Goal: Task Accomplishment & Management: Use online tool/utility

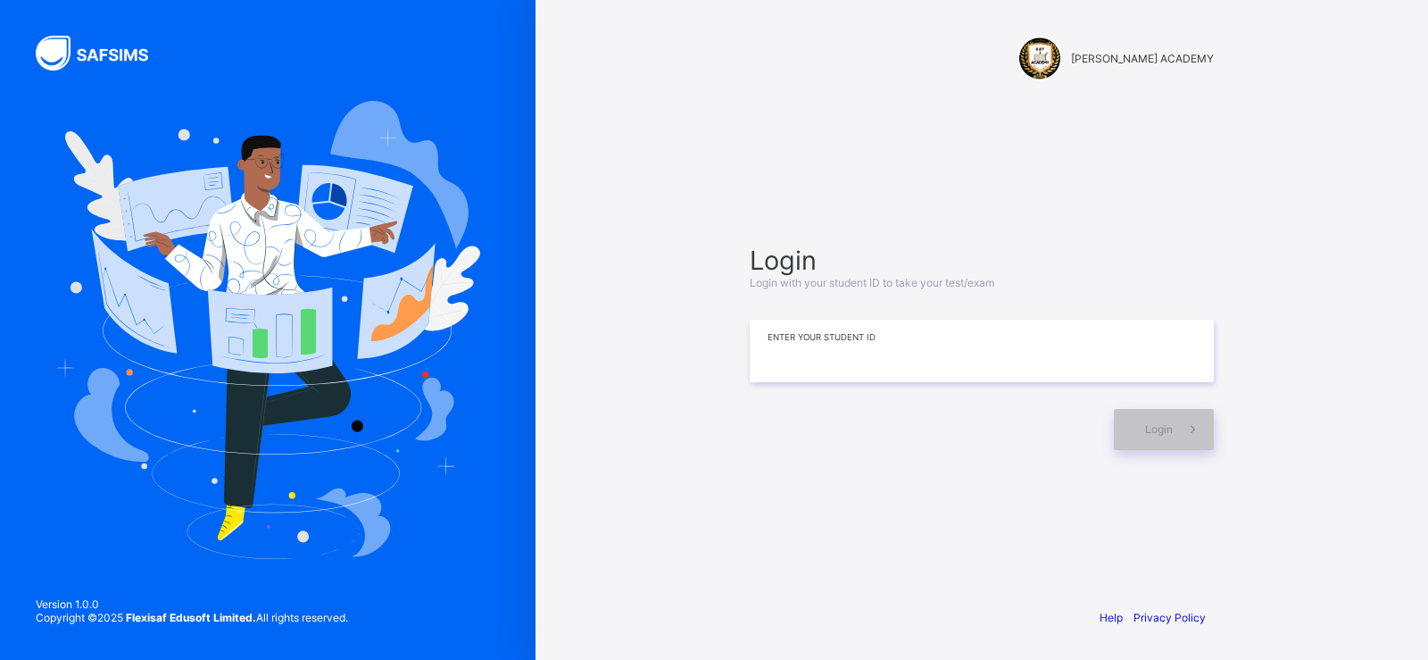
click at [769, 342] on input at bounding box center [982, 351] width 464 height 62
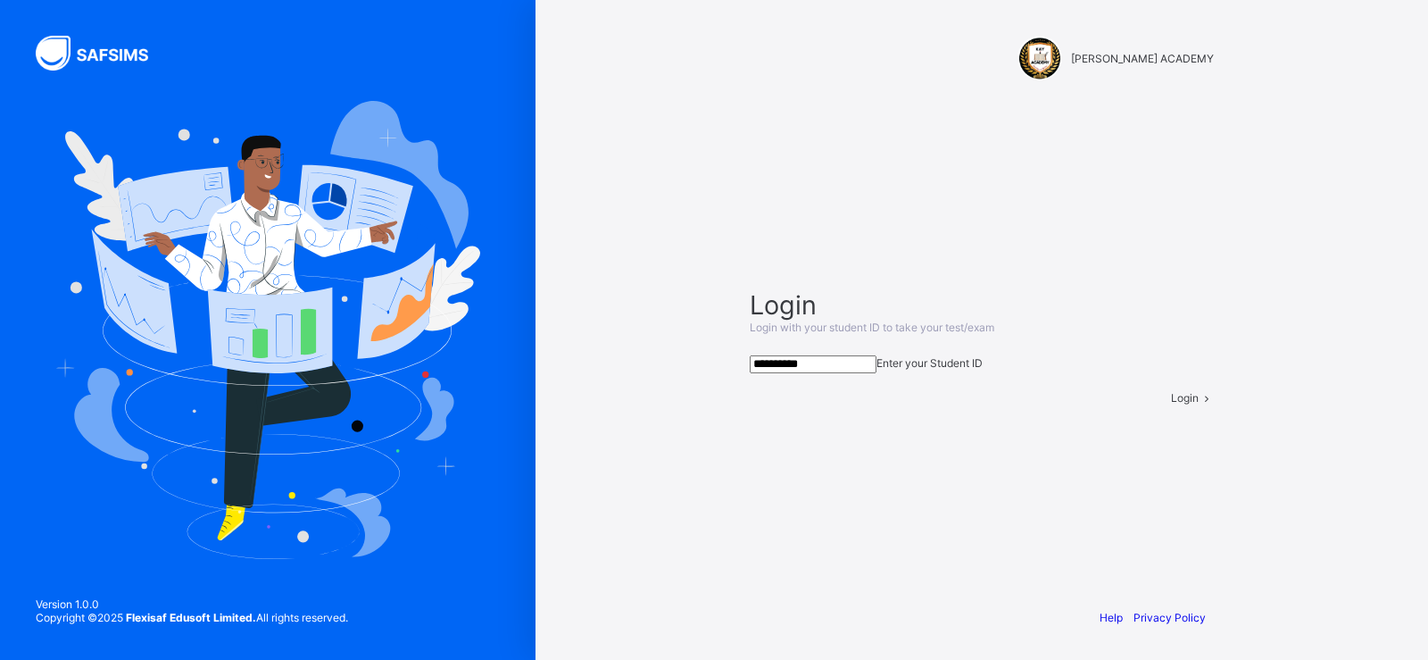
type input "**********"
click at [1171, 404] on div "Login" at bounding box center [1192, 397] width 43 height 13
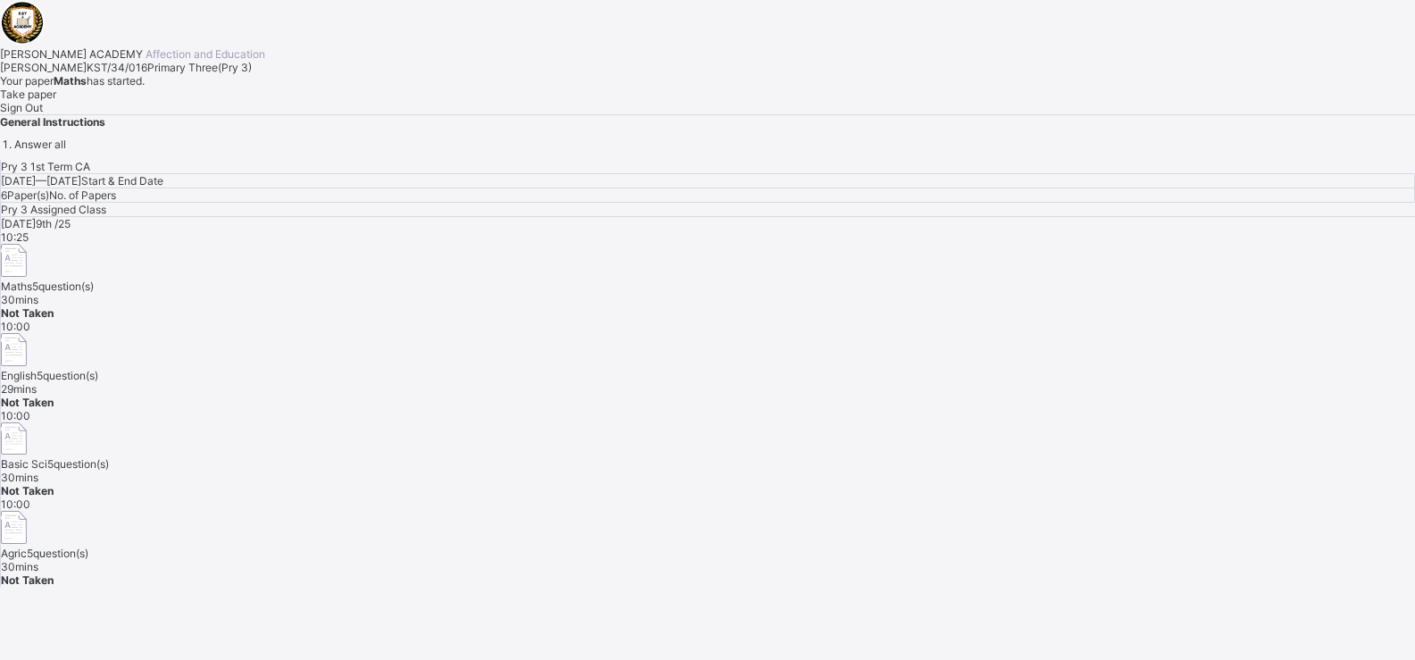
click at [56, 101] on span "Take paper" at bounding box center [28, 93] width 56 height 13
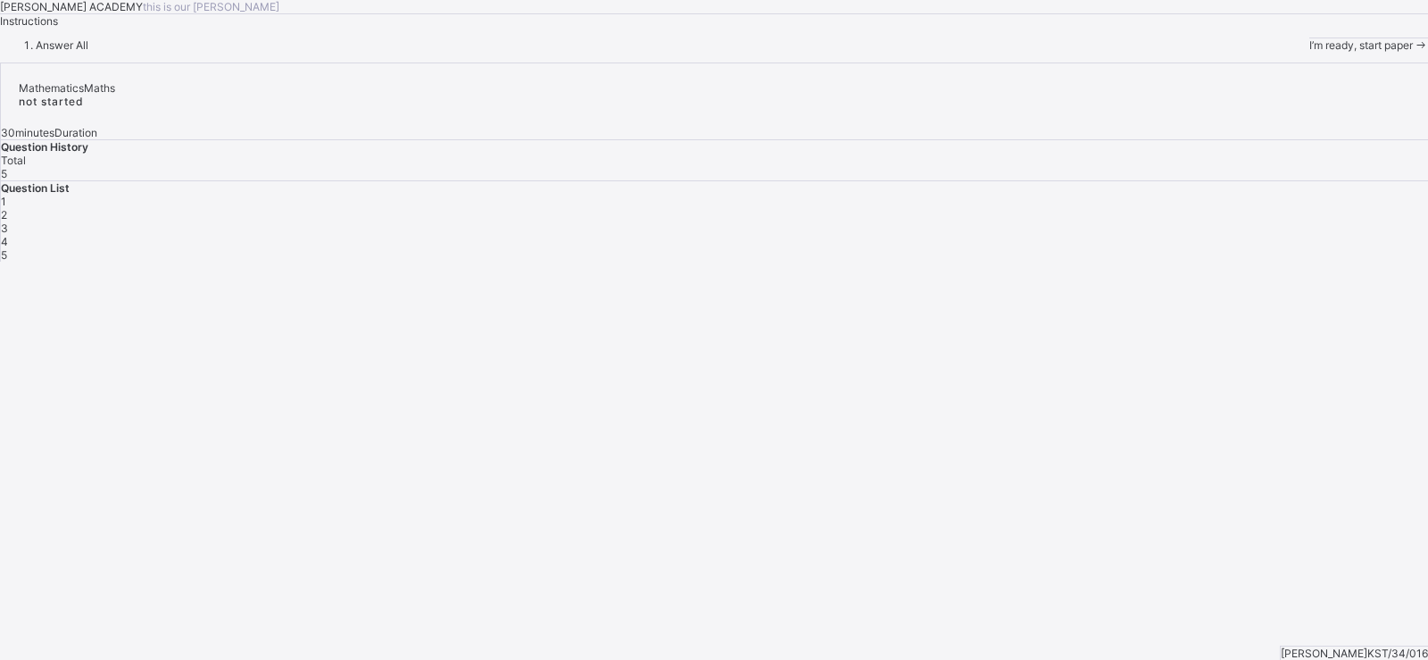
click at [1310, 52] on span "I’m ready, start paper" at bounding box center [1362, 44] width 104 height 13
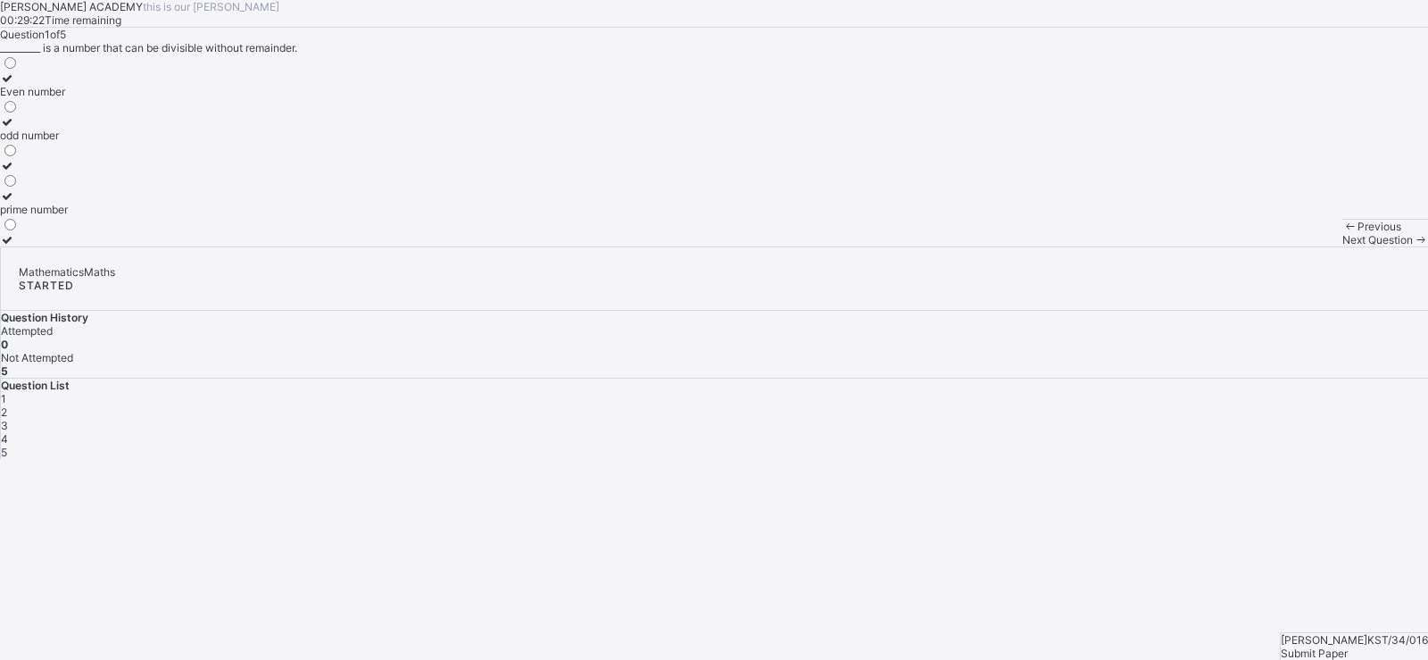
click at [68, 142] on label "odd number" at bounding box center [34, 128] width 68 height 27
click at [1343, 246] on span "Next Question" at bounding box center [1378, 239] width 71 height 13
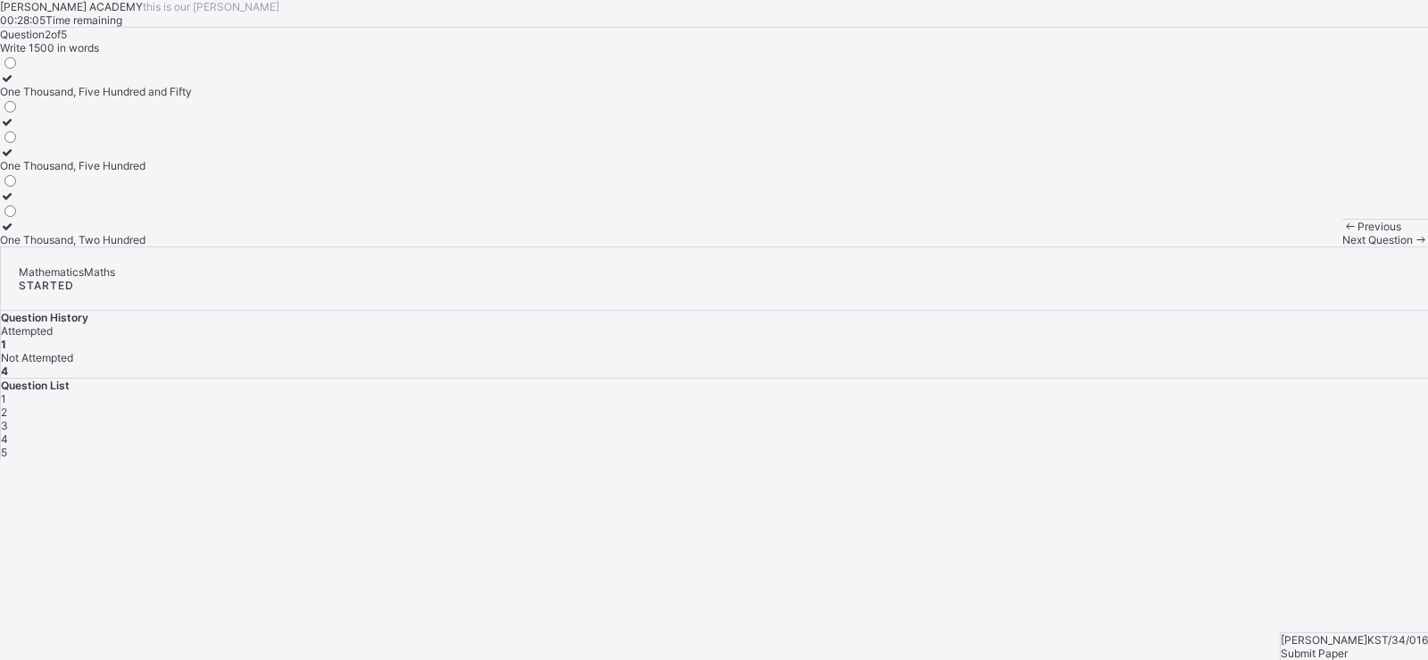
click at [192, 172] on label "One Thousand, Five Hundred" at bounding box center [96, 159] width 192 height 27
click at [1343, 246] on span "Next Question" at bounding box center [1378, 239] width 71 height 13
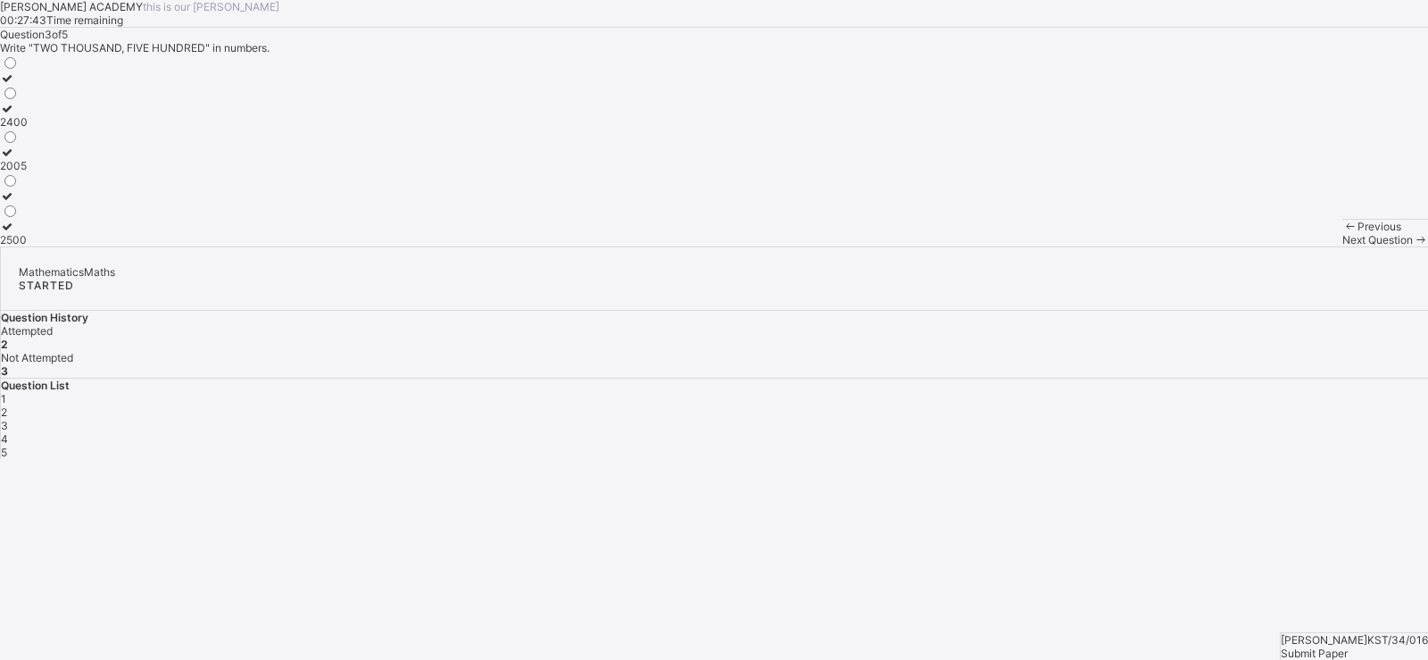
click at [28, 246] on div "2500" at bounding box center [14, 239] width 28 height 13
click at [1343, 246] on span "Next Question" at bounding box center [1378, 239] width 71 height 13
click at [55, 98] on label "Tens" at bounding box center [27, 84] width 55 height 27
click at [1343, 246] on span "Next Question" at bounding box center [1378, 239] width 71 height 13
click at [28, 216] on div "3450" at bounding box center [14, 209] width 28 height 13
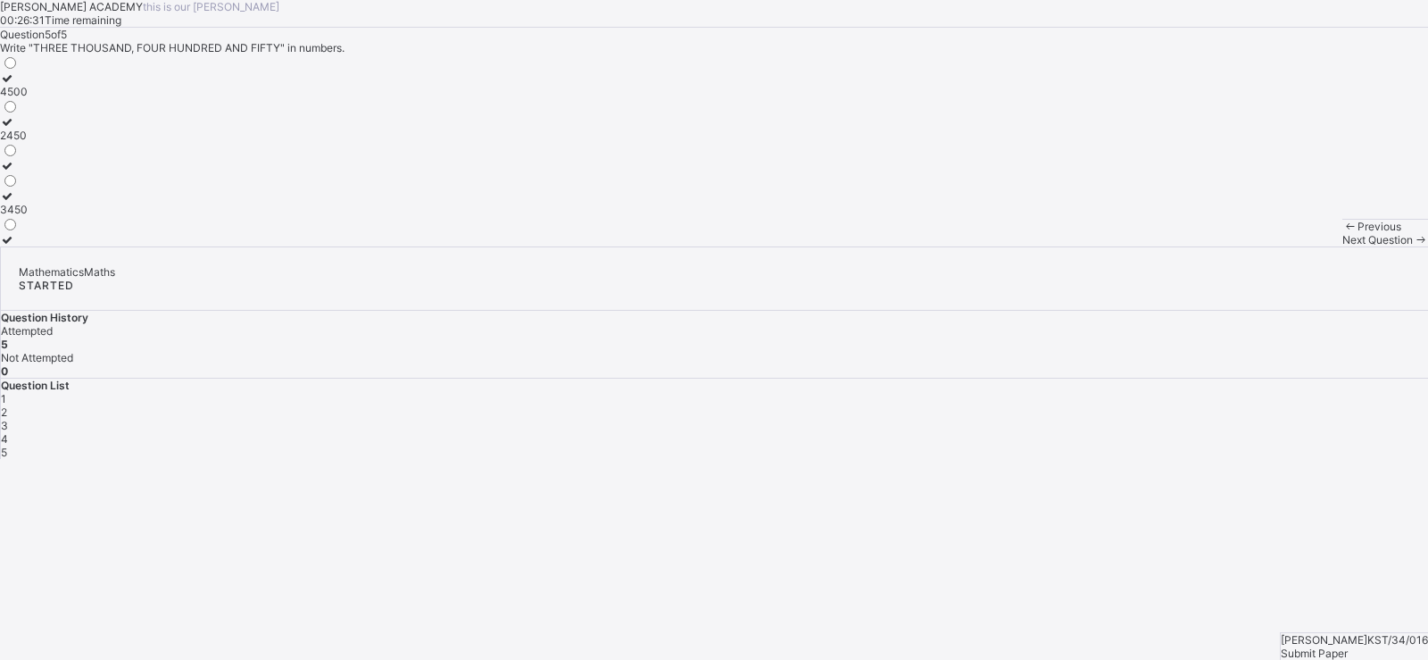
click at [1348, 646] on span "Submit Paper" at bounding box center [1314, 652] width 67 height 13
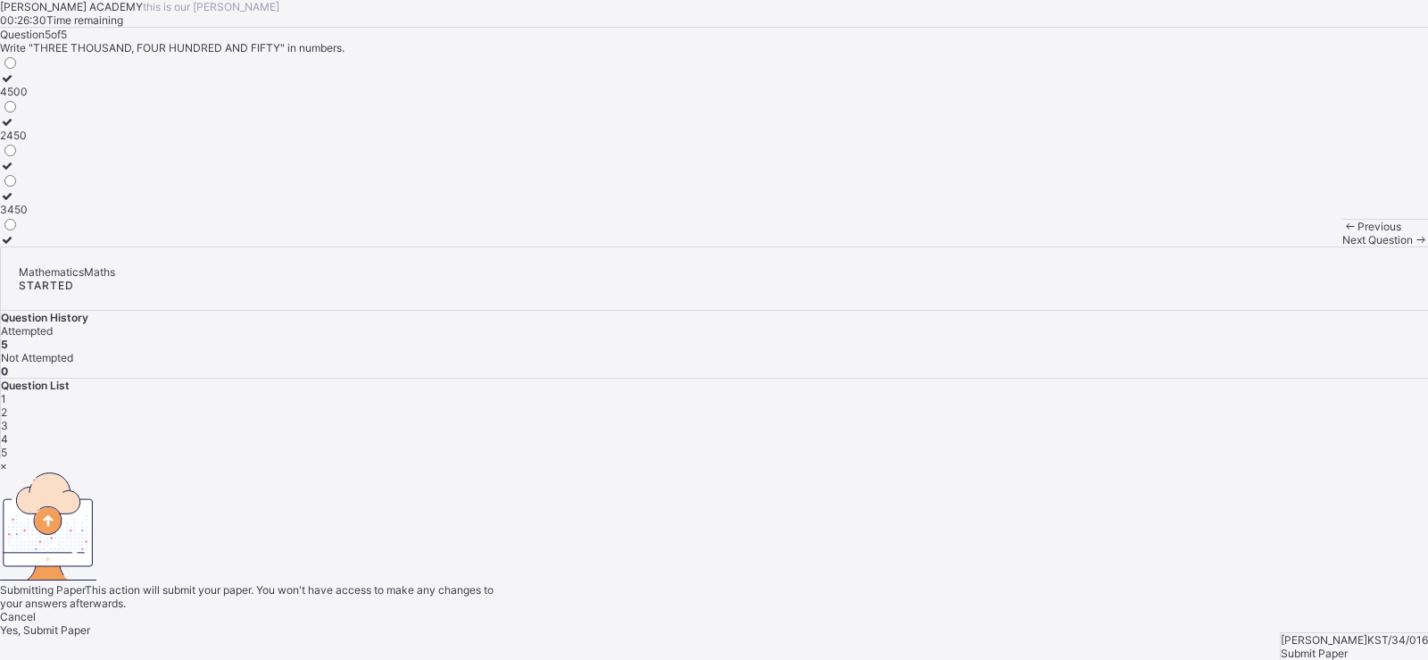
click at [1381, 630] on div "× Submitting Paper This action will submit your paper. You won't have access to…" at bounding box center [714, 548] width 1428 height 178
click at [90, 623] on span "Yes, Submit Paper" at bounding box center [45, 629] width 90 height 13
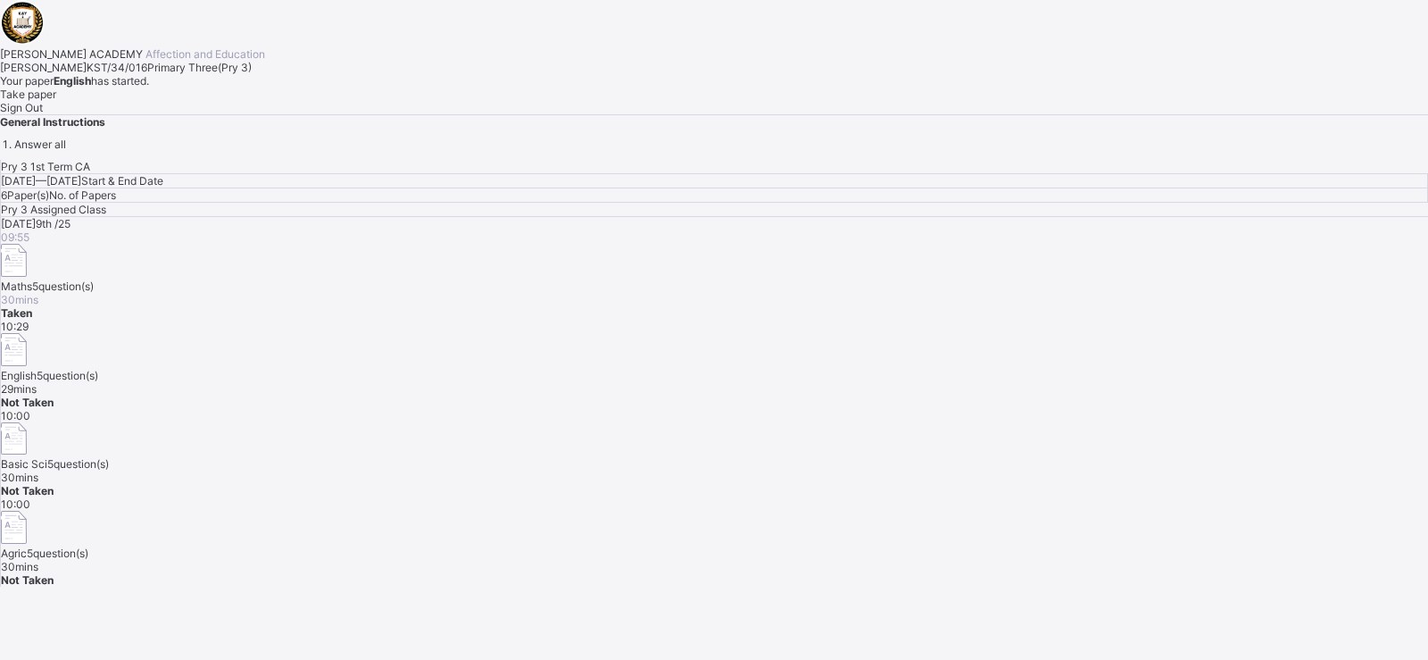
click at [56, 101] on span "Take paper" at bounding box center [28, 93] width 56 height 13
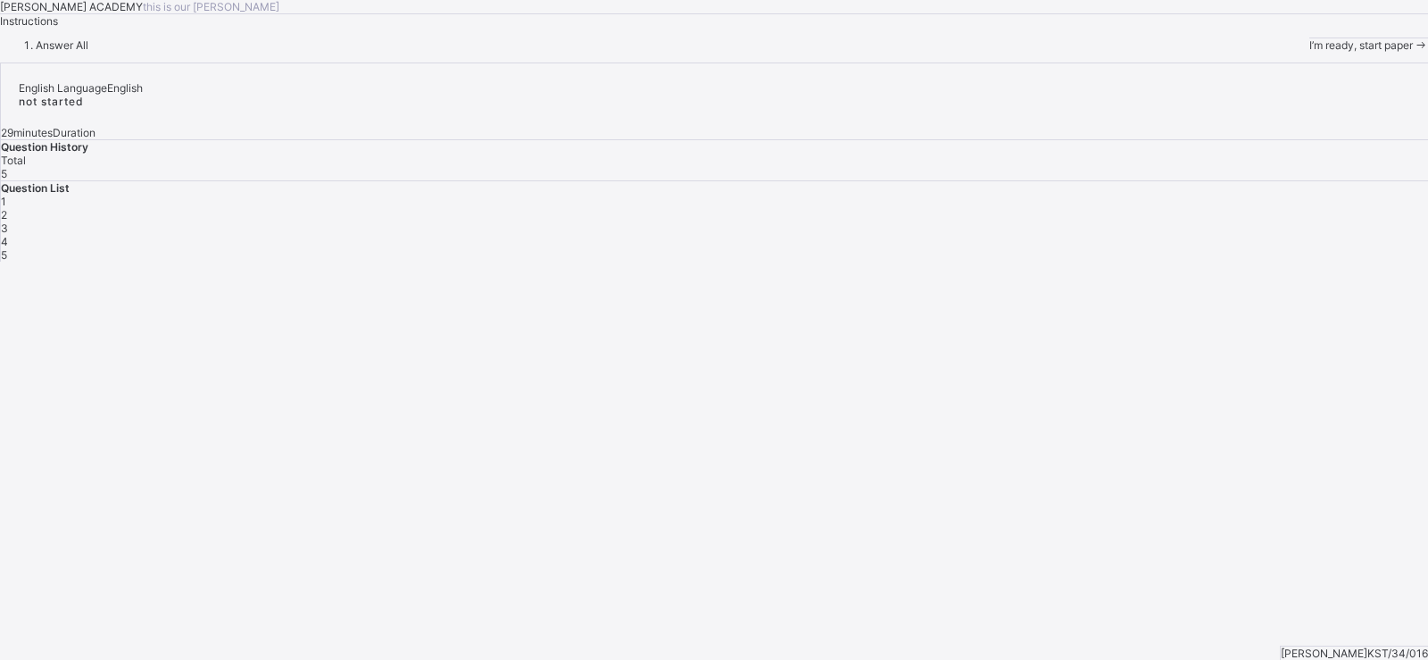
click at [1310, 52] on div "I’m ready, start paper" at bounding box center [1369, 44] width 119 height 13
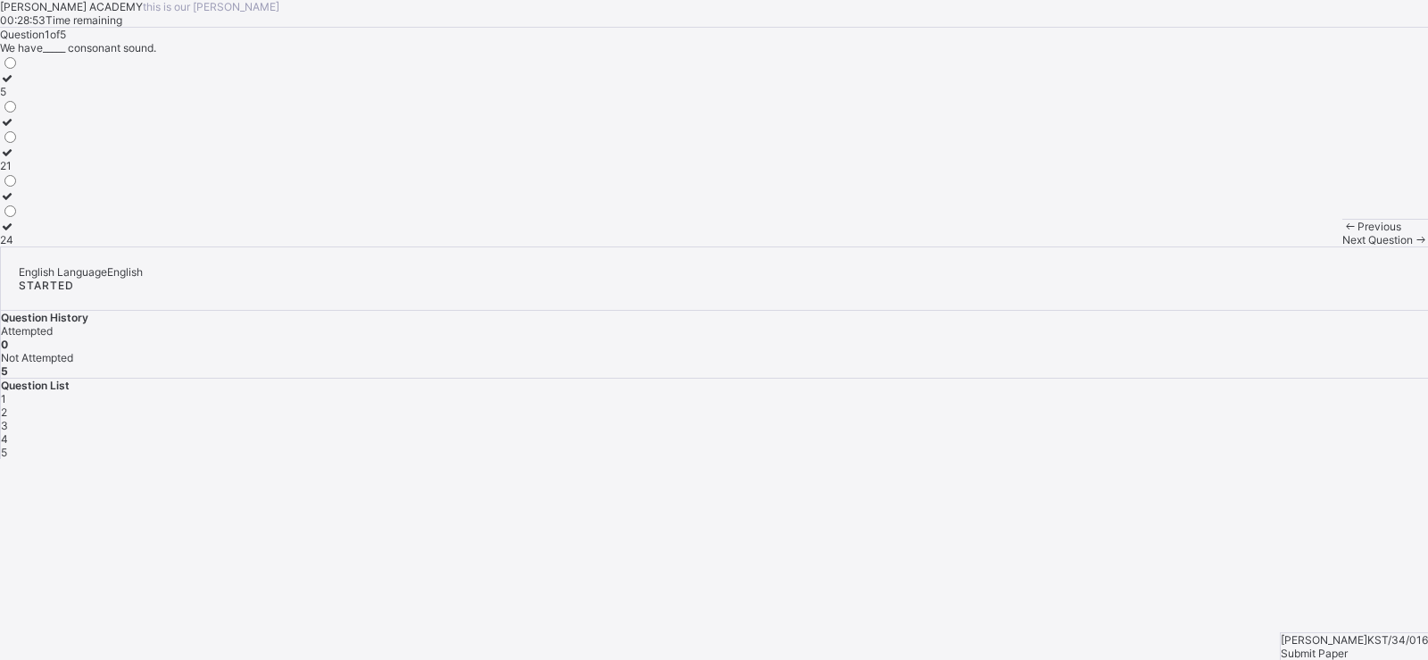
click at [19, 172] on label "21" at bounding box center [9, 159] width 19 height 27
click at [1343, 246] on span "Next Question" at bounding box center [1378, 239] width 71 height 13
click at [46, 159] on div "Reading" at bounding box center [23, 152] width 46 height 13
click at [1343, 246] on span "Next Question" at bounding box center [1378, 239] width 71 height 13
click at [41, 203] on label "Noun" at bounding box center [20, 189] width 41 height 27
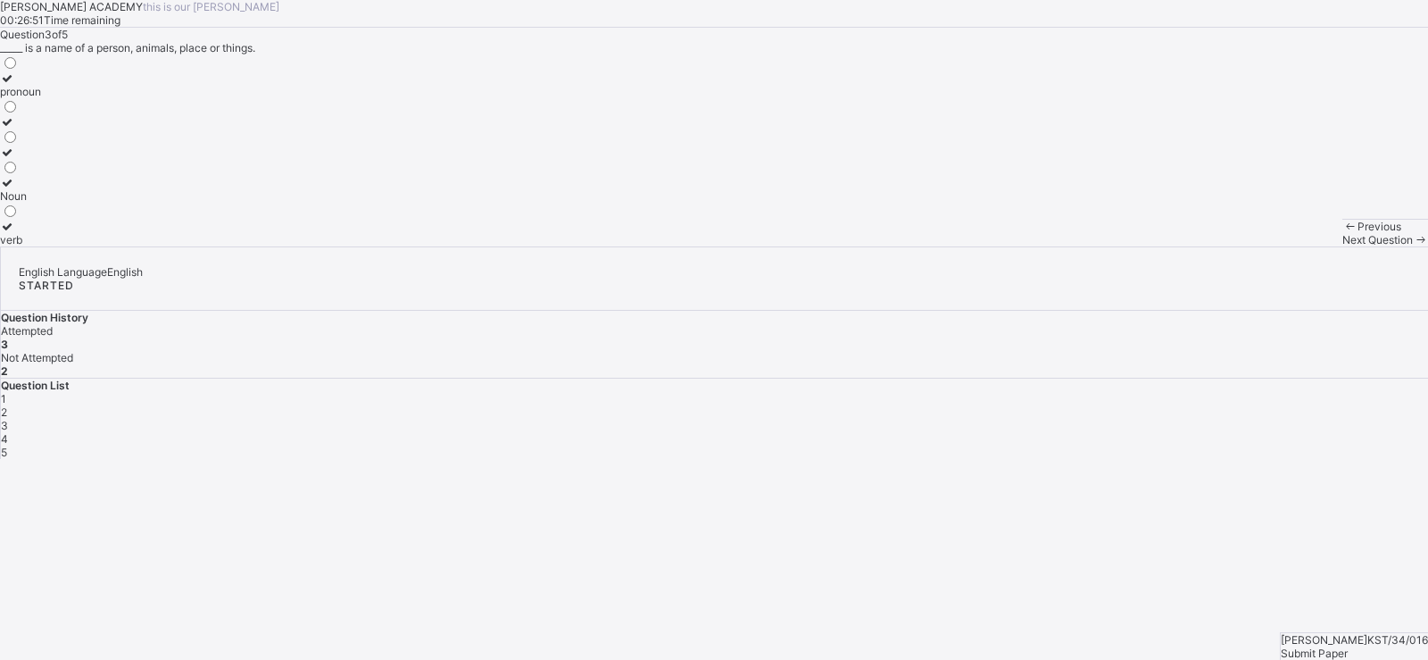
click at [1343, 246] on span "Next Question" at bounding box center [1378, 239] width 71 height 13
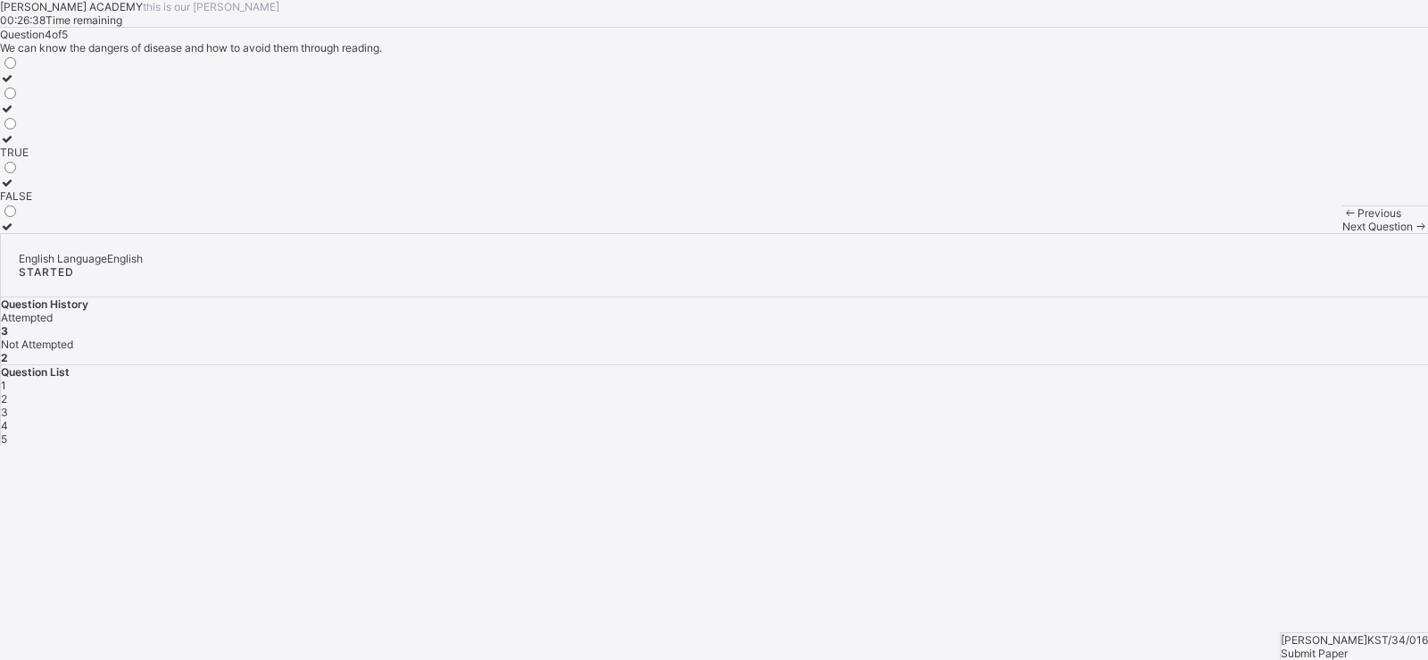
click at [32, 159] on div "TRUE" at bounding box center [16, 152] width 32 height 13
click at [1343, 233] on div "Next Question" at bounding box center [1386, 226] width 86 height 13
click at [32, 129] on label "TRUE" at bounding box center [16, 115] width 32 height 27
click at [1359, 646] on div "Submit Paper" at bounding box center [1354, 652] width 147 height 13
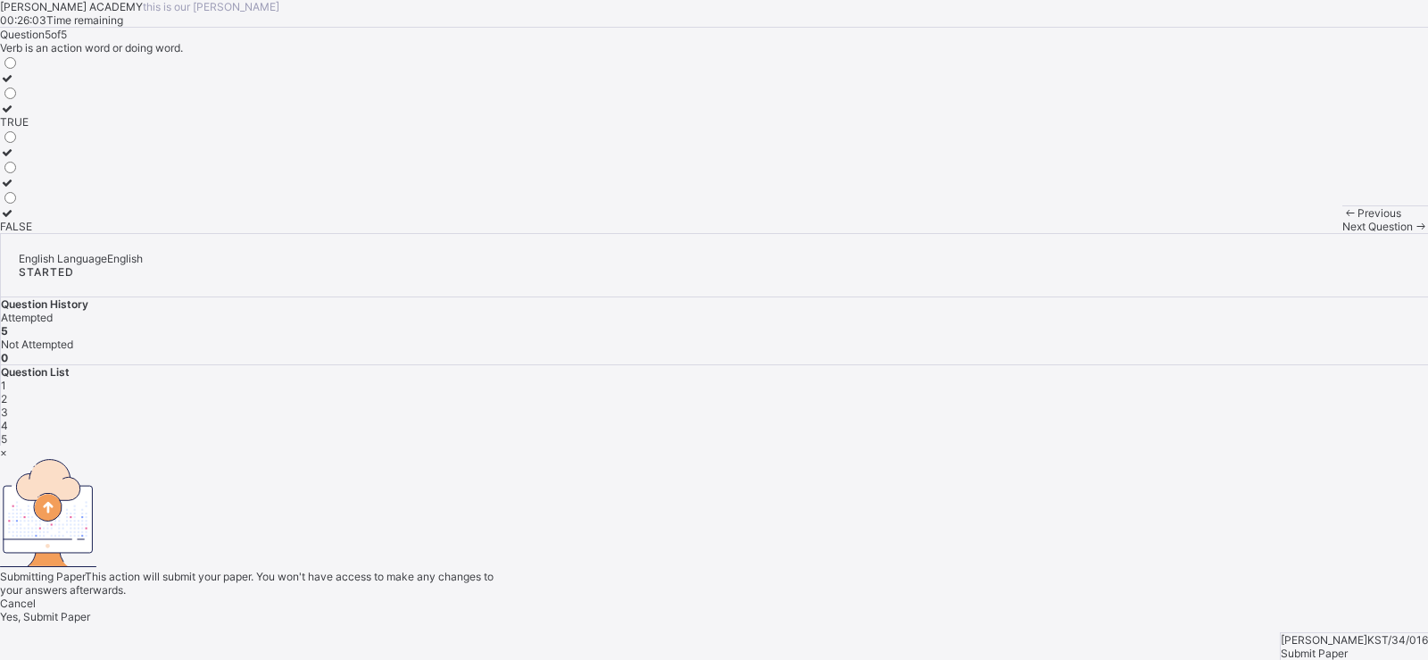
click at [90, 610] on span "Yes, Submit Paper" at bounding box center [45, 616] width 90 height 13
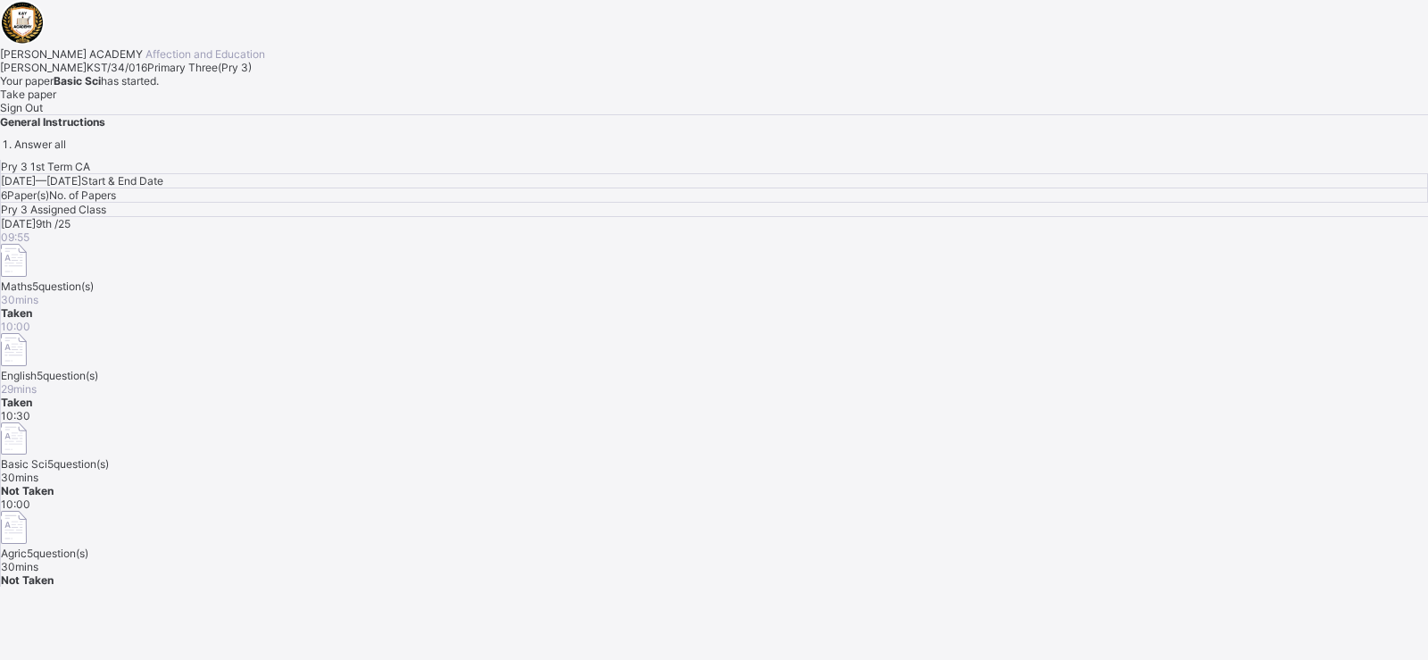
click at [56, 101] on span "Take paper" at bounding box center [28, 93] width 56 height 13
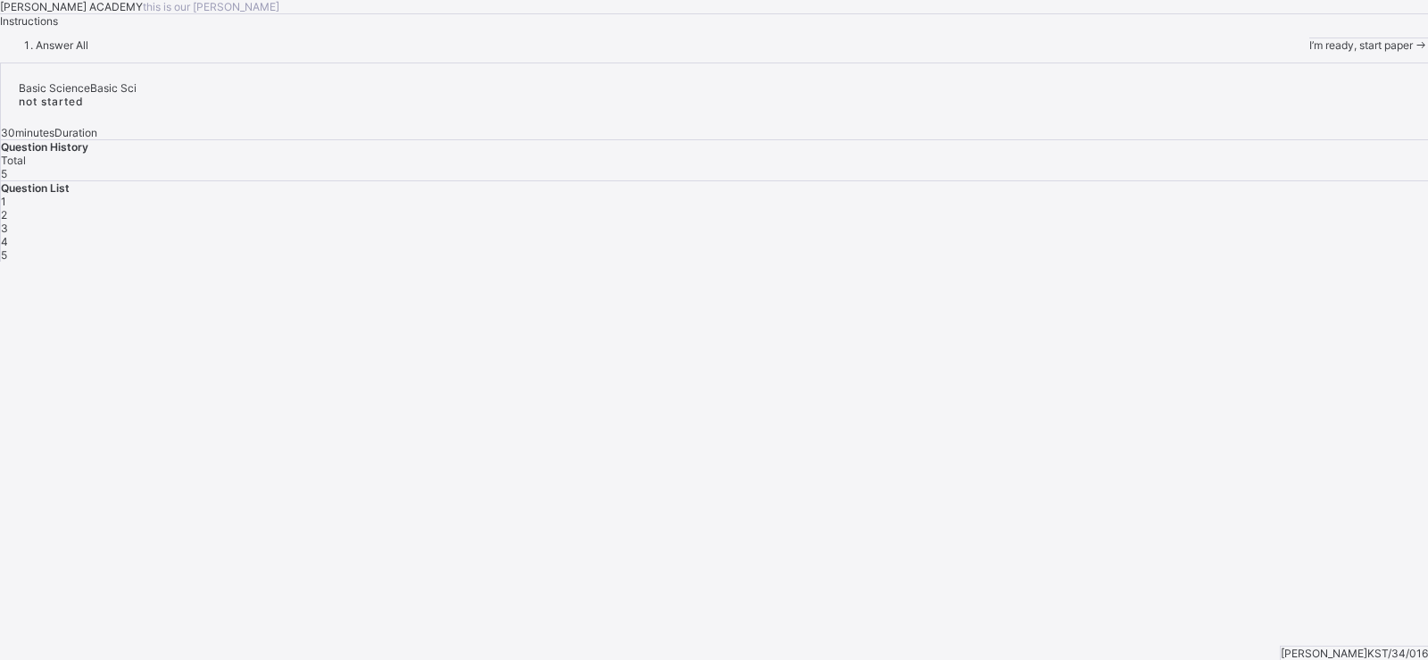
click at [1310, 52] on div "I’m ready, start paper" at bounding box center [1369, 44] width 119 height 13
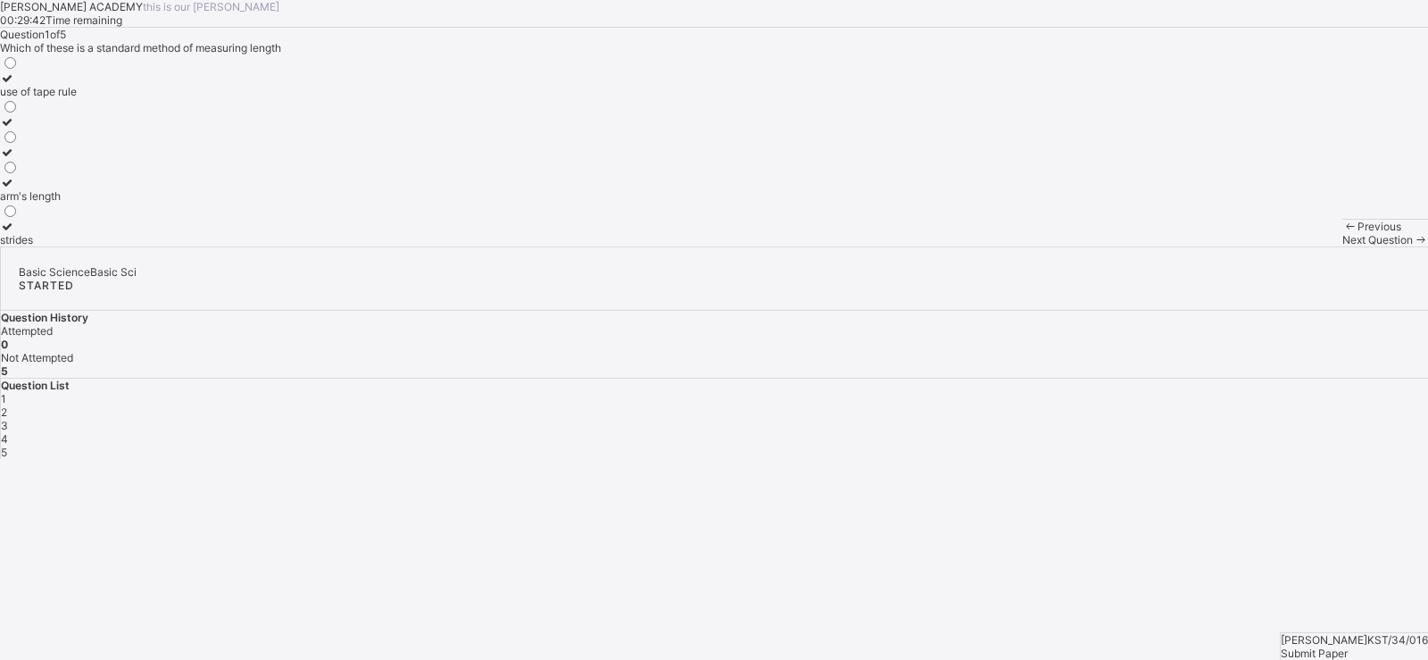
click at [77, 246] on label "strides" at bounding box center [38, 233] width 77 height 27
click at [1343, 246] on span "Next Question" at bounding box center [1378, 239] width 71 height 13
click at [27, 246] on div "100" at bounding box center [13, 239] width 27 height 13
click at [1343, 246] on span "Next Question" at bounding box center [1378, 239] width 71 height 13
click at [35, 216] on div "mass" at bounding box center [17, 209] width 35 height 13
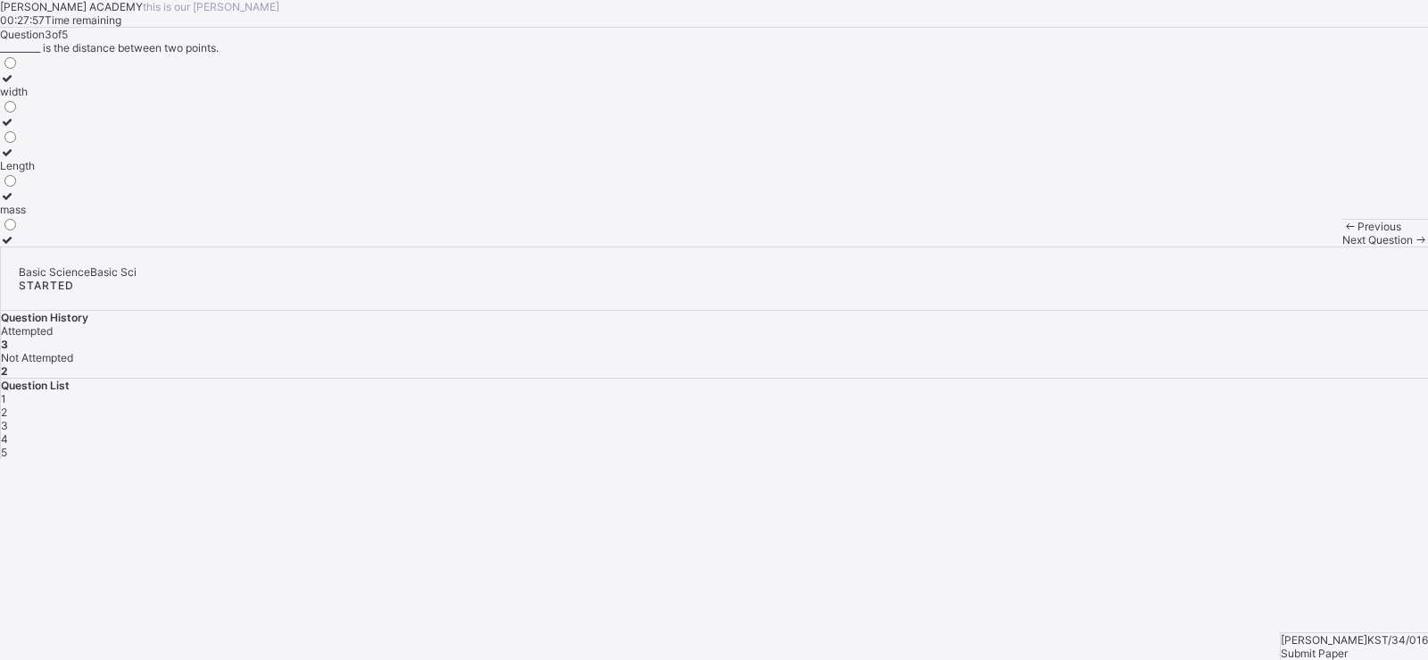
click at [1343, 246] on span "Next Question" at bounding box center [1378, 239] width 71 height 13
click at [55, 98] on label "use of tape" at bounding box center [27, 84] width 55 height 27
click at [1413, 246] on span at bounding box center [1420, 239] width 15 height 13
click at [54, 186] on label "metres" at bounding box center [27, 172] width 54 height 27
click at [1348, 646] on span "Submit Paper" at bounding box center [1314, 652] width 67 height 13
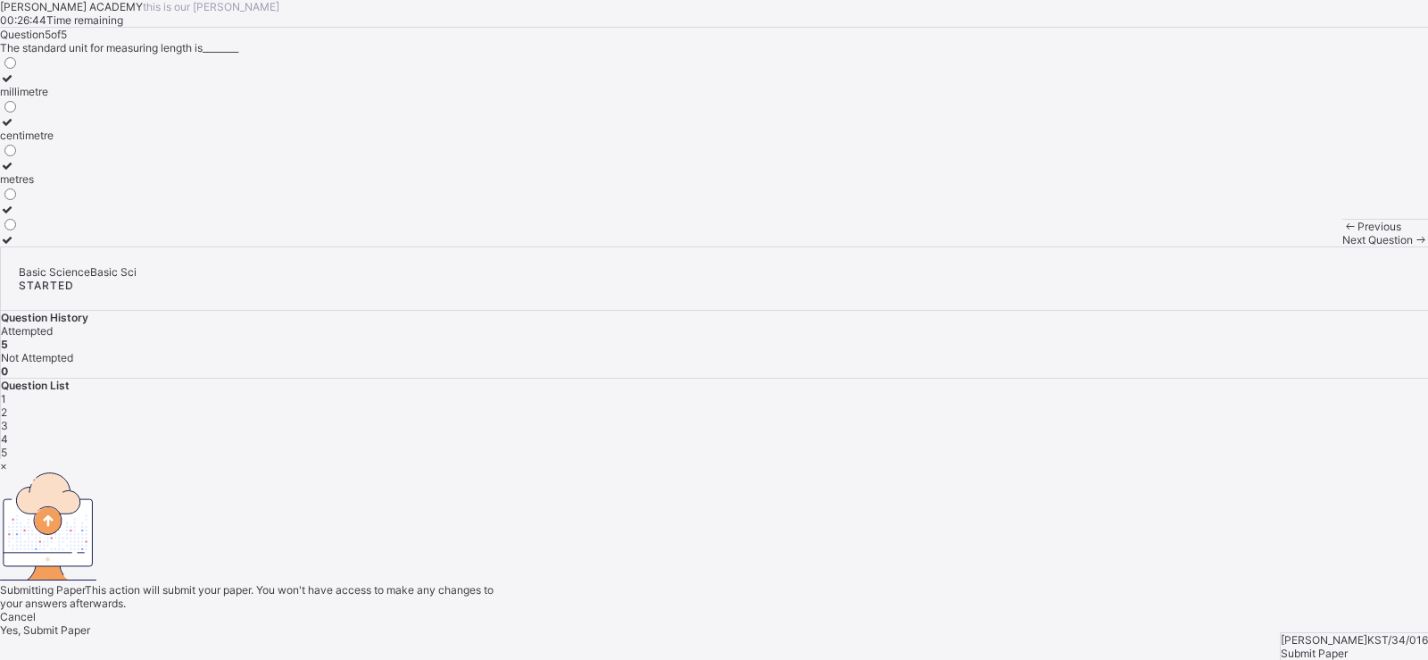
click at [737, 623] on div "Yes, Submit Paper" at bounding box center [714, 629] width 1428 height 13
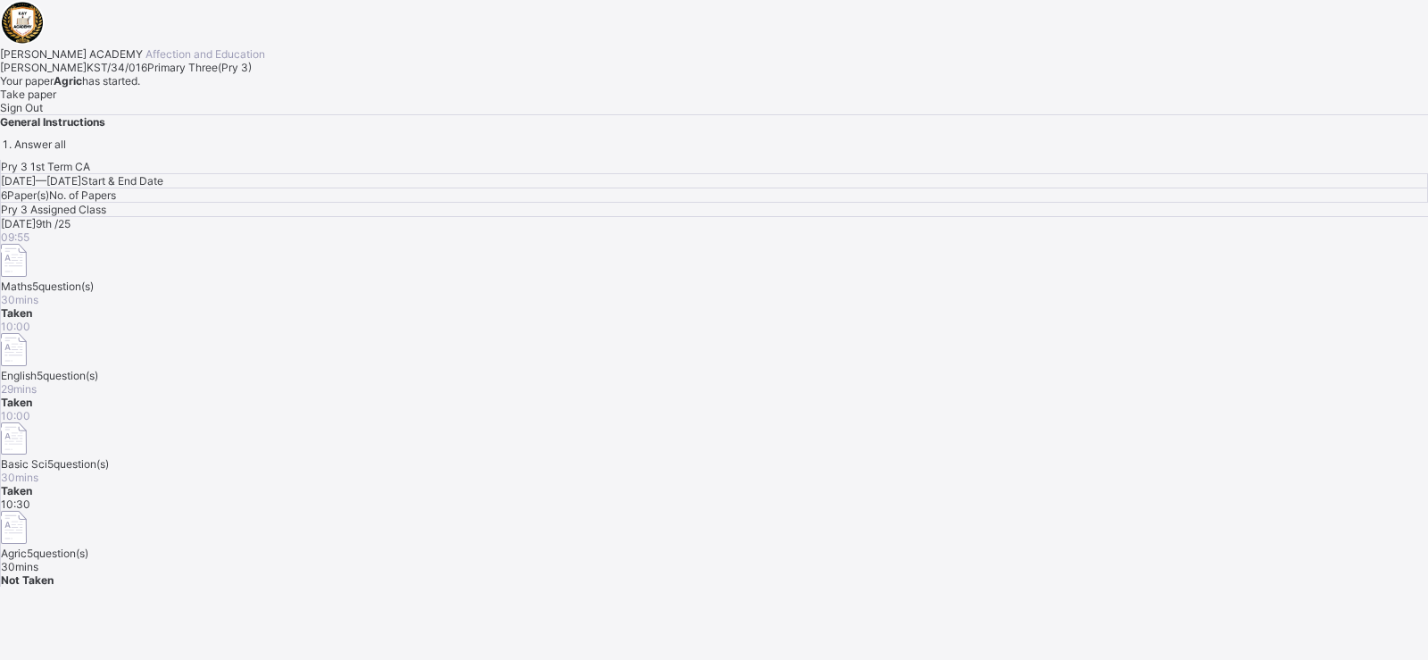
click at [250, 101] on div "Take paper" at bounding box center [714, 93] width 1428 height 13
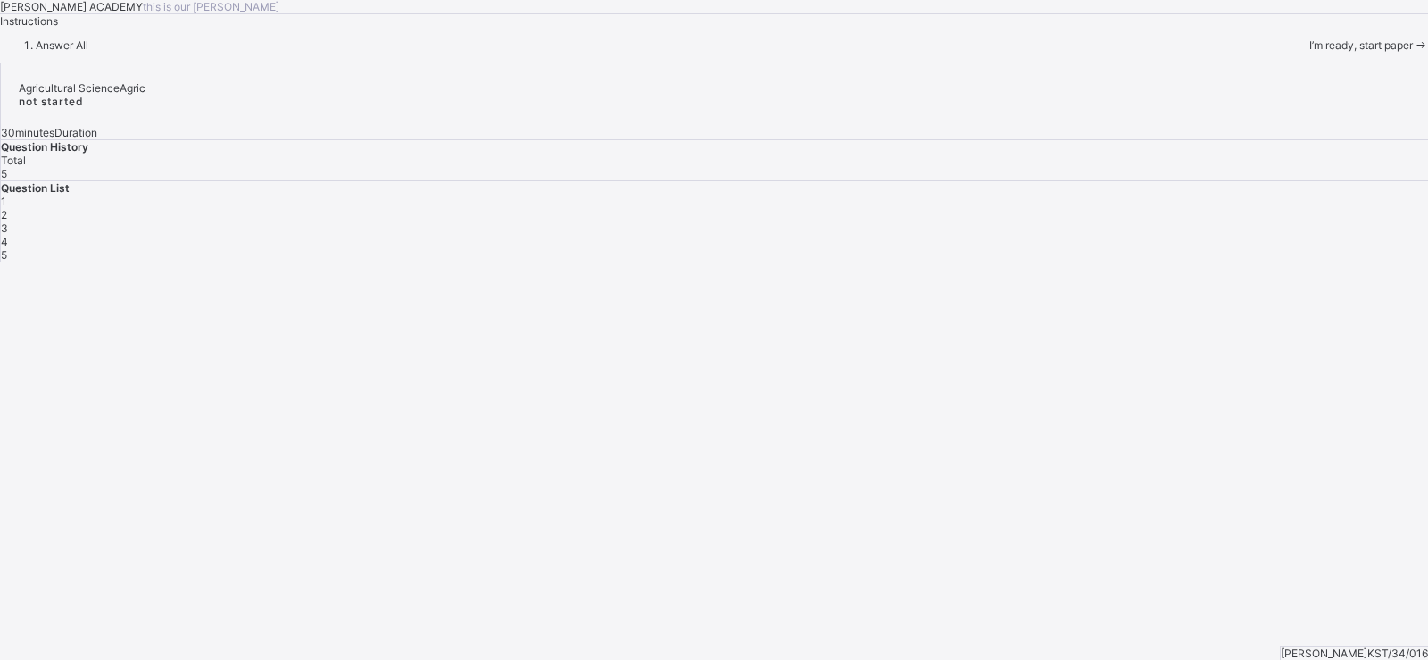
click at [1310, 52] on div "I’m ready, start paper" at bounding box center [1369, 44] width 119 height 13
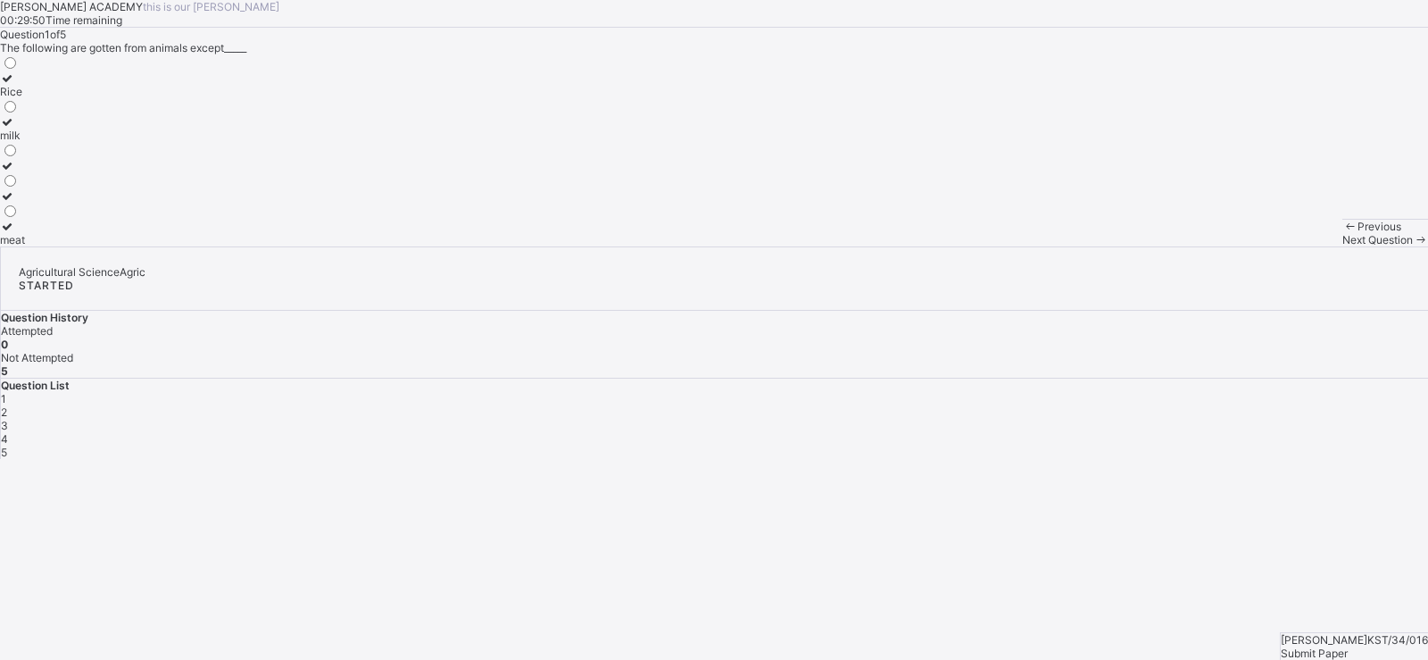
click at [25, 98] on label "Rice" at bounding box center [12, 84] width 25 height 27
click at [1343, 246] on span "Next Question" at bounding box center [1378, 239] width 71 height 13
click at [42, 246] on label "Energy" at bounding box center [21, 233] width 42 height 27
click at [1343, 246] on span "Next Question" at bounding box center [1378, 239] width 71 height 13
click at [30, 203] on div "maize" at bounding box center [15, 195] width 30 height 13
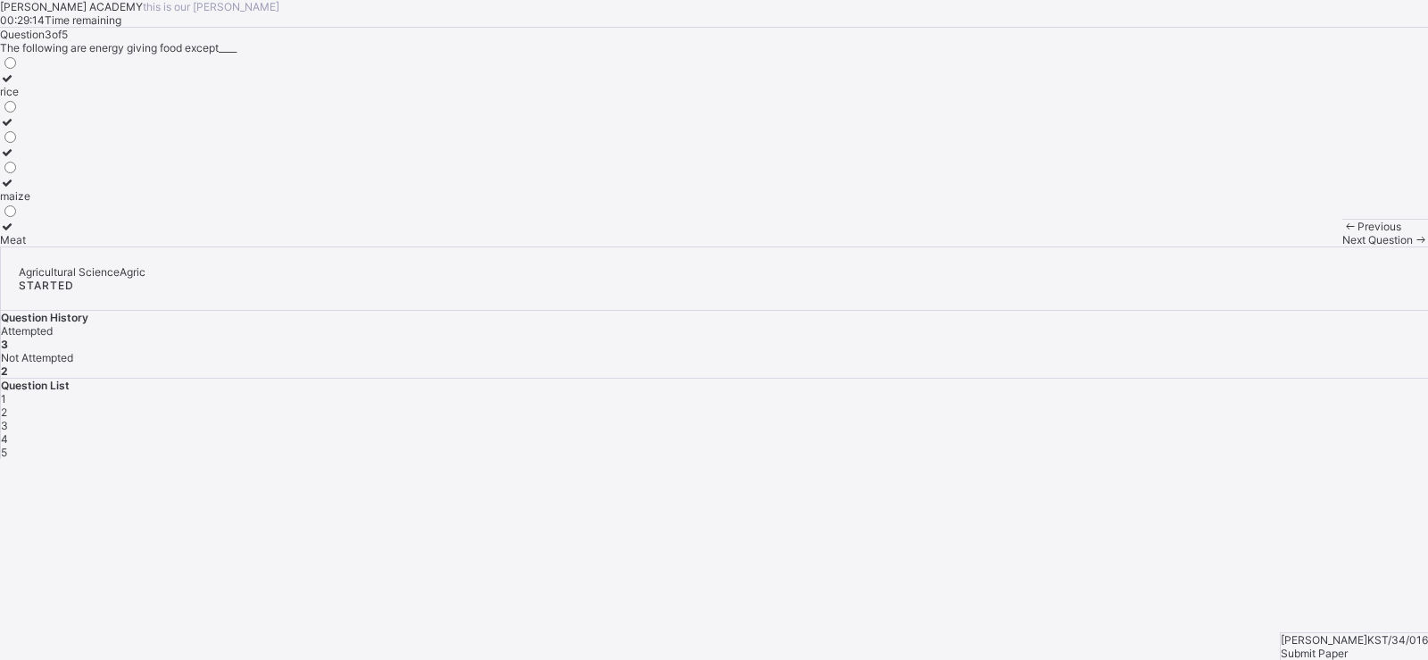
click at [1343, 246] on span "Next Question" at bounding box center [1378, 239] width 71 height 13
click at [93, 142] on div "Energy giving food" at bounding box center [46, 135] width 93 height 13
click at [1343, 246] on span "Next Question" at bounding box center [1378, 239] width 71 height 13
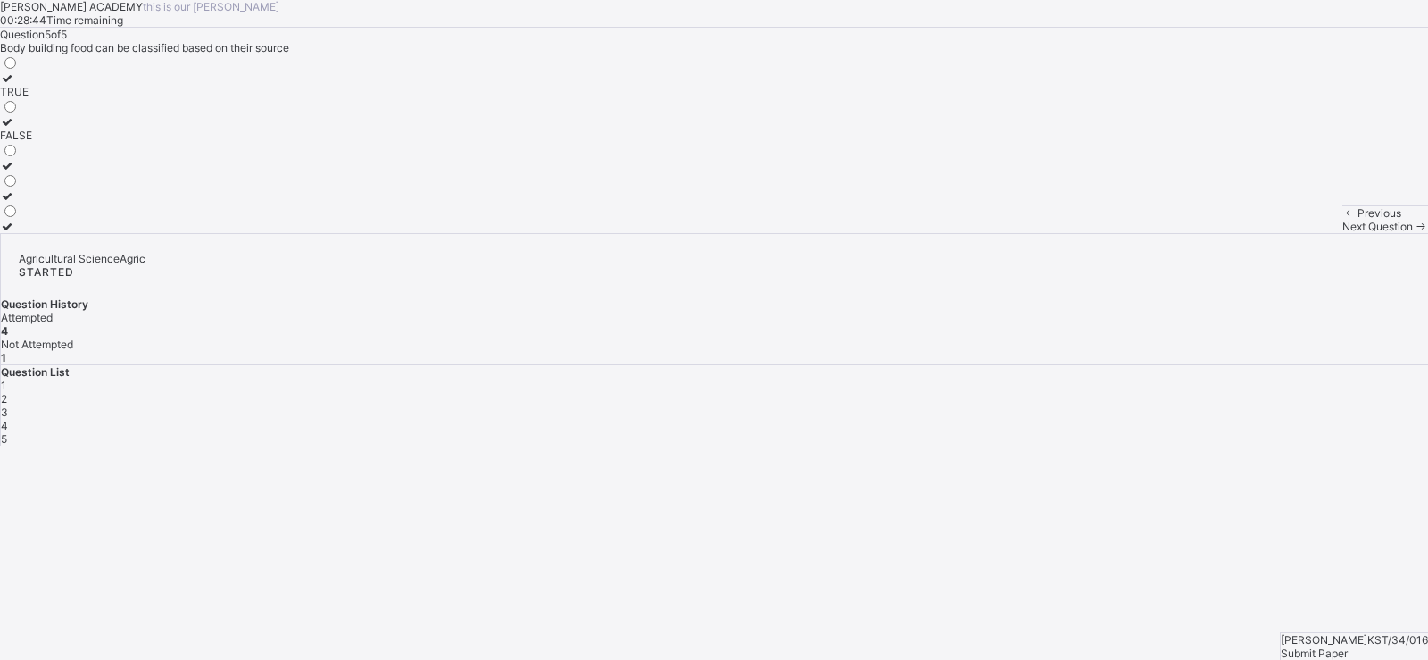
click at [32, 98] on label "TRUE" at bounding box center [16, 84] width 32 height 27
click at [1389, 646] on div "Submit Paper" at bounding box center [1354, 652] width 147 height 13
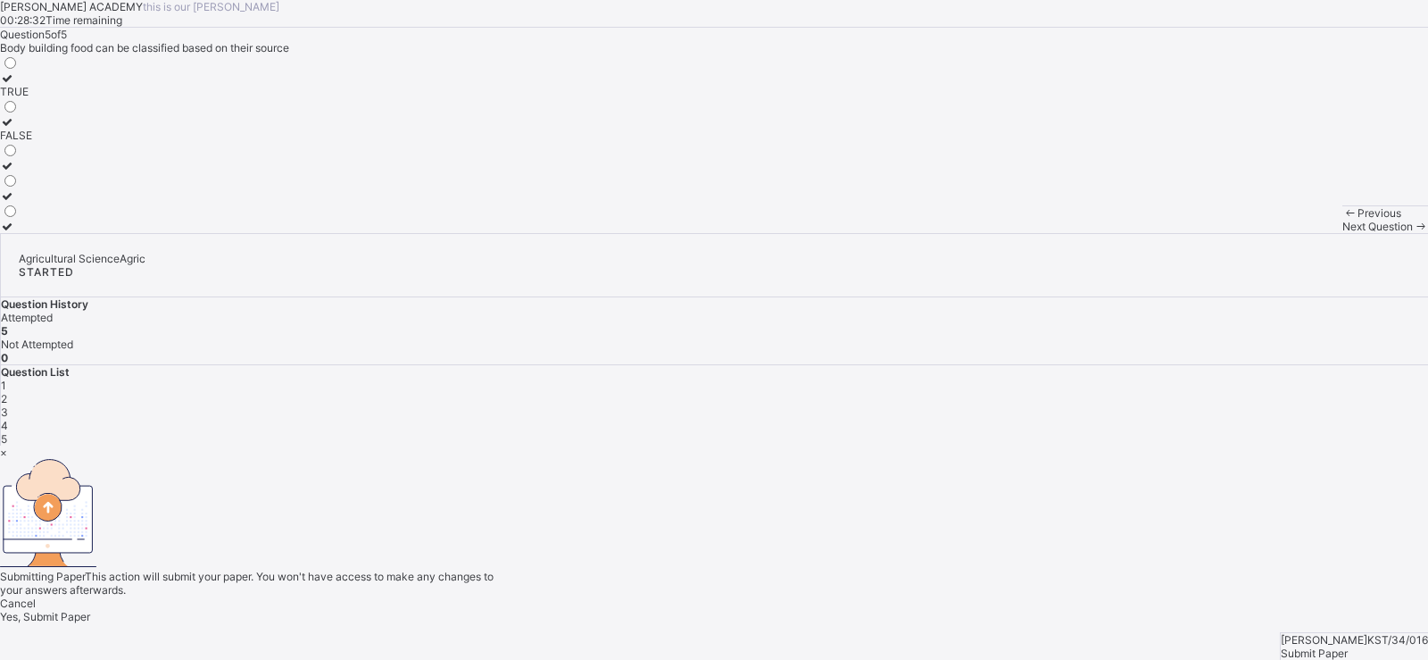
click at [772, 610] on div "Yes, Submit Paper" at bounding box center [714, 616] width 1428 height 13
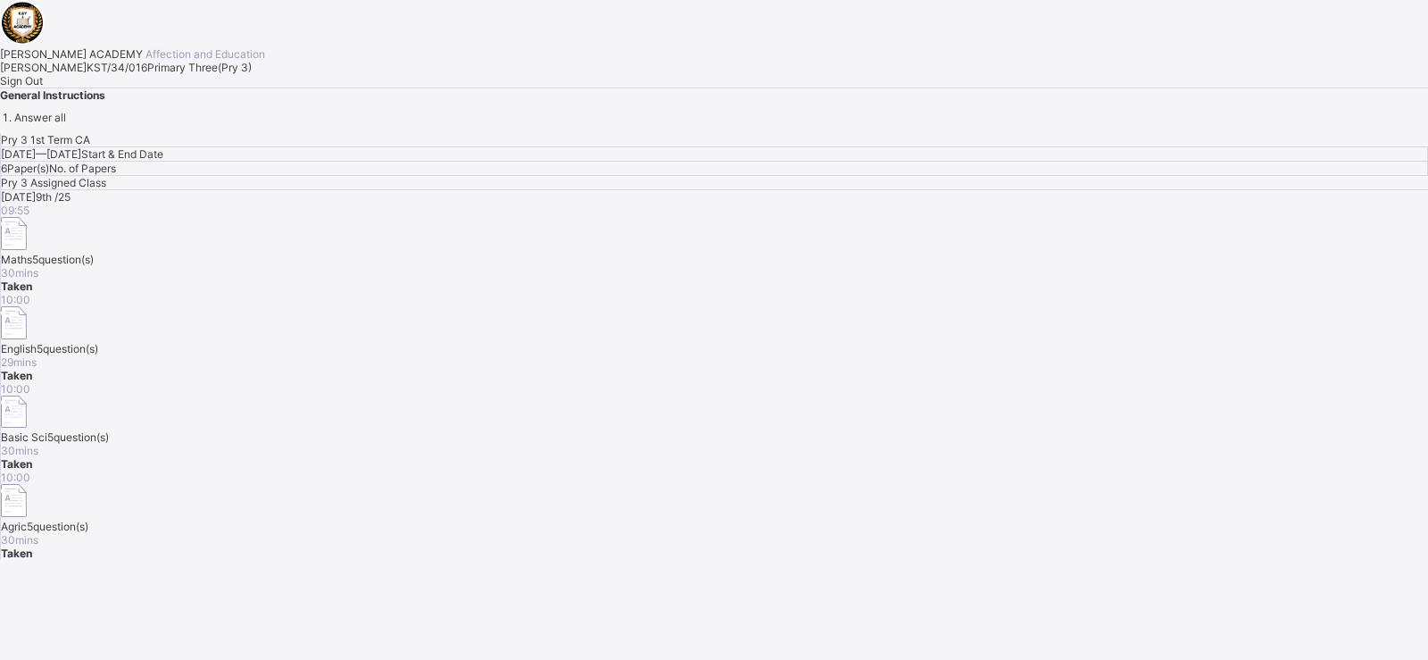
click at [30, 470] on span "10:00" at bounding box center [15, 476] width 29 height 13
click at [43, 87] on span "Sign Out" at bounding box center [21, 80] width 43 height 13
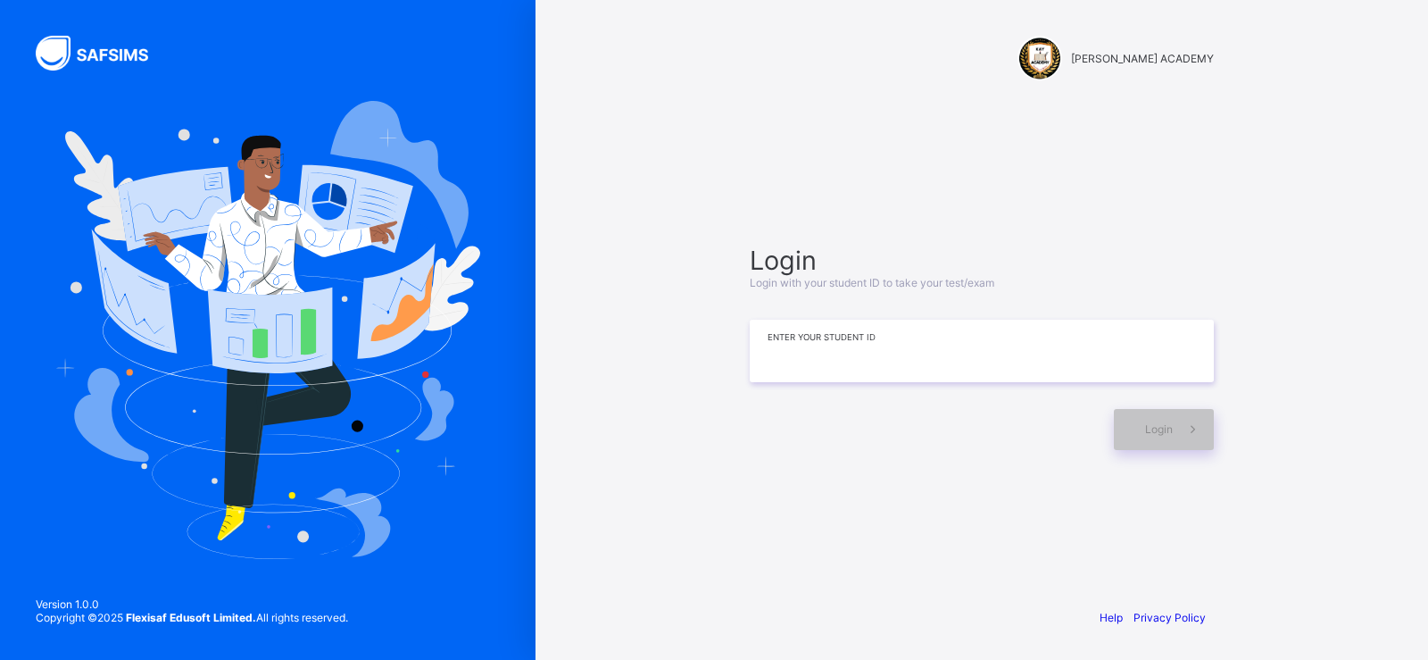
click at [788, 374] on input at bounding box center [982, 351] width 464 height 62
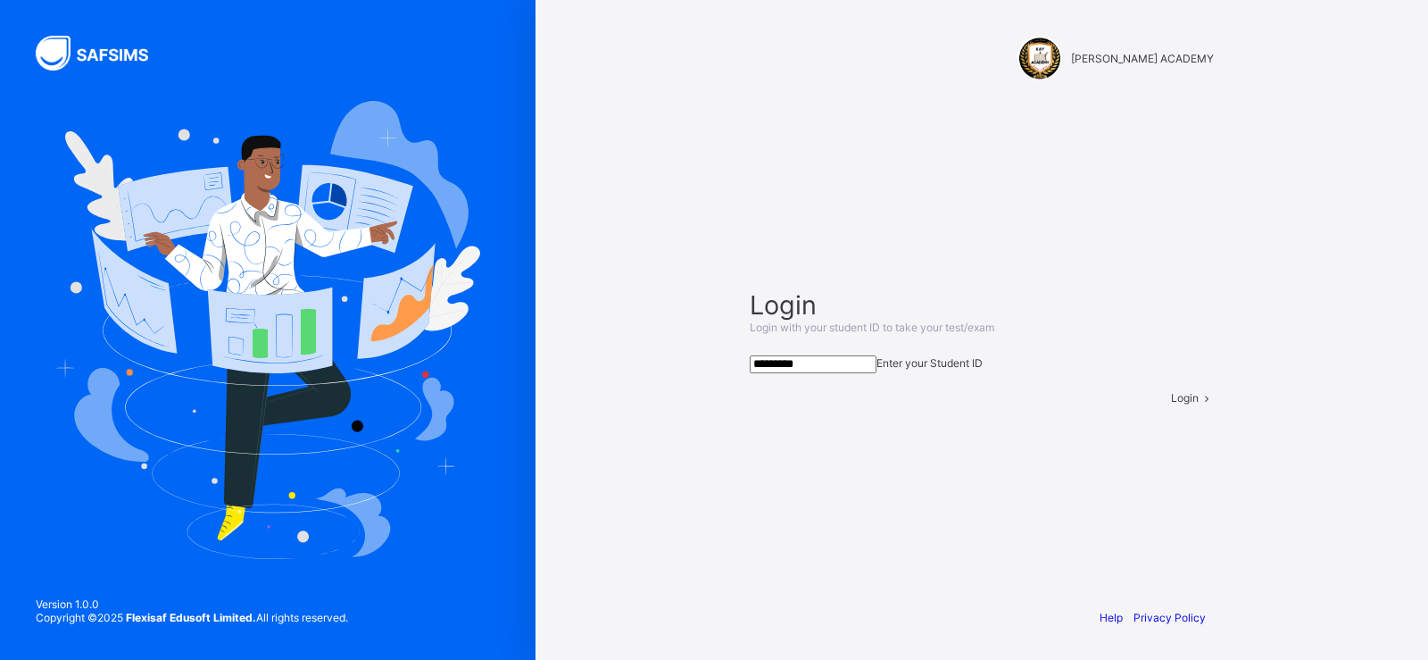
type input "*********"
click at [1171, 404] on div "Login" at bounding box center [1192, 397] width 43 height 13
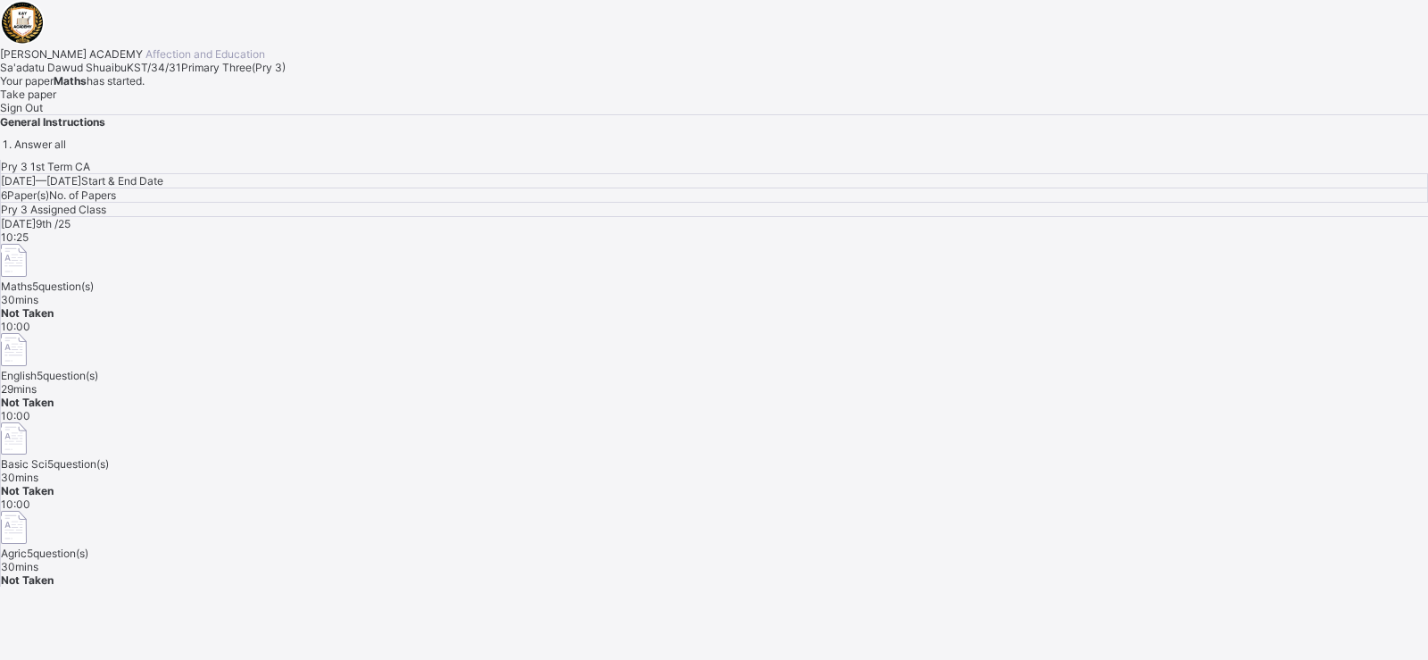
click at [56, 101] on span "Take paper" at bounding box center [28, 93] width 56 height 13
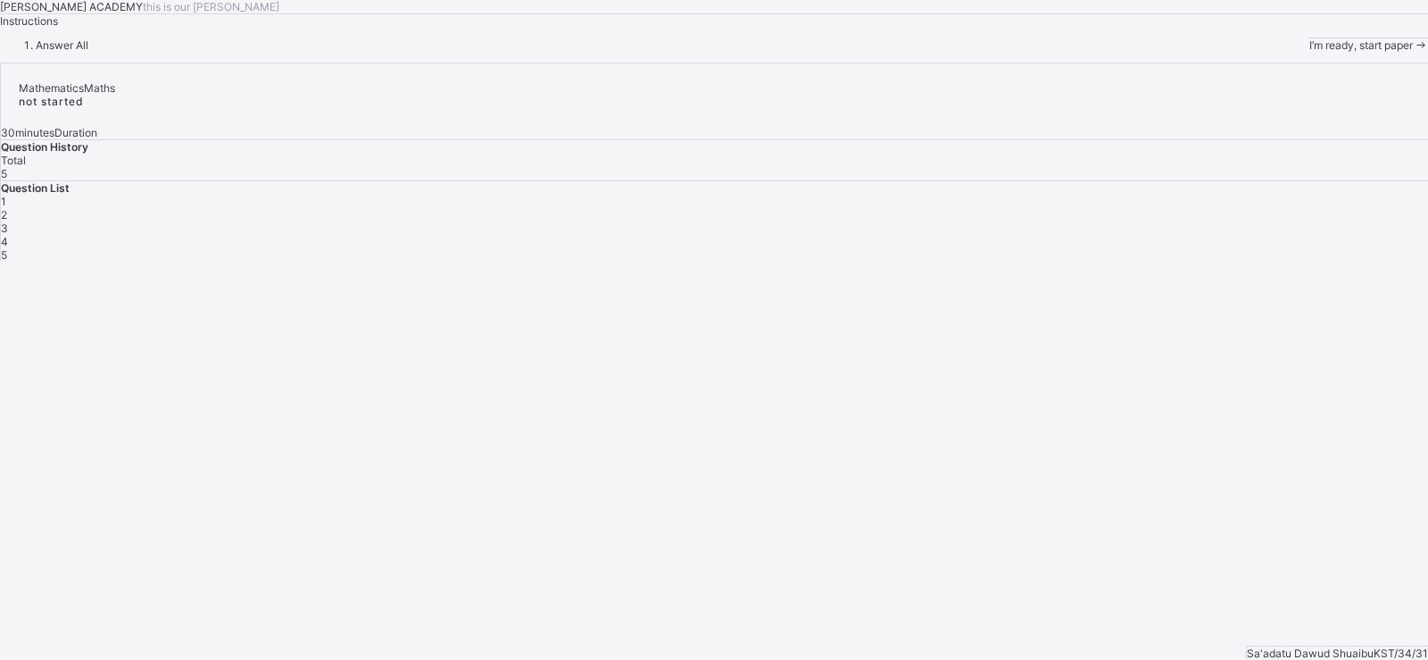
click at [1310, 52] on span "I’m ready, start paper" at bounding box center [1362, 44] width 104 height 13
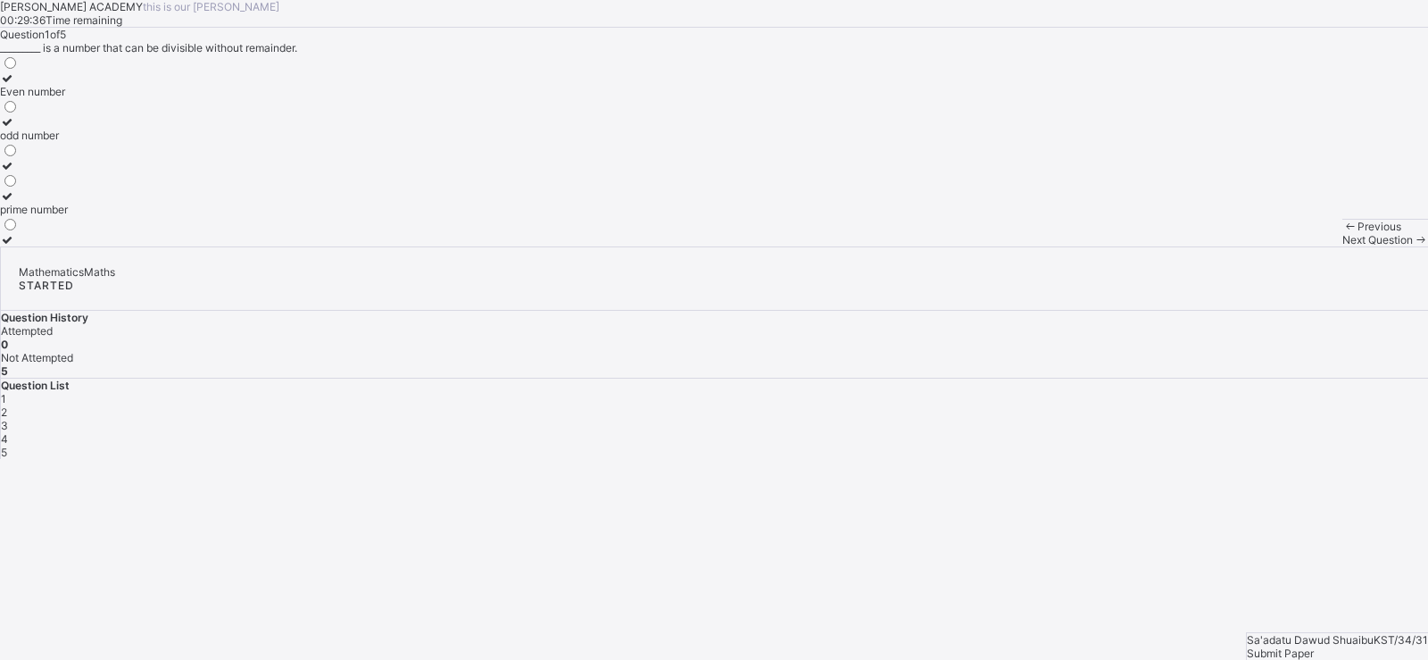
click at [68, 142] on div "odd number" at bounding box center [34, 135] width 68 height 13
click at [1343, 246] on span "Next Question" at bounding box center [1378, 239] width 71 height 13
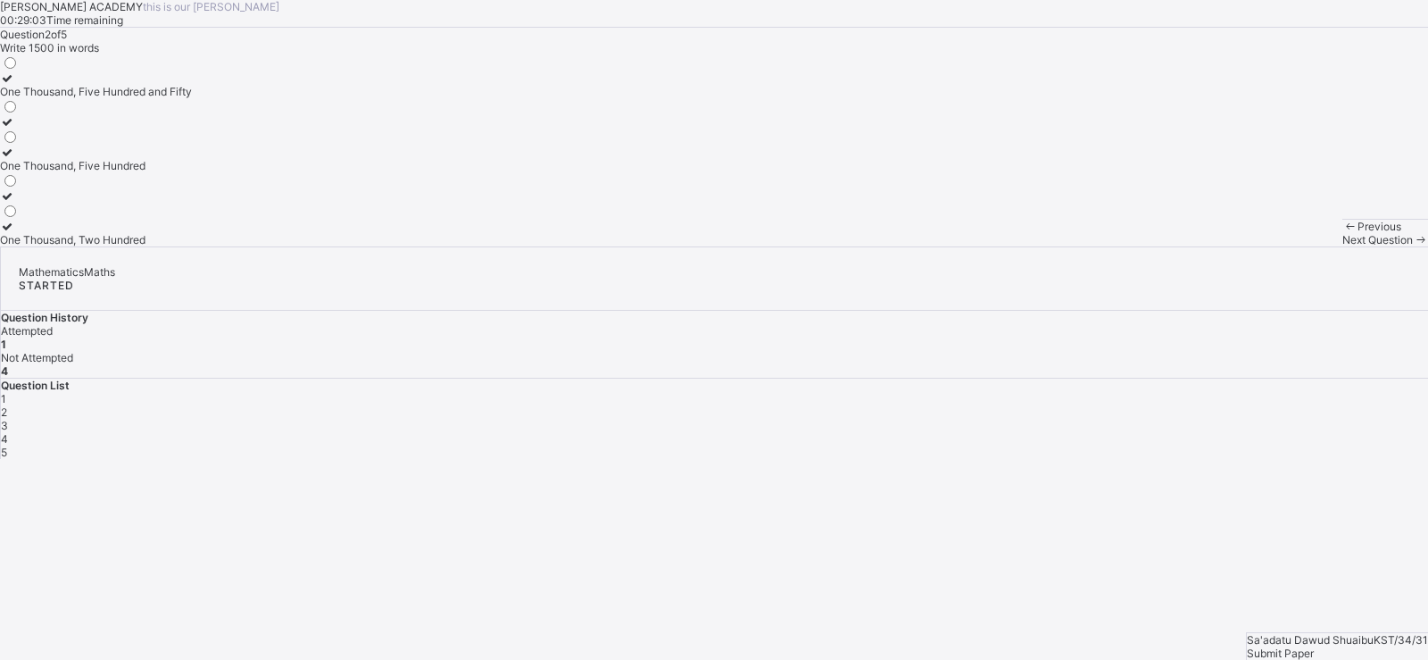
click at [192, 172] on label "One Thousand, Five Hundred" at bounding box center [96, 159] width 192 height 27
click at [1343, 246] on div "Next Question" at bounding box center [1386, 239] width 86 height 13
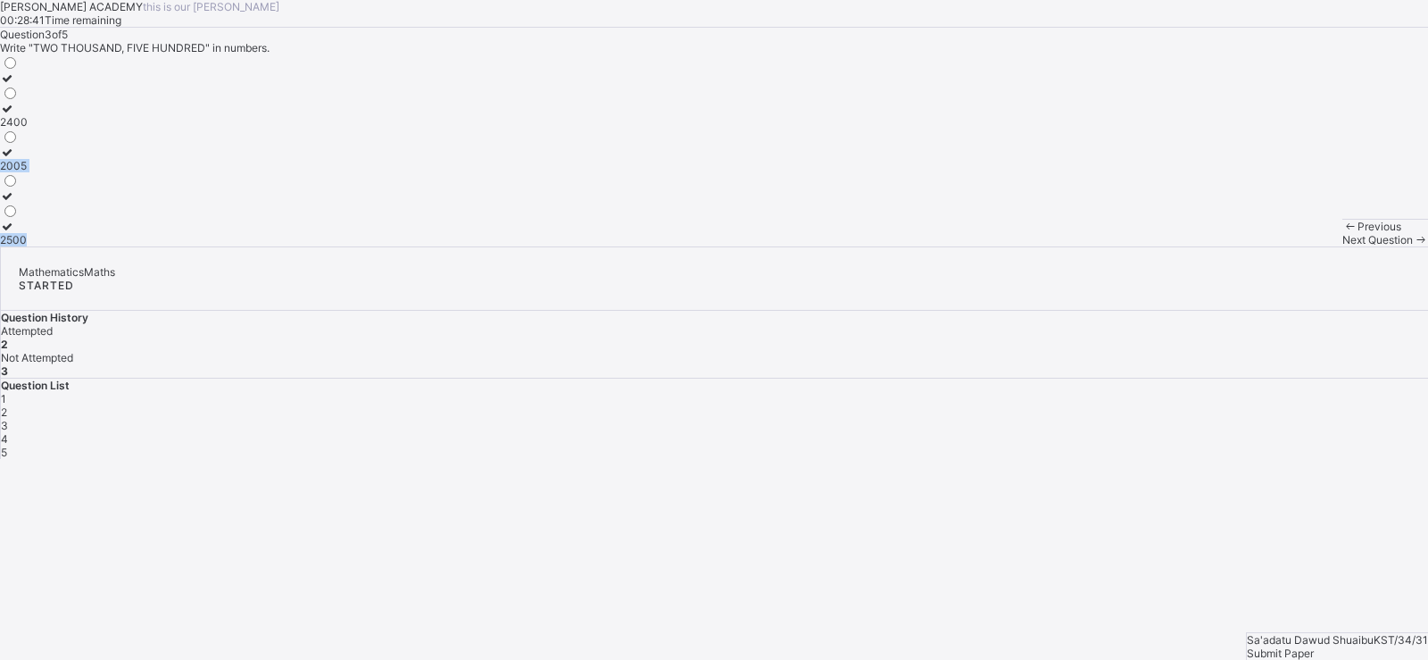
drag, startPoint x: 382, startPoint y: 333, endPoint x: 260, endPoint y: 455, distance: 173.0
click at [260, 246] on div "2400 2005 2500" at bounding box center [714, 150] width 1428 height 192
click at [28, 246] on label "2500" at bounding box center [14, 233] width 28 height 27
click at [1343, 246] on span "Next Question" at bounding box center [1378, 239] width 71 height 13
click at [55, 98] on label "Tens" at bounding box center [27, 84] width 55 height 27
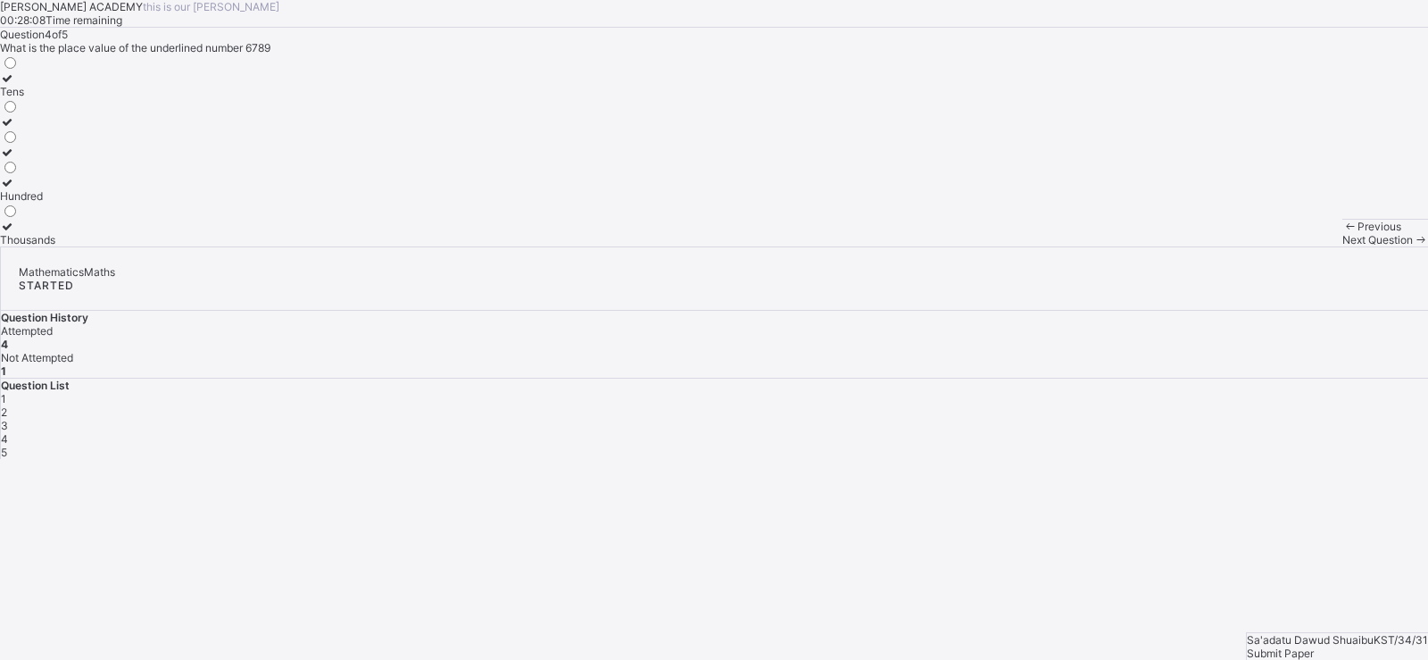
click at [1343, 246] on span "Next Question" at bounding box center [1378, 239] width 71 height 13
click at [28, 216] on div "3450" at bounding box center [14, 209] width 28 height 13
click at [1384, 646] on div "Submit Paper" at bounding box center [1337, 652] width 181 height 13
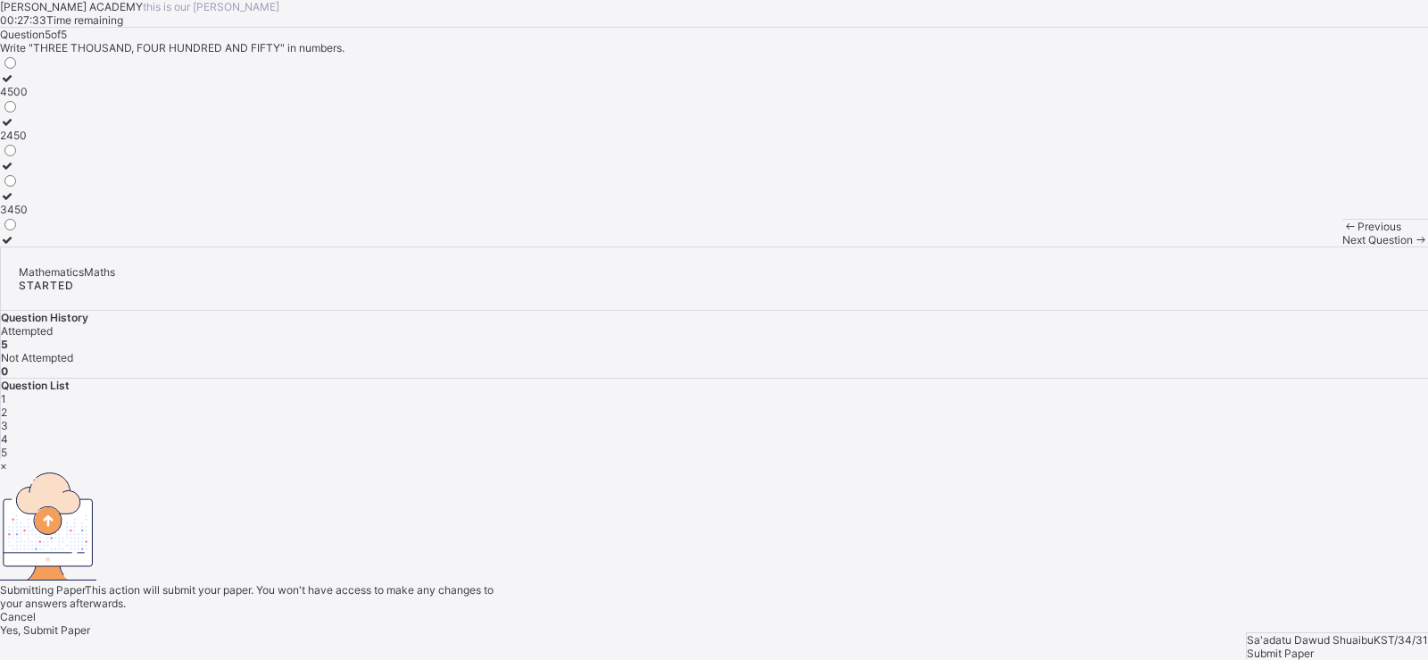
click at [90, 623] on span "Yes, Submit Paper" at bounding box center [45, 629] width 90 height 13
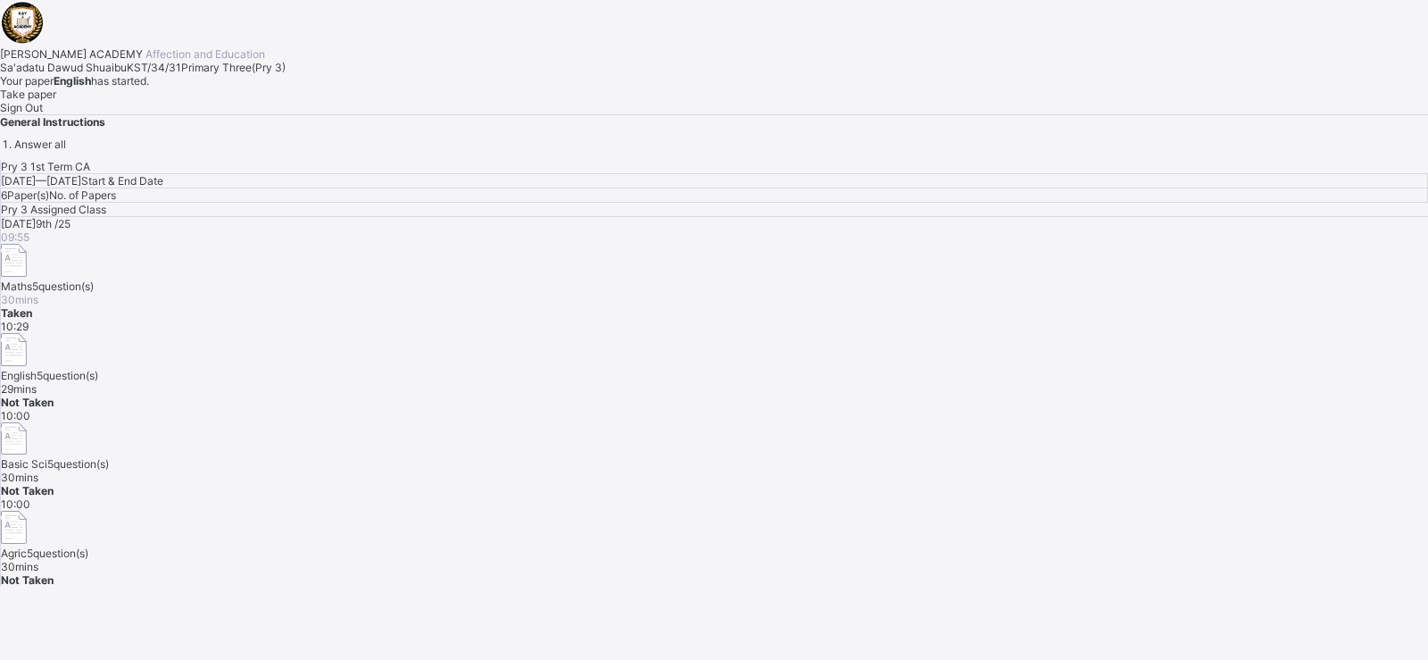
click at [230, 101] on div "Take paper" at bounding box center [714, 93] width 1428 height 13
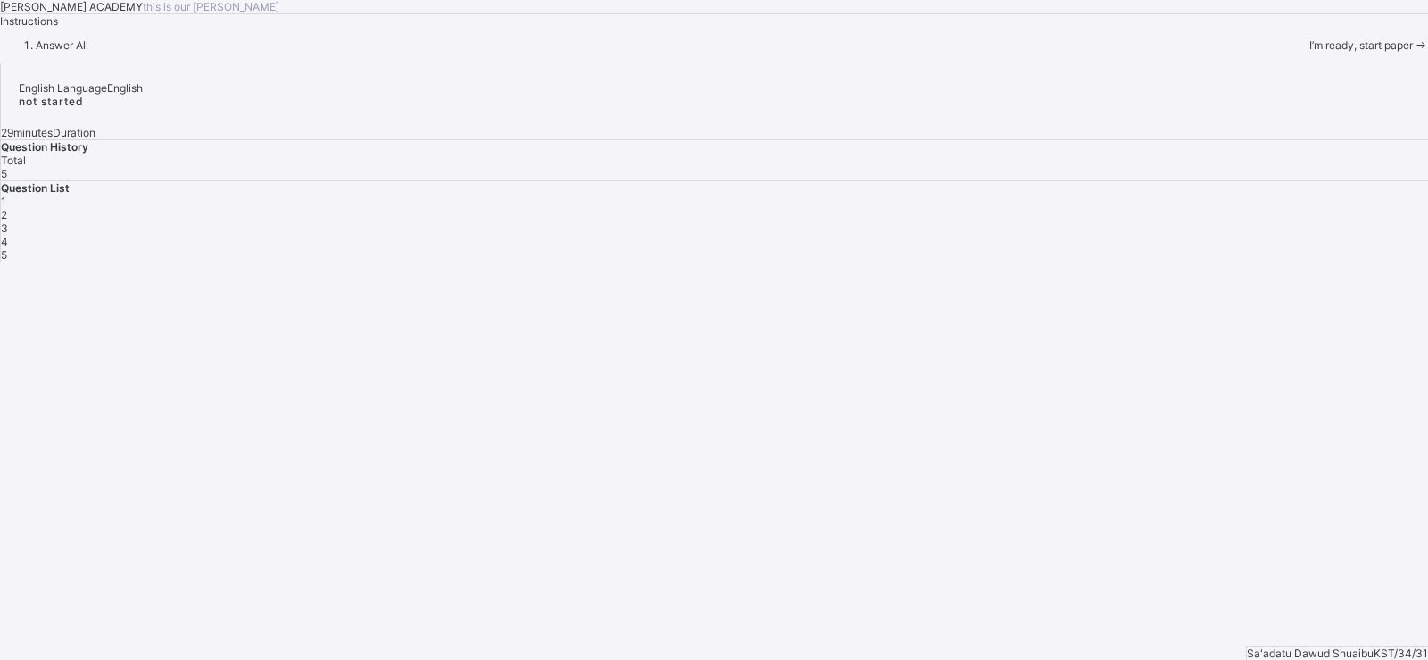
click at [1310, 52] on span "I’m ready, start paper" at bounding box center [1362, 44] width 104 height 13
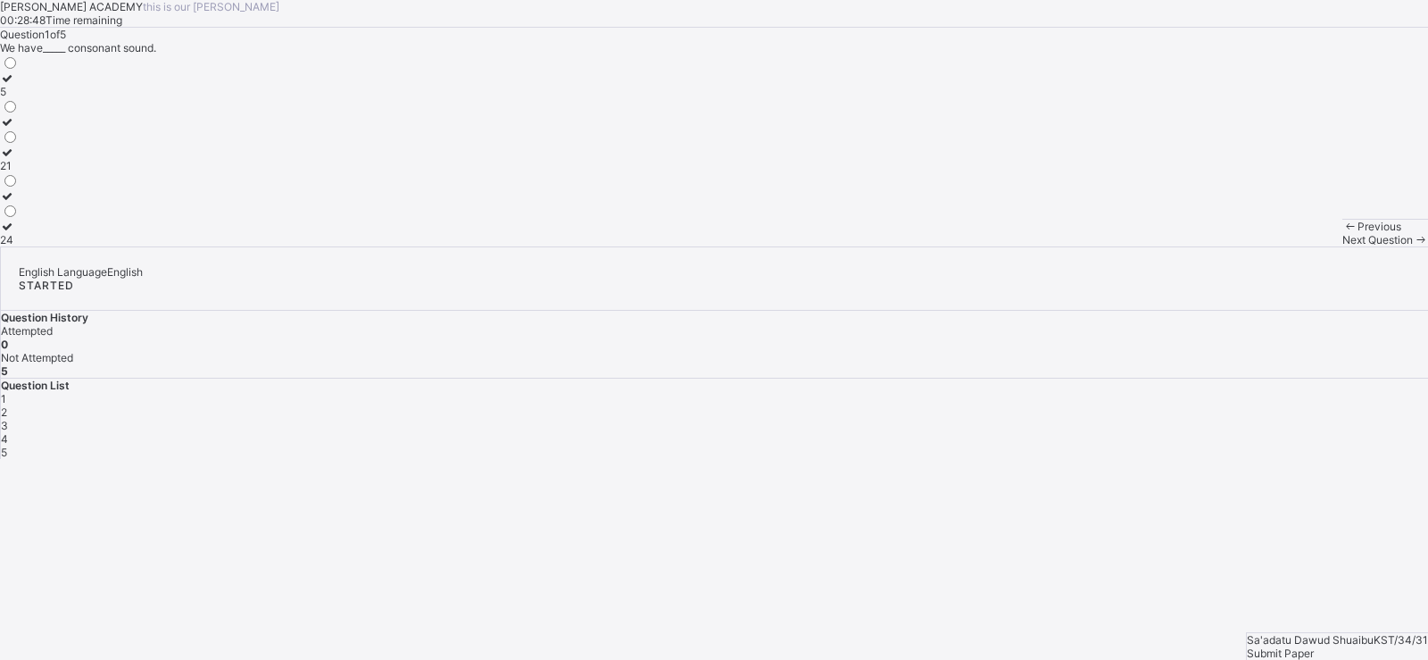
click at [19, 98] on label "5" at bounding box center [9, 84] width 19 height 27
click at [1343, 246] on span "Next Question" at bounding box center [1378, 239] width 71 height 13
click at [46, 159] on div "Reading" at bounding box center [23, 152] width 46 height 13
click at [1343, 246] on span "Next Question" at bounding box center [1378, 239] width 71 height 13
click at [41, 203] on label "Noun" at bounding box center [20, 189] width 41 height 27
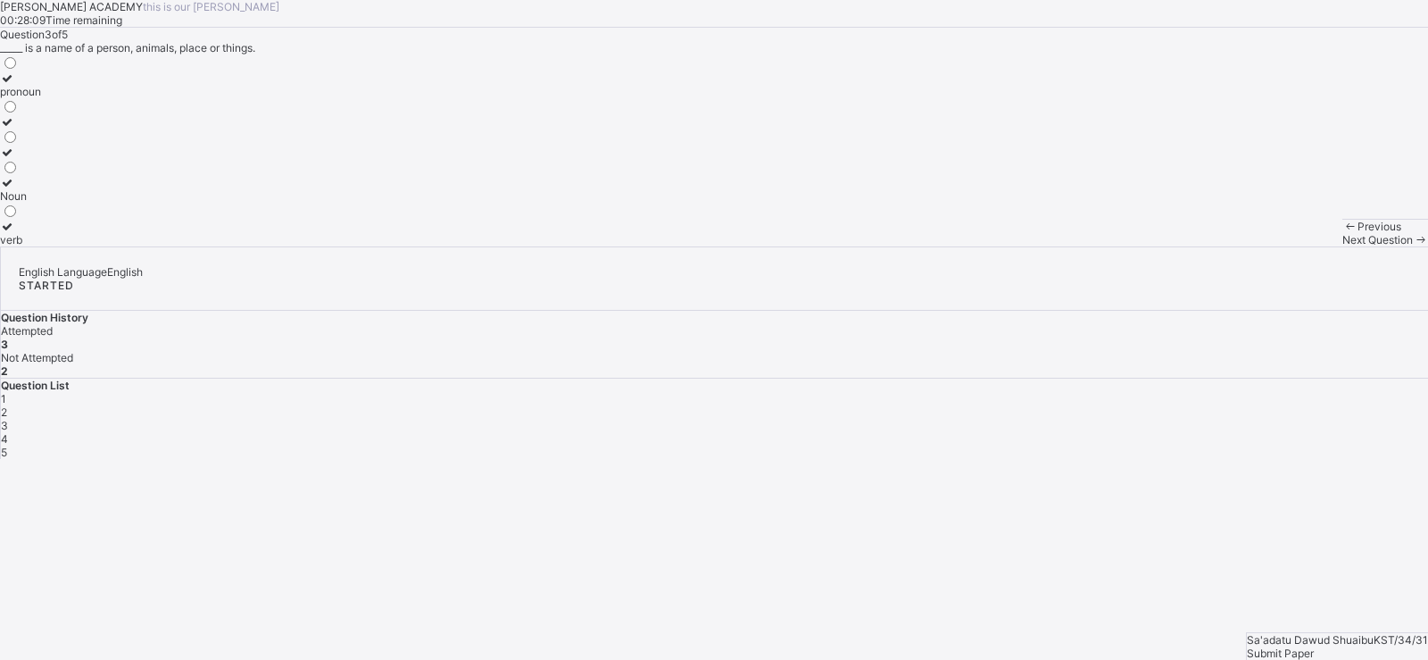
click at [1343, 246] on span "Next Question" at bounding box center [1378, 239] width 71 height 13
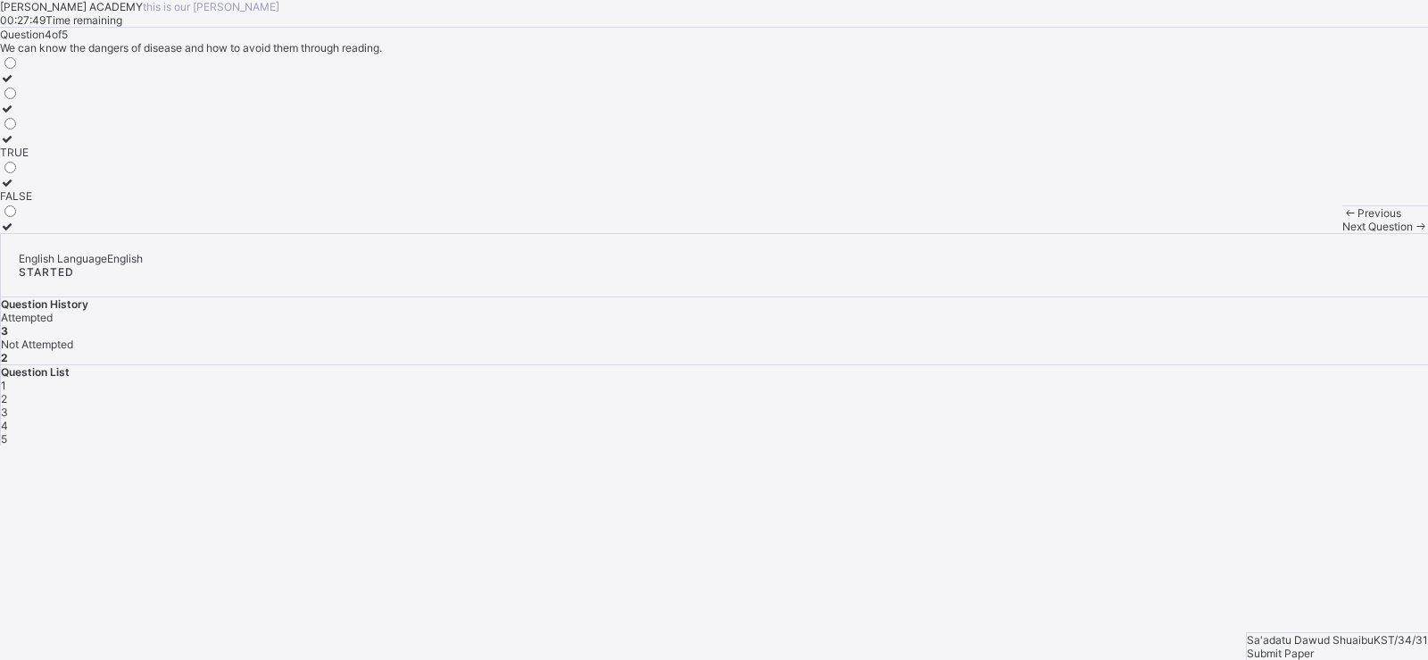
click at [32, 203] on div "FALSE" at bounding box center [16, 195] width 32 height 13
click at [1343, 233] on div "Previous Next Question" at bounding box center [1386, 219] width 86 height 28
click at [1343, 233] on span "Next Question" at bounding box center [1378, 226] width 71 height 13
click at [32, 129] on div "TRUE" at bounding box center [16, 121] width 32 height 13
click at [1347, 646] on div "Submit Paper" at bounding box center [1337, 652] width 181 height 13
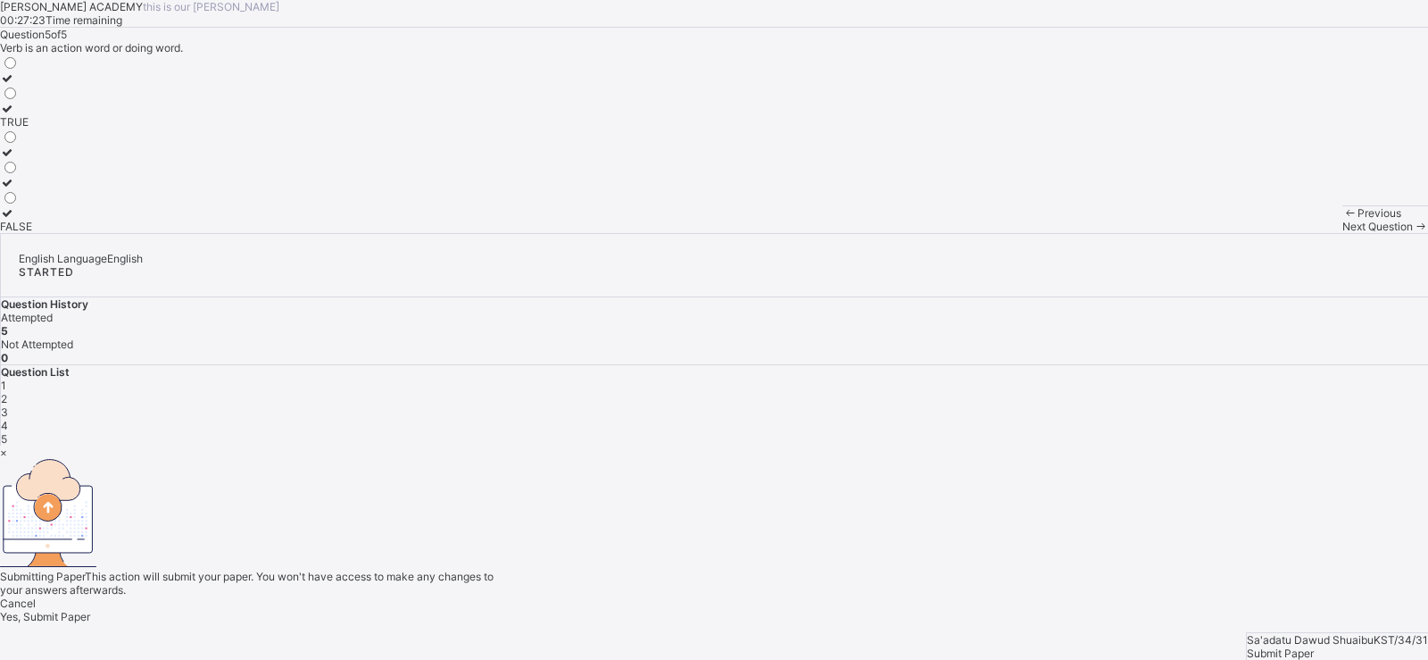
click at [90, 610] on span "Yes, Submit Paper" at bounding box center [45, 616] width 90 height 13
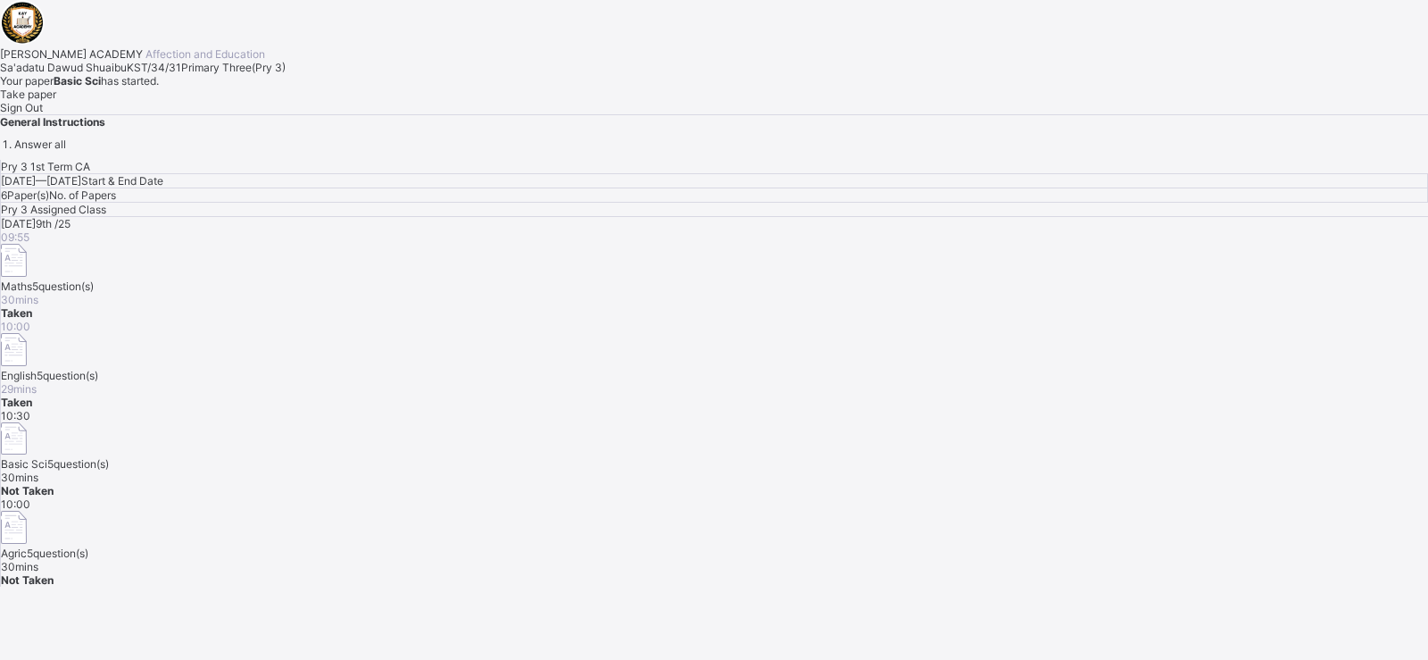
click at [56, 101] on span "Take paper" at bounding box center [28, 93] width 56 height 13
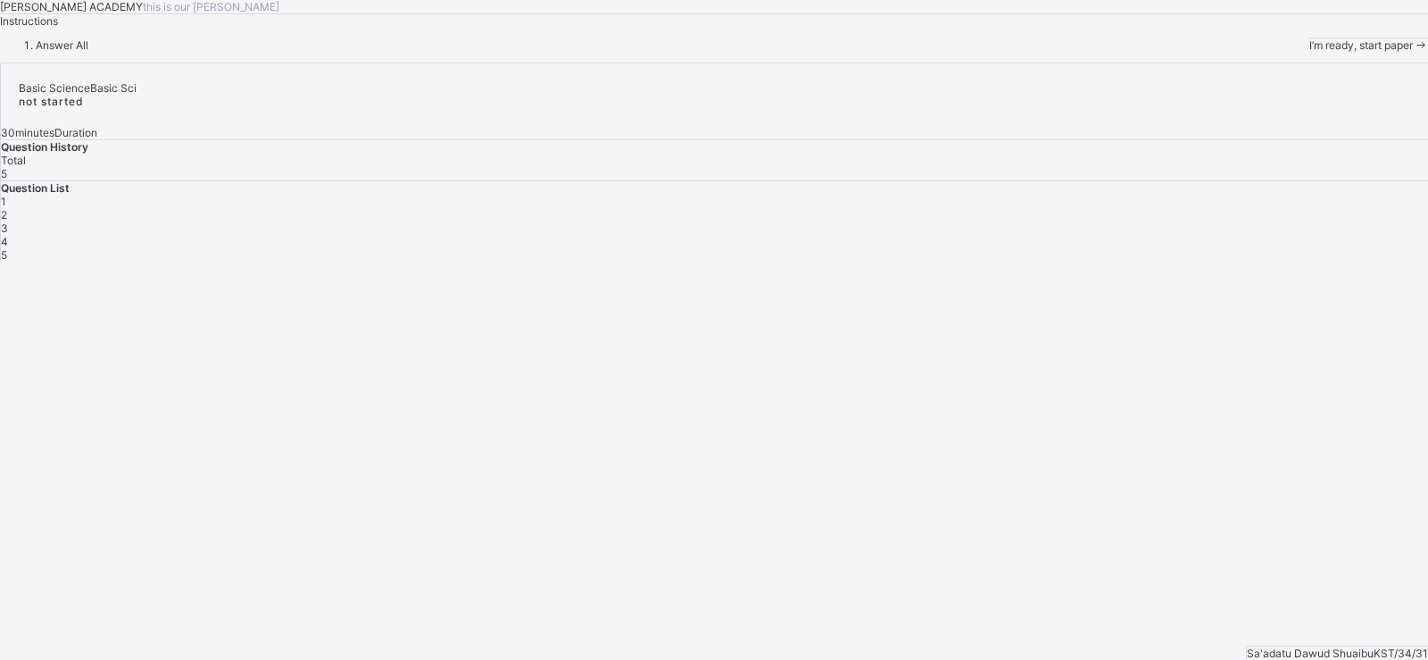
click at [1310, 52] on div "I’m ready, start paper" at bounding box center [1369, 44] width 119 height 13
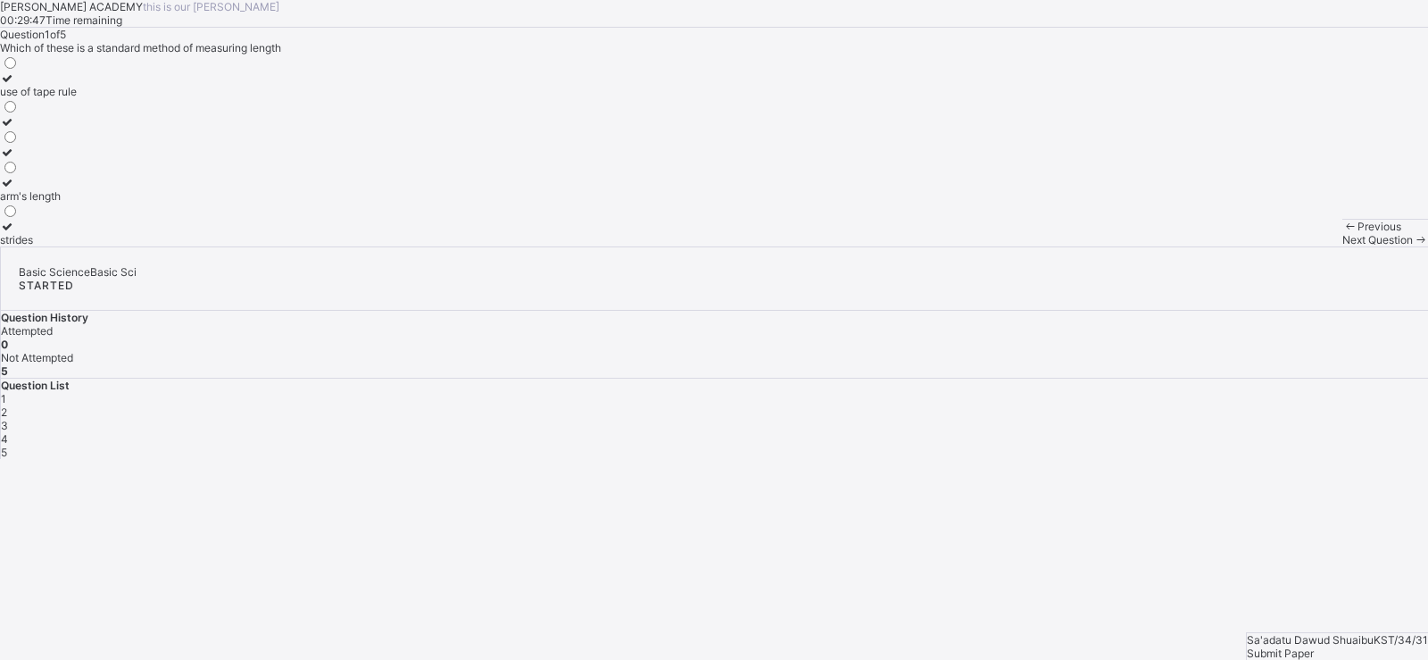
click at [77, 98] on div "use of tape rule" at bounding box center [38, 91] width 77 height 13
click at [1343, 246] on span "Next Question" at bounding box center [1378, 239] width 71 height 13
click at [27, 98] on label "1000" at bounding box center [13, 84] width 27 height 27
click at [1343, 246] on div "Next Question" at bounding box center [1386, 239] width 86 height 13
click at [35, 172] on label "Length" at bounding box center [17, 159] width 35 height 27
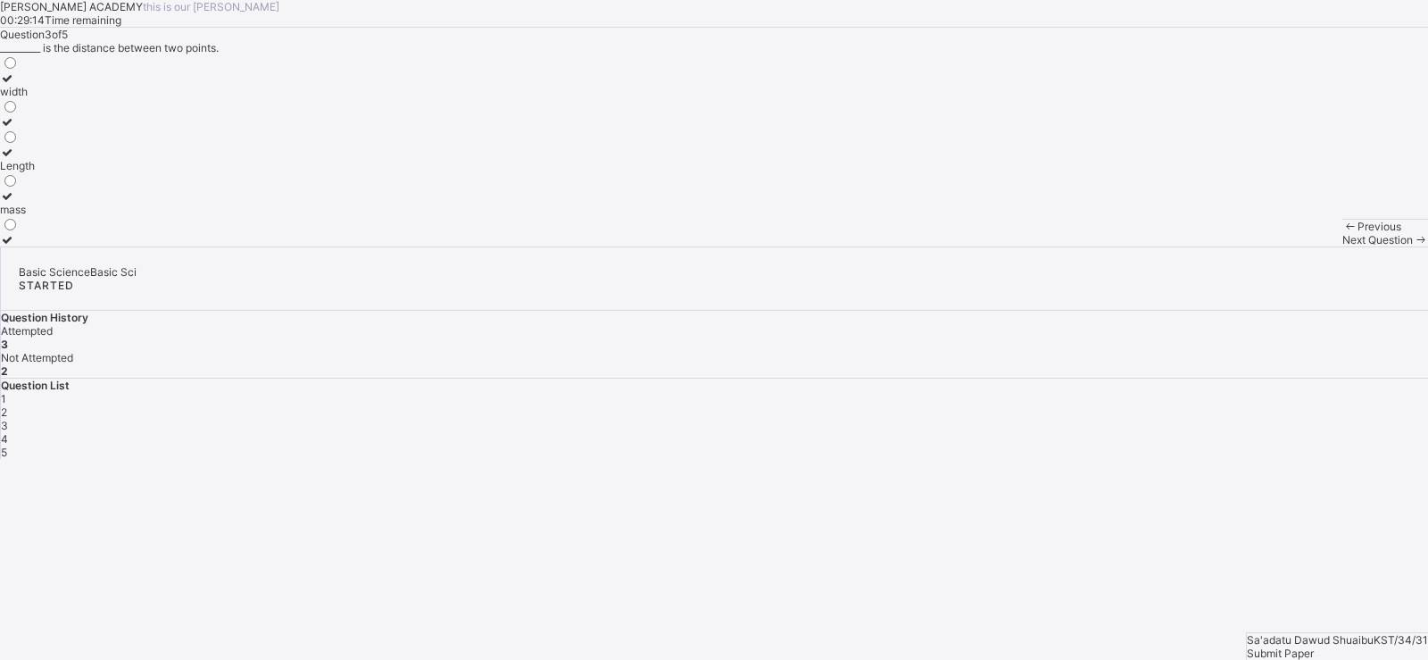
click at [1343, 246] on span "Next Question" at bounding box center [1378, 239] width 71 height 13
click at [55, 216] on label "hand span" at bounding box center [27, 202] width 55 height 27
click at [1343, 246] on div "Next Question" at bounding box center [1386, 239] width 86 height 13
click at [54, 98] on div "millimetre" at bounding box center [27, 91] width 54 height 13
click at [1361, 646] on div "Submit Paper" at bounding box center [1337, 652] width 181 height 13
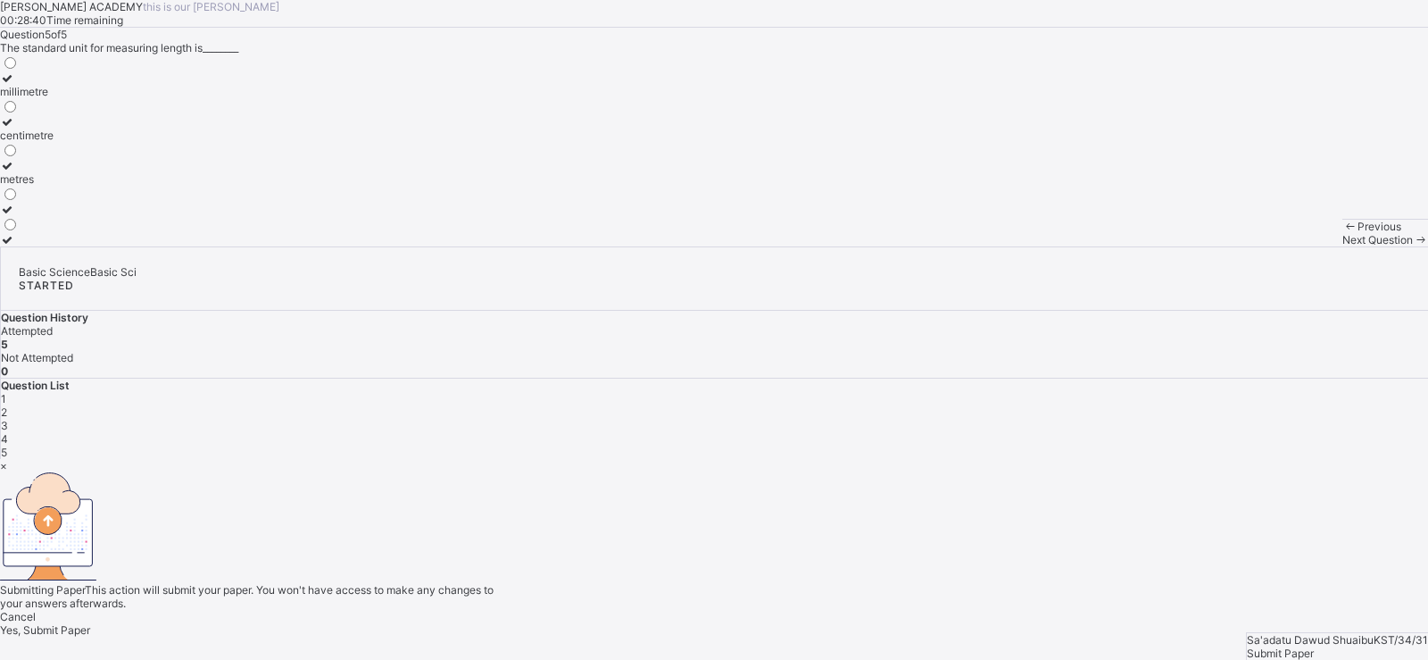
click at [90, 623] on span "Yes, Submit Paper" at bounding box center [45, 629] width 90 height 13
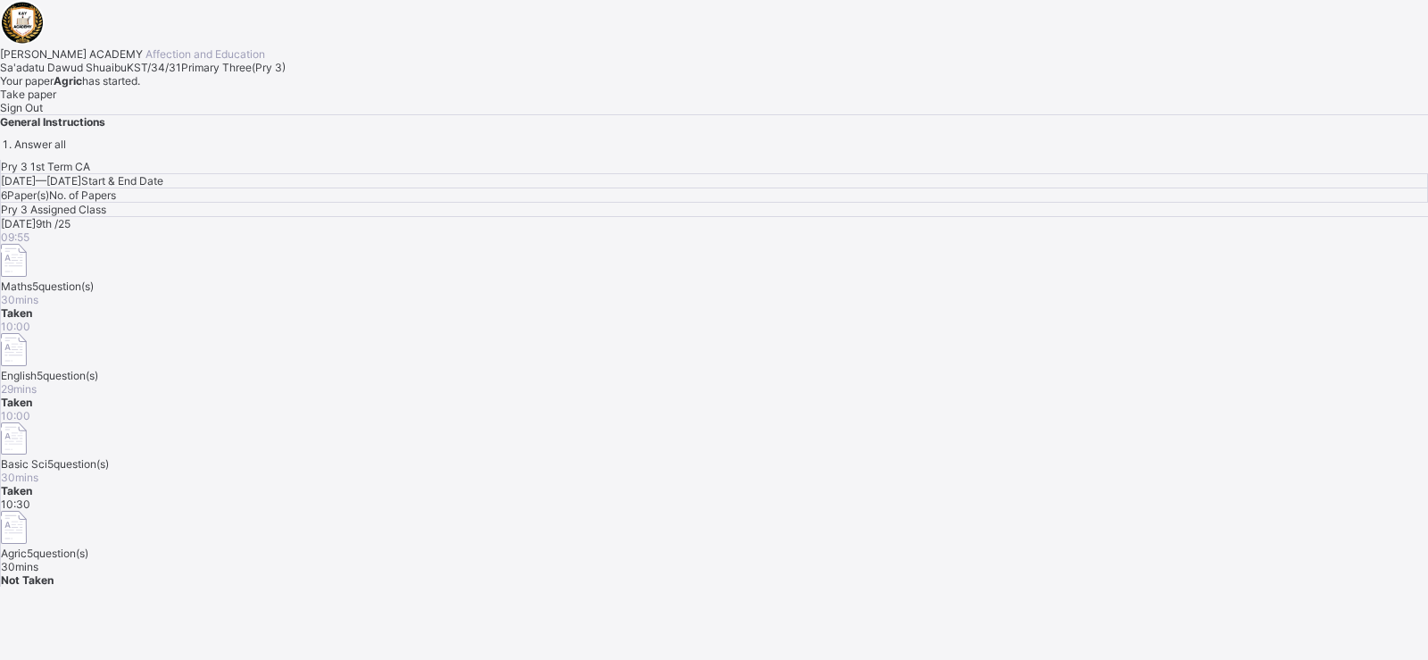
click at [221, 101] on div "Take paper" at bounding box center [714, 93] width 1428 height 13
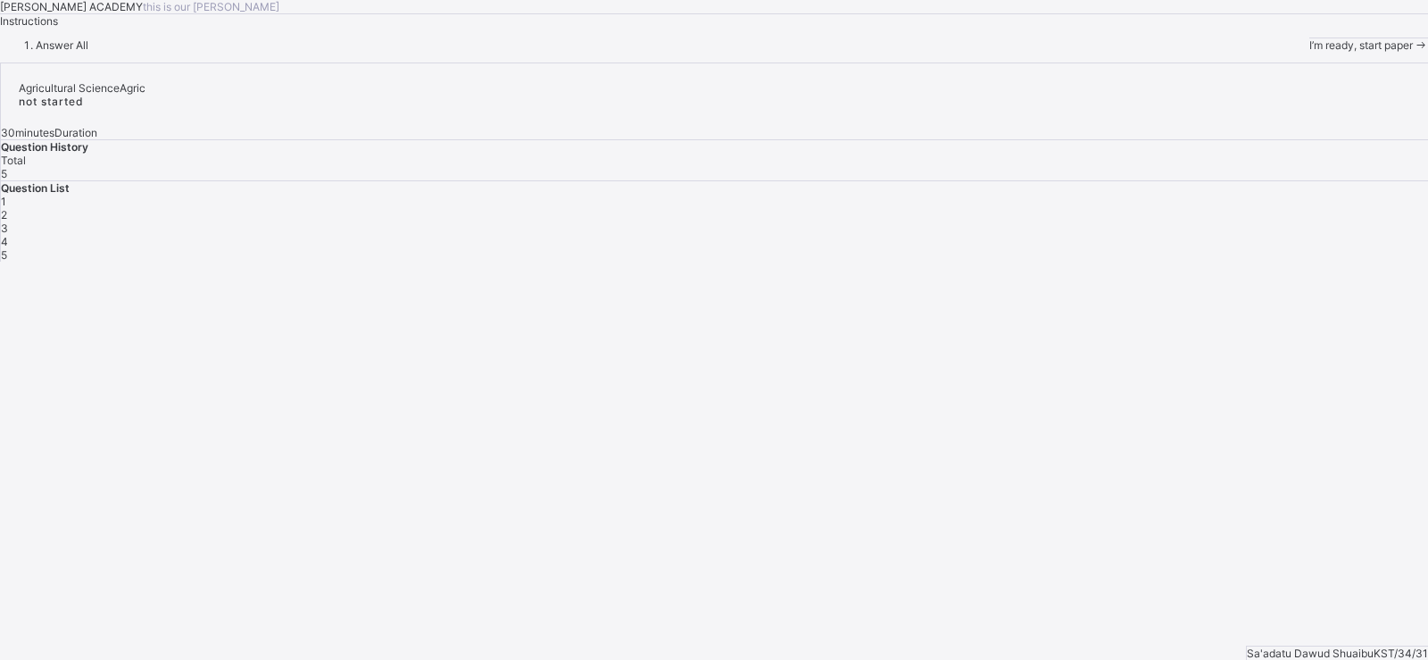
click at [1310, 52] on div "I’m ready, start paper" at bounding box center [1369, 44] width 119 height 13
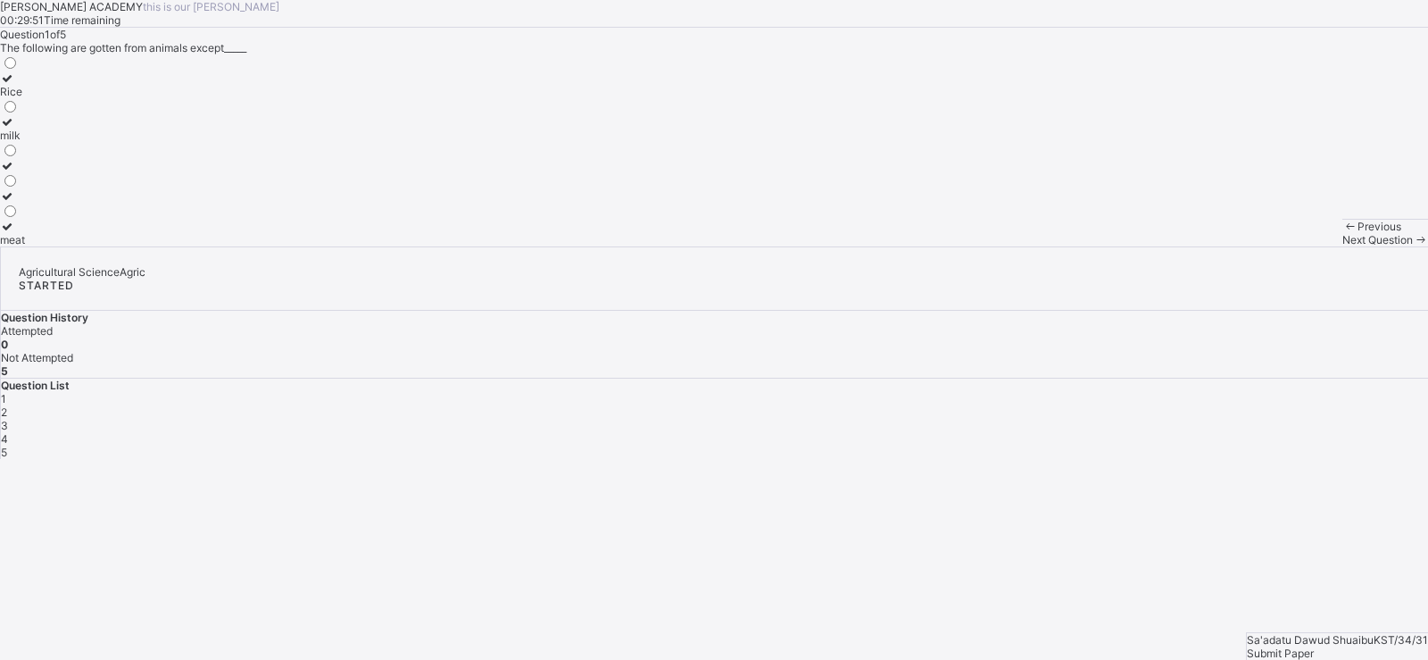
click at [25, 98] on div "Rice" at bounding box center [12, 91] width 25 height 13
click at [1343, 246] on div "Next Question" at bounding box center [1386, 239] width 86 height 13
click at [42, 203] on div "protein" at bounding box center [21, 195] width 42 height 13
click at [1343, 246] on span "Next Question" at bounding box center [1378, 239] width 71 height 13
click at [30, 246] on label "Meat" at bounding box center [15, 233] width 30 height 27
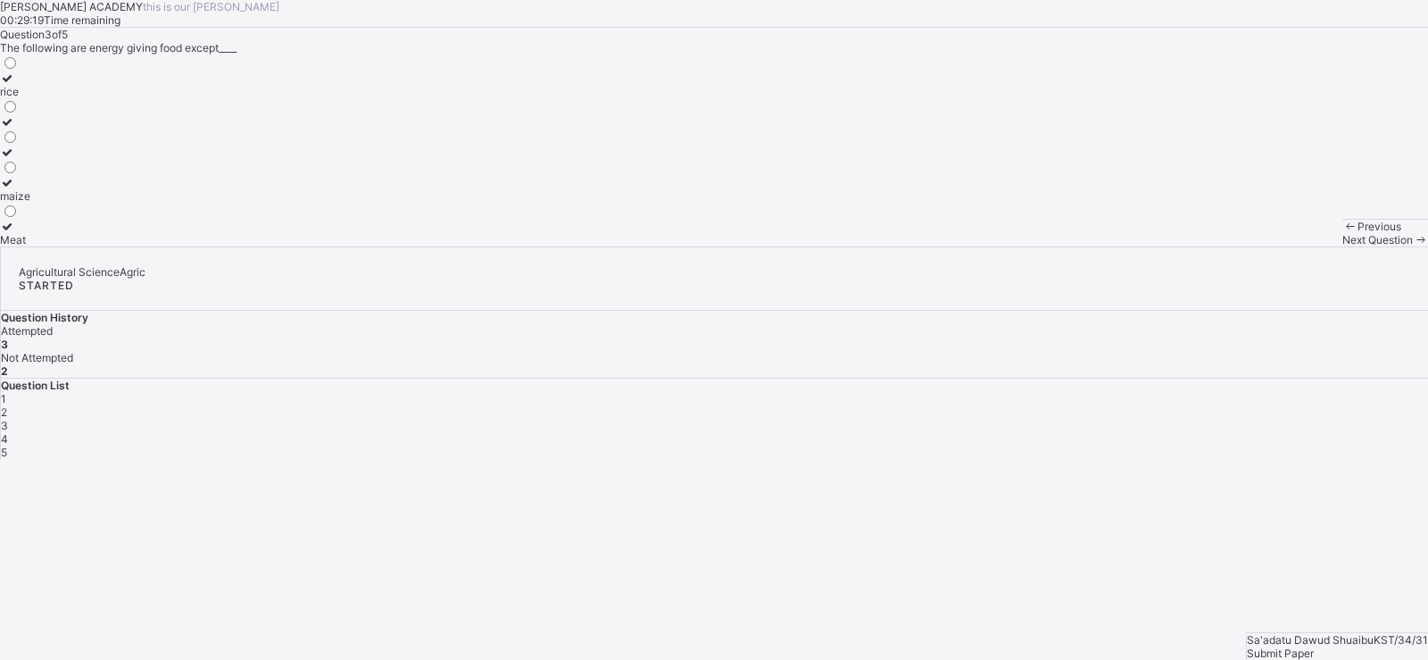
click at [1343, 246] on span "Next Question" at bounding box center [1378, 239] width 71 height 13
click at [93, 142] on div "Energy giving food" at bounding box center [46, 135] width 93 height 13
click at [1343, 246] on div "Next Question" at bounding box center [1386, 239] width 86 height 13
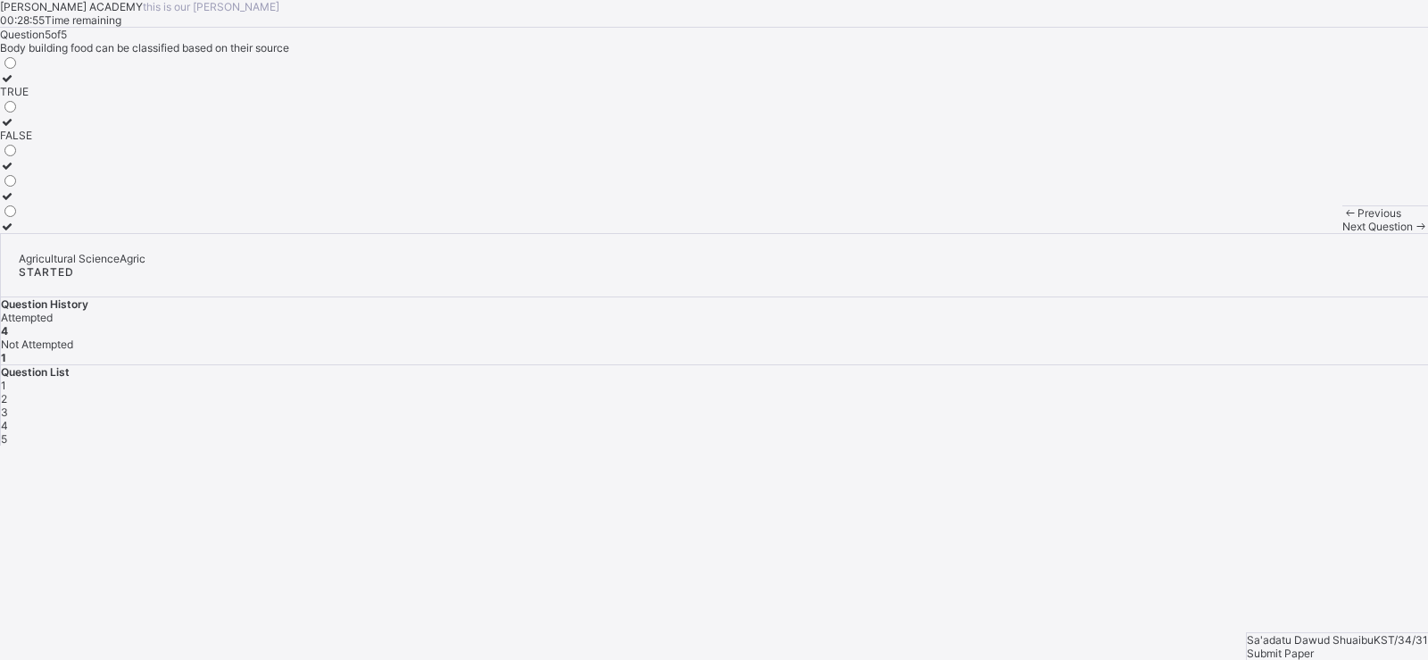
click at [32, 98] on label "TRUE" at bounding box center [16, 84] width 32 height 27
click at [1314, 646] on span "Submit Paper" at bounding box center [1280, 652] width 67 height 13
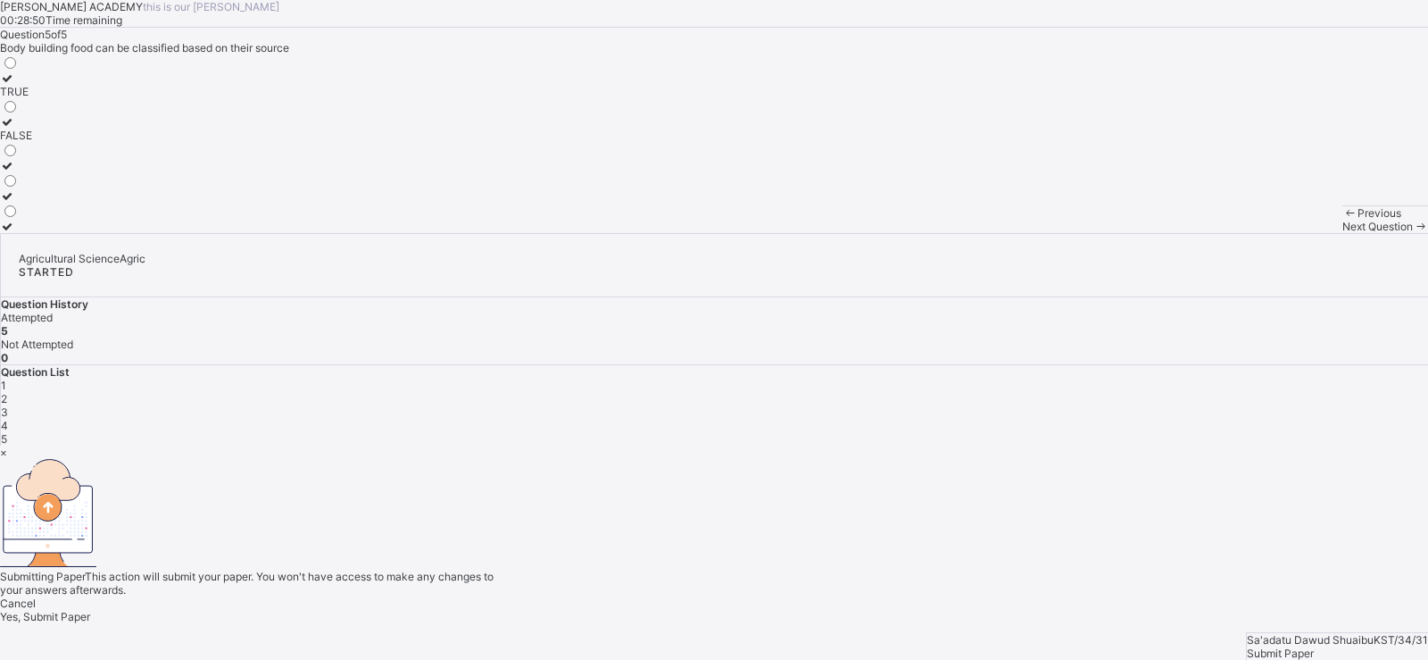
click at [90, 610] on span "Yes, Submit Paper" at bounding box center [45, 616] width 90 height 13
click at [762, 610] on div "Yes, Submit Paper" at bounding box center [714, 616] width 1428 height 13
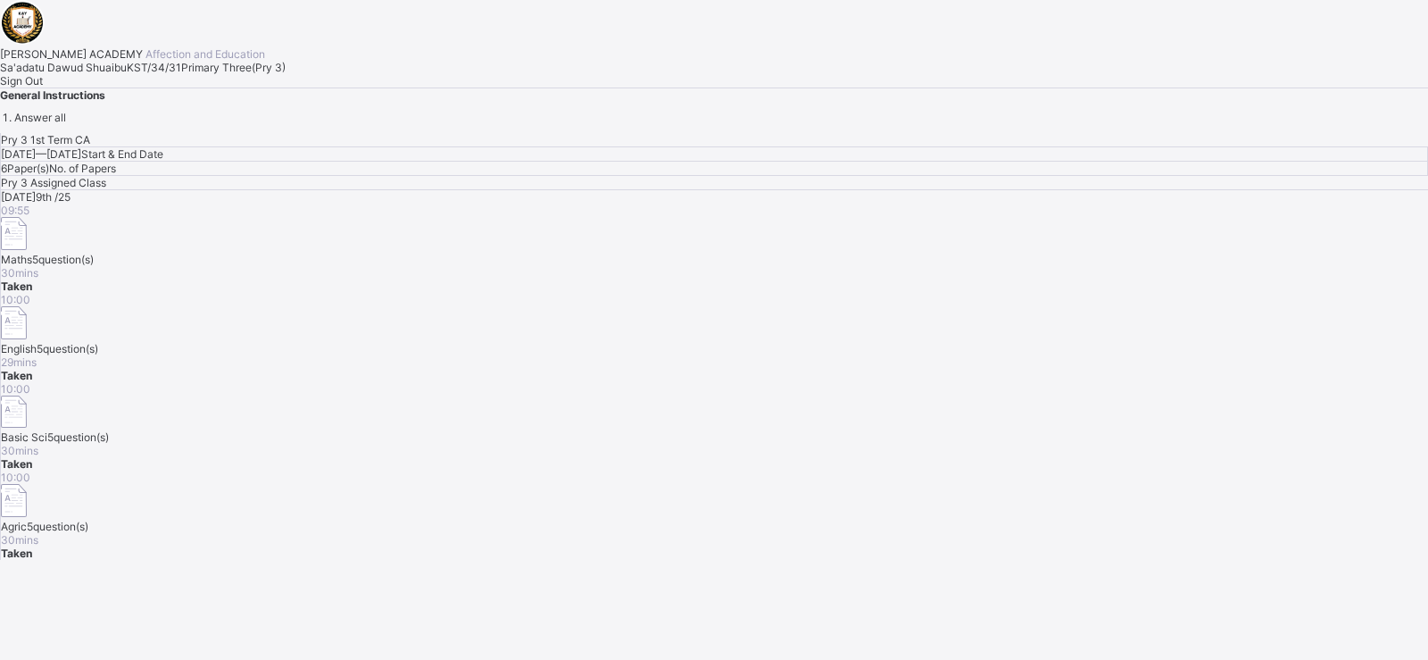
click at [43, 87] on span "Sign Out" at bounding box center [21, 80] width 43 height 13
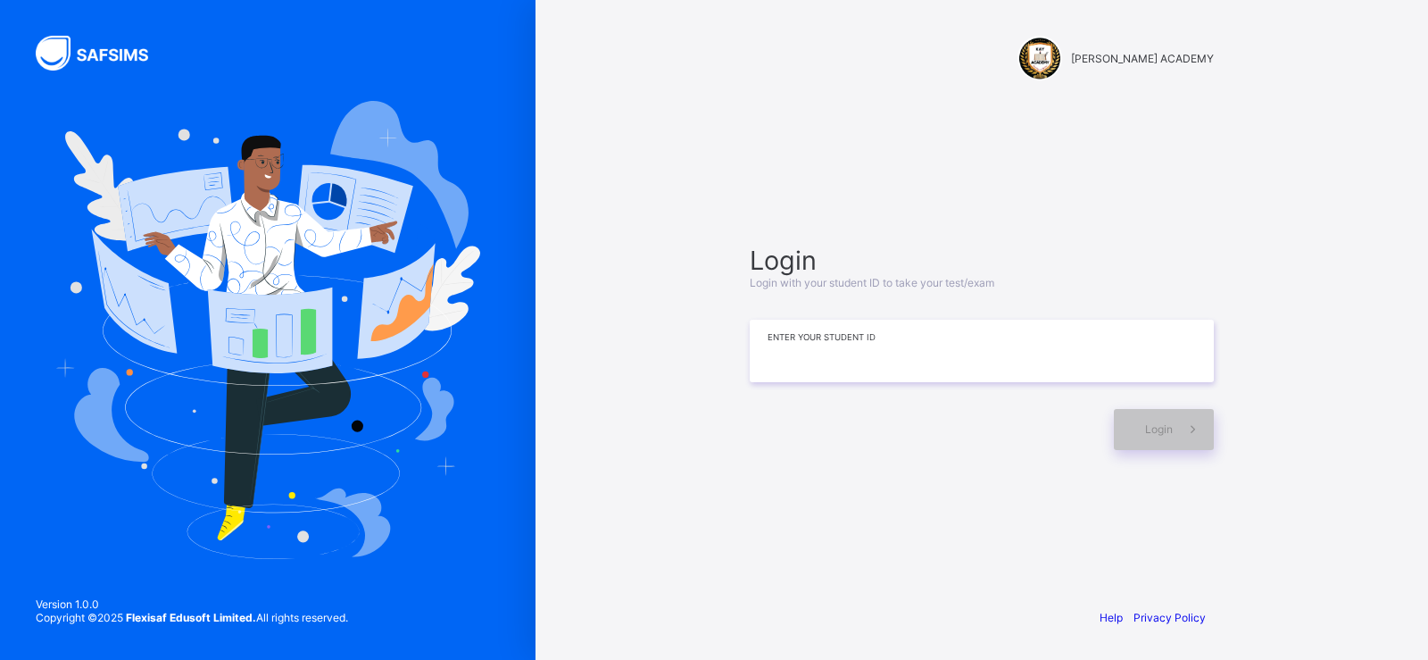
click at [861, 365] on input at bounding box center [982, 351] width 464 height 62
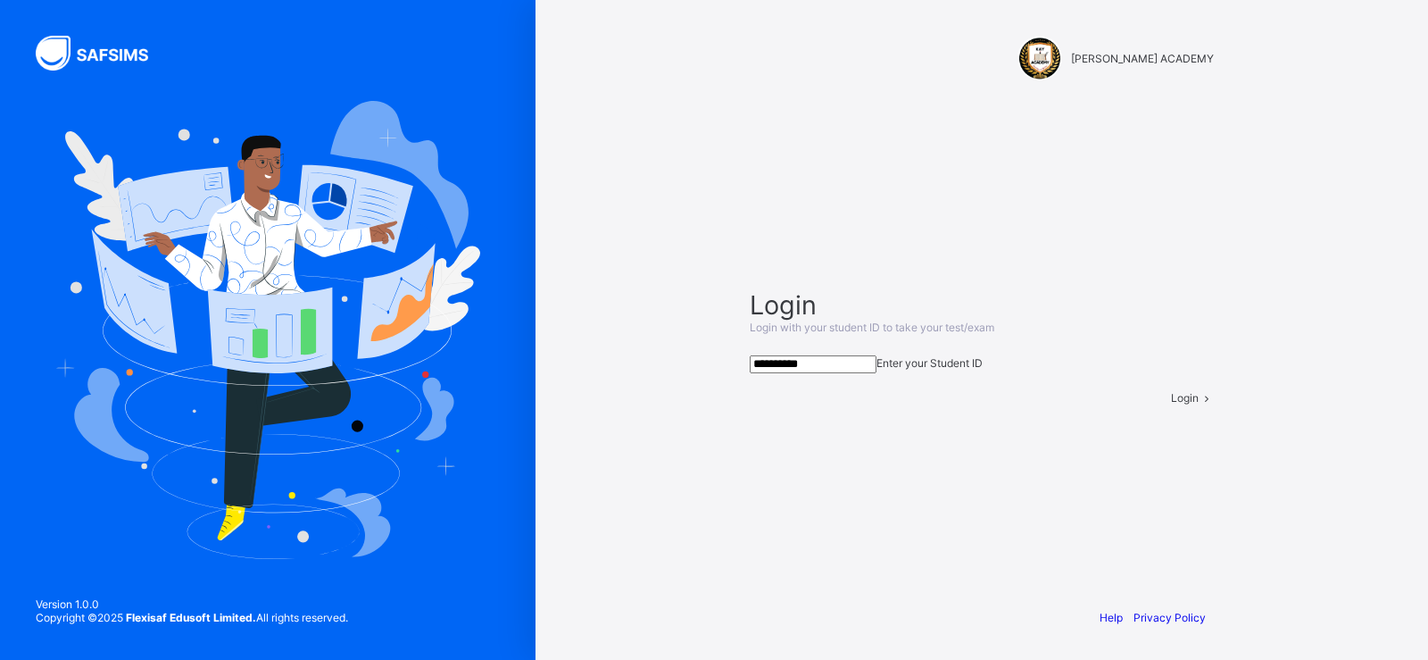
type input "**********"
click at [1171, 404] on span "Login" at bounding box center [1185, 397] width 28 height 13
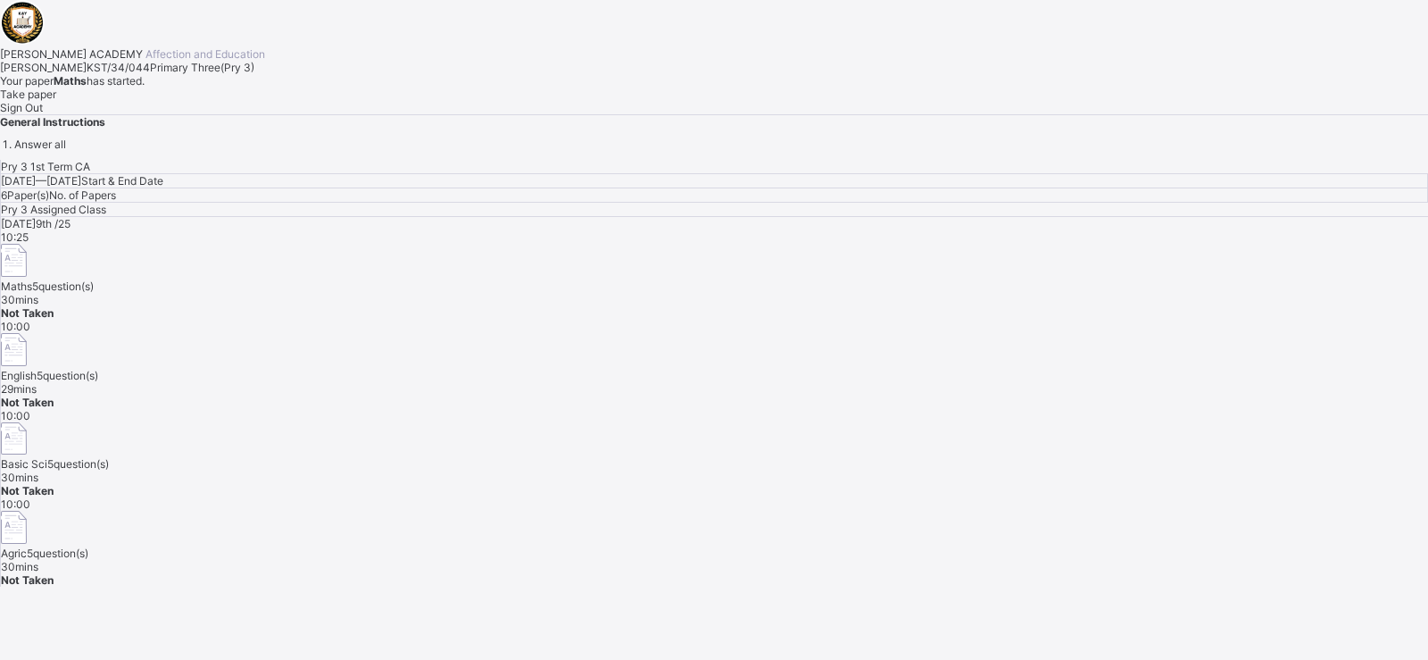
click at [194, 101] on div "Take paper" at bounding box center [714, 93] width 1428 height 13
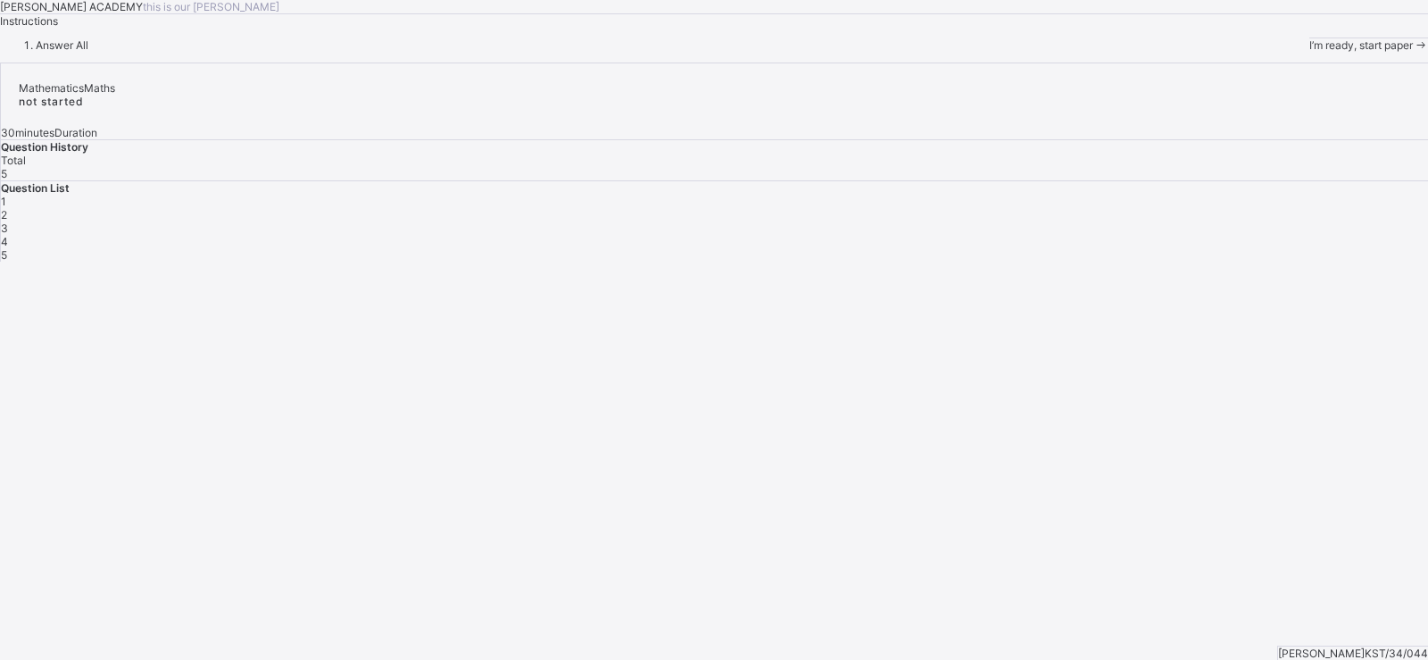
click at [1310, 52] on div "I’m ready, start paper" at bounding box center [1369, 44] width 119 height 13
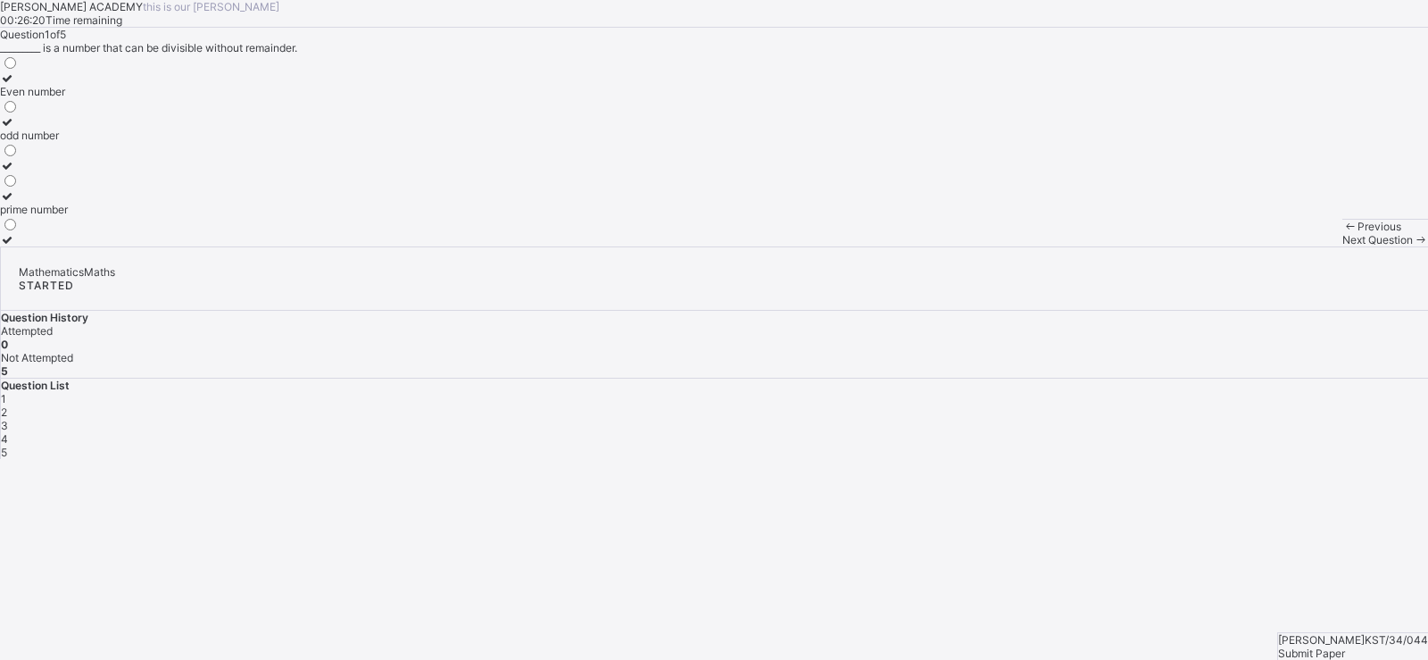
click at [68, 98] on div "Even number" at bounding box center [34, 91] width 68 height 13
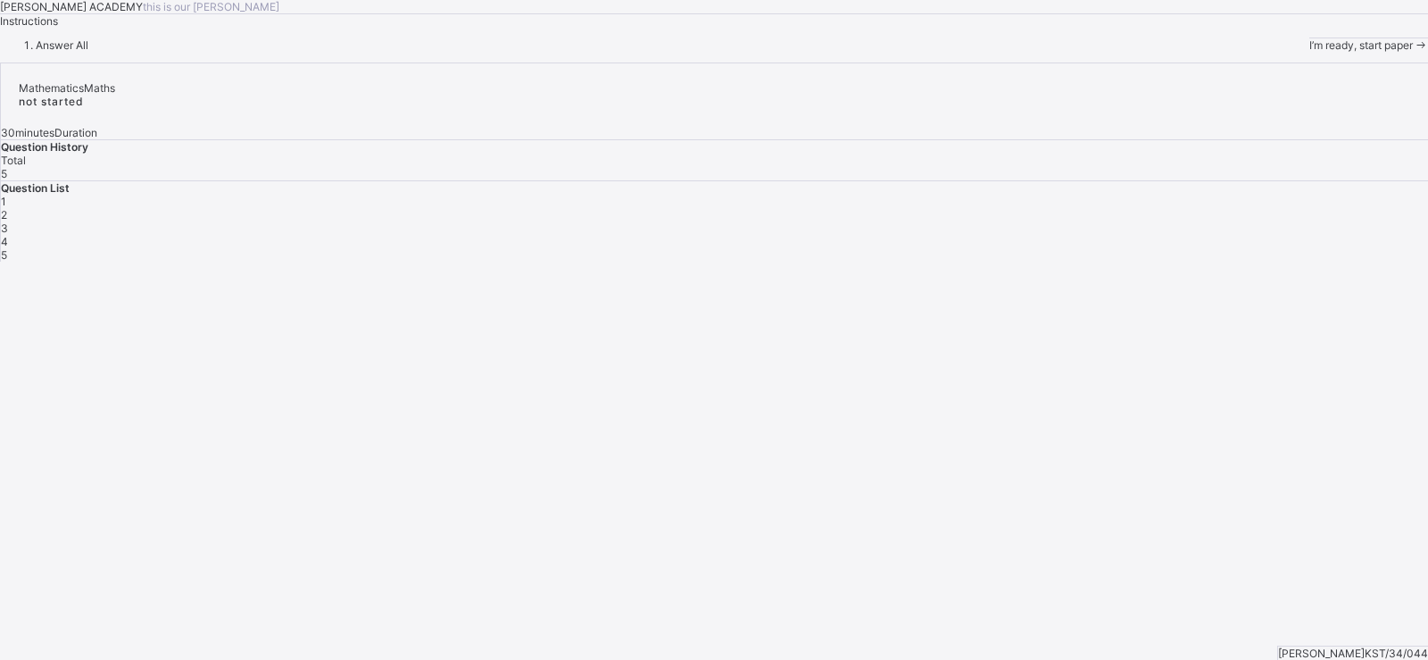
click at [1310, 52] on div "I’m ready, start paper" at bounding box center [1369, 44] width 119 height 13
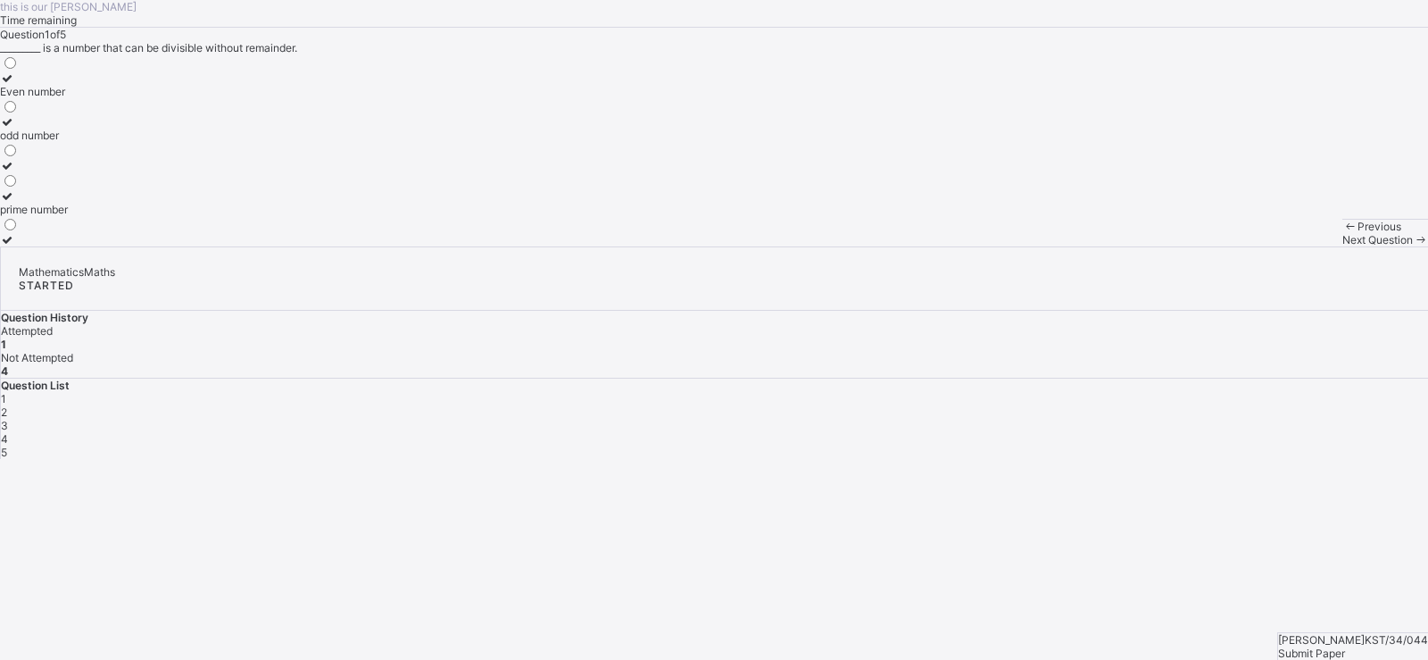
click at [106, 459] on div "this is our motton Time remaining Question 1 of 5 _________ is a number that ca…" at bounding box center [714, 229] width 1428 height 459
click at [1343, 233] on div "Previous" at bounding box center [1386, 226] width 86 height 13
click at [1089, 379] on div "Question List 1 2 3 4 5" at bounding box center [715, 419] width 1428 height 80
click at [6, 392] on span "1" at bounding box center [3, 398] width 5 height 13
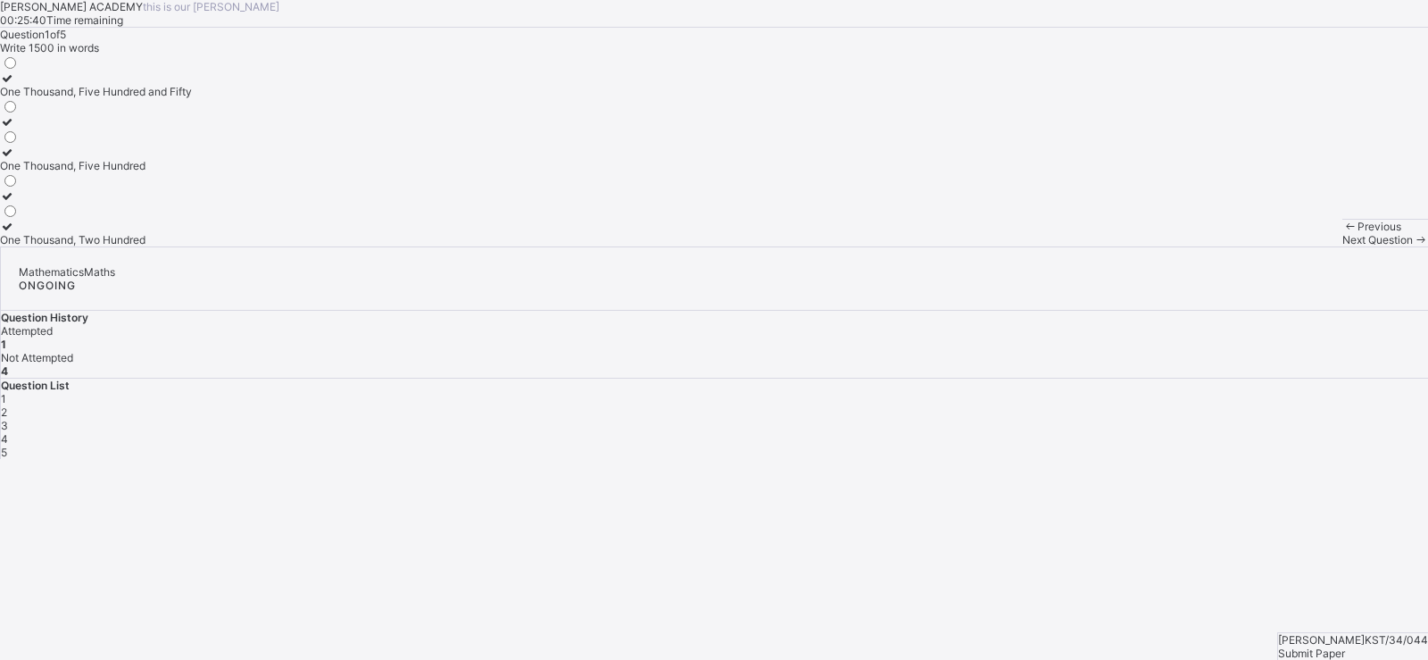
click at [190, 172] on div "One Thousand, Five Hundred" at bounding box center [96, 165] width 192 height 13
click at [160, 246] on div "One Thousand, Two Hundred" at bounding box center [96, 239] width 192 height 13
click at [1343, 246] on div "Previous Next Question" at bounding box center [1386, 233] width 86 height 28
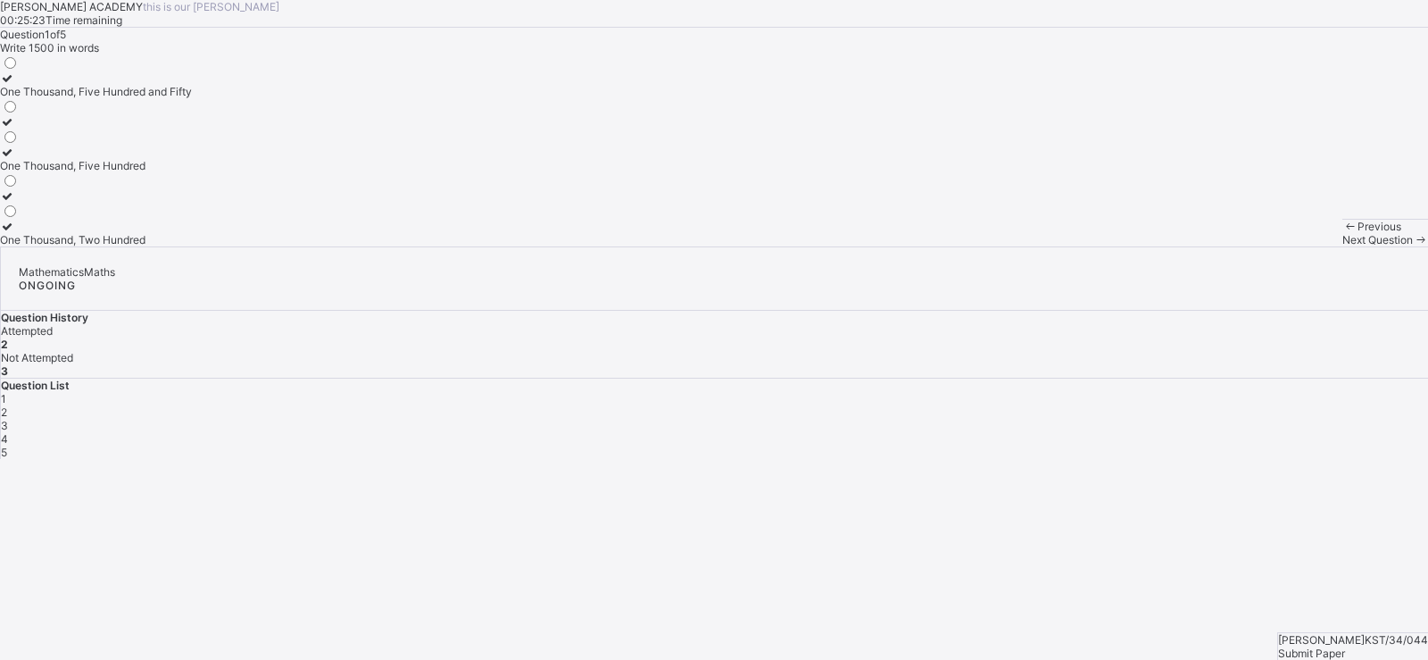
click at [1343, 246] on span "Next Question" at bounding box center [1378, 239] width 71 height 13
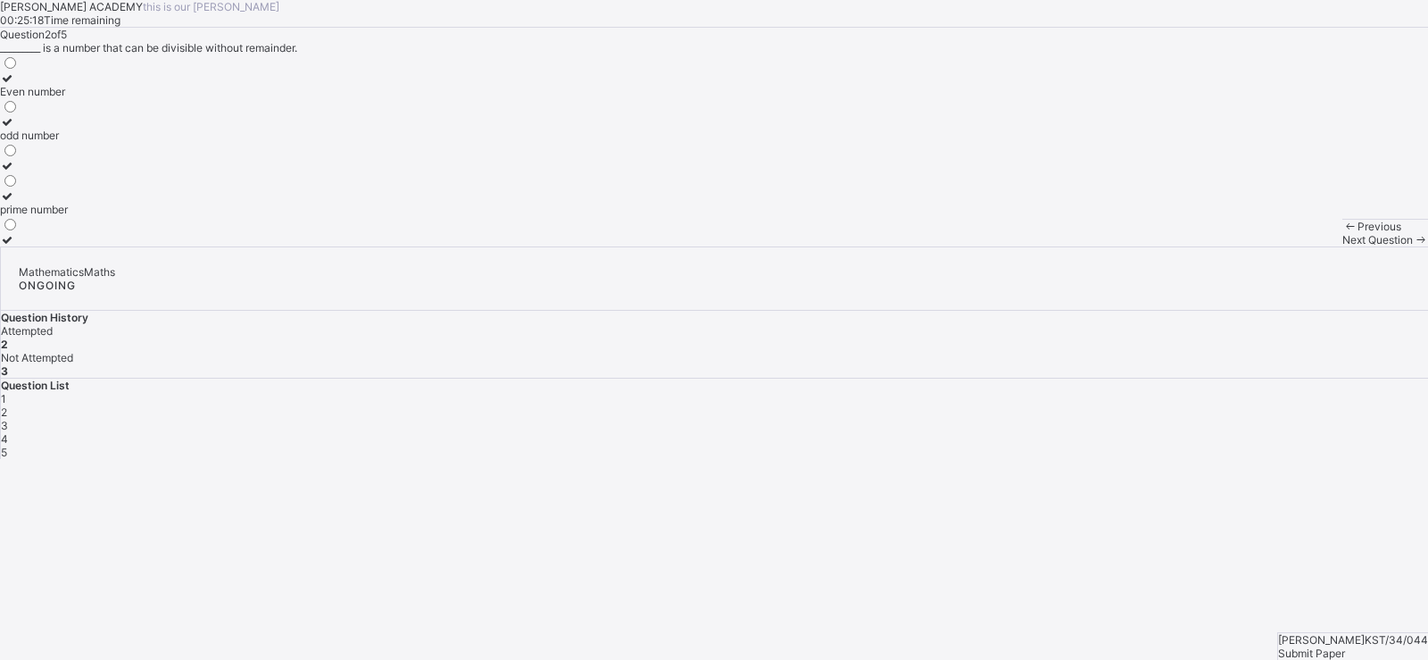
click at [487, 246] on div "Even number odd number prime number" at bounding box center [714, 150] width 1428 height 192
click at [1343, 246] on span "Next Question" at bounding box center [1378, 239] width 71 height 13
drag, startPoint x: 39, startPoint y: 381, endPoint x: 54, endPoint y: 385, distance: 15.6
click at [54, 246] on div "KAY ACADEMY this is our motton 00:24:42 Time remaining Question 3 of 5 Write "T…" at bounding box center [714, 123] width 1428 height 246
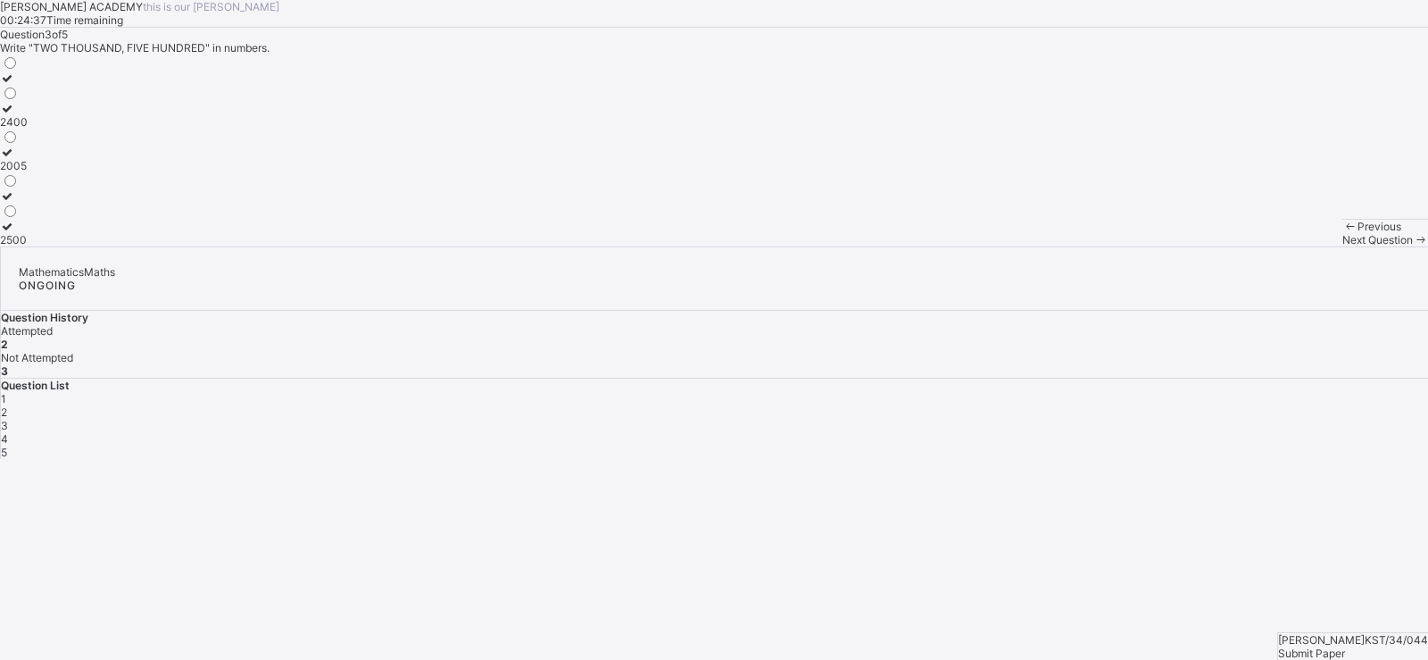
click at [28, 172] on label "2005" at bounding box center [14, 159] width 28 height 27
click at [1343, 246] on span "Next Question" at bounding box center [1378, 239] width 71 height 13
click at [28, 98] on label "4500" at bounding box center [14, 84] width 28 height 27
click at [1413, 246] on icon at bounding box center [1420, 239] width 15 height 13
click at [55, 98] on label "Tens" at bounding box center [27, 84] width 55 height 27
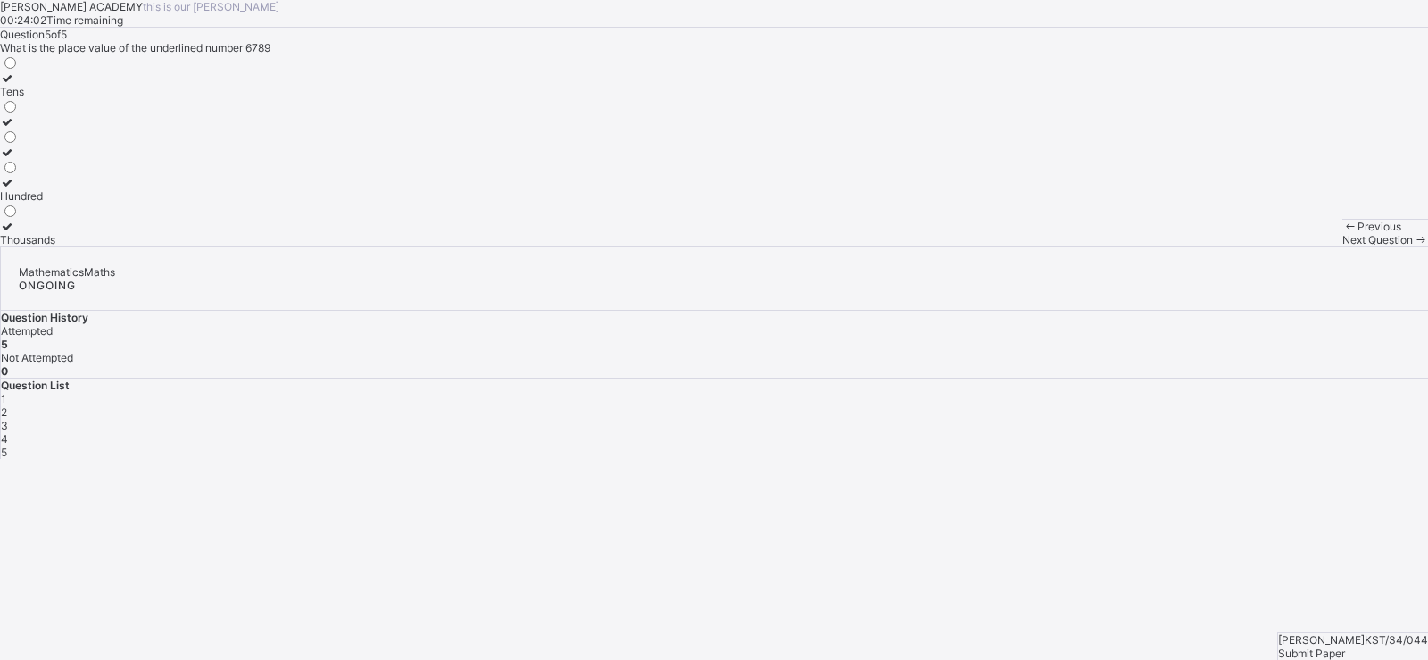
click at [55, 98] on div "Tens" at bounding box center [27, 91] width 55 height 13
click at [1318, 646] on div "Submit Paper" at bounding box center [1353, 652] width 150 height 13
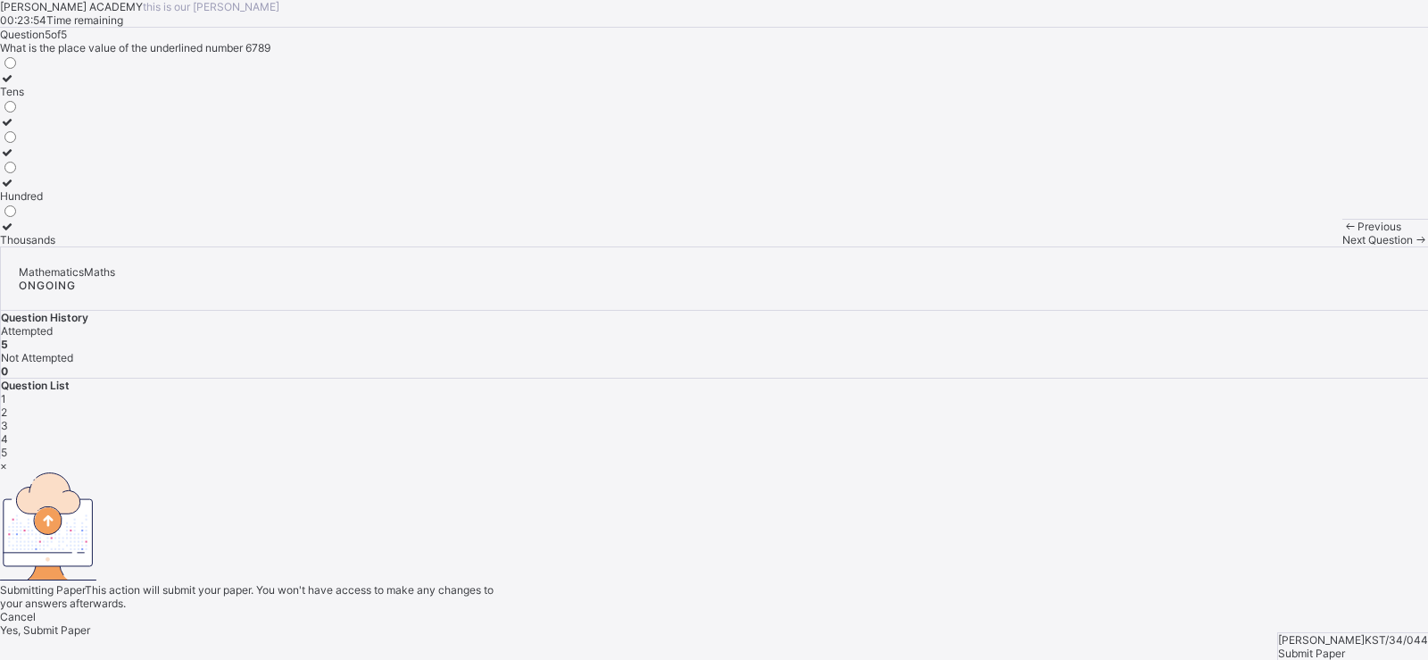
click at [1318, 614] on div "× Submitting Paper This action will submit your paper. You won't have access to…" at bounding box center [714, 548] width 1428 height 178
click at [937, 459] on div "×" at bounding box center [714, 465] width 1428 height 13
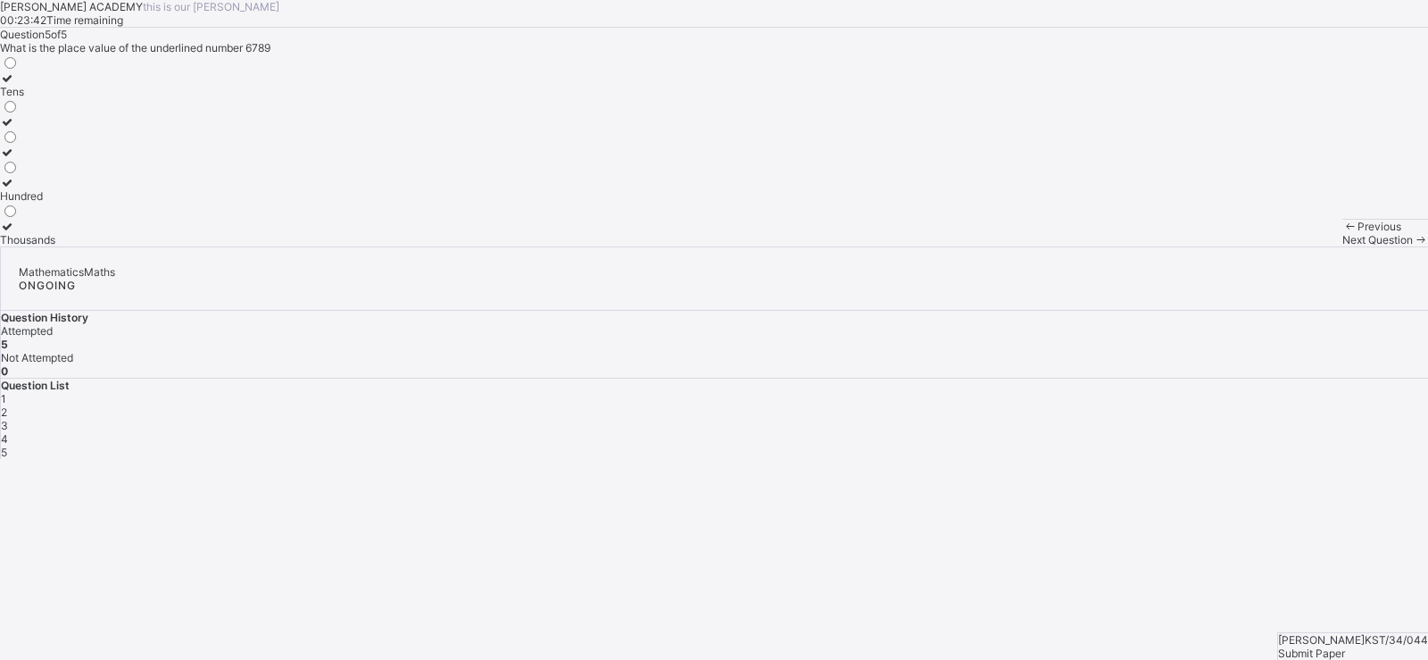
click at [1343, 233] on icon at bounding box center [1350, 226] width 15 height 13
click at [8, 432] on span "4" at bounding box center [4, 438] width 7 height 13
click at [28, 98] on label "4500" at bounding box center [14, 84] width 28 height 27
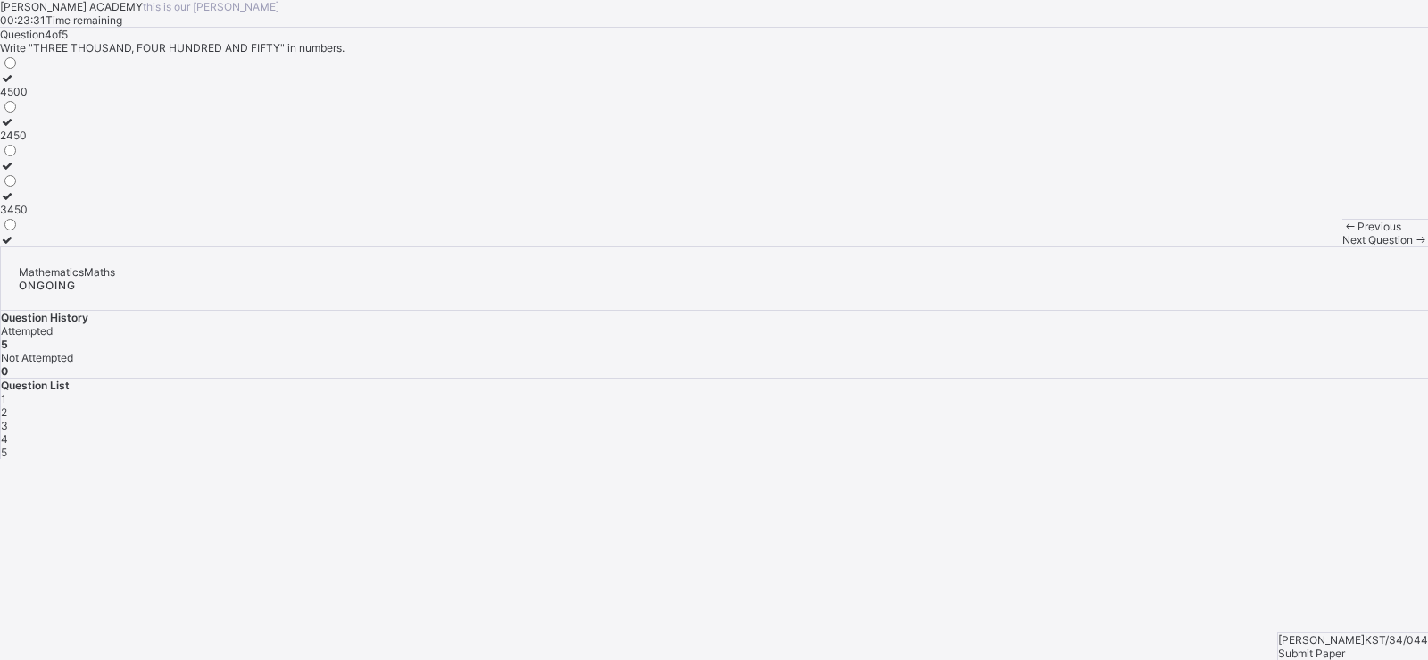
click at [28, 98] on label "4500" at bounding box center [14, 84] width 28 height 27
click at [1343, 246] on div "Next Question" at bounding box center [1386, 239] width 86 height 13
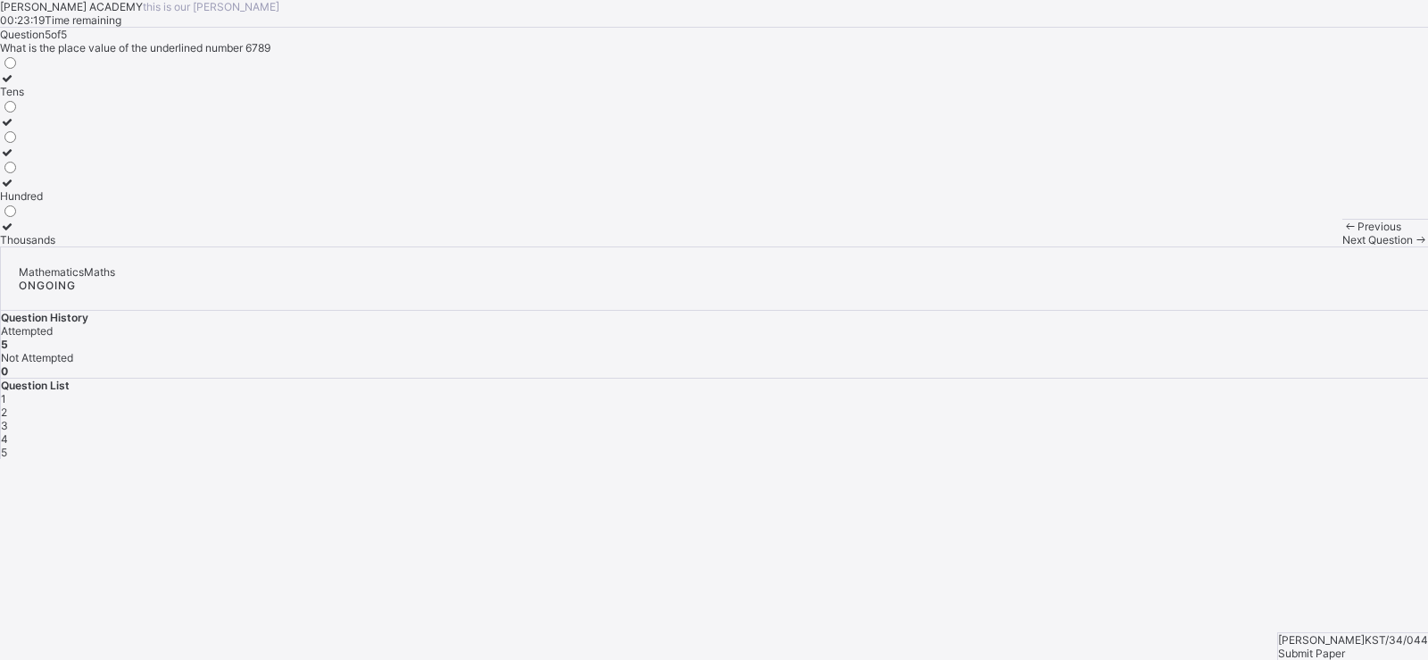
click at [55, 203] on label "Hundred" at bounding box center [27, 189] width 55 height 27
click at [55, 98] on label "Tens" at bounding box center [27, 84] width 55 height 27
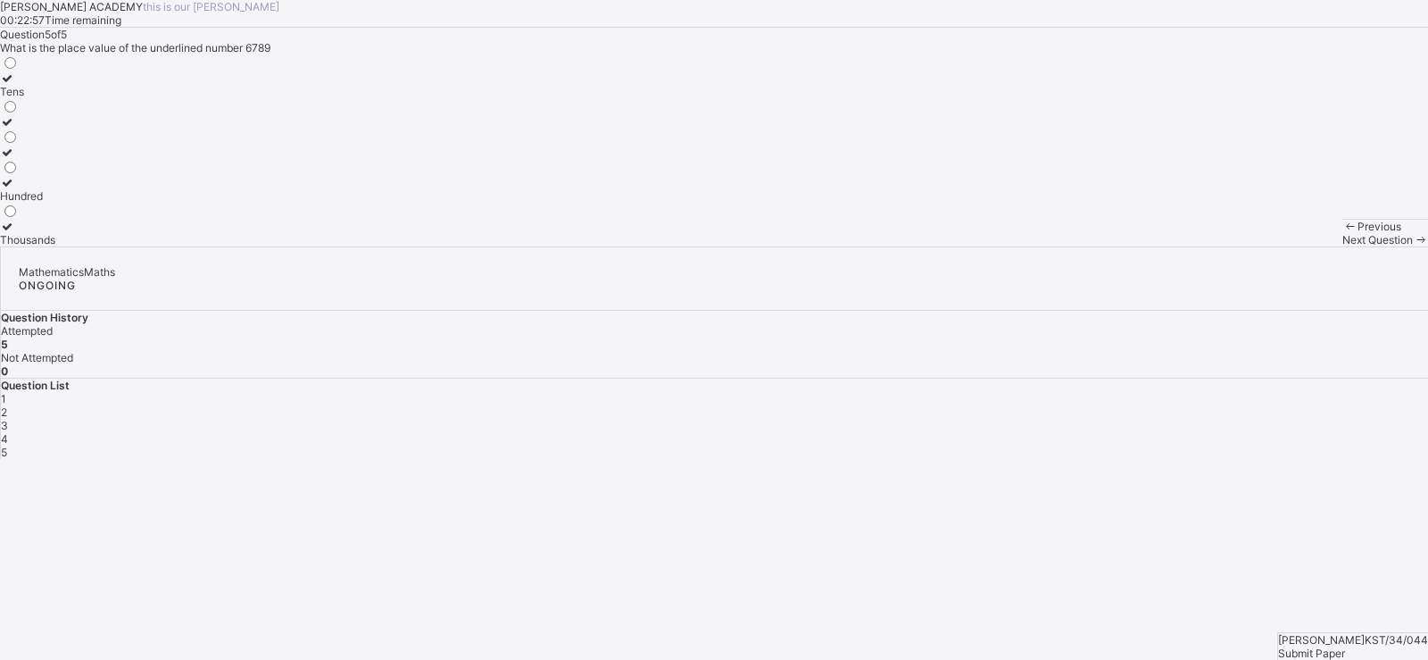
click at [1355, 646] on div "Submit Paper" at bounding box center [1353, 652] width 150 height 13
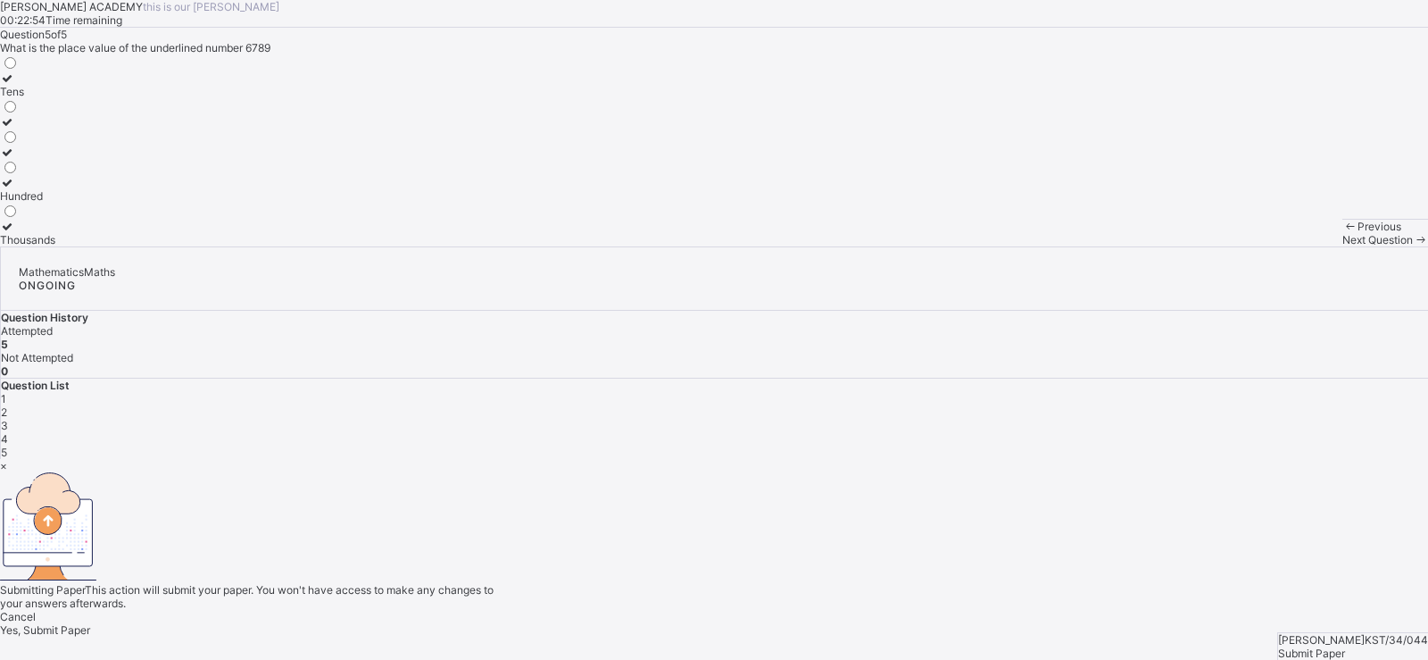
click at [90, 623] on span "Yes, Submit Paper" at bounding box center [45, 629] width 90 height 13
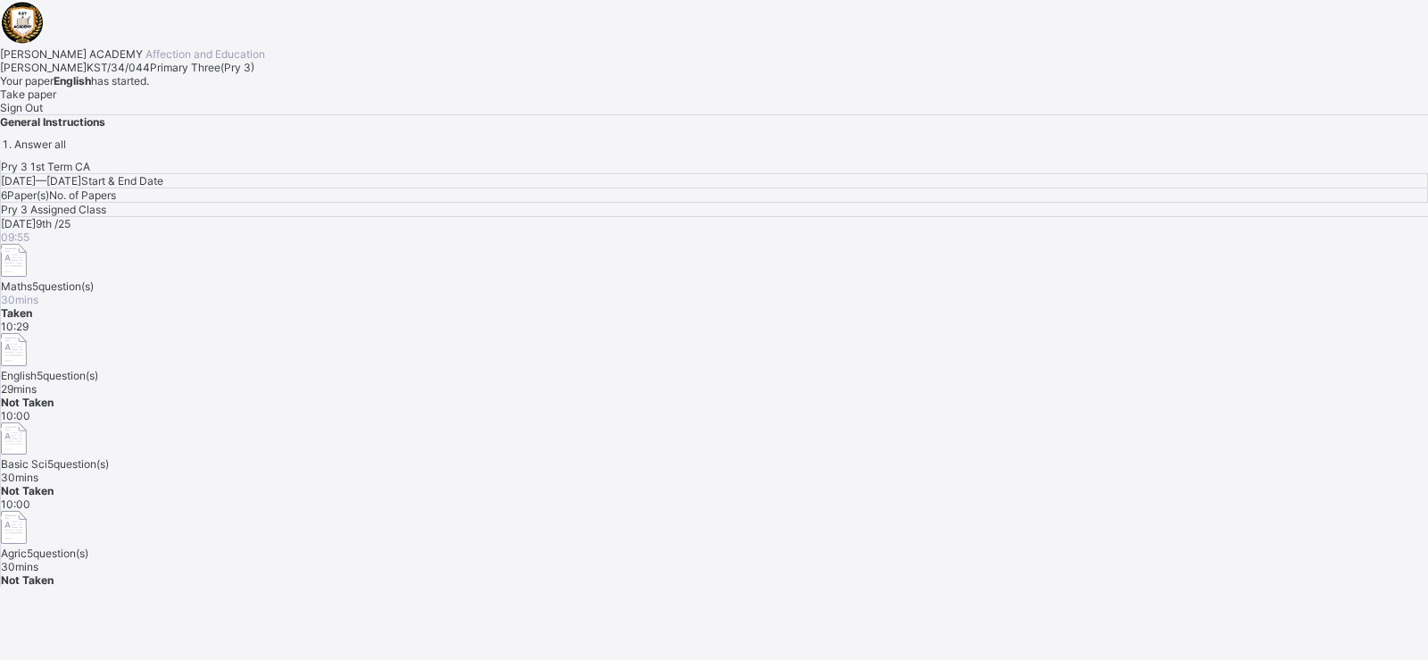
click at [188, 101] on div "Take paper" at bounding box center [714, 93] width 1428 height 13
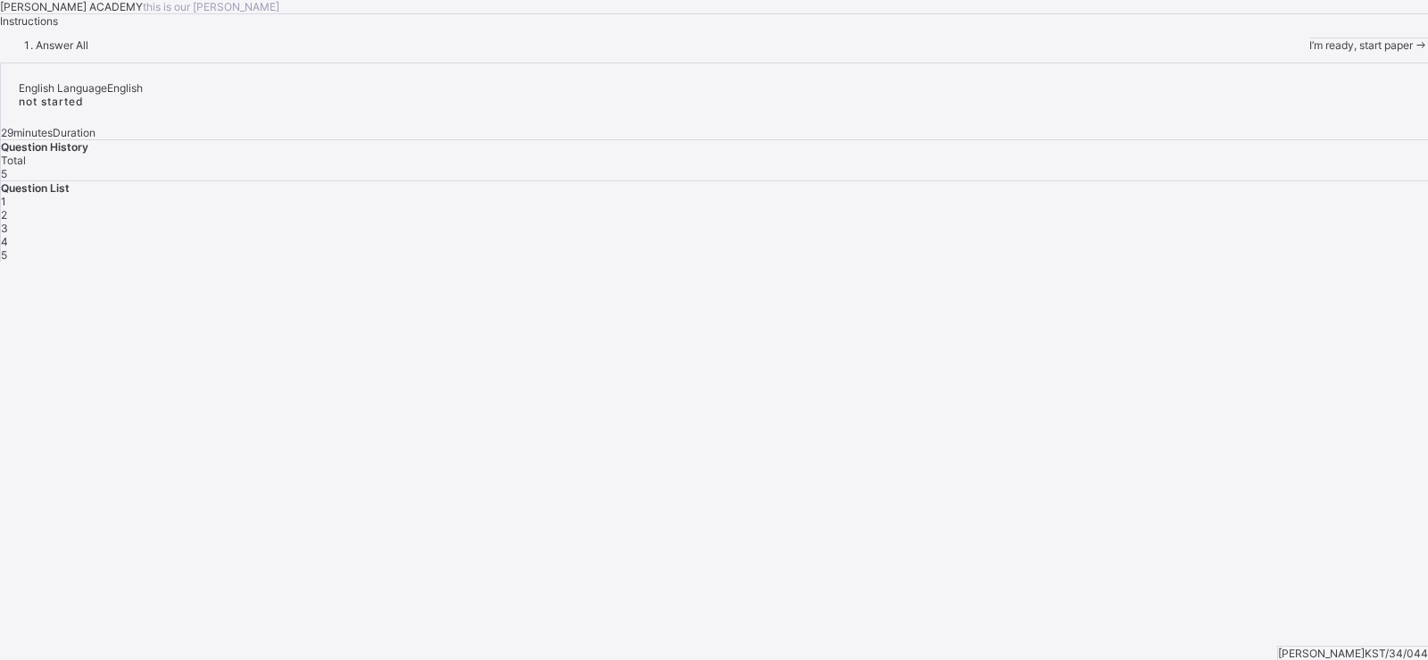
click at [1310, 52] on span "I’m ready, start paper" at bounding box center [1362, 44] width 104 height 13
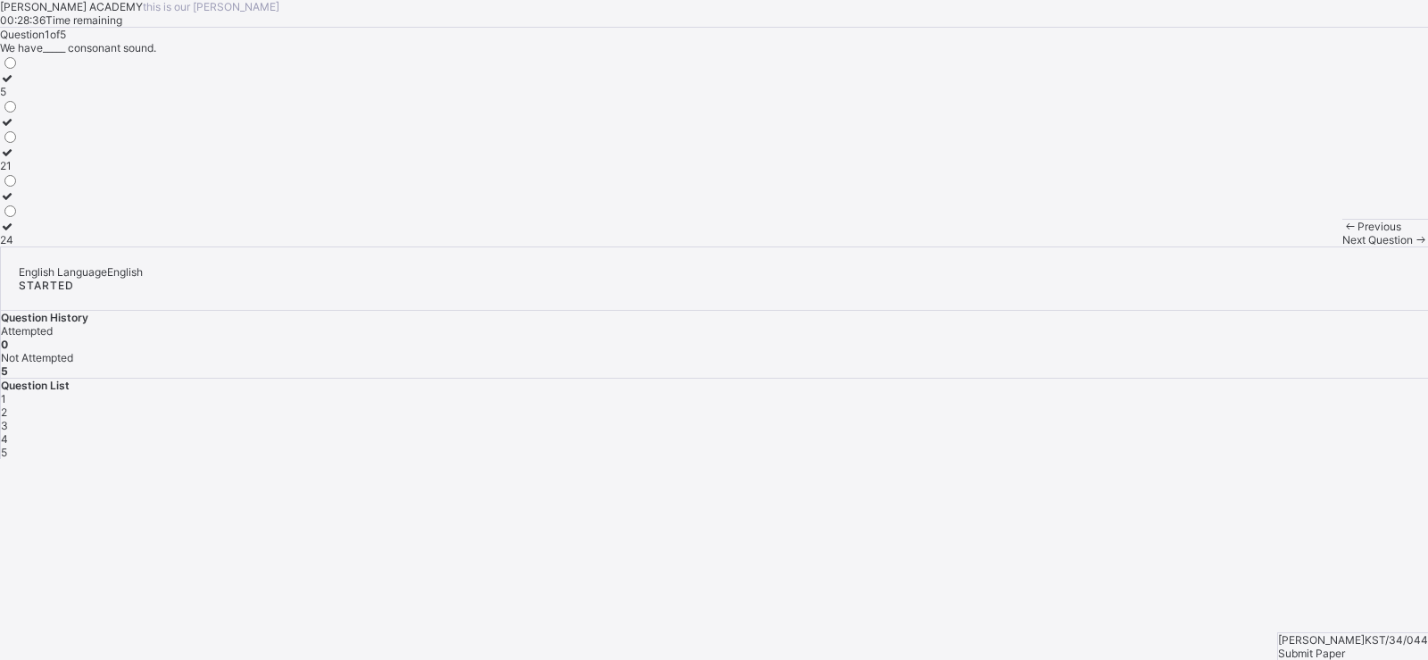
click at [19, 246] on label "24" at bounding box center [9, 233] width 19 height 27
click at [1343, 246] on span "Next Question" at bounding box center [1378, 239] width 71 height 13
click at [46, 159] on label "Reading" at bounding box center [23, 145] width 46 height 27
click at [1343, 246] on div "Next Question" at bounding box center [1386, 239] width 86 height 13
click at [41, 98] on div "pronoun" at bounding box center [20, 91] width 41 height 13
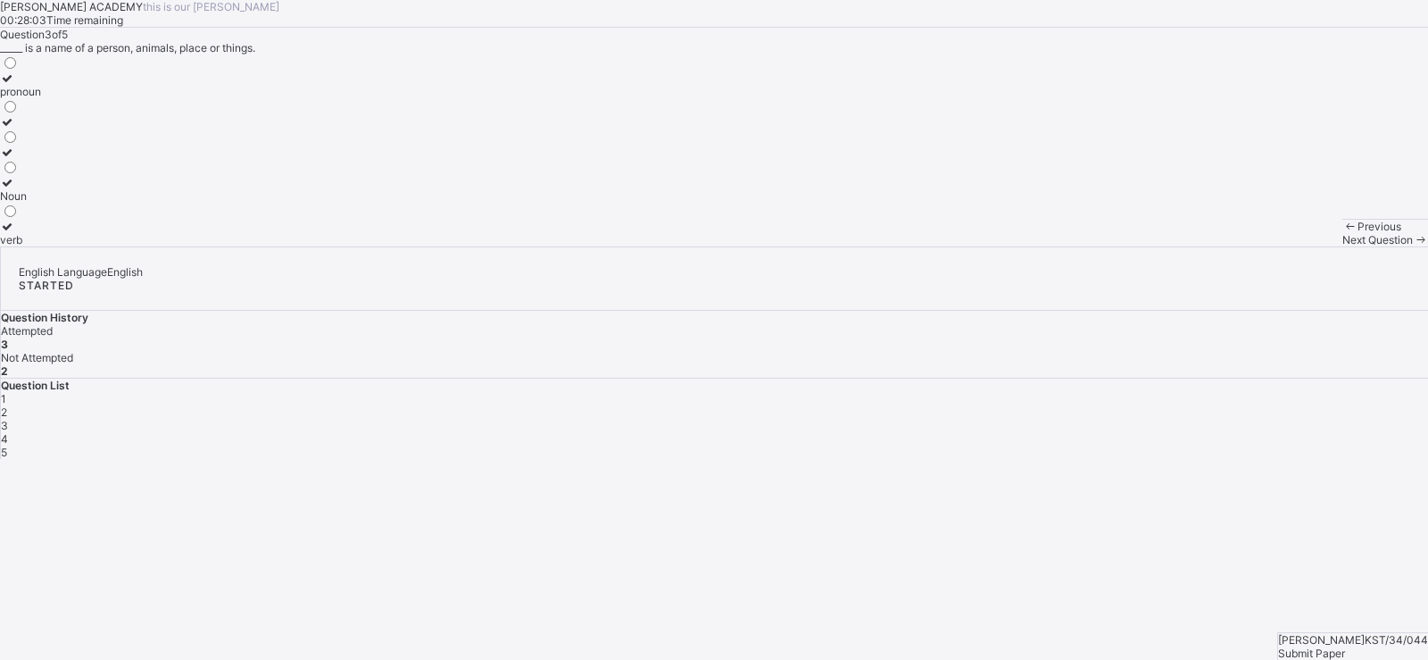
click at [1343, 246] on span "Next Question" at bounding box center [1378, 239] width 71 height 13
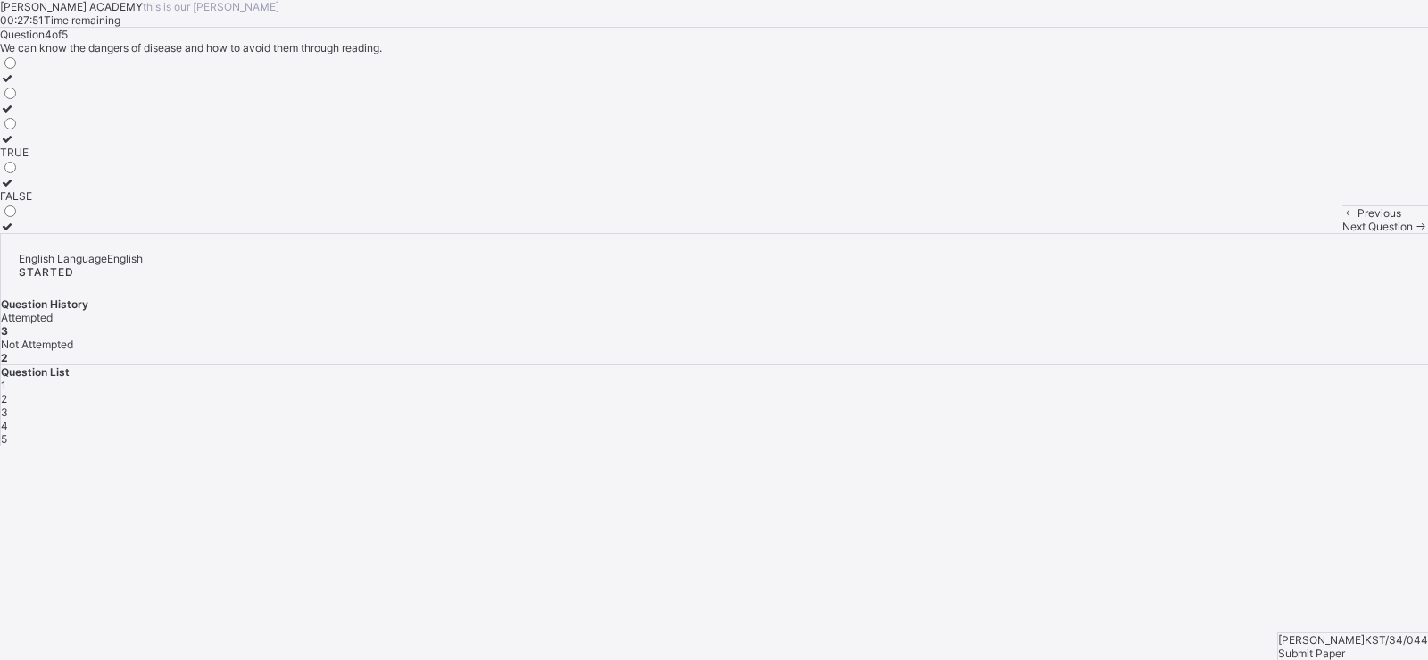
click at [32, 159] on div "TRUE" at bounding box center [16, 152] width 32 height 13
click at [1343, 233] on div "Previous Next Question" at bounding box center [1386, 219] width 86 height 28
click at [1343, 233] on div "Next Question" at bounding box center [1386, 226] width 86 height 13
click at [32, 129] on div "TRUE" at bounding box center [16, 121] width 32 height 13
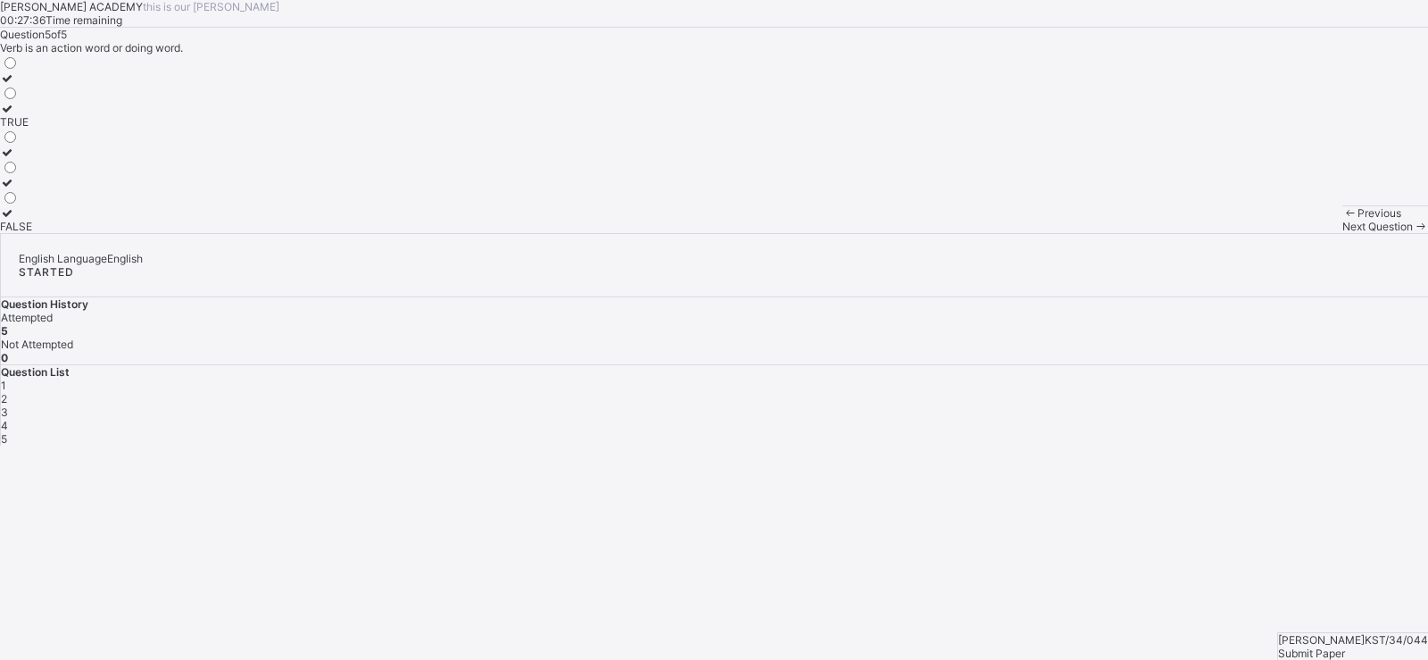
click at [1345, 646] on span "Submit Paper" at bounding box center [1311, 652] width 67 height 13
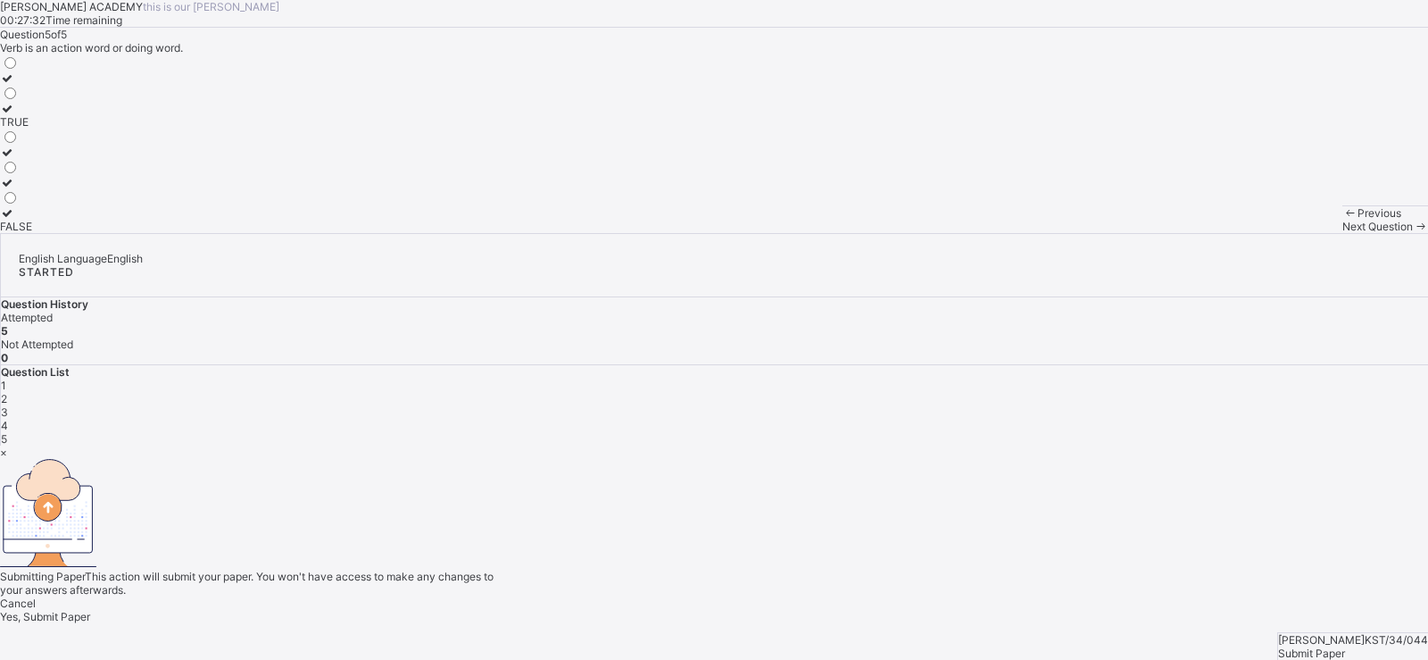
click at [756, 610] on div "Yes, Submit Paper" at bounding box center [714, 616] width 1428 height 13
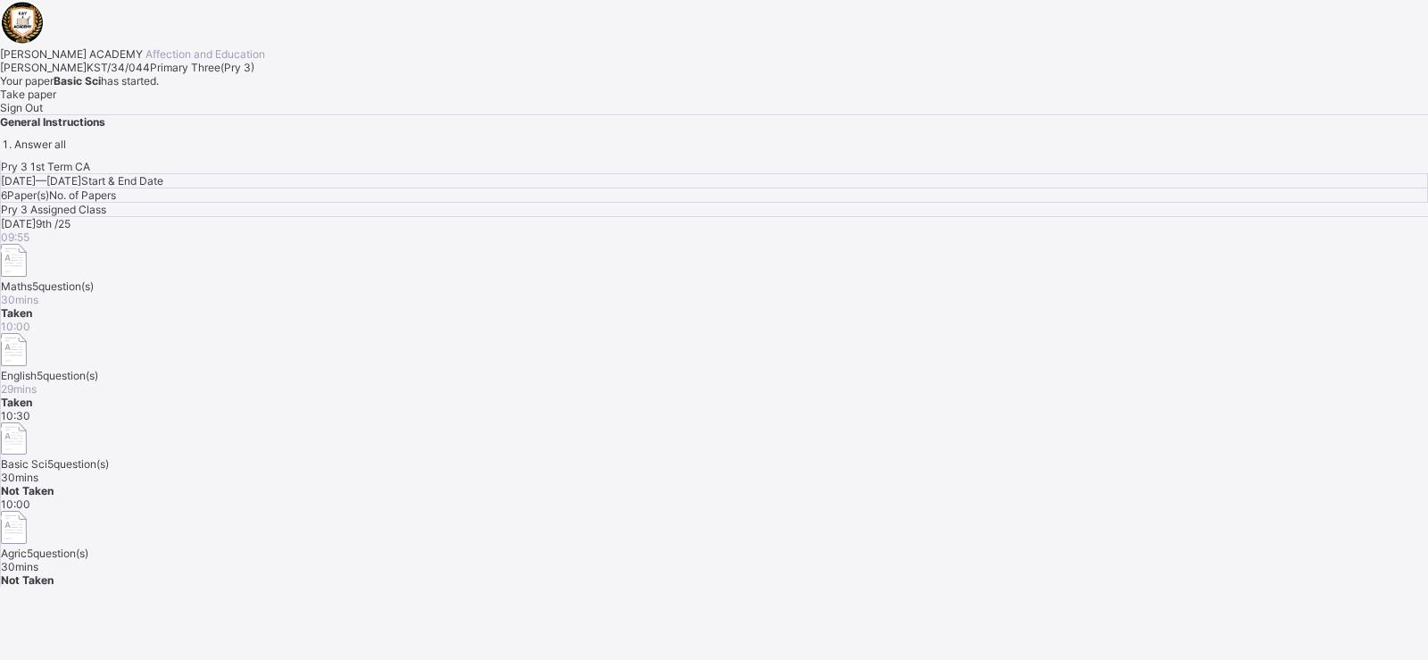
click at [249, 101] on div "Take paper" at bounding box center [714, 93] width 1428 height 13
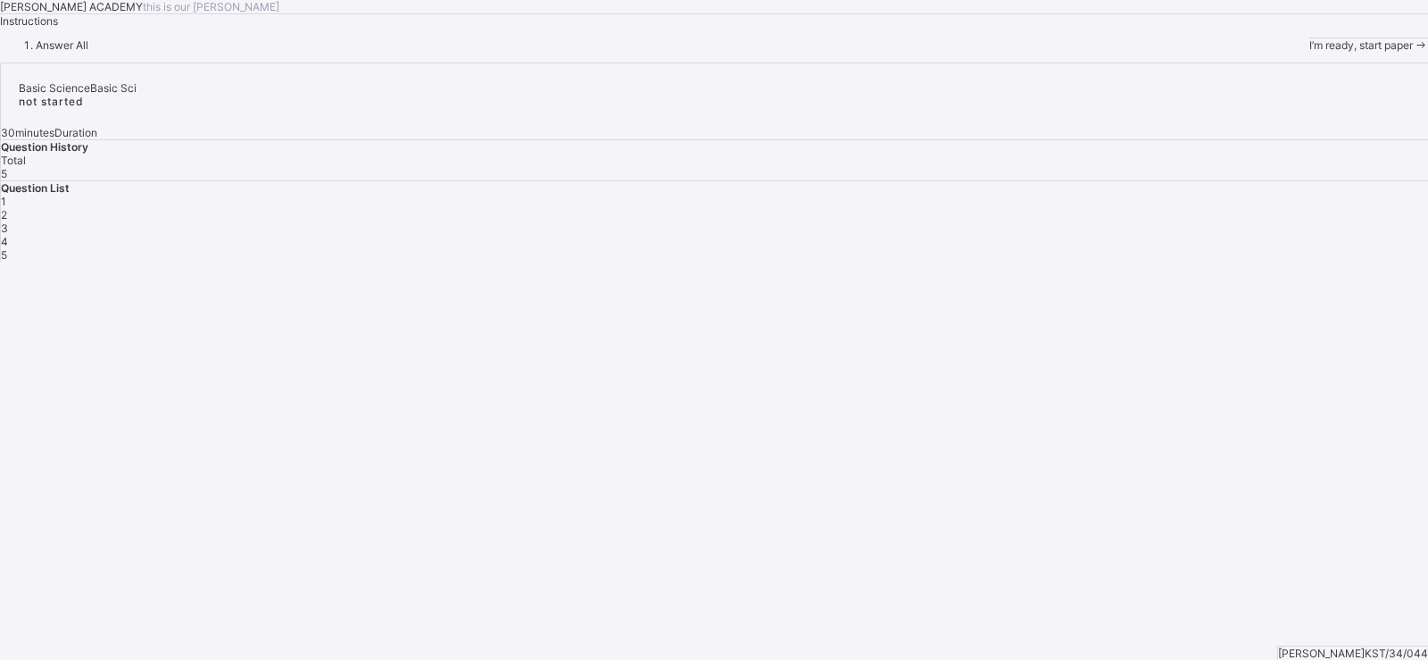
click at [1310, 52] on span "I’m ready, start paper" at bounding box center [1362, 44] width 104 height 13
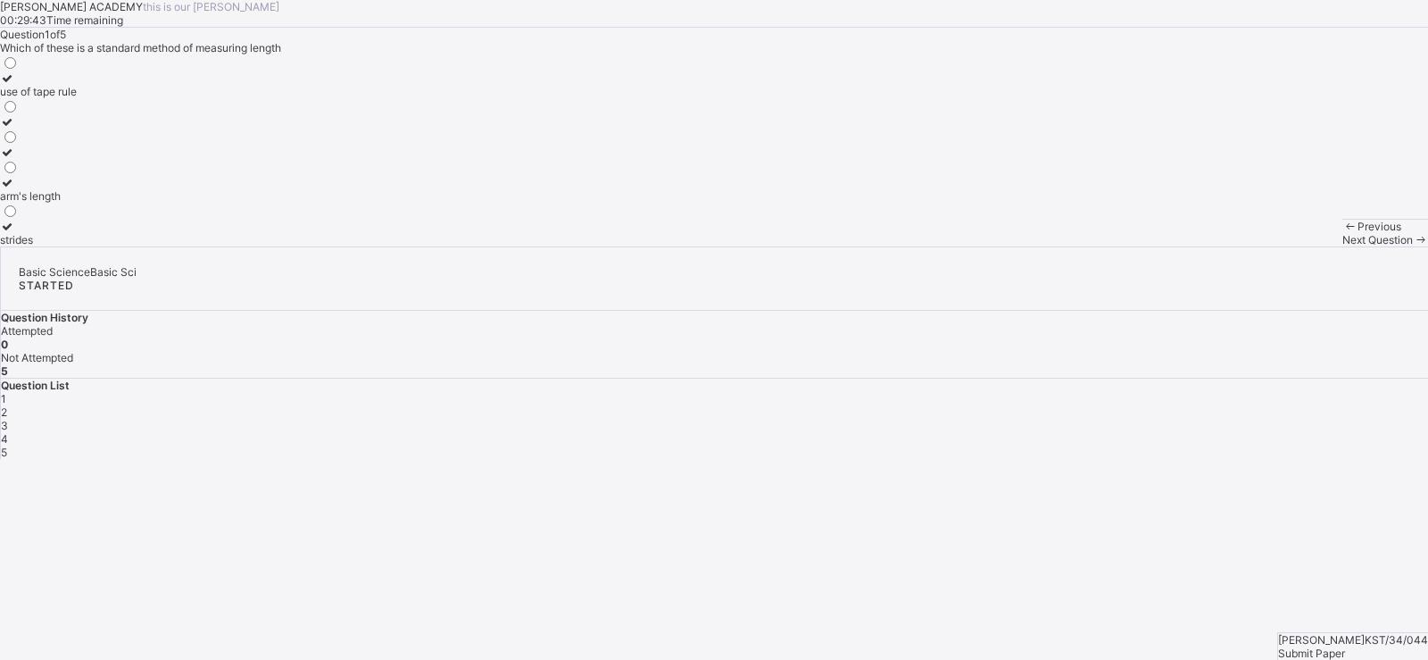
click at [77, 246] on label "strides" at bounding box center [38, 233] width 77 height 27
click at [1413, 246] on span at bounding box center [1420, 239] width 15 height 13
click at [27, 98] on div "1000" at bounding box center [13, 91] width 27 height 13
click at [1413, 246] on icon at bounding box center [1420, 239] width 15 height 13
click at [35, 98] on div "width" at bounding box center [17, 91] width 35 height 13
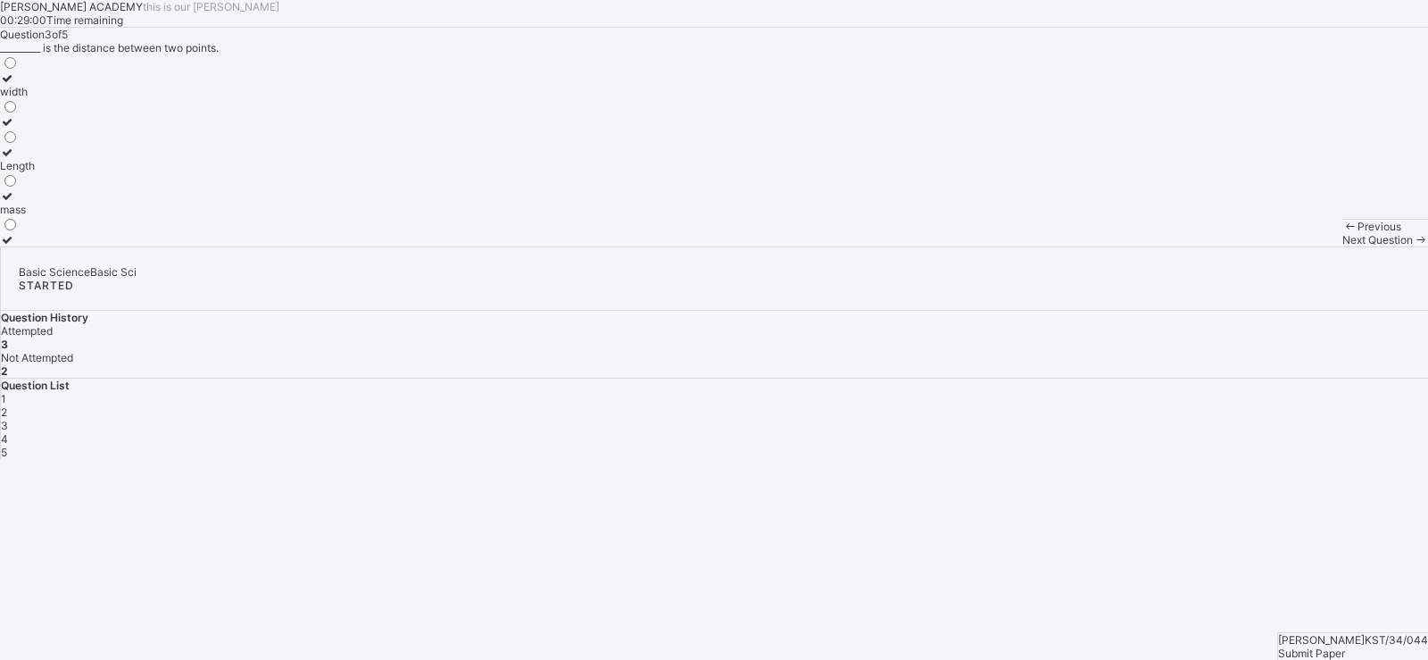
click at [1343, 246] on span "Next Question" at bounding box center [1378, 239] width 71 height 13
click at [55, 98] on label "use of tape" at bounding box center [27, 84] width 55 height 27
click at [1343, 246] on div "Next Question" at bounding box center [1386, 239] width 86 height 13
click at [54, 98] on div "millimetre" at bounding box center [27, 91] width 54 height 13
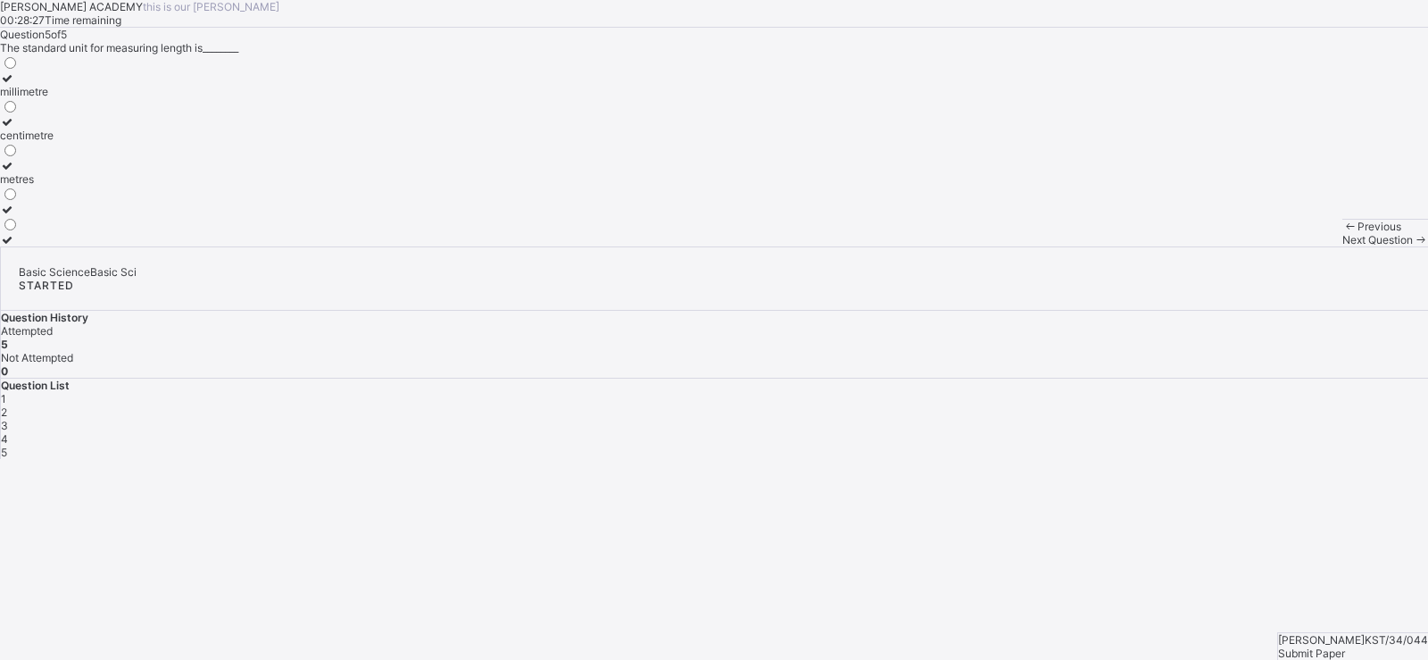
click at [1353, 646] on div "Submit Paper" at bounding box center [1353, 652] width 150 height 13
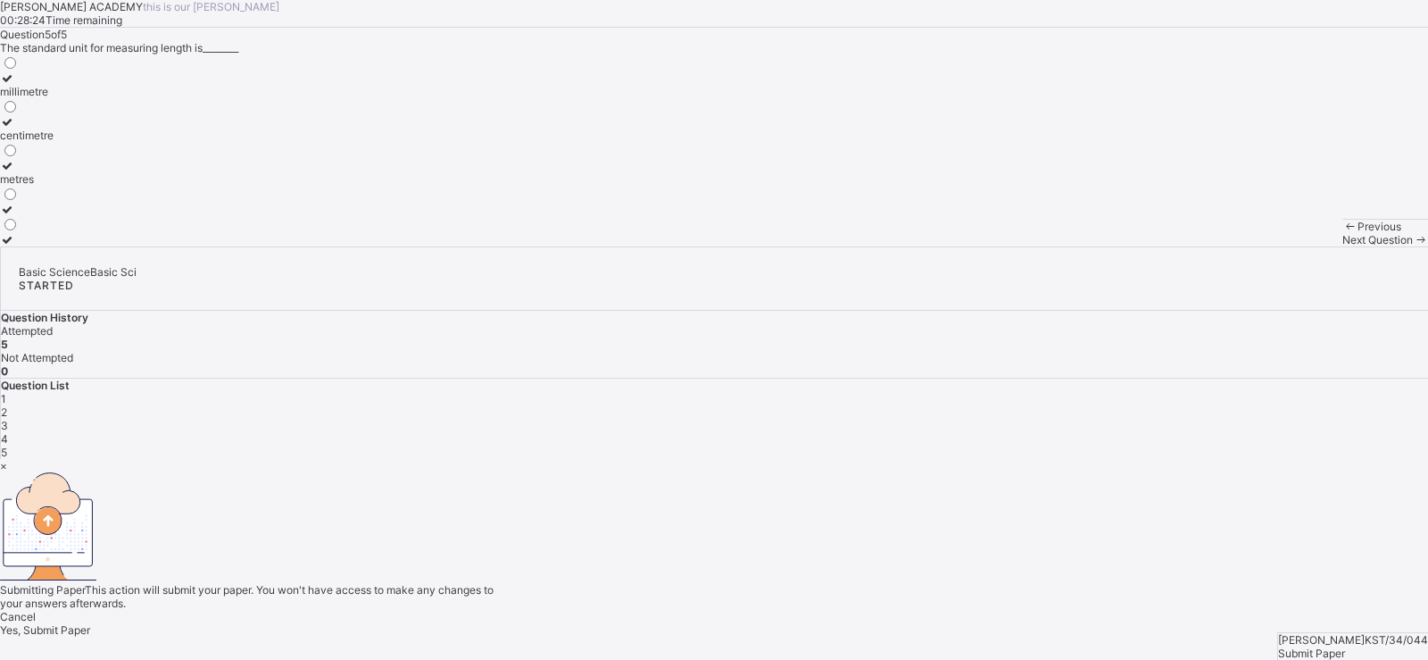
click at [90, 623] on span "Yes, Submit Paper" at bounding box center [45, 629] width 90 height 13
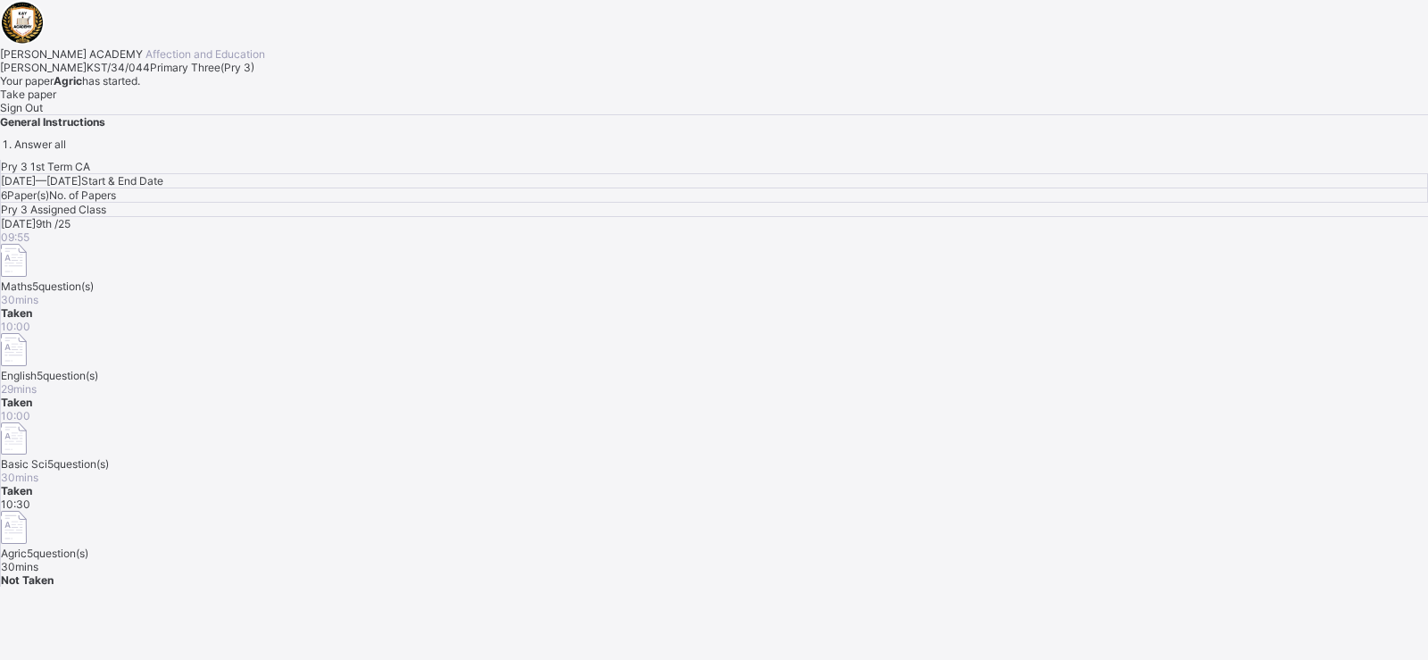
click at [56, 101] on span "Take paper" at bounding box center [28, 93] width 56 height 13
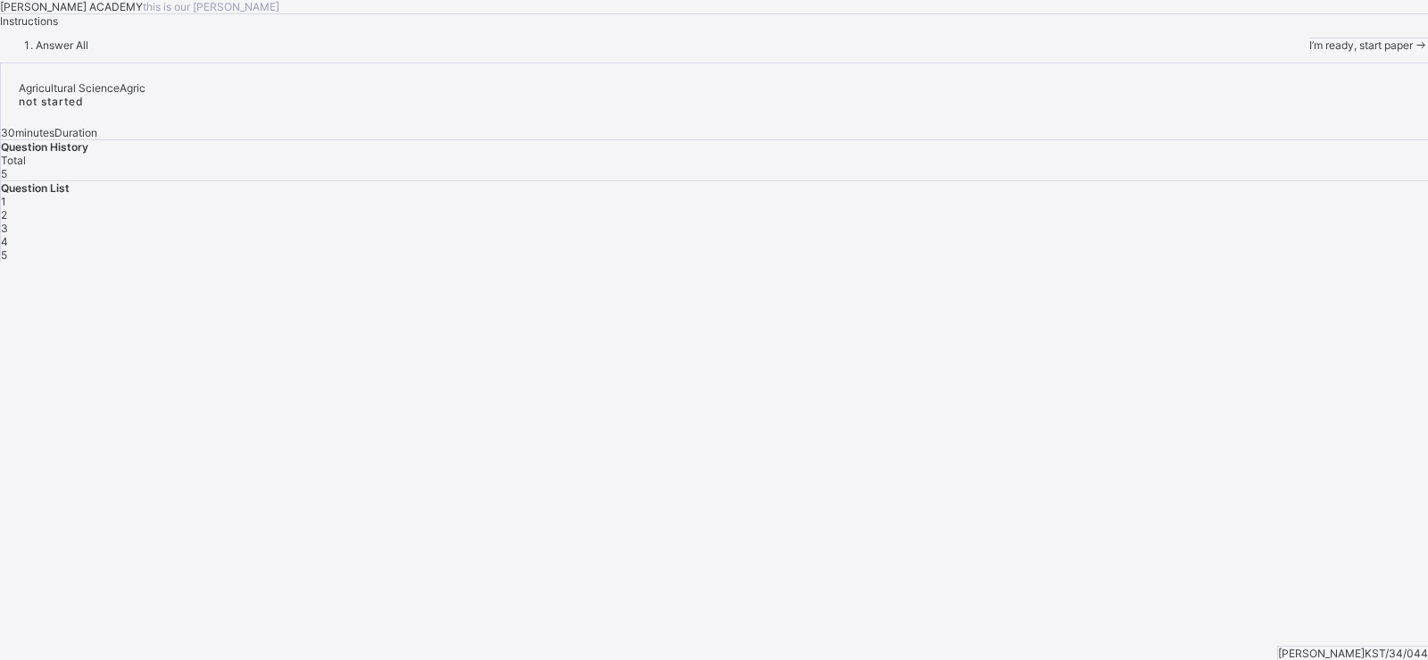
click at [1310, 52] on span "I’m ready, start paper" at bounding box center [1362, 44] width 104 height 13
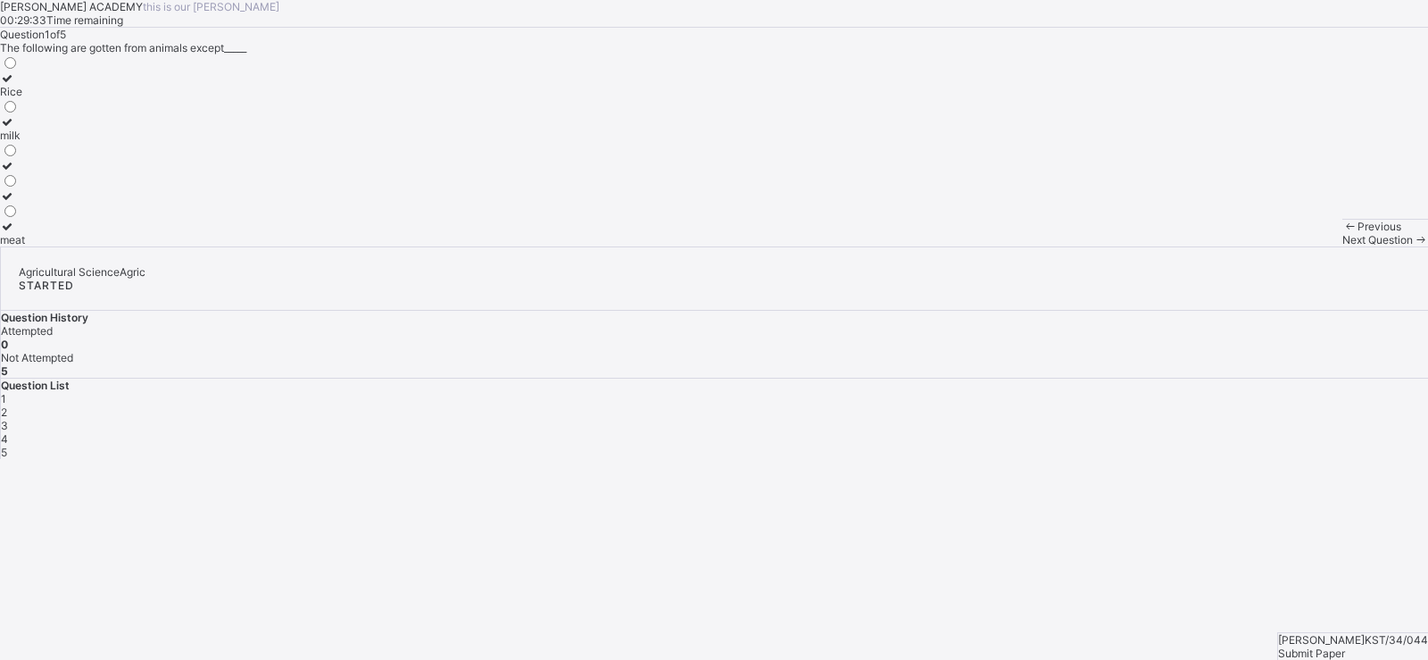
click at [25, 98] on label "Rice" at bounding box center [12, 84] width 25 height 27
click at [1343, 246] on span "Next Question" at bounding box center [1378, 239] width 71 height 13
click at [42, 246] on div "Energy" at bounding box center [21, 239] width 42 height 13
click at [1343, 246] on span "Next Question" at bounding box center [1378, 239] width 71 height 13
click at [30, 203] on div "maize" at bounding box center [15, 195] width 30 height 13
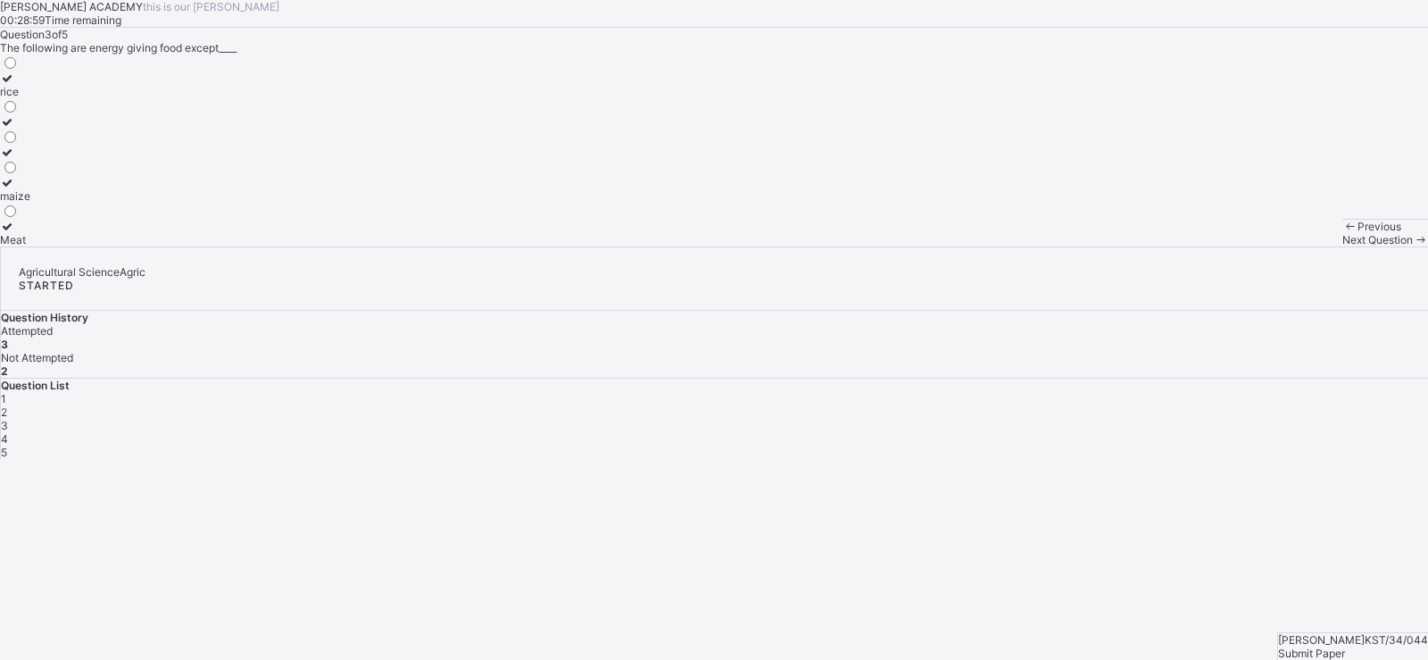
click at [1413, 246] on span at bounding box center [1420, 239] width 15 height 13
click at [93, 142] on div "Energy giving food" at bounding box center [46, 135] width 93 height 13
click at [1343, 246] on span "Next Question" at bounding box center [1378, 239] width 71 height 13
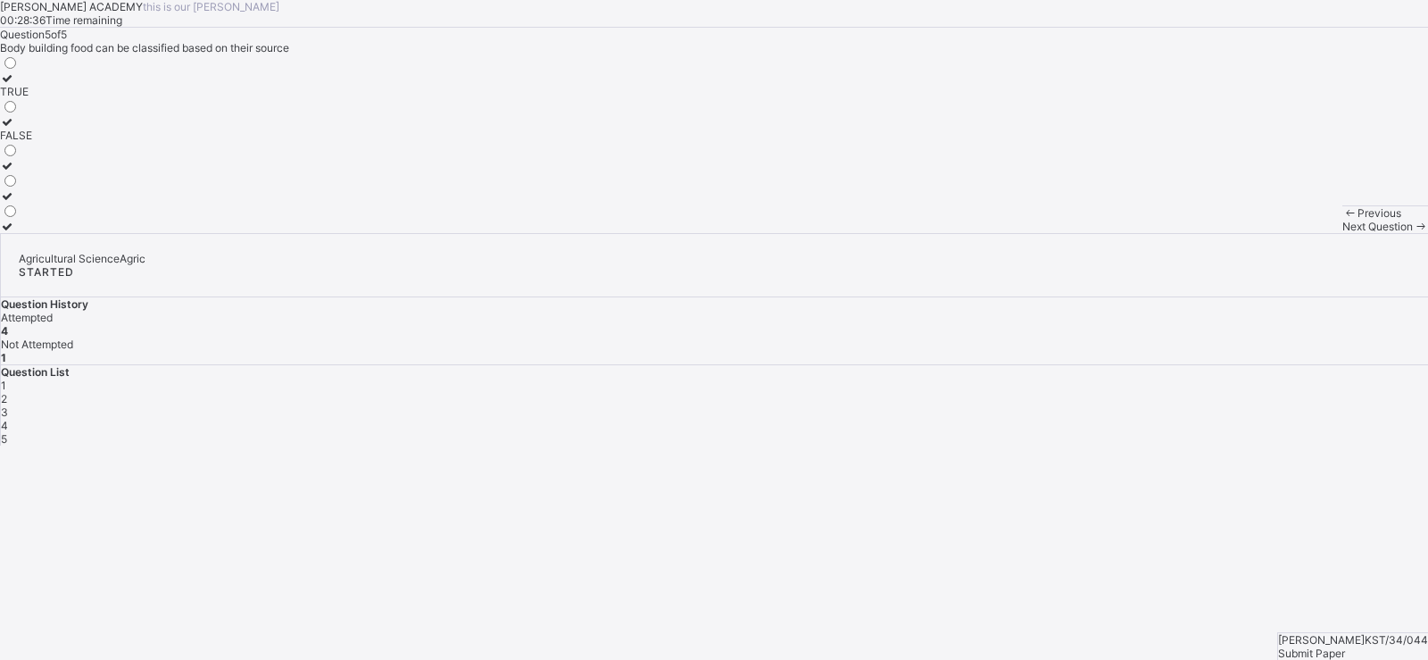
click at [32, 98] on label "TRUE" at bounding box center [16, 84] width 32 height 27
click at [1341, 646] on div "Submit Paper" at bounding box center [1353, 652] width 150 height 13
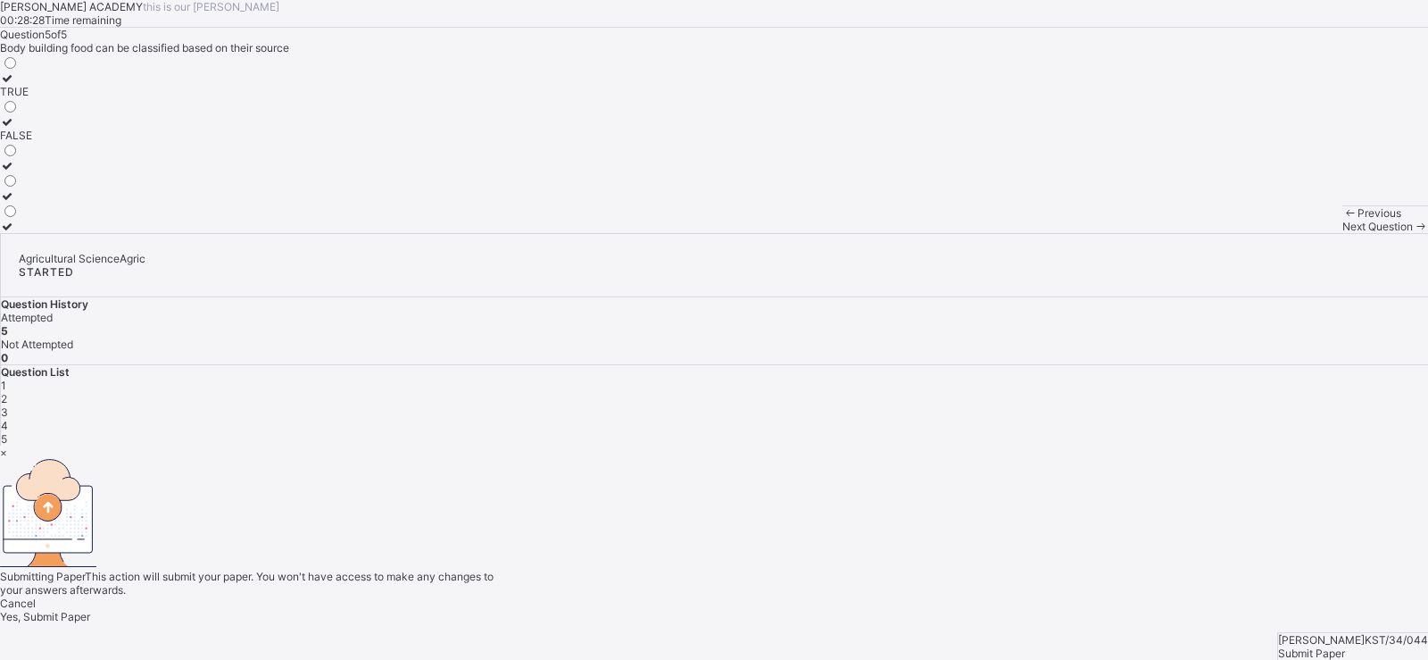
click at [90, 610] on span "Yes, Submit Paper" at bounding box center [45, 616] width 90 height 13
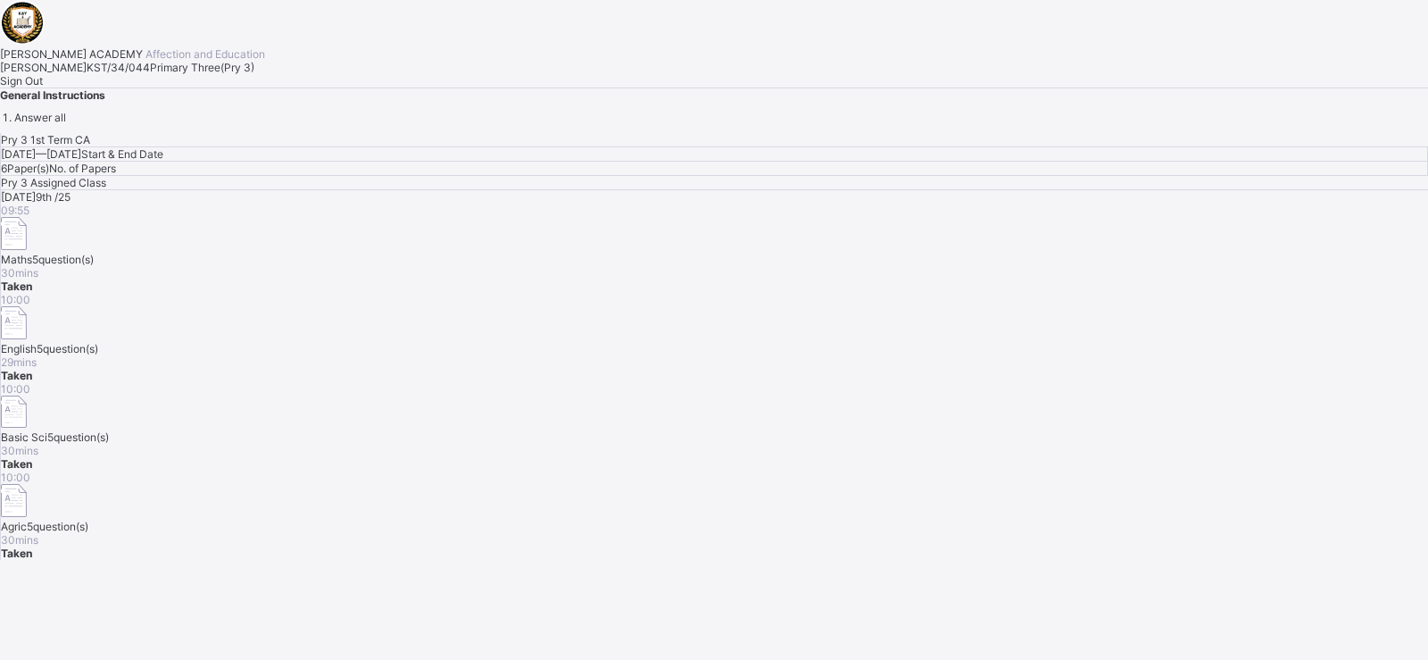
click at [43, 87] on span "Sign Out" at bounding box center [21, 80] width 43 height 13
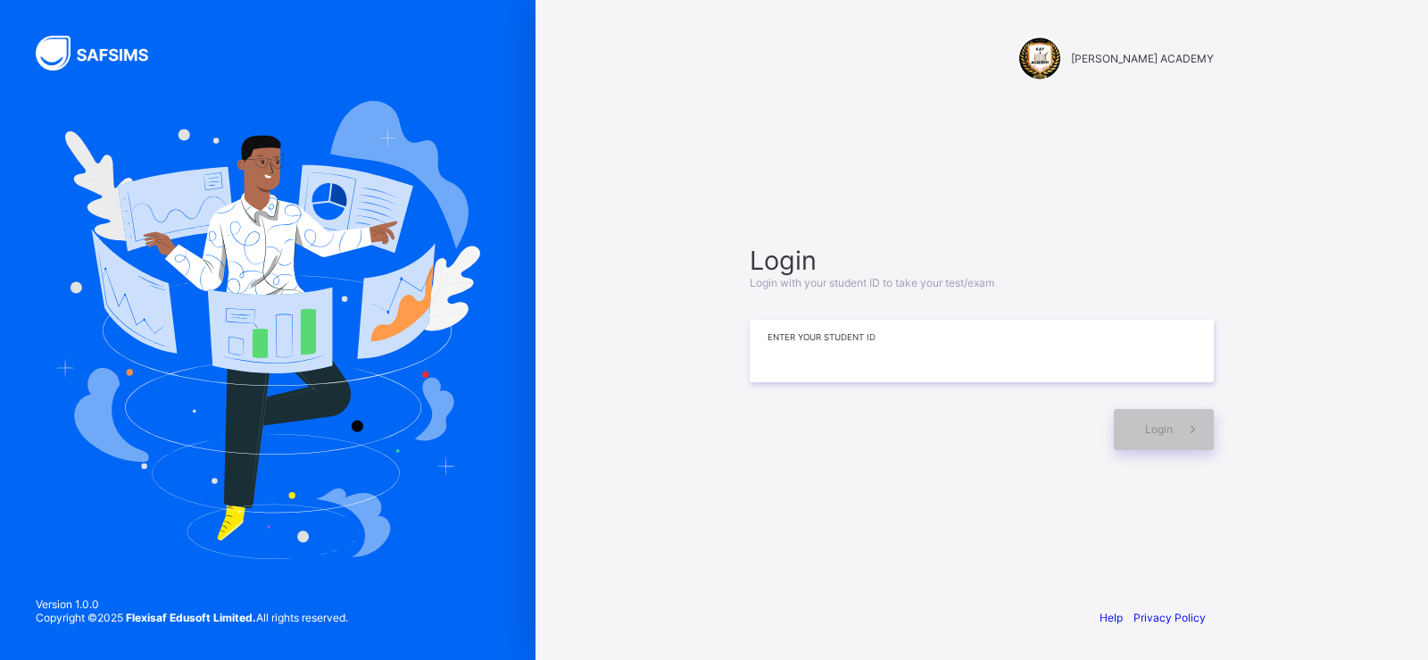
click at [858, 371] on input at bounding box center [982, 351] width 464 height 62
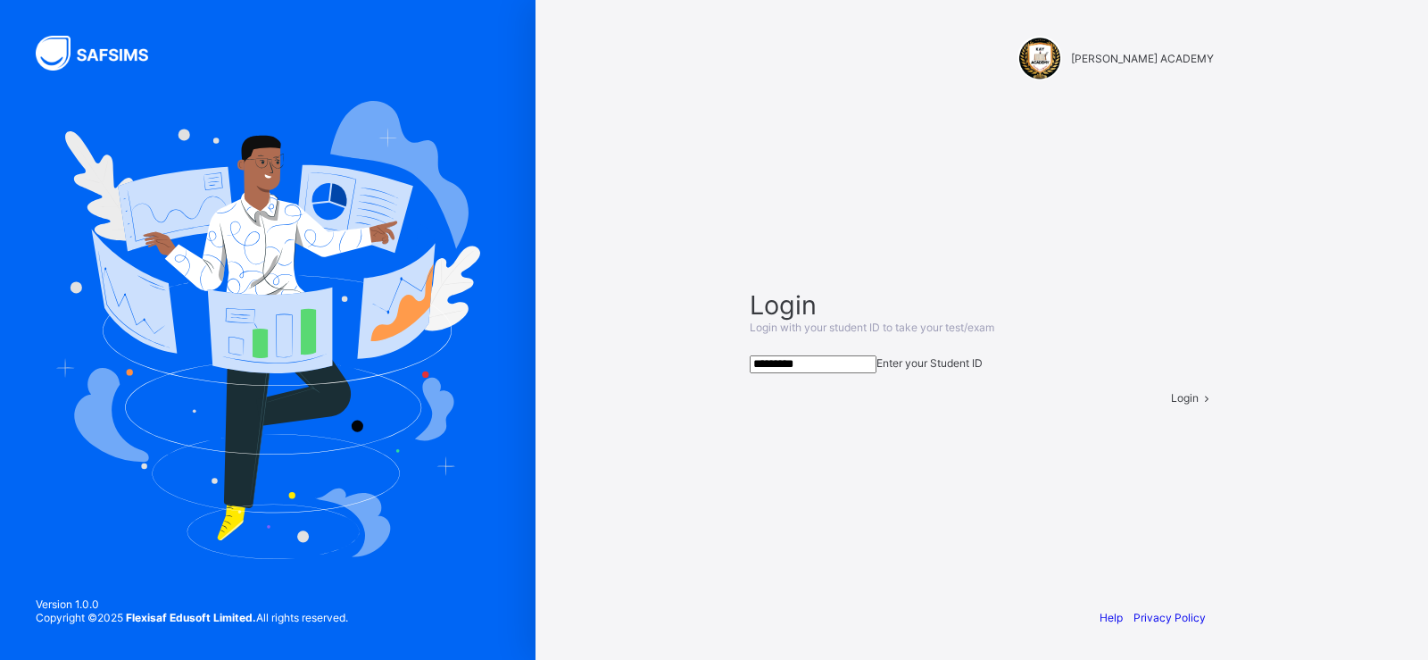
type input "*********"
click at [1171, 404] on div "Login" at bounding box center [1192, 397] width 43 height 13
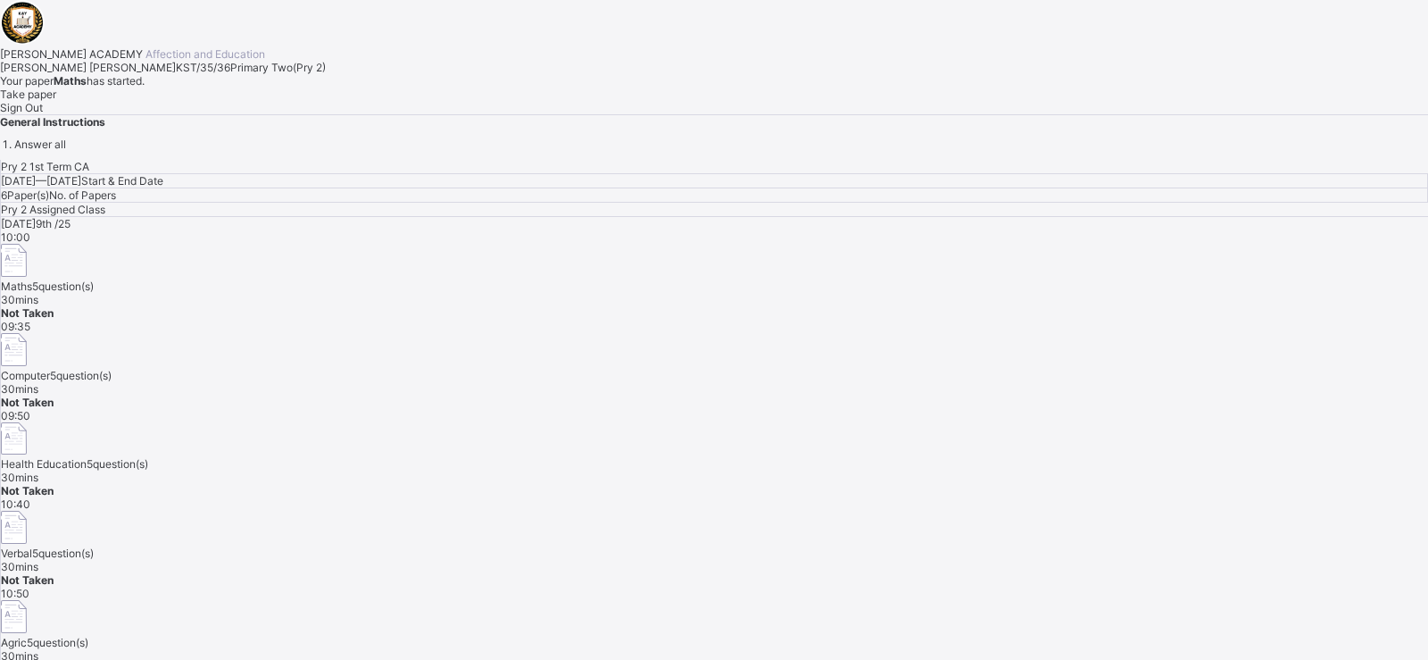
click at [56, 101] on span "Take paper" at bounding box center [28, 93] width 56 height 13
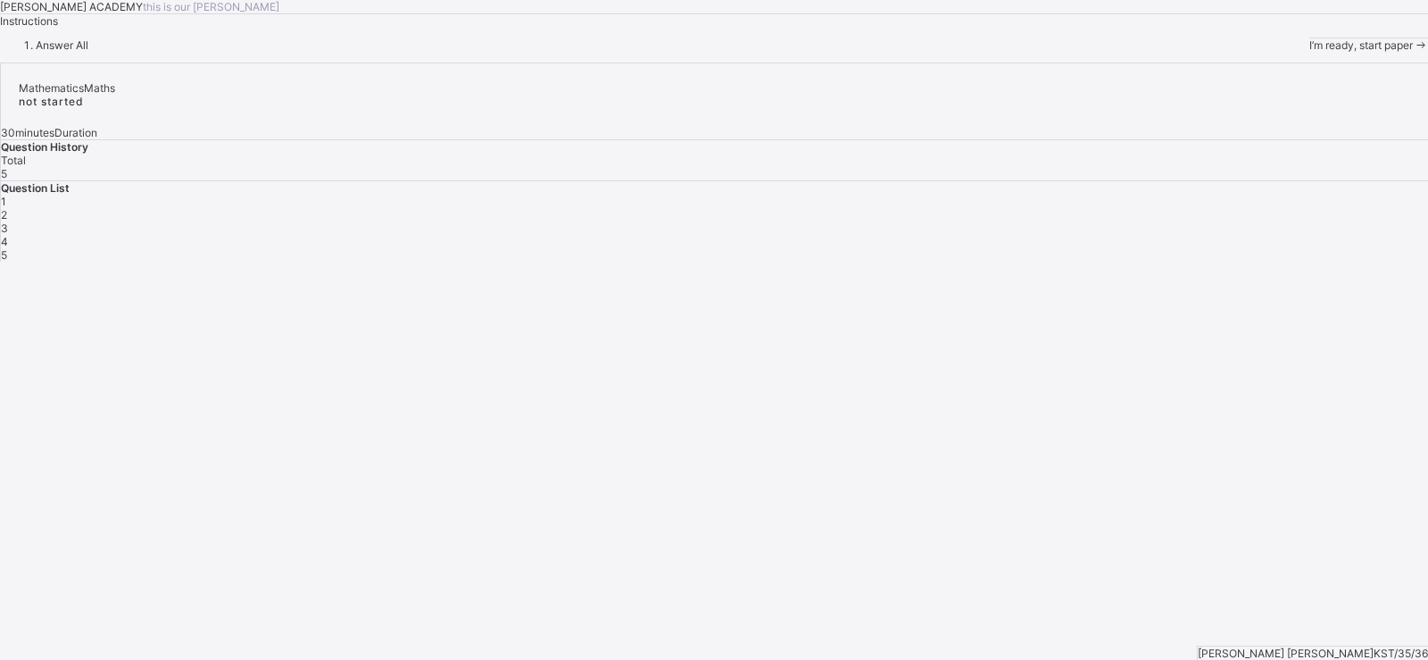
click at [1310, 52] on span "I’m ready, start paper" at bounding box center [1362, 44] width 104 height 13
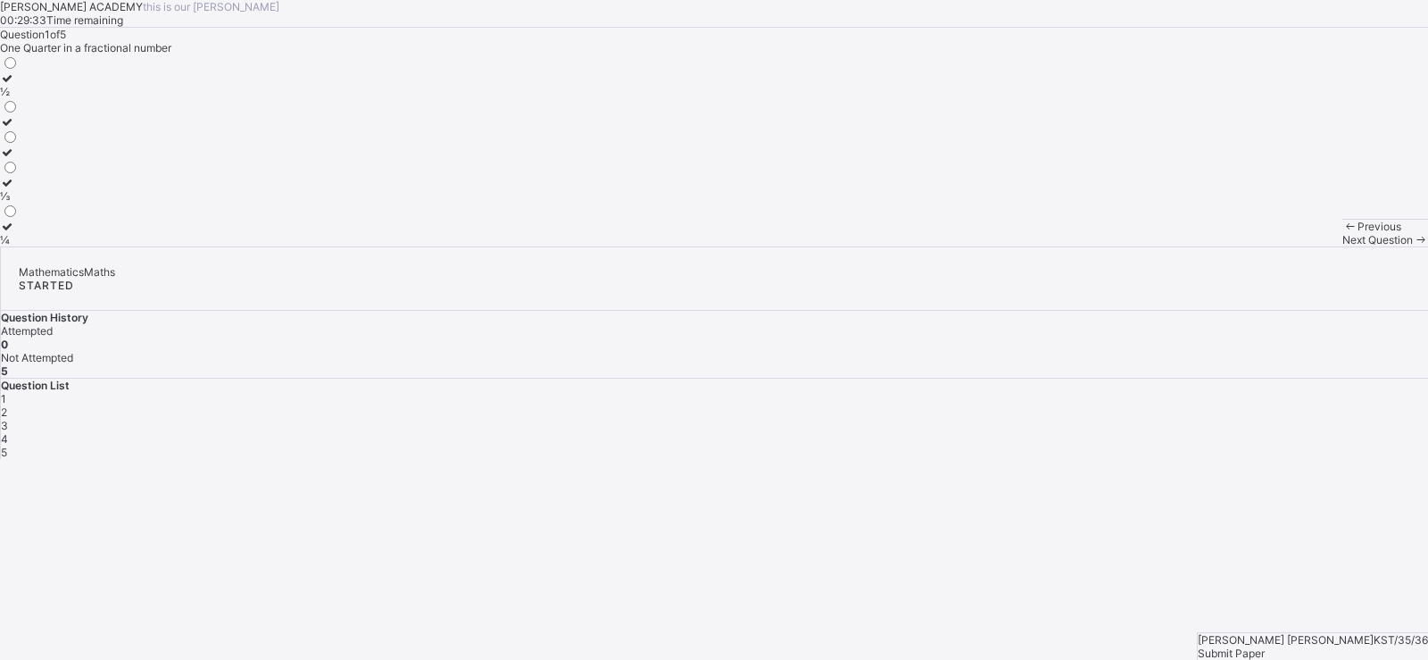
click at [19, 98] on div "½" at bounding box center [9, 91] width 19 height 13
click at [1343, 246] on div "Next Question" at bounding box center [1386, 239] width 86 height 13
click at [69, 172] on label "THOUSANDS" at bounding box center [34, 159] width 69 height 27
click at [1343, 246] on span "Next Question" at bounding box center [1378, 239] width 71 height 13
click at [128, 98] on label "One Hundred and Twenty" at bounding box center [64, 84] width 128 height 27
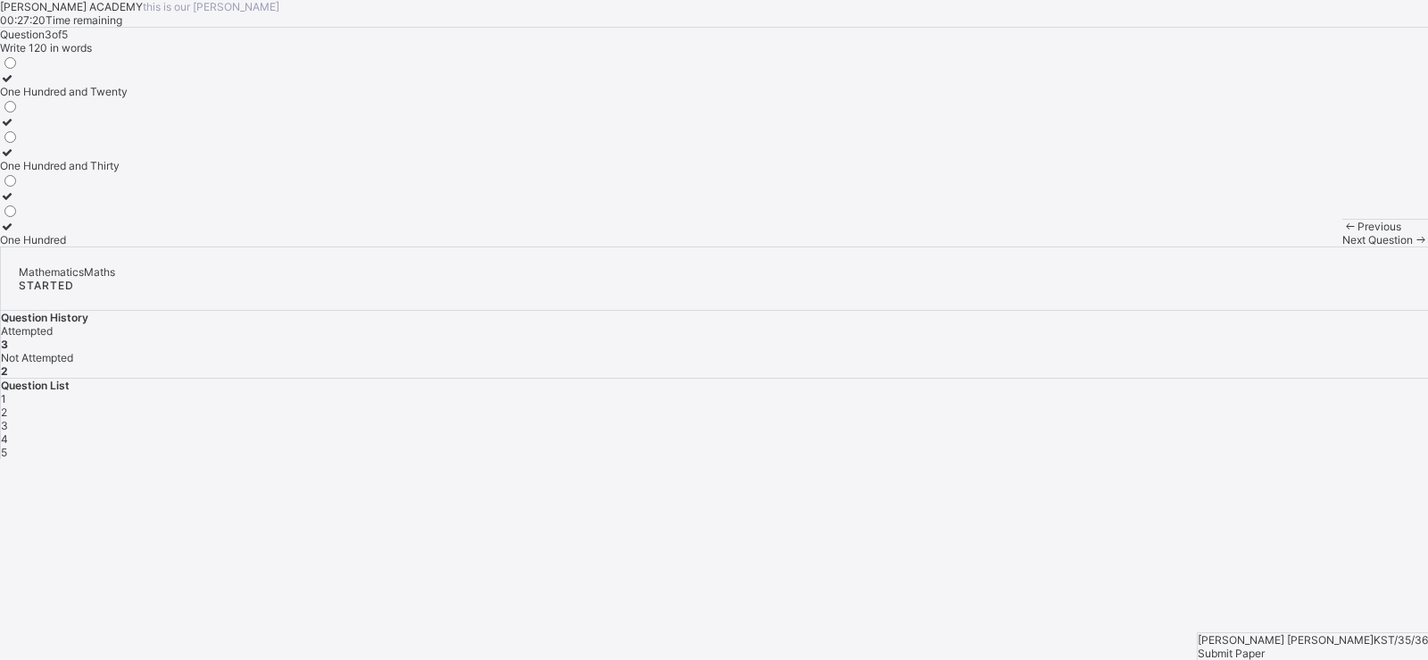
click at [1343, 246] on div "Next Question" at bounding box center [1386, 239] width 86 height 13
click at [20, 172] on div "205" at bounding box center [10, 165] width 20 height 13
click at [1239, 432] on div "4" at bounding box center [715, 438] width 1428 height 13
click at [61, 142] on label "HUNDREDS" at bounding box center [30, 128] width 61 height 27
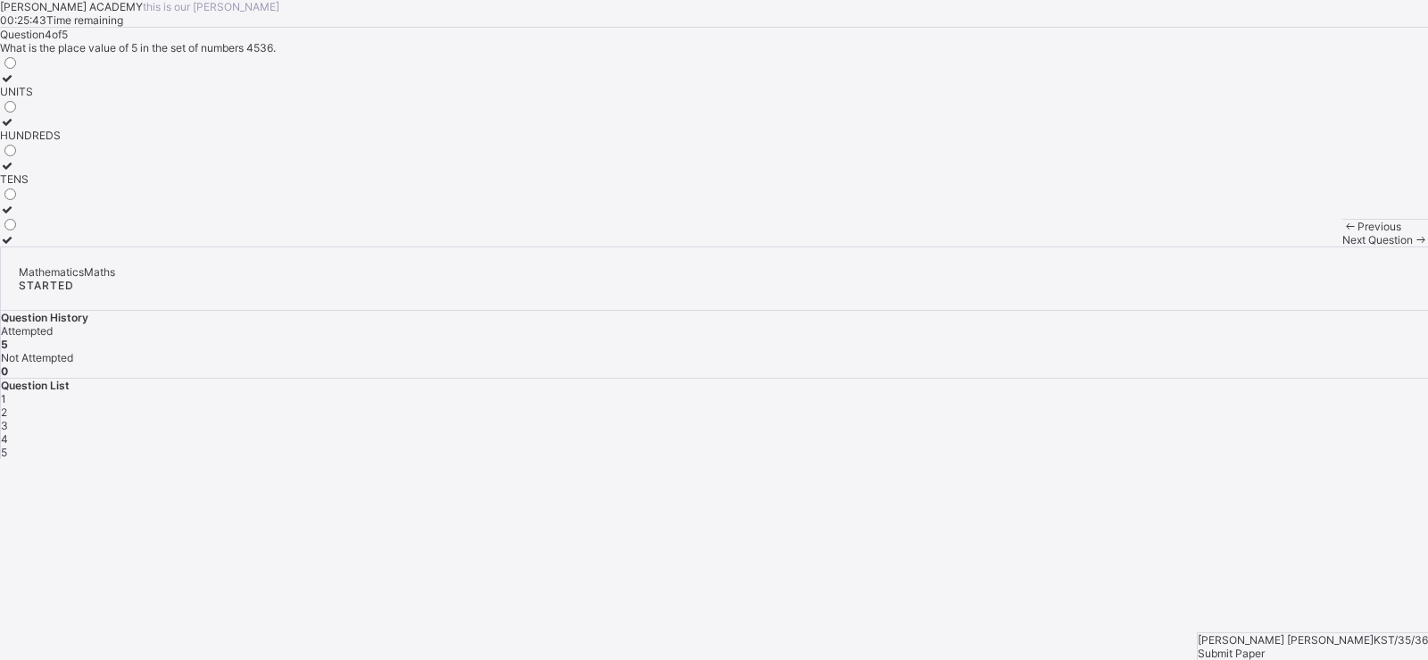
click at [1265, 646] on span "Submit Paper" at bounding box center [1231, 652] width 67 height 13
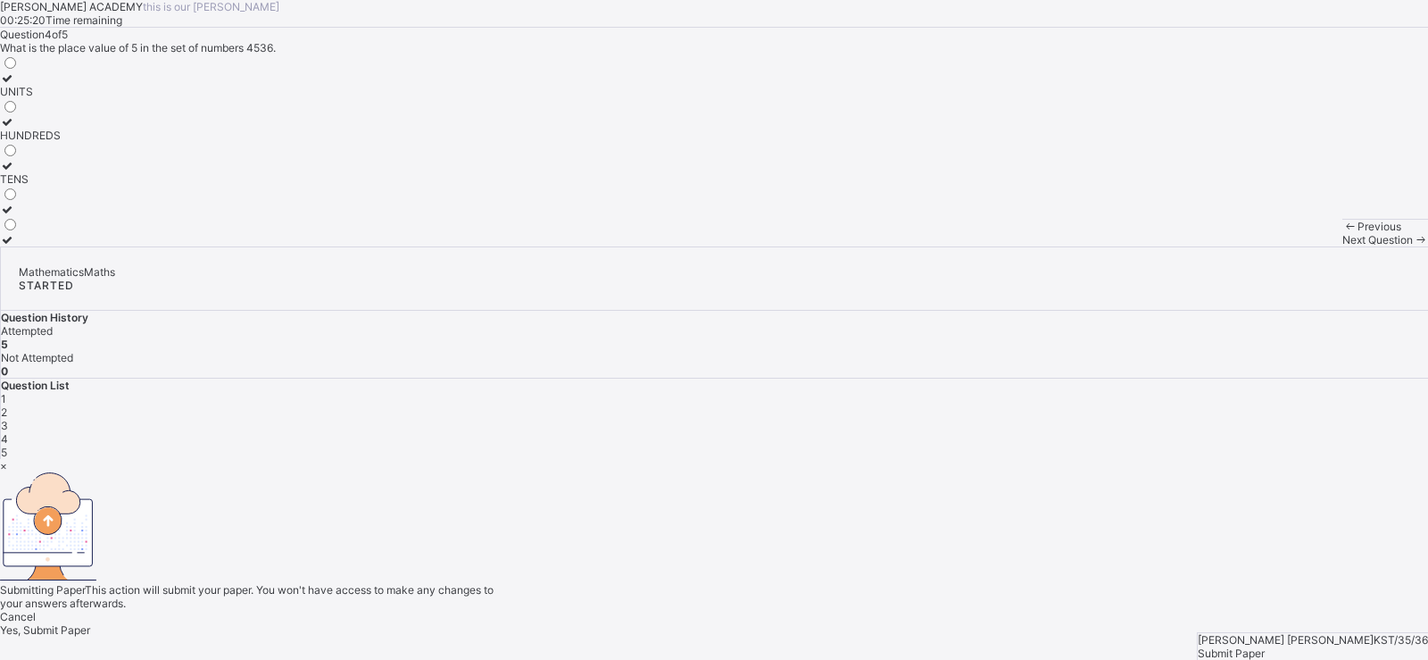
click at [90, 623] on span "Yes, Submit Paper" at bounding box center [45, 629] width 90 height 13
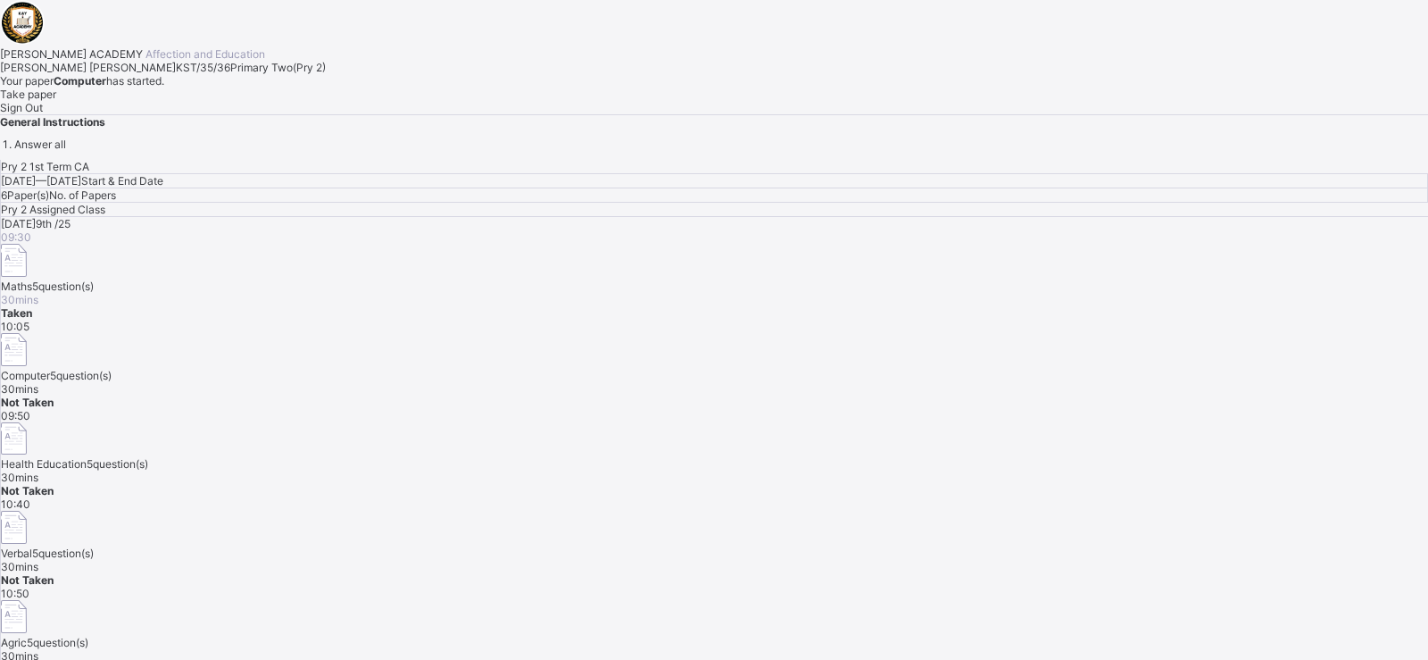
click at [56, 101] on span "Take paper" at bounding box center [28, 93] width 56 height 13
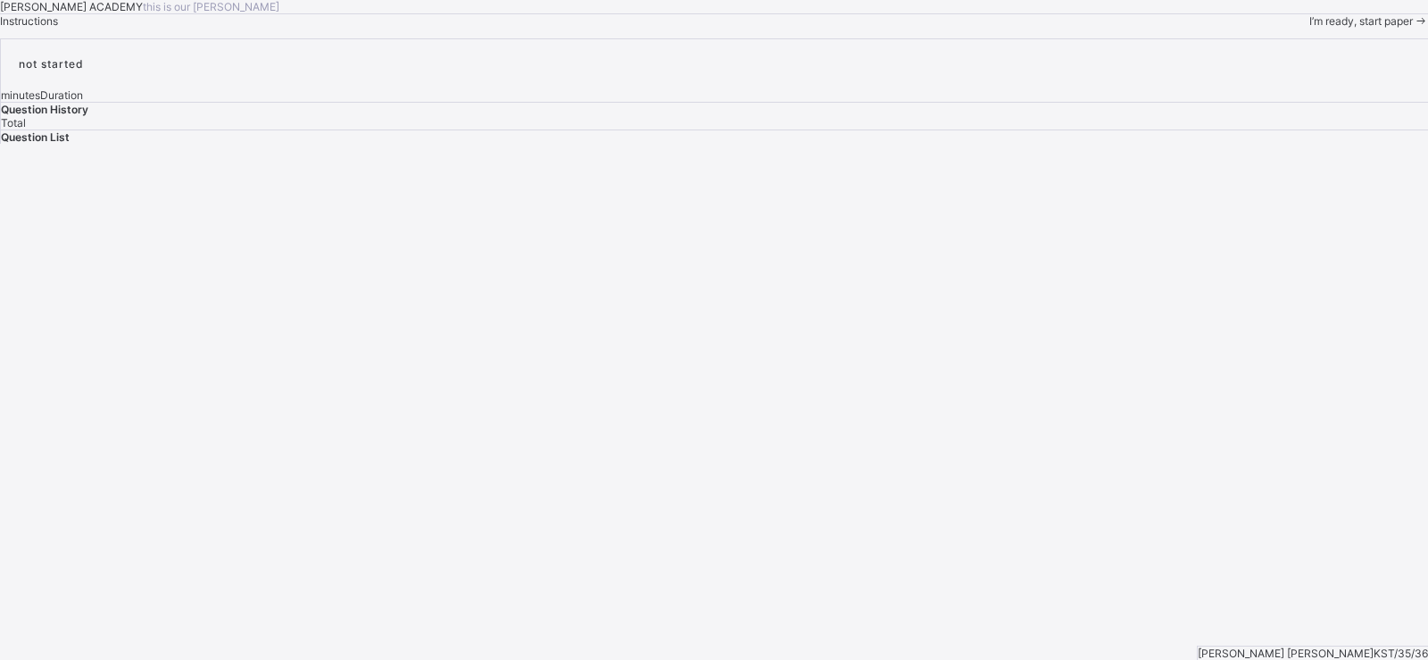
click at [1310, 28] on div "I’m ready, start paper" at bounding box center [1369, 20] width 119 height 13
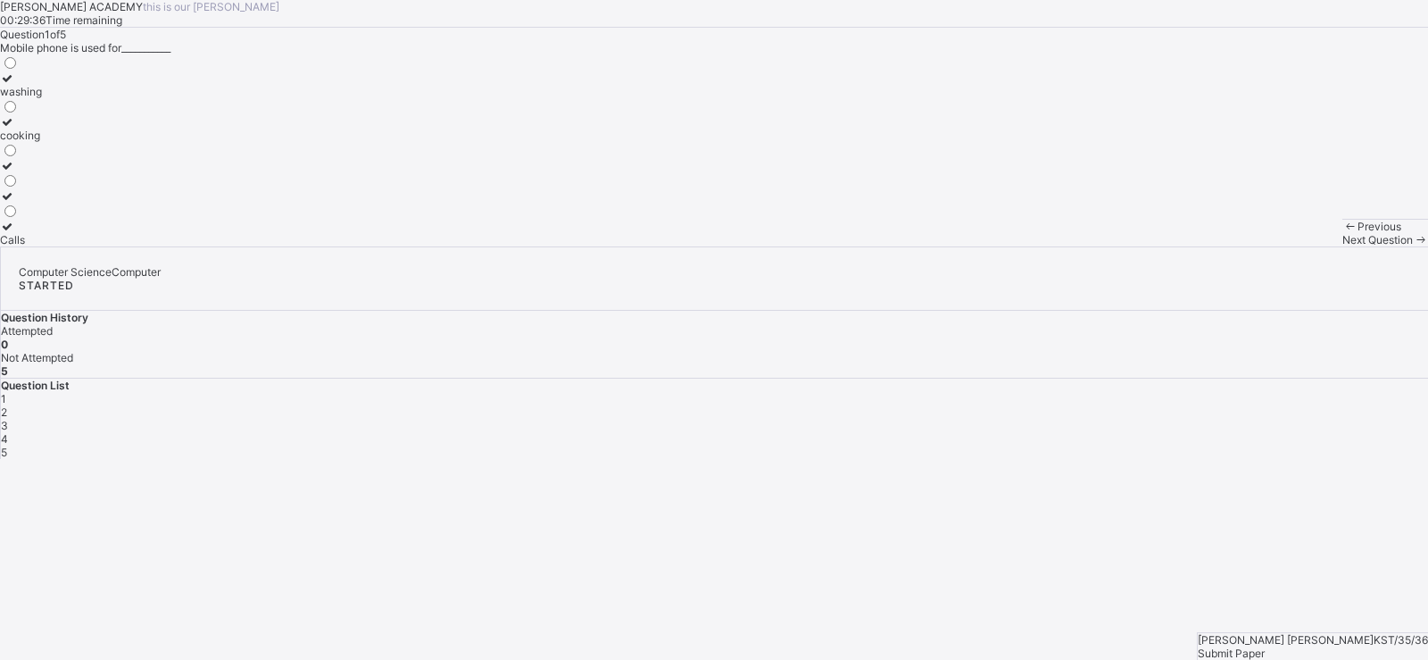
click at [42, 246] on label "Calls" at bounding box center [21, 233] width 42 height 27
click at [1343, 246] on span "Next Question" at bounding box center [1378, 239] width 71 height 13
click at [96, 172] on div "Personal Computer" at bounding box center [48, 165] width 96 height 13
click at [1343, 246] on span "Next Question" at bounding box center [1378, 239] width 71 height 13
click at [25, 159] on label "Size" at bounding box center [12, 145] width 25 height 27
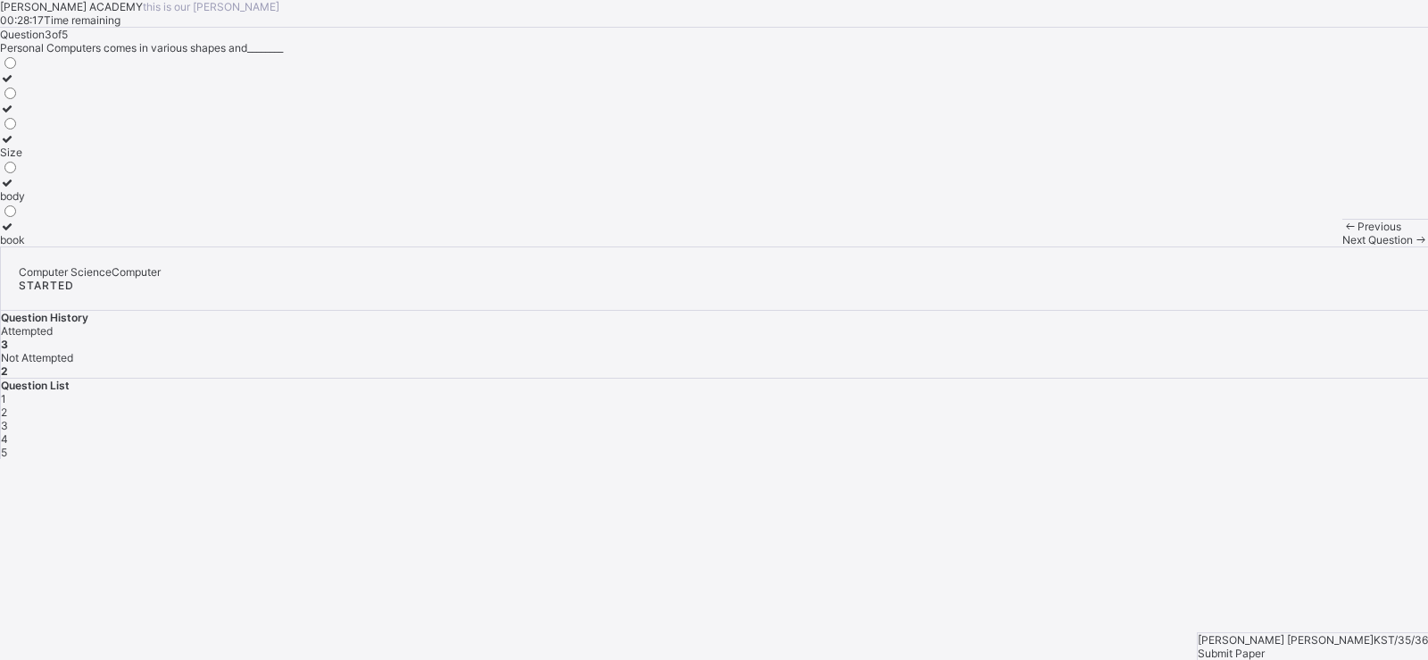
click at [1343, 246] on div "Next Question" at bounding box center [1386, 239] width 86 height 13
click at [41, 246] on div "Addition" at bounding box center [20, 239] width 41 height 13
drag, startPoint x: 959, startPoint y: 608, endPoint x: 957, endPoint y: 617, distance: 9.1
click at [1343, 246] on div "Previous Next Question" at bounding box center [1386, 233] width 86 height 28
click at [1343, 246] on div "Next Question" at bounding box center [1386, 239] width 86 height 13
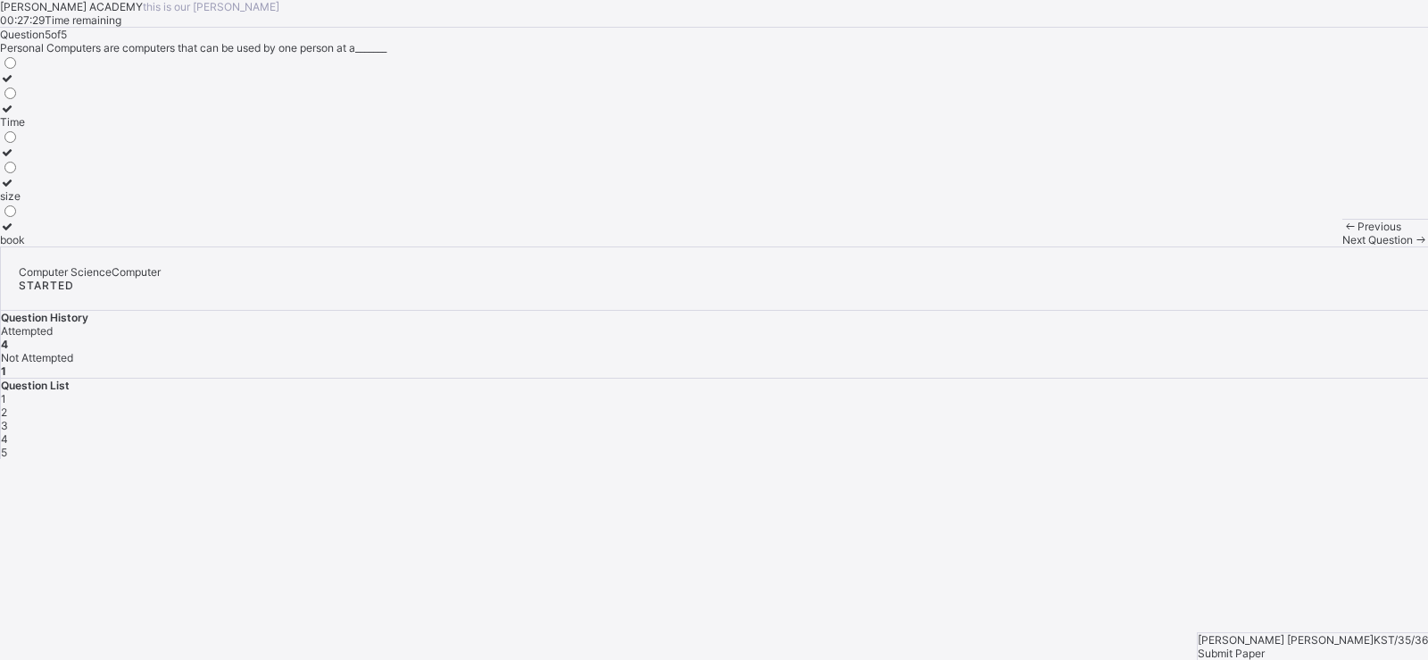
click at [25, 129] on div "Time" at bounding box center [12, 121] width 25 height 13
click at [1370, 646] on div "Submit Paper" at bounding box center [1313, 652] width 230 height 13
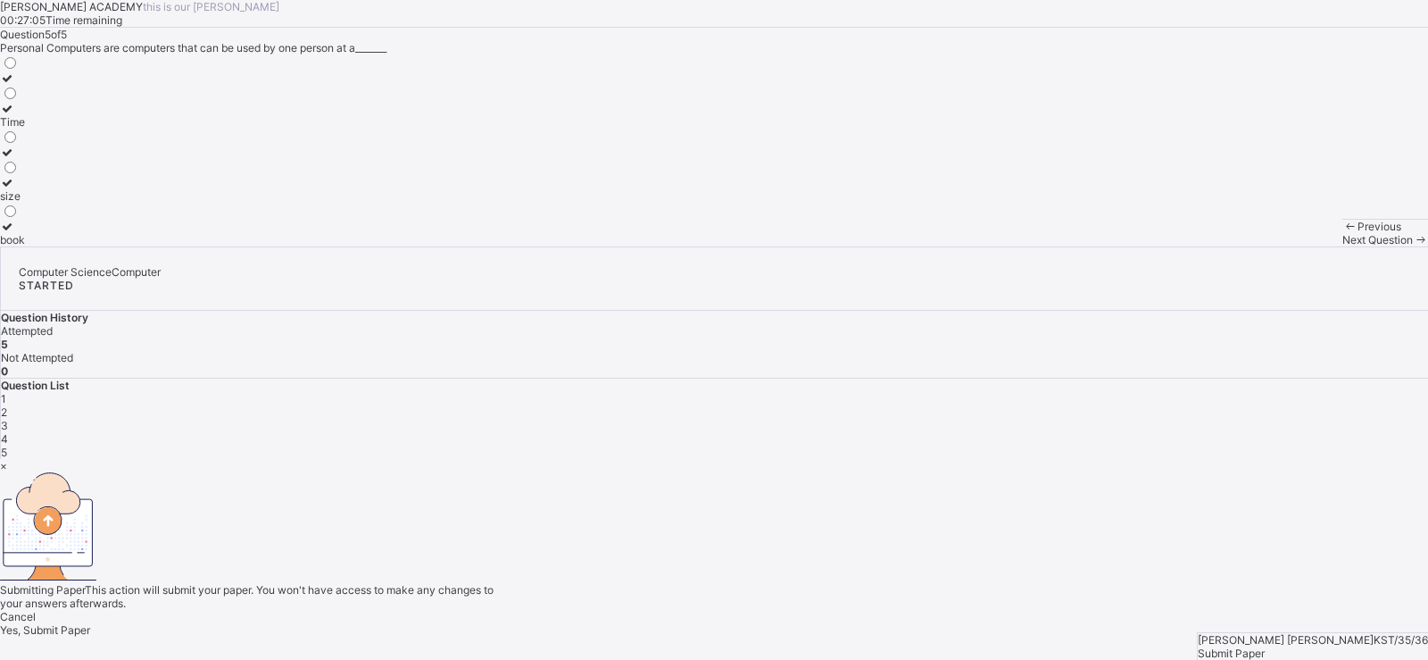
click at [734, 610] on div "Cancel Yes, Submit Paper" at bounding box center [714, 623] width 1428 height 27
click at [90, 623] on span "Yes, Submit Paper" at bounding box center [45, 629] width 90 height 13
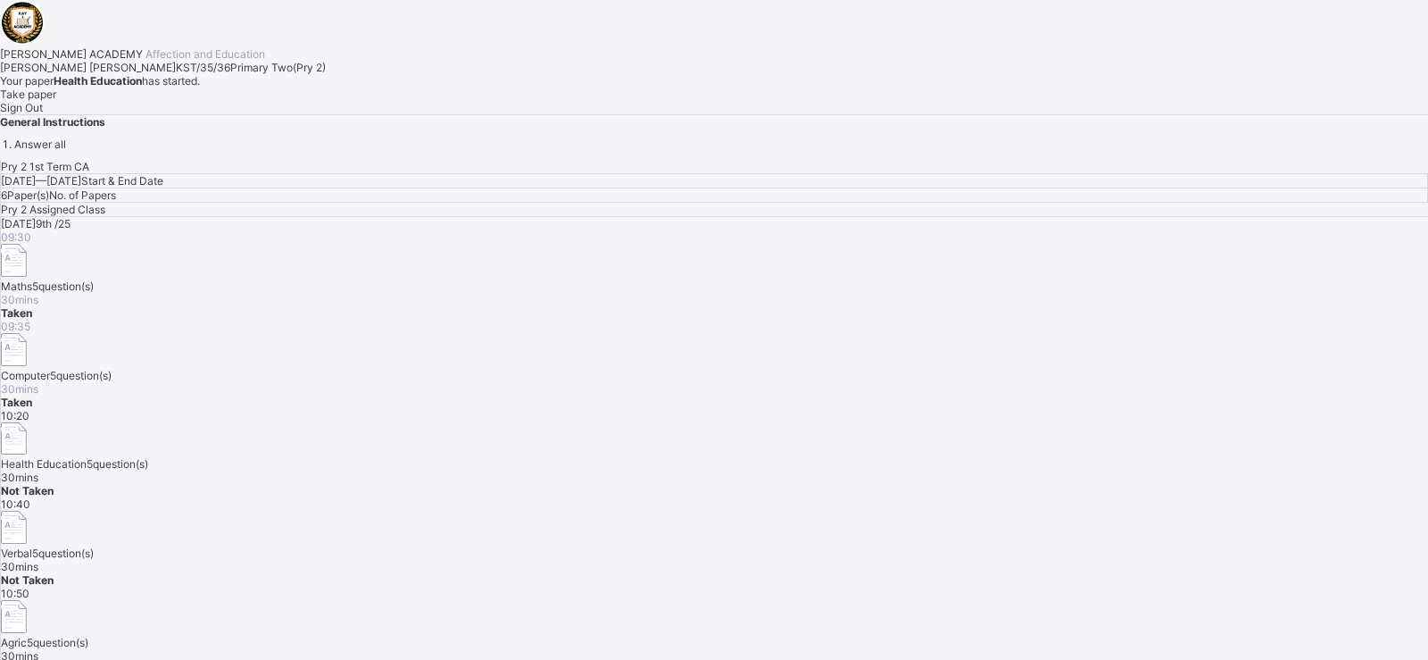
click at [56, 101] on span "Take paper" at bounding box center [28, 93] width 56 height 13
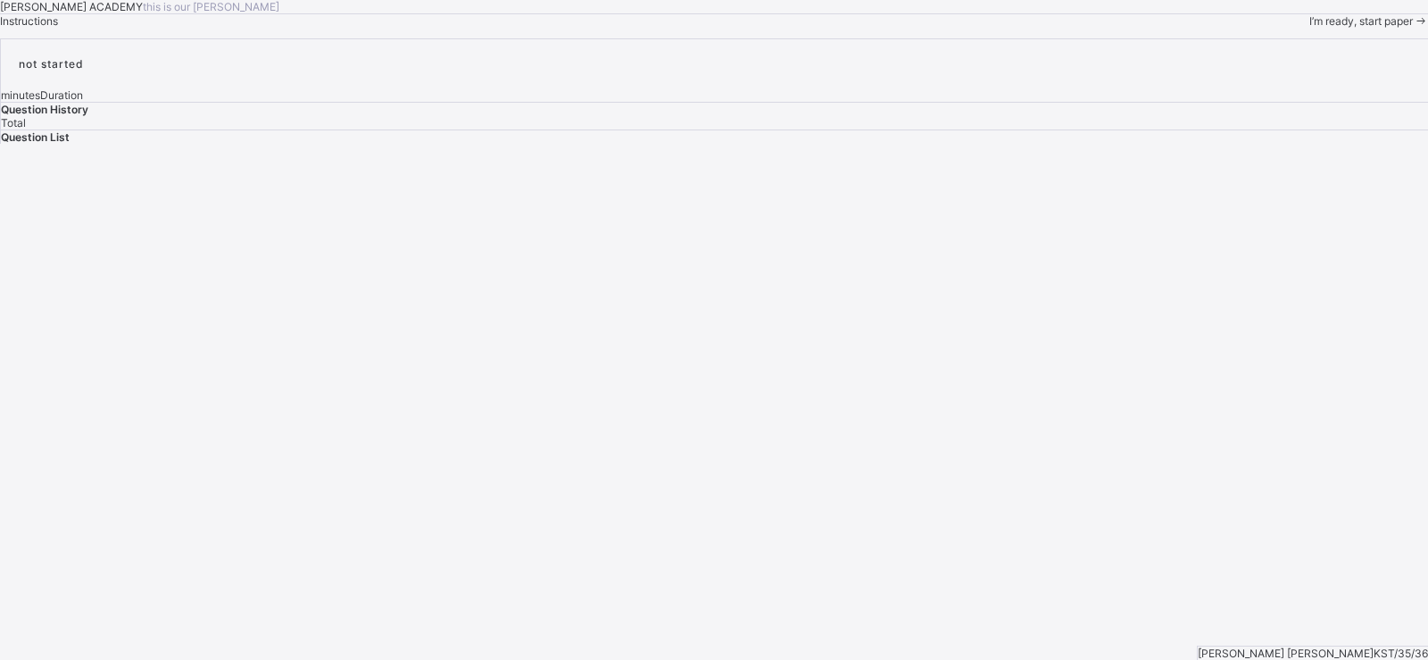
click at [1310, 28] on div "I’m ready, start paper" at bounding box center [1369, 20] width 119 height 13
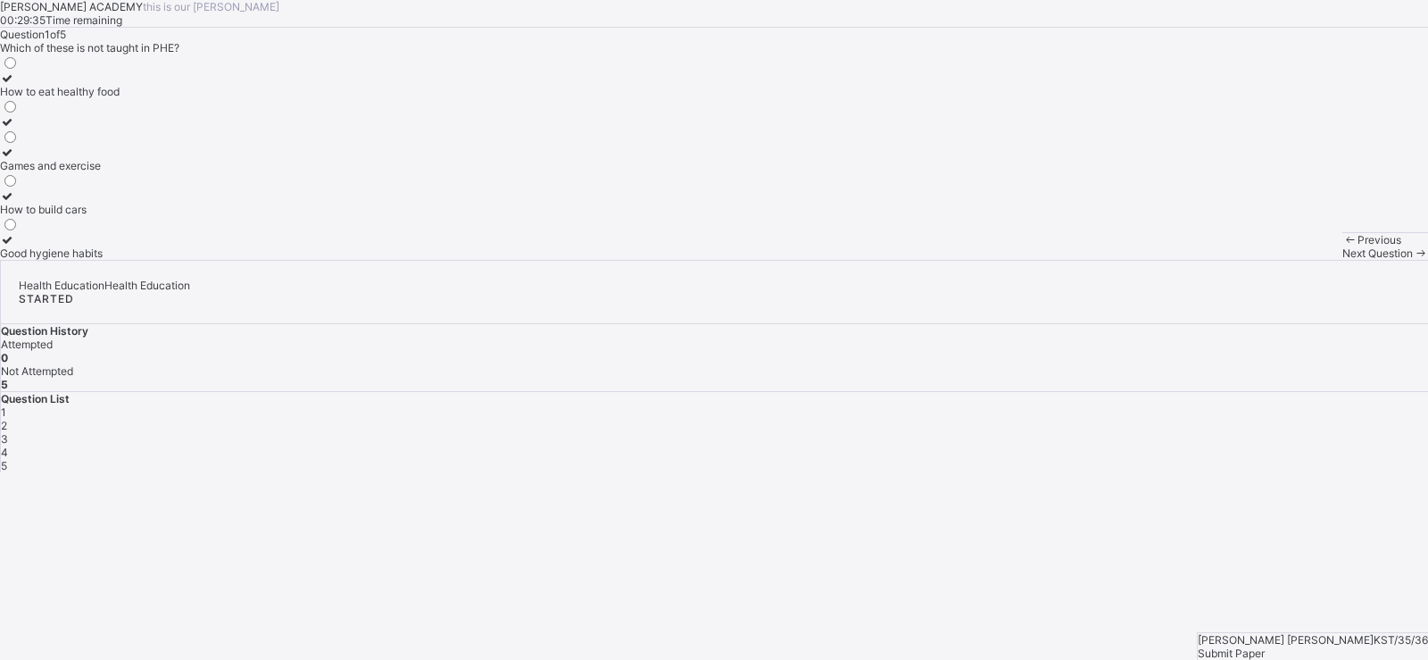
click at [120, 216] on div "How to build cars" at bounding box center [60, 209] width 120 height 13
click at [1343, 260] on span "Next Question" at bounding box center [1378, 252] width 71 height 13
click at [145, 172] on div "How to take care of our body" at bounding box center [72, 165] width 145 height 13
click at [1343, 260] on div "Next Question" at bounding box center [1386, 252] width 86 height 13
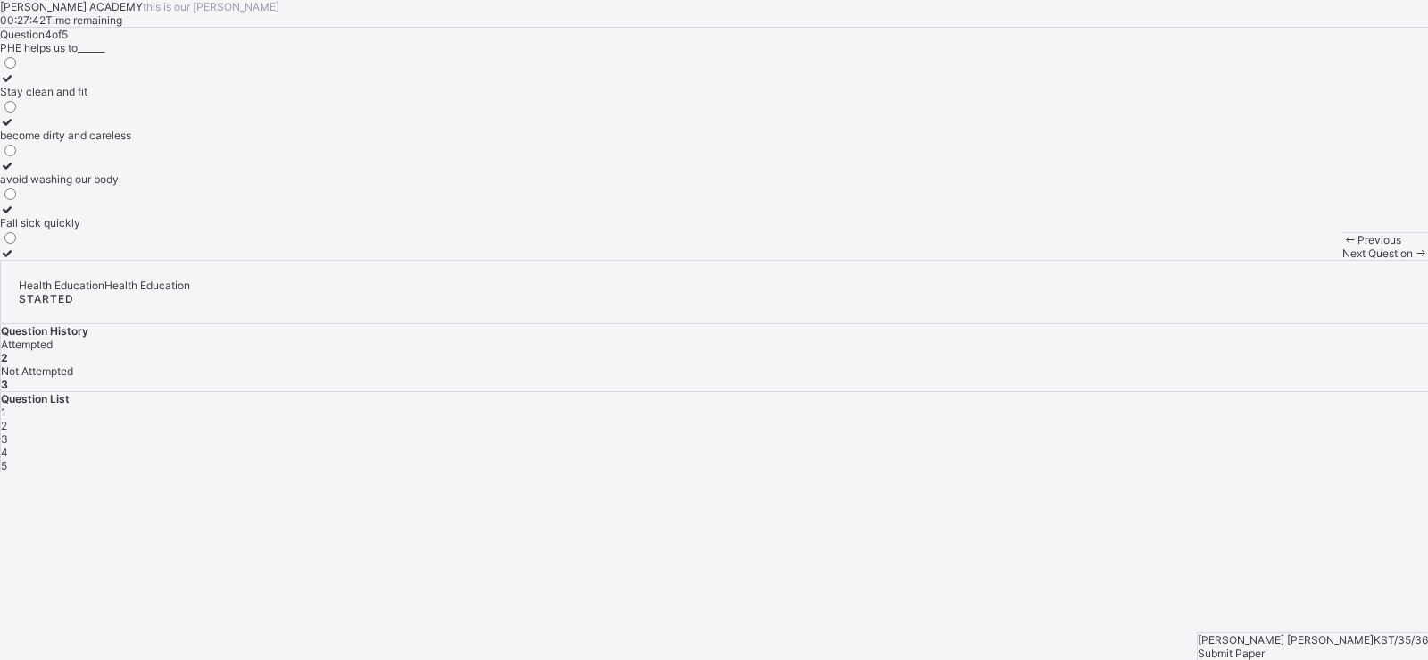
click at [131, 98] on label "Stay clean and fit" at bounding box center [65, 84] width 131 height 27
click at [1343, 260] on div "Next Question" at bounding box center [1386, 252] width 86 height 13
click at [95, 129] on label "Strong and healthy" at bounding box center [47, 115] width 95 height 27
click at [1188, 432] on div "3" at bounding box center [715, 438] width 1428 height 13
click at [153, 142] on div "Physical and Health Education" at bounding box center [76, 135] width 153 height 13
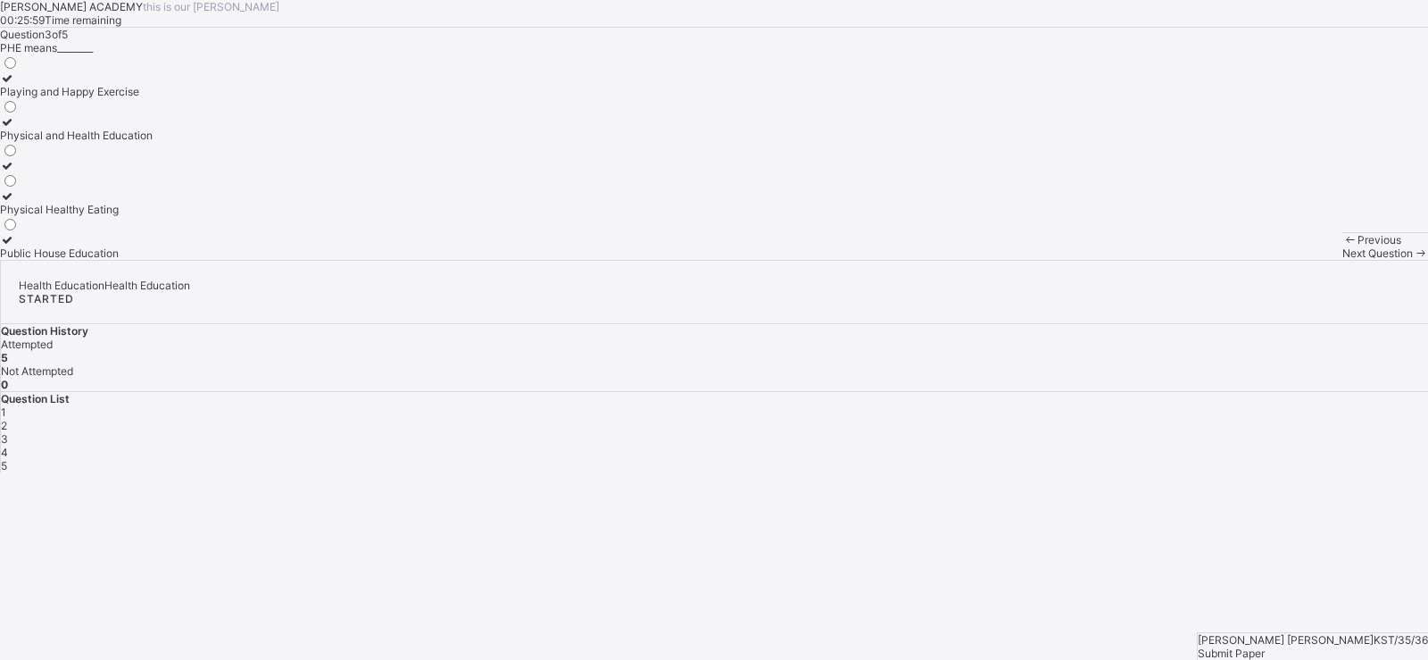
click at [1332, 646] on div "Submit Paper" at bounding box center [1313, 652] width 230 height 13
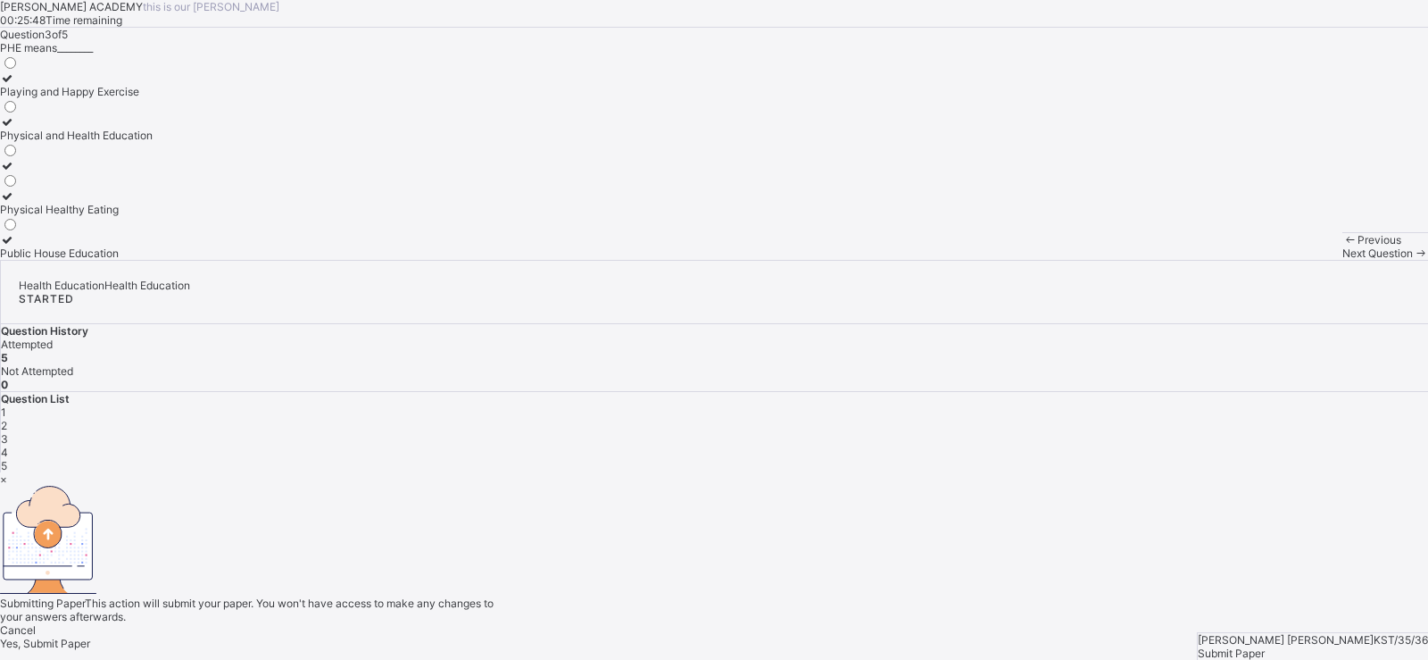
click at [781, 637] on div "Yes, Submit Paper" at bounding box center [714, 643] width 1428 height 13
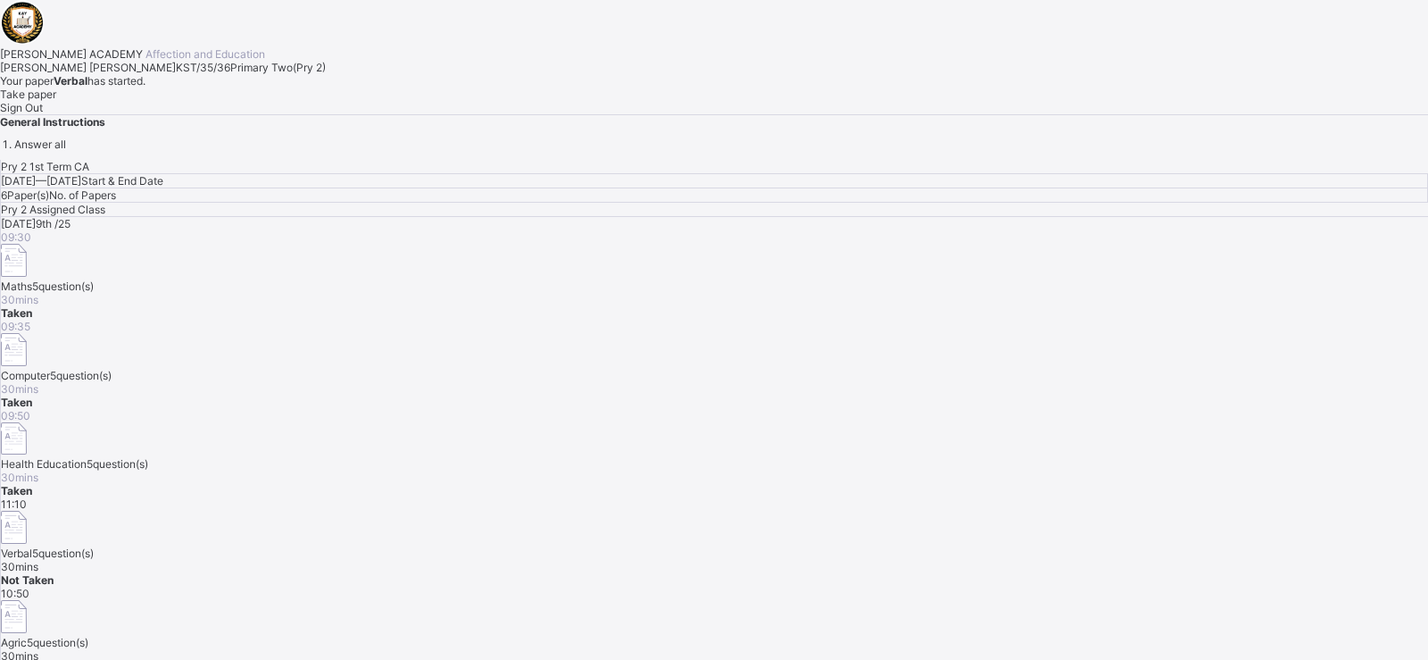
click at [781, 497] on div "11:10 Verbal 5 question(s) 30 mins Not Taken" at bounding box center [715, 541] width 1428 height 89
drag, startPoint x: 587, startPoint y: 419, endPoint x: 213, endPoint y: 440, distance: 373.8
click at [213, 114] on div "Abdallah Abdullahi Bashir KST/35/36 Primary Two ( Pry 2 ) Your paper Verbal has…" at bounding box center [714, 88] width 1428 height 54
click at [212, 101] on div "Take paper" at bounding box center [714, 93] width 1428 height 13
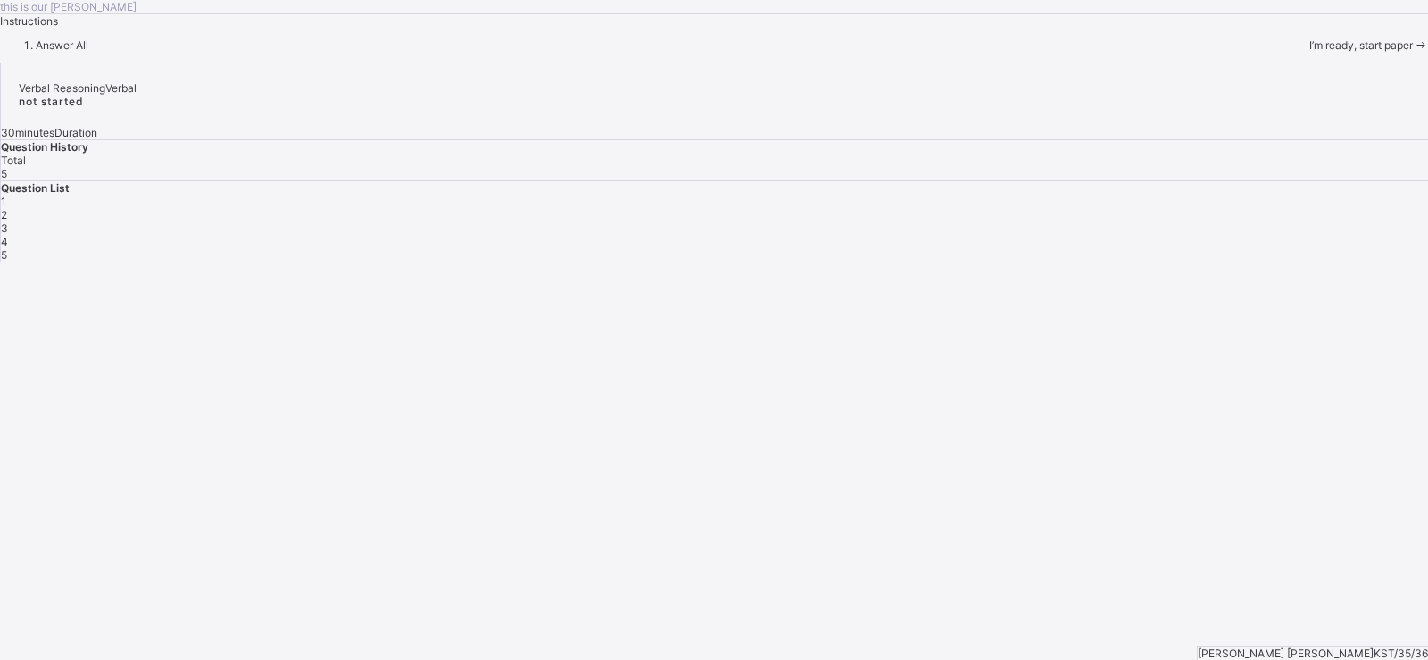
click at [1310, 52] on div "I’m ready, start paper" at bounding box center [1369, 44] width 119 height 13
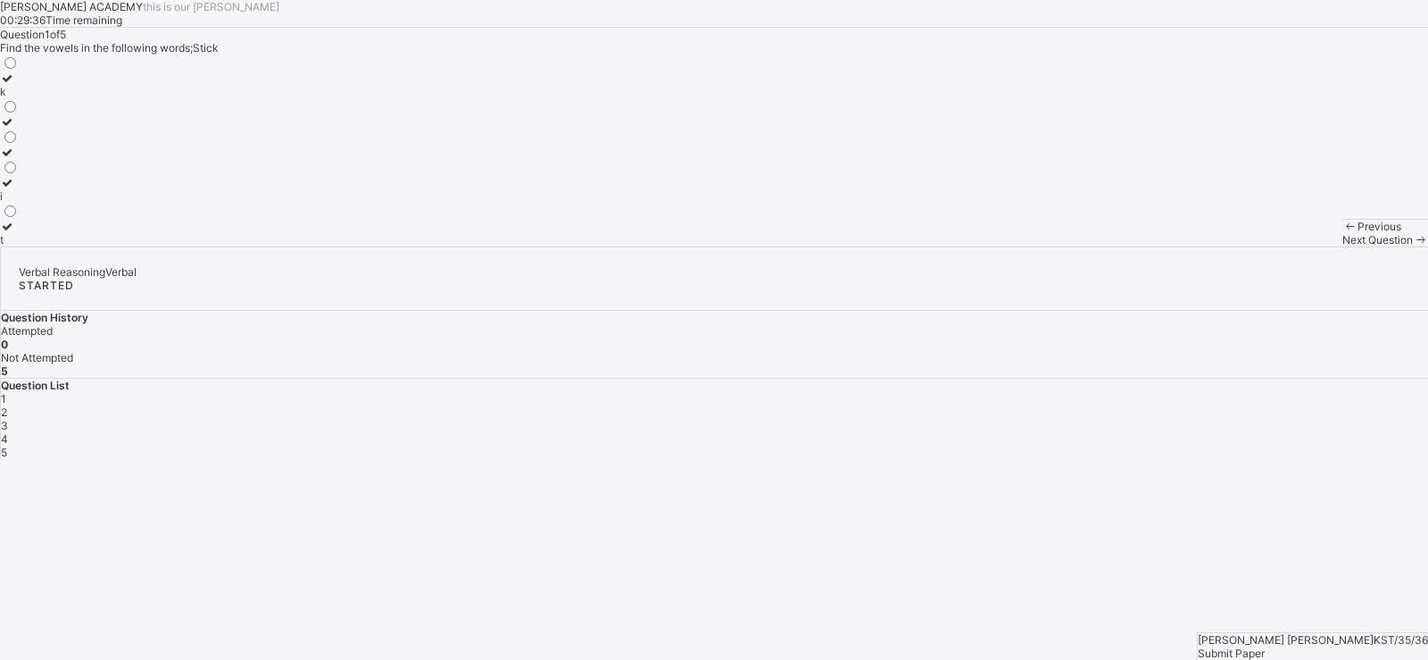
click at [19, 203] on div "i" at bounding box center [9, 195] width 19 height 13
click at [1343, 246] on span "Next Question" at bounding box center [1378, 239] width 71 height 13
click at [1343, 246] on div "Previous Next Question" at bounding box center [1386, 233] width 86 height 28
click at [19, 203] on label "o" at bounding box center [9, 189] width 19 height 27
click at [1343, 246] on span "Next Question" at bounding box center [1378, 239] width 71 height 13
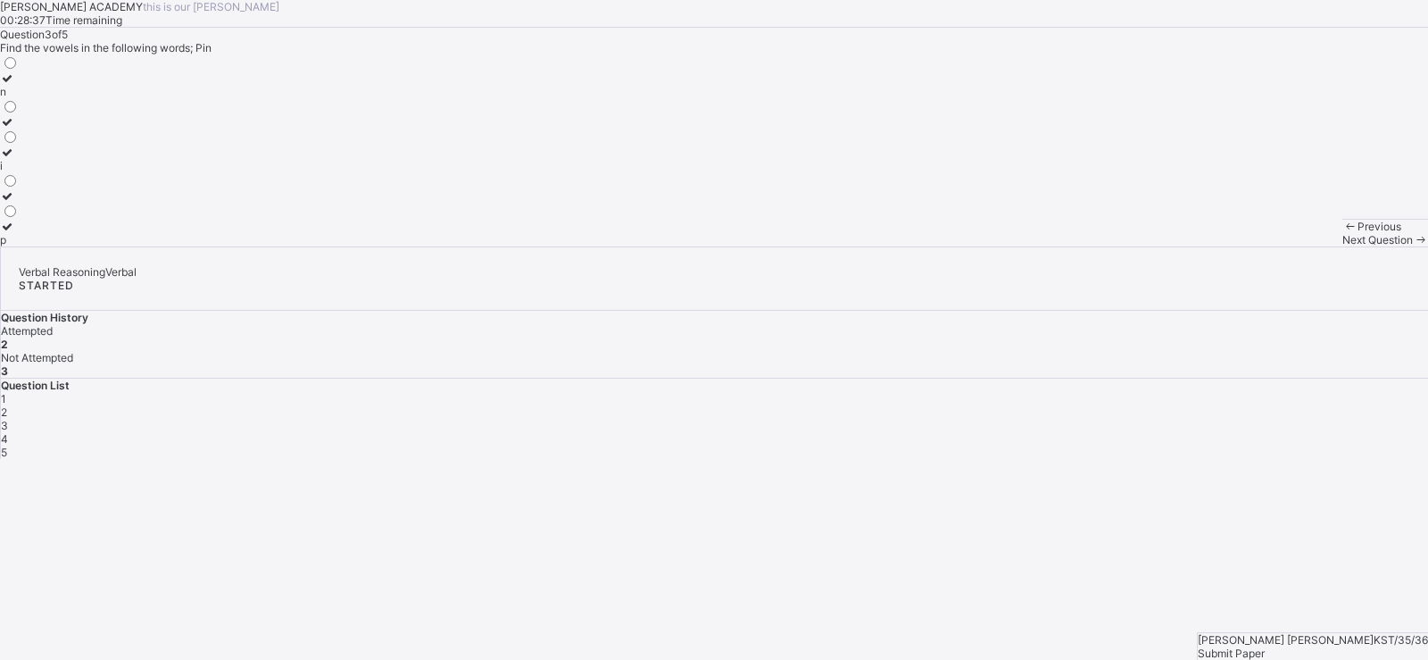
click at [19, 172] on label "i" at bounding box center [9, 159] width 19 height 27
click at [1343, 246] on div "Next Question" at bounding box center [1386, 239] width 86 height 13
click at [19, 129] on label "a" at bounding box center [9, 115] width 19 height 27
click at [1343, 246] on span "Next Question" at bounding box center [1378, 239] width 71 height 13
click at [19, 203] on label "a" at bounding box center [9, 189] width 19 height 27
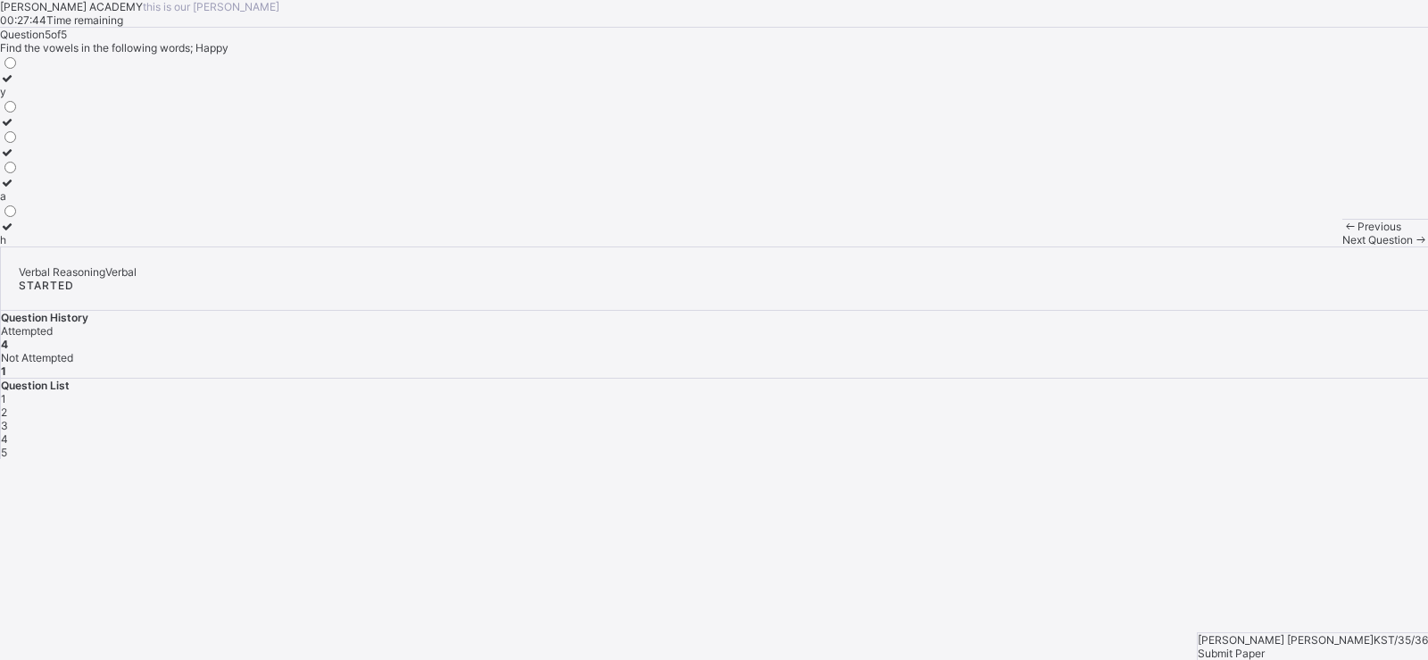
click at [7, 445] on span "5" at bounding box center [4, 451] width 6 height 13
click at [1360, 646] on div "Submit Paper" at bounding box center [1313, 652] width 230 height 13
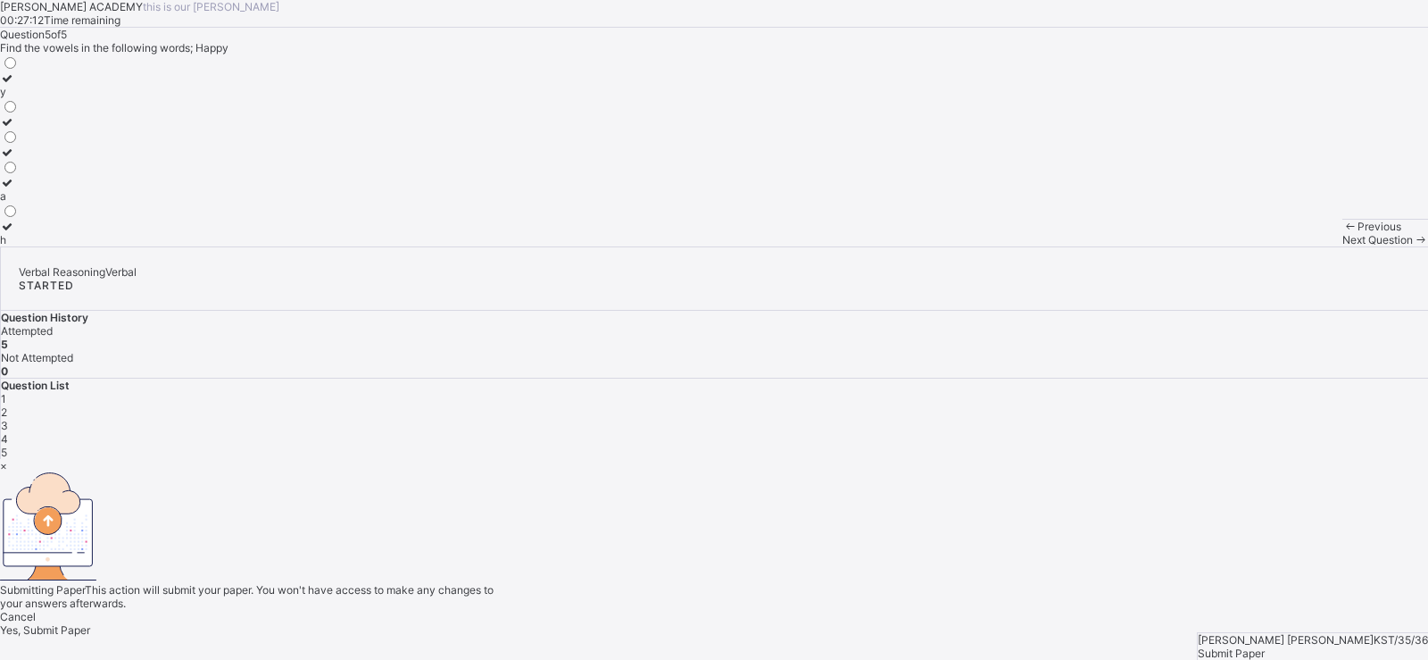
click at [783, 623] on div "Yes, Submit Paper" at bounding box center [714, 629] width 1428 height 13
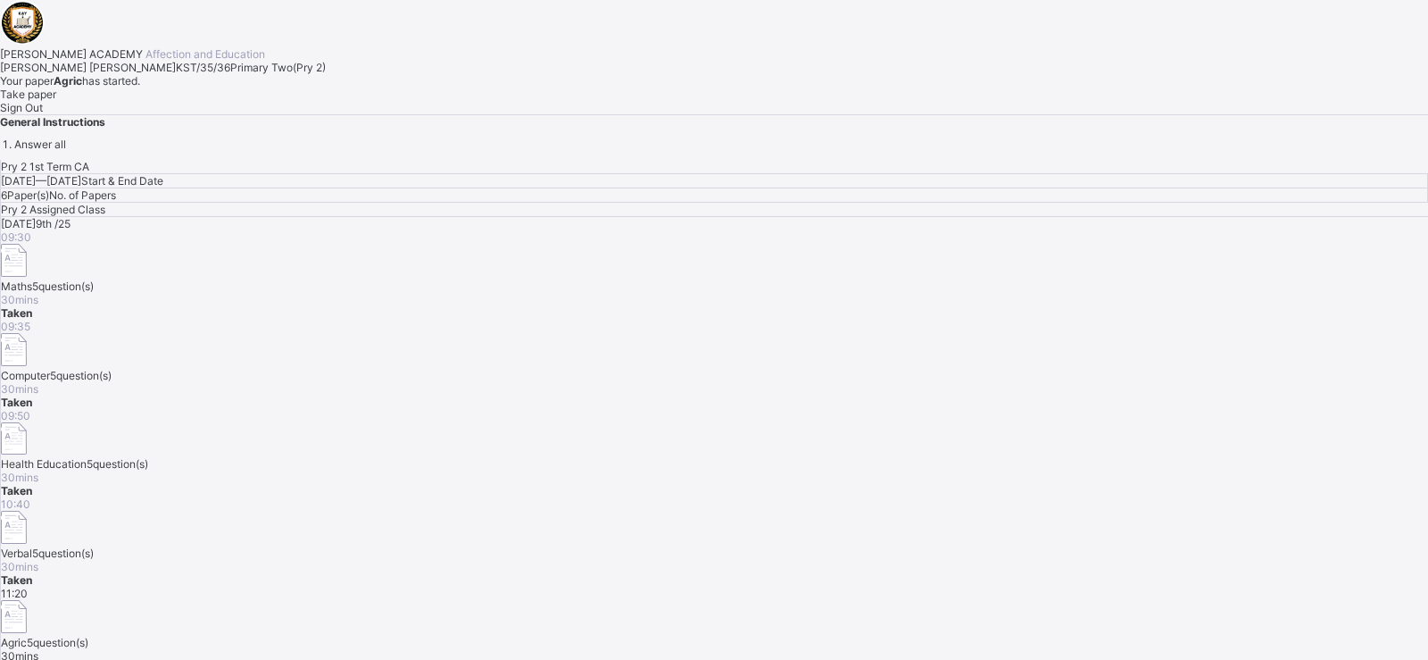
click at [56, 101] on span "Take paper" at bounding box center [28, 93] width 56 height 13
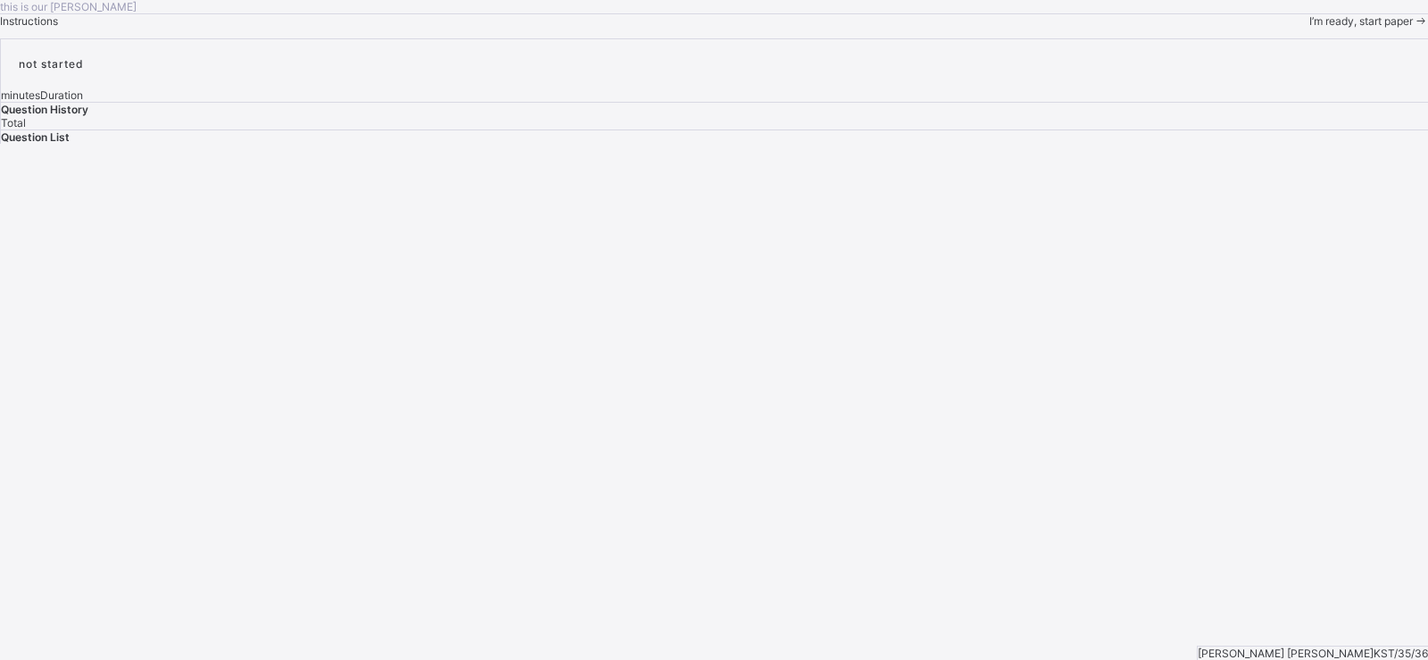
click at [1310, 28] on div "I’m ready, start paper" at bounding box center [1369, 20] width 119 height 13
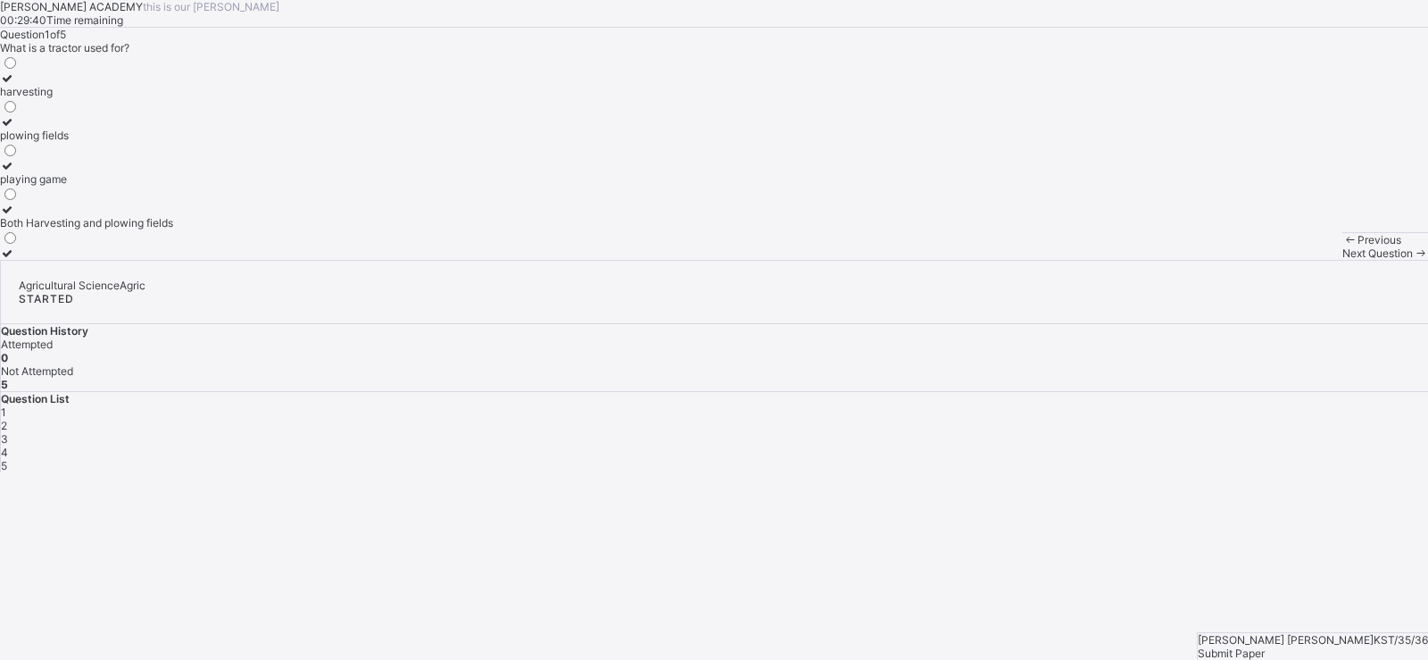
click at [173, 229] on div "Both Harvesting and plowing fields" at bounding box center [86, 222] width 173 height 13
click at [1343, 260] on div "Next Question" at bounding box center [1386, 252] width 86 height 13
click at [65, 186] on div "Watering can" at bounding box center [32, 178] width 65 height 13
click at [1343, 260] on span "Next Question" at bounding box center [1378, 252] width 71 height 13
click at [171, 216] on div "Growing crops and raising animals" at bounding box center [85, 209] width 171 height 13
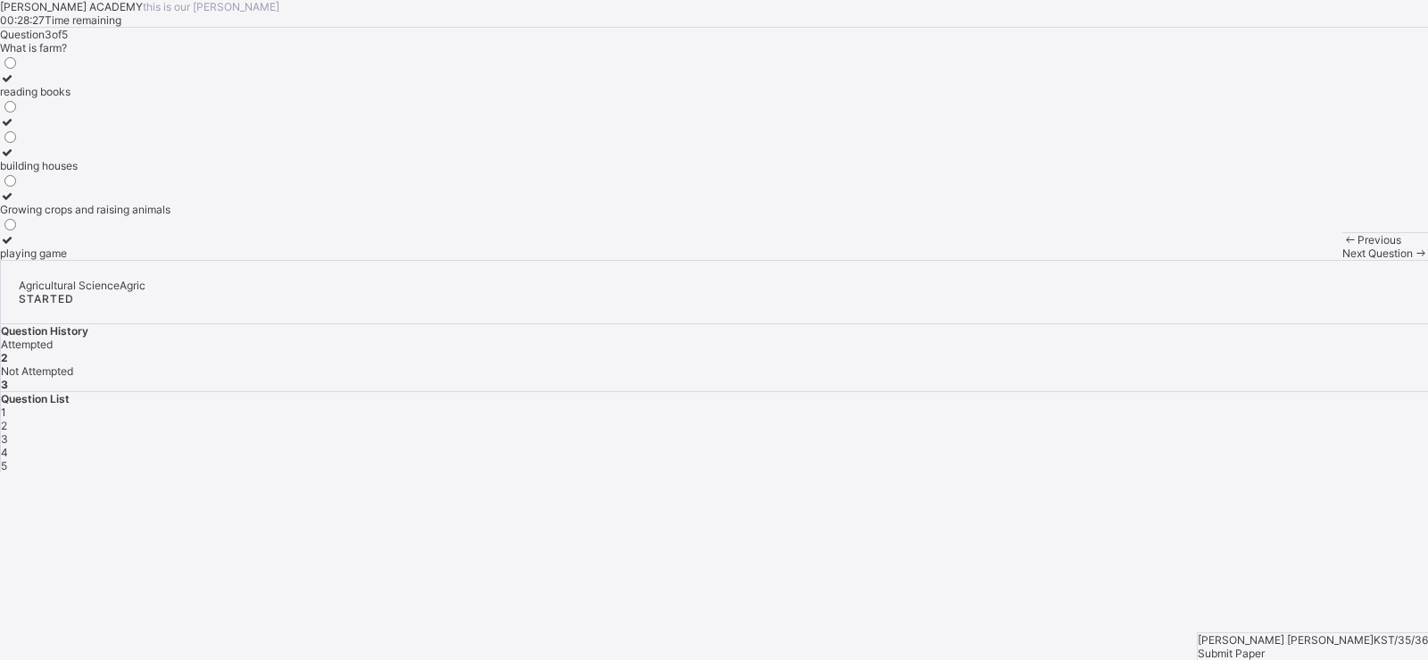
click at [1343, 260] on div "Next Question" at bounding box center [1386, 252] width 86 height 13
click at [87, 186] on label "Collecting leaves" at bounding box center [43, 172] width 87 height 27
click at [1343, 260] on div "Next Question" at bounding box center [1386, 252] width 86 height 13
click at [109, 260] on label "Sunlight,water and air" at bounding box center [54, 246] width 109 height 27
click at [1265, 646] on span "Submit Paper" at bounding box center [1231, 652] width 67 height 13
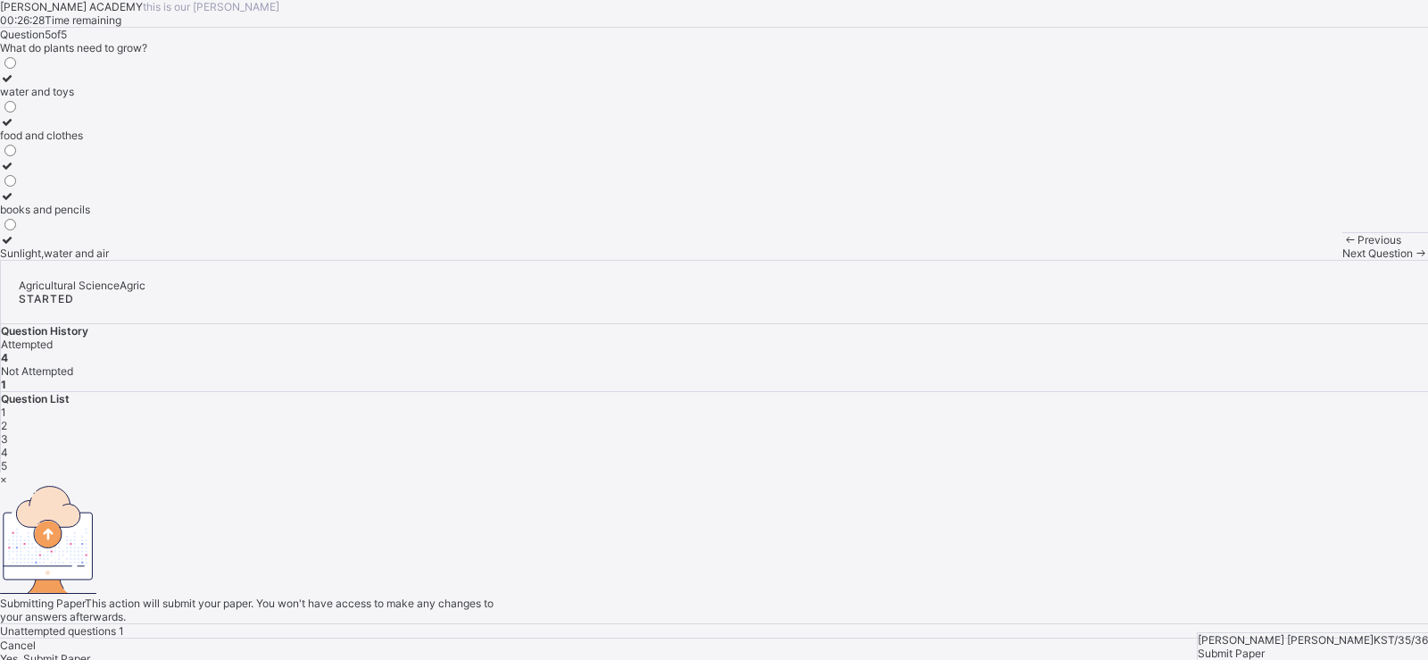
click at [936, 472] on div "×" at bounding box center [714, 478] width 1428 height 13
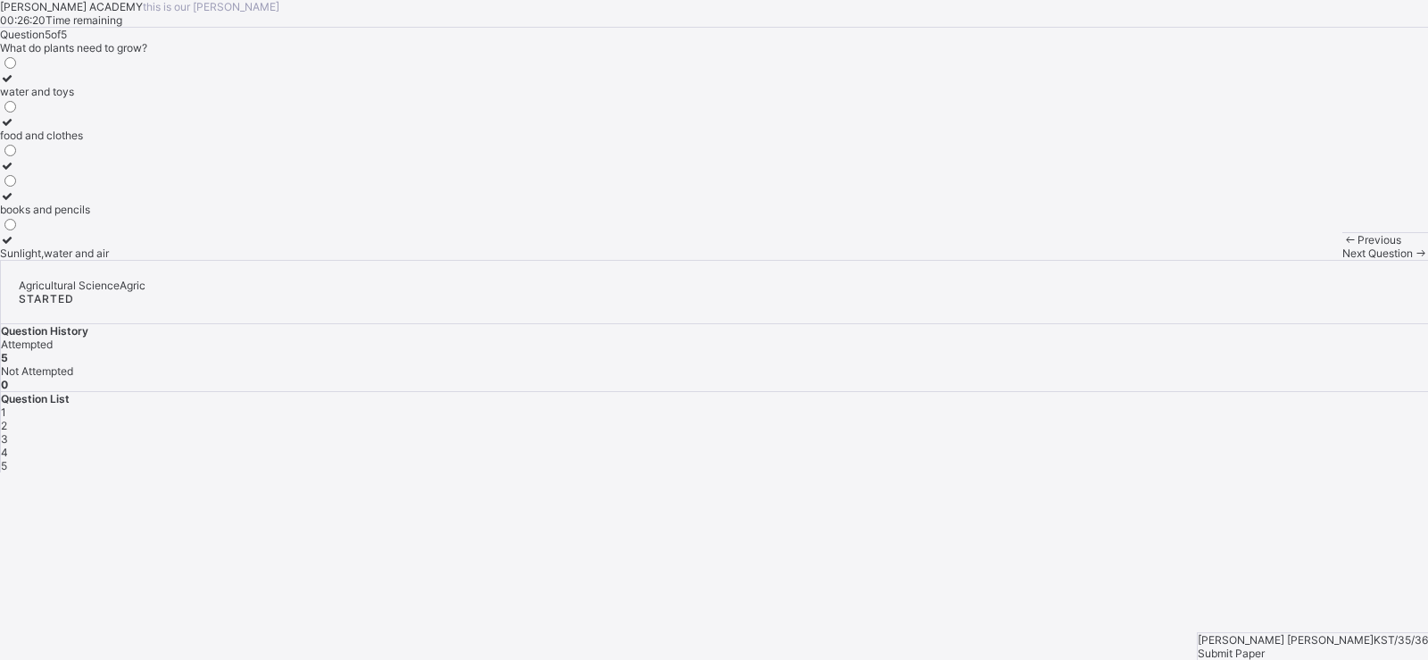
click at [1320, 646] on div "Submit Paper" at bounding box center [1313, 652] width 230 height 13
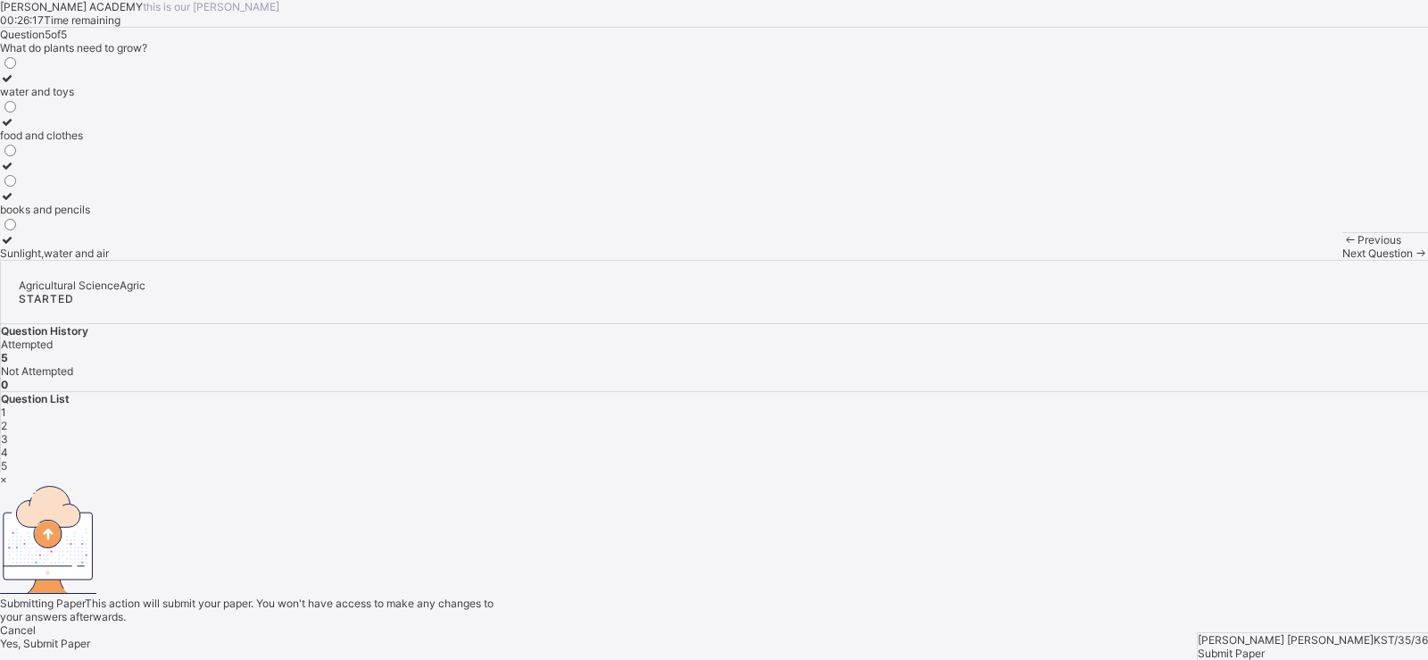
click at [90, 637] on span "Yes, Submit Paper" at bounding box center [45, 643] width 90 height 13
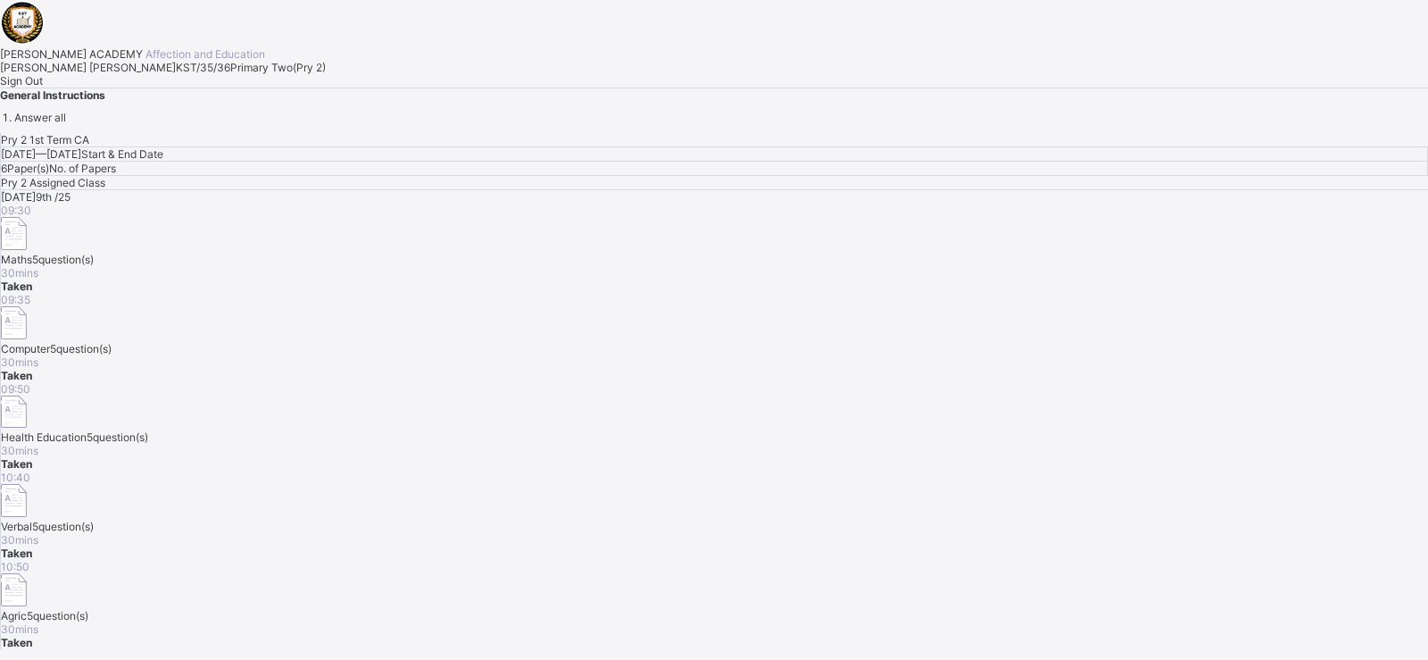
click at [209, 87] on div "Sign Out" at bounding box center [714, 80] width 1428 height 13
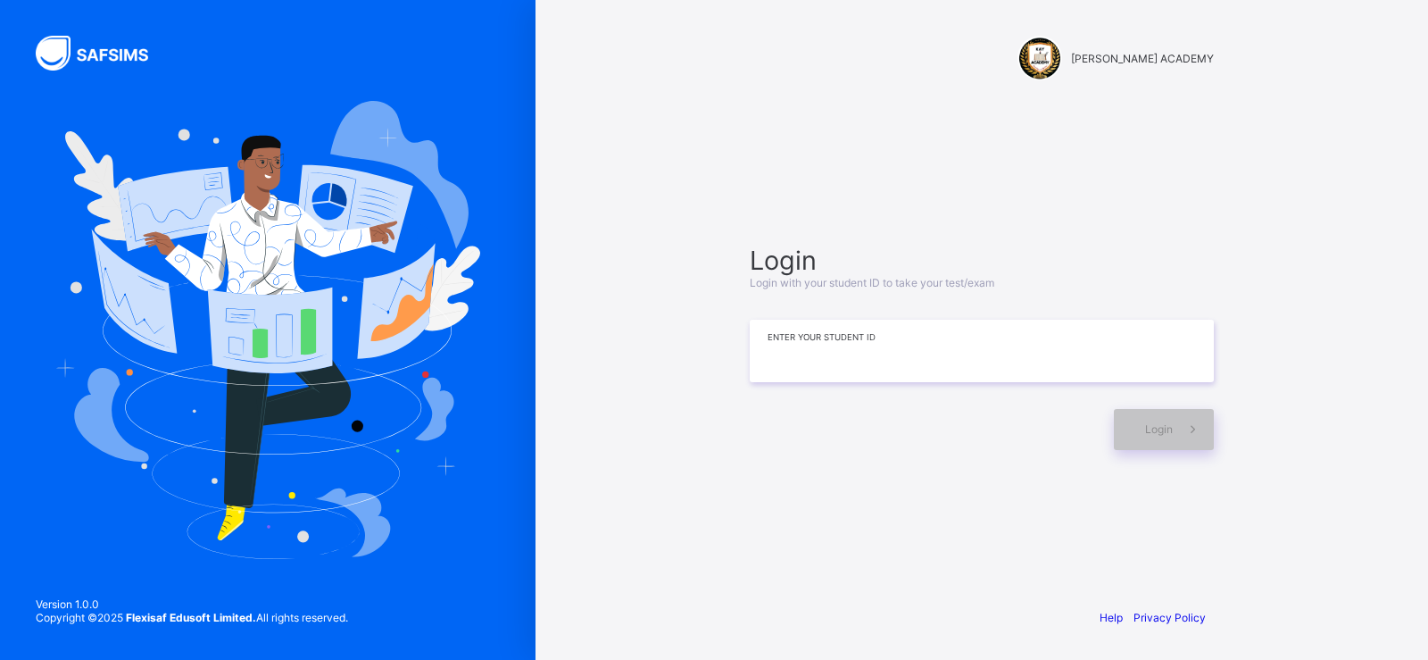
click at [786, 348] on input at bounding box center [982, 351] width 464 height 62
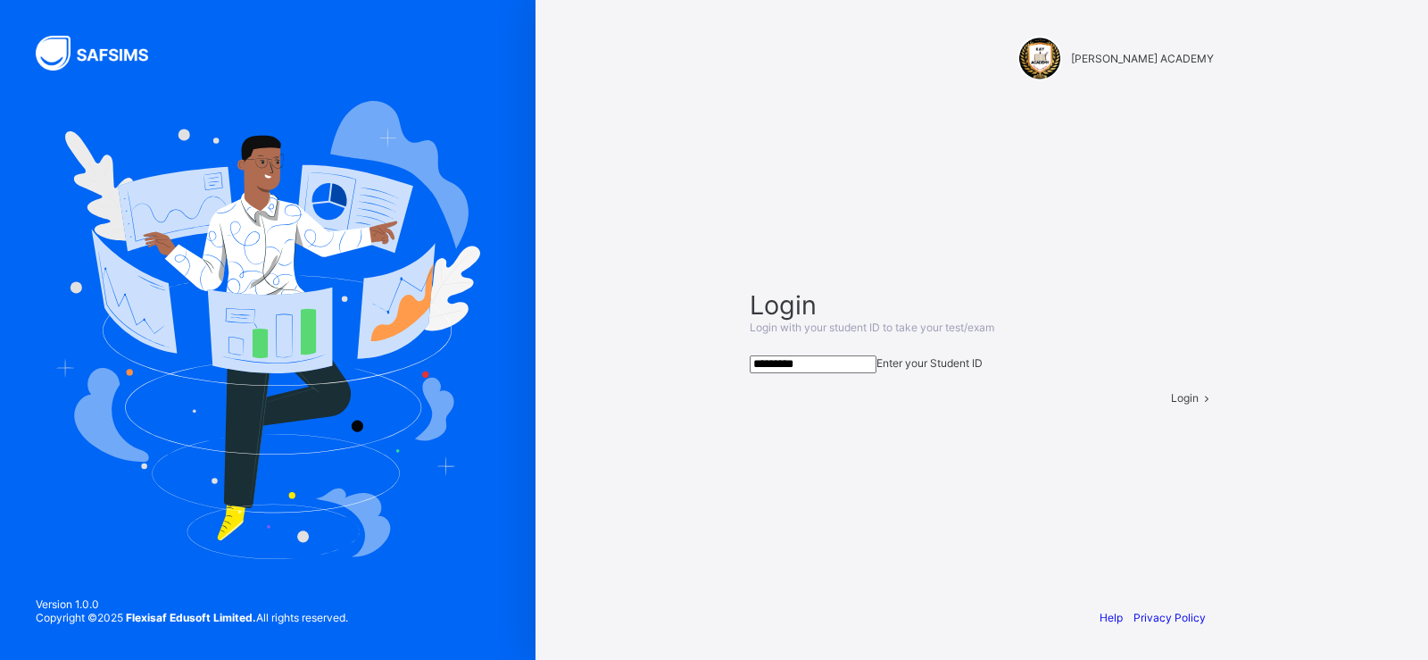
click at [1171, 404] on span "Login" at bounding box center [1185, 397] width 28 height 13
click at [837, 355] on input "*********" at bounding box center [813, 364] width 127 height 18
type input "**********"
click at [1171, 404] on div "Login" at bounding box center [1192, 397] width 43 height 13
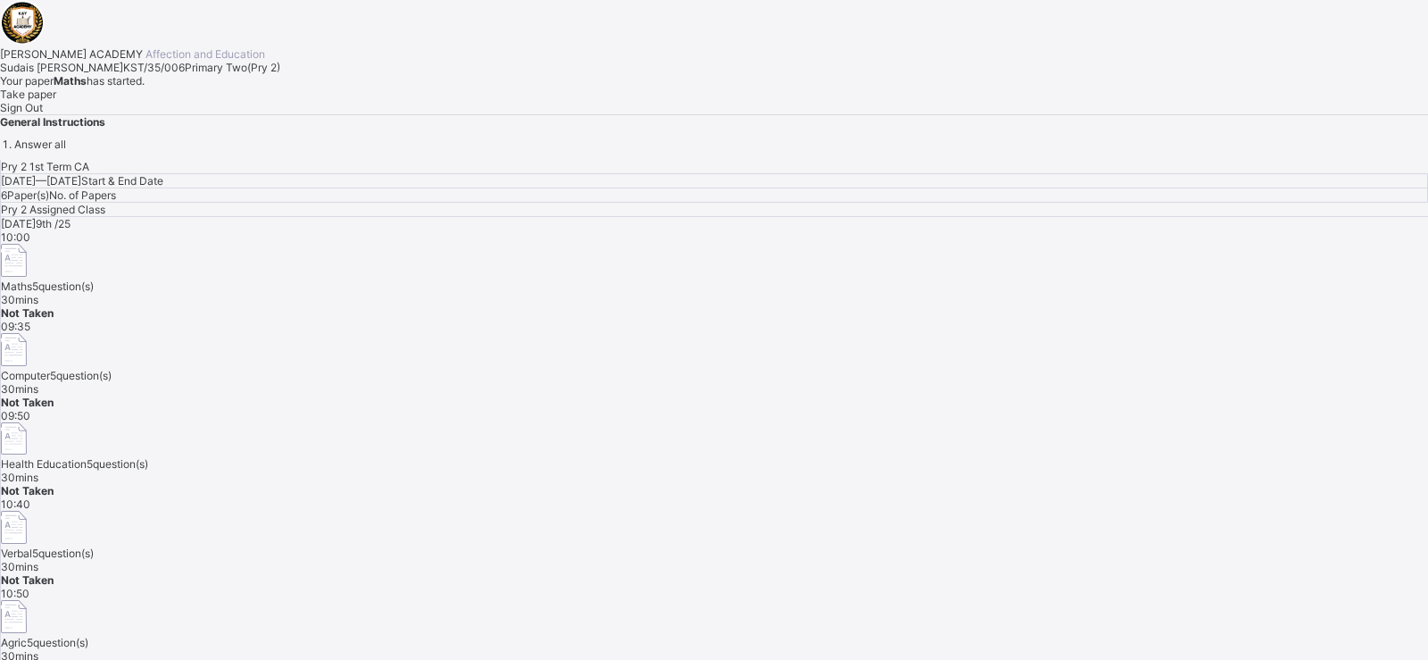
click at [56, 101] on span "Take paper" at bounding box center [28, 93] width 56 height 13
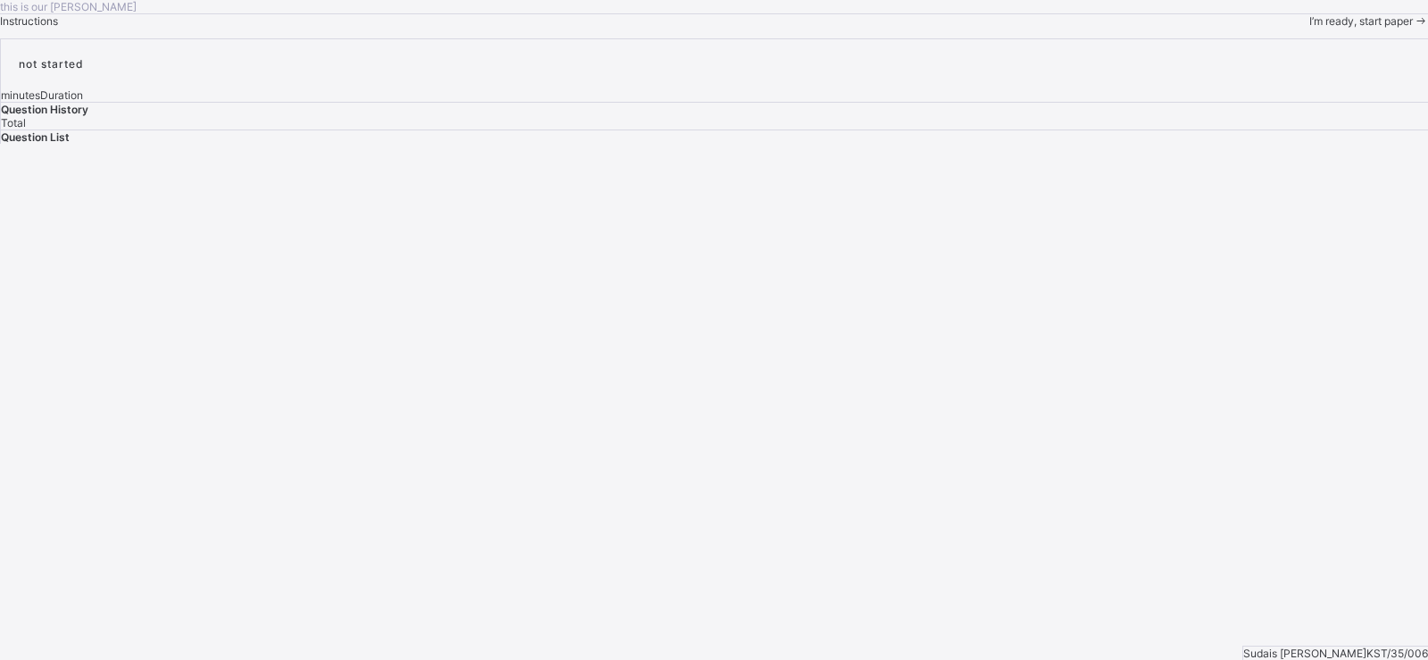
drag, startPoint x: 218, startPoint y: 473, endPoint x: 132, endPoint y: 488, distance: 87.0
click at [132, 28] on div "this is our motton Instructions I’m ready, start paper" at bounding box center [714, 14] width 1428 height 28
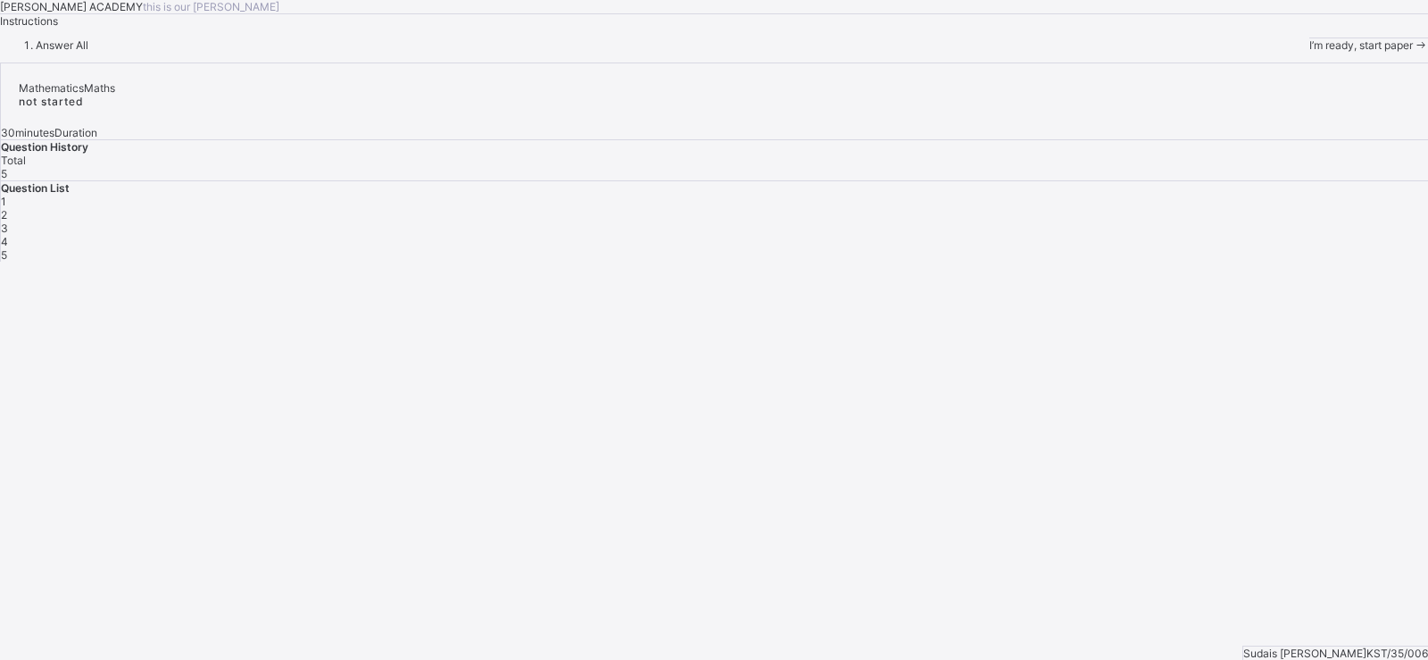
click at [1310, 52] on span "I’m ready, start paper" at bounding box center [1362, 44] width 104 height 13
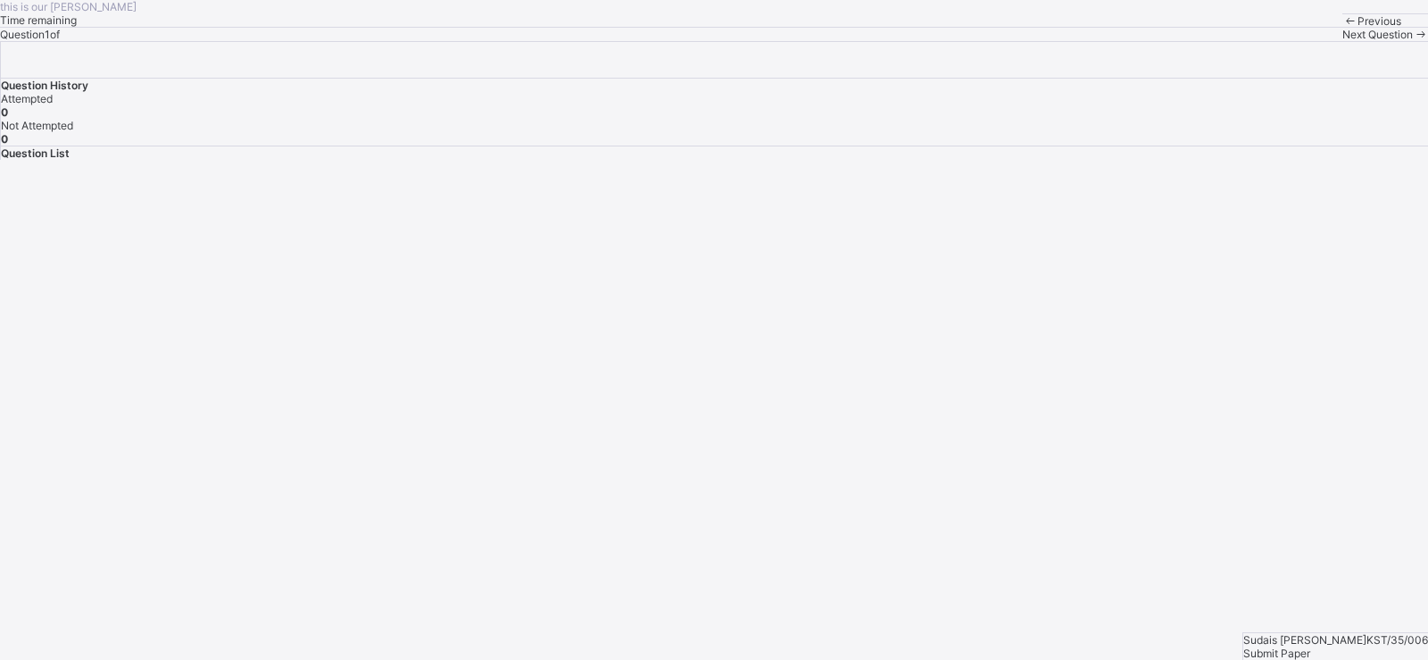
click at [1343, 28] on div "Previous" at bounding box center [1386, 20] width 86 height 13
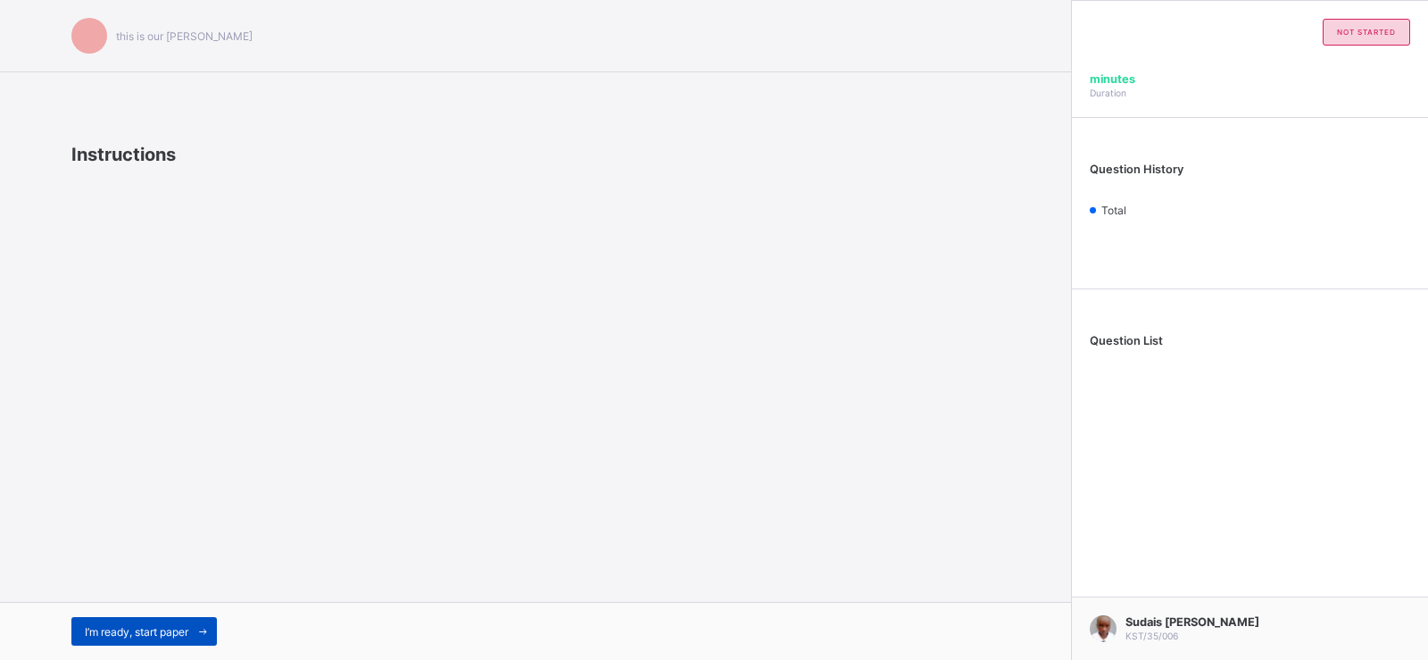
click at [175, 637] on span "I’m ready, start paper" at bounding box center [137, 631] width 104 height 13
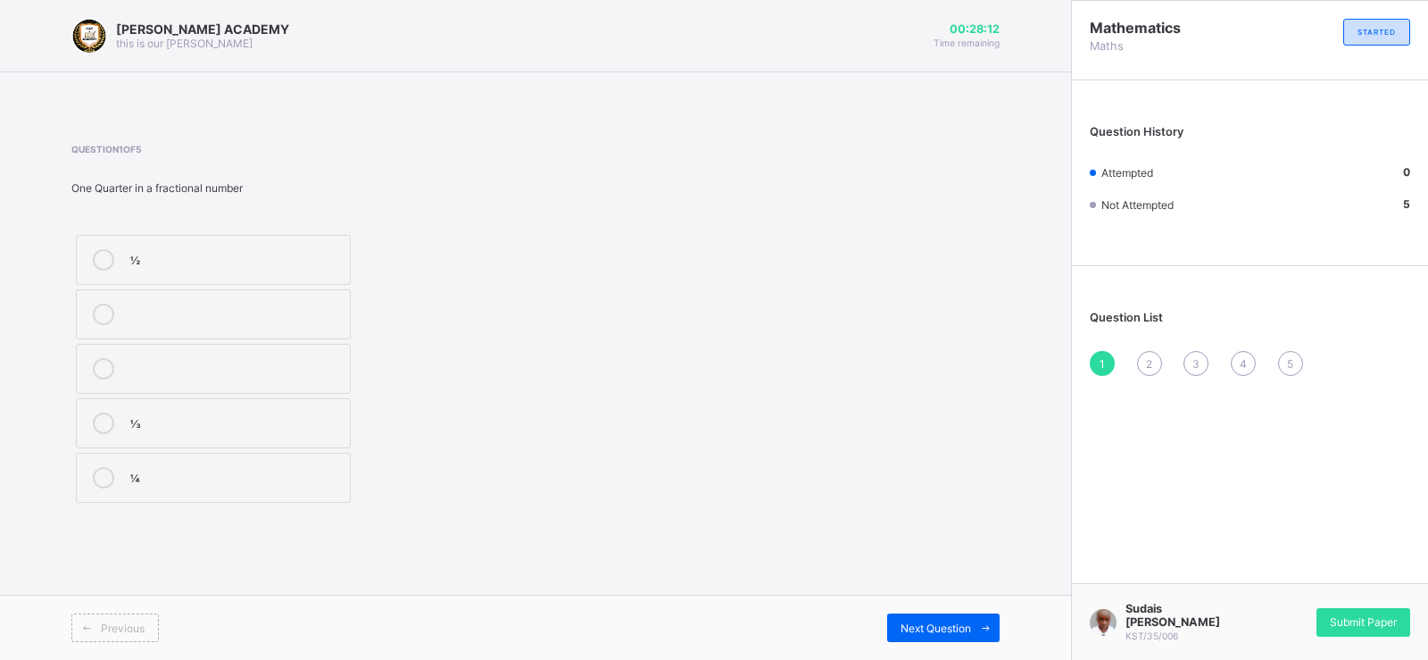
click at [176, 653] on div "Previous Next Question" at bounding box center [535, 627] width 1071 height 65
click at [255, 401] on label "⅓" at bounding box center [213, 423] width 275 height 50
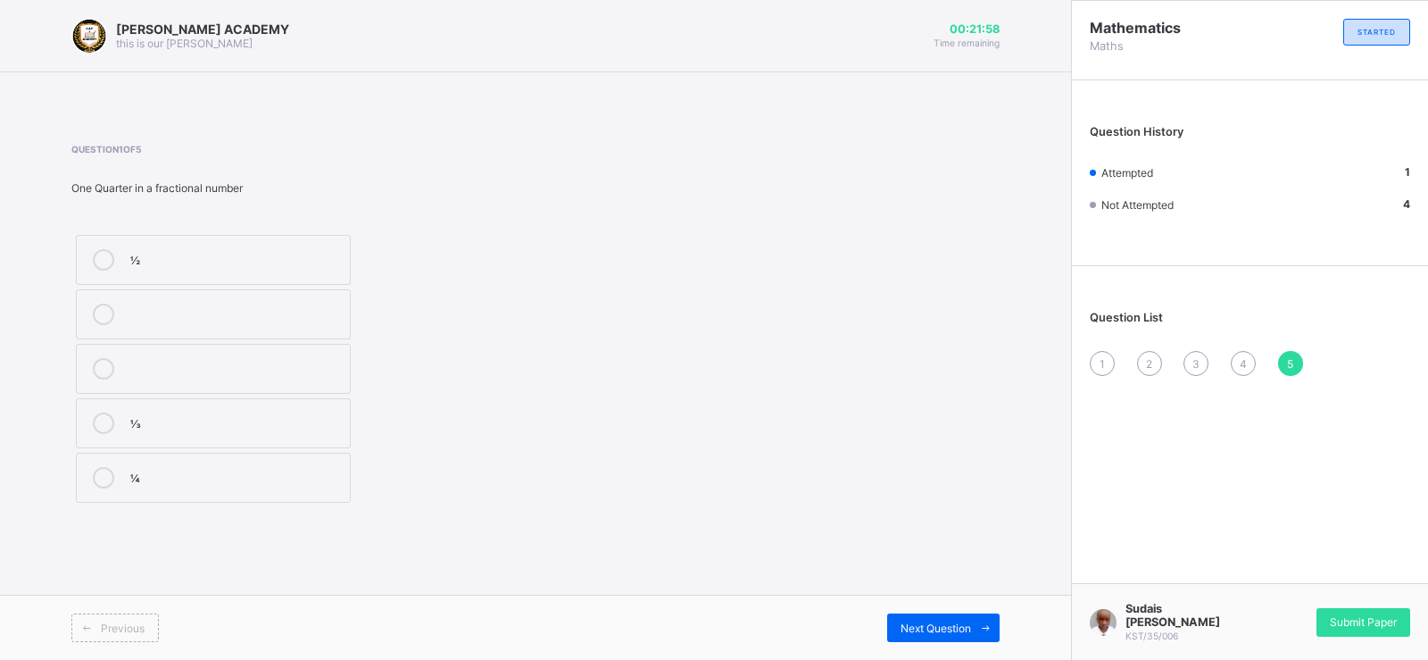
click at [1105, 359] on div "1" at bounding box center [1102, 363] width 25 height 25
click at [328, 470] on div "225" at bounding box center [235, 476] width 211 height 18
click at [923, 638] on div "Next Question" at bounding box center [943, 627] width 112 height 29
click at [346, 437] on label "TENS" at bounding box center [213, 423] width 275 height 50
click at [903, 628] on span "Next Question" at bounding box center [936, 627] width 71 height 13
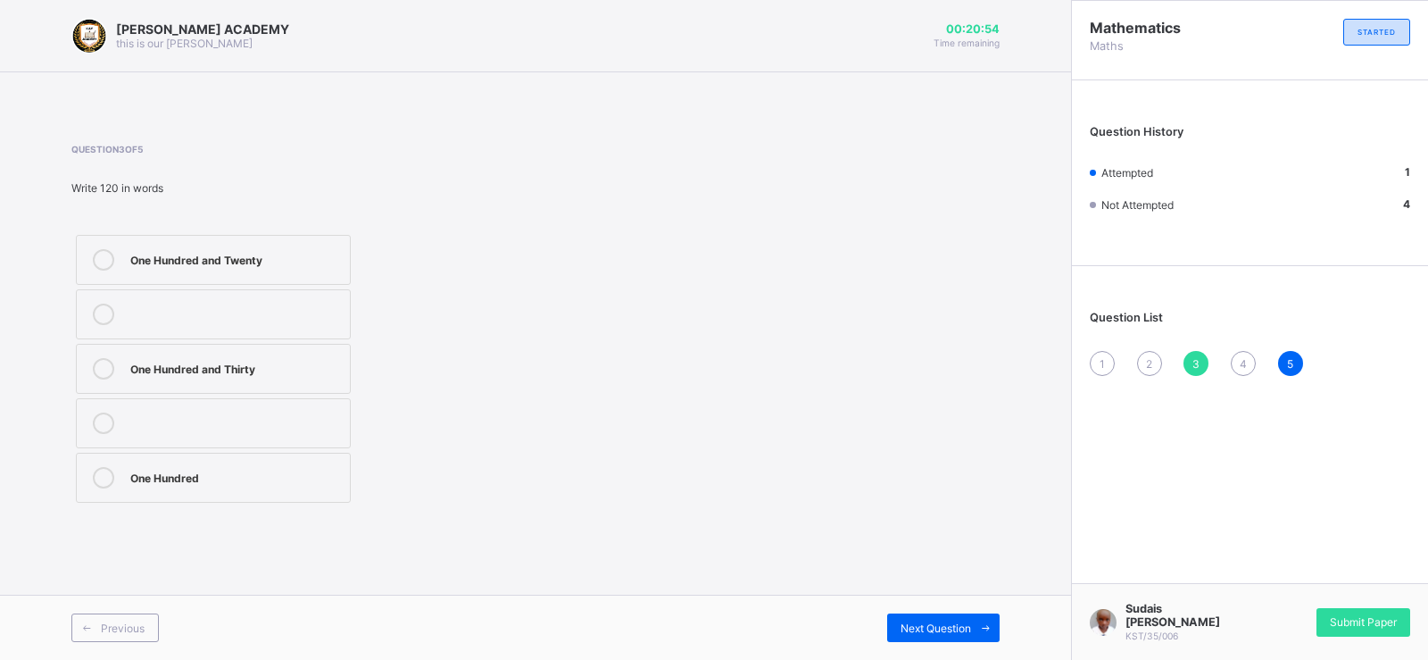
click at [184, 242] on label "One Hundred and Twenty" at bounding box center [213, 260] width 275 height 50
click at [946, 618] on div "Next Question" at bounding box center [943, 627] width 112 height 29
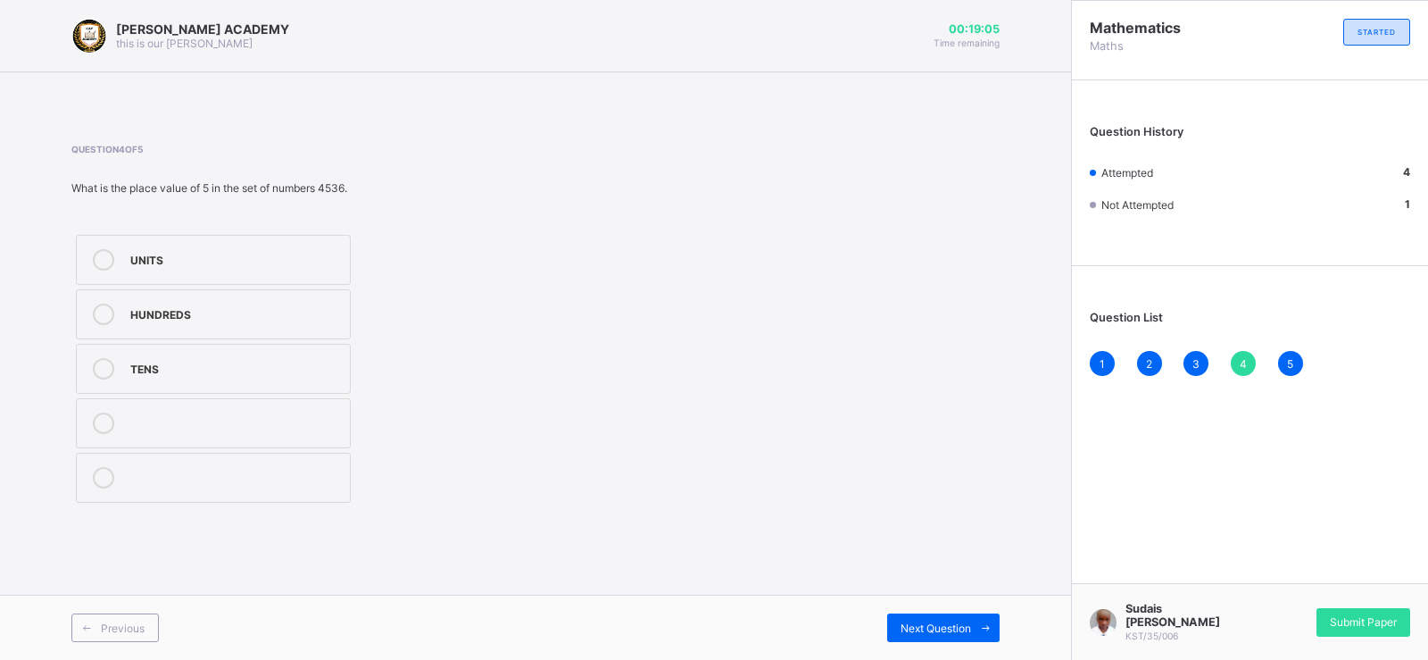
click at [144, 344] on label "TENS" at bounding box center [213, 369] width 275 height 50
click at [1403, 612] on div "Submit Paper" at bounding box center [1364, 622] width 94 height 29
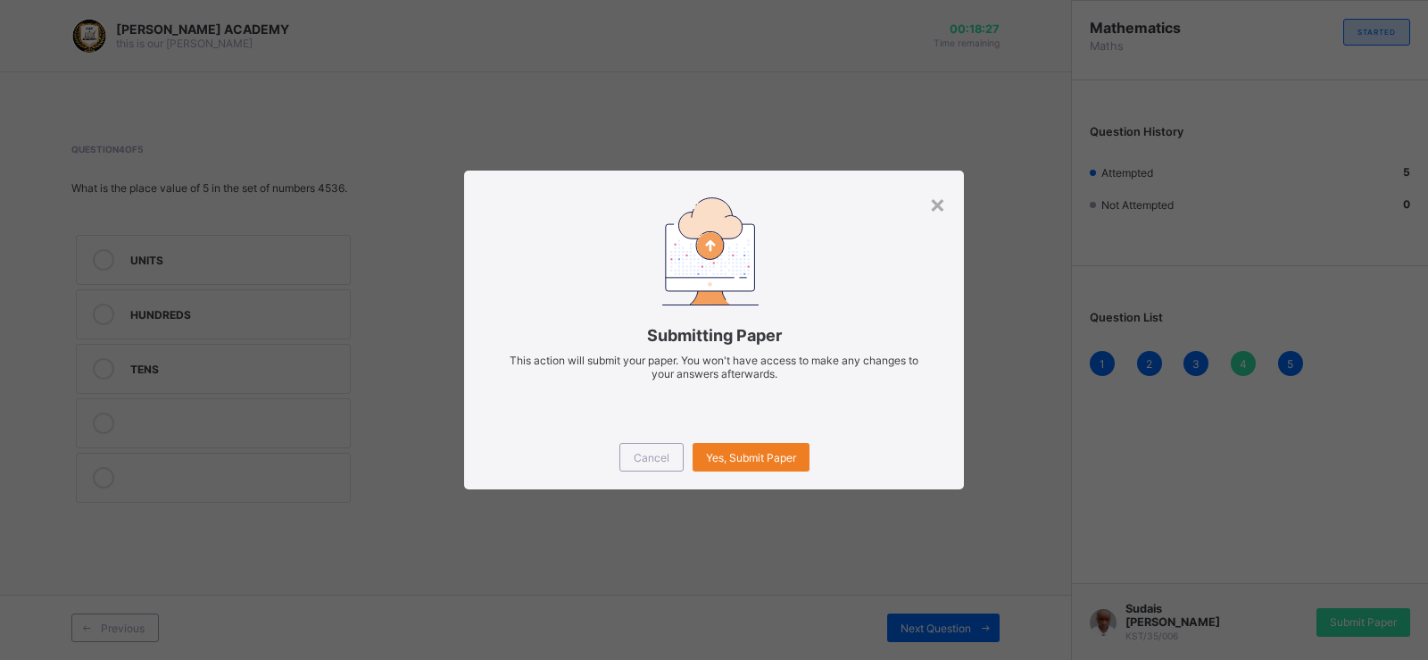
click at [702, 354] on span "This action will submit your paper. You won't have access to make any changes t…" at bounding box center [714, 367] width 409 height 27
click at [713, 451] on span "Yes, Submit Paper" at bounding box center [751, 457] width 90 height 13
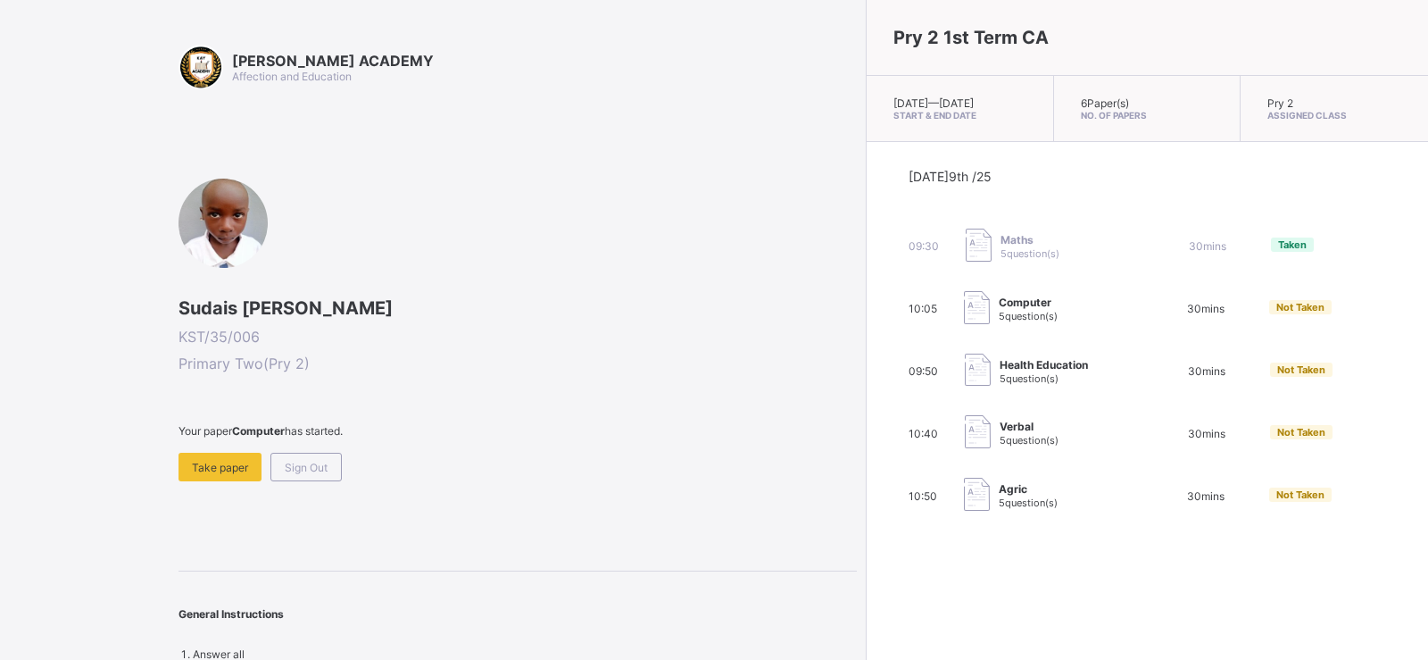
drag, startPoint x: 517, startPoint y: 550, endPoint x: 456, endPoint y: 405, distance: 156.9
click at [456, 405] on div "KAY ACADEMY Affection and Education Sudais Danlami Mohammed KST/35/006 Primary …" at bounding box center [518, 353] width 679 height 616
click at [248, 572] on div "General Instructions" at bounding box center [518, 604] width 679 height 67
click at [216, 459] on div "Take paper" at bounding box center [220, 467] width 83 height 29
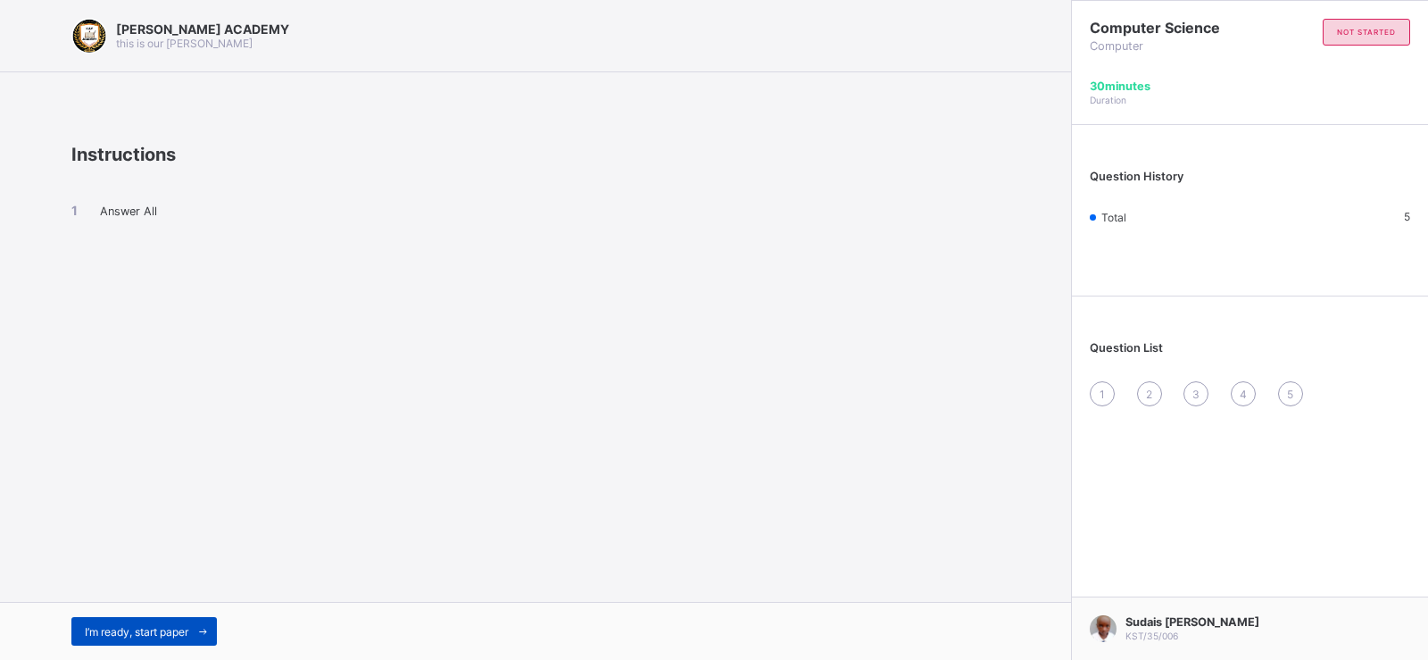
click at [142, 627] on span "I’m ready, start paper" at bounding box center [137, 631] width 104 height 13
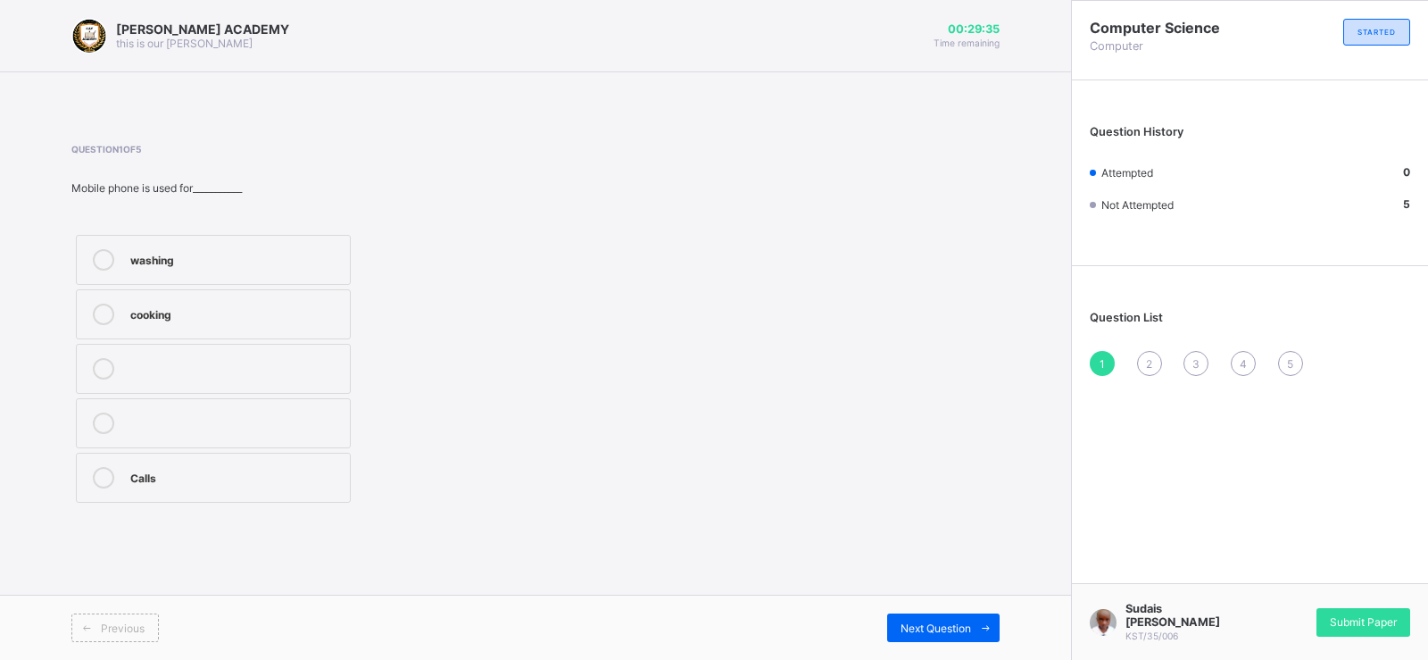
click at [120, 512] on div "Question 1 of 5 Mobile phone is used for___________ washing cooking Calls" at bounding box center [535, 325] width 928 height 417
click at [104, 496] on label "Calls" at bounding box center [213, 478] width 275 height 50
click at [937, 629] on span "Next Question" at bounding box center [936, 627] width 71 height 13
click at [331, 373] on div "Personal Computer" at bounding box center [235, 367] width 211 height 18
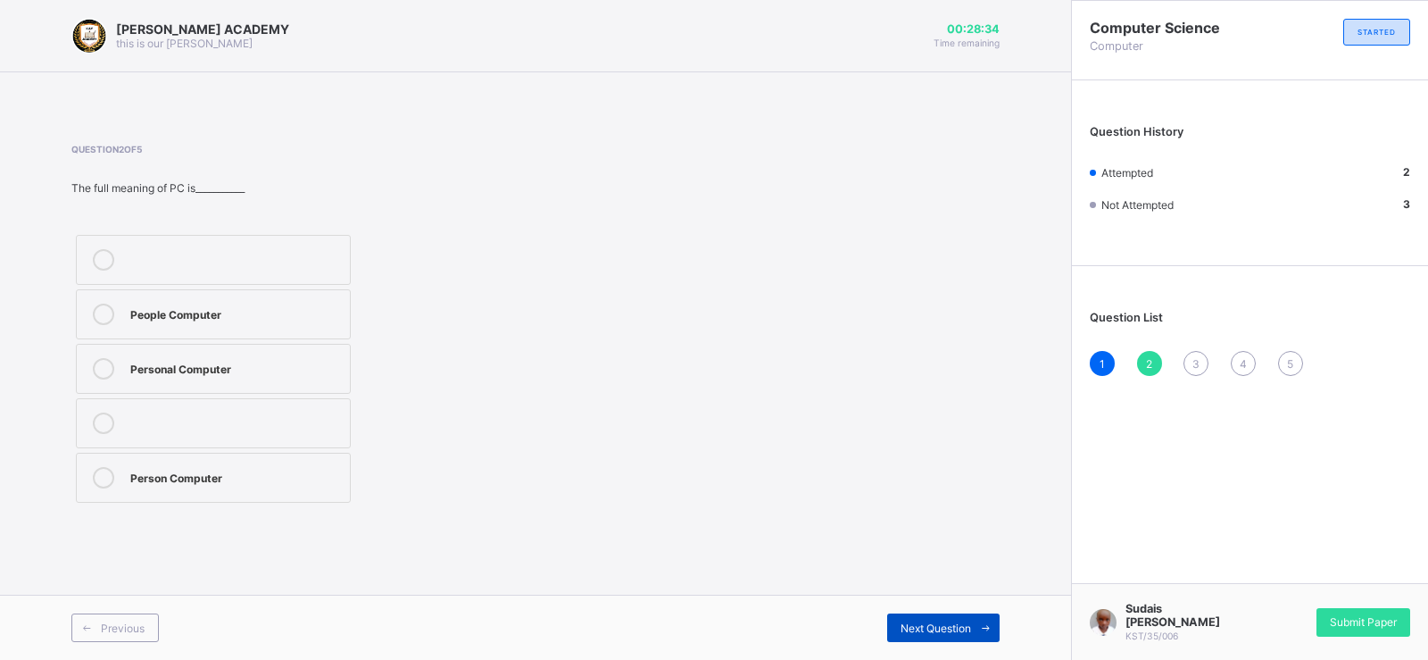
click at [921, 630] on span "Next Question" at bounding box center [936, 627] width 71 height 13
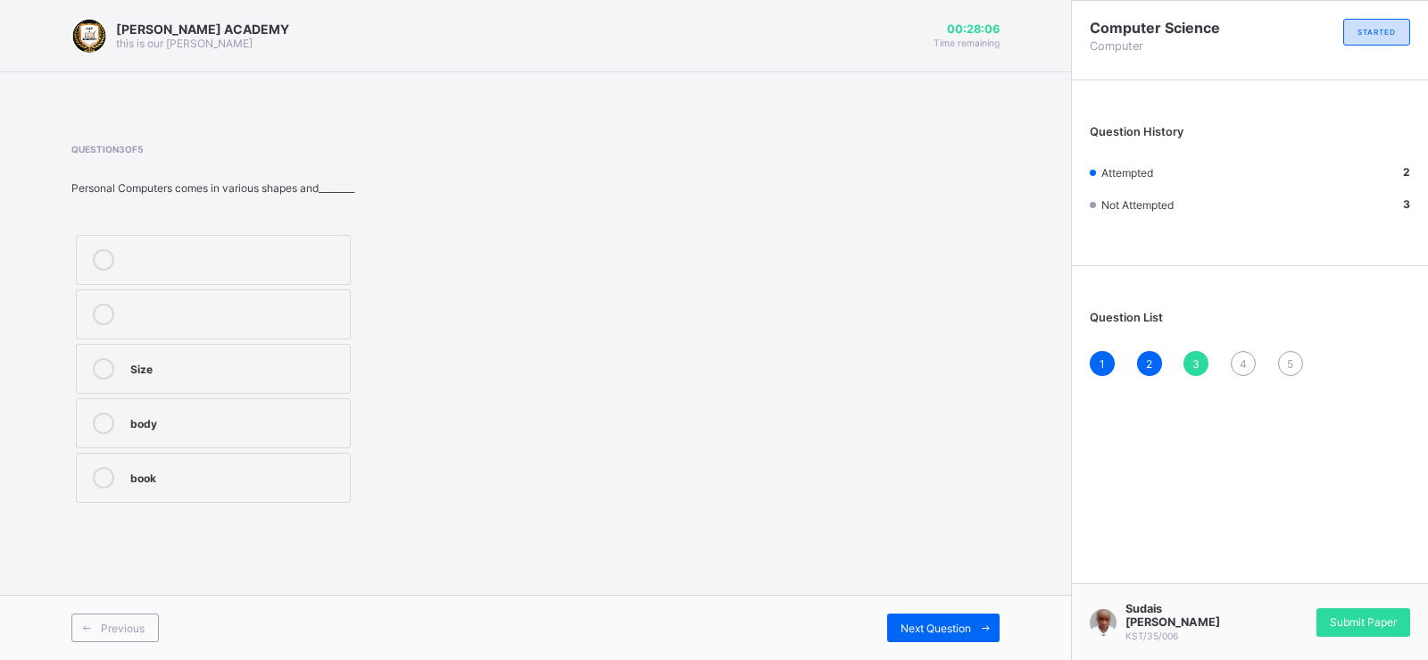
click at [261, 386] on label "Size" at bounding box center [213, 369] width 275 height 50
click at [941, 617] on div "Next Question" at bounding box center [943, 627] width 112 height 29
click at [290, 462] on label "Addition" at bounding box center [213, 478] width 275 height 50
drag, startPoint x: 315, startPoint y: 463, endPoint x: 616, endPoint y: 459, distance: 300.9
click at [520, 462] on div "walking eating Addition" at bounding box center [307, 368] width 473 height 277
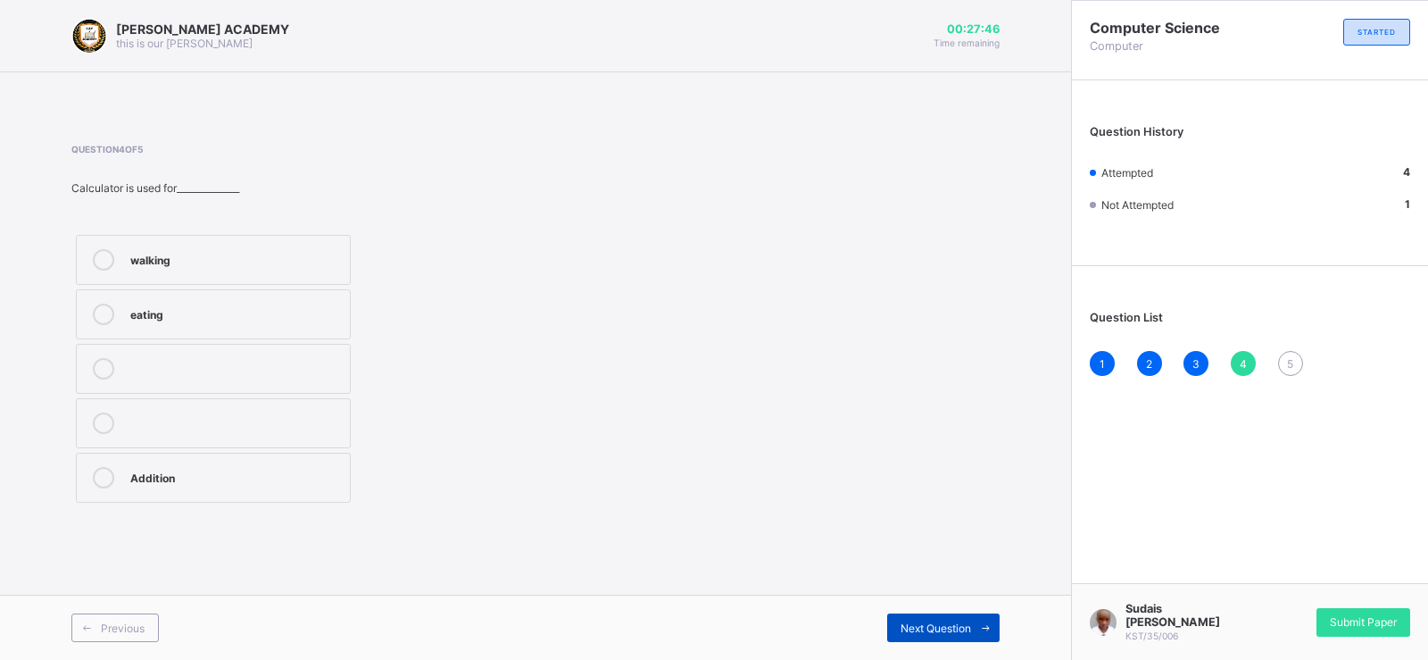
click at [968, 616] on div "Next Question" at bounding box center [943, 627] width 112 height 29
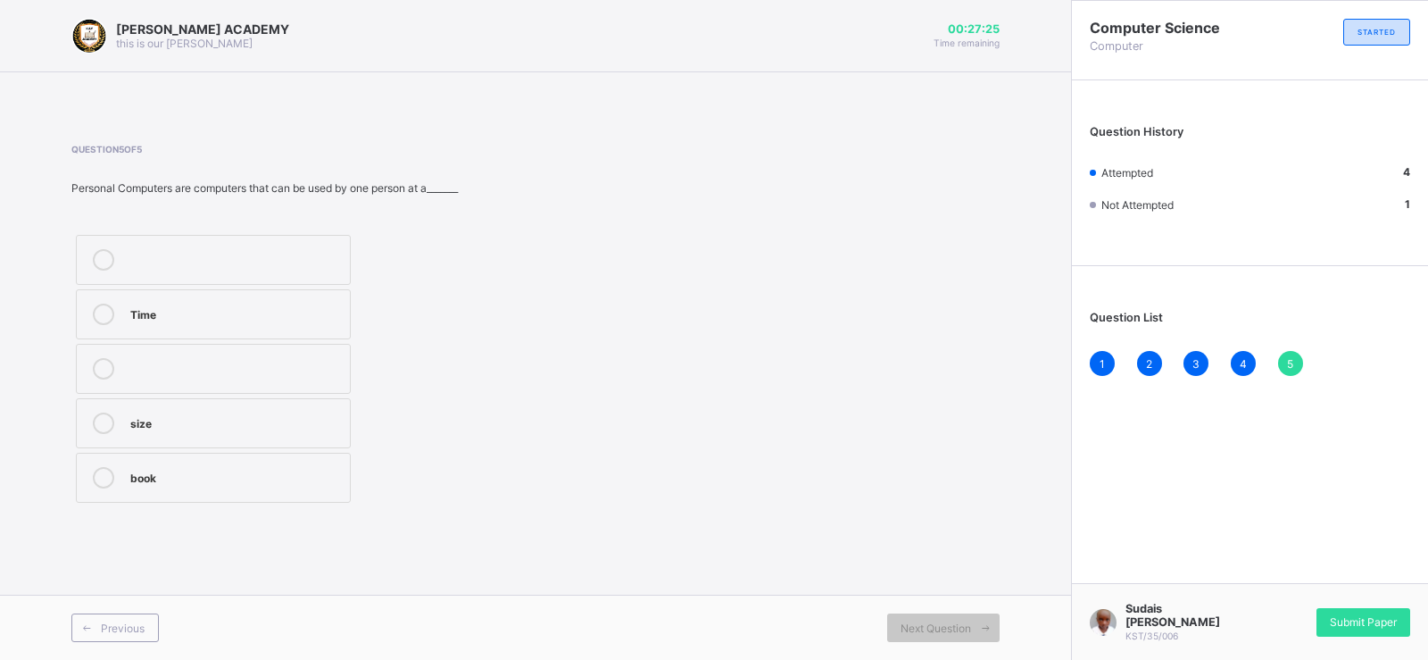
click at [271, 313] on div "Time" at bounding box center [235, 313] width 211 height 18
click at [1377, 617] on span "Submit Paper" at bounding box center [1363, 621] width 67 height 13
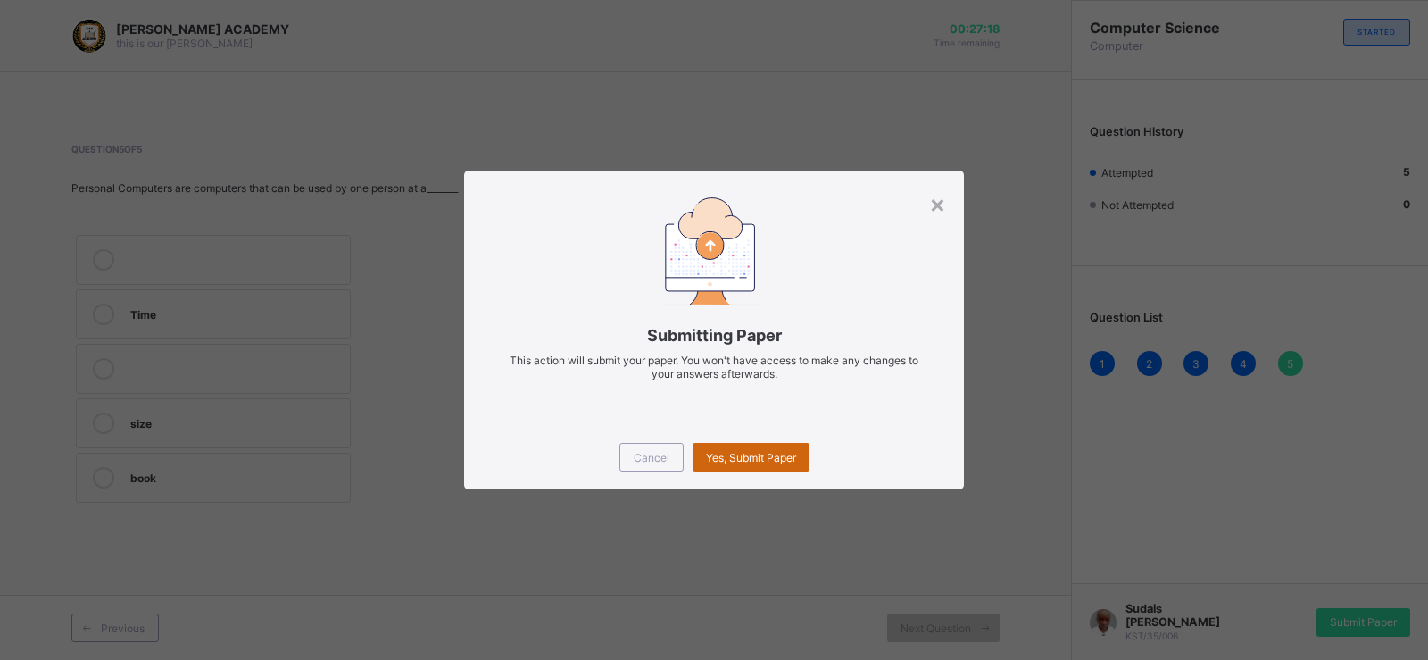
click at [764, 456] on span "Yes, Submit Paper" at bounding box center [751, 457] width 90 height 13
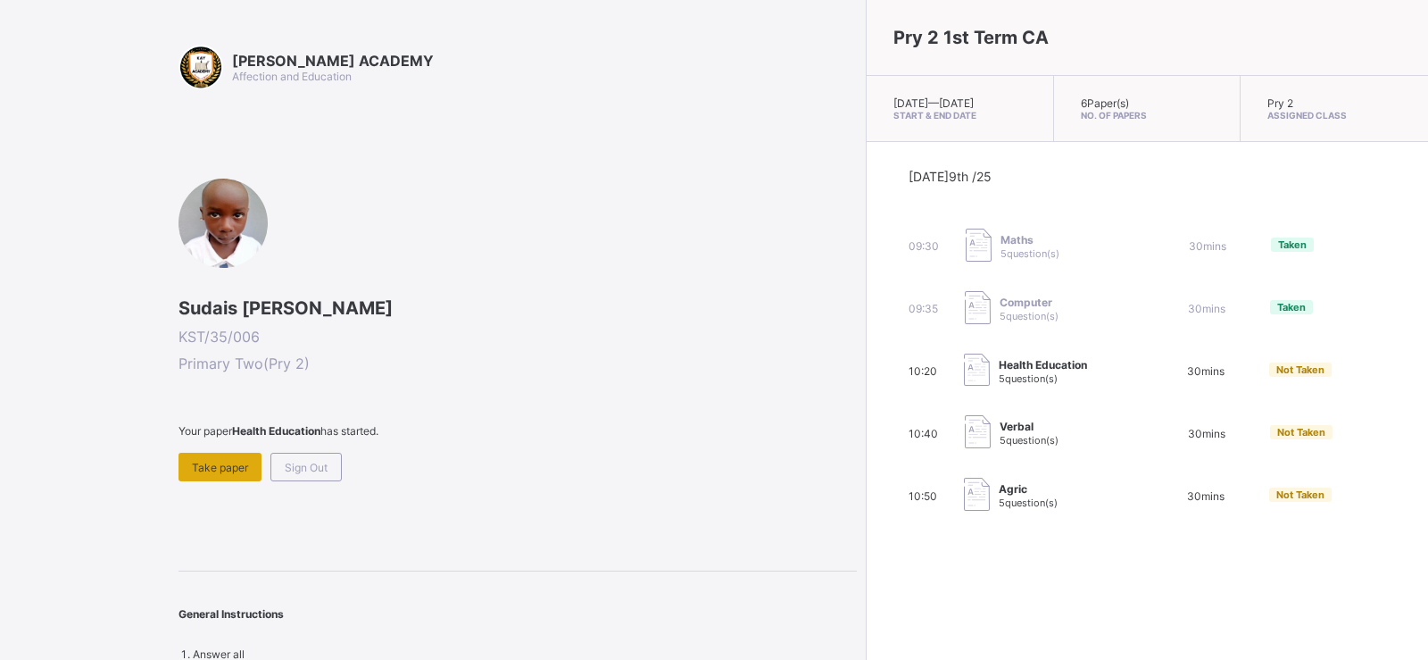
click at [201, 467] on span "Take paper" at bounding box center [220, 467] width 56 height 13
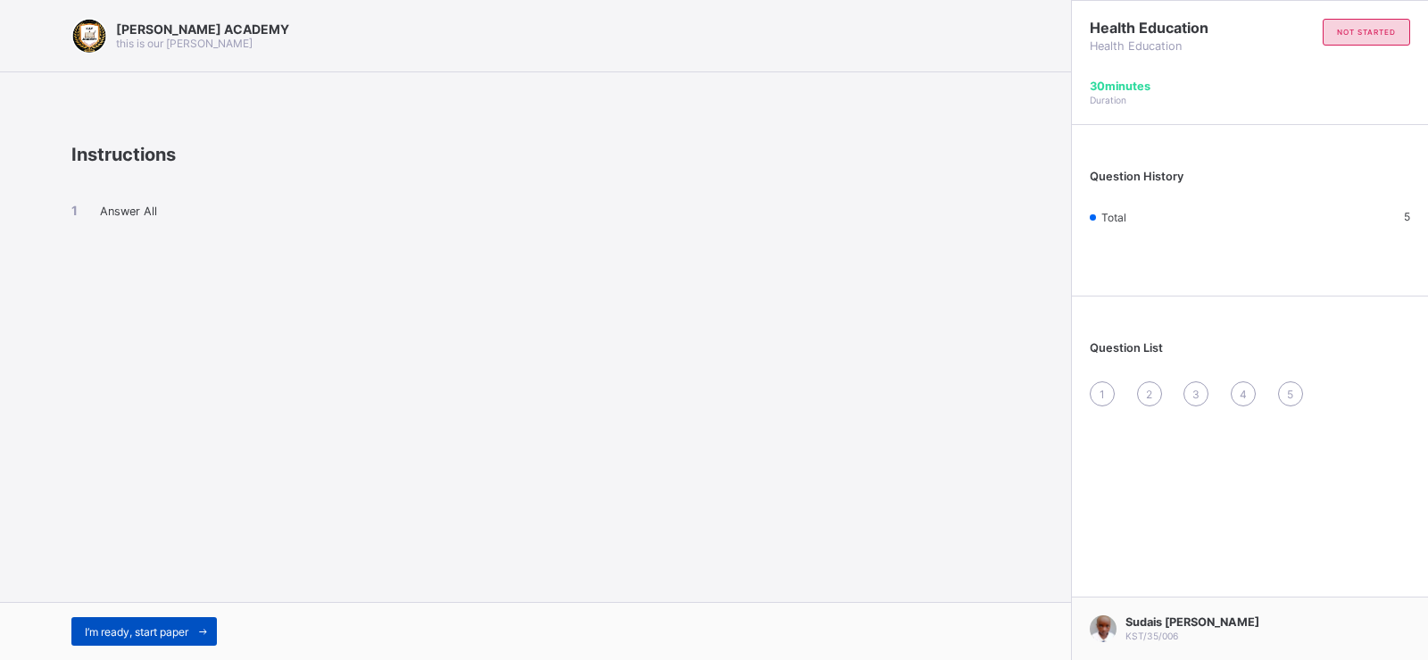
click at [181, 635] on span "I’m ready, start paper" at bounding box center [137, 631] width 104 height 13
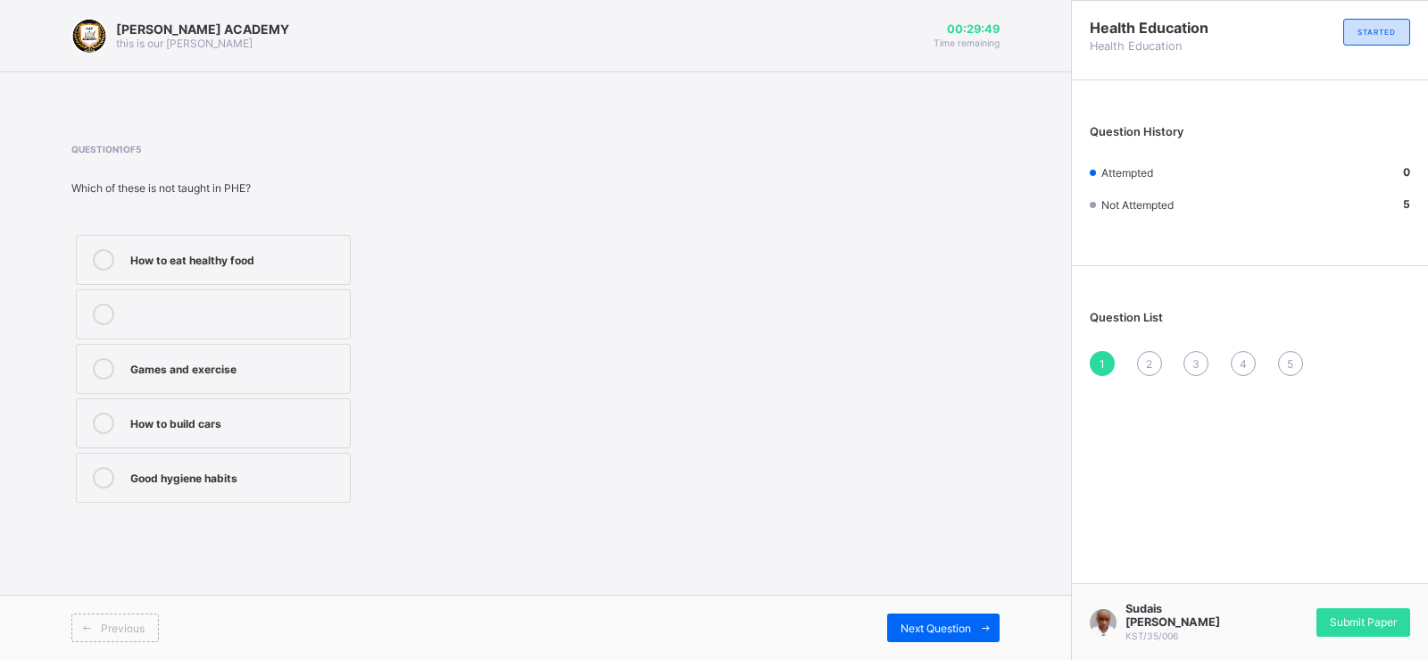
click at [312, 426] on div "How to build cars" at bounding box center [235, 421] width 211 height 18
click at [921, 625] on span "Next Question" at bounding box center [936, 627] width 71 height 13
drag, startPoint x: 298, startPoint y: 346, endPoint x: 308, endPoint y: 363, distance: 20.4
click at [308, 363] on label "How to take care of our body" at bounding box center [213, 369] width 275 height 50
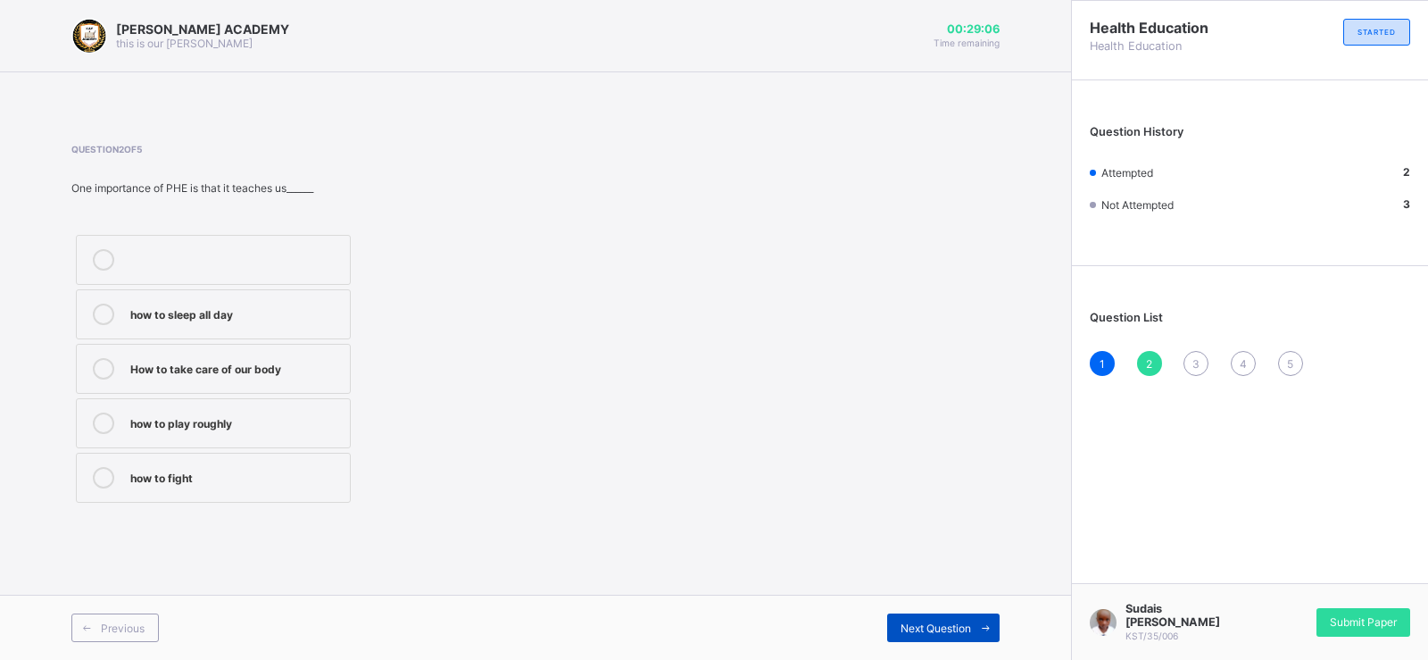
click at [929, 629] on span "Next Question" at bounding box center [936, 627] width 71 height 13
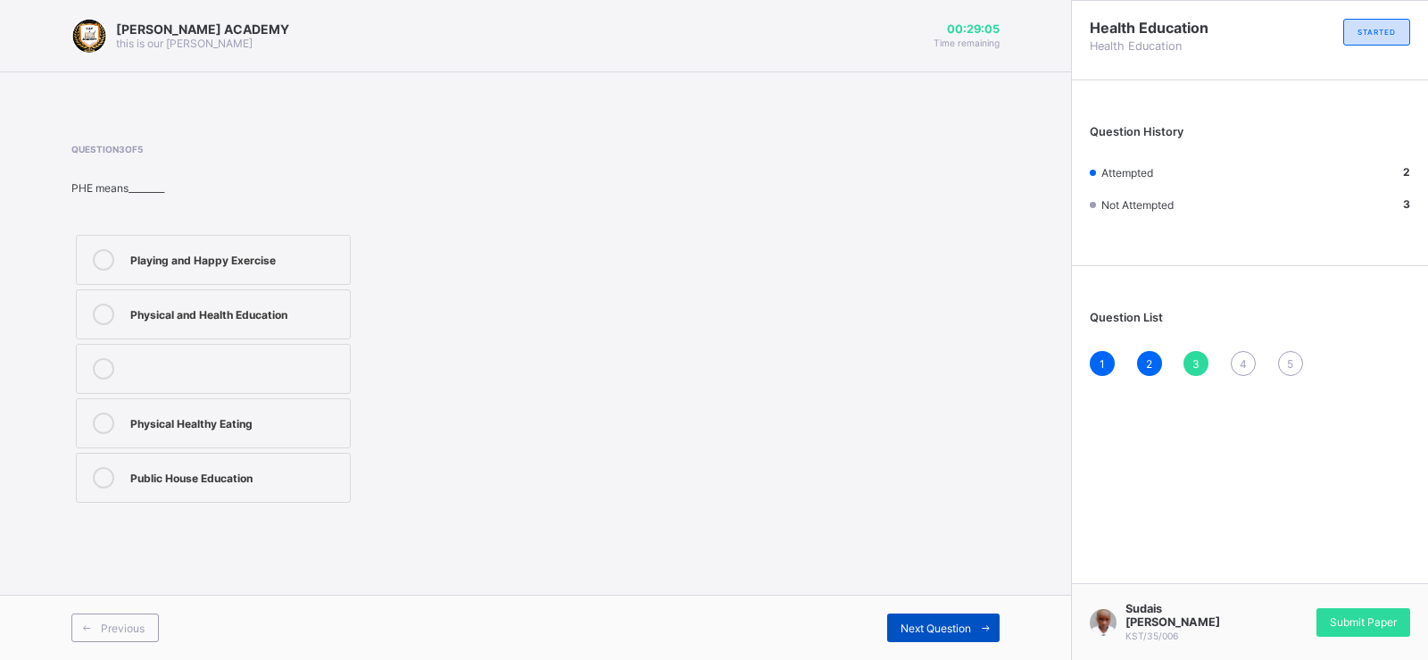
click at [929, 629] on span "Next Question" at bounding box center [936, 627] width 71 height 13
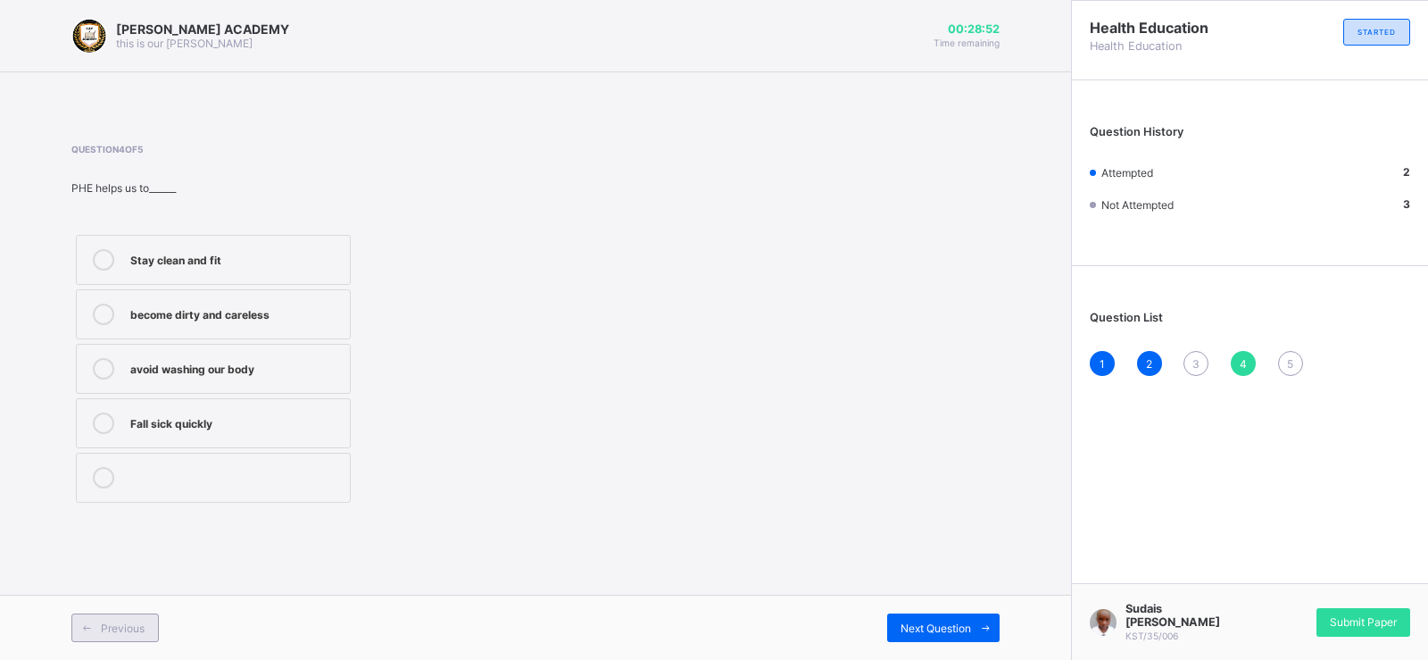
click at [129, 634] on span "Previous" at bounding box center [123, 627] width 44 height 13
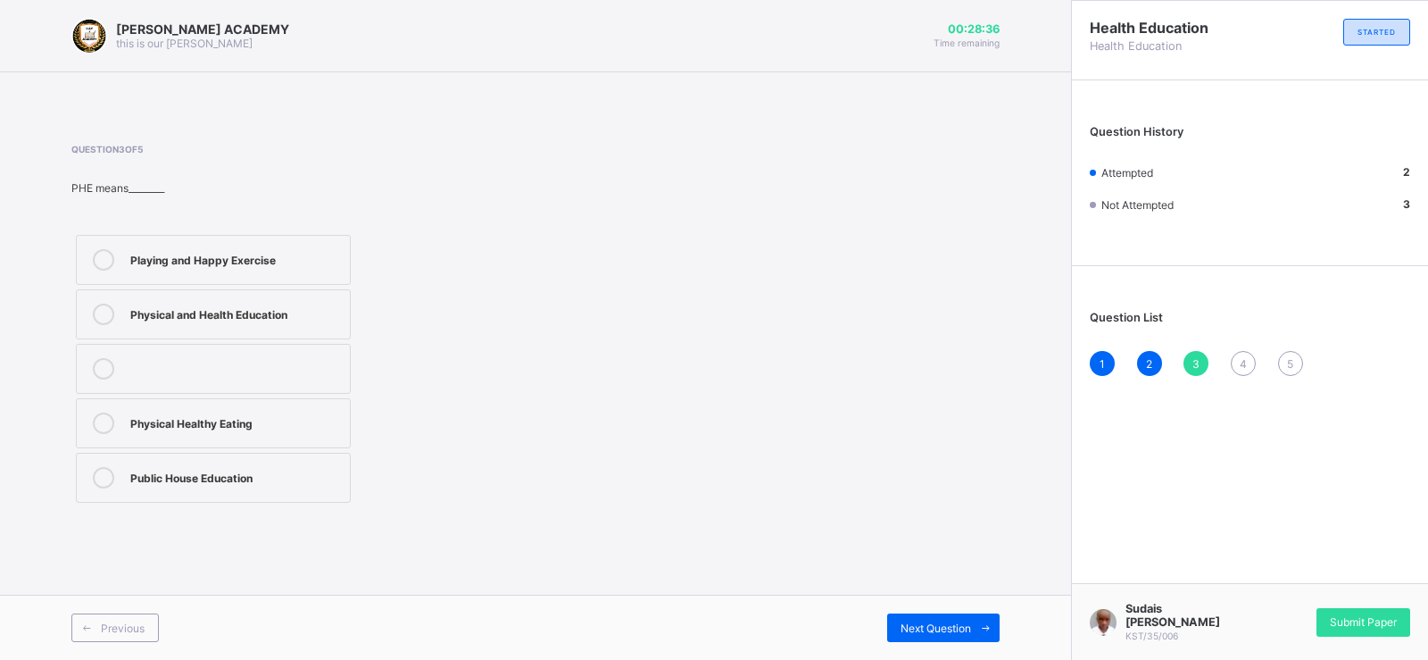
click at [323, 255] on div "Playing and Happy Exercise" at bounding box center [235, 258] width 211 height 18
click at [324, 294] on label "Physical and Health Education" at bounding box center [213, 314] width 275 height 50
click at [954, 631] on span "Next Question" at bounding box center [936, 627] width 71 height 13
click at [319, 253] on div "Stay clean and fit" at bounding box center [235, 258] width 211 height 18
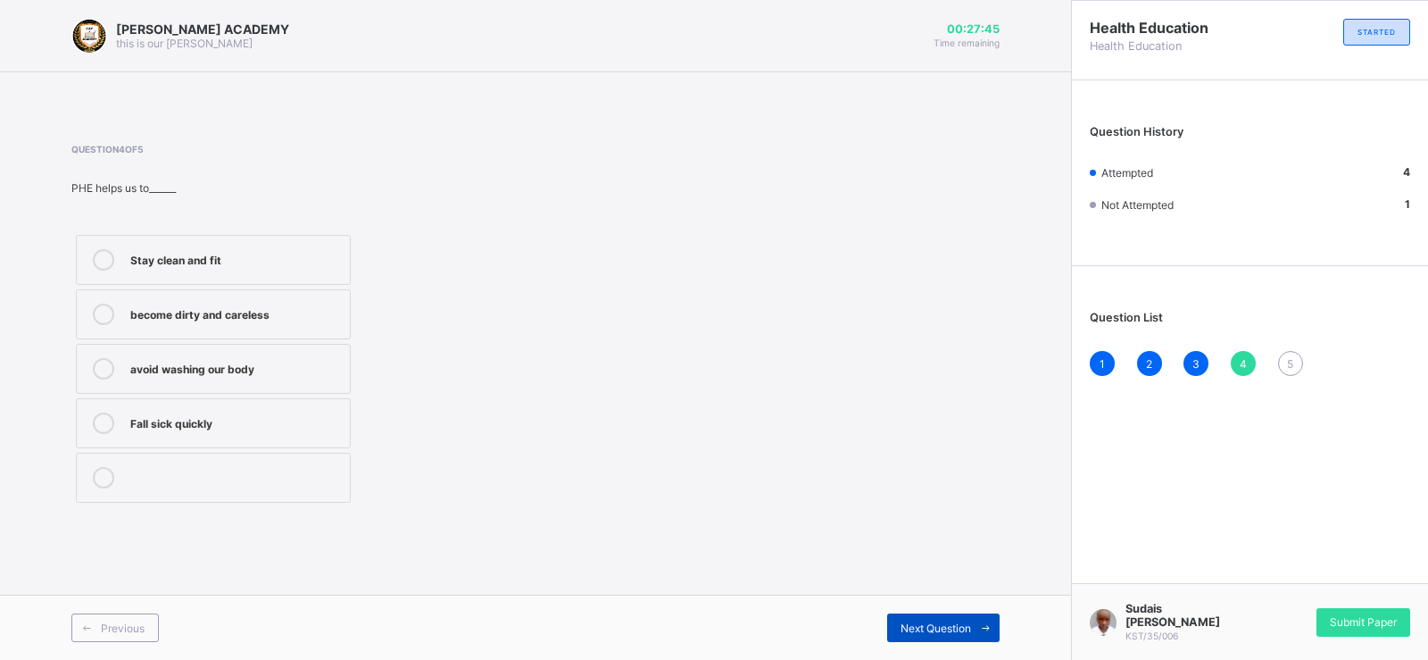
click at [956, 629] on span "Next Question" at bounding box center [936, 627] width 71 height 13
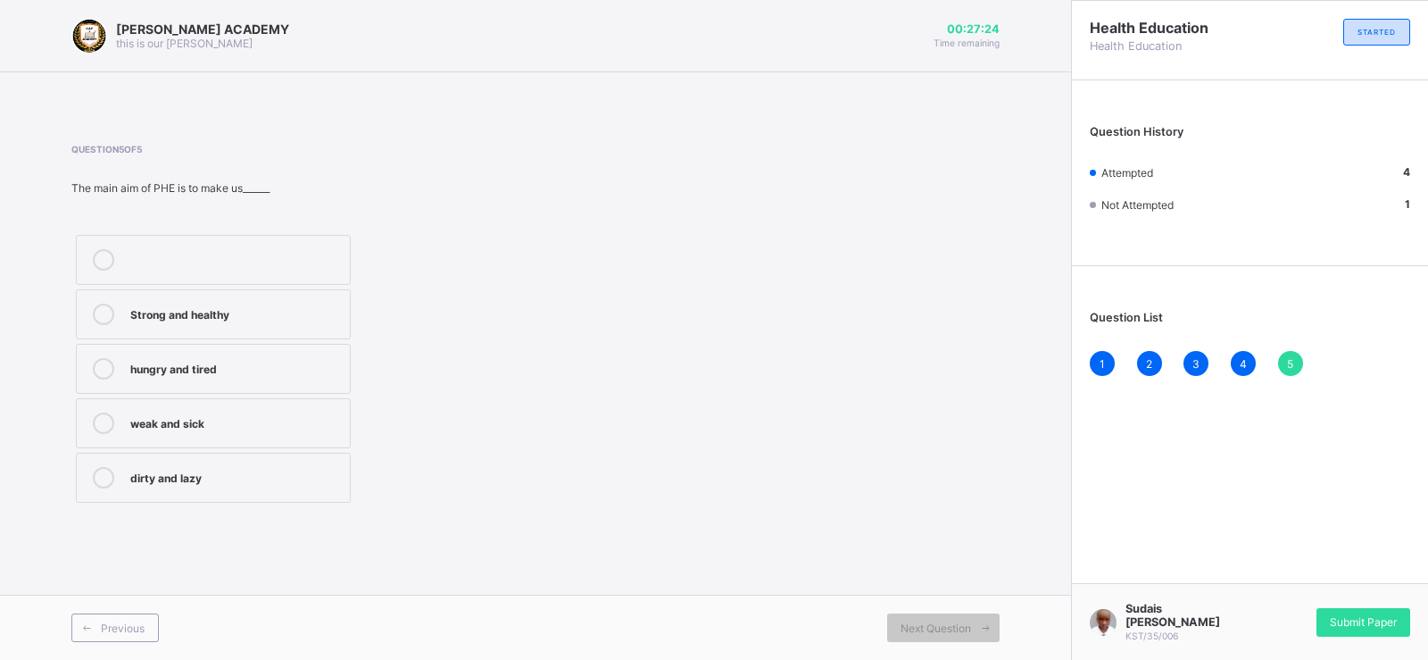
click at [188, 327] on label "Strong and healthy" at bounding box center [213, 314] width 275 height 50
click at [1375, 614] on div "Submit Paper" at bounding box center [1364, 622] width 94 height 29
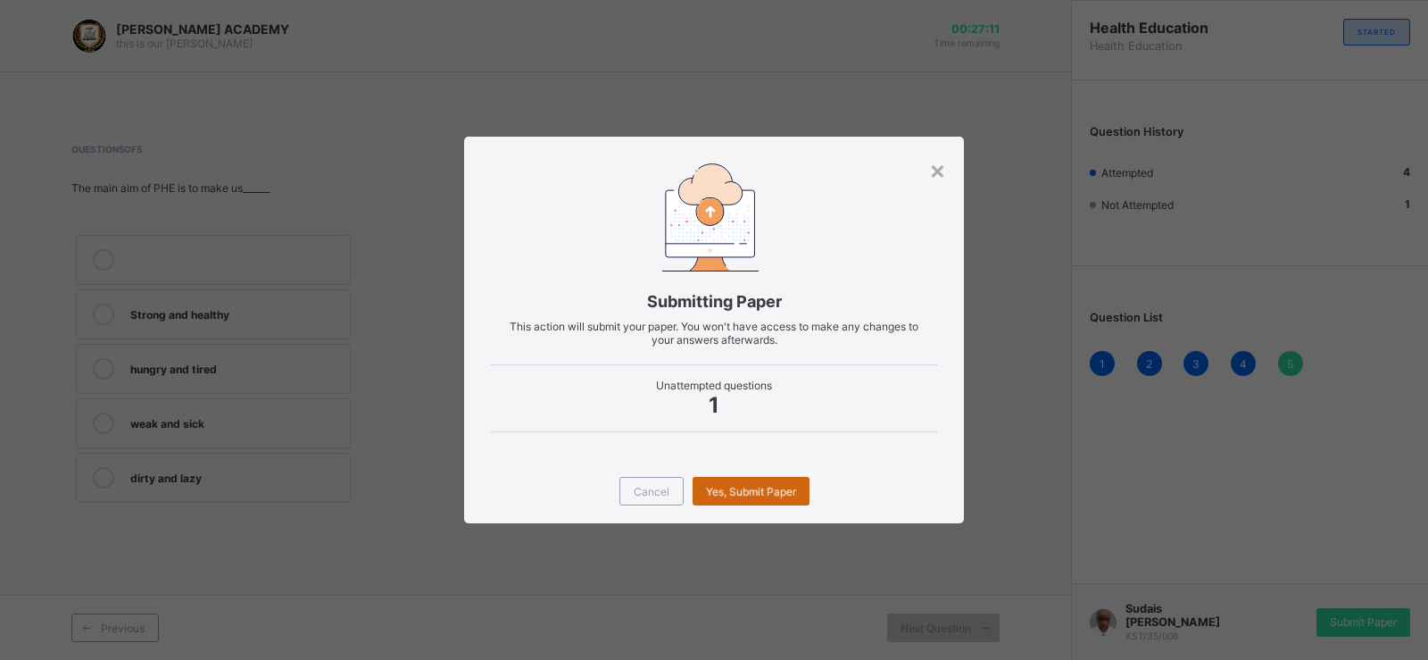
click at [739, 492] on div "Yes, Submit Paper" at bounding box center [751, 491] width 117 height 29
click at [662, 487] on span "Cancel" at bounding box center [652, 491] width 36 height 13
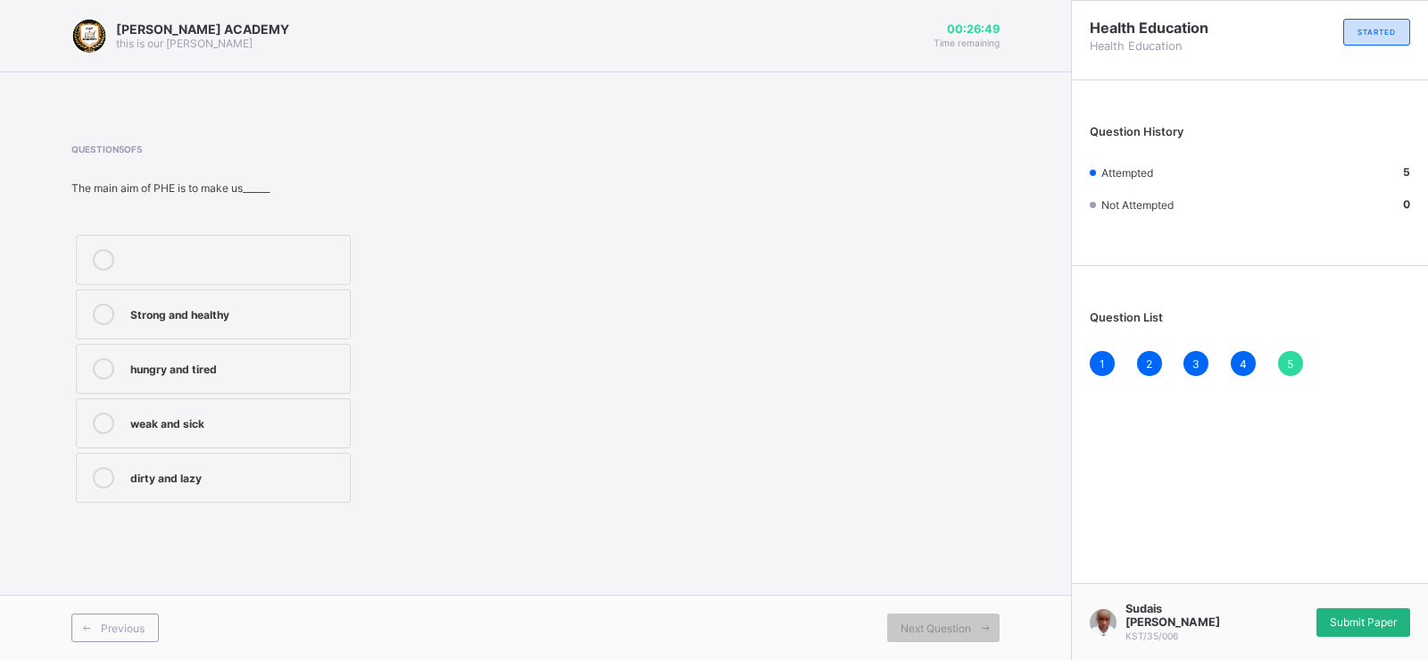
click at [1371, 623] on span "Submit Paper" at bounding box center [1363, 621] width 67 height 13
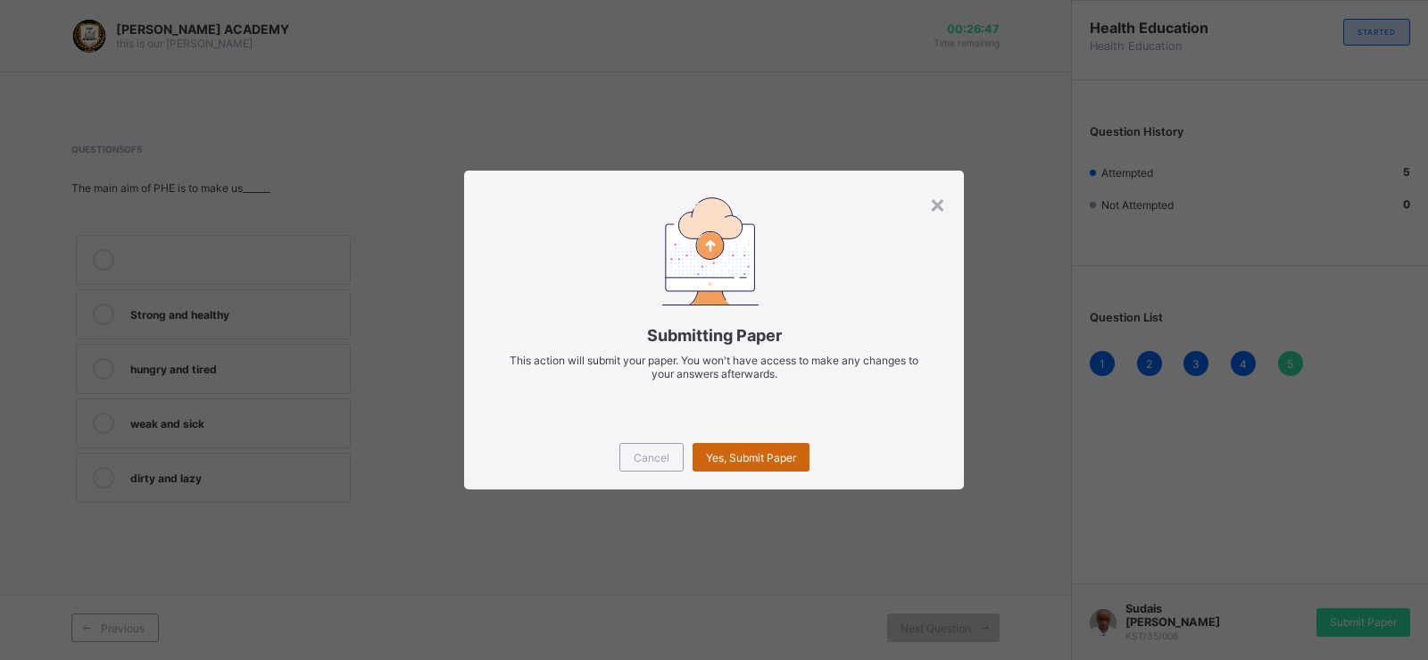
click at [770, 462] on span "Yes, Submit Paper" at bounding box center [751, 457] width 90 height 13
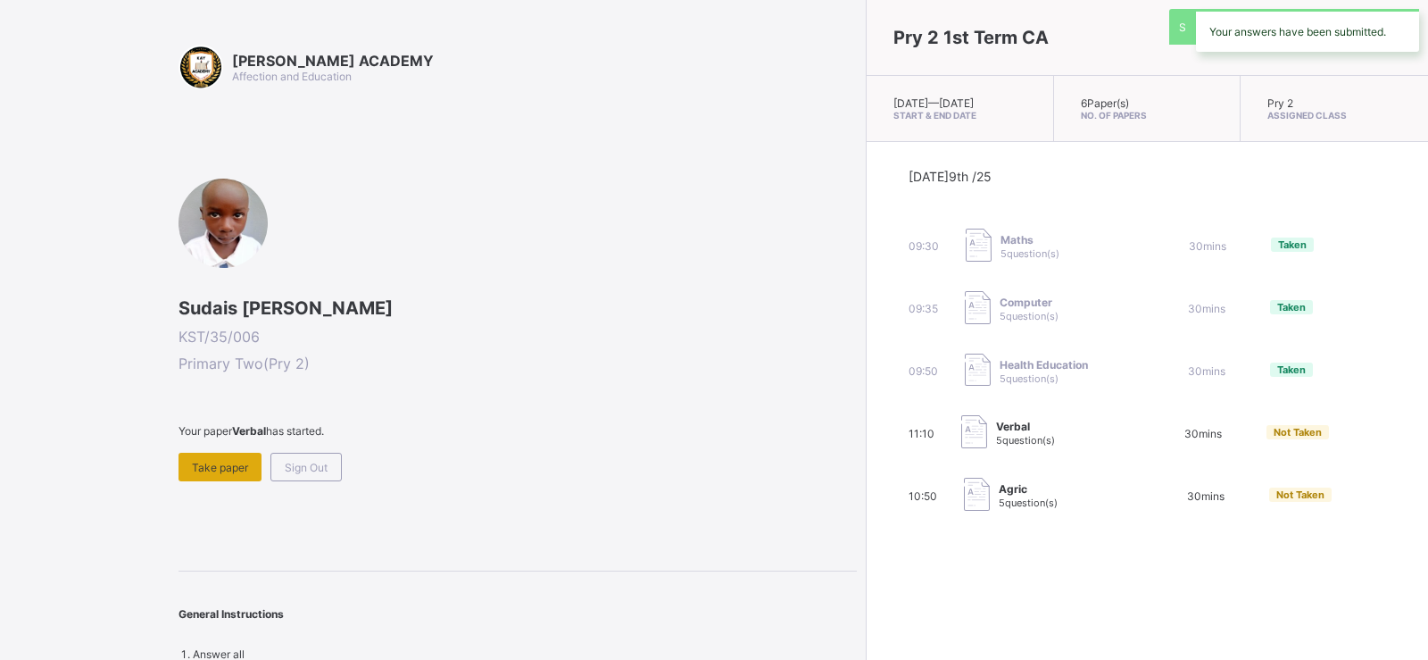
click at [226, 469] on span "Take paper" at bounding box center [220, 467] width 56 height 13
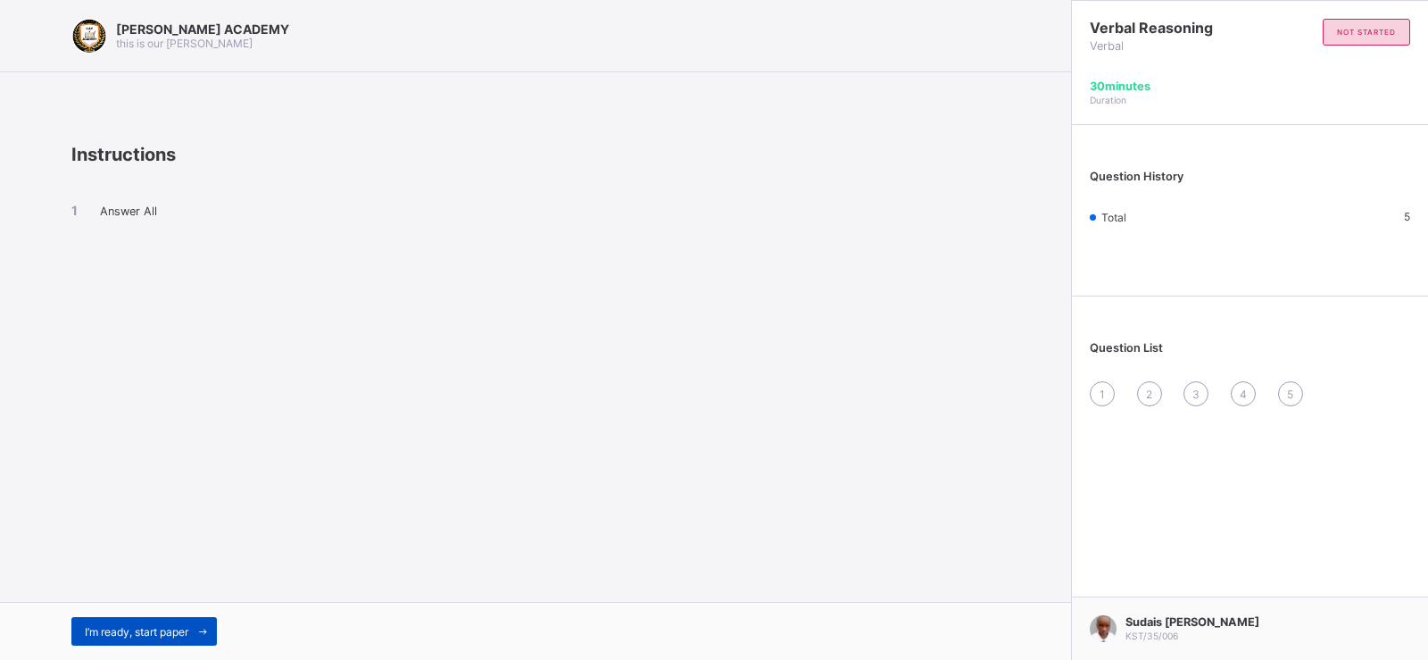
click at [168, 636] on span "I’m ready, start paper" at bounding box center [137, 631] width 104 height 13
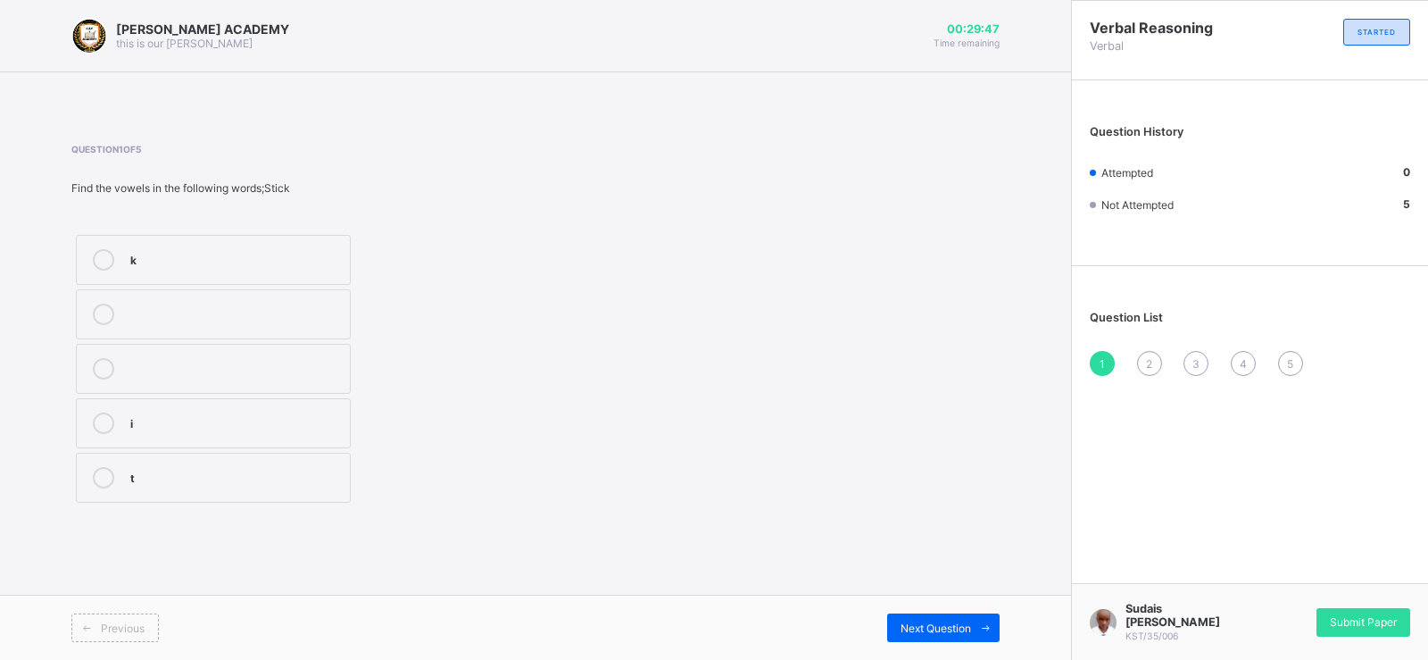
click at [330, 429] on div "i" at bounding box center [235, 421] width 211 height 18
click at [958, 629] on span "Next Question" at bounding box center [936, 627] width 71 height 13
click at [321, 440] on label "o" at bounding box center [213, 423] width 275 height 50
click at [945, 620] on div "Next Question" at bounding box center [943, 627] width 112 height 29
click at [276, 382] on label "i" at bounding box center [213, 369] width 275 height 50
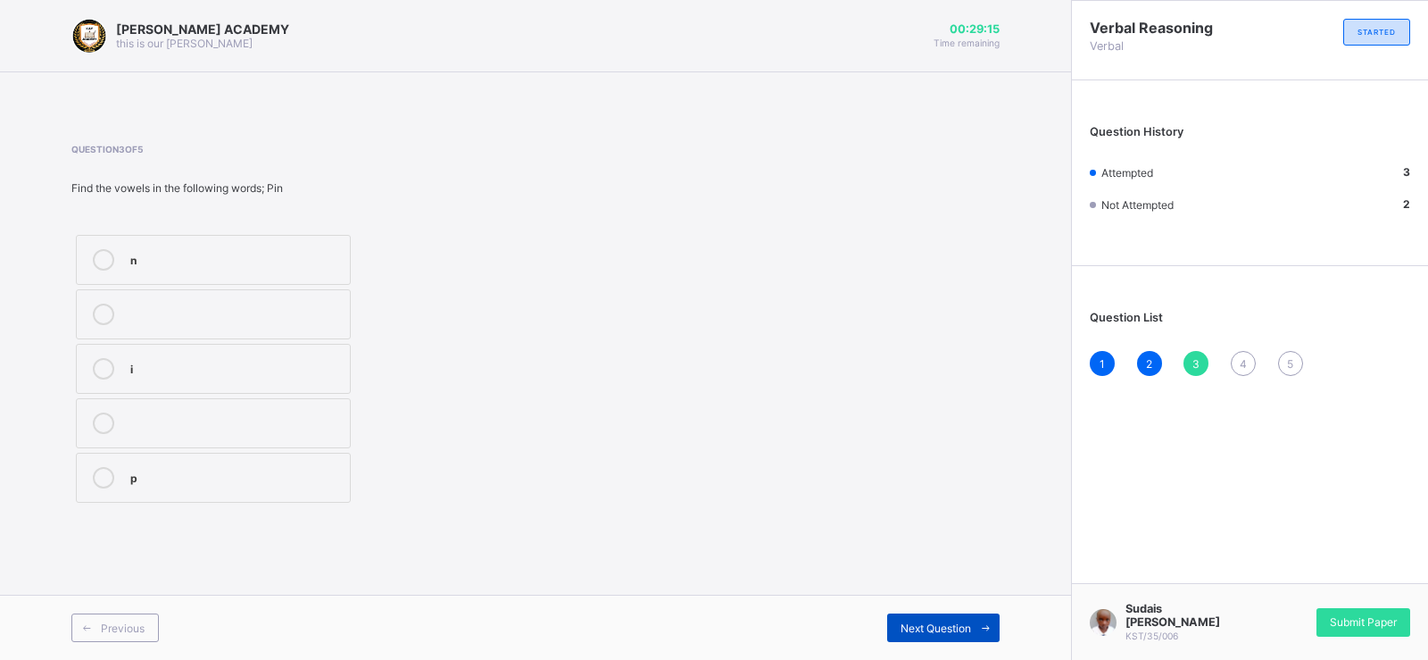
click at [961, 637] on div "Next Question" at bounding box center [943, 627] width 112 height 29
click at [282, 315] on div "a" at bounding box center [235, 313] width 211 height 18
click at [967, 614] on div "Next Question" at bounding box center [943, 627] width 112 height 29
click at [221, 434] on label "a" at bounding box center [213, 423] width 275 height 50
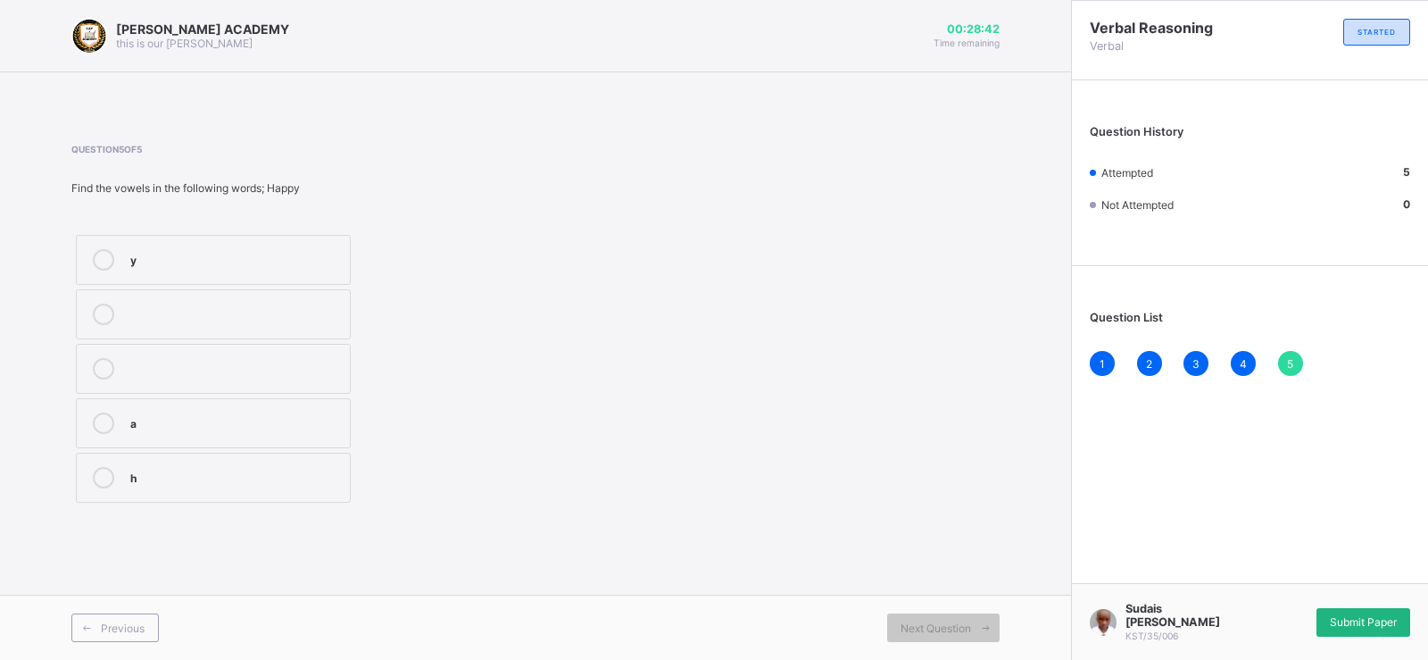
click at [1374, 612] on div "Submit Paper" at bounding box center [1364, 622] width 94 height 29
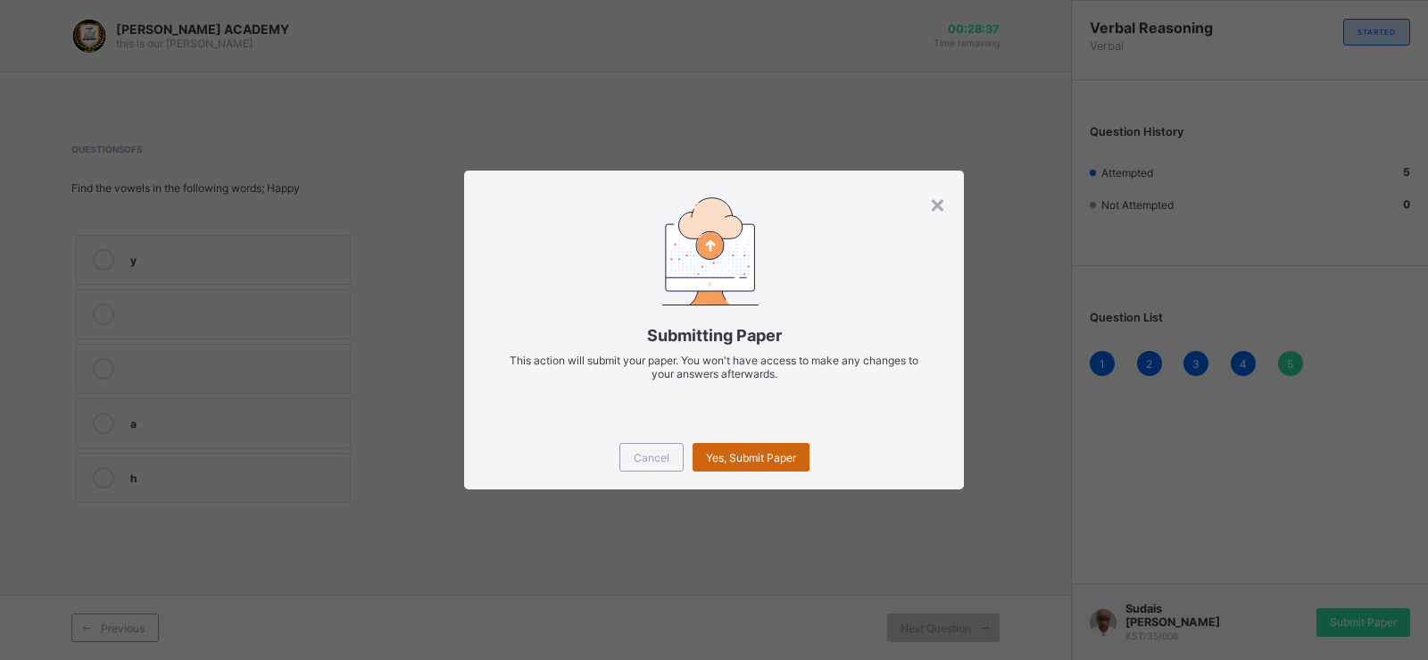
click at [783, 467] on div "Yes, Submit Paper" at bounding box center [751, 457] width 117 height 29
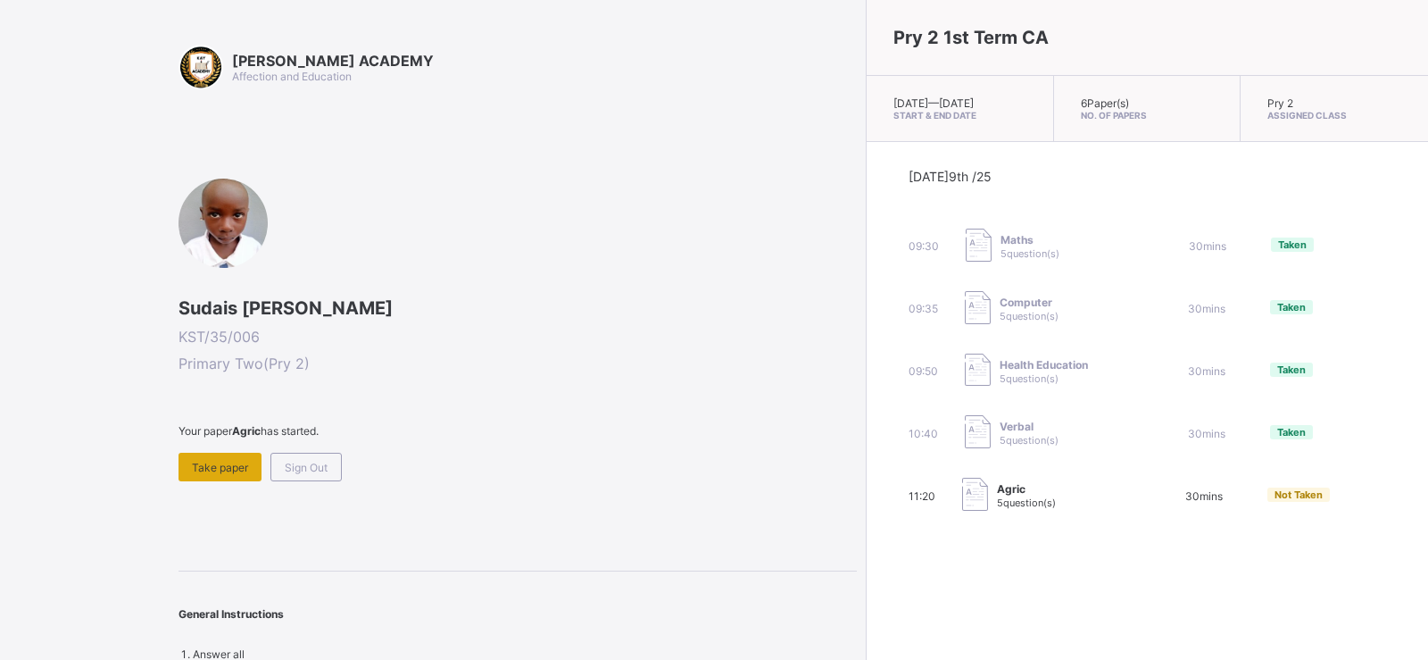
click at [212, 473] on span "Take paper" at bounding box center [220, 467] width 56 height 13
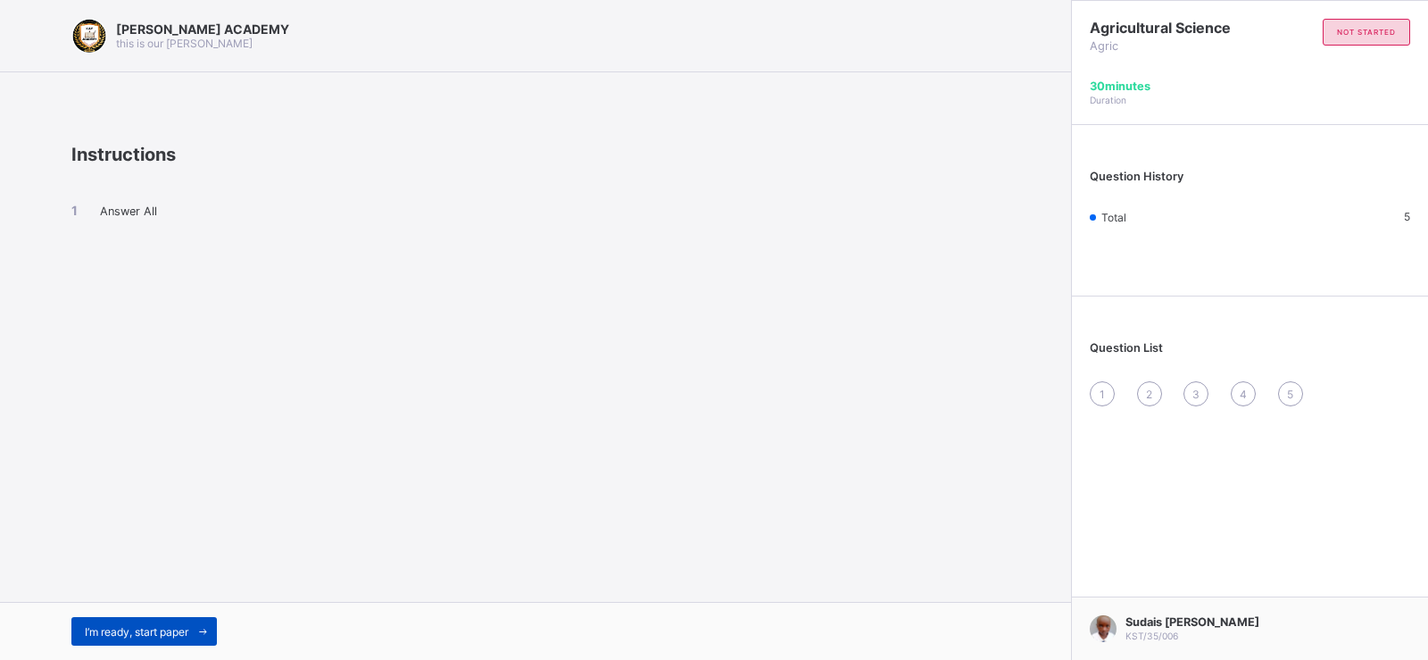
click at [121, 625] on span "I’m ready, start paper" at bounding box center [137, 631] width 104 height 13
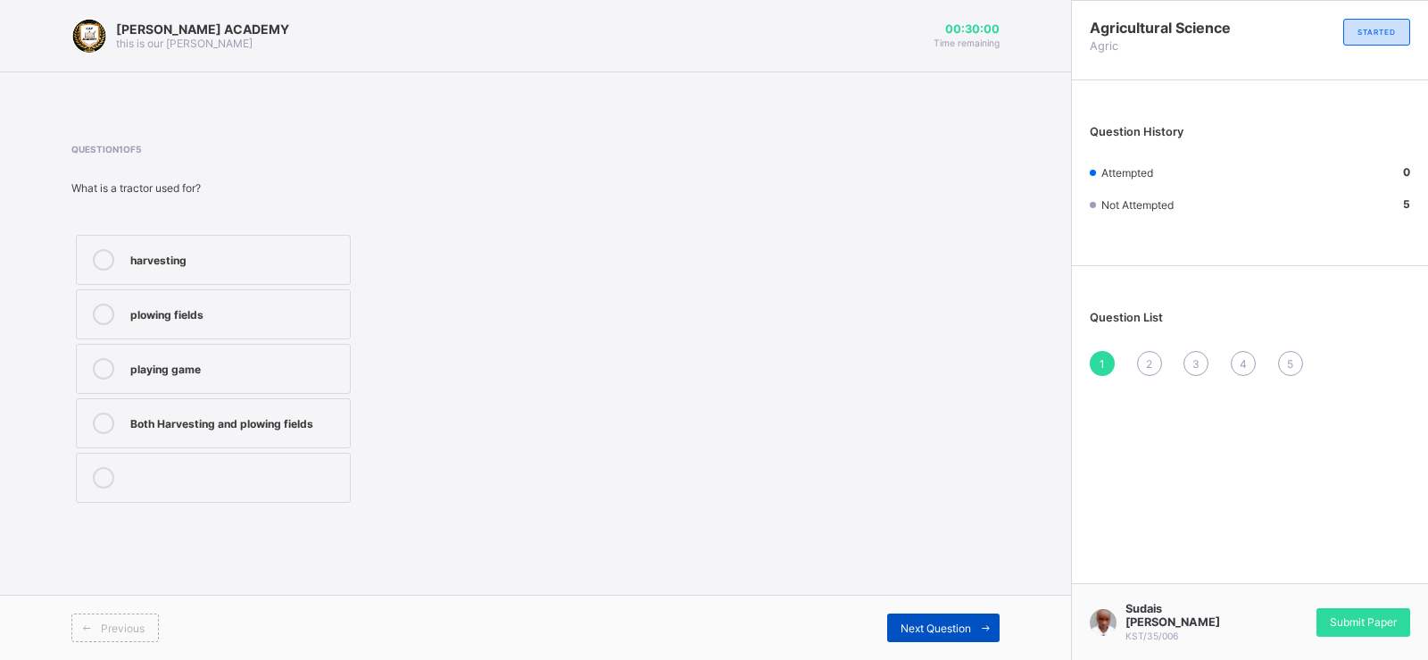
click at [887, 623] on div "Next Question" at bounding box center [943, 627] width 112 height 29
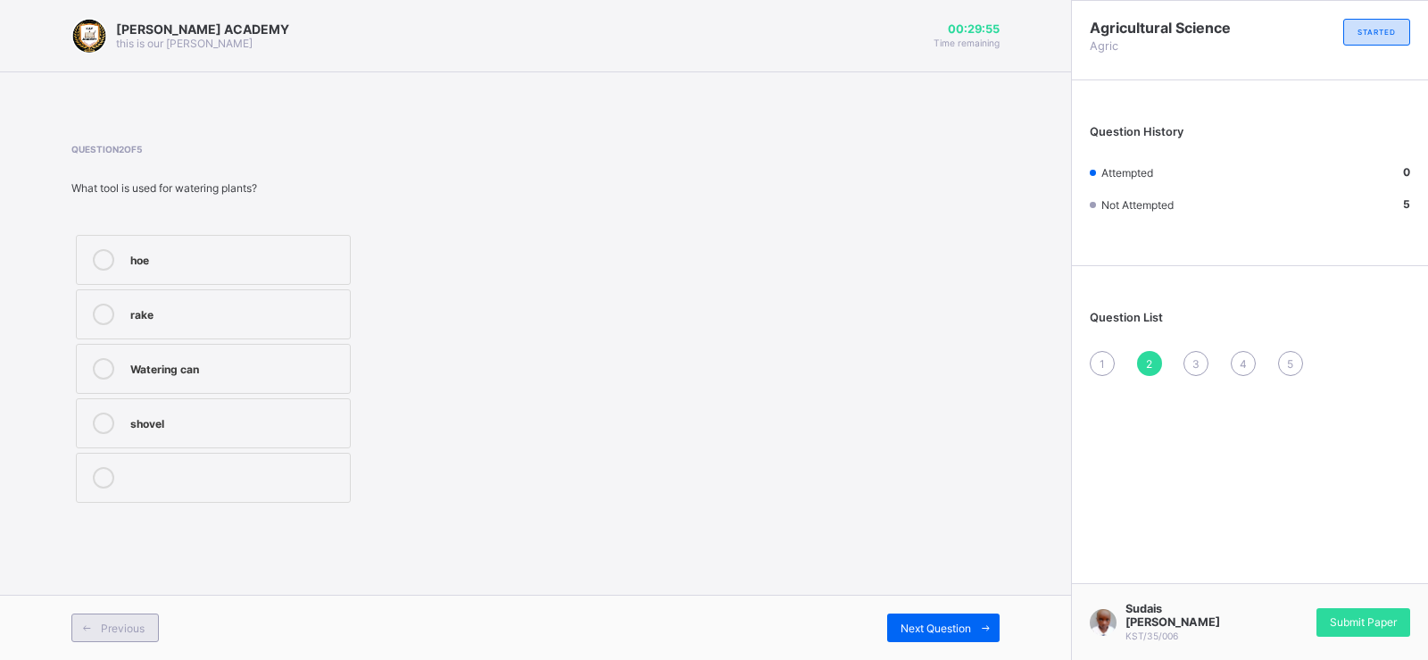
click at [119, 623] on span "Previous" at bounding box center [123, 627] width 44 height 13
click at [315, 439] on label "Both Harvesting and plowing fields" at bounding box center [213, 423] width 275 height 50
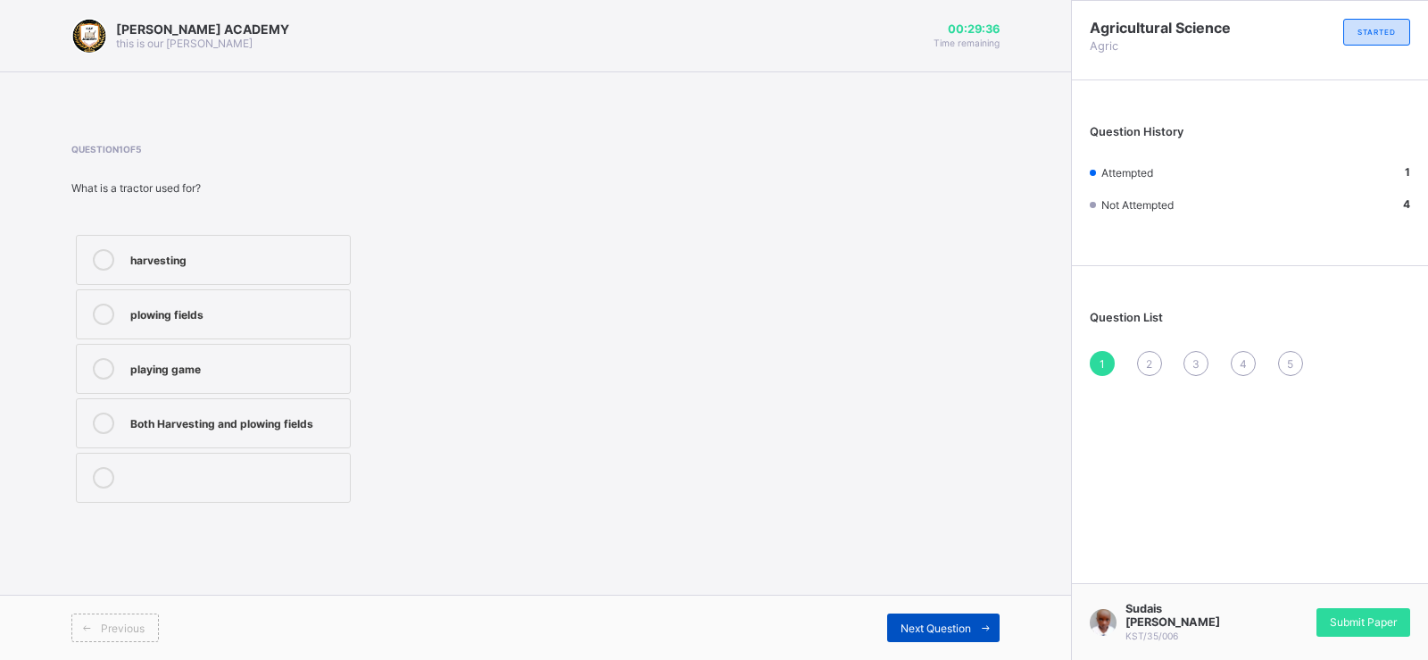
click at [945, 617] on div "Next Question" at bounding box center [943, 627] width 112 height 29
click at [237, 354] on label "Watering can" at bounding box center [213, 369] width 275 height 50
click at [939, 615] on div "Next Question" at bounding box center [943, 627] width 112 height 29
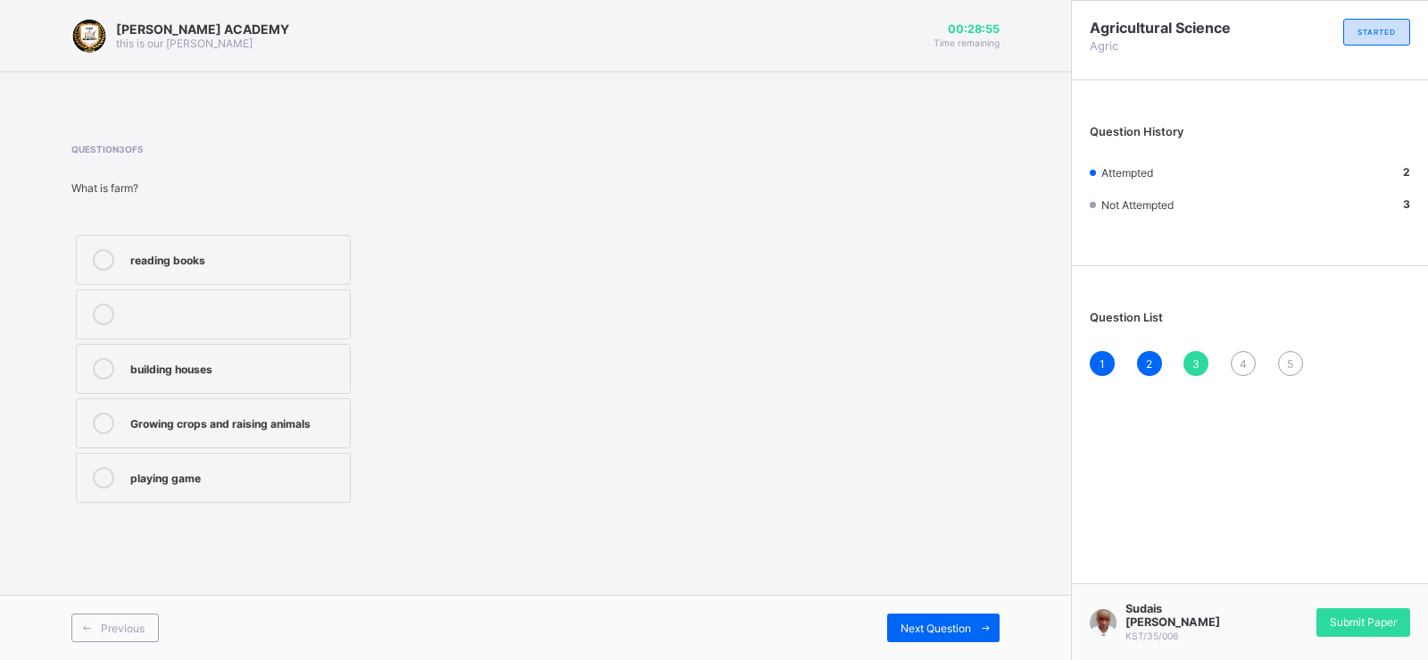
click at [160, 439] on label "Growing crops and raising animals" at bounding box center [213, 423] width 275 height 50
click at [584, 314] on div "Question 3 of 5 What is farm? reading books building houses Growing crops and r…" at bounding box center [535, 325] width 928 height 363
click at [257, 331] on label at bounding box center [213, 314] width 275 height 50
click at [279, 461] on label "playing game" at bounding box center [213, 478] width 275 height 50
click at [953, 625] on span "Next Question" at bounding box center [936, 627] width 71 height 13
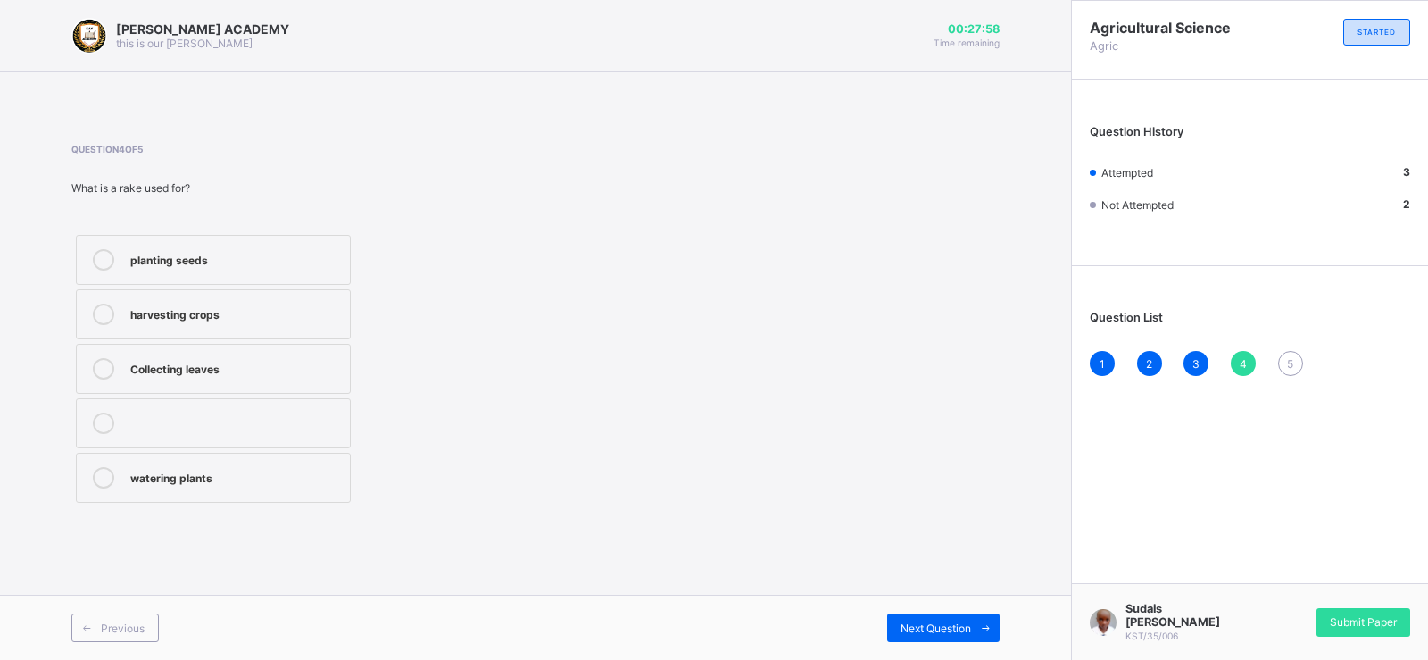
click at [304, 371] on div "Collecting leaves" at bounding box center [235, 367] width 211 height 18
click at [909, 639] on div "Next Question" at bounding box center [943, 627] width 112 height 29
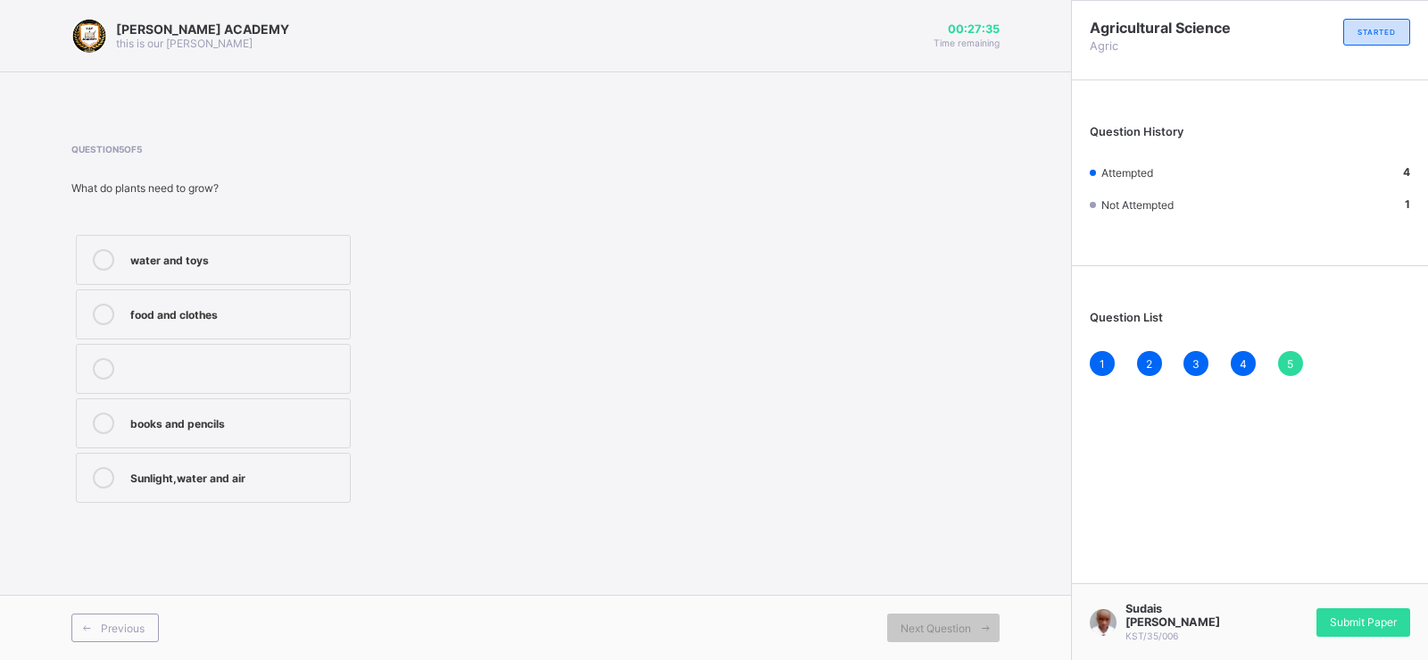
click at [207, 485] on div "Sunlight,water and air" at bounding box center [235, 477] width 211 height 21
click at [1378, 615] on span "Submit Paper" at bounding box center [1363, 621] width 67 height 13
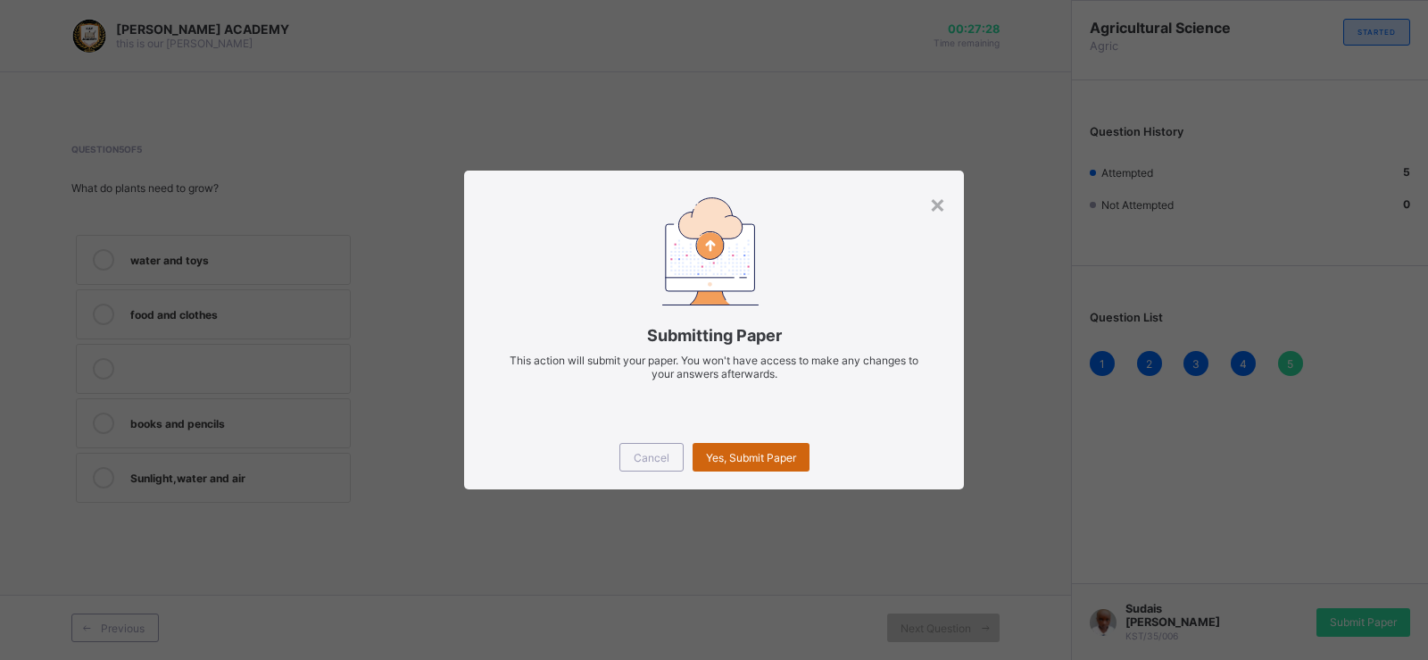
click at [722, 448] on div "Yes, Submit Paper" at bounding box center [751, 457] width 117 height 29
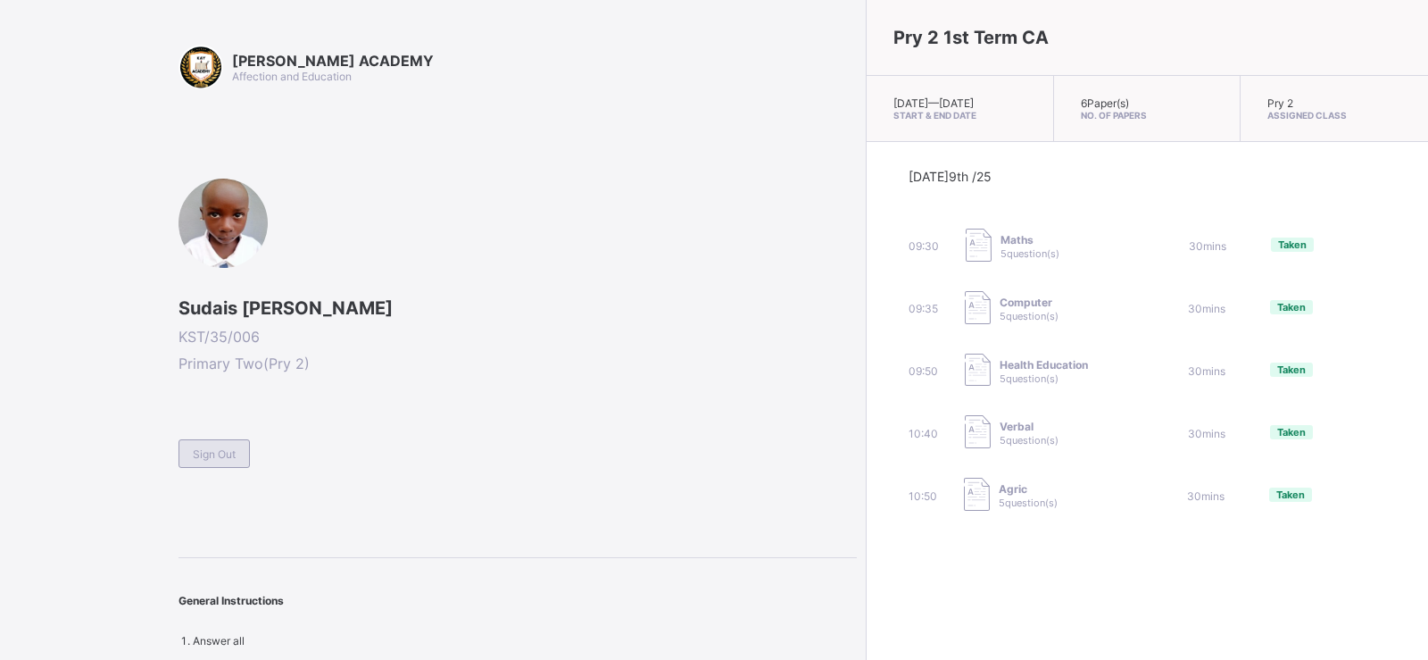
click at [230, 451] on span "Sign Out" at bounding box center [214, 453] width 43 height 13
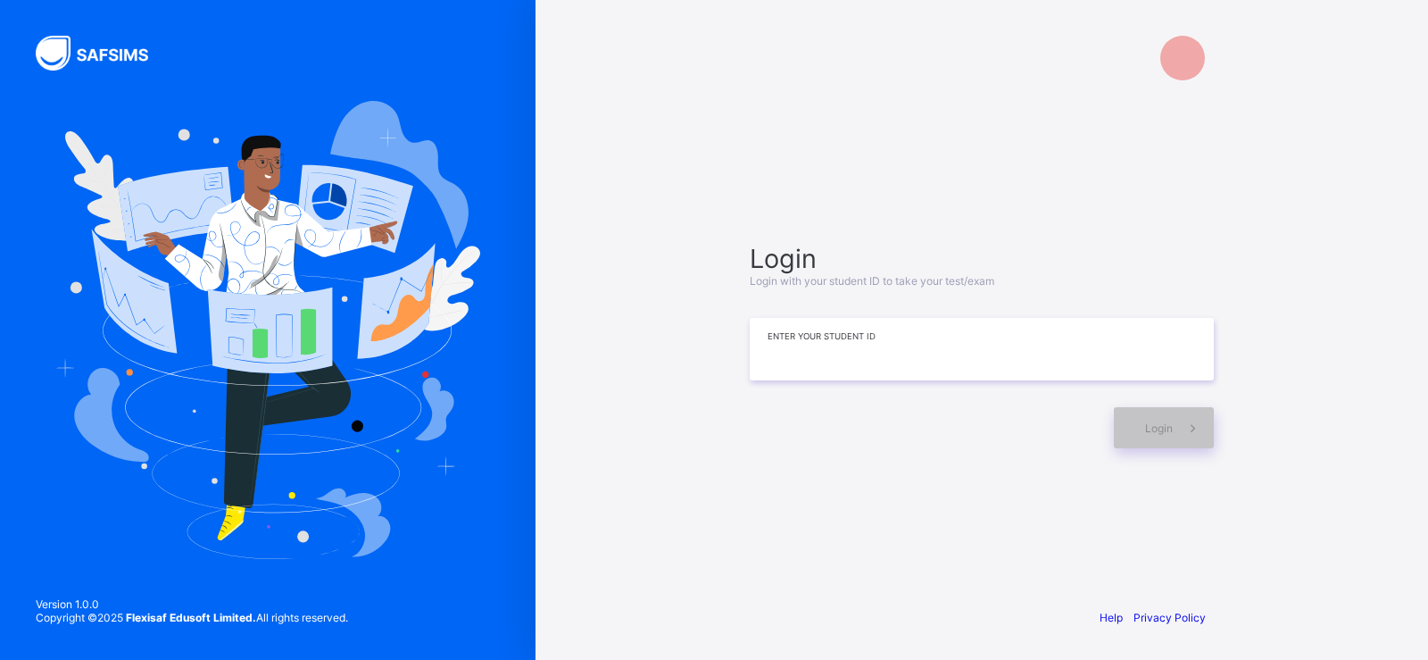
click at [777, 369] on input at bounding box center [982, 349] width 464 height 62
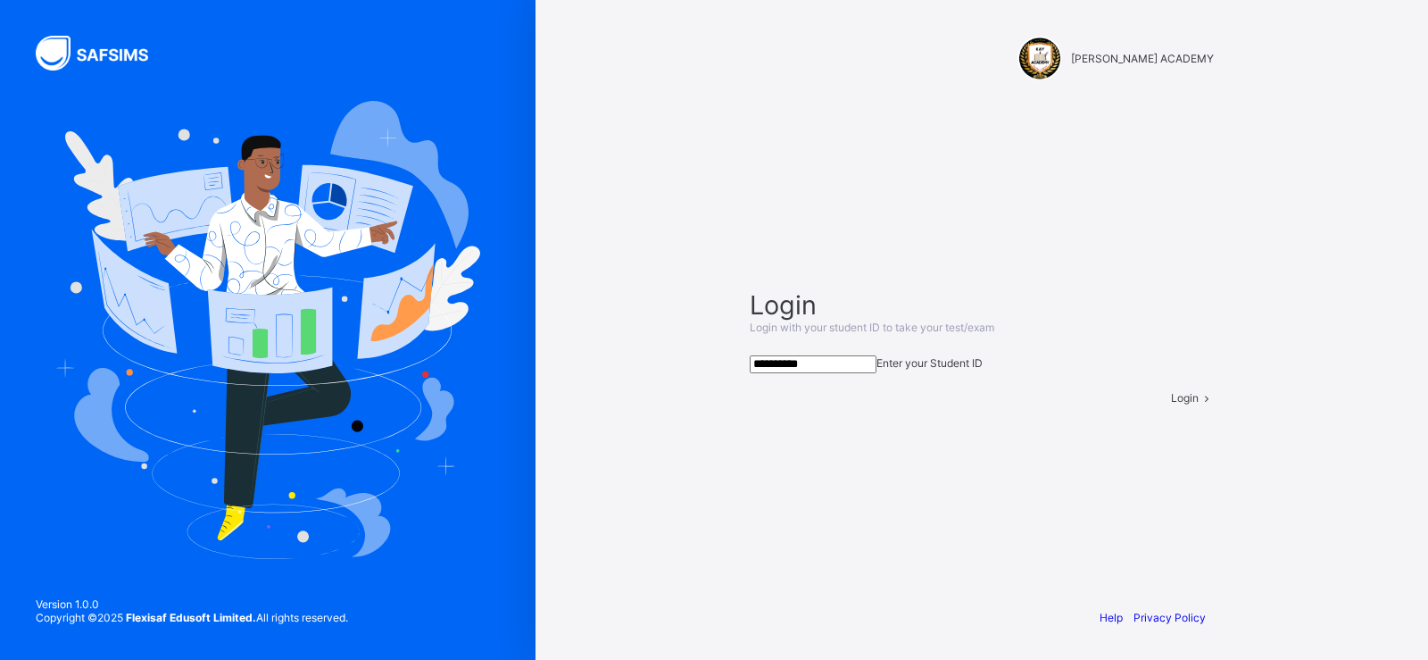
type input "**********"
click at [1171, 404] on div "Login" at bounding box center [1192, 397] width 43 height 13
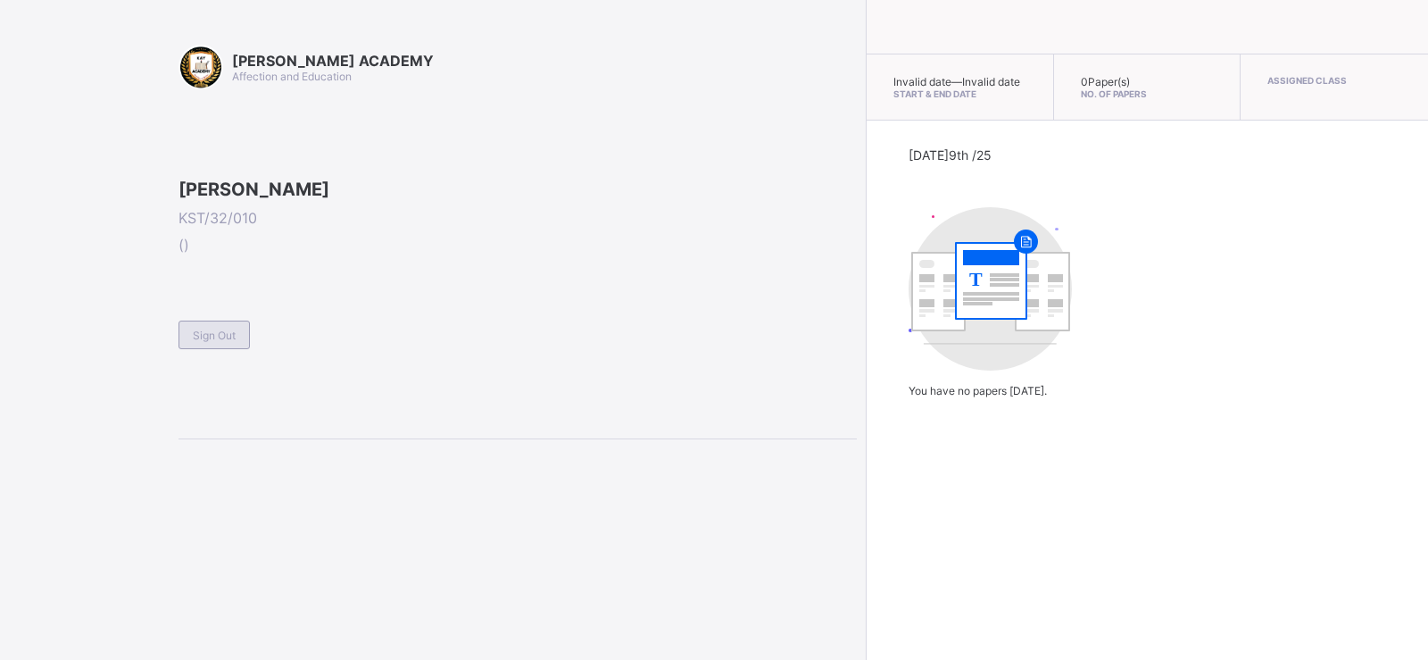
click at [207, 342] on span "Sign Out" at bounding box center [214, 335] width 43 height 13
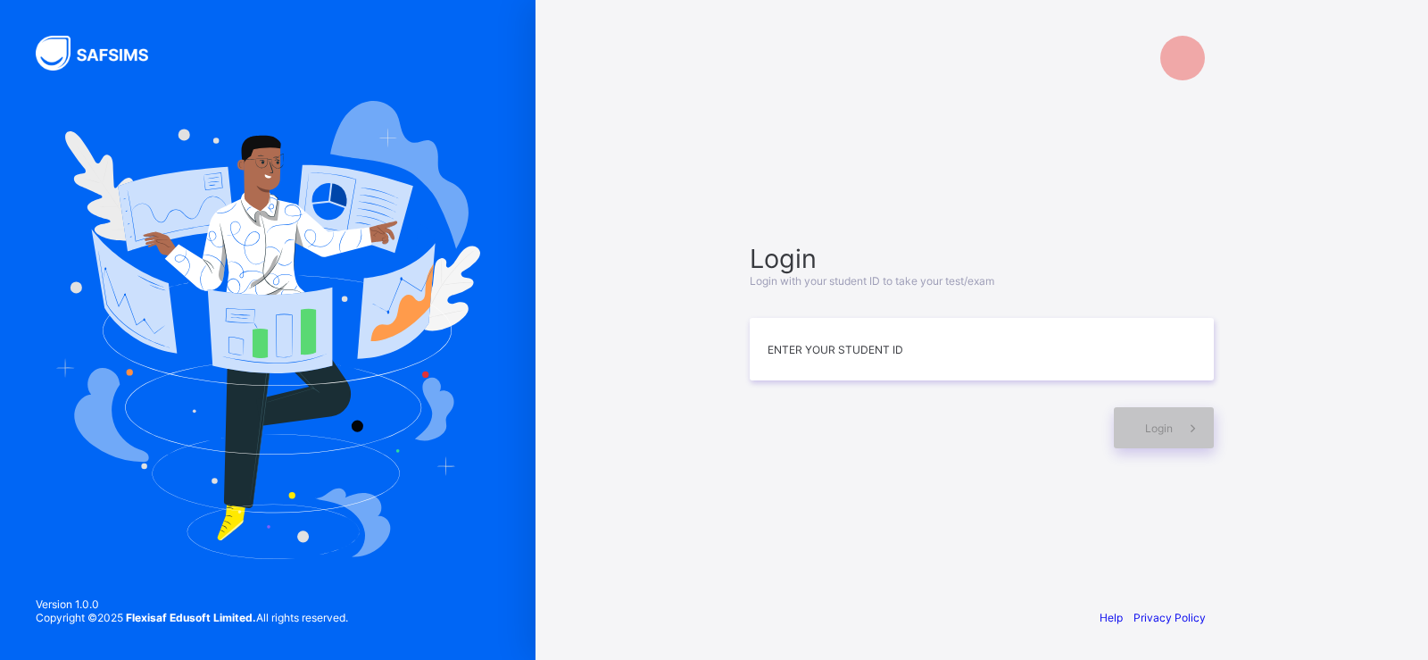
click at [842, 387] on div "Login Login with your student ID to take your test/exam Enter your Student ID L…" at bounding box center [982, 345] width 464 height 205
click at [858, 368] on input at bounding box center [982, 349] width 464 height 62
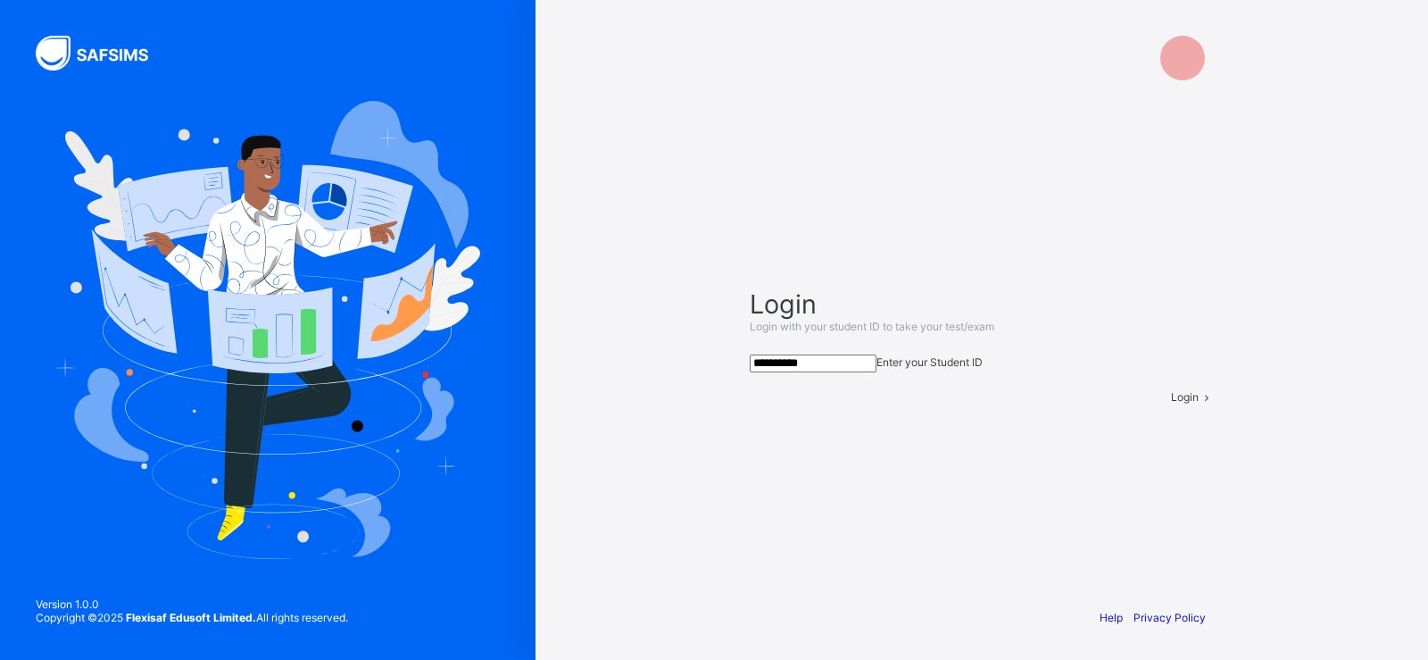
type input "**********"
click at [1171, 404] on div "Login" at bounding box center [1192, 396] width 43 height 13
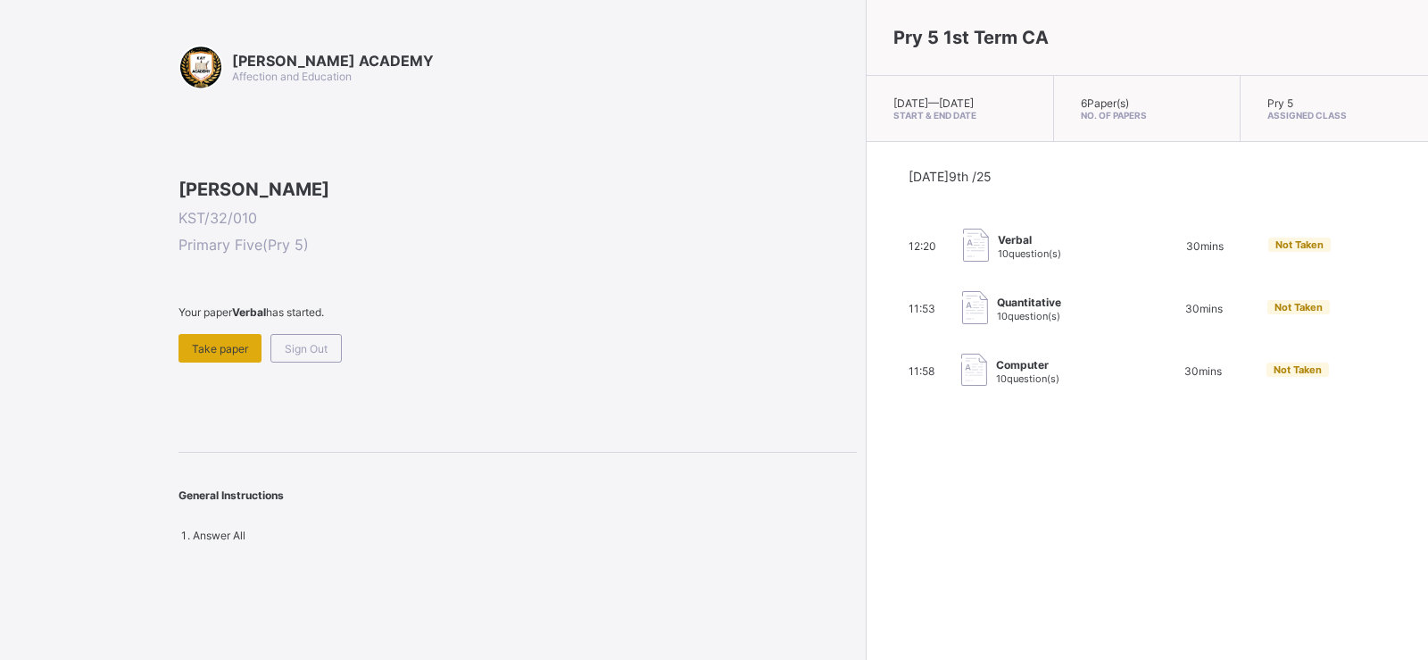
click at [240, 362] on div "Take paper" at bounding box center [220, 348] width 83 height 29
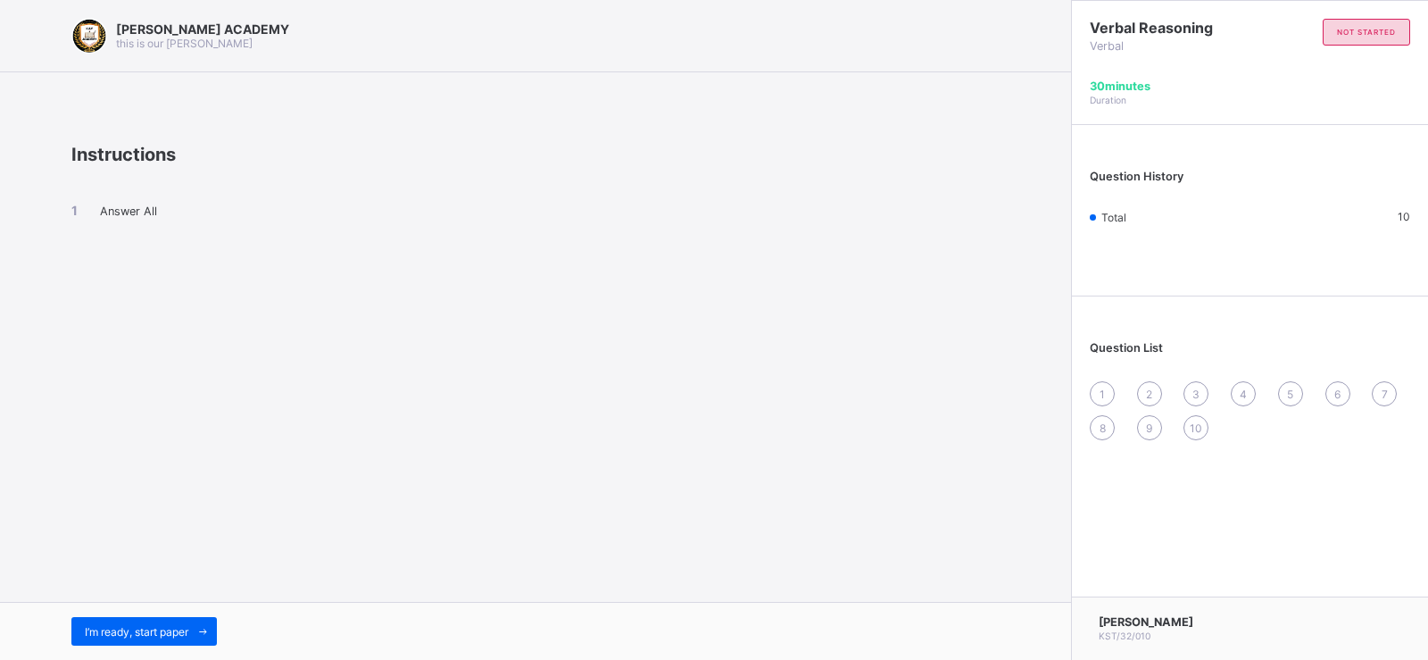
click at [185, 615] on div "I’m ready, start paper" at bounding box center [535, 631] width 1071 height 58
click at [172, 634] on span "I’m ready, start paper" at bounding box center [137, 631] width 104 height 13
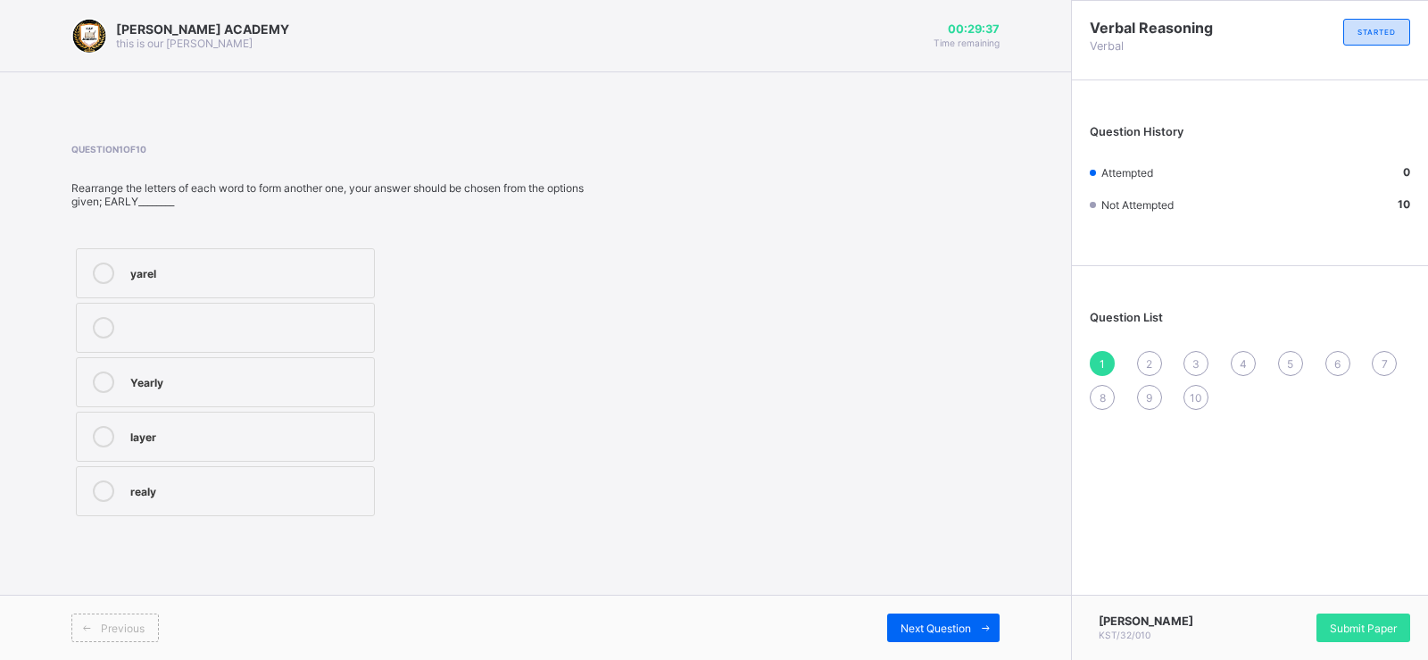
click at [159, 478] on label "realy" at bounding box center [225, 491] width 299 height 50
click at [906, 613] on div "Next Question" at bounding box center [943, 627] width 112 height 29
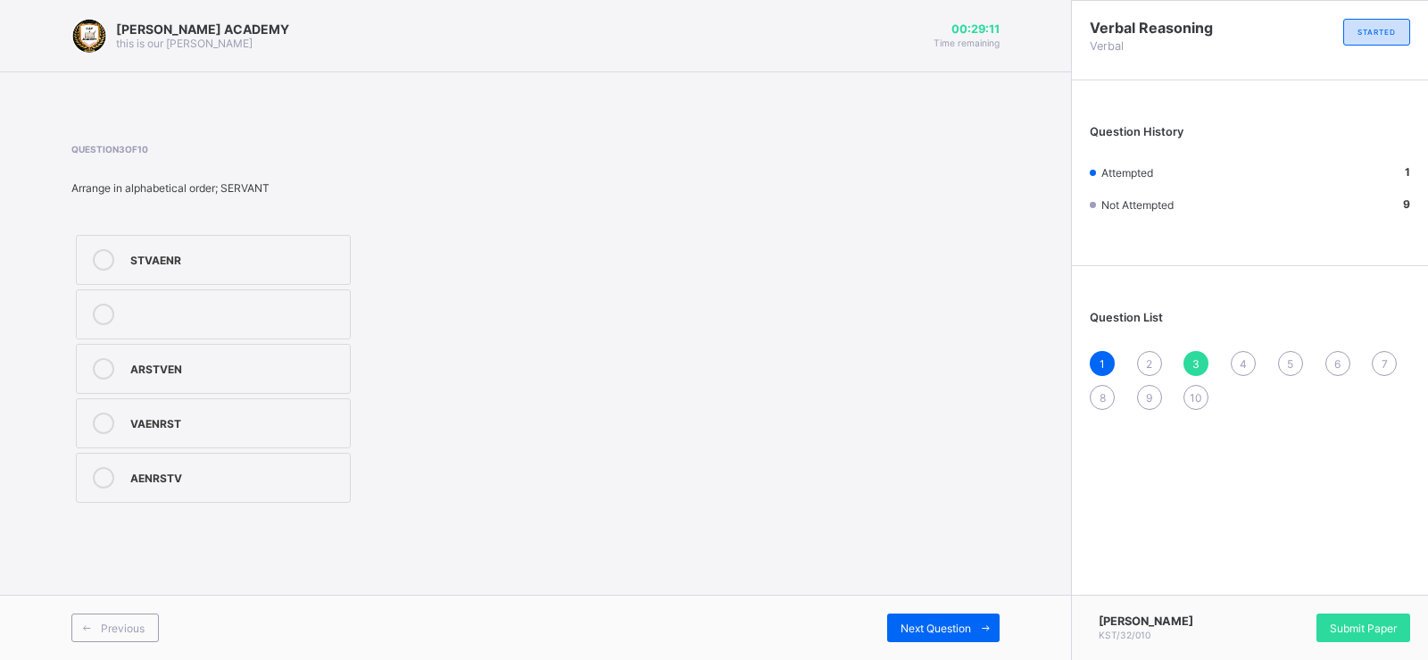
click at [312, 424] on div "VAENRST" at bounding box center [235, 421] width 211 height 18
click at [887, 616] on div "Next Question" at bounding box center [943, 627] width 112 height 29
click at [221, 242] on label "mongrel" at bounding box center [213, 260] width 275 height 50
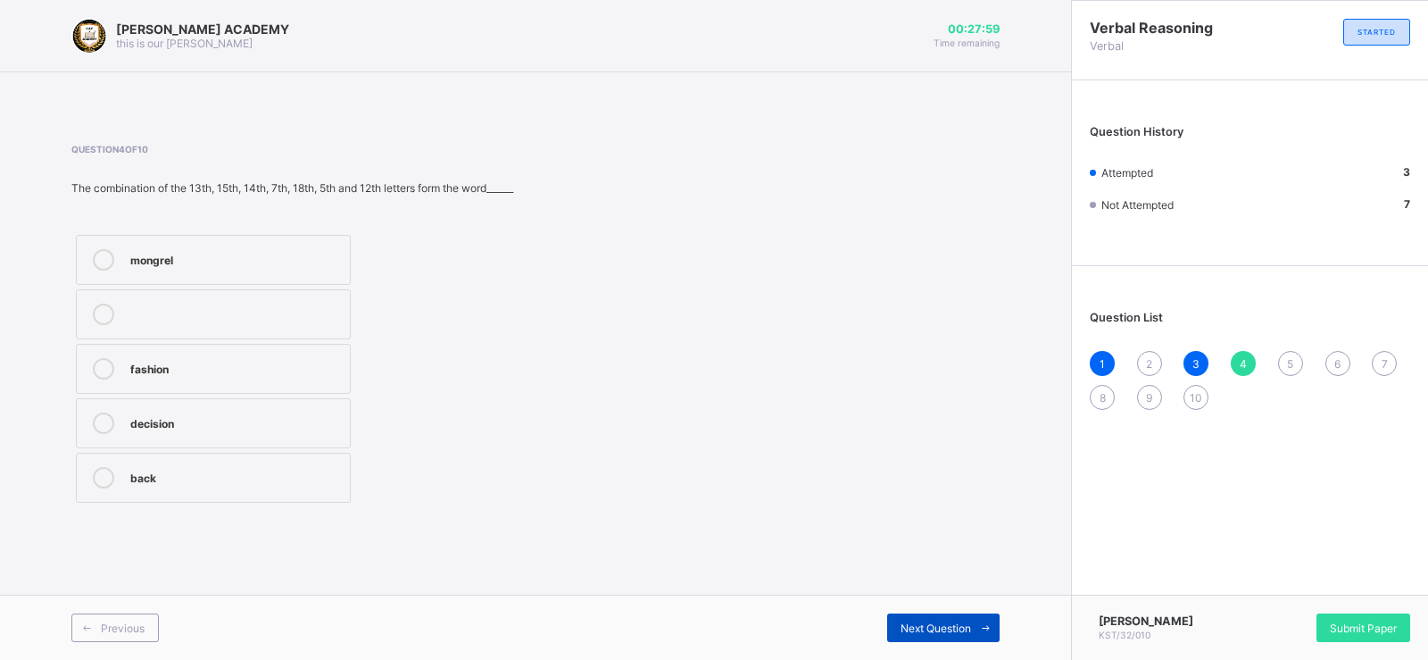
click at [932, 623] on span "Next Question" at bounding box center [936, 627] width 71 height 13
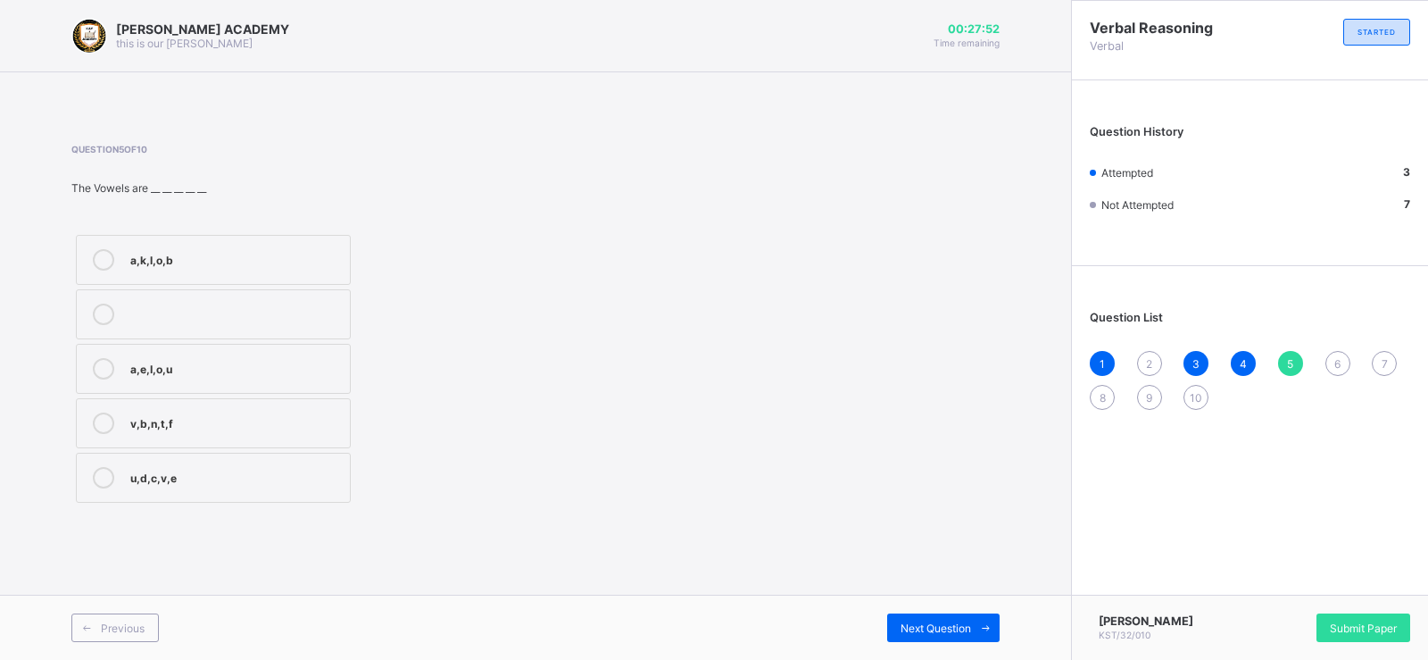
click at [311, 364] on div "a,e,I,o,u" at bounding box center [235, 367] width 211 height 18
click at [901, 616] on div "Previous Next Question" at bounding box center [535, 627] width 1071 height 65
click at [901, 616] on div "Next Question" at bounding box center [943, 627] width 112 height 29
click at [325, 367] on div "2" at bounding box center [235, 367] width 211 height 18
click at [937, 618] on div "Next Question" at bounding box center [943, 627] width 112 height 29
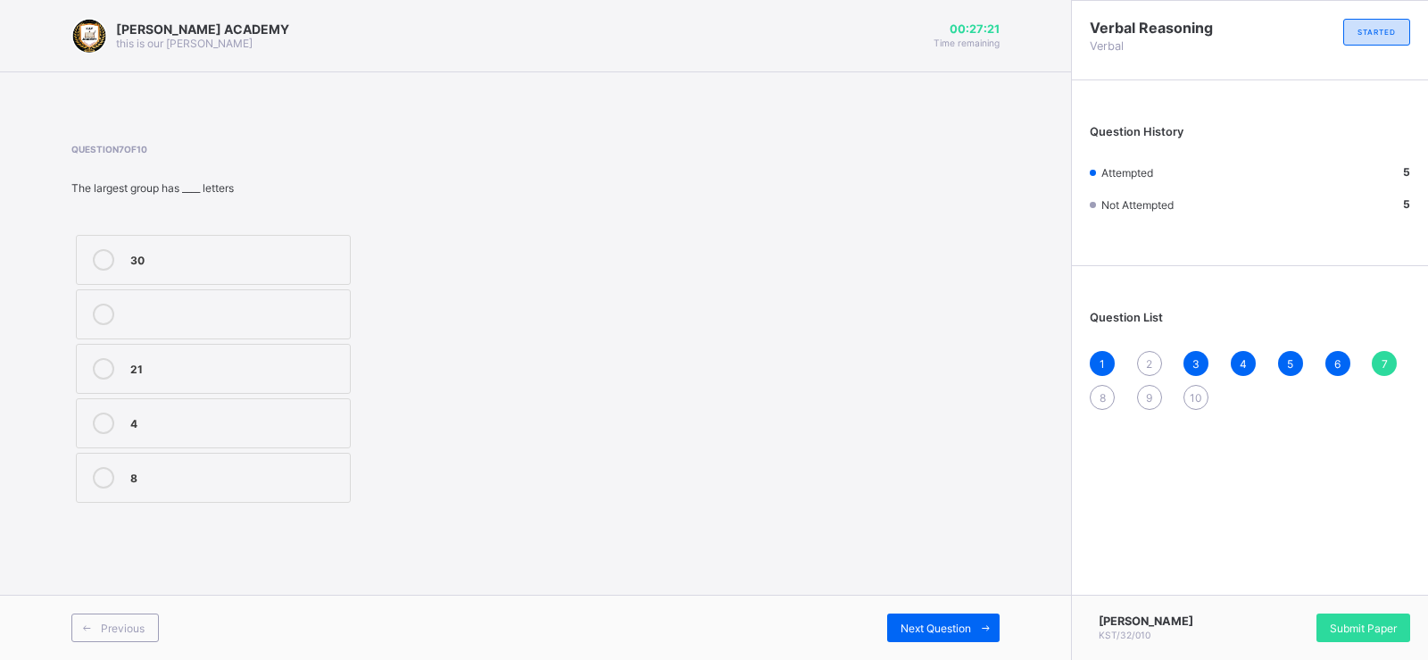
click at [179, 380] on label "21" at bounding box center [213, 369] width 275 height 50
click at [911, 617] on div "Next Question" at bounding box center [943, 627] width 112 height 29
click at [323, 431] on div "UMN" at bounding box center [235, 422] width 211 height 21
click at [928, 628] on span "Next Question" at bounding box center [936, 627] width 71 height 13
drag, startPoint x: 422, startPoint y: 462, endPoint x: 358, endPoint y: 482, distance: 67.2
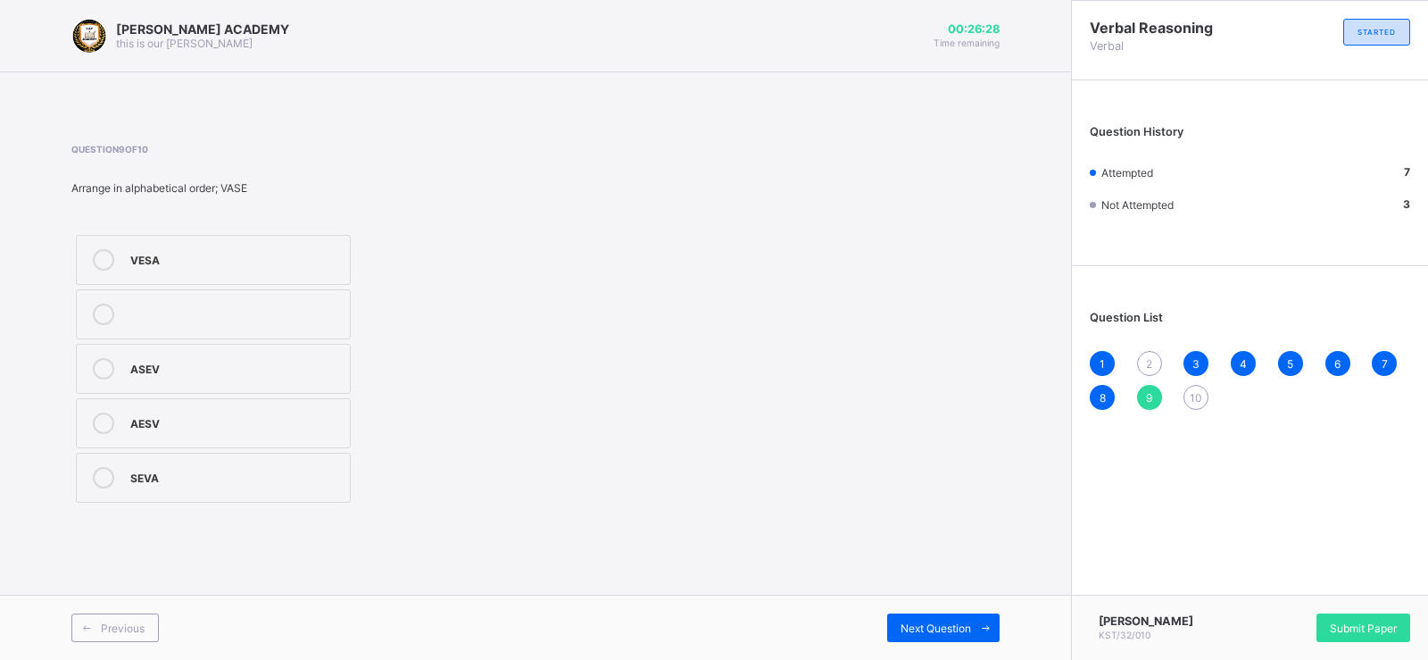
click at [358, 482] on div "VESA ASEV AESV SEVA" at bounding box center [307, 368] width 473 height 277
click at [327, 484] on div "SEVA" at bounding box center [235, 476] width 211 height 18
click at [895, 635] on div "Next Question" at bounding box center [943, 627] width 112 height 29
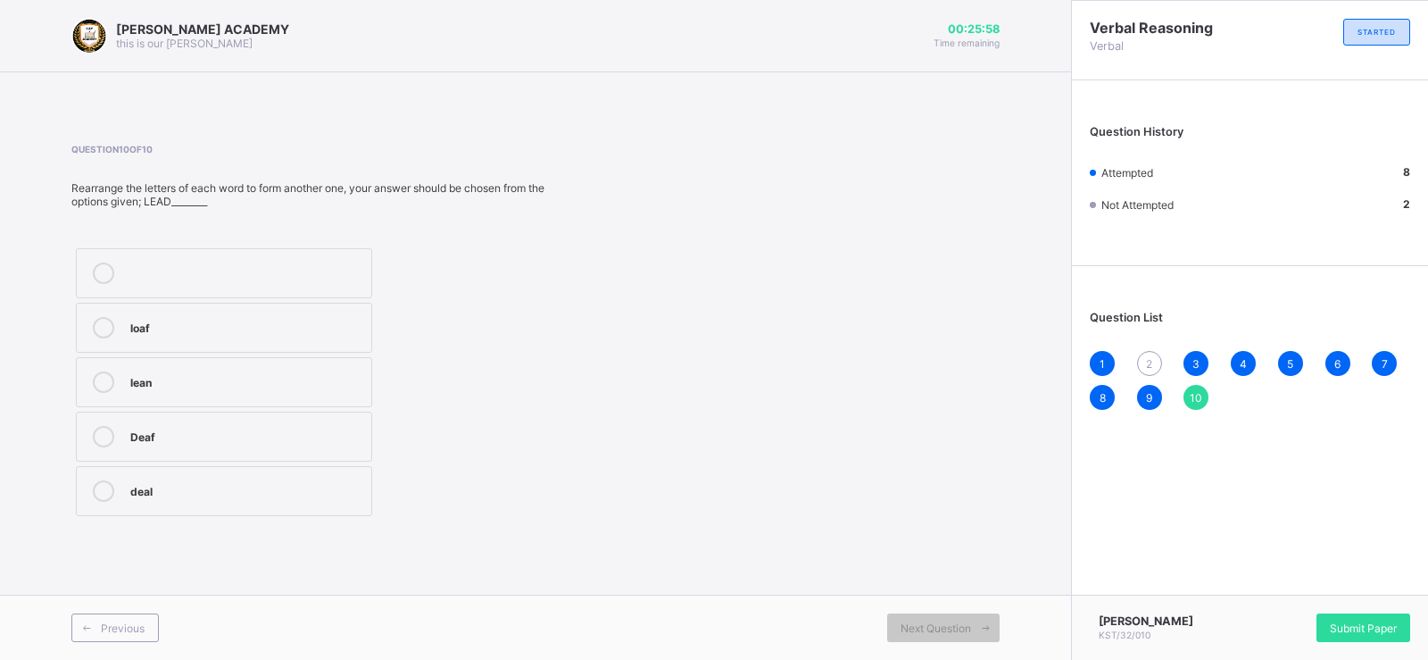
click at [284, 505] on label "deal" at bounding box center [224, 491] width 296 height 50
click at [1154, 358] on div "2" at bounding box center [1149, 363] width 25 height 25
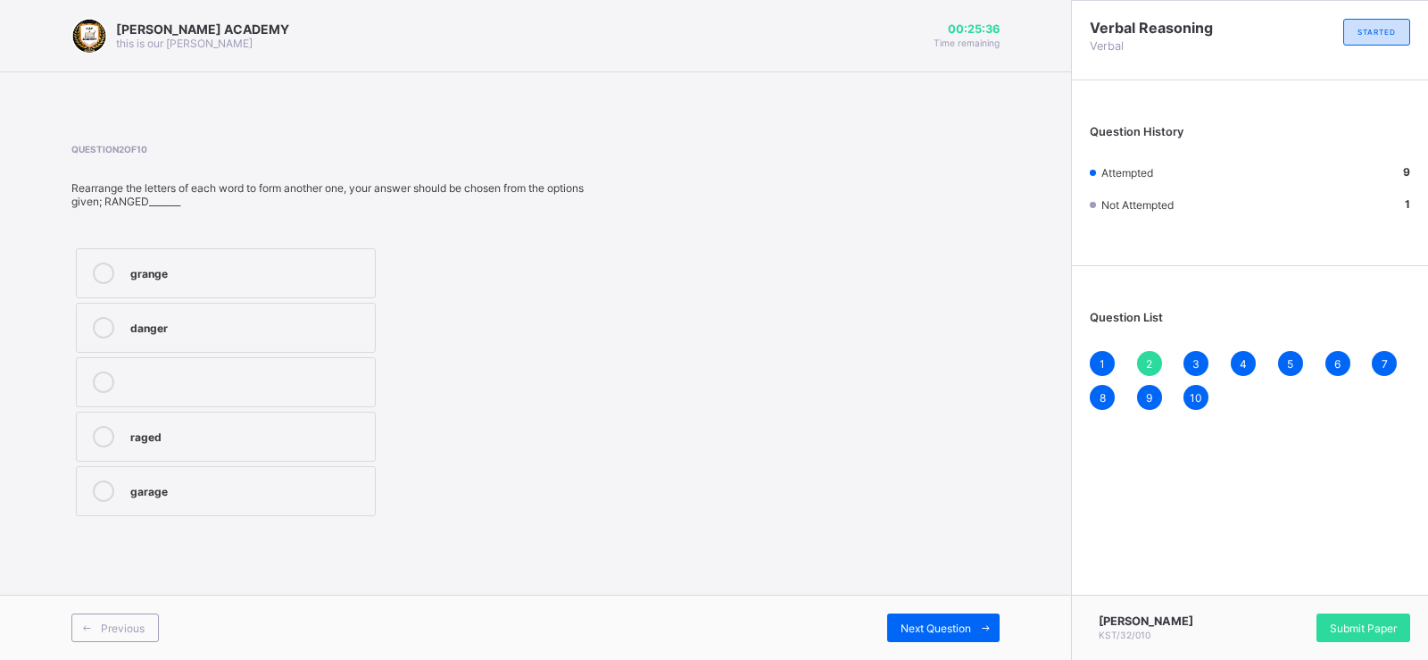
click at [319, 316] on label "danger" at bounding box center [226, 328] width 300 height 50
click at [890, 614] on div "Next Question" at bounding box center [943, 627] width 112 height 29
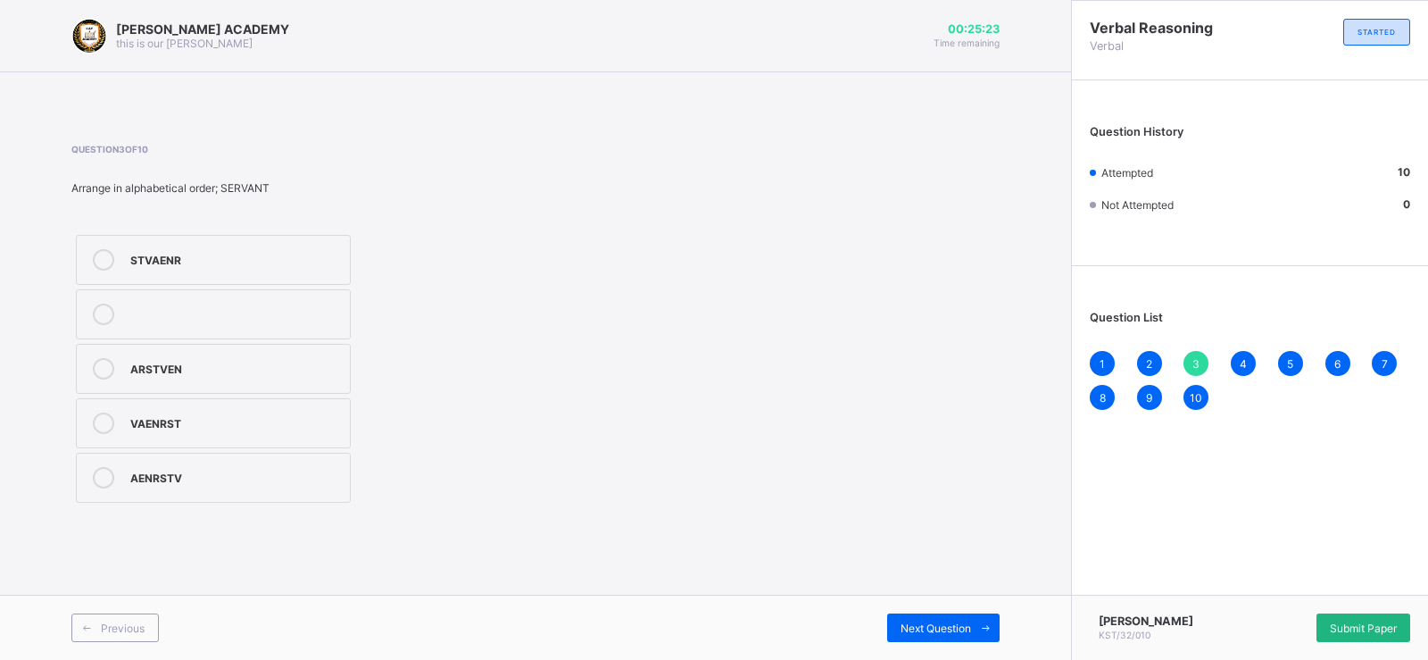
click at [1324, 619] on div "Submit Paper" at bounding box center [1364, 627] width 94 height 29
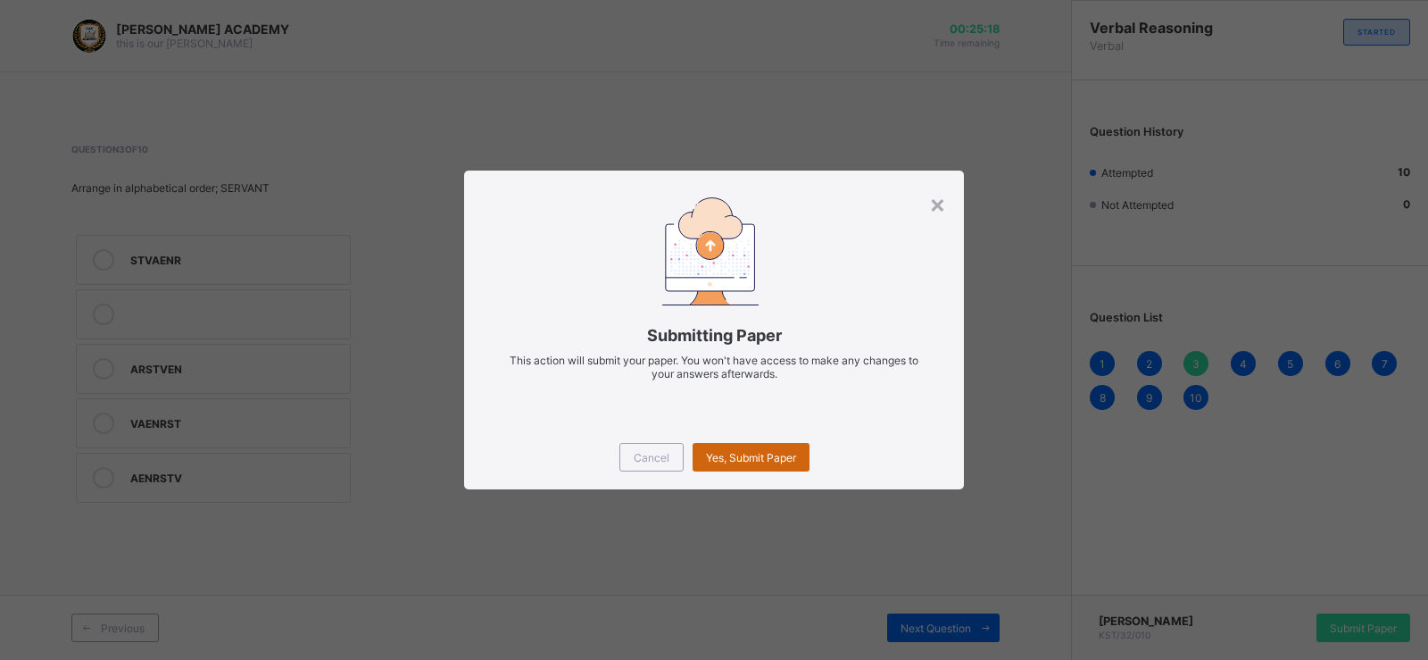
click at [791, 462] on span "Yes, Submit Paper" at bounding box center [751, 457] width 90 height 13
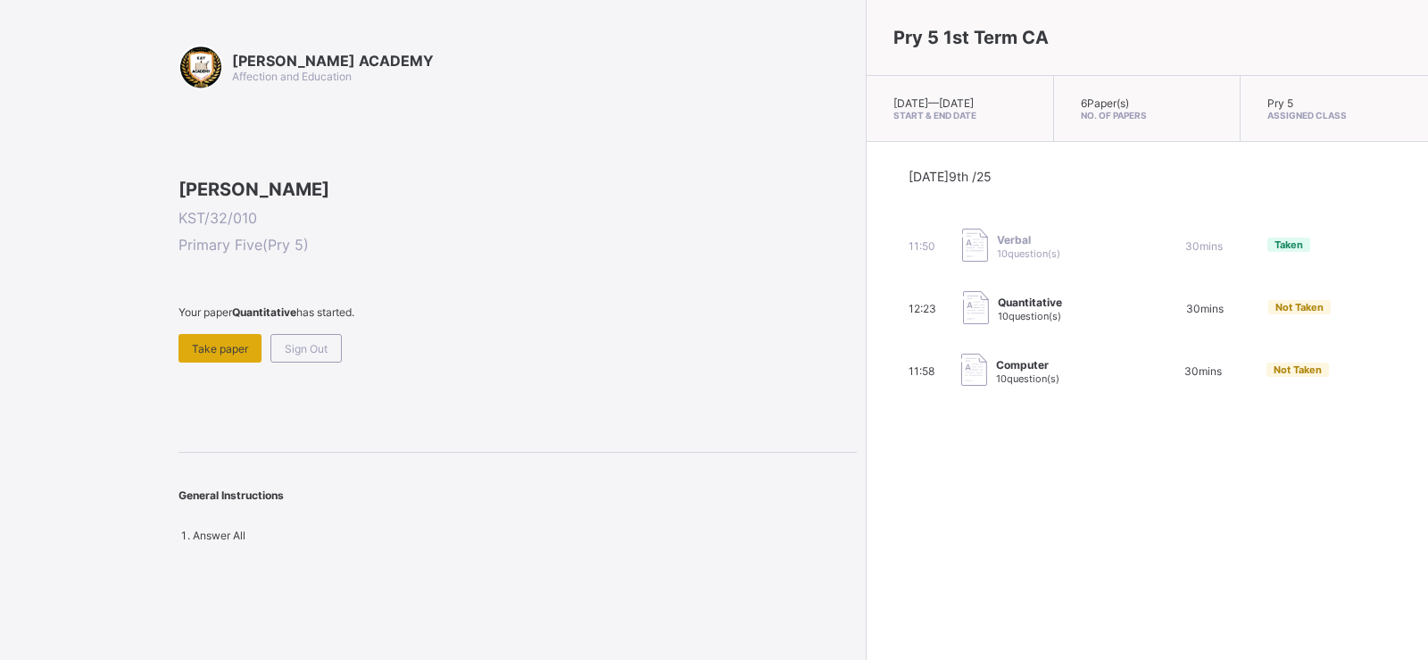
click at [241, 355] on span "Take paper" at bounding box center [220, 348] width 56 height 13
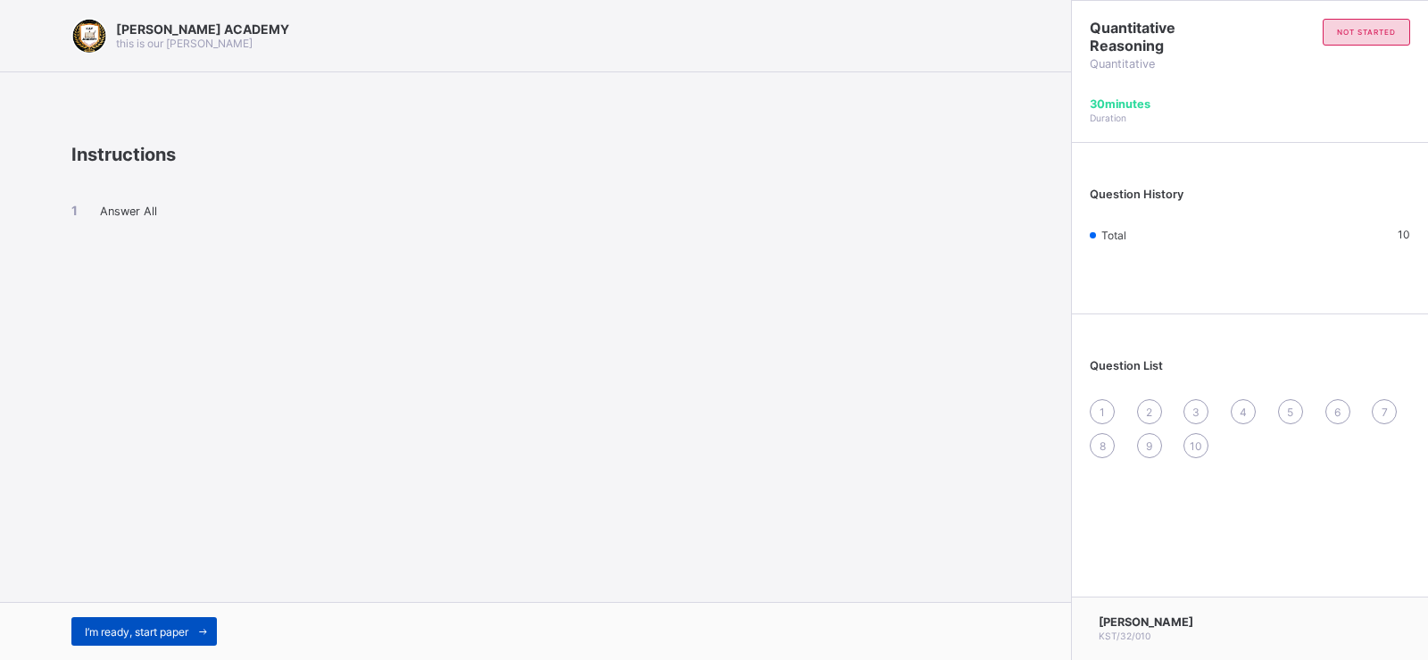
click at [160, 631] on span "I’m ready, start paper" at bounding box center [137, 631] width 104 height 13
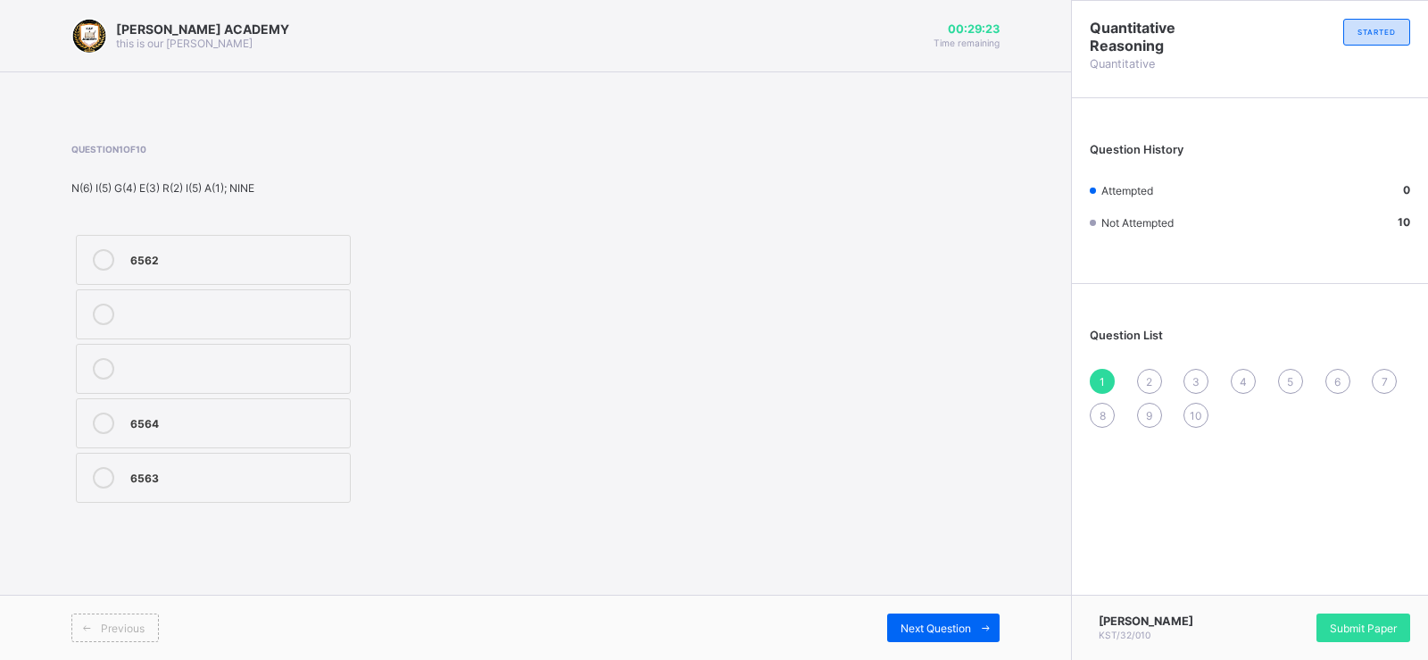
click at [329, 261] on div "6562" at bounding box center [235, 258] width 211 height 18
click at [912, 617] on div "Next Question" at bounding box center [943, 627] width 112 height 29
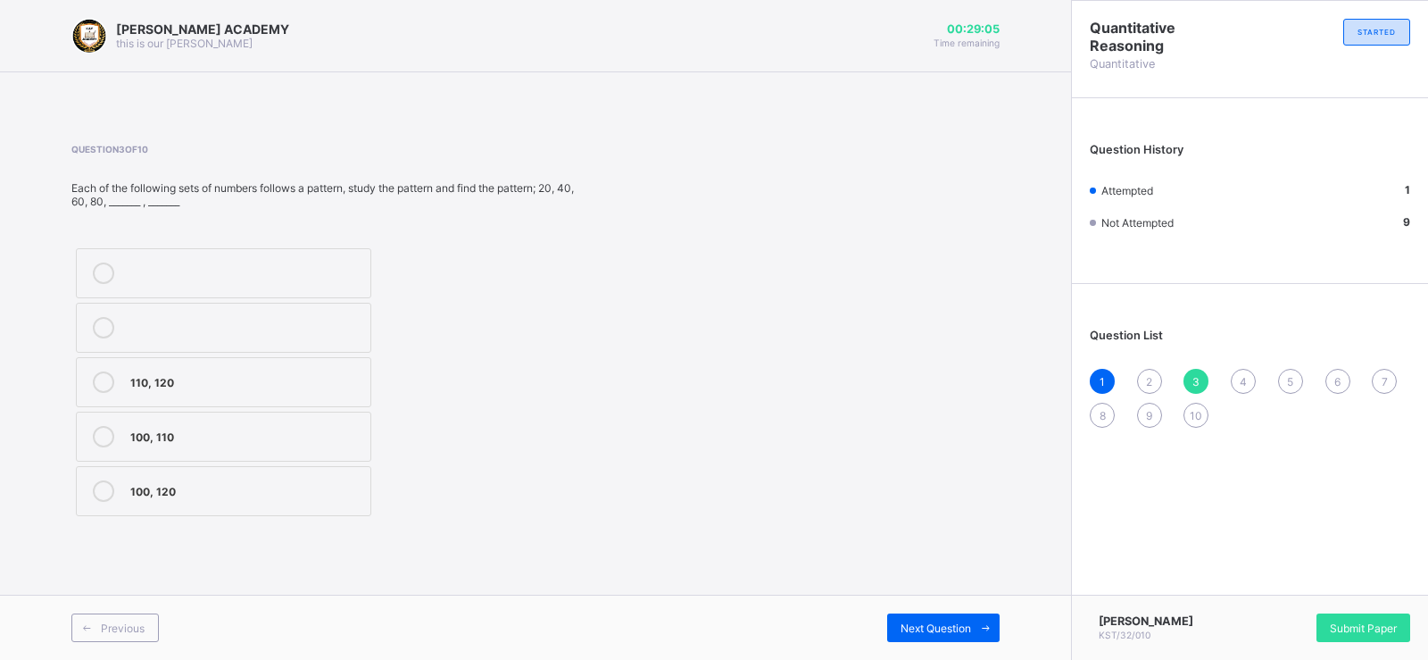
click at [1147, 371] on div "2" at bounding box center [1149, 381] width 25 height 25
click at [319, 477] on div "36425" at bounding box center [235, 476] width 211 height 18
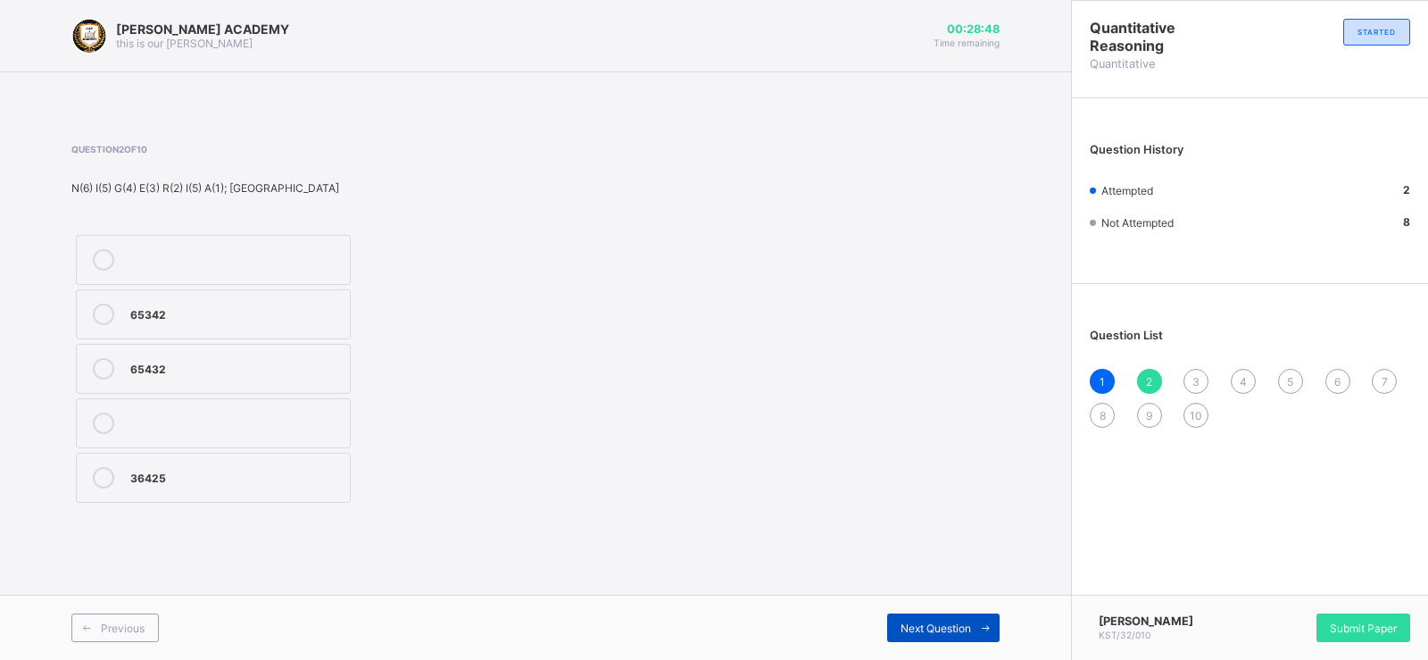
click at [953, 616] on div "Next Question" at bounding box center [943, 627] width 112 height 29
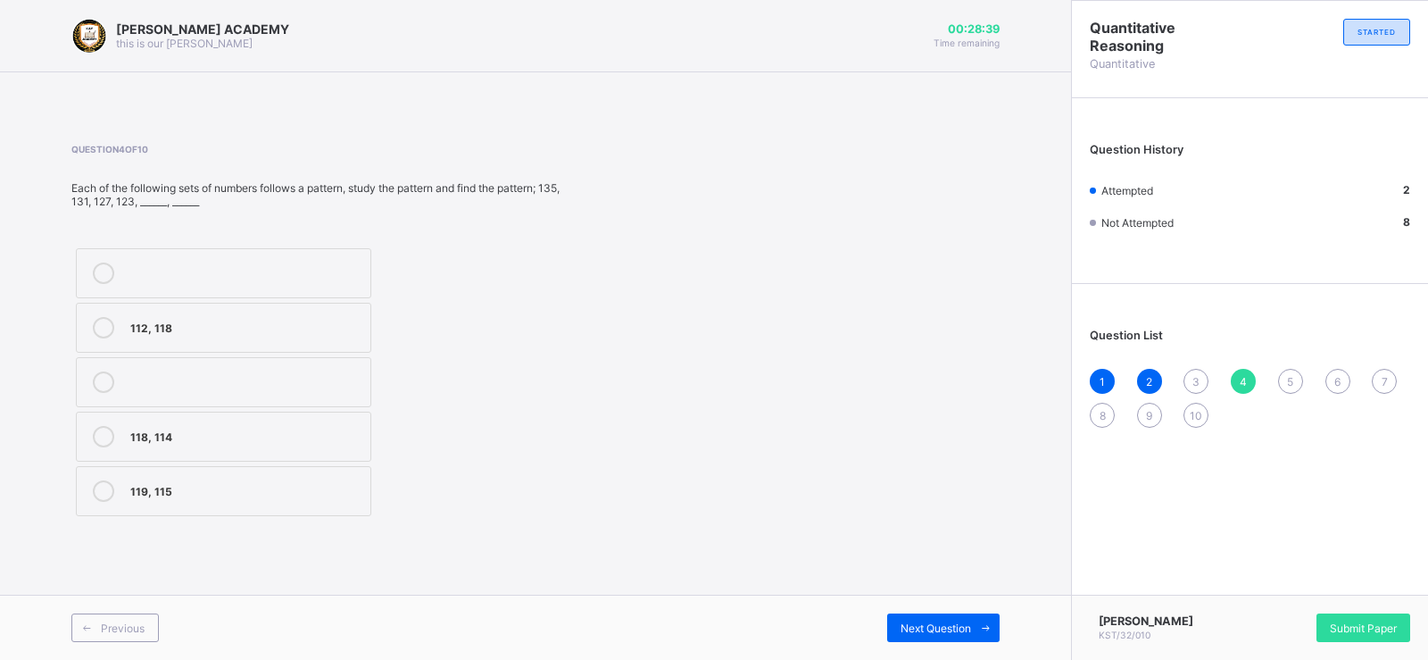
click at [1195, 375] on span "3" at bounding box center [1196, 381] width 7 height 13
click at [334, 348] on label at bounding box center [224, 328] width 296 height 50
click at [897, 623] on div "Next Question" at bounding box center [943, 627] width 112 height 29
click at [348, 323] on div "112, 118" at bounding box center [245, 326] width 231 height 18
click at [973, 617] on span at bounding box center [985, 627] width 29 height 29
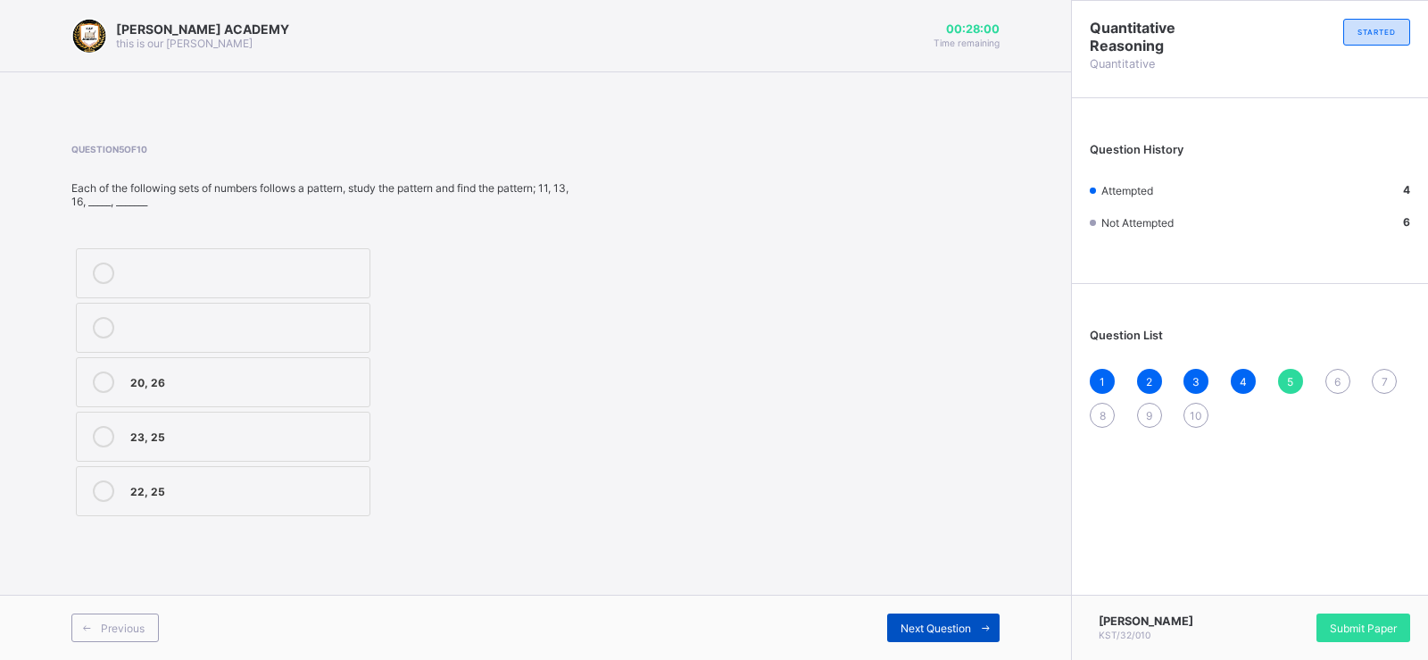
click at [973, 617] on span at bounding box center [985, 627] width 29 height 29
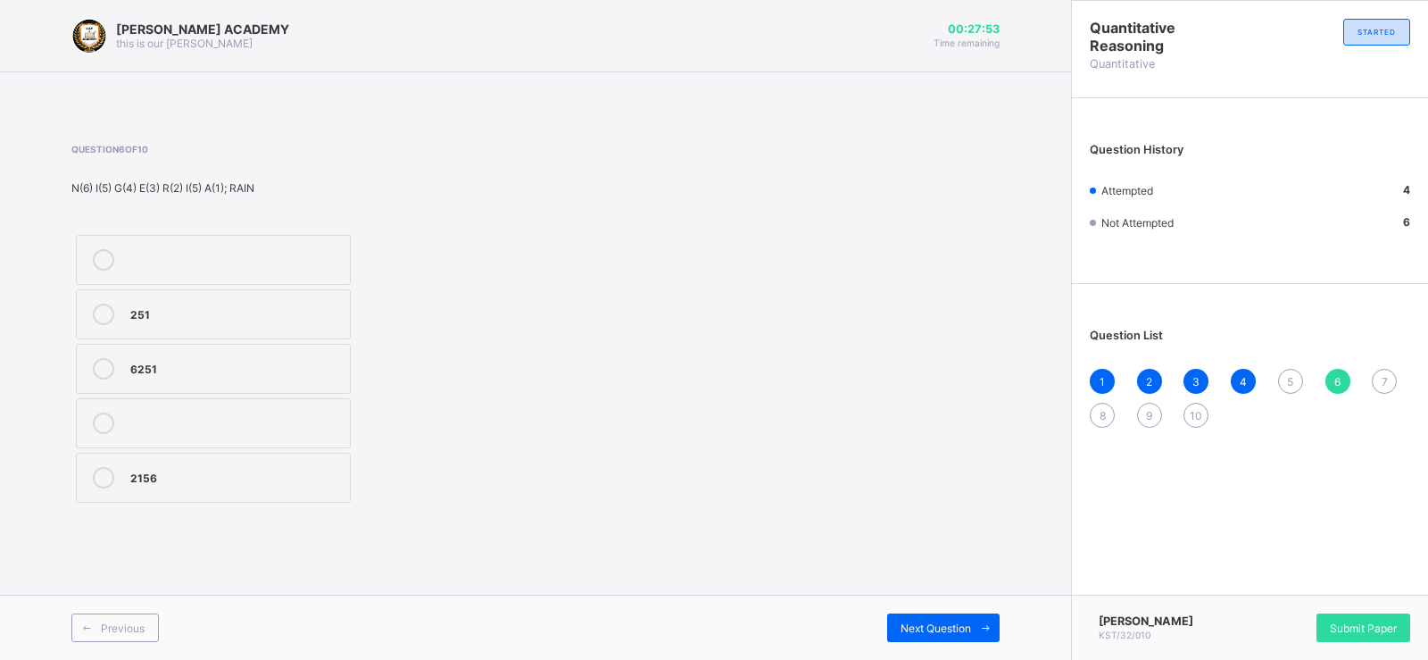
click at [1279, 380] on div "5" at bounding box center [1290, 381] width 25 height 25
click at [336, 391] on div "20, 26" at bounding box center [245, 381] width 230 height 21
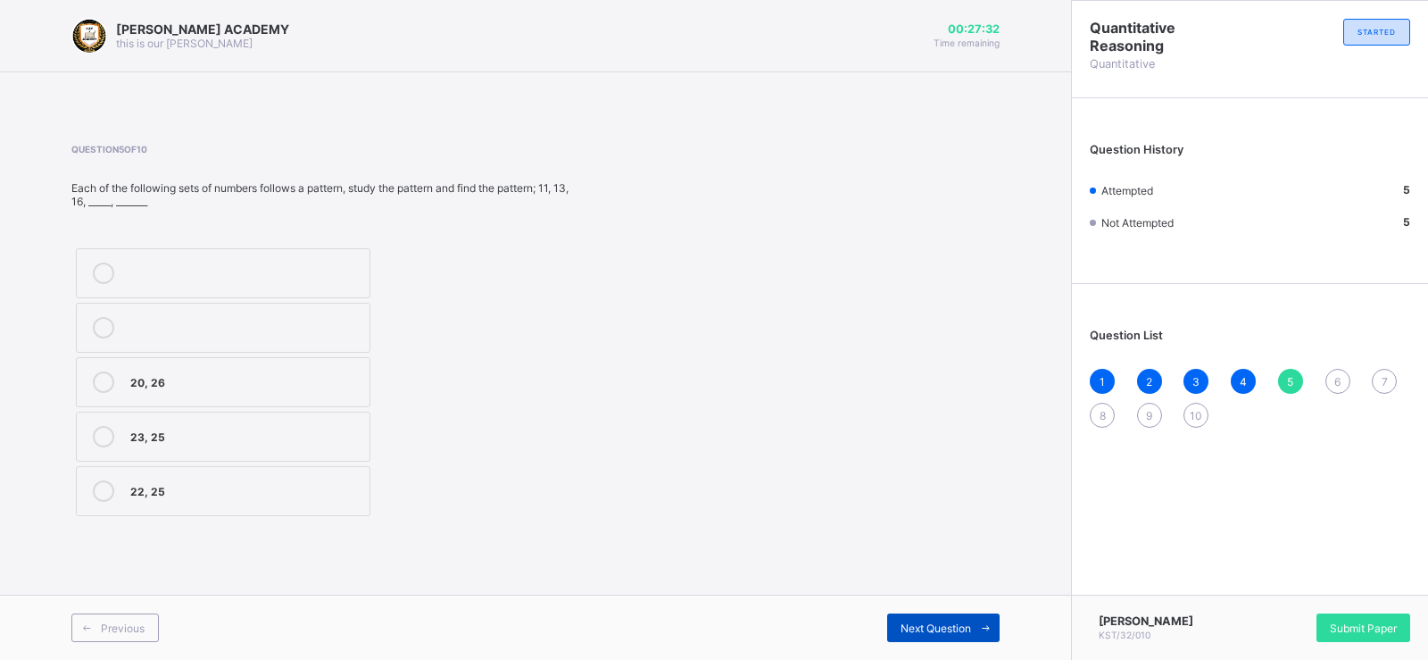
click at [903, 622] on span "Next Question" at bounding box center [936, 627] width 71 height 13
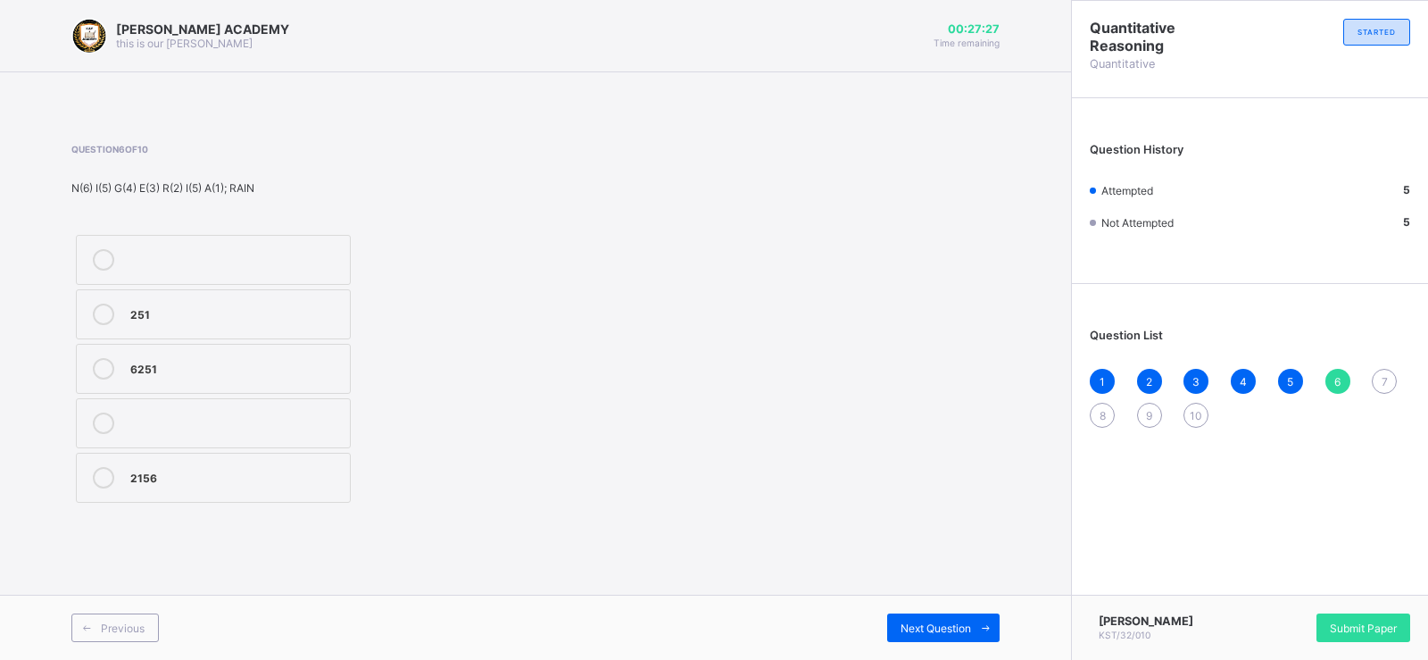
click at [311, 479] on div "2156" at bounding box center [235, 476] width 211 height 18
click at [904, 628] on span "Next Question" at bounding box center [936, 627] width 71 height 13
click at [327, 301] on label "153" at bounding box center [213, 314] width 275 height 50
click at [945, 621] on span "Next Question" at bounding box center [936, 627] width 71 height 13
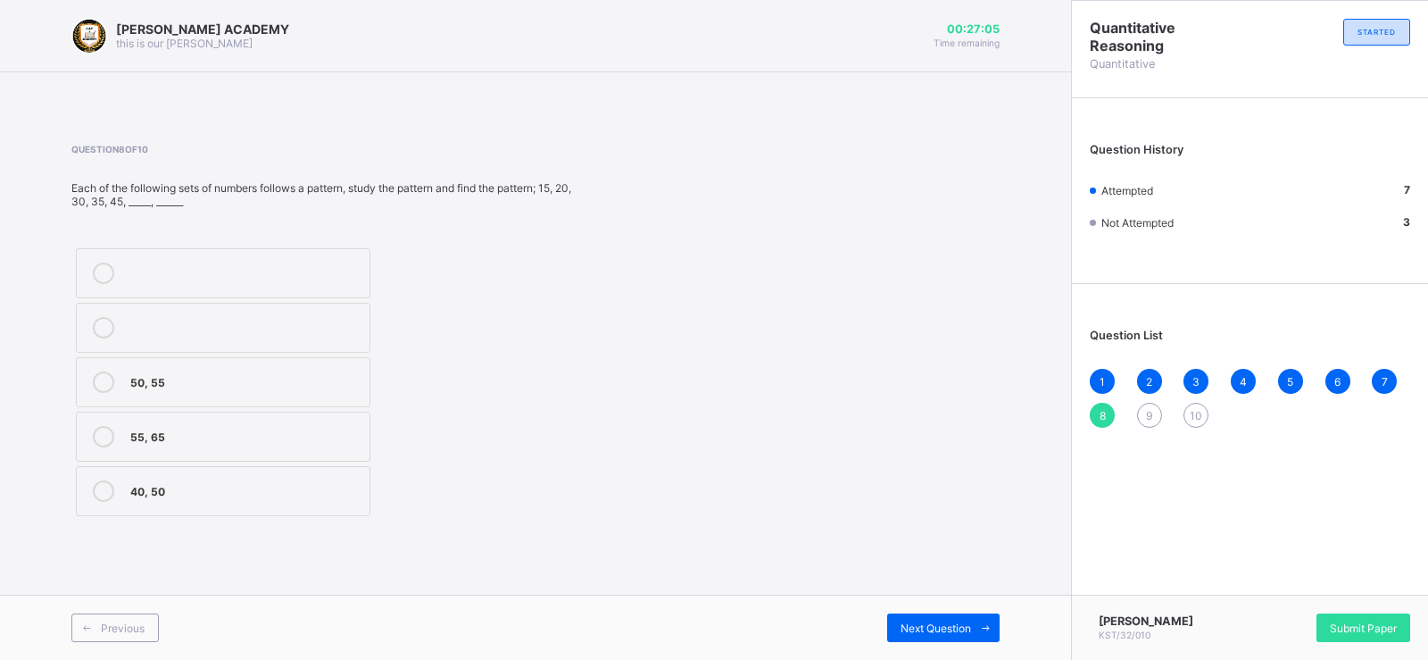
click at [183, 388] on div "50, 55" at bounding box center [245, 380] width 230 height 18
click at [921, 631] on span "Next Question" at bounding box center [936, 627] width 71 height 13
click at [296, 323] on div "160, 180" at bounding box center [245, 326] width 231 height 18
click at [957, 633] on span "Next Question" at bounding box center [936, 627] width 71 height 13
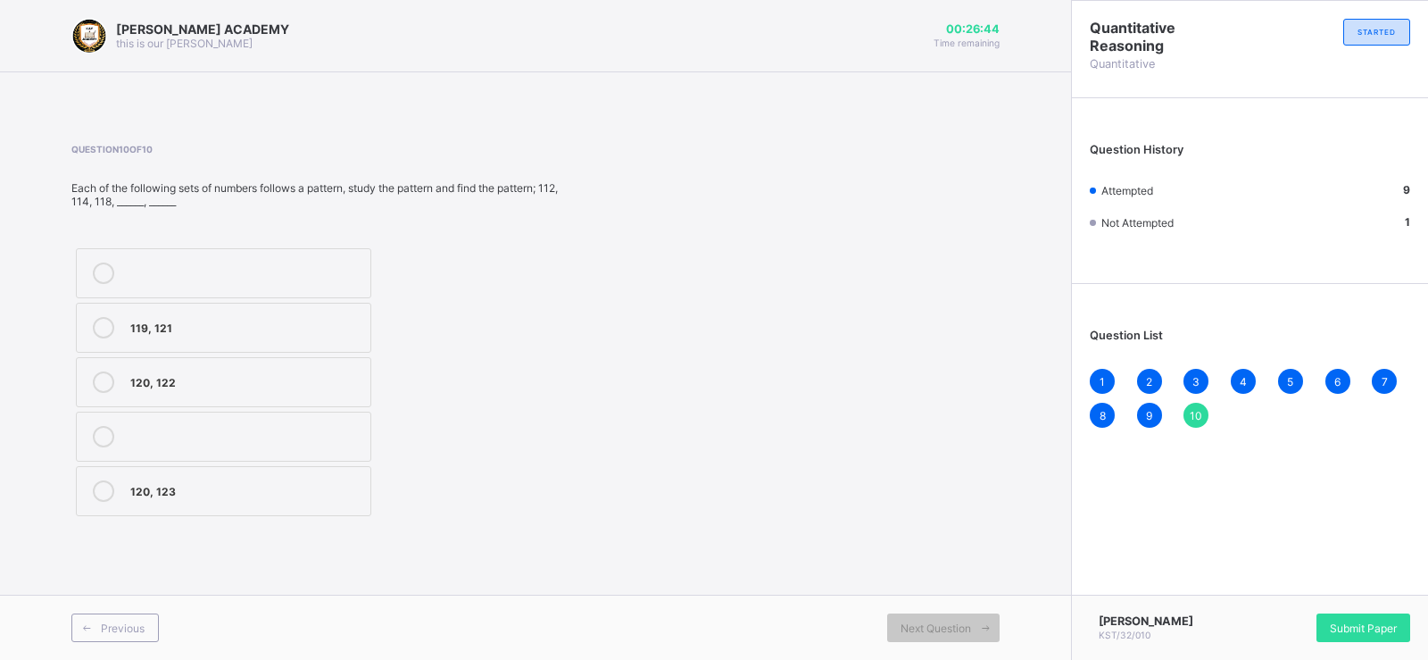
click at [187, 396] on label "120, 122" at bounding box center [224, 382] width 296 height 50
click at [1374, 620] on div "Submit Paper" at bounding box center [1364, 627] width 94 height 29
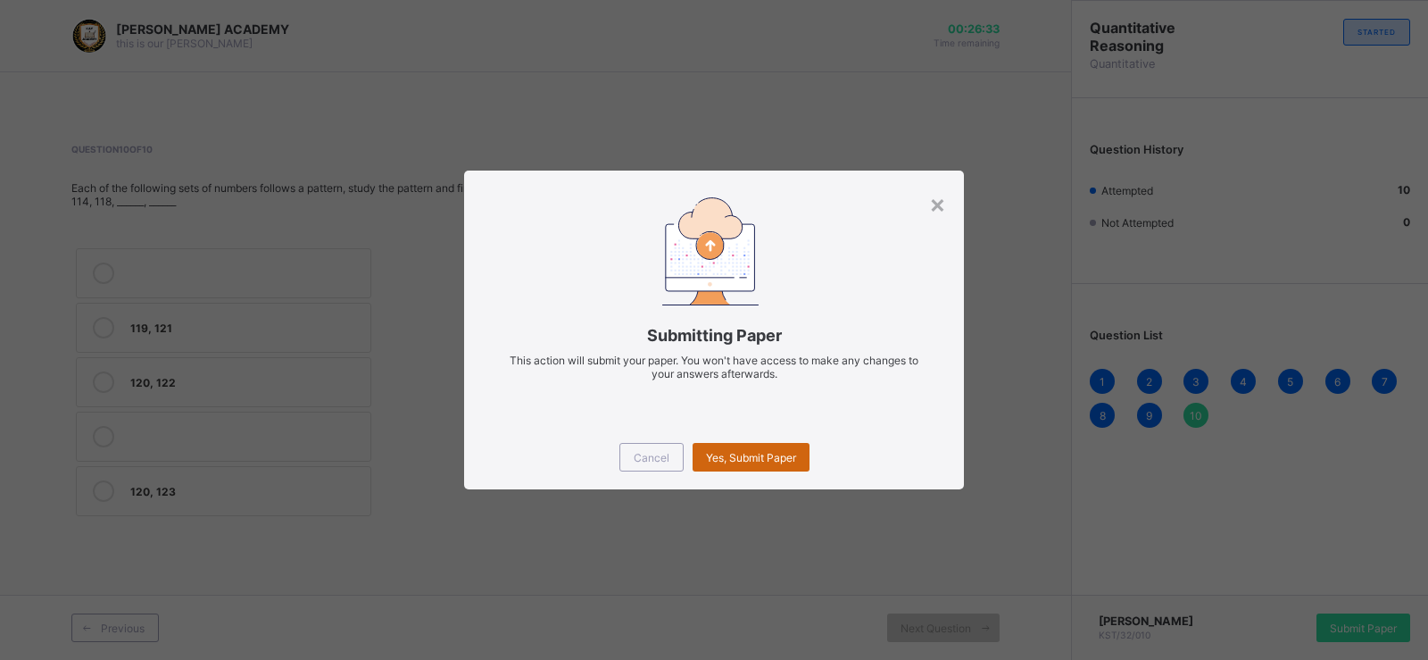
click at [742, 460] on span "Yes, Submit Paper" at bounding box center [751, 457] width 90 height 13
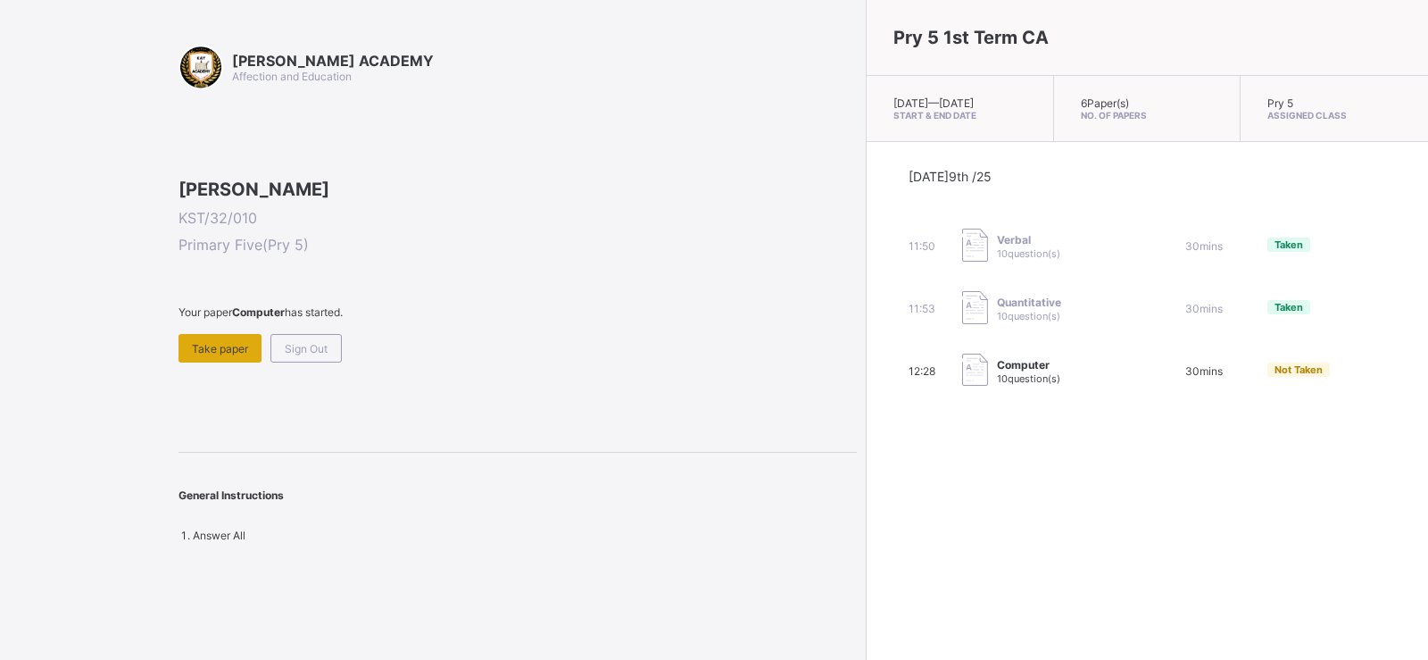
click at [219, 355] on span "Take paper" at bounding box center [220, 348] width 56 height 13
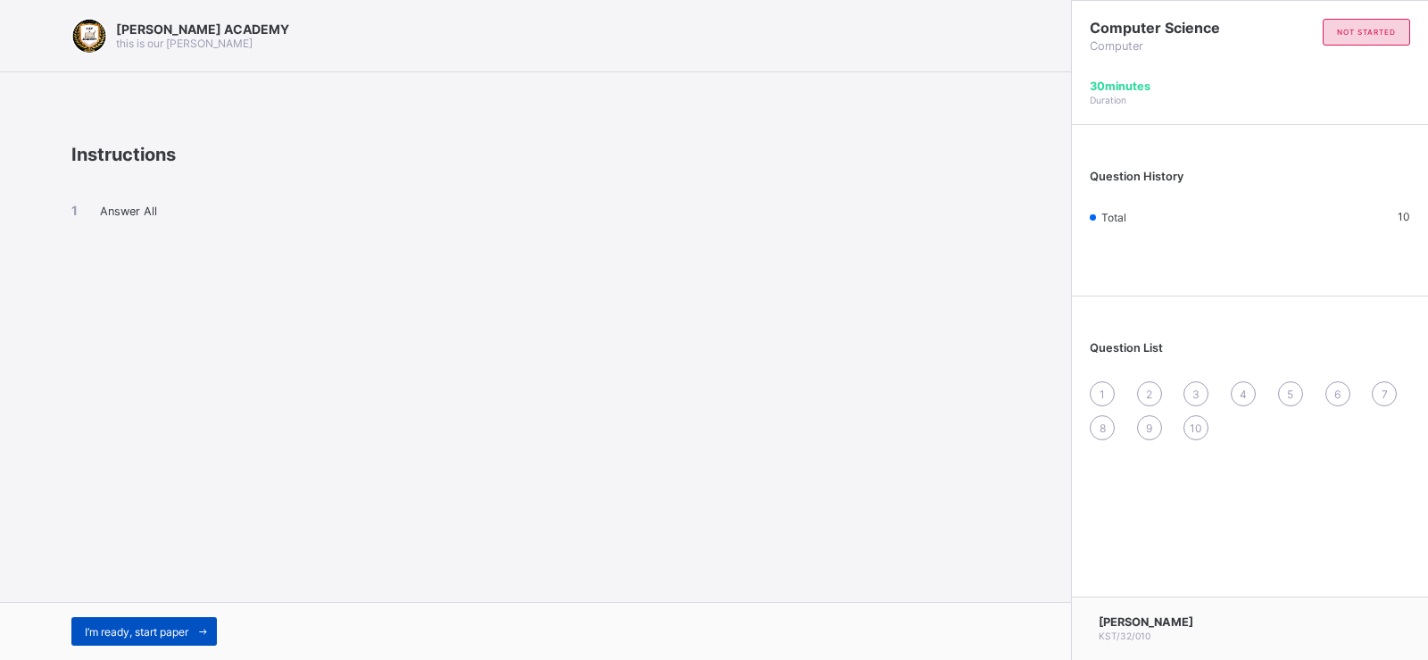
click at [164, 631] on span "I’m ready, start paper" at bounding box center [137, 631] width 104 height 13
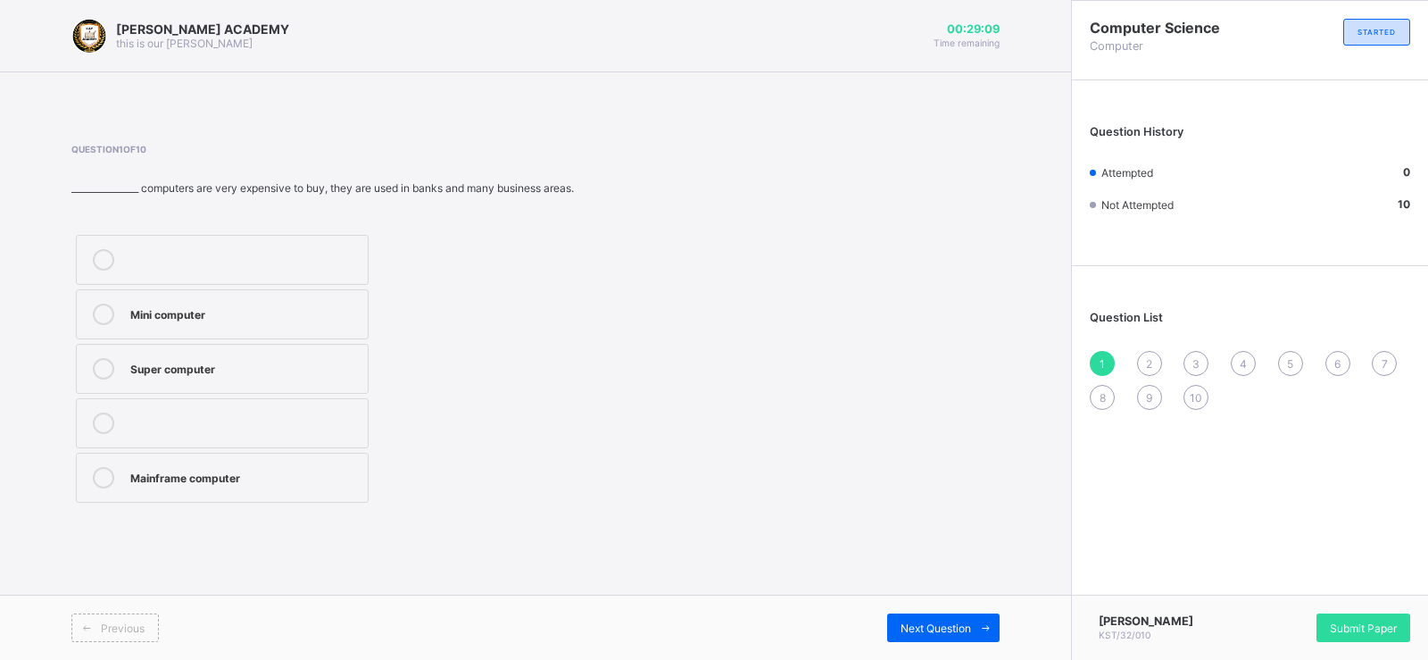
click at [351, 317] on div "Mini computer" at bounding box center [244, 313] width 229 height 18
click at [949, 616] on div "Next Question" at bounding box center [943, 627] width 112 height 29
click at [315, 310] on div "Micro Computer" at bounding box center [235, 313] width 211 height 18
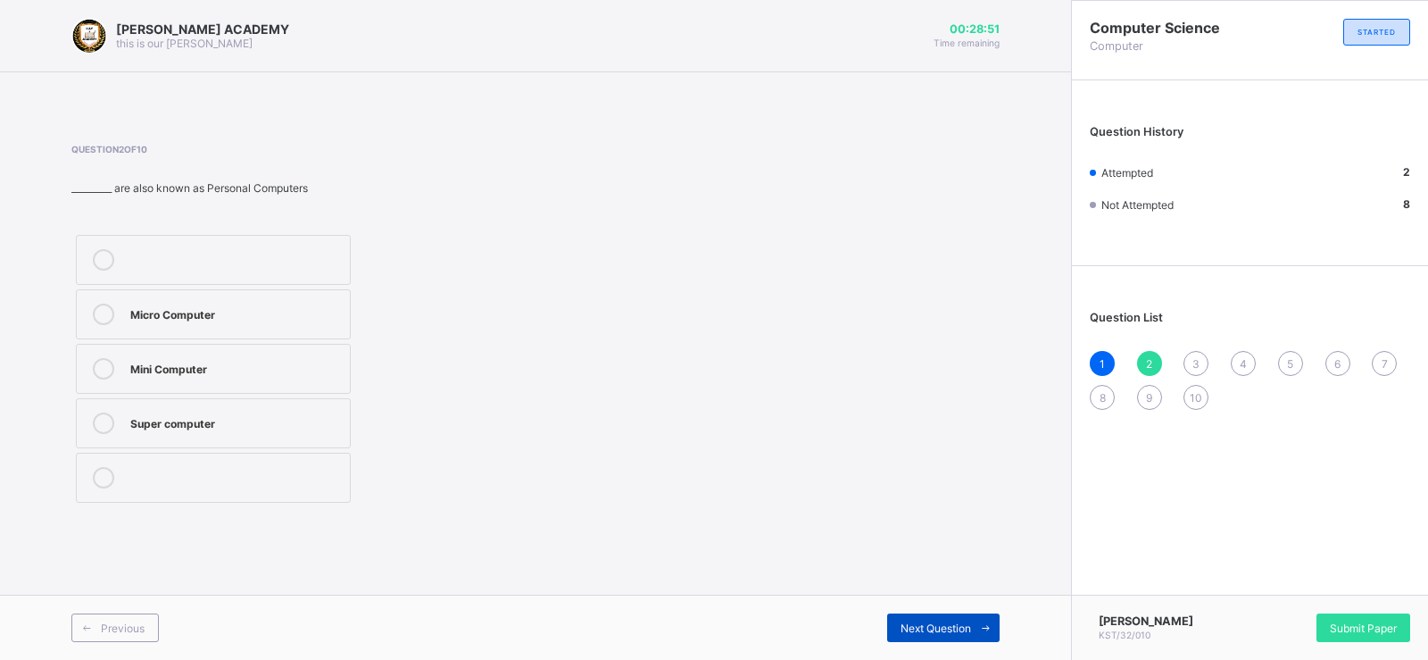
click at [950, 619] on div "Next Question" at bounding box center [943, 627] width 112 height 29
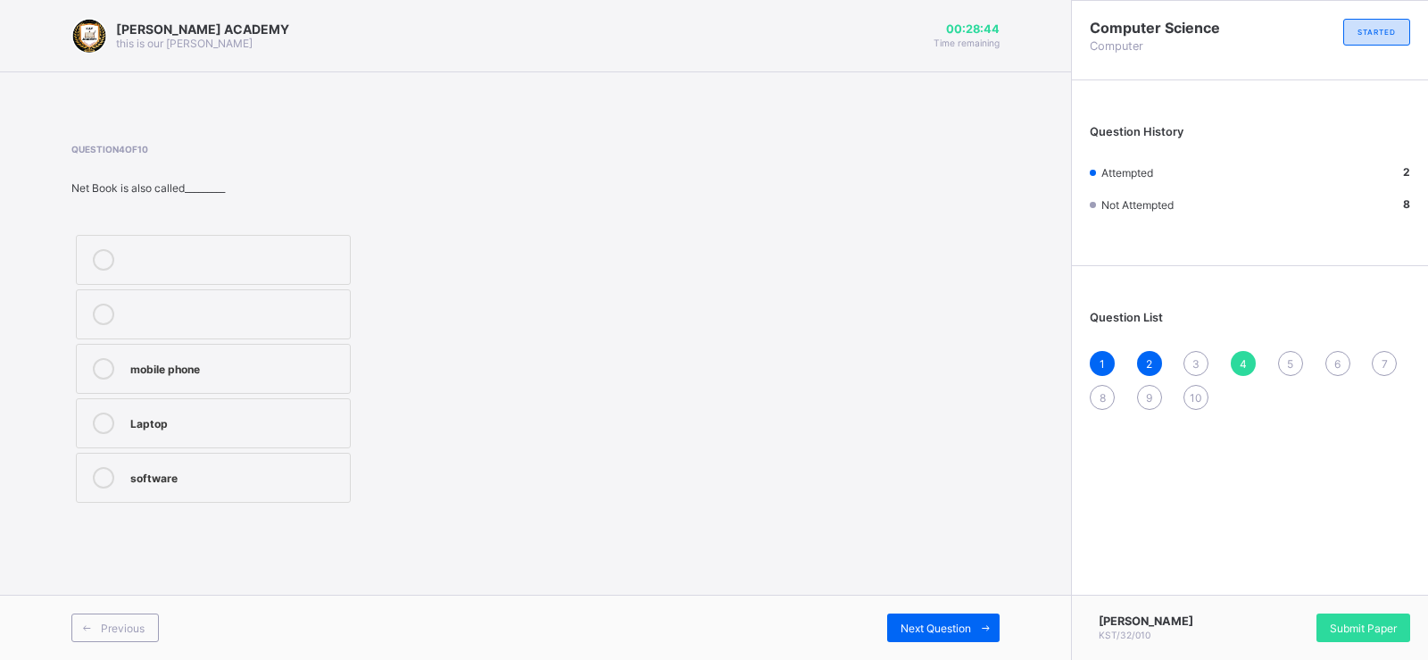
click at [1187, 357] on div "3" at bounding box center [1196, 363] width 25 height 25
click at [287, 309] on div "Tablet PC" at bounding box center [235, 313] width 211 height 18
click at [955, 618] on div "Next Question" at bounding box center [943, 627] width 112 height 29
click at [304, 420] on div "Laptop" at bounding box center [235, 421] width 211 height 18
click at [914, 629] on span "Next Question" at bounding box center [936, 627] width 71 height 13
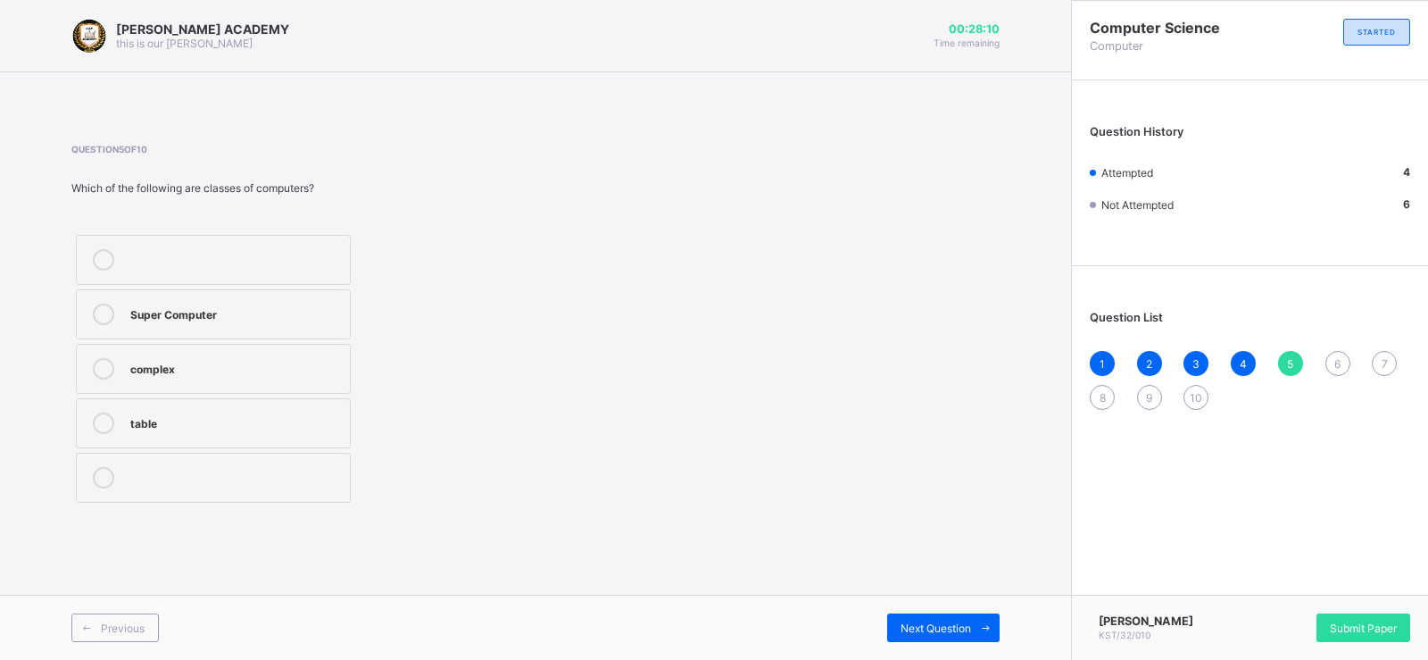
click at [328, 311] on div "Super Computer" at bounding box center [235, 313] width 211 height 18
click at [925, 620] on div "Next Question" at bounding box center [943, 627] width 112 height 29
click at [337, 369] on label "Carry" at bounding box center [222, 369] width 293 height 50
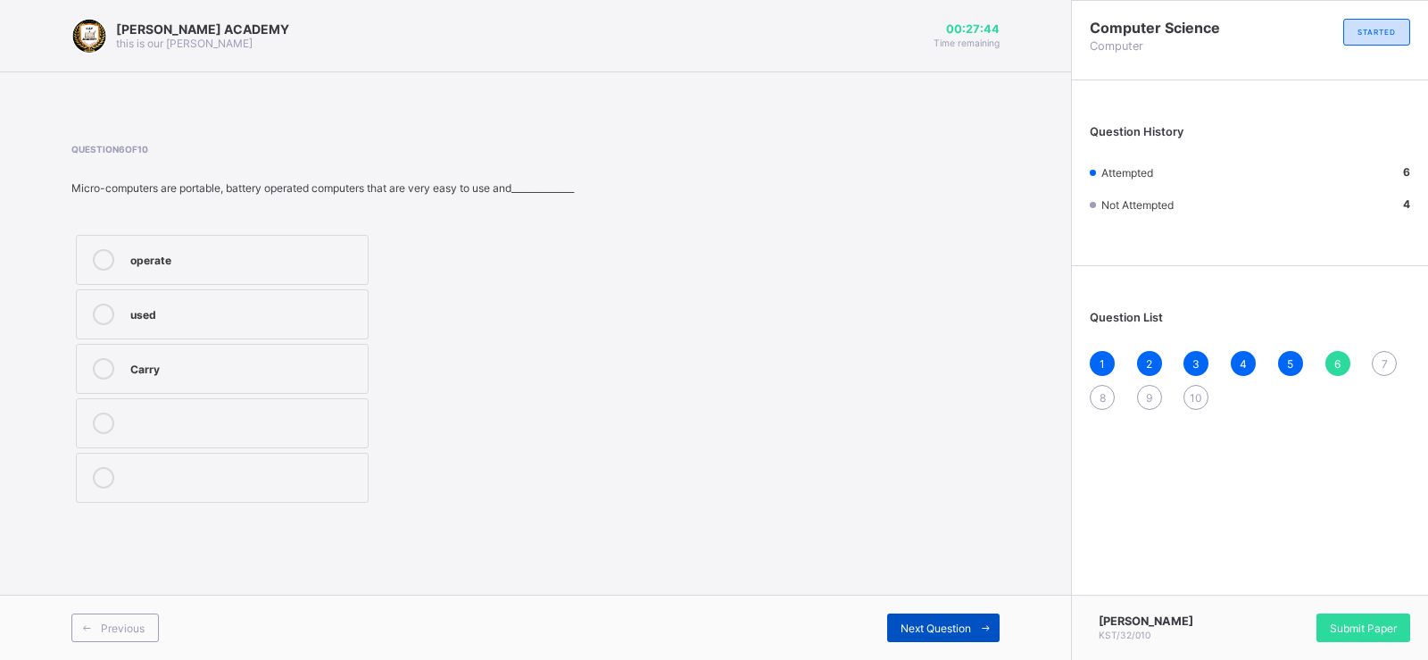
click at [947, 620] on div "Next Question" at bounding box center [943, 627] width 112 height 29
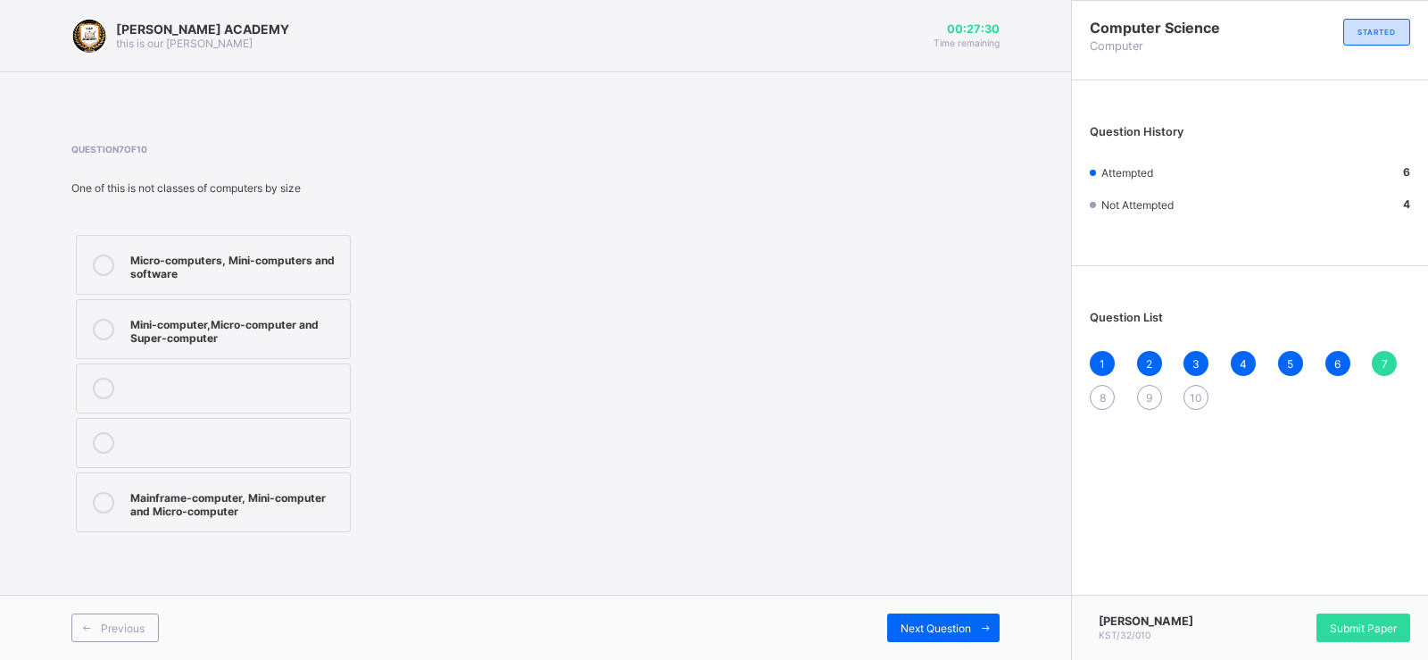
click at [291, 256] on div "Micro-computers, Mini-computers and software" at bounding box center [235, 264] width 211 height 31
click at [920, 614] on div "Next Question" at bounding box center [943, 627] width 112 height 29
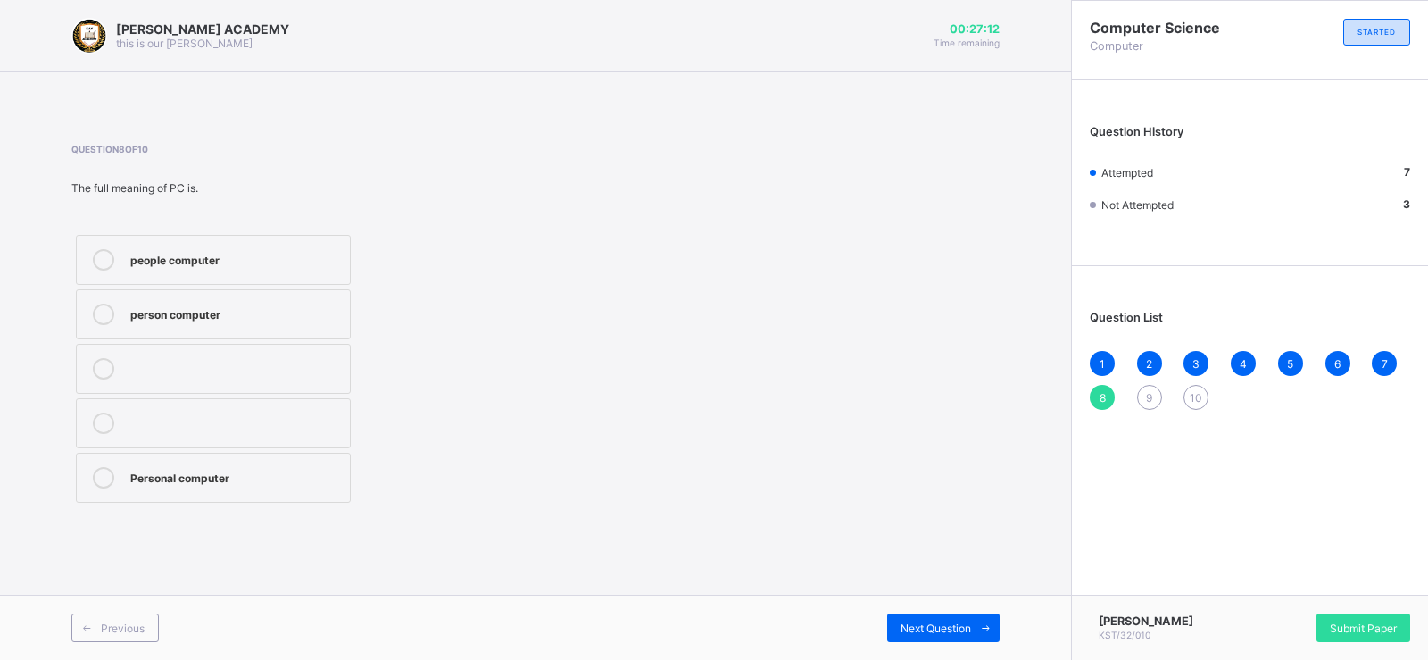
click at [282, 470] on div "Personal computer" at bounding box center [235, 476] width 211 height 18
click at [945, 627] on span "Next Question" at bounding box center [936, 627] width 71 height 13
drag, startPoint x: 945, startPoint y: 627, endPoint x: 807, endPoint y: 620, distance: 138.6
click at [807, 620] on div "Next Question" at bounding box center [768, 627] width 464 height 29
click at [299, 497] on label "Mini computer" at bounding box center [213, 478] width 275 height 50
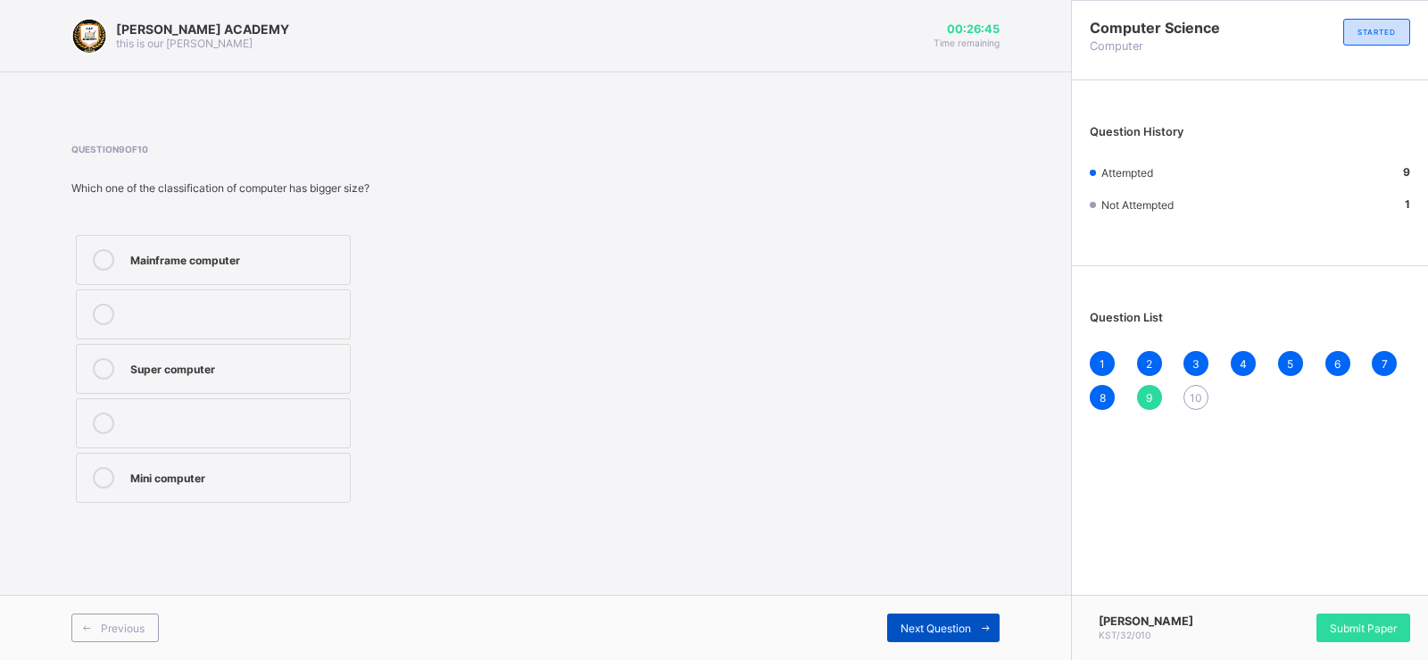
click at [890, 614] on div "Next Question" at bounding box center [943, 627] width 112 height 29
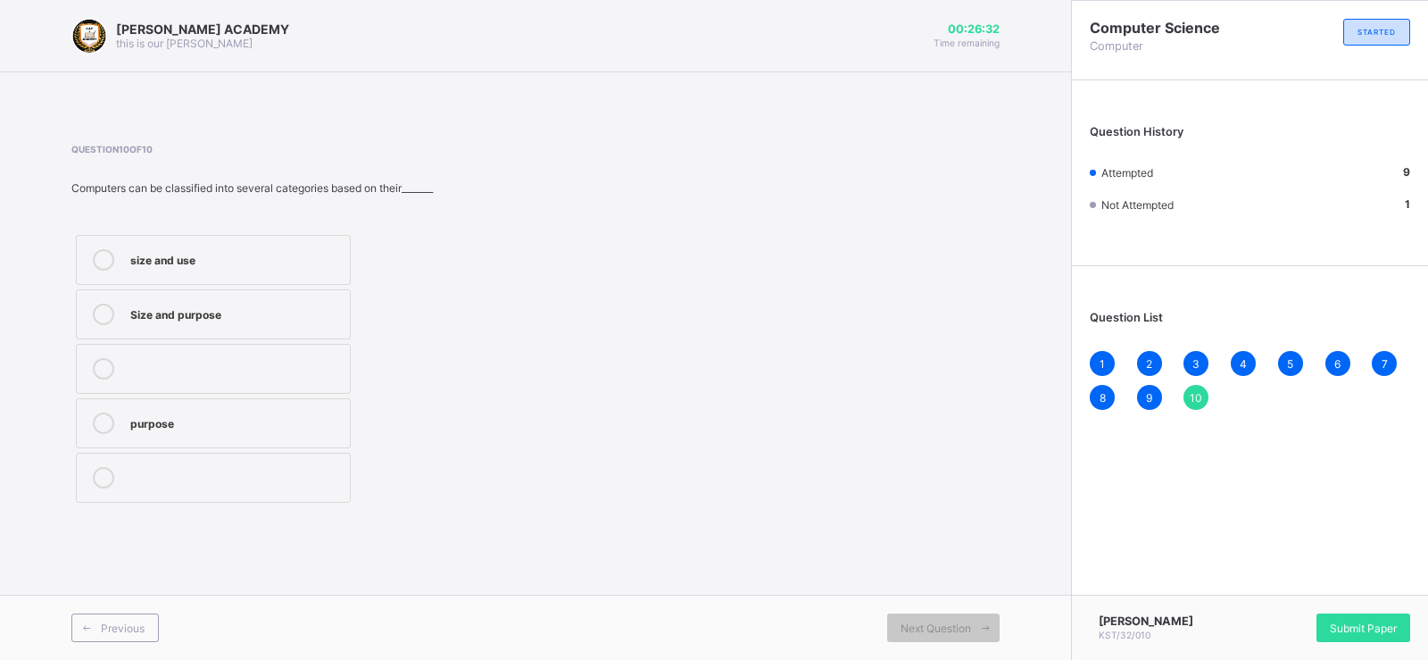
click at [312, 261] on div "size and use" at bounding box center [235, 258] width 211 height 18
click at [1378, 621] on span "Submit Paper" at bounding box center [1363, 627] width 67 height 13
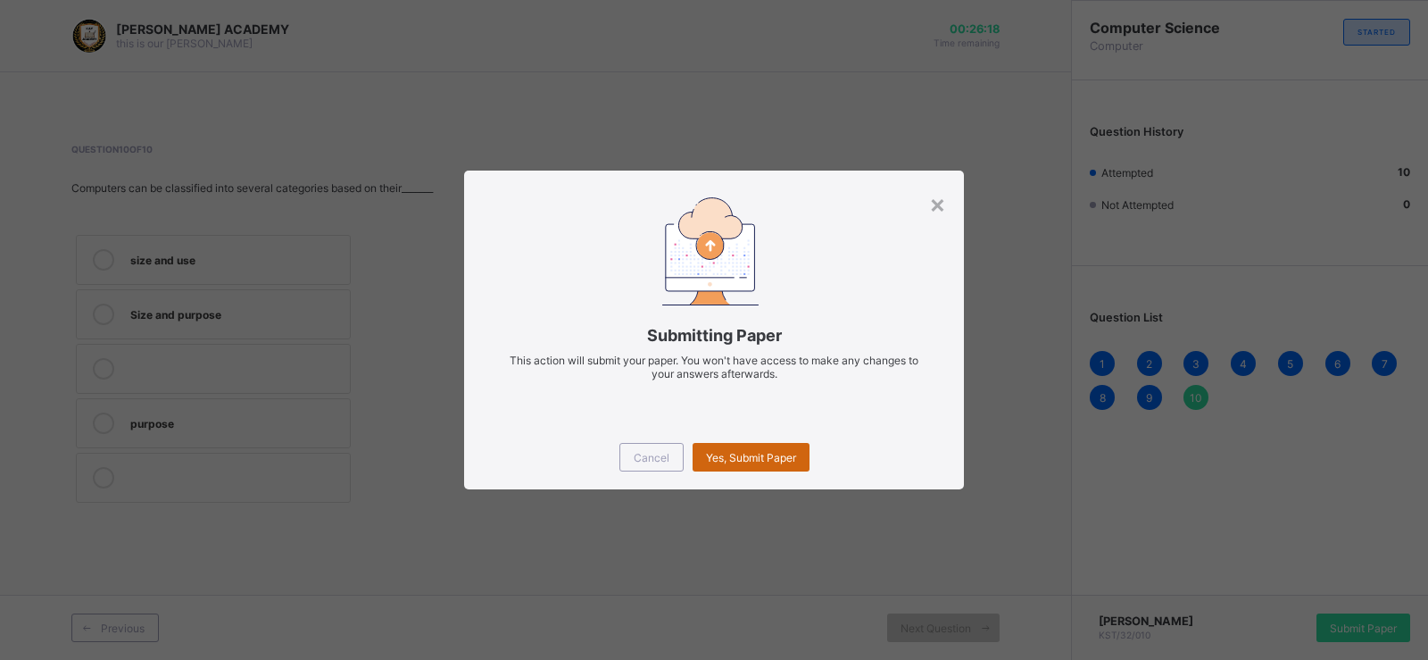
click at [740, 445] on div "Yes, Submit Paper" at bounding box center [751, 457] width 117 height 29
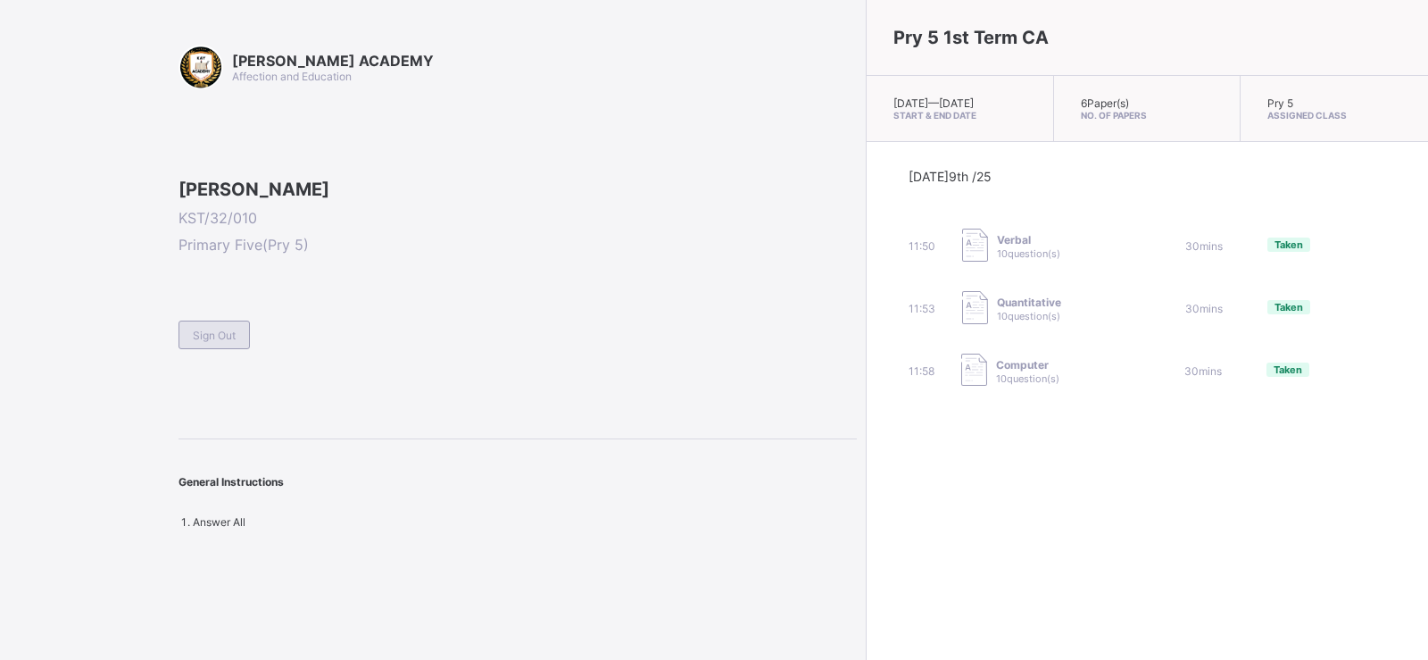
click at [234, 342] on span "Sign Out" at bounding box center [214, 335] width 43 height 13
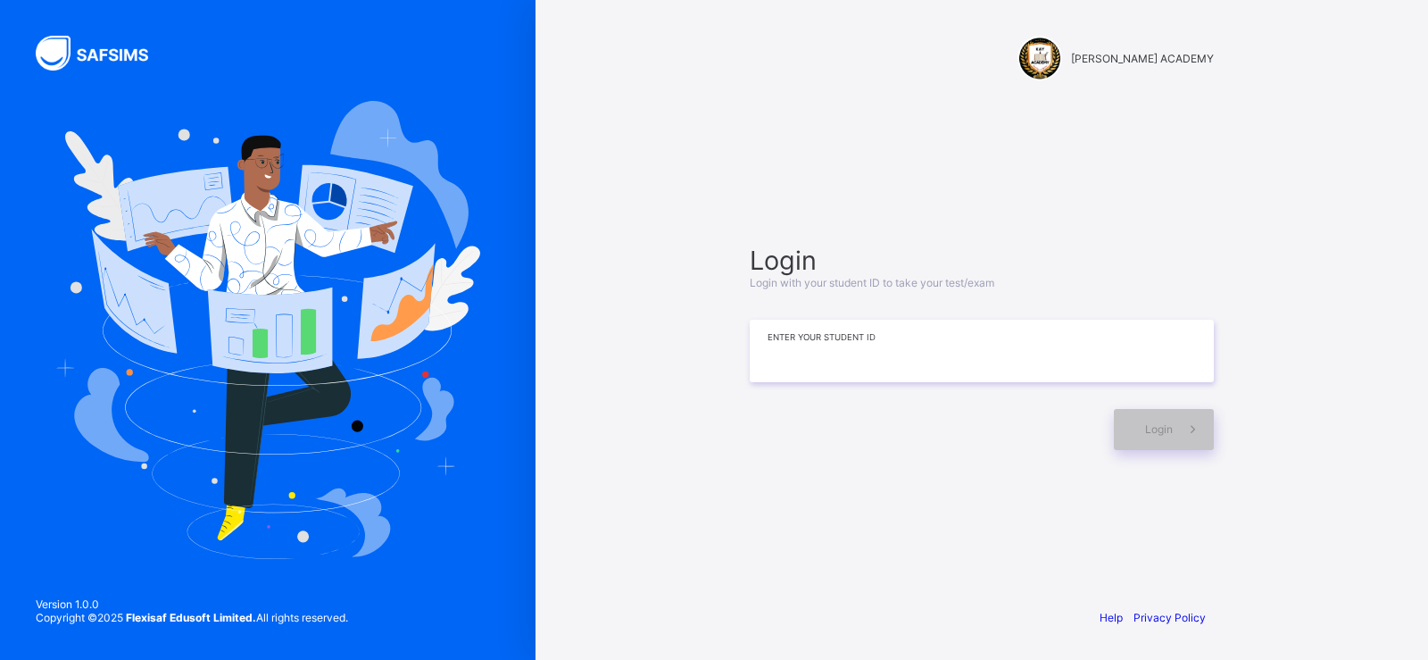
click at [762, 353] on input at bounding box center [982, 351] width 464 height 62
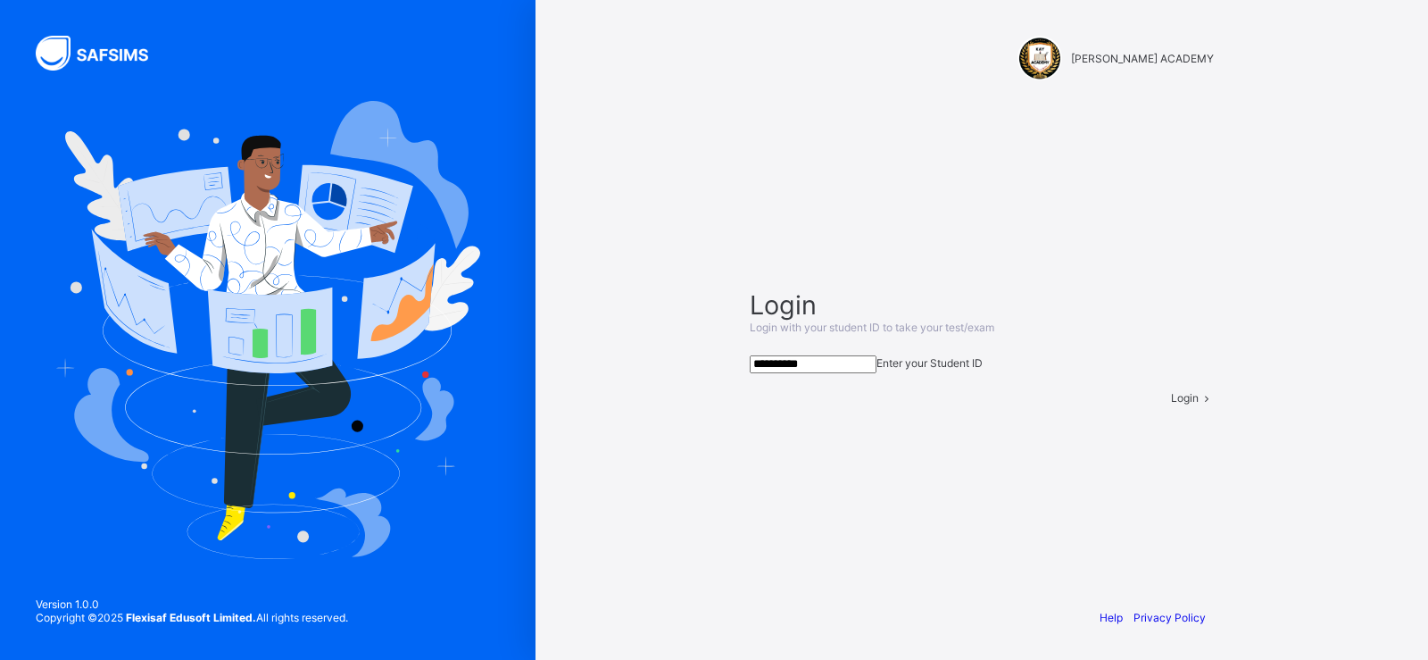
type input "**********"
click at [1171, 404] on div "Login" at bounding box center [1192, 397] width 43 height 13
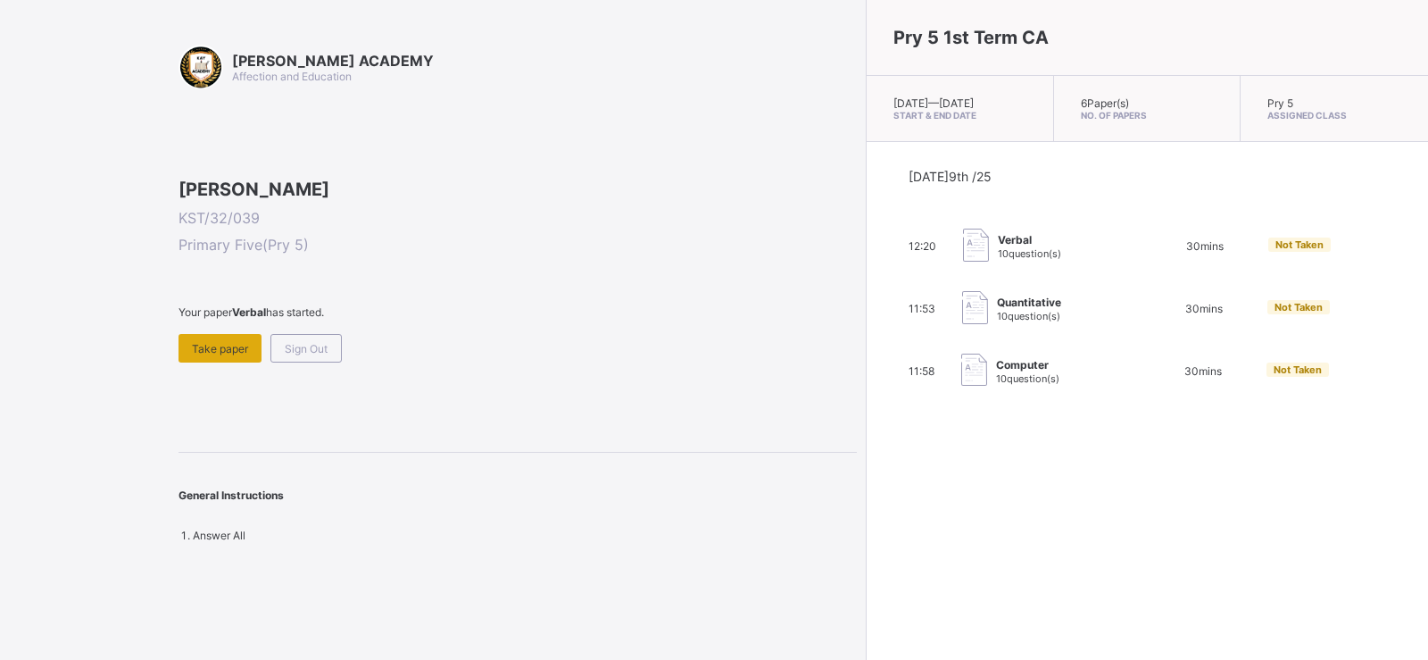
click at [244, 362] on div "Take paper" at bounding box center [220, 348] width 83 height 29
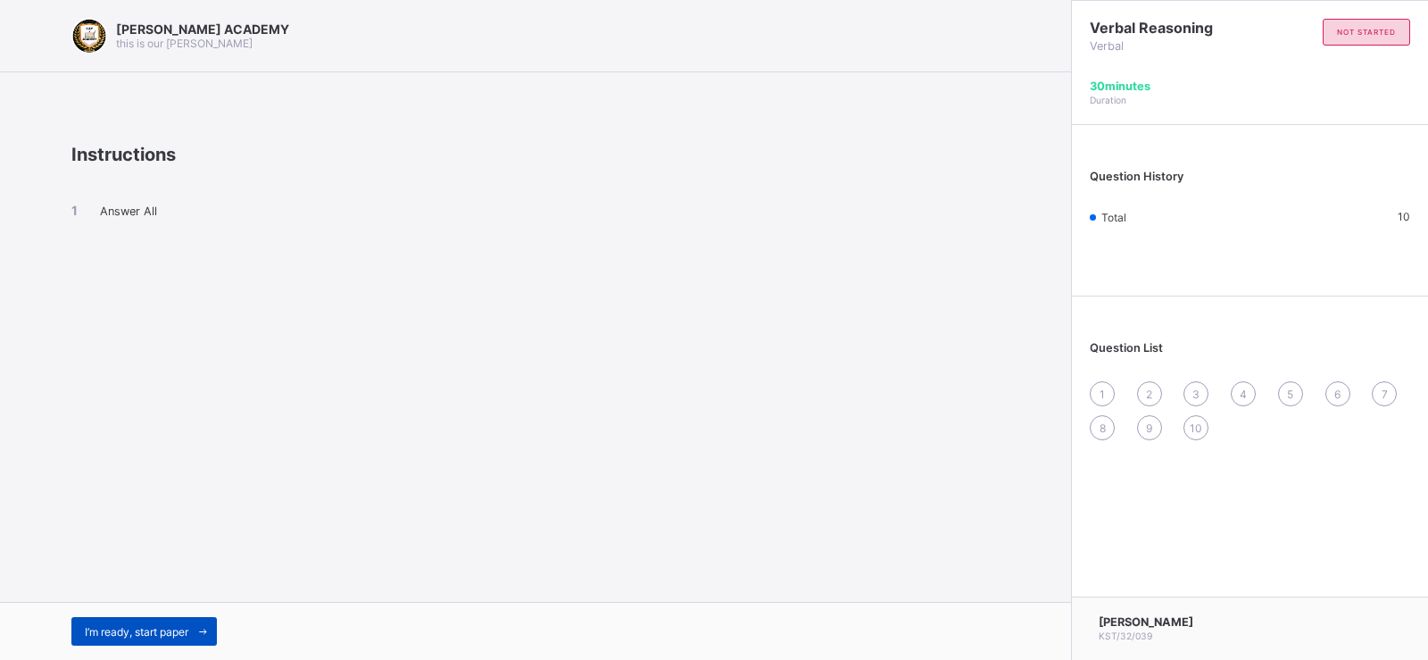
click at [181, 629] on span "I’m ready, start paper" at bounding box center [137, 631] width 104 height 13
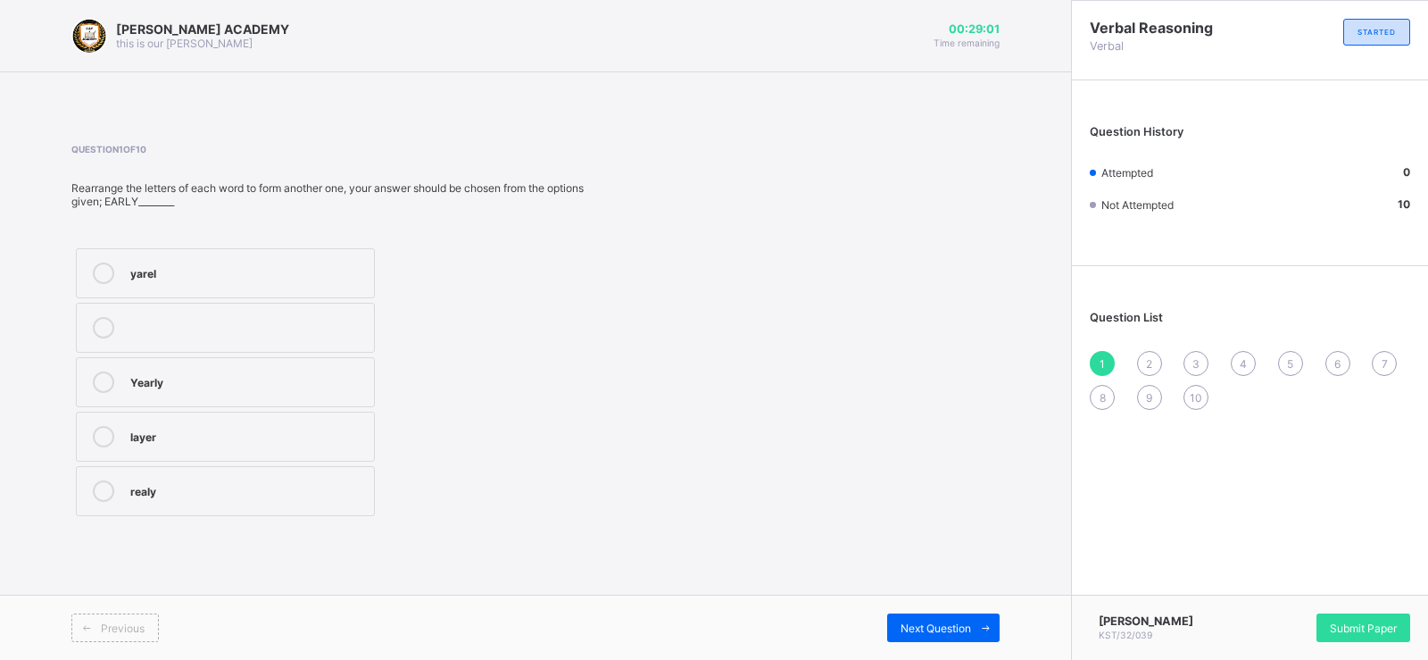
click at [316, 486] on div "realy" at bounding box center [247, 489] width 235 height 18
click at [1147, 354] on div "2" at bounding box center [1149, 363] width 25 height 25
click at [196, 320] on div "danger" at bounding box center [248, 326] width 236 height 18
click at [1194, 352] on div "3" at bounding box center [1196, 363] width 25 height 25
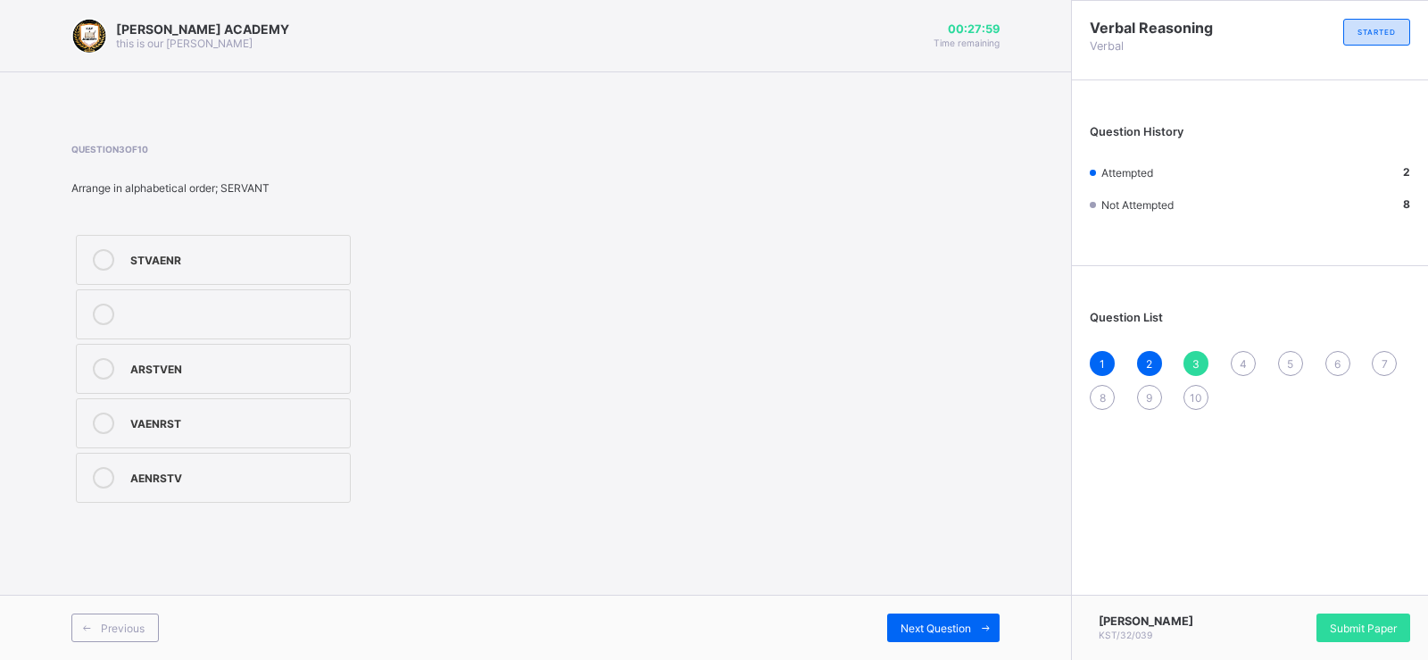
click at [302, 474] on div "AENRSTV" at bounding box center [235, 476] width 211 height 18
click at [1241, 352] on div "4" at bounding box center [1243, 363] width 25 height 25
click at [1286, 353] on div "5" at bounding box center [1290, 363] width 25 height 25
click at [298, 350] on label "a,e,I,o,u" at bounding box center [213, 369] width 275 height 50
click at [1337, 353] on div "6" at bounding box center [1338, 363] width 25 height 25
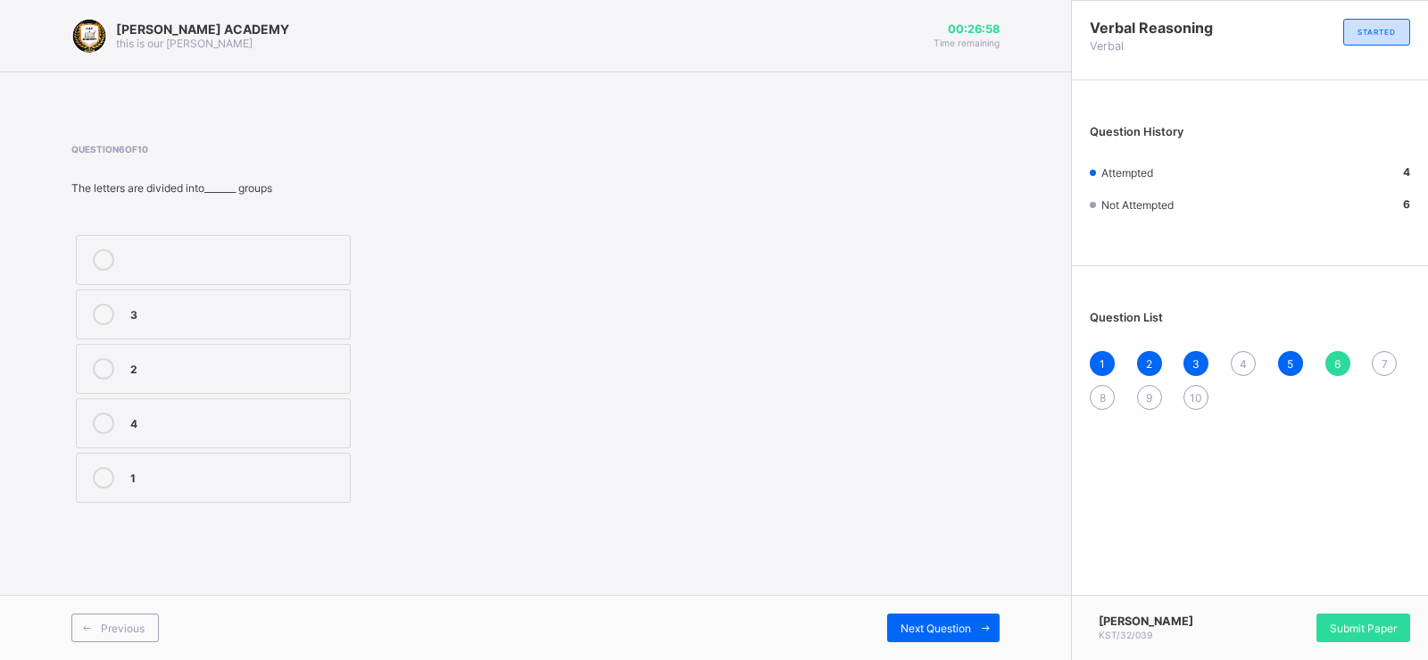
click at [320, 371] on div "2" at bounding box center [235, 367] width 211 height 18
click at [1386, 357] on span "7" at bounding box center [1385, 363] width 6 height 13
click at [201, 348] on label "21" at bounding box center [213, 369] width 275 height 50
click at [1096, 389] on div "8" at bounding box center [1102, 397] width 25 height 25
click at [313, 457] on label "CDE" at bounding box center [213, 478] width 275 height 50
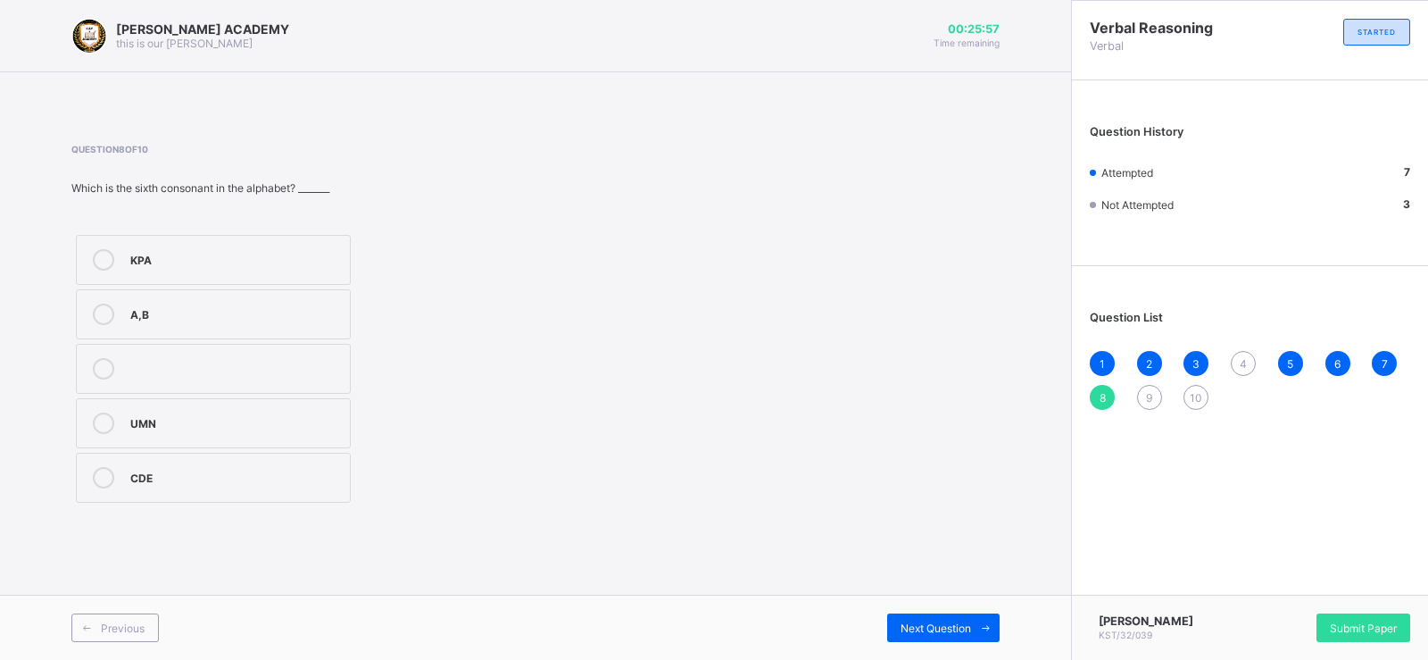
click at [1147, 393] on span "9" at bounding box center [1149, 397] width 6 height 13
click at [224, 238] on label "VESA" at bounding box center [213, 260] width 275 height 50
click at [1242, 354] on div "4" at bounding box center [1243, 363] width 25 height 25
drag, startPoint x: 285, startPoint y: 358, endPoint x: 184, endPoint y: 362, distance: 101.0
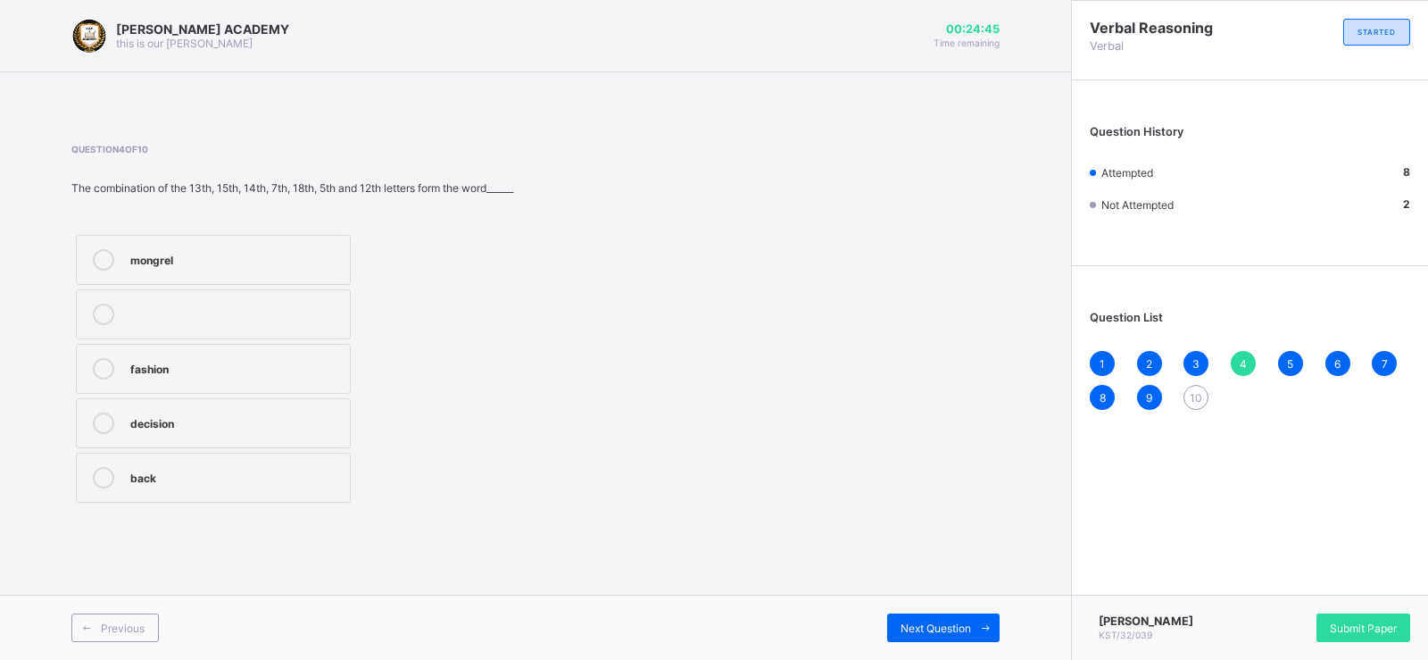
click at [184, 362] on div "fashion" at bounding box center [235, 367] width 211 height 18
click at [1201, 386] on div "10" at bounding box center [1196, 397] width 25 height 25
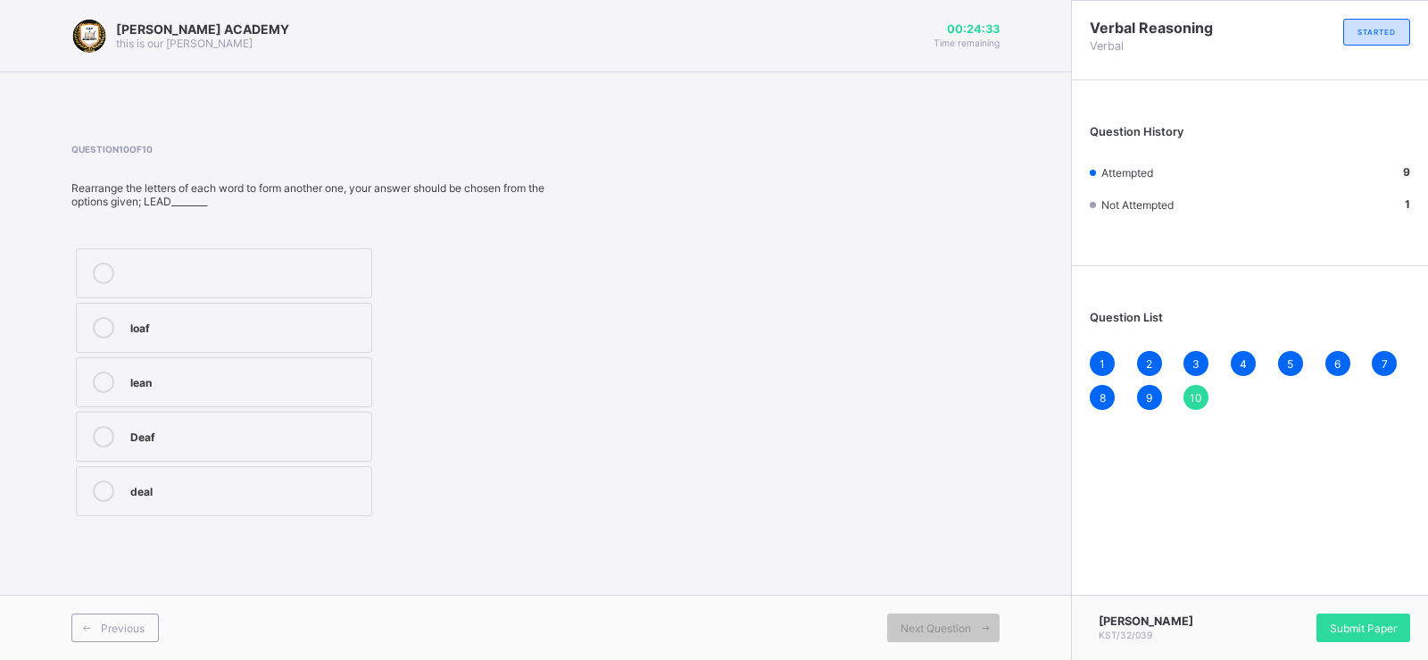
click at [181, 375] on div "lean" at bounding box center [246, 380] width 232 height 18
click at [1353, 613] on div "Submit Paper" at bounding box center [1364, 627] width 94 height 29
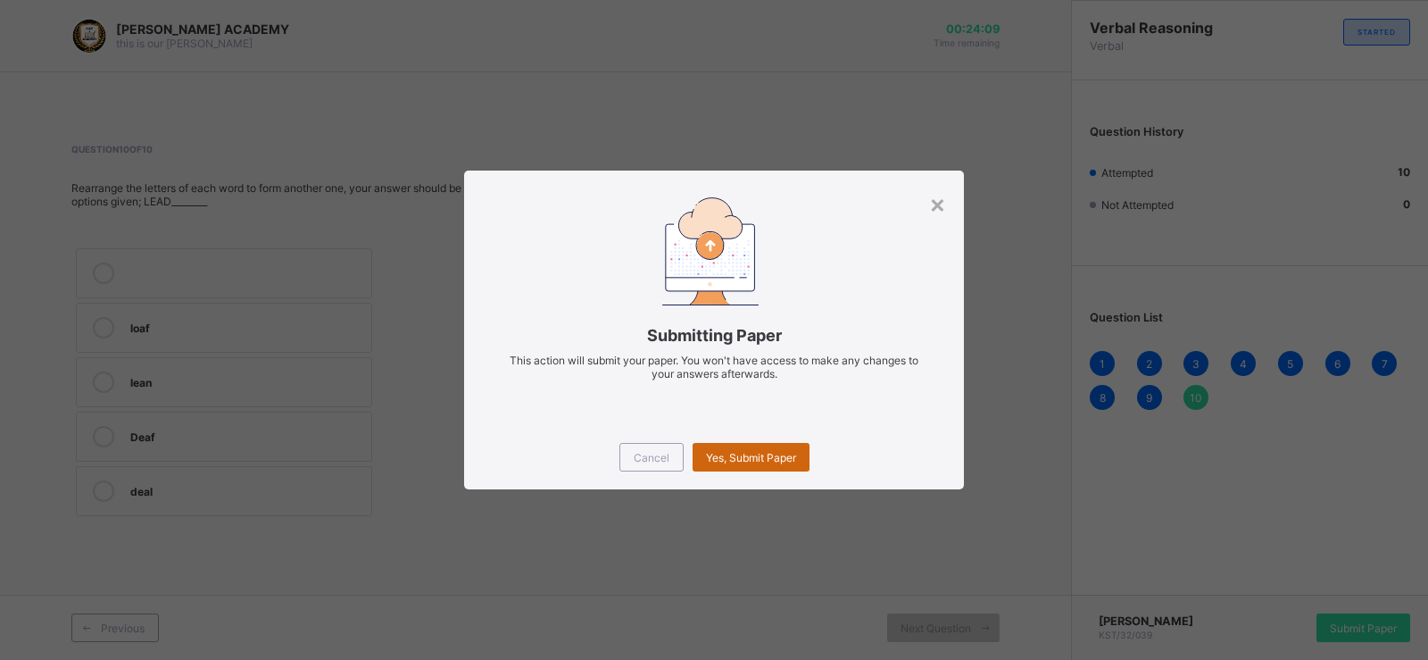
click at [754, 454] on span "Yes, Submit Paper" at bounding box center [751, 457] width 90 height 13
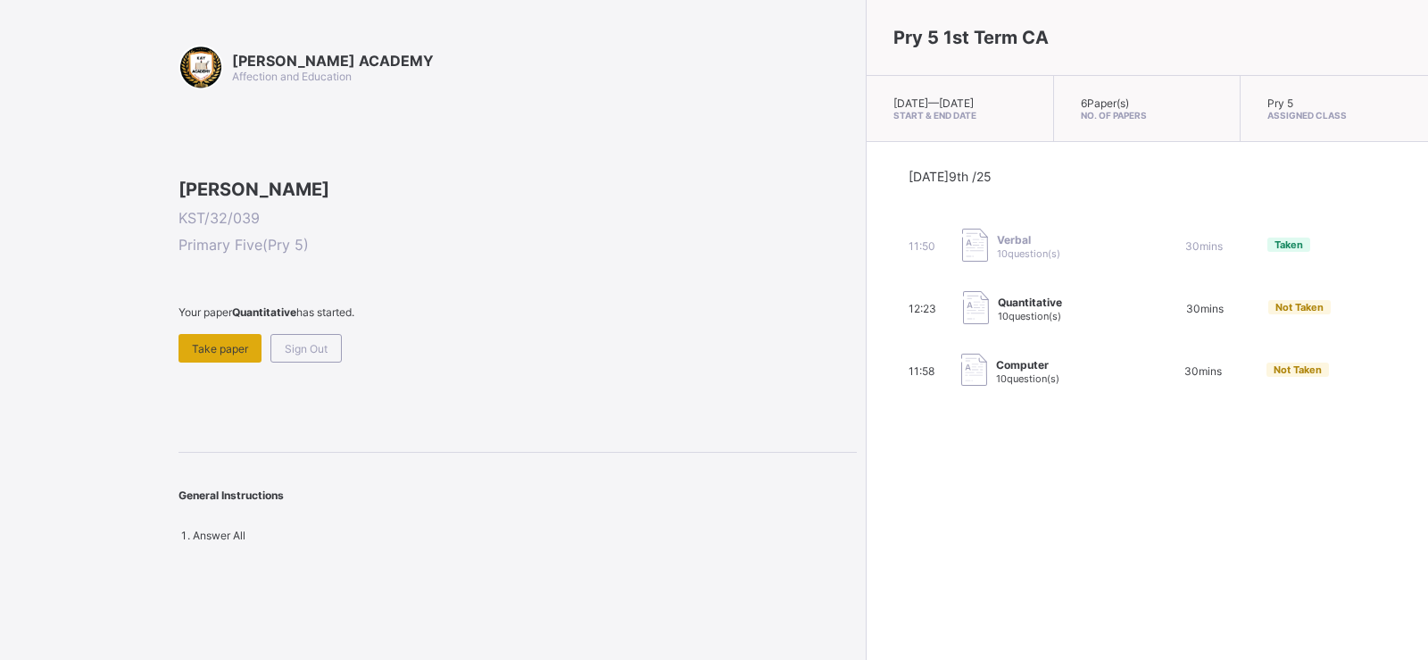
click at [222, 362] on div "Take paper" at bounding box center [220, 348] width 83 height 29
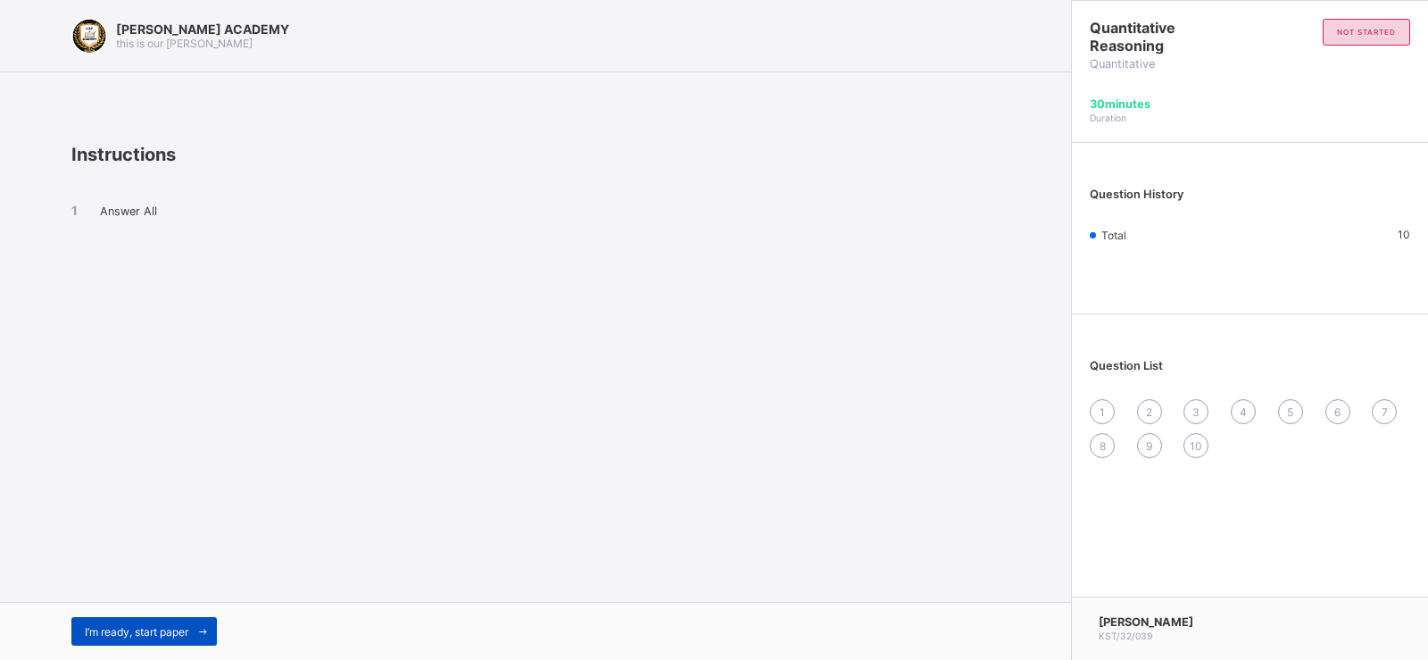
click at [161, 620] on div "I’m ready, start paper" at bounding box center [144, 631] width 146 height 29
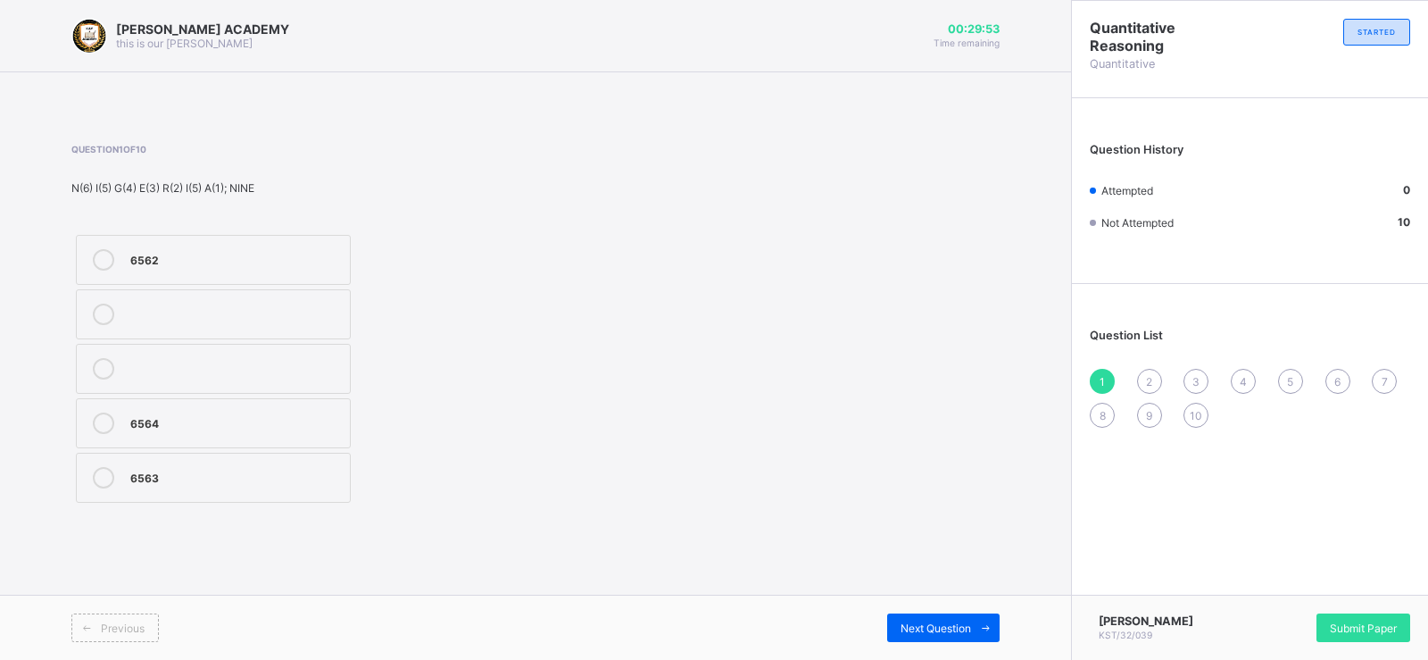
click at [1147, 377] on span "2" at bounding box center [1149, 381] width 6 height 13
click at [1193, 369] on div "3" at bounding box center [1196, 381] width 25 height 25
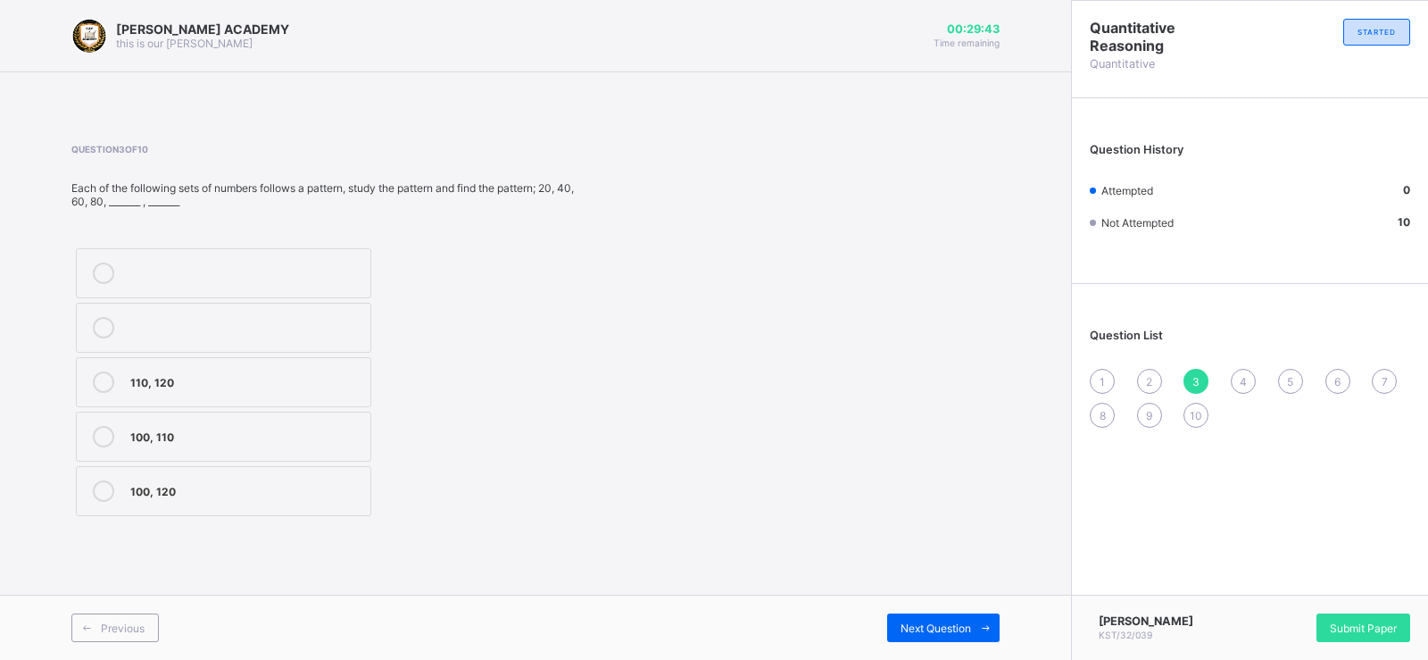
click at [1235, 371] on div "4" at bounding box center [1243, 381] width 25 height 25
click at [1286, 368] on div "Question List 1 2 3 4 5 6 7 8 9 10" at bounding box center [1250, 369] width 356 height 153
drag, startPoint x: 1286, startPoint y: 368, endPoint x: 1104, endPoint y: 381, distance: 182.6
click at [1104, 381] on div "Question List 1 2 3 4 5 6 7 8 9 10" at bounding box center [1250, 369] width 356 height 153
click at [1104, 380] on span "1" at bounding box center [1102, 381] width 5 height 13
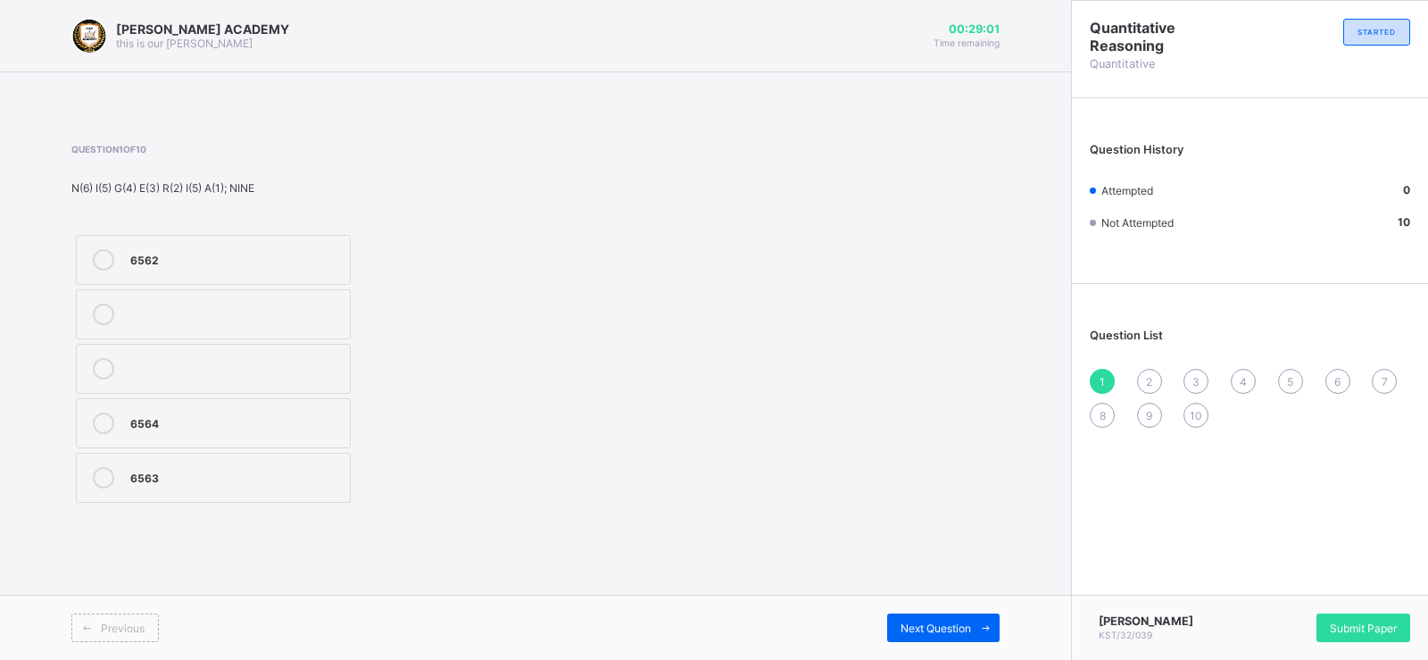
click at [170, 462] on label "6563" at bounding box center [213, 478] width 275 height 50
click at [1150, 371] on div "2" at bounding box center [1149, 381] width 25 height 25
click at [182, 373] on div "65432" at bounding box center [235, 367] width 211 height 18
click at [1191, 366] on div "Question List 1 2 3 4 5 6 7 8 9 10" at bounding box center [1250, 369] width 356 height 153
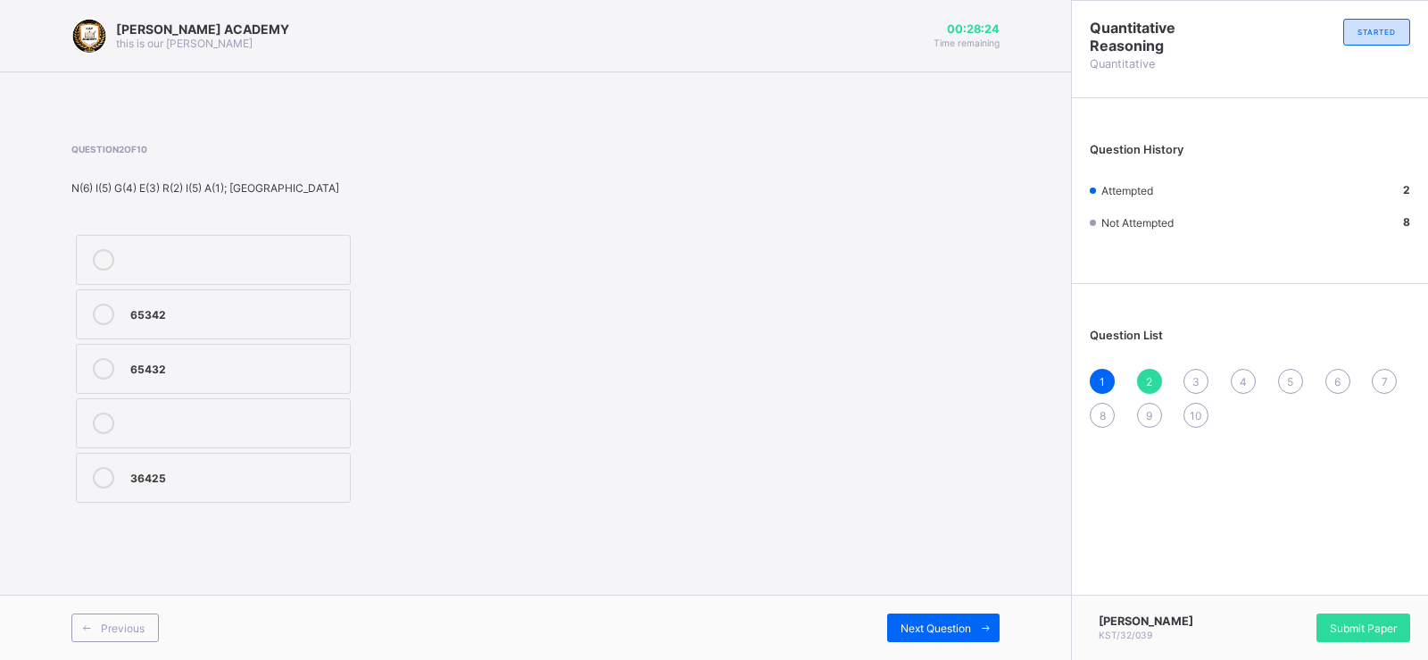
click at [1190, 369] on div "1 2 3 4 5 6 7 8 9 10" at bounding box center [1250, 398] width 321 height 59
click at [1192, 368] on div "Question List 1 2 3 4 5 6 7 8 9 10" at bounding box center [1250, 369] width 356 height 153
click at [1193, 370] on div "3" at bounding box center [1196, 381] width 25 height 25
click at [344, 392] on div "110, 120" at bounding box center [245, 381] width 231 height 21
click at [1235, 372] on div "4" at bounding box center [1243, 381] width 25 height 25
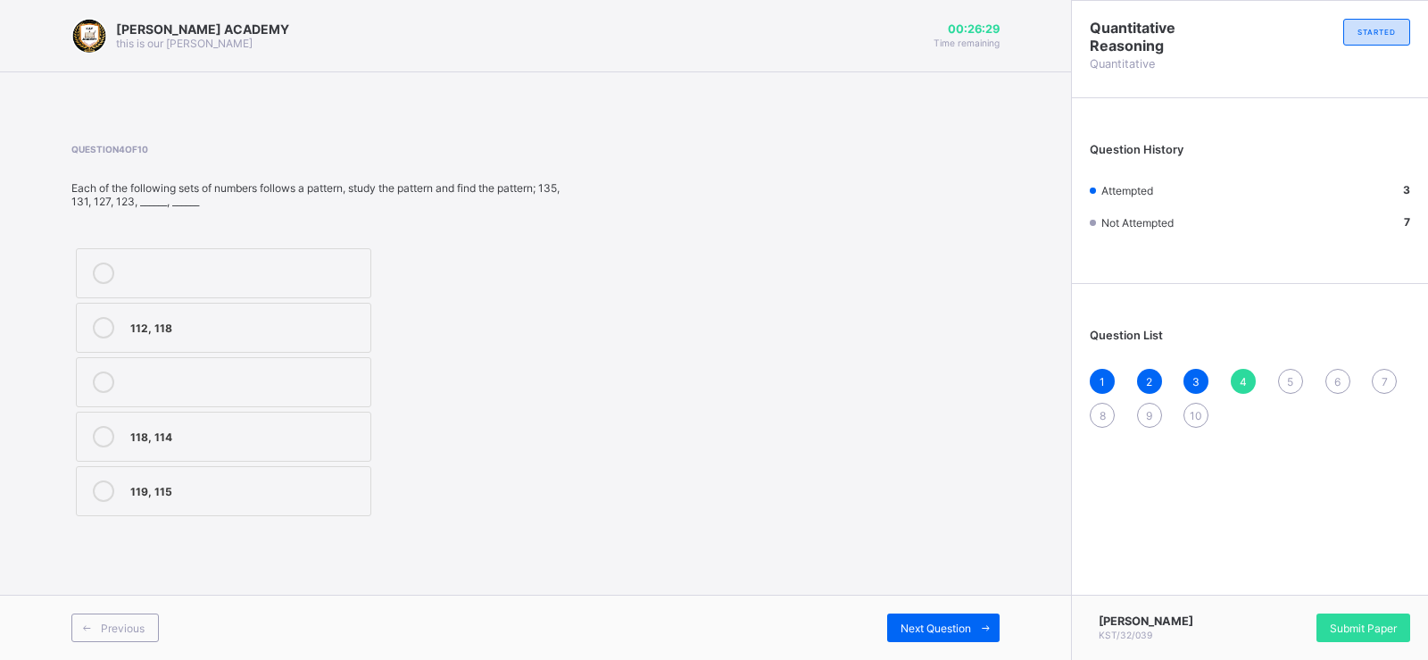
click at [309, 429] on div "118, 114" at bounding box center [245, 435] width 231 height 18
click at [1285, 371] on div "5" at bounding box center [1290, 381] width 25 height 25
click at [333, 431] on div "23, 25" at bounding box center [245, 435] width 230 height 18
click at [1339, 369] on div "6" at bounding box center [1338, 381] width 25 height 25
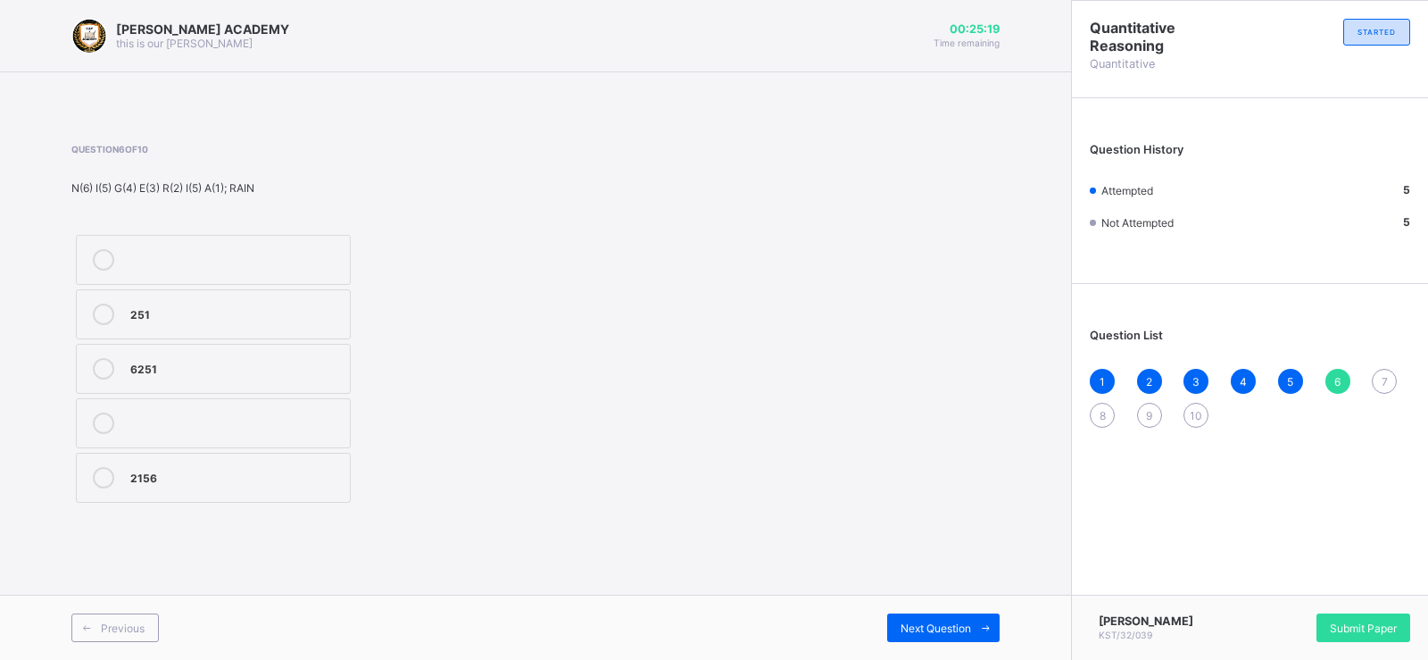
click at [303, 477] on div "2156" at bounding box center [235, 476] width 211 height 18
click at [1386, 373] on div "7" at bounding box center [1384, 381] width 25 height 25
click at [316, 420] on div "123" at bounding box center [235, 421] width 211 height 18
click at [1103, 404] on div "8" at bounding box center [1102, 415] width 25 height 25
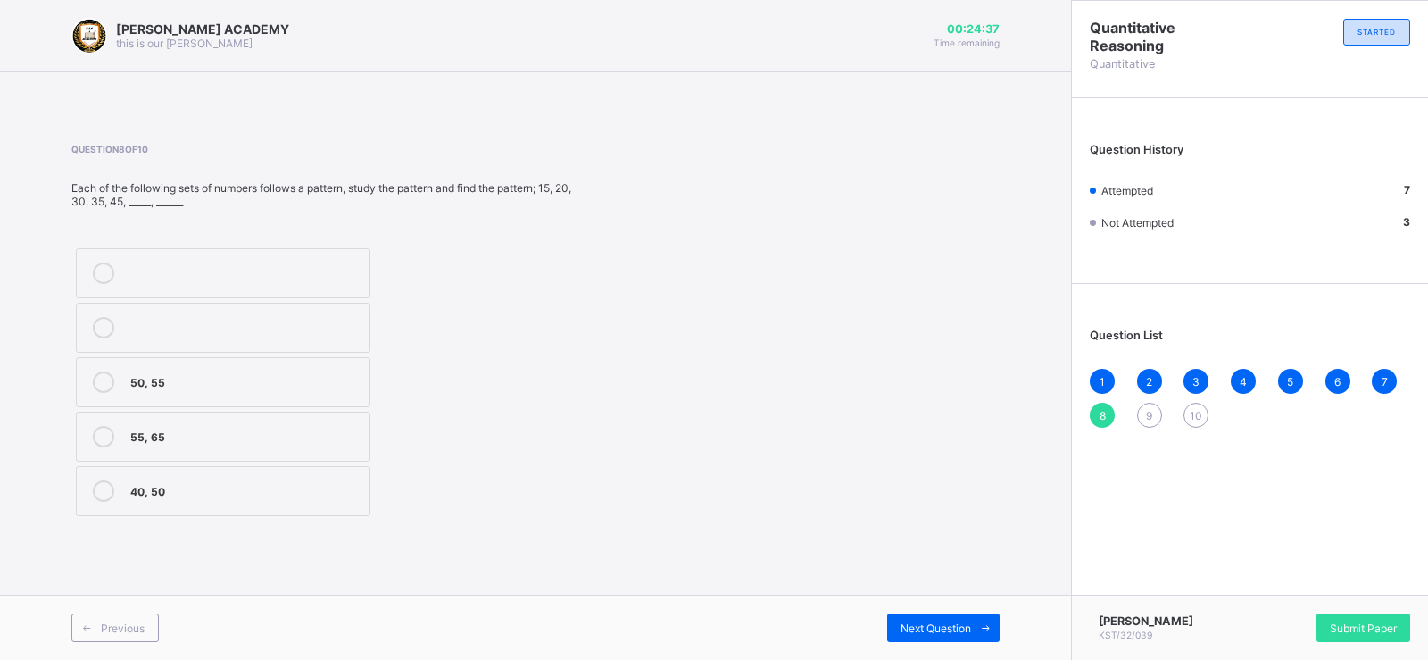
click at [262, 477] on label "40, 50" at bounding box center [223, 491] width 295 height 50
click at [1148, 407] on div "9" at bounding box center [1149, 415] width 25 height 25
click at [329, 474] on label "190, 180" at bounding box center [224, 491] width 296 height 50
click at [1193, 406] on div "10" at bounding box center [1196, 415] width 25 height 25
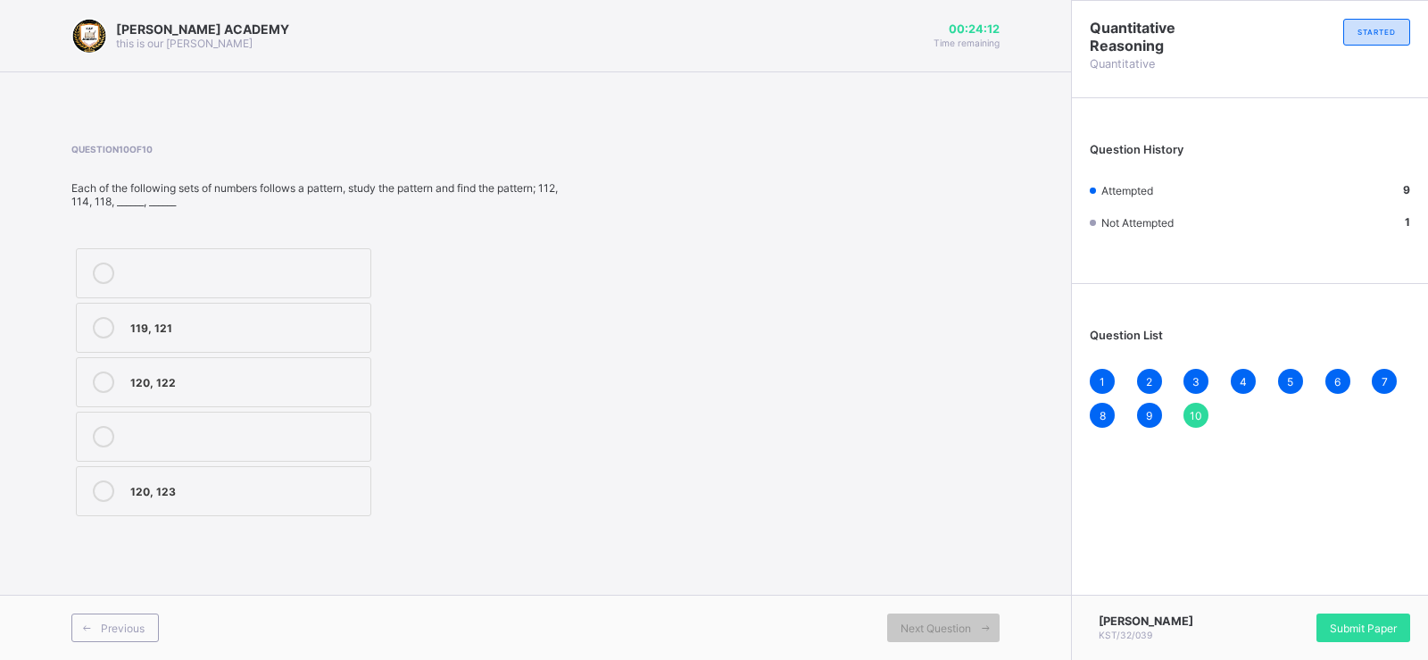
click at [212, 366] on label "120, 122" at bounding box center [224, 382] width 296 height 50
click at [1344, 613] on div "Submit Paper" at bounding box center [1364, 627] width 94 height 29
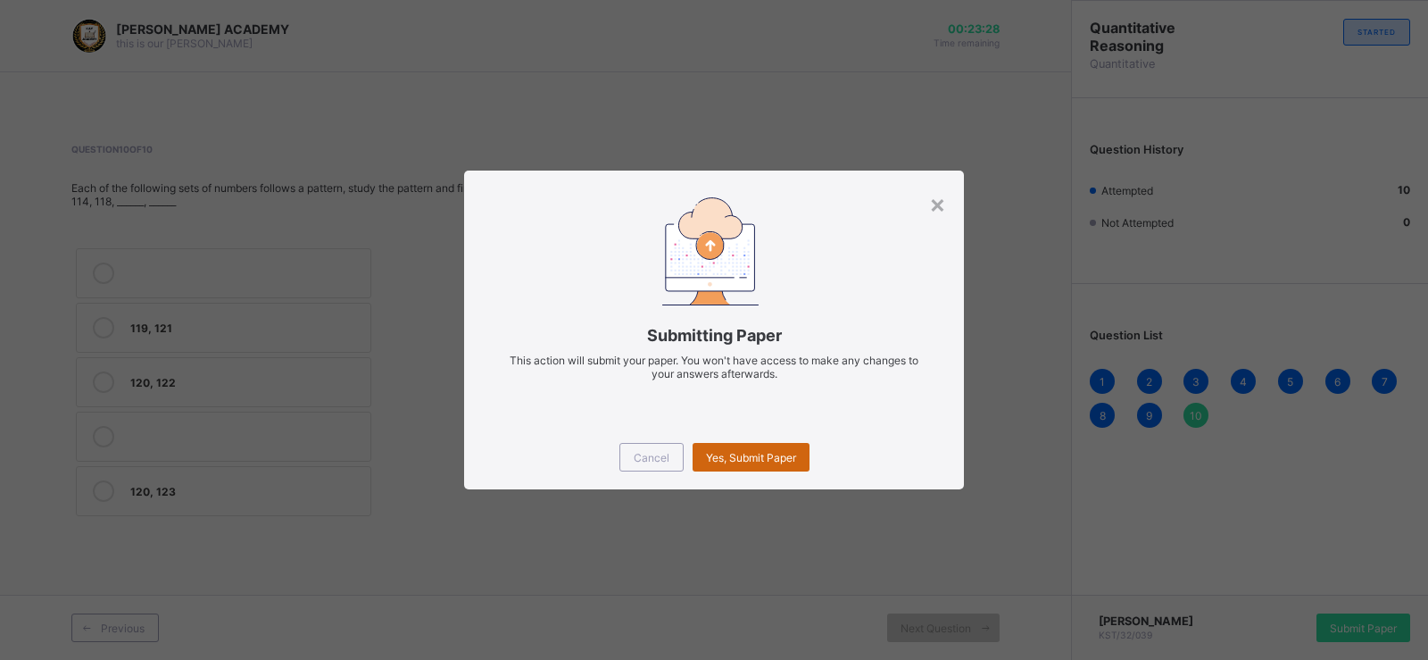
click at [782, 448] on div "Yes, Submit Paper" at bounding box center [751, 457] width 117 height 29
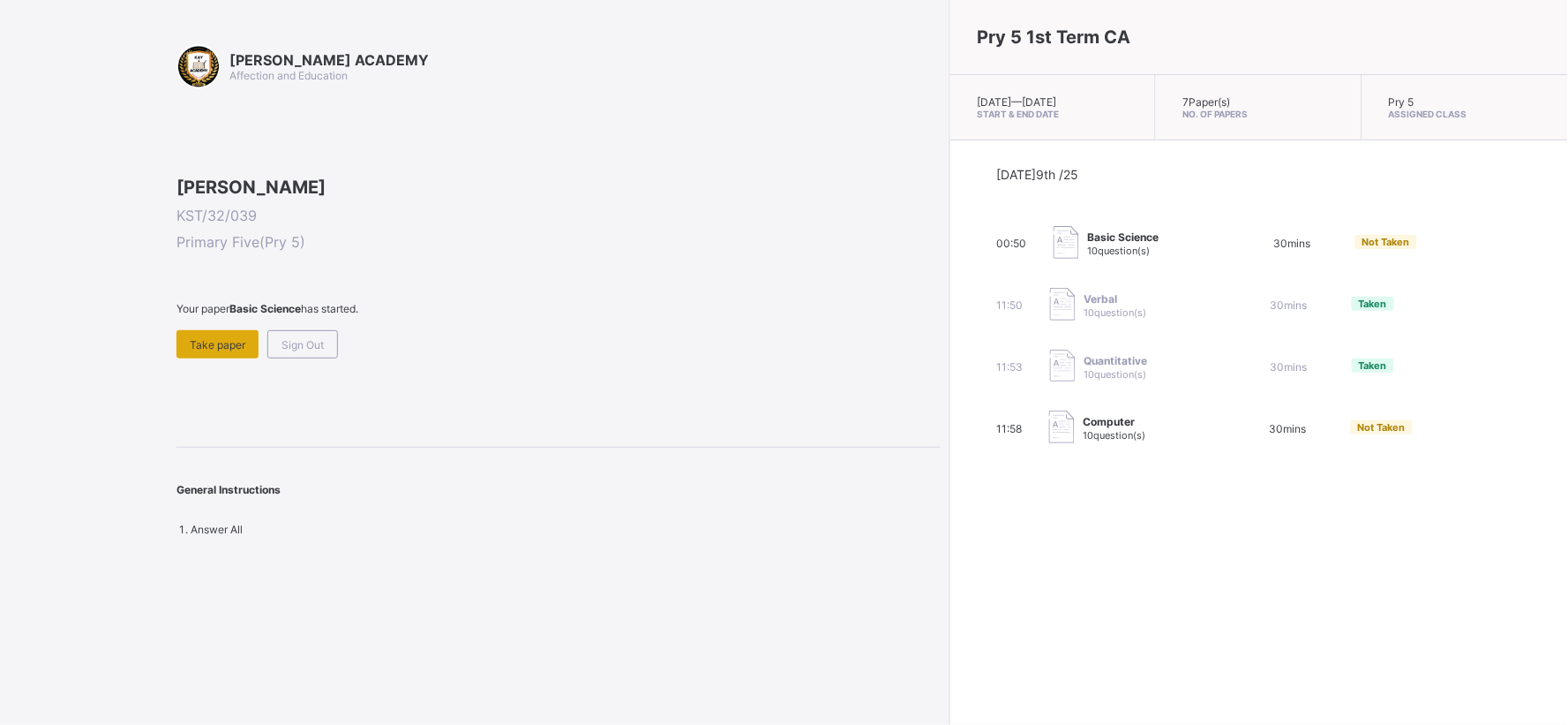
click at [220, 358] on div "Take paper" at bounding box center [218, 344] width 82 height 29
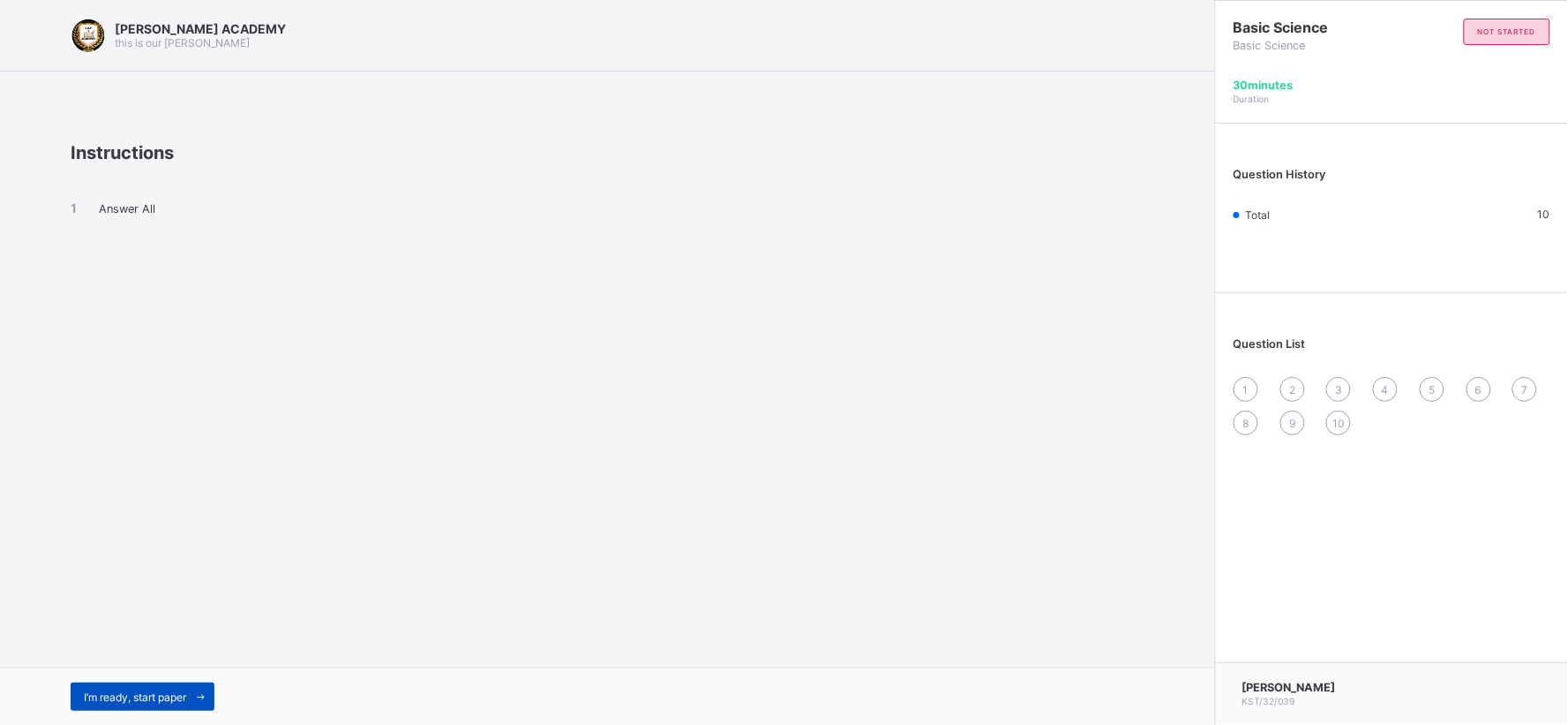
click at [183, 652] on div "I’m ready, start paper" at bounding box center [142, 696] width 144 height 29
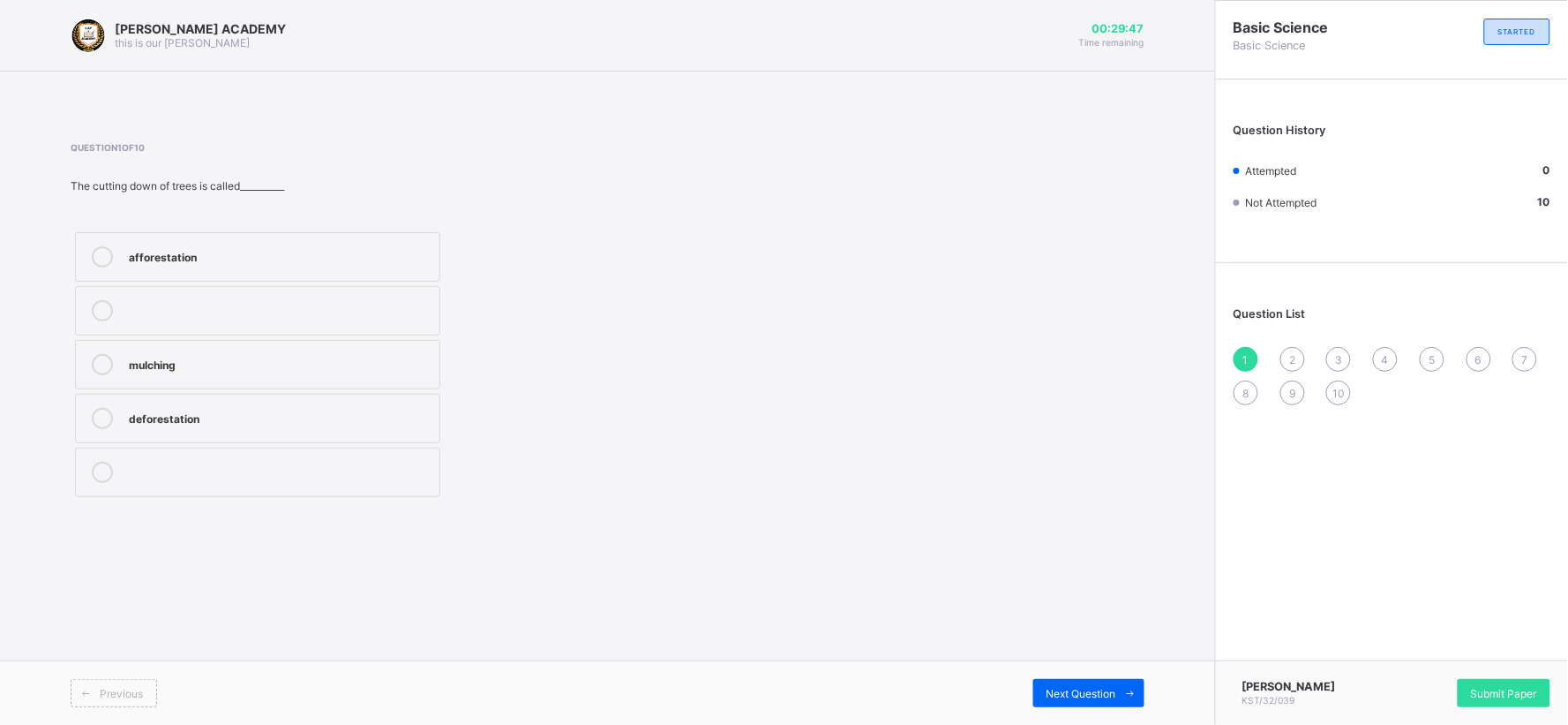
click at [385, 417] on div "deforestation" at bounding box center [279, 416] width 302 height 18
click at [1293, 348] on div "2" at bounding box center [1292, 359] width 25 height 25
click at [365, 342] on label "beautify the environment" at bounding box center [258, 365] width 366 height 49
click at [1337, 348] on div "3" at bounding box center [1339, 359] width 25 height 25
click at [299, 364] on div "building of dams" at bounding box center [279, 363] width 302 height 18
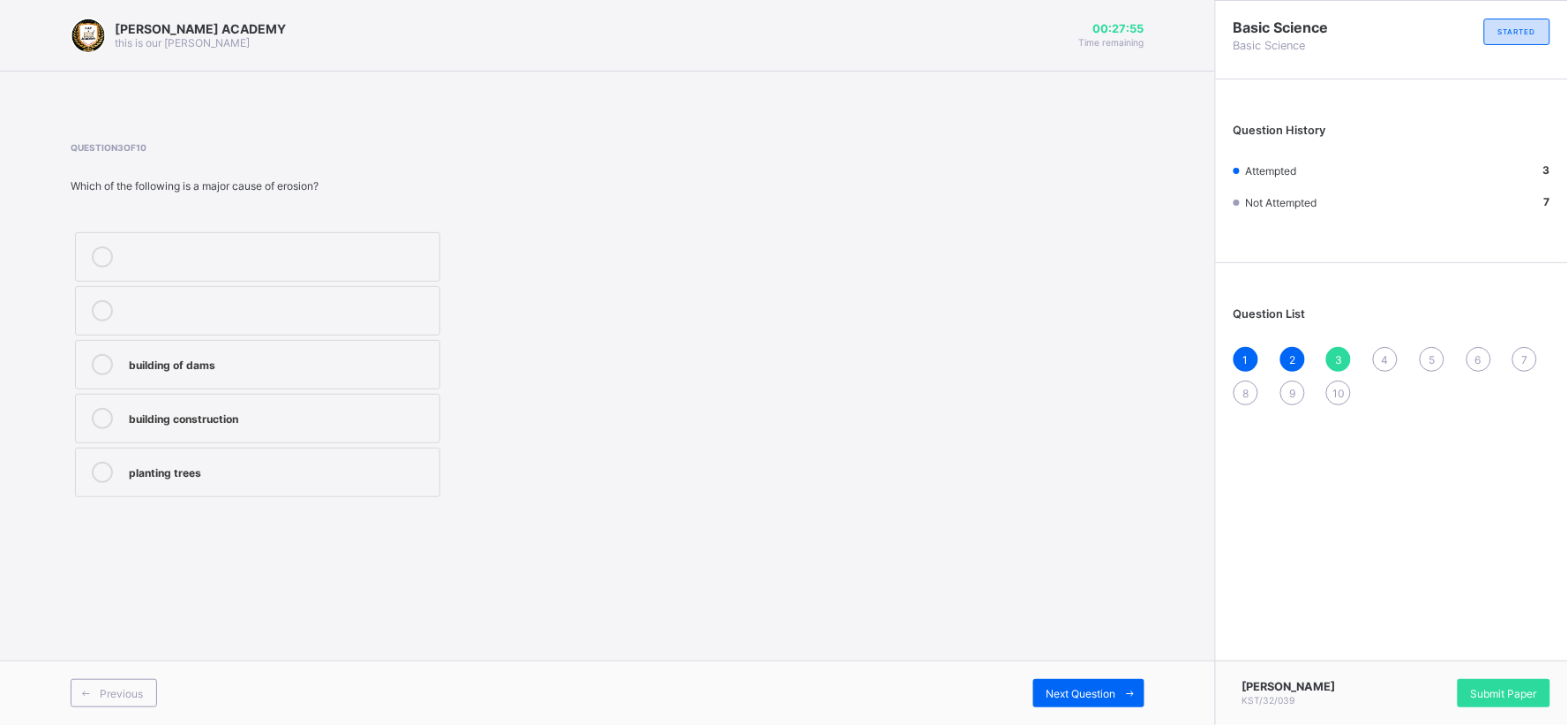
click at [1242, 347] on div "1" at bounding box center [1246, 359] width 25 height 25
click at [1296, 347] on div "2" at bounding box center [1292, 359] width 25 height 25
click at [1335, 347] on div "3" at bounding box center [1339, 359] width 25 height 25
click at [1387, 349] on div "4" at bounding box center [1385, 359] width 25 height 25
click at [376, 465] on div "water borne disease" at bounding box center [279, 471] width 302 height 18
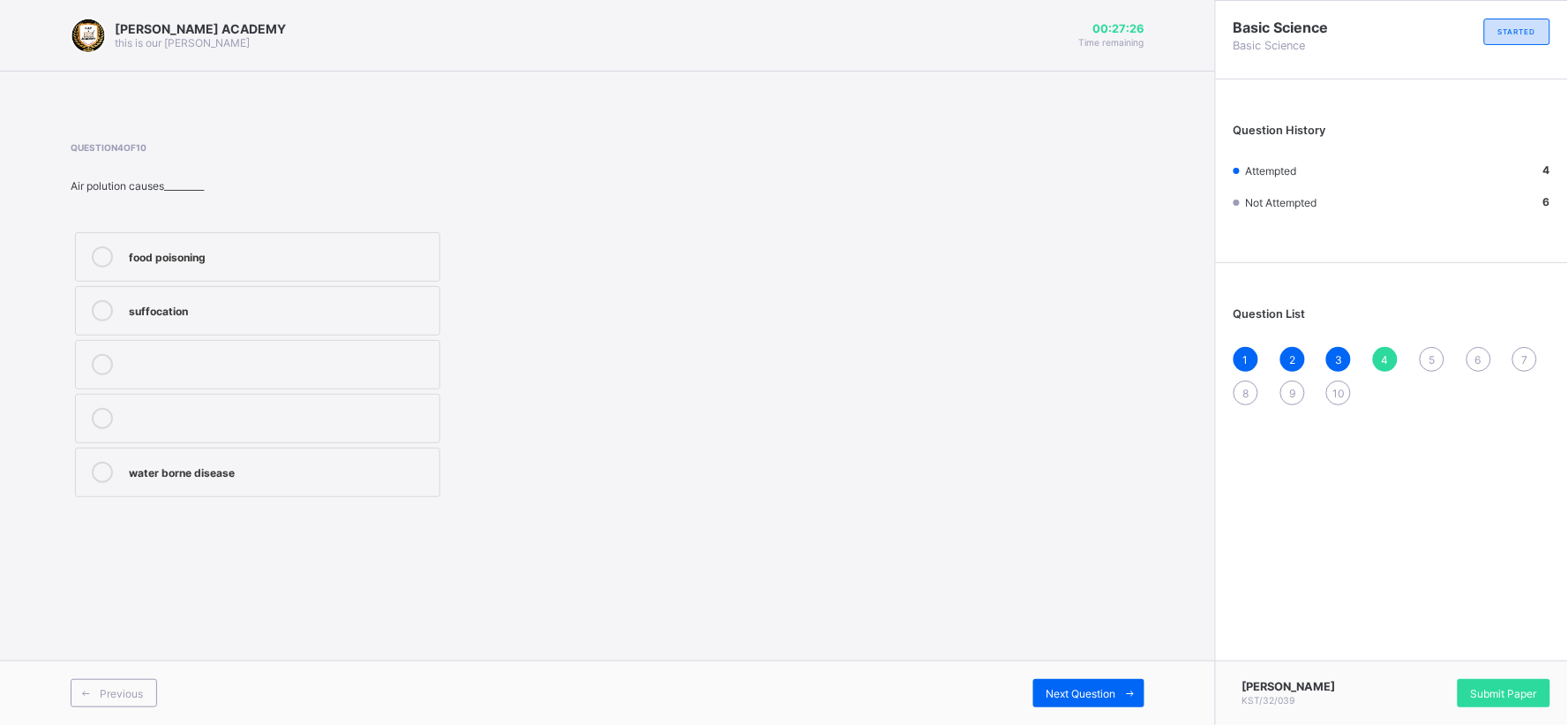
click at [1412, 342] on div "Question List 1 2 3 4 5 6 7 8 9 10" at bounding box center [1392, 347] width 352 height 151
drag, startPoint x: 1428, startPoint y: 330, endPoint x: 1428, endPoint y: 348, distance: 18.0
click at [1412, 348] on div "Question List 1 2 3 4 5 6 7 8 9 10" at bounding box center [1392, 347] width 352 height 151
click at [1412, 348] on div "5" at bounding box center [1432, 359] width 25 height 25
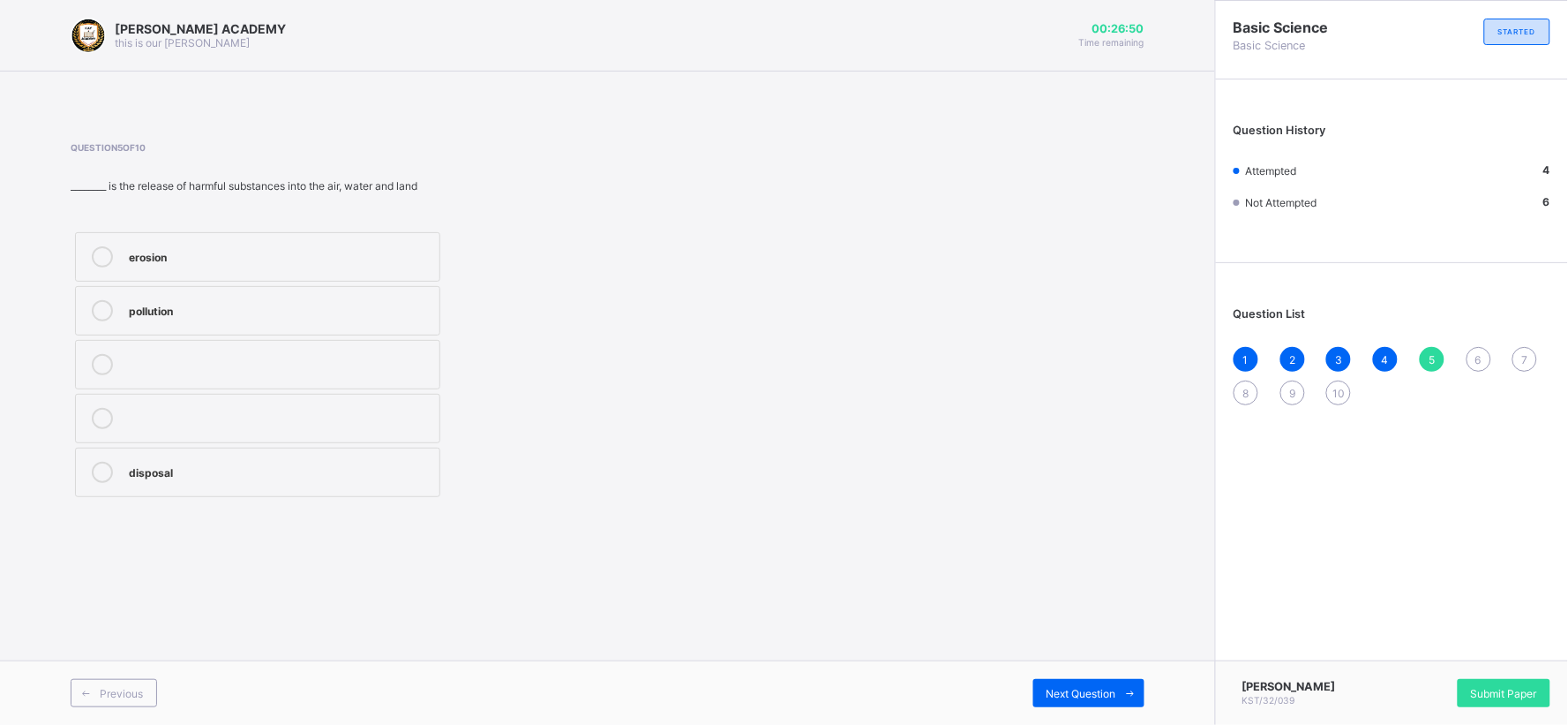
click at [258, 306] on div "pollution" at bounding box center [279, 310] width 302 height 18
click at [1412, 347] on div "1 2 3 4 5 6 7 8 9 10" at bounding box center [1392, 376] width 317 height 58
click at [1412, 347] on div "6" at bounding box center [1479, 359] width 25 height 25
click at [324, 395] on label "rice" at bounding box center [258, 418] width 366 height 49
click at [1412, 347] on div "7" at bounding box center [1524, 359] width 25 height 25
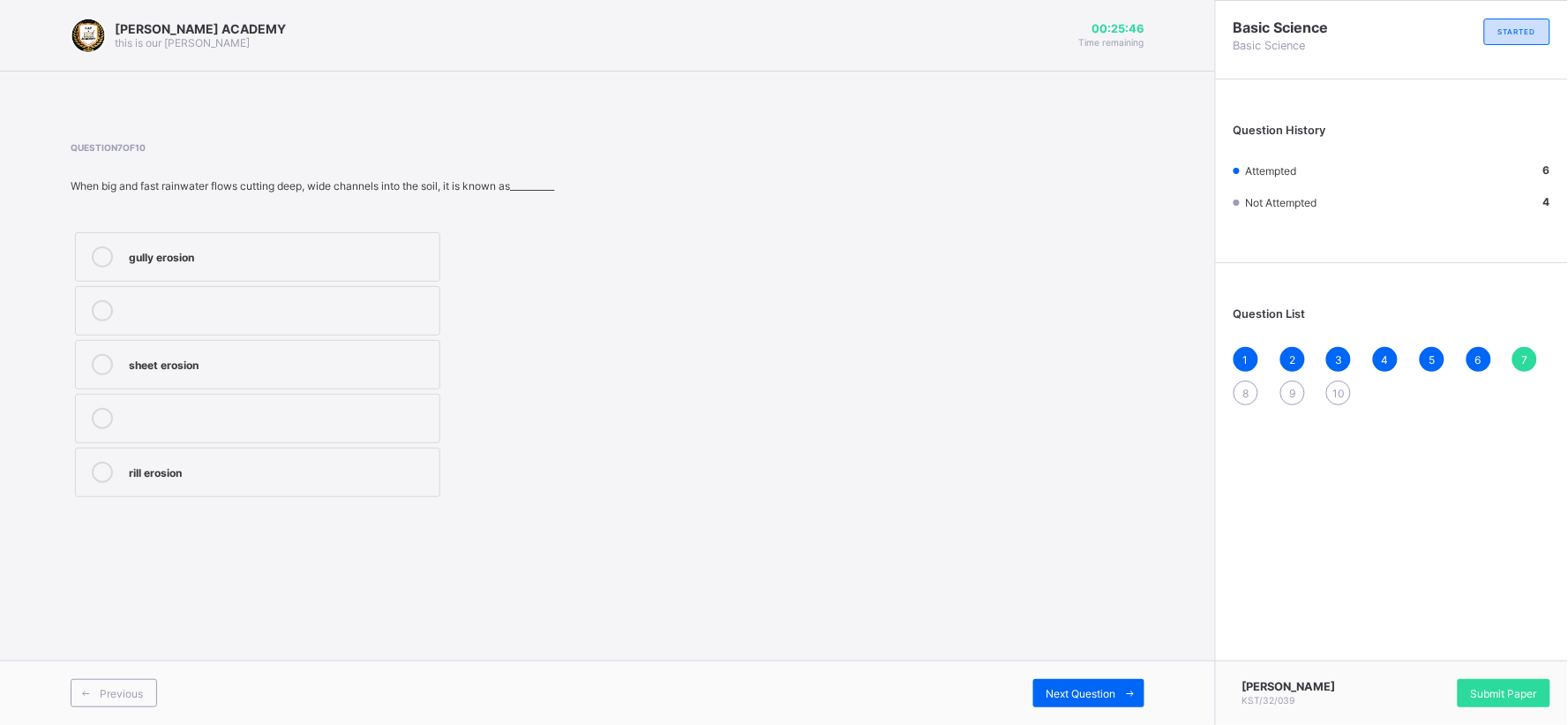
click at [417, 243] on label "gully erosion" at bounding box center [258, 257] width 366 height 49
click at [1239, 382] on div "8" at bounding box center [1246, 393] width 25 height 25
click at [232, 342] on label "sheet" at bounding box center [258, 365] width 366 height 49
click at [1290, 382] on div "9" at bounding box center [1292, 393] width 25 height 25
click at [242, 424] on div "dirts" at bounding box center [279, 416] width 302 height 18
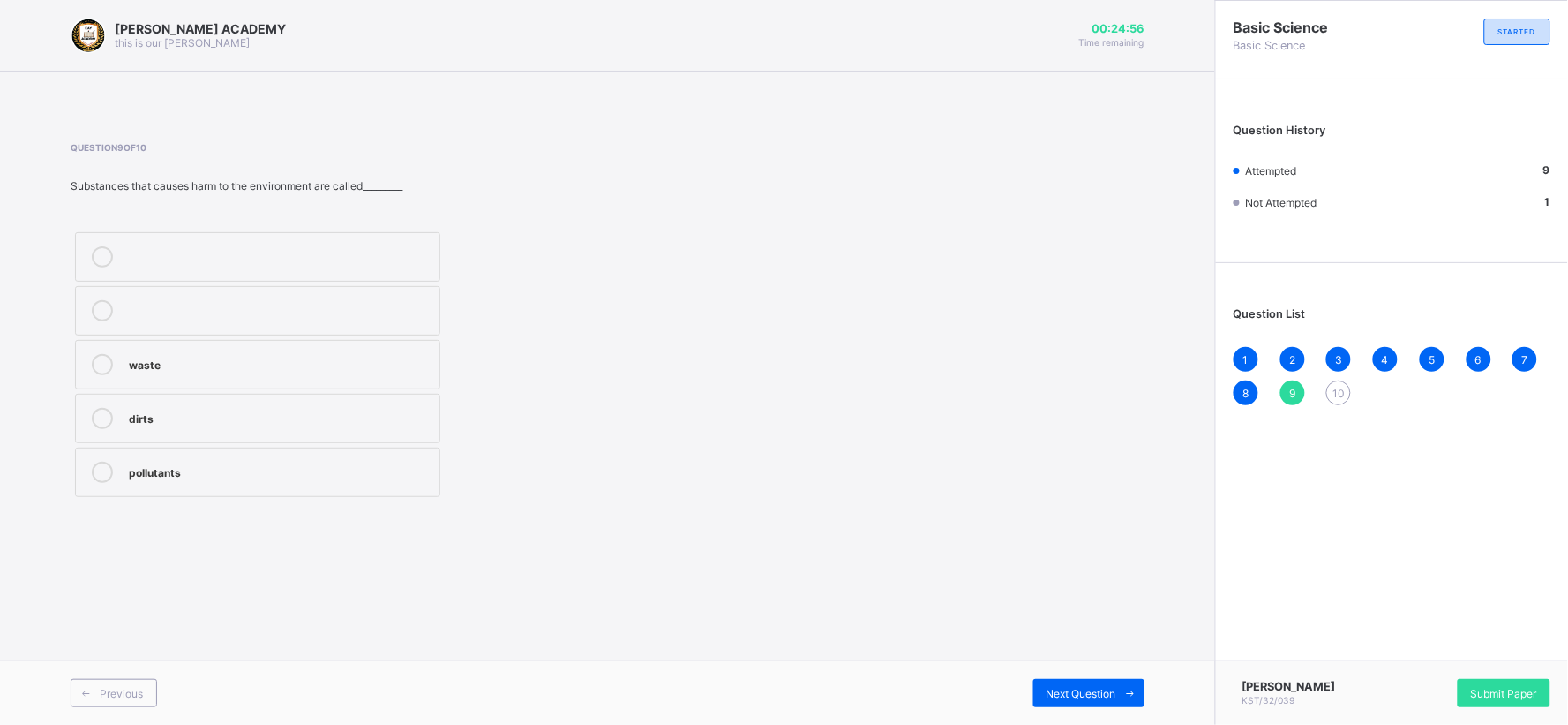
click at [1331, 383] on div "10" at bounding box center [1339, 393] width 25 height 25
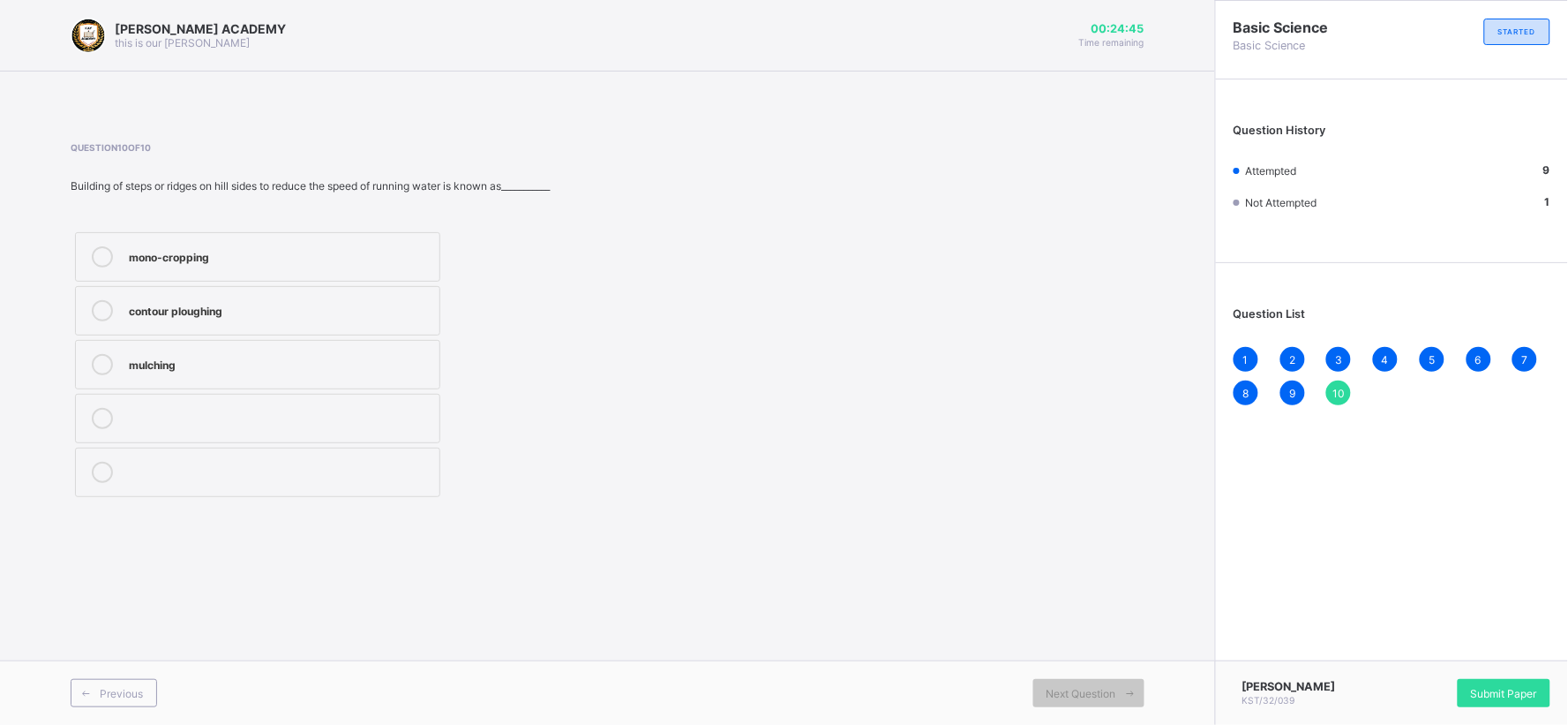
drag, startPoint x: 852, startPoint y: 351, endPoint x: 553, endPoint y: 404, distance: 303.7
click at [553, 404] on div "Question 10 of 10 Building of steps or ridges on hill sides to reduce the speed…" at bounding box center [607, 321] width 1075 height 359
click at [371, 364] on div "mulching" at bounding box center [279, 363] width 302 height 18
click at [372, 364] on div "mulching" at bounding box center [279, 363] width 302 height 18
click at [331, 250] on div "mono-cropping" at bounding box center [279, 255] width 302 height 18
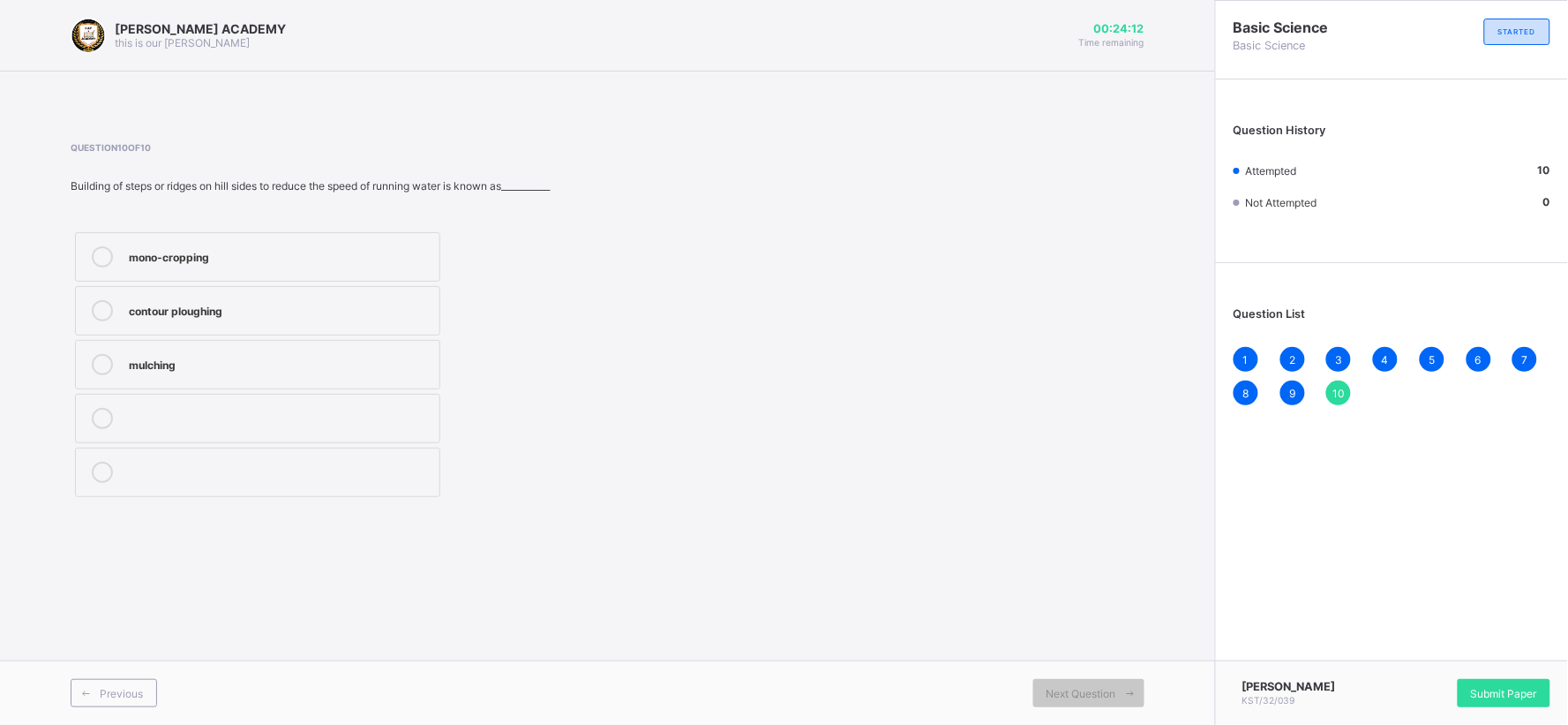
click at [328, 357] on div "mulching" at bounding box center [279, 363] width 302 height 18
click at [333, 321] on label "contour ploughing" at bounding box center [258, 311] width 366 height 49
click at [333, 354] on div "mulching" at bounding box center [279, 363] width 302 height 18
click at [1412, 652] on span "Submit Paper" at bounding box center [1504, 693] width 66 height 13
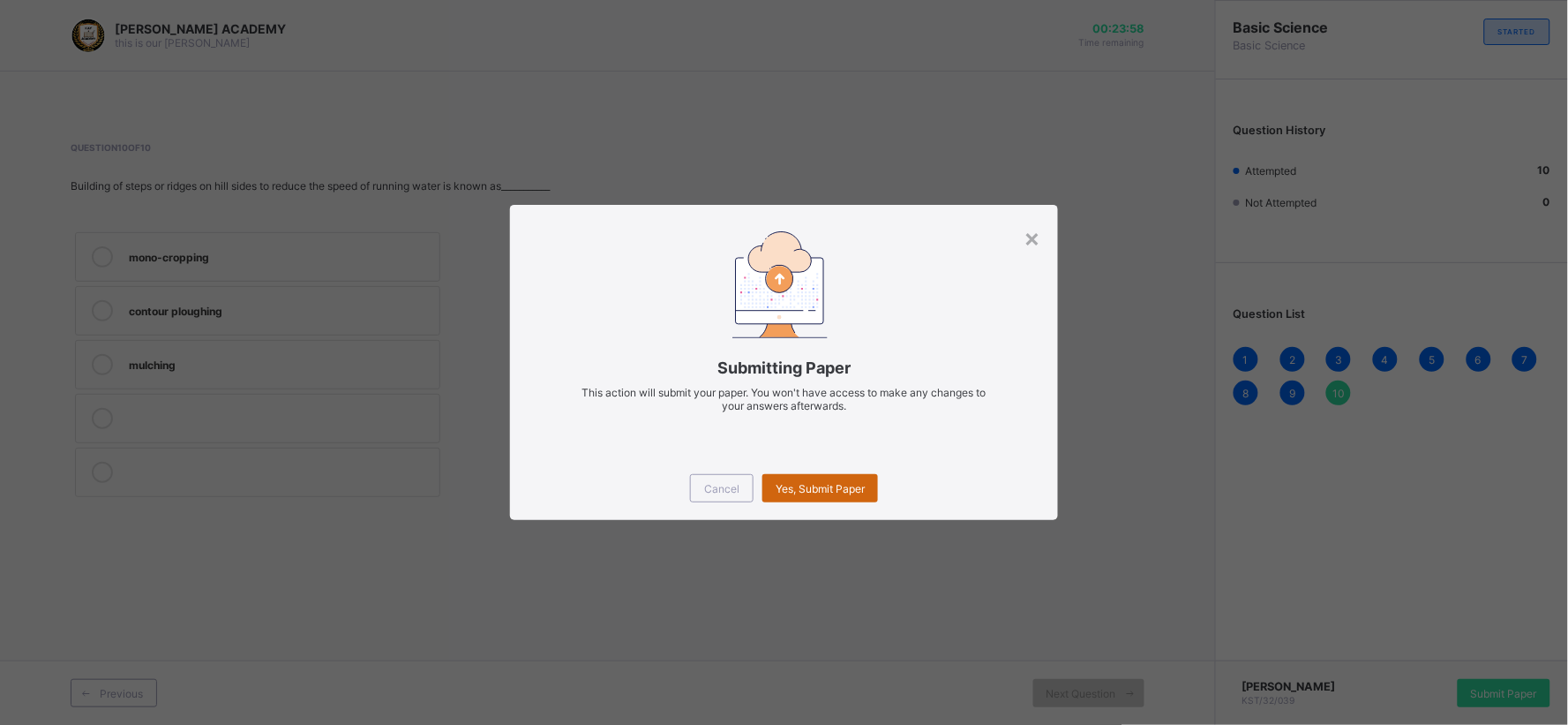
click at [843, 484] on span "Yes, Submit Paper" at bounding box center [821, 488] width 89 height 13
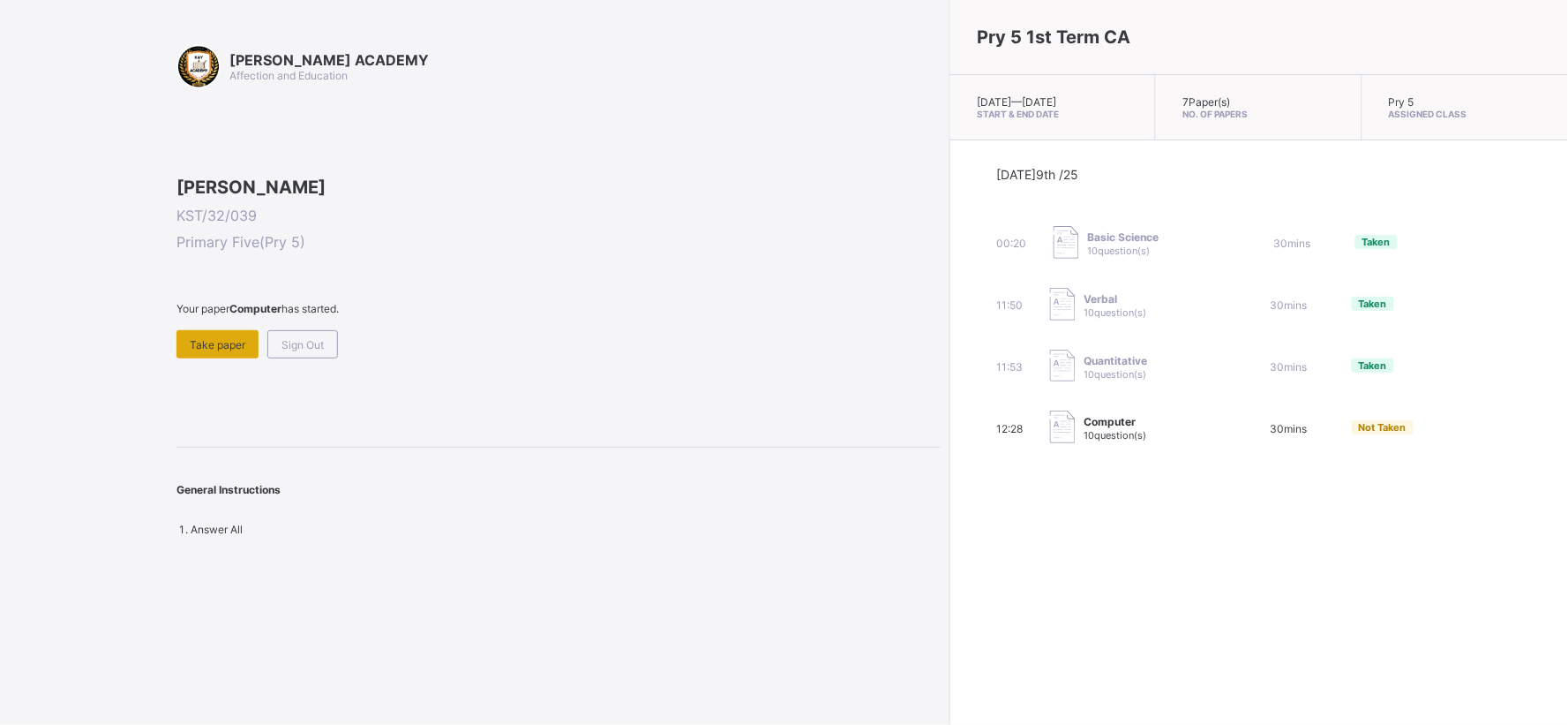
click at [188, 358] on div "Take paper" at bounding box center [218, 344] width 82 height 29
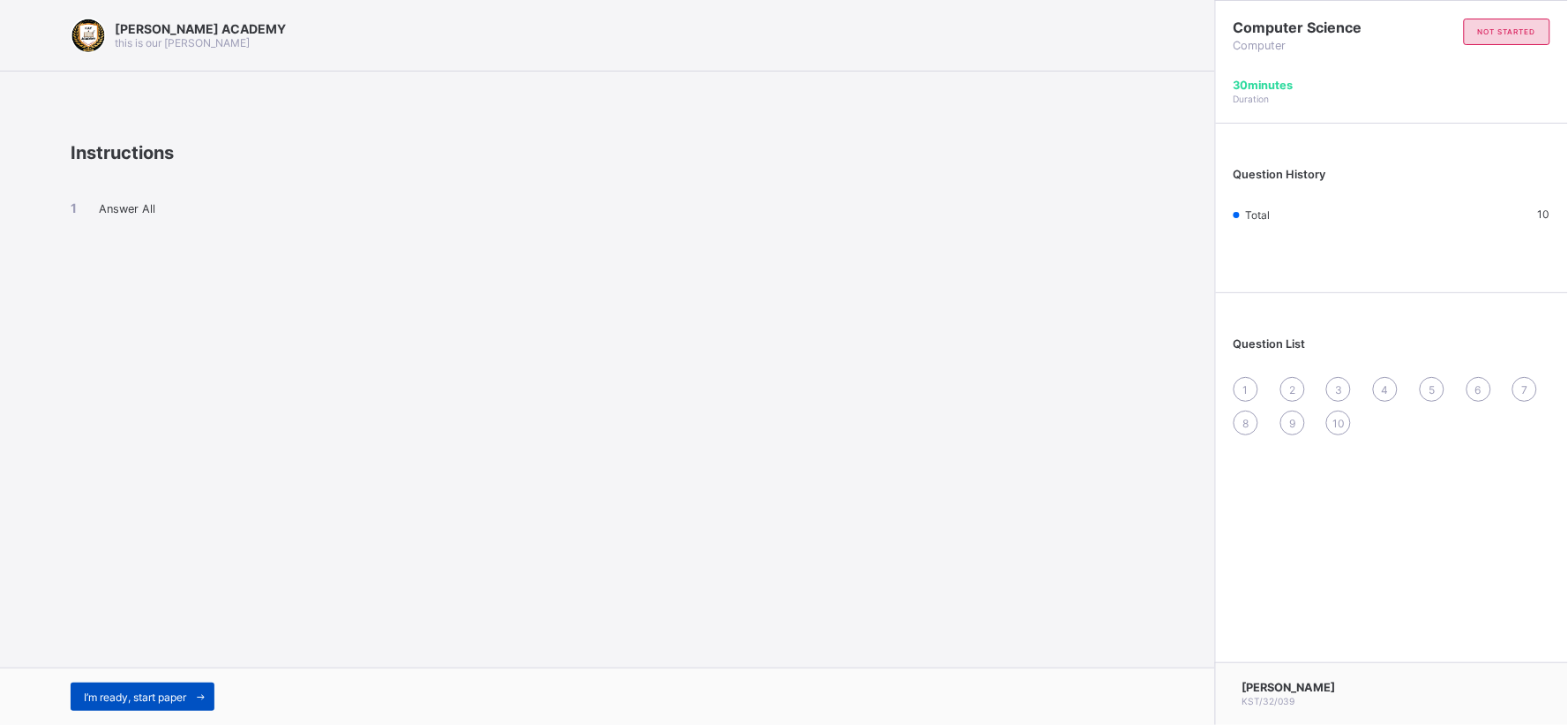
click at [168, 652] on span "I’m ready, start paper" at bounding box center [135, 696] width 103 height 13
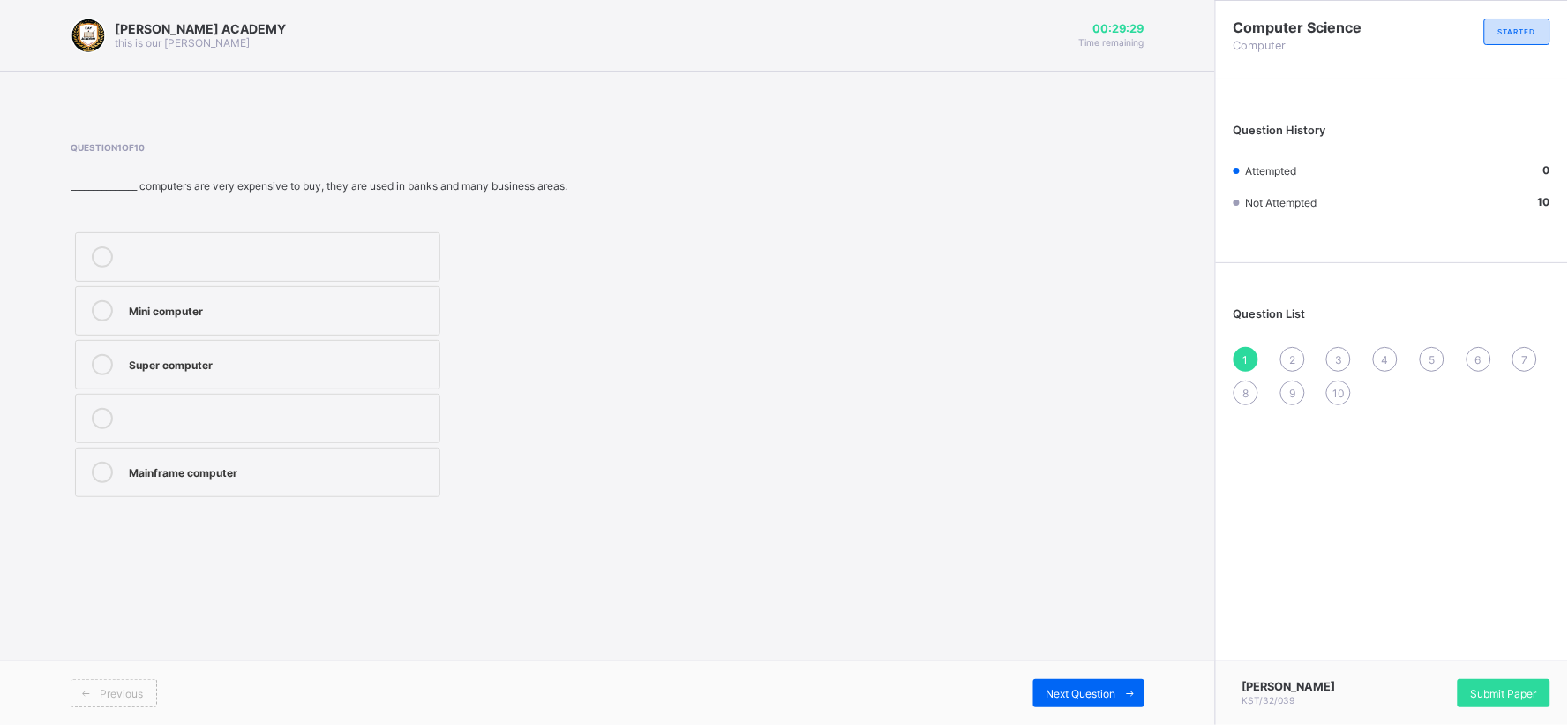
click at [290, 465] on div "Mainframe computer" at bounding box center [279, 471] width 302 height 18
click at [1288, 347] on div "2" at bounding box center [1292, 359] width 25 height 25
click at [332, 301] on div "Micro Computer" at bounding box center [279, 310] width 302 height 18
click at [1338, 347] on div "3" at bounding box center [1339, 359] width 25 height 25
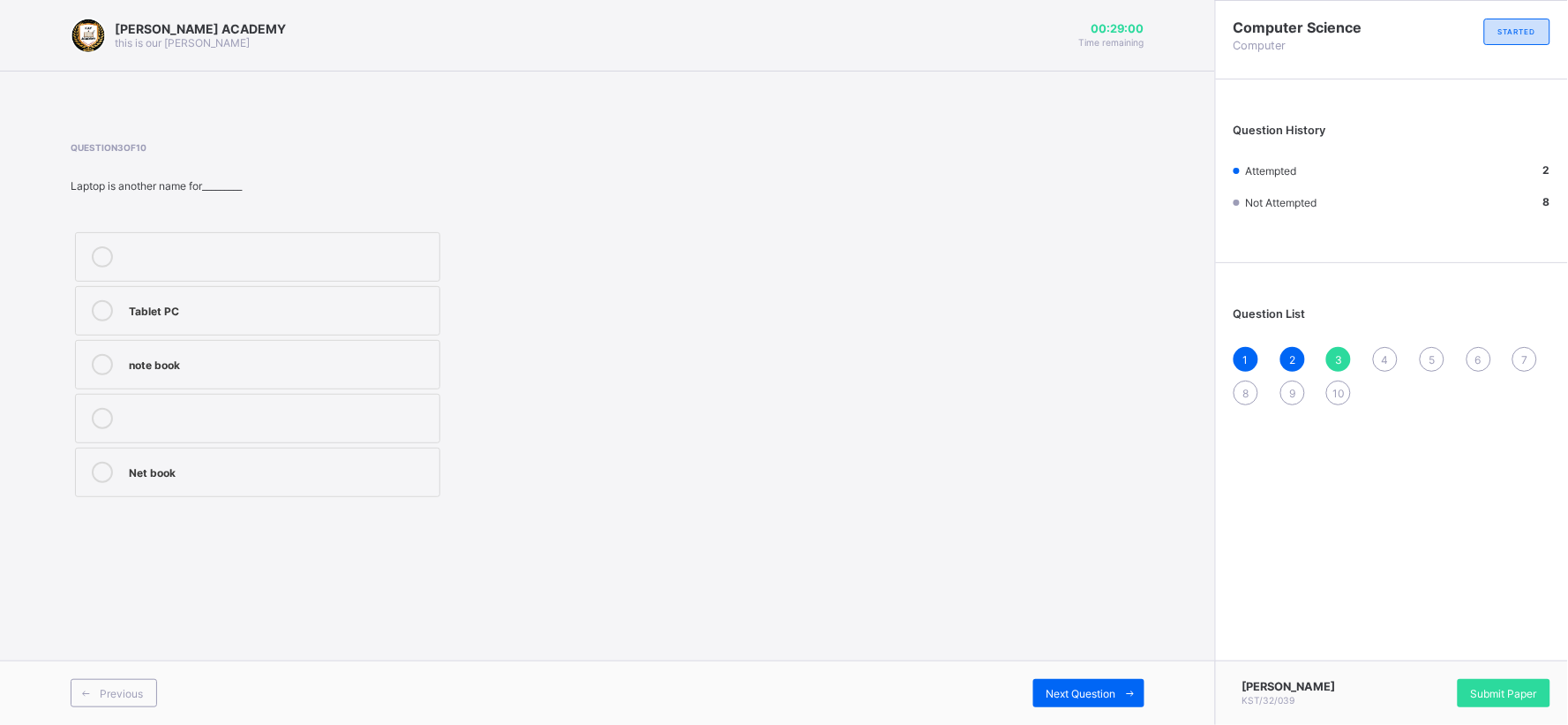
click at [151, 474] on div "Net book" at bounding box center [279, 471] width 302 height 18
click at [1387, 353] on span "4" at bounding box center [1385, 359] width 7 height 13
click at [375, 418] on div "Laptop" at bounding box center [279, 416] width 302 height 18
click at [1412, 347] on div "5" at bounding box center [1432, 359] width 25 height 25
click at [348, 402] on label "table" at bounding box center [258, 418] width 366 height 49
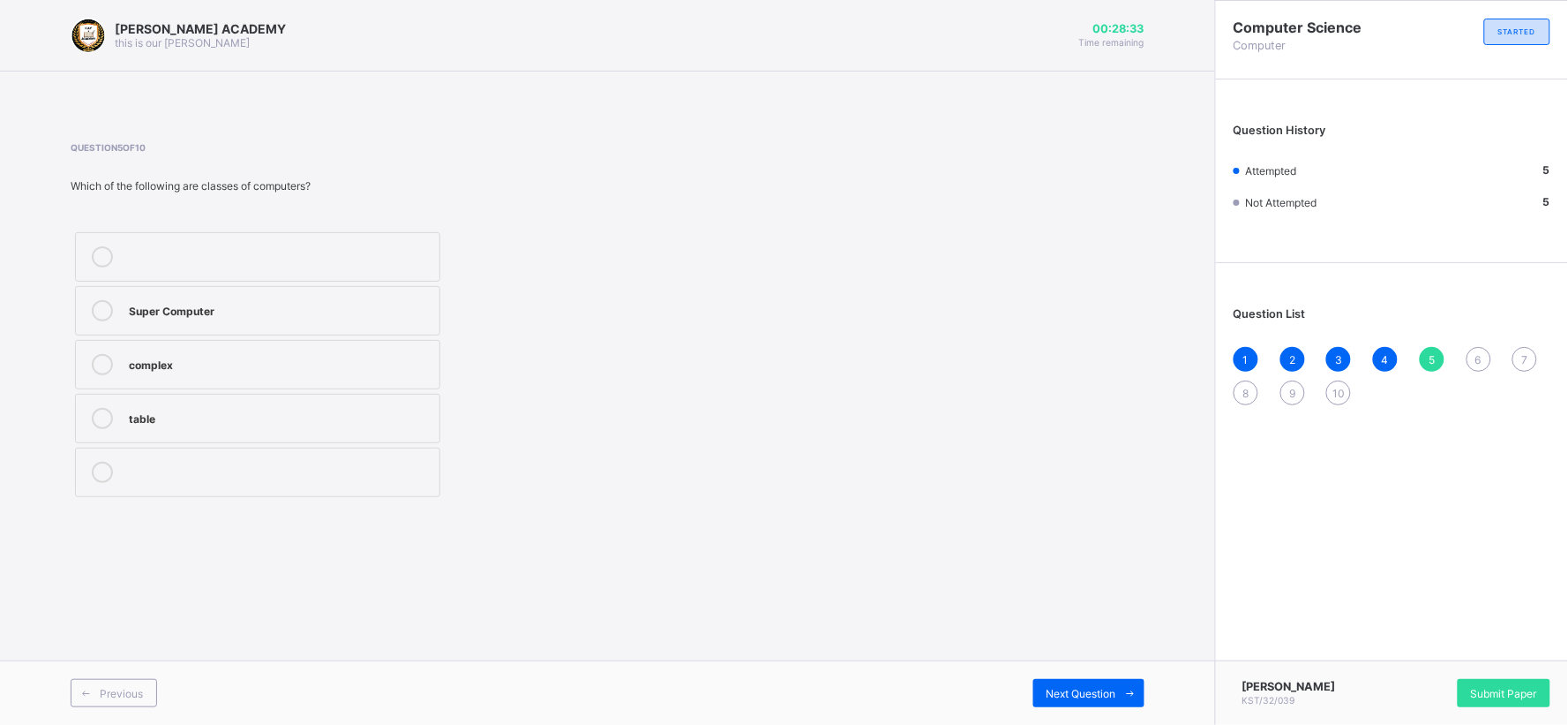
click at [184, 355] on div "complex" at bounding box center [279, 363] width 302 height 18
click at [1412, 348] on div "6" at bounding box center [1479, 359] width 25 height 25
click at [368, 353] on label "Carry" at bounding box center [258, 365] width 366 height 49
click at [1412, 347] on div "7" at bounding box center [1524, 359] width 25 height 25
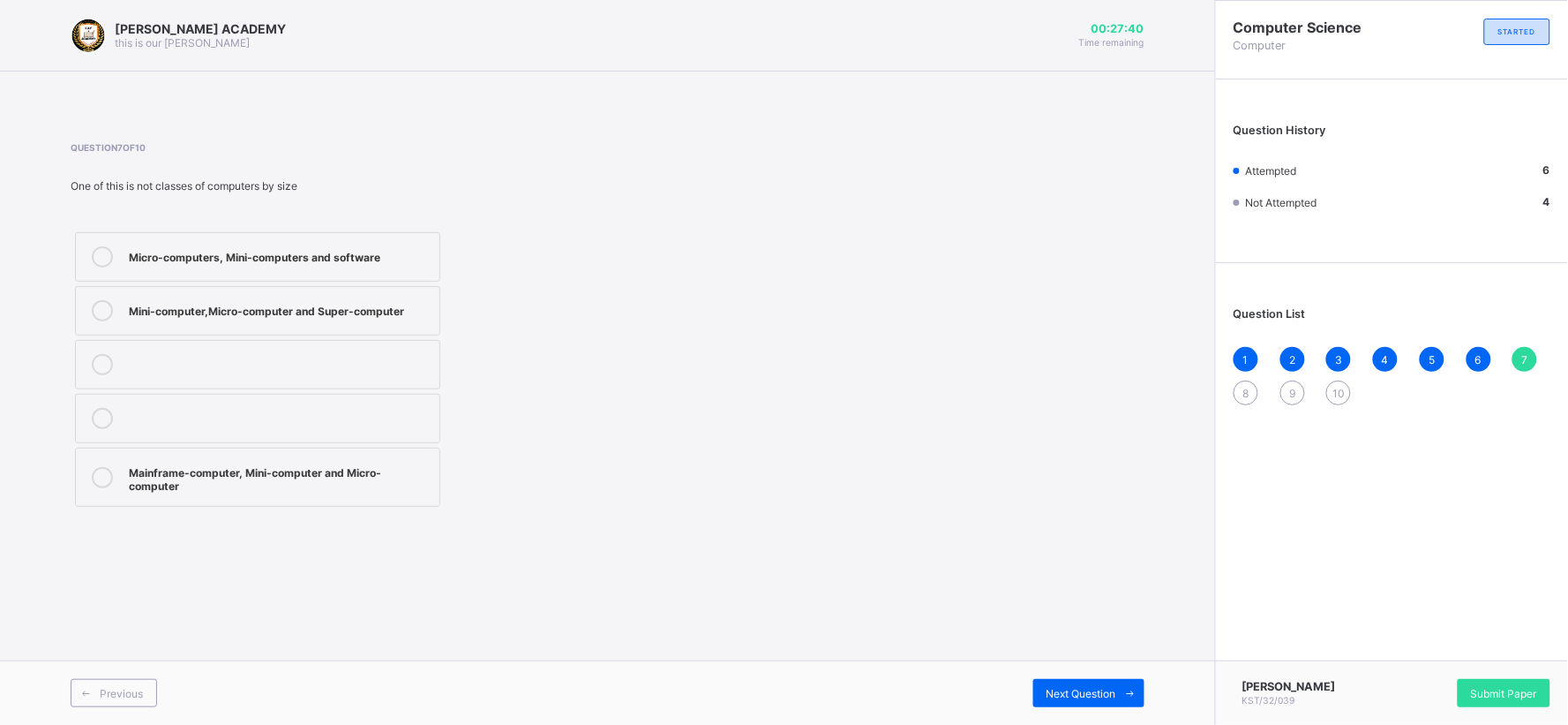
click at [392, 301] on div "Mini-computer,Micro-computer and Super-computer" at bounding box center [279, 310] width 302 height 18
click at [1245, 383] on div "8" at bounding box center [1246, 393] width 25 height 25
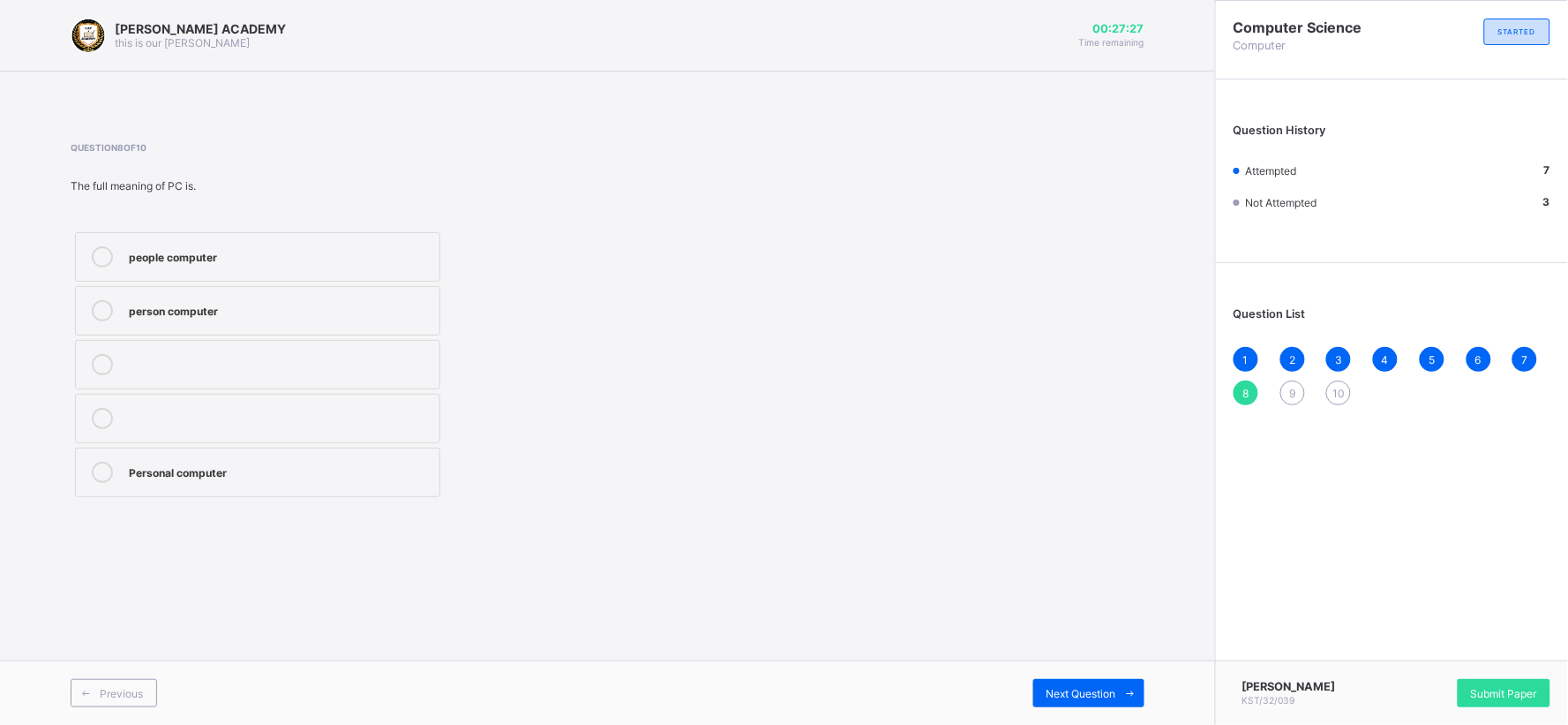
click at [389, 469] on div "Personal computer" at bounding box center [279, 471] width 302 height 18
click at [1293, 382] on div "9" at bounding box center [1292, 393] width 25 height 25
click at [375, 454] on label "Mini computer" at bounding box center [258, 473] width 366 height 49
click at [1342, 378] on div "1 2 3 4 5 6 7 8 9 10" at bounding box center [1392, 376] width 317 height 58
click at [1340, 382] on div "10" at bounding box center [1339, 393] width 25 height 25
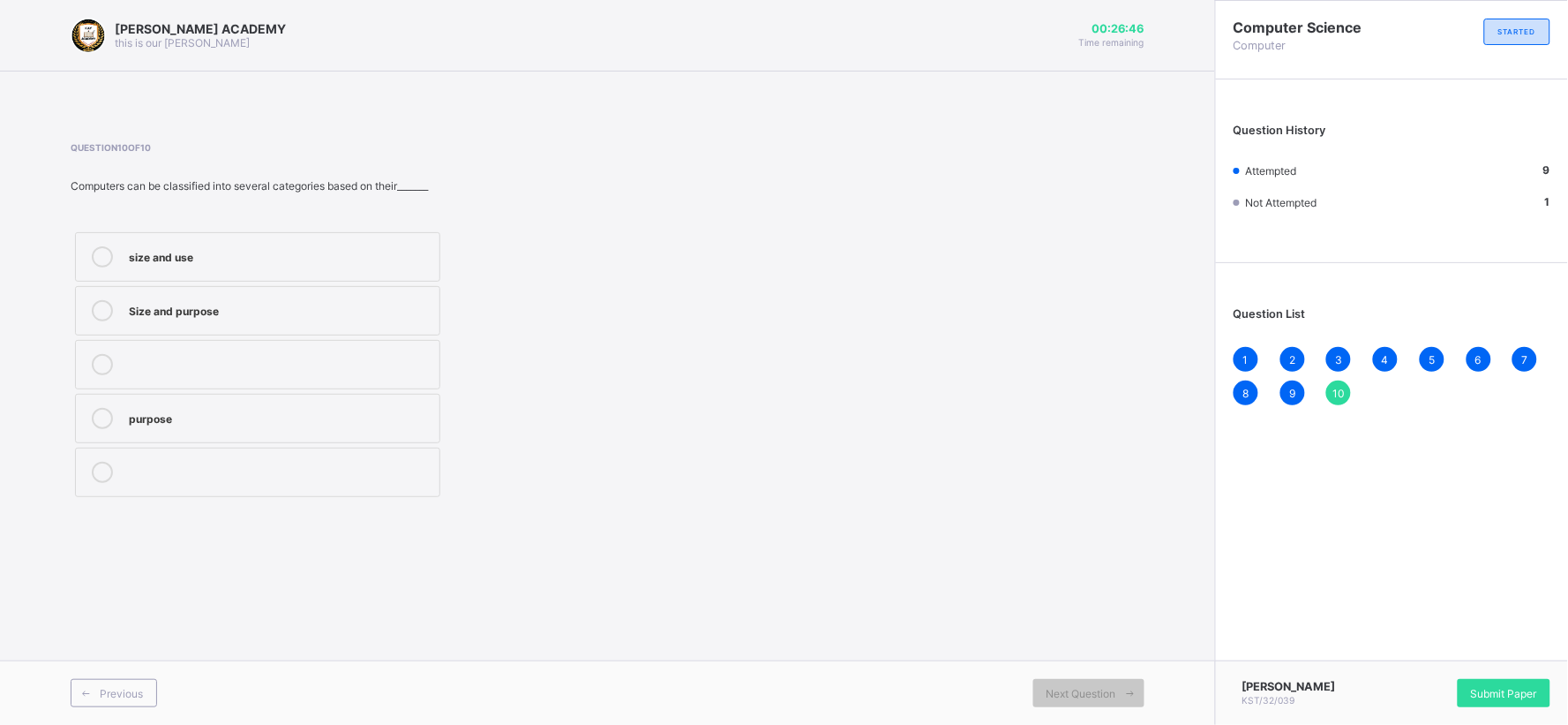
click at [367, 315] on div "Size and purpose" at bounding box center [279, 310] width 302 height 18
click at [1412, 652] on div "Submit Paper" at bounding box center [1505, 693] width 93 height 29
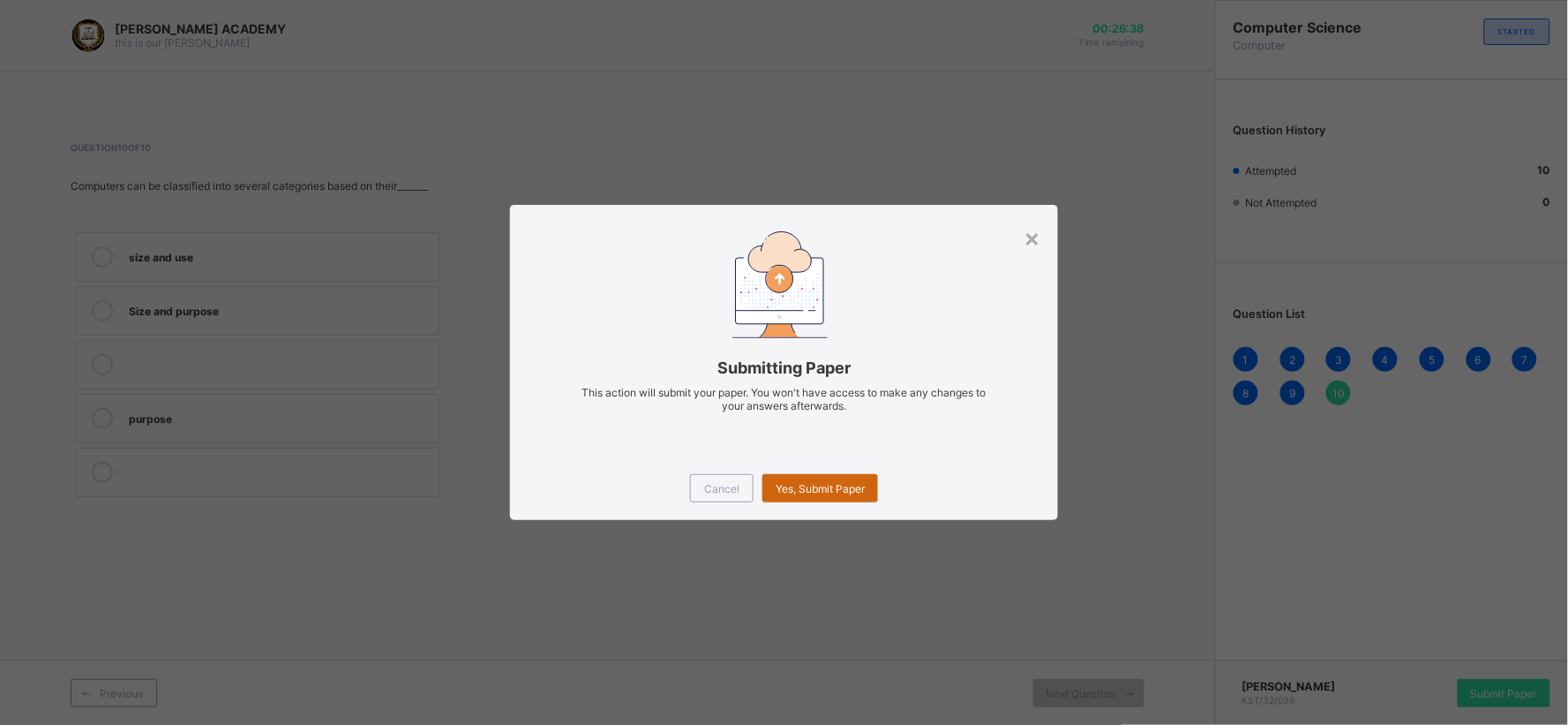
click at [847, 474] on div "Yes, Submit Paper" at bounding box center [820, 488] width 116 height 29
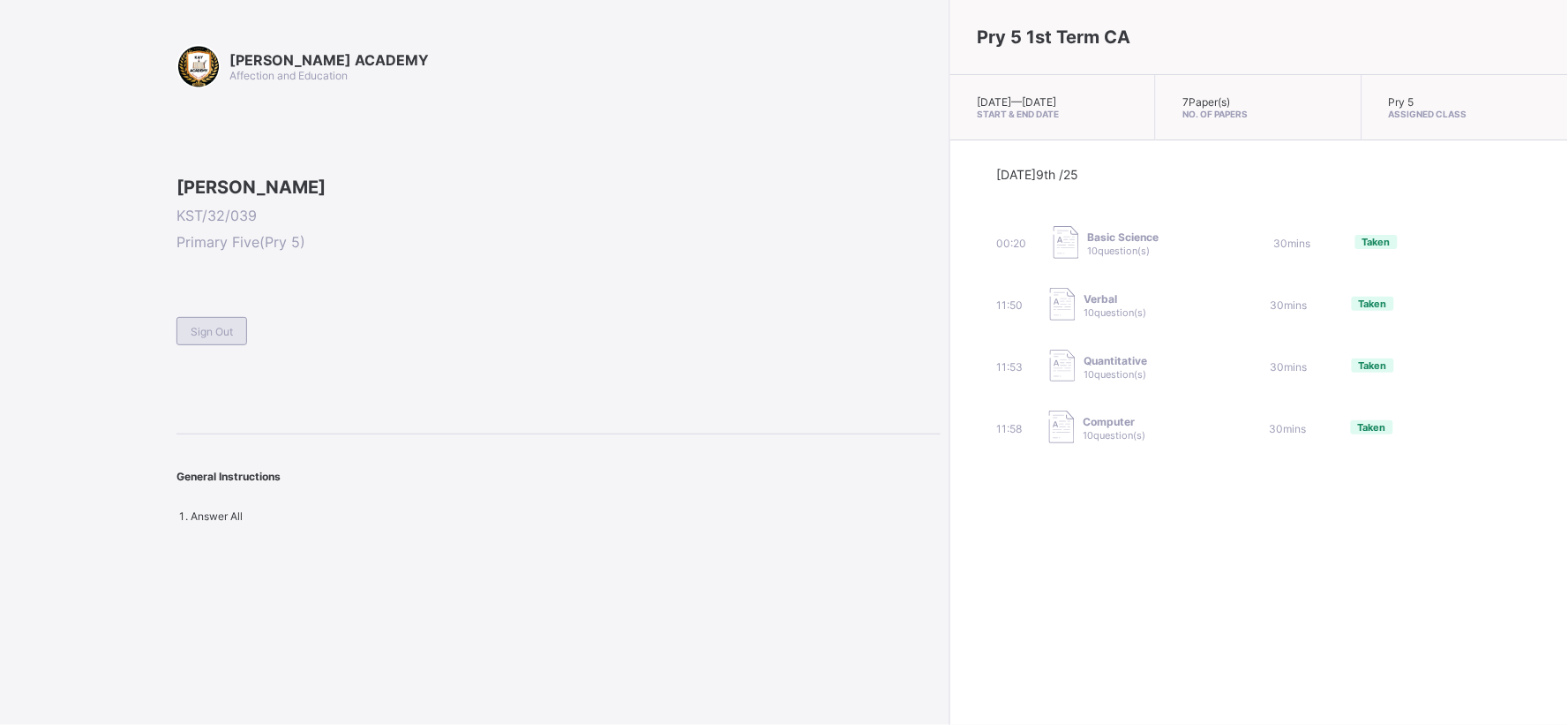
click at [238, 345] on div "Sign Out" at bounding box center [212, 331] width 70 height 29
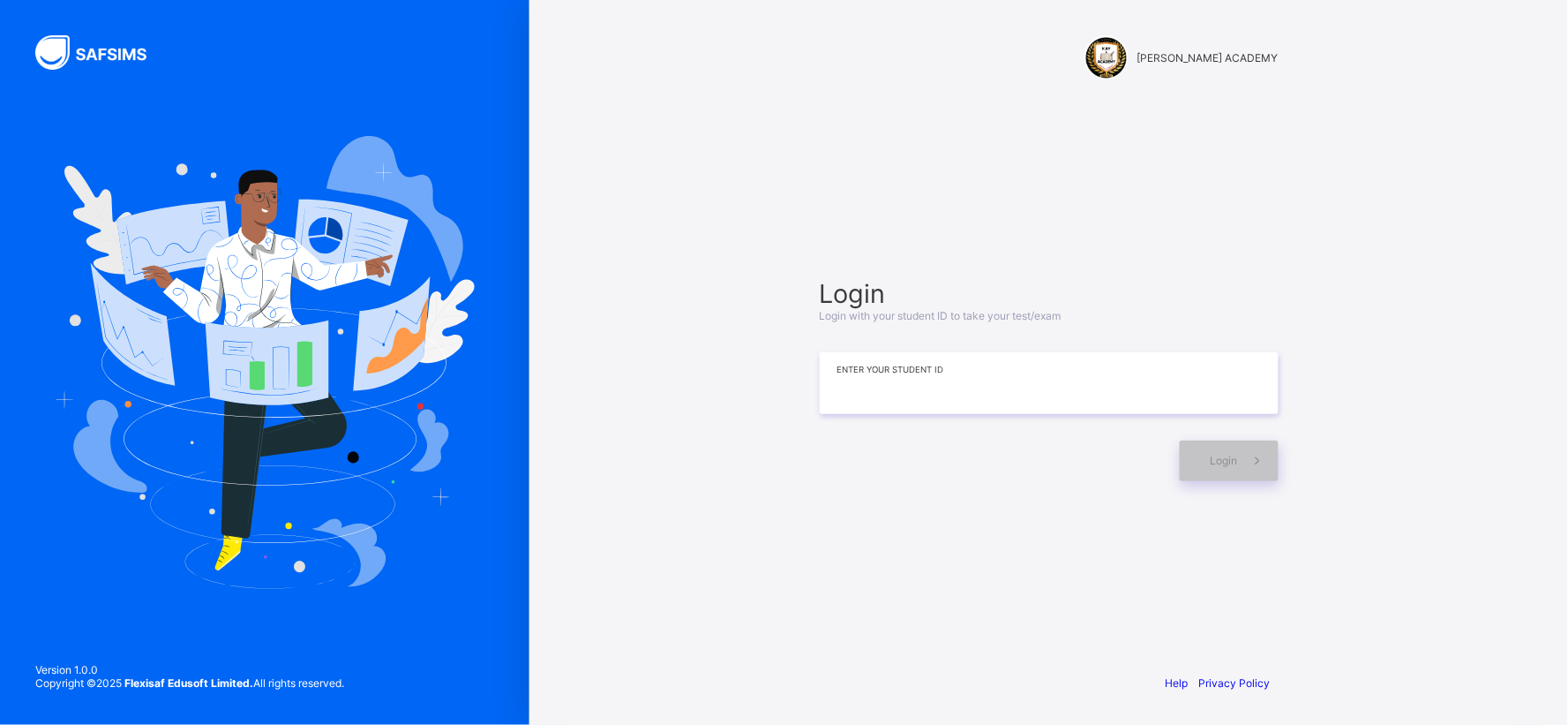
click at [825, 392] on input at bounding box center [1049, 383] width 459 height 61
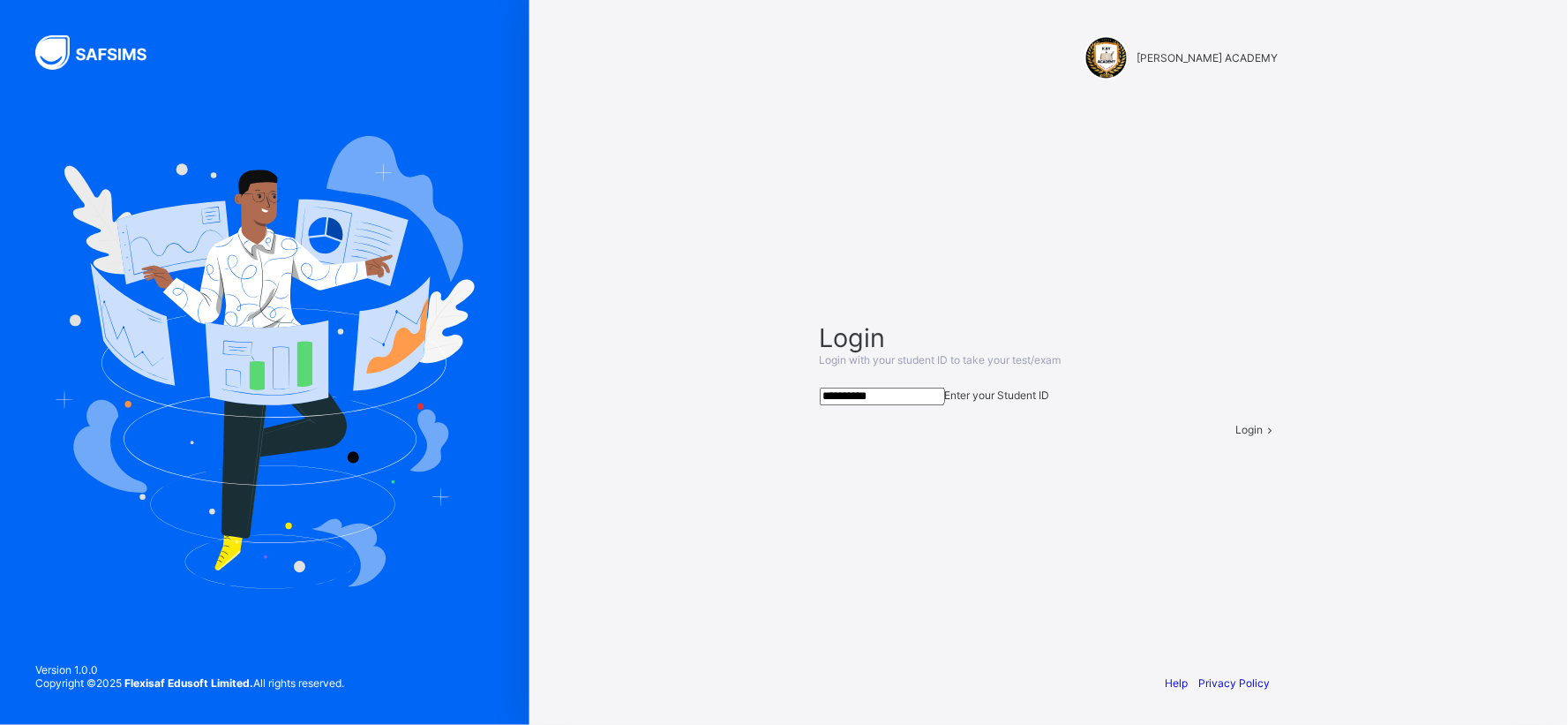
type input "**********"
click at [1237, 436] on div "Login" at bounding box center [1258, 429] width 43 height 13
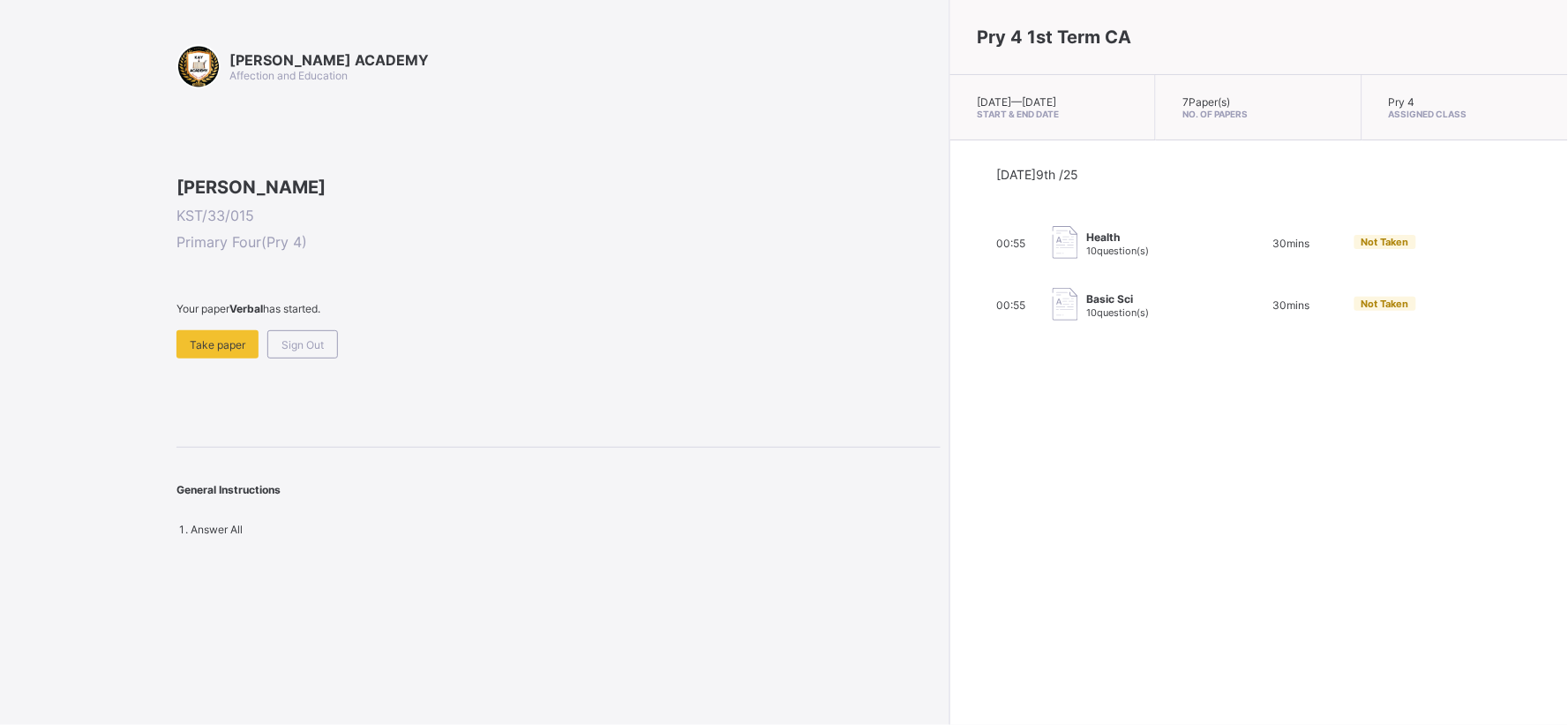
click at [1053, 242] on img at bounding box center [1066, 242] width 26 height 33
click at [1053, 227] on div "Health 10 question(s)" at bounding box center [1141, 244] width 177 height 36
click at [1088, 244] on span "10 question(s)" at bounding box center [1118, 250] width 62 height 12
click at [212, 358] on div "Take paper" at bounding box center [218, 344] width 82 height 29
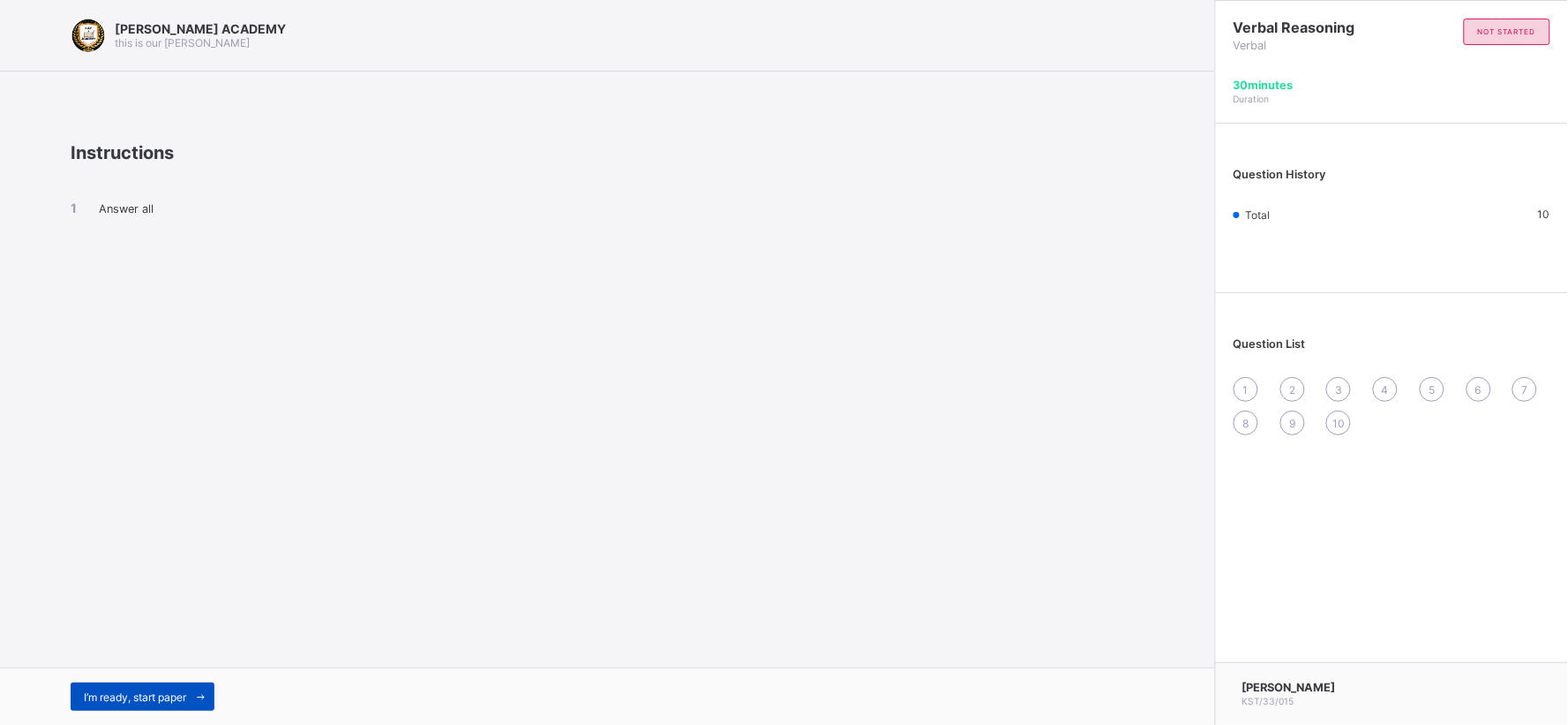
click at [152, 652] on div "I’m ready, start paper" at bounding box center [142, 696] width 144 height 29
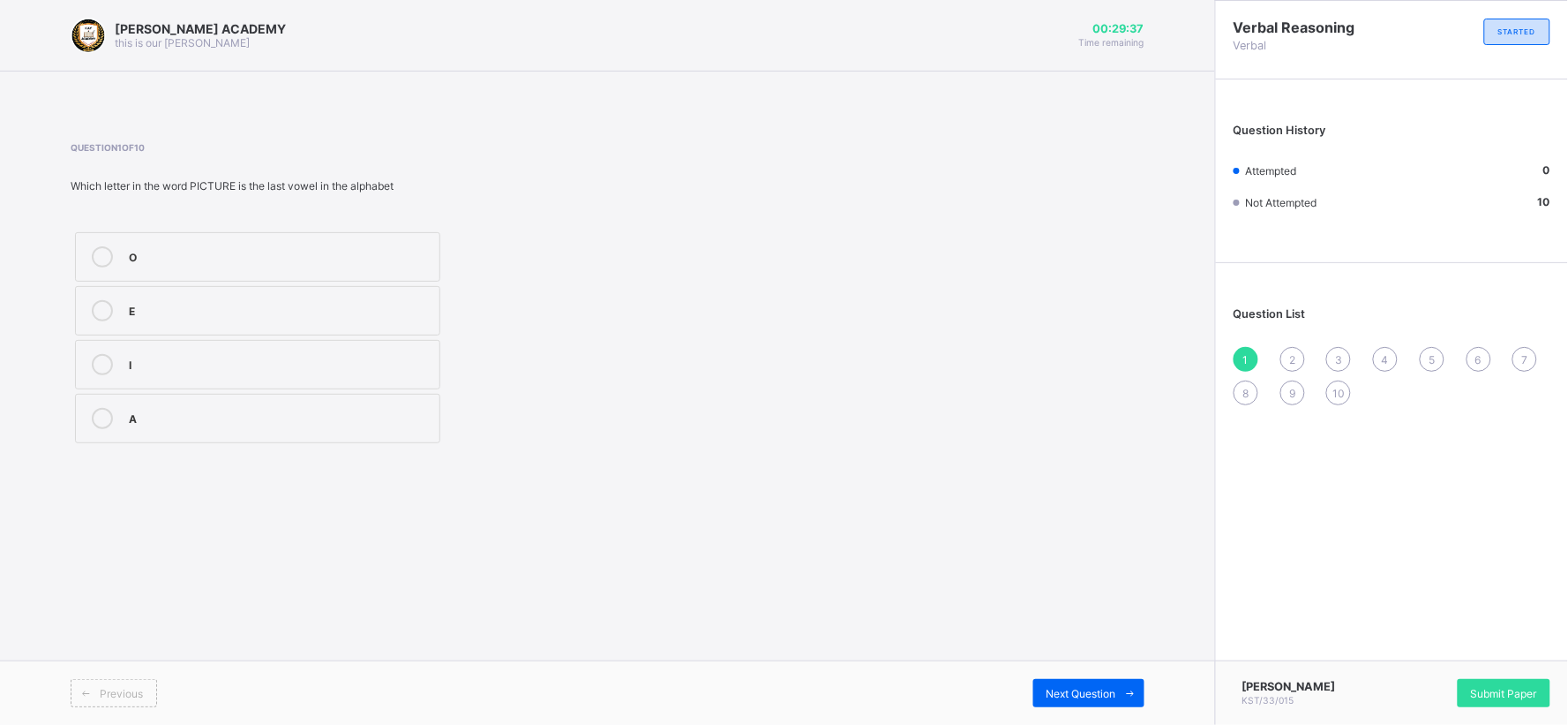
click at [232, 243] on label "O" at bounding box center [258, 257] width 366 height 49
click at [1298, 367] on div "2" at bounding box center [1292, 359] width 25 height 25
click at [1334, 351] on div "3" at bounding box center [1339, 359] width 25 height 25
click at [1297, 351] on div "2" at bounding box center [1292, 359] width 25 height 25
click at [274, 265] on div "4" at bounding box center [279, 256] width 302 height 21
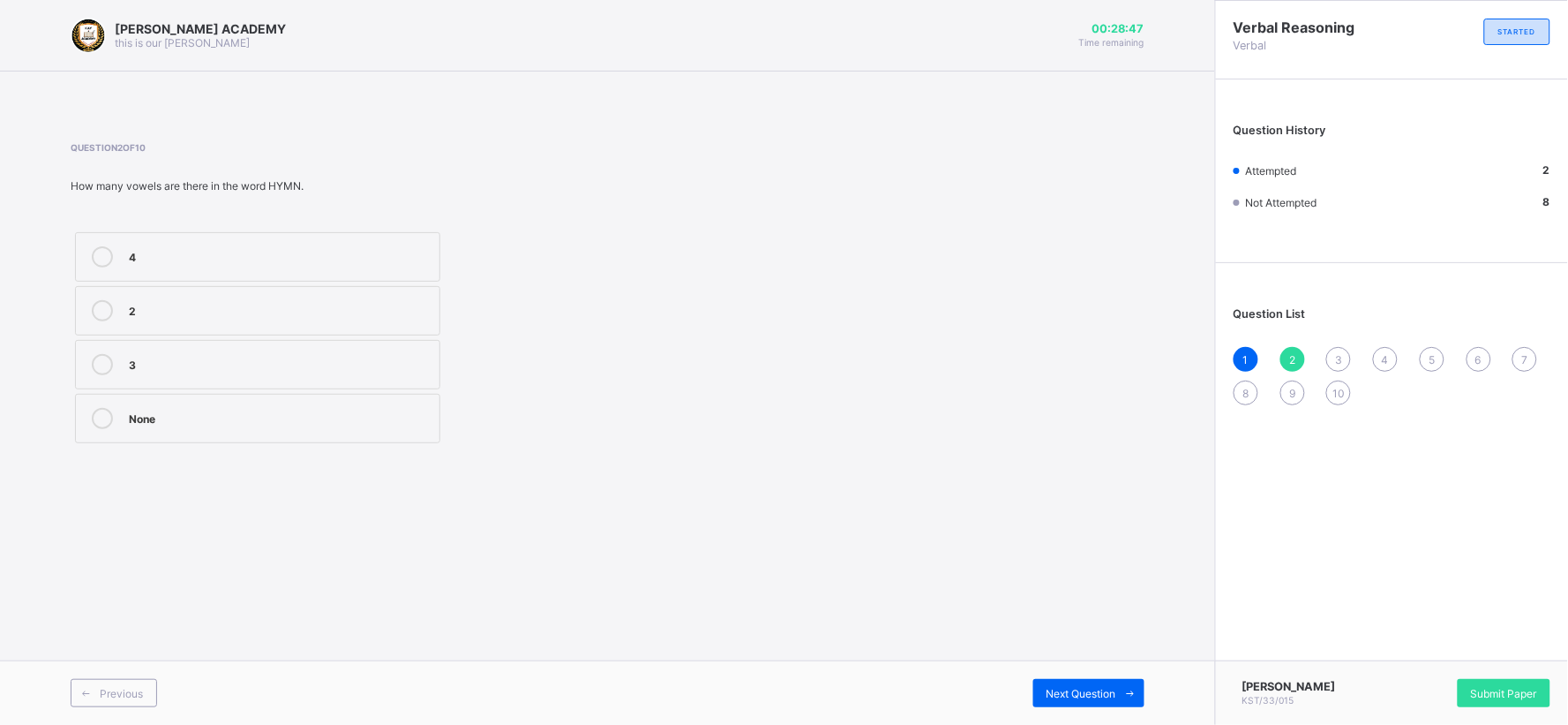
click at [1335, 351] on div "3" at bounding box center [1339, 359] width 25 height 25
click at [229, 253] on div "Z" at bounding box center [279, 255] width 302 height 18
click at [1378, 358] on div "4" at bounding box center [1385, 359] width 25 height 25
click at [325, 408] on label "21" at bounding box center [258, 418] width 366 height 49
click at [1412, 353] on span "5" at bounding box center [1432, 359] width 6 height 13
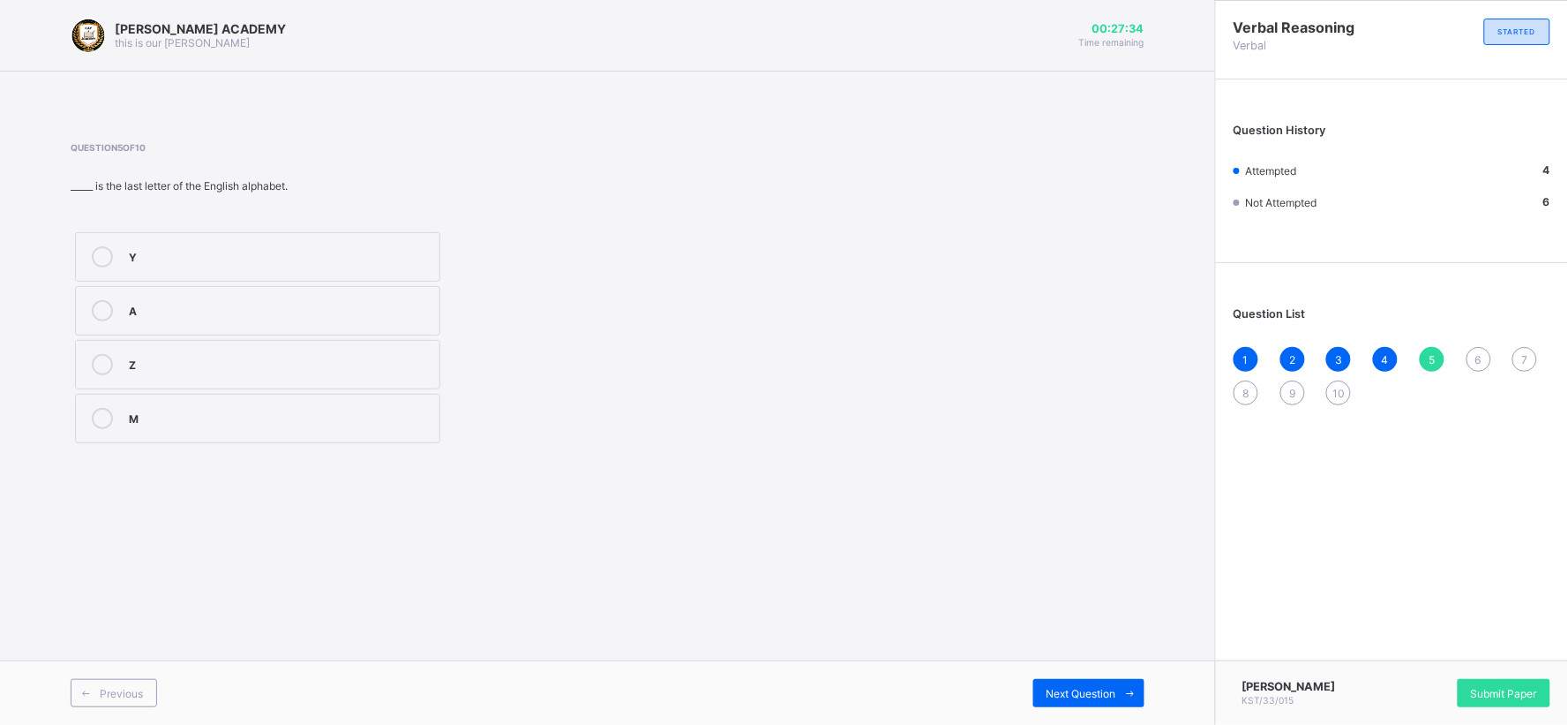
click at [1412, 349] on div "6" at bounding box center [1479, 359] width 25 height 25
click at [1412, 359] on span "5" at bounding box center [1432, 359] width 6 height 13
click at [1412, 355] on span "6" at bounding box center [1479, 359] width 6 height 13
click at [1412, 355] on div "5" at bounding box center [1432, 359] width 25 height 25
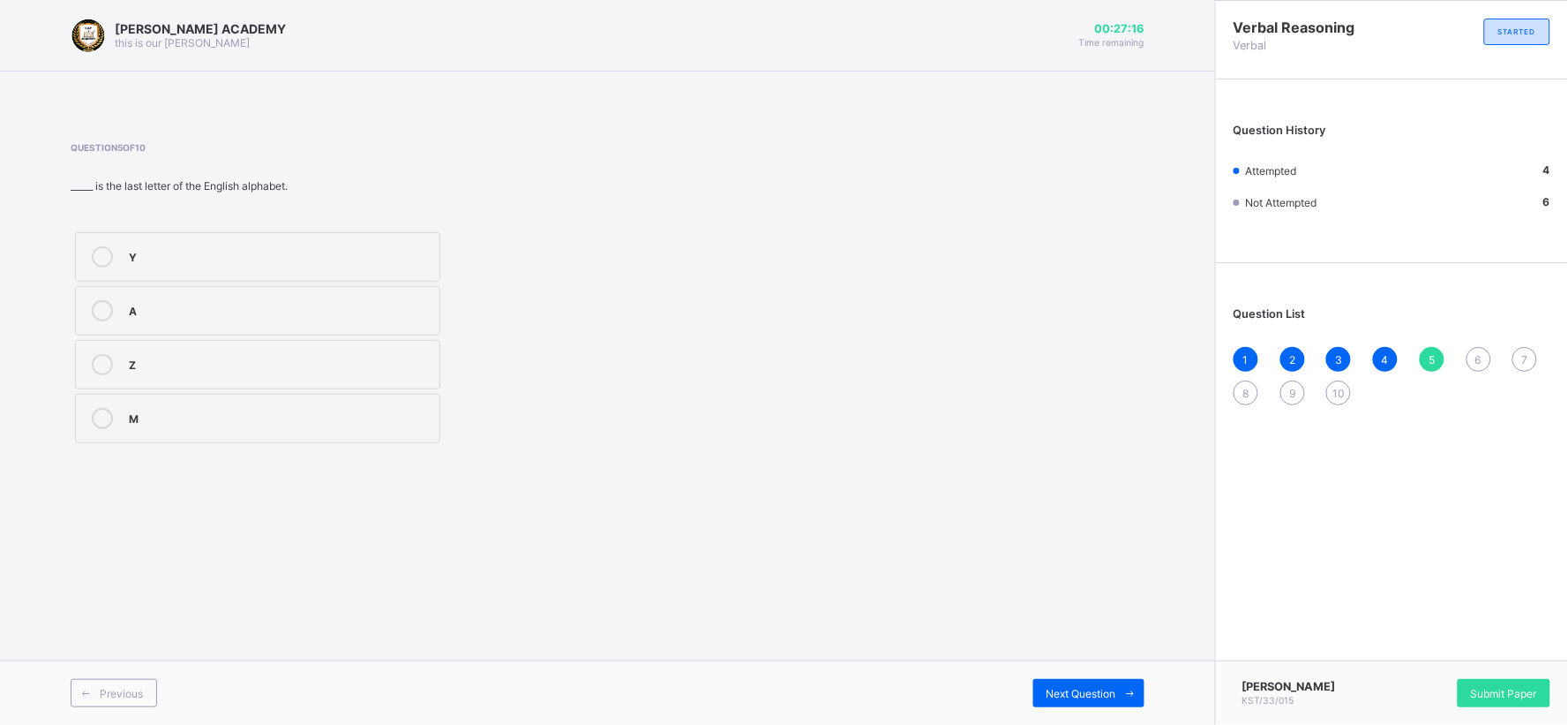
click at [1412, 355] on div "5" at bounding box center [1432, 359] width 25 height 25
drag, startPoint x: 409, startPoint y: 367, endPoint x: 745, endPoint y: 408, distance: 338.5
click at [745, 408] on div "Question 5 of 10 _____ is the last letter of the English alphabet. Y A Z M" at bounding box center [607, 295] width 1075 height 306
click at [406, 350] on label "Z" at bounding box center [258, 365] width 366 height 49
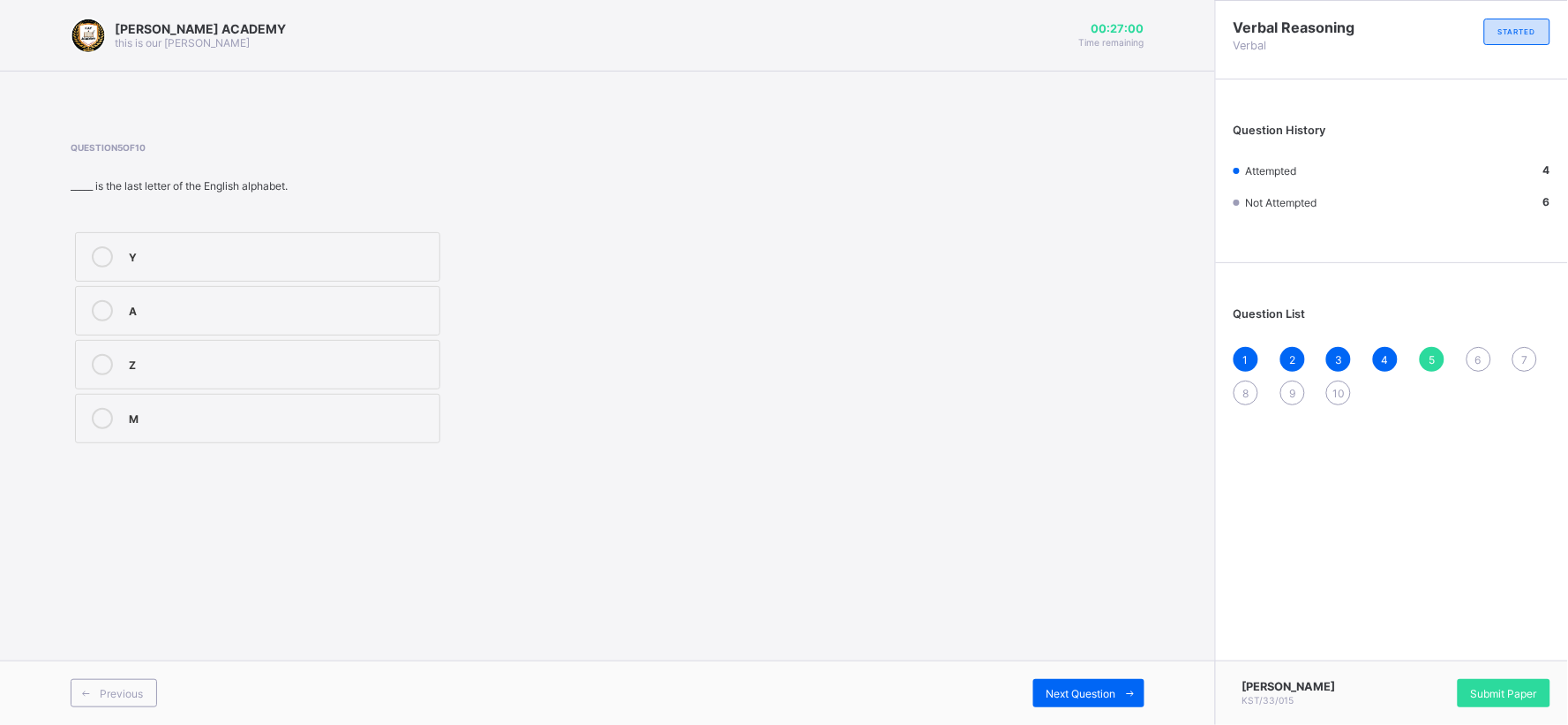
click at [406, 350] on label "Z" at bounding box center [258, 365] width 366 height 49
click at [1412, 355] on span "6" at bounding box center [1479, 359] width 6 height 13
click at [234, 410] on div "D" at bounding box center [279, 416] width 302 height 18
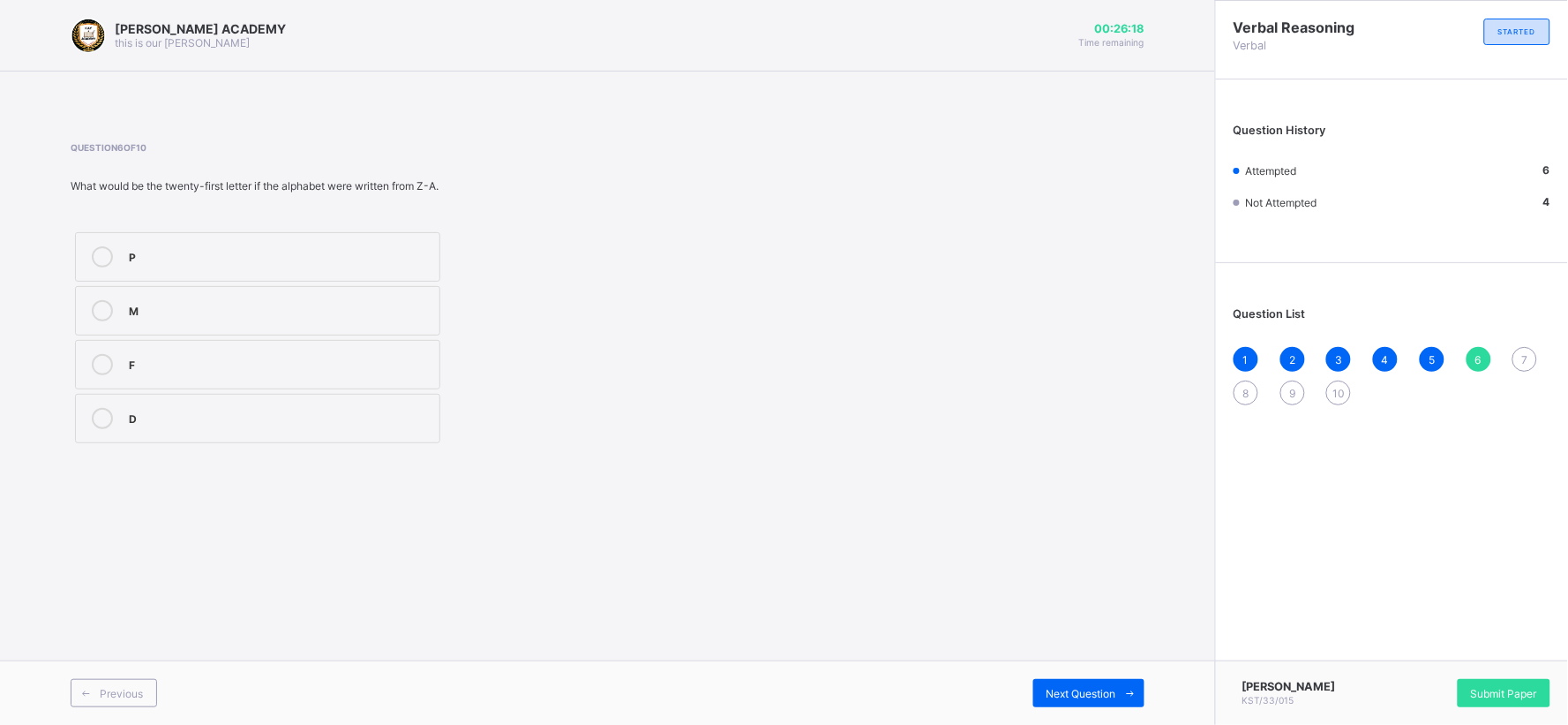
click at [1412, 356] on span "7" at bounding box center [1525, 359] width 6 height 13
click at [768, 298] on div "Question 7 of 10 There are_____ letters in the English alphabet. 36 30 20 26" at bounding box center [607, 295] width 1075 height 306
click at [416, 424] on div "26" at bounding box center [279, 416] width 302 height 18
click at [1251, 392] on div "8" at bounding box center [1246, 393] width 25 height 25
click at [302, 410] on div "E" at bounding box center [279, 416] width 302 height 18
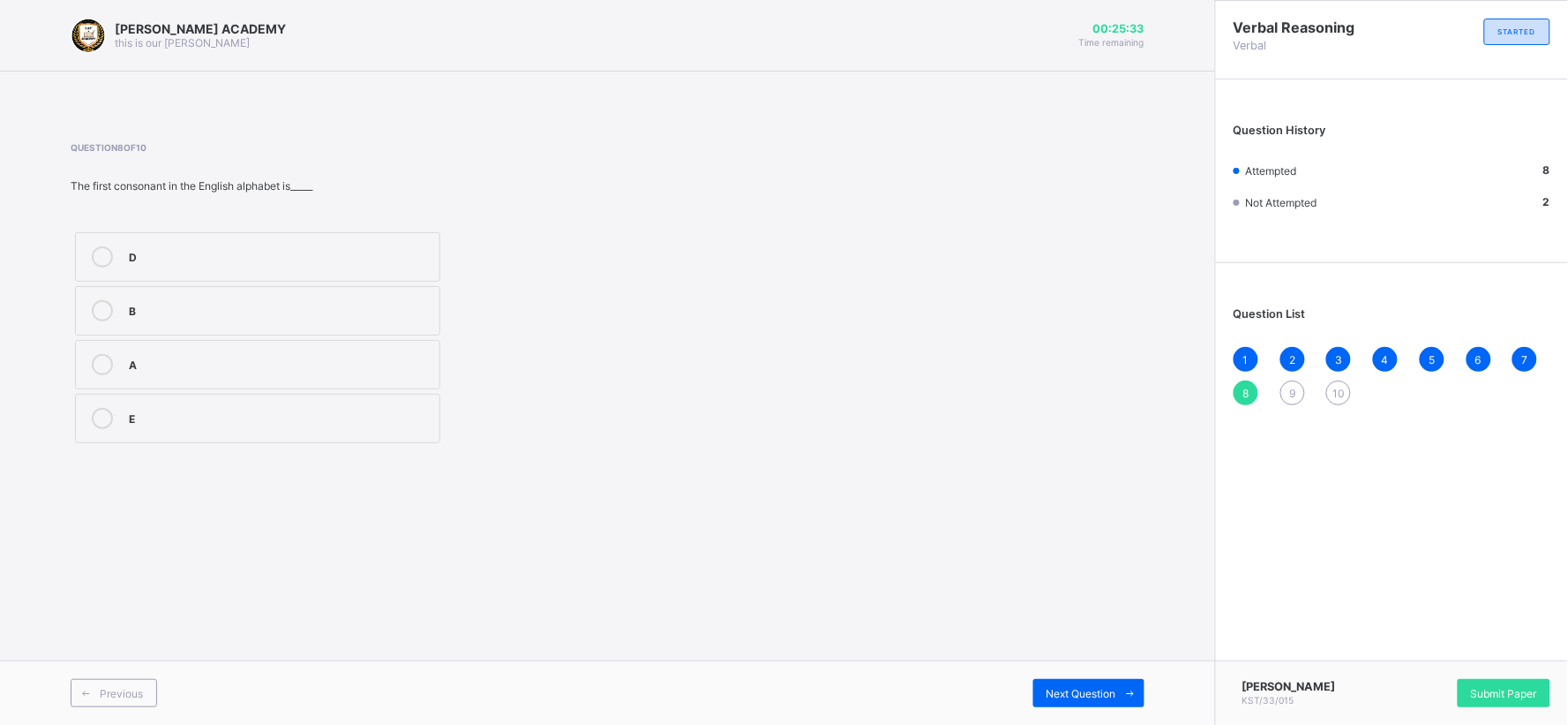
click at [1292, 383] on div "9" at bounding box center [1292, 393] width 25 height 25
click at [347, 265] on div "Q and R" at bounding box center [279, 256] width 302 height 21
click at [1337, 387] on span "10" at bounding box center [1339, 393] width 12 height 13
click at [331, 409] on div "3" at bounding box center [279, 416] width 302 height 18
click at [160, 250] on div "10" at bounding box center [279, 255] width 302 height 18
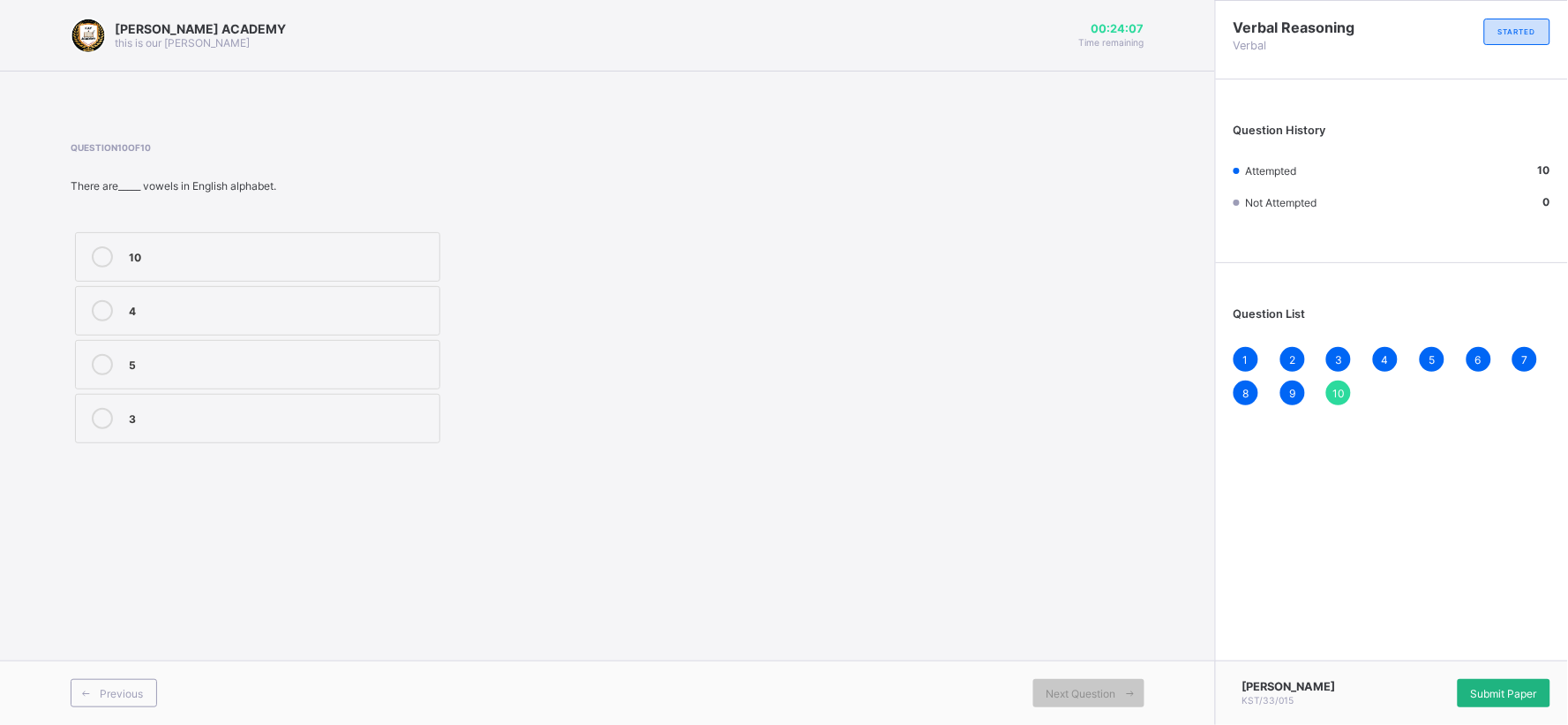
click at [1412, 652] on div "Submit Paper" at bounding box center [1505, 693] width 93 height 29
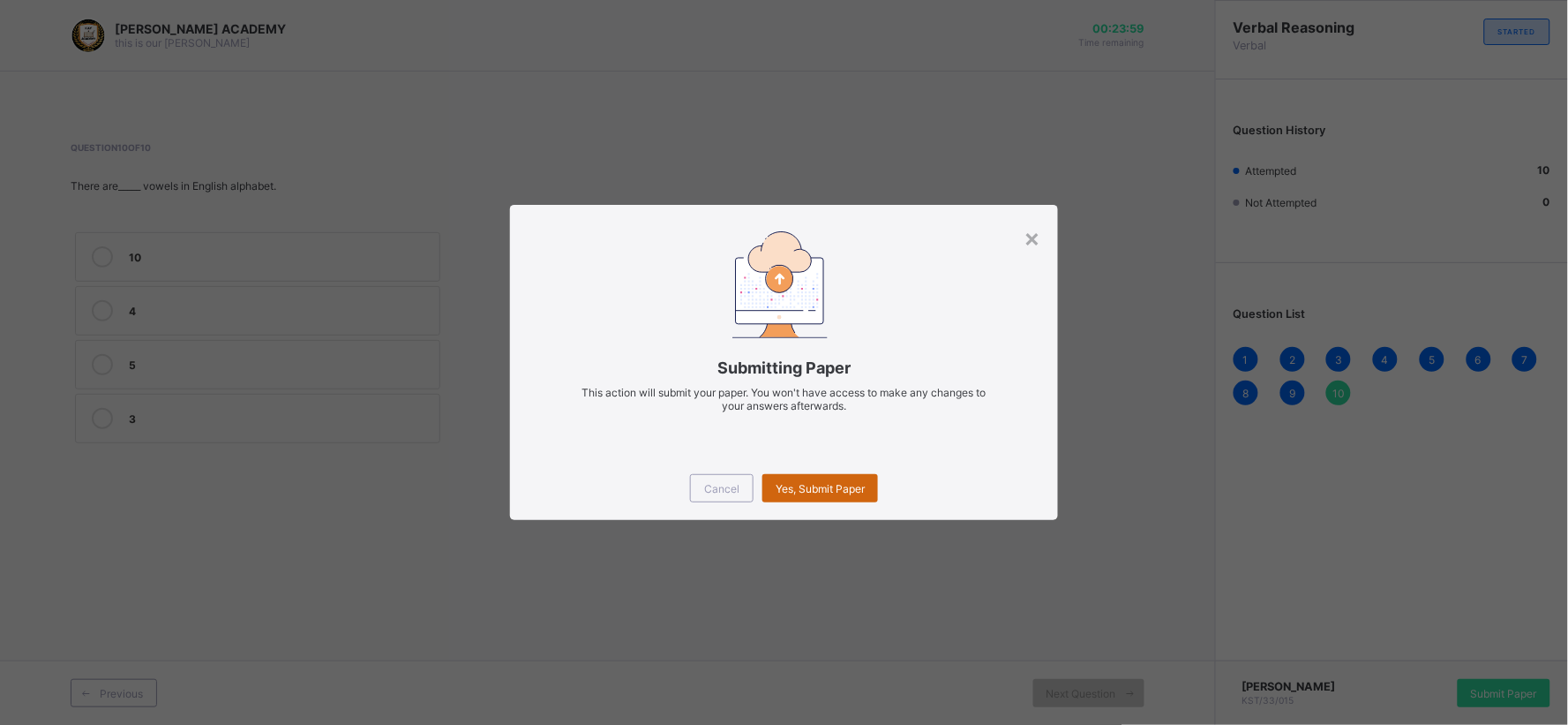
click at [813, 488] on span "Yes, Submit Paper" at bounding box center [821, 488] width 89 height 13
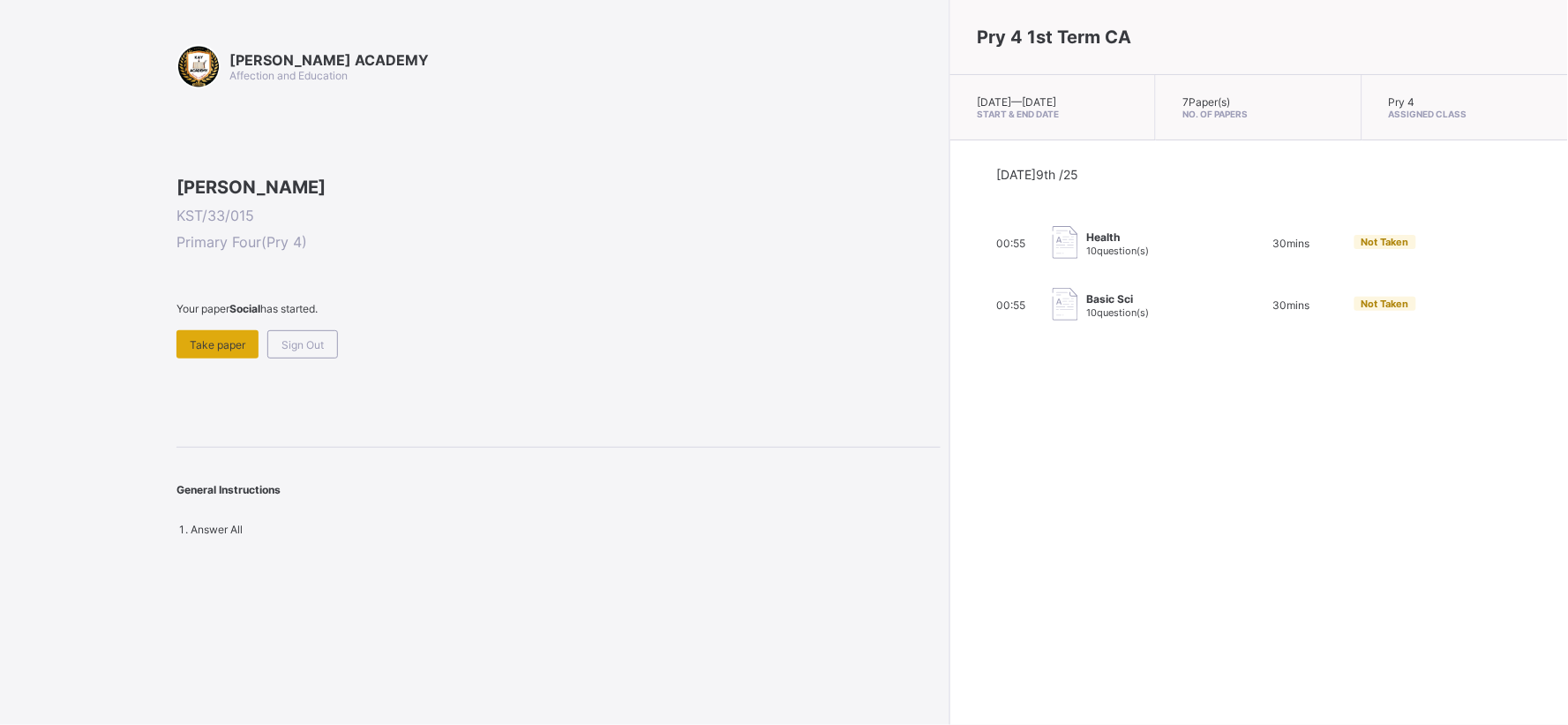
click at [209, 358] on div "Take paper" at bounding box center [218, 344] width 82 height 29
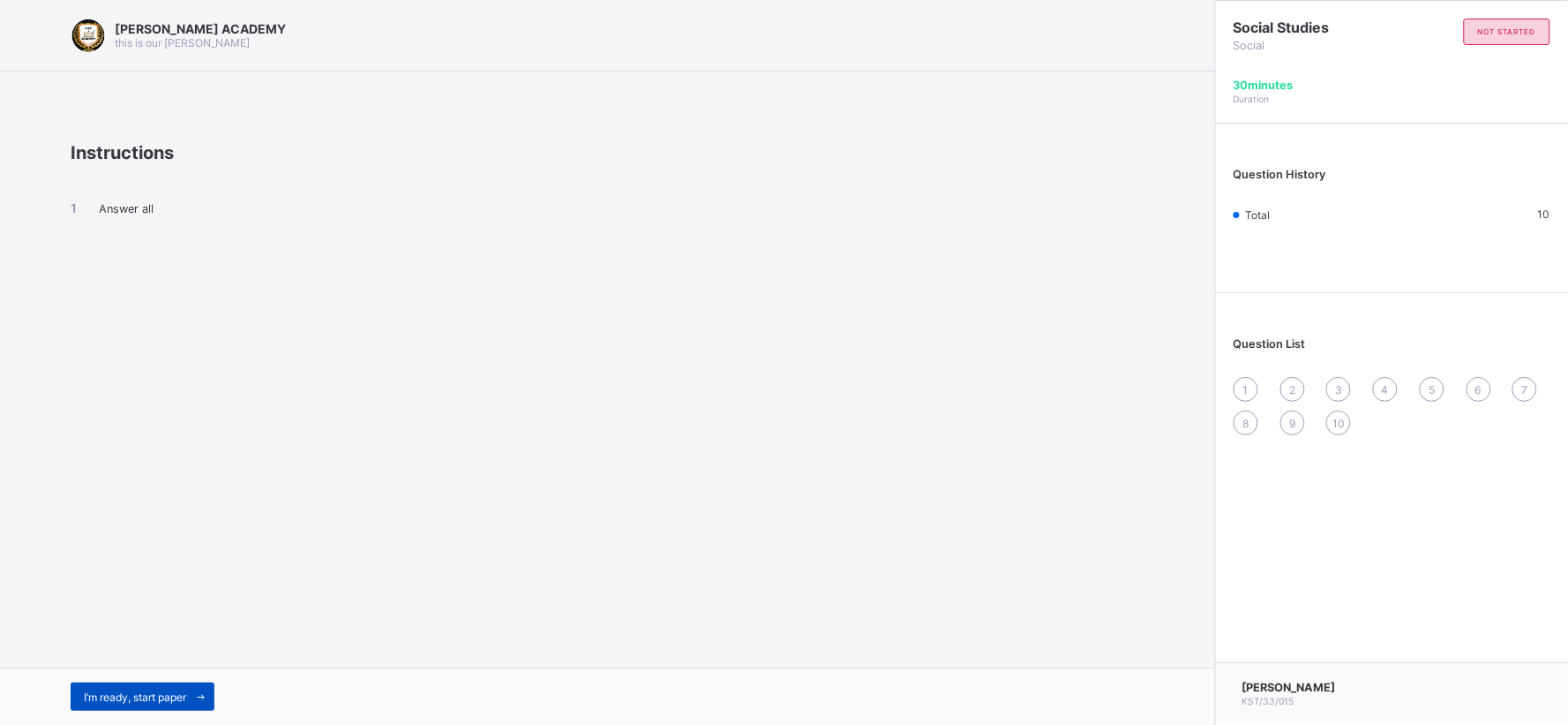
click at [119, 652] on span "I’m ready, start paper" at bounding box center [135, 696] width 103 height 13
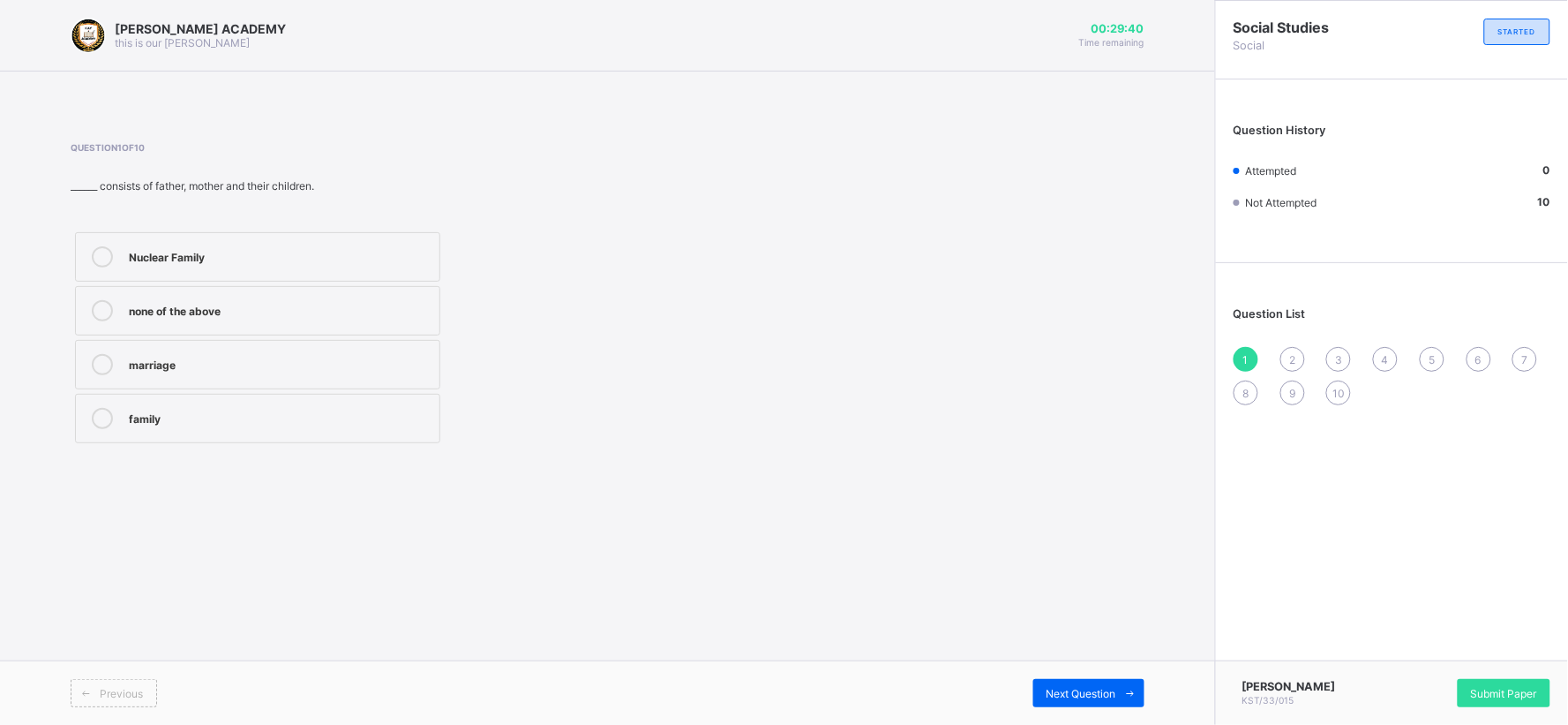
click at [1287, 353] on div "2" at bounding box center [1292, 359] width 25 height 25
click at [411, 428] on div "2" at bounding box center [279, 417] width 302 height 21
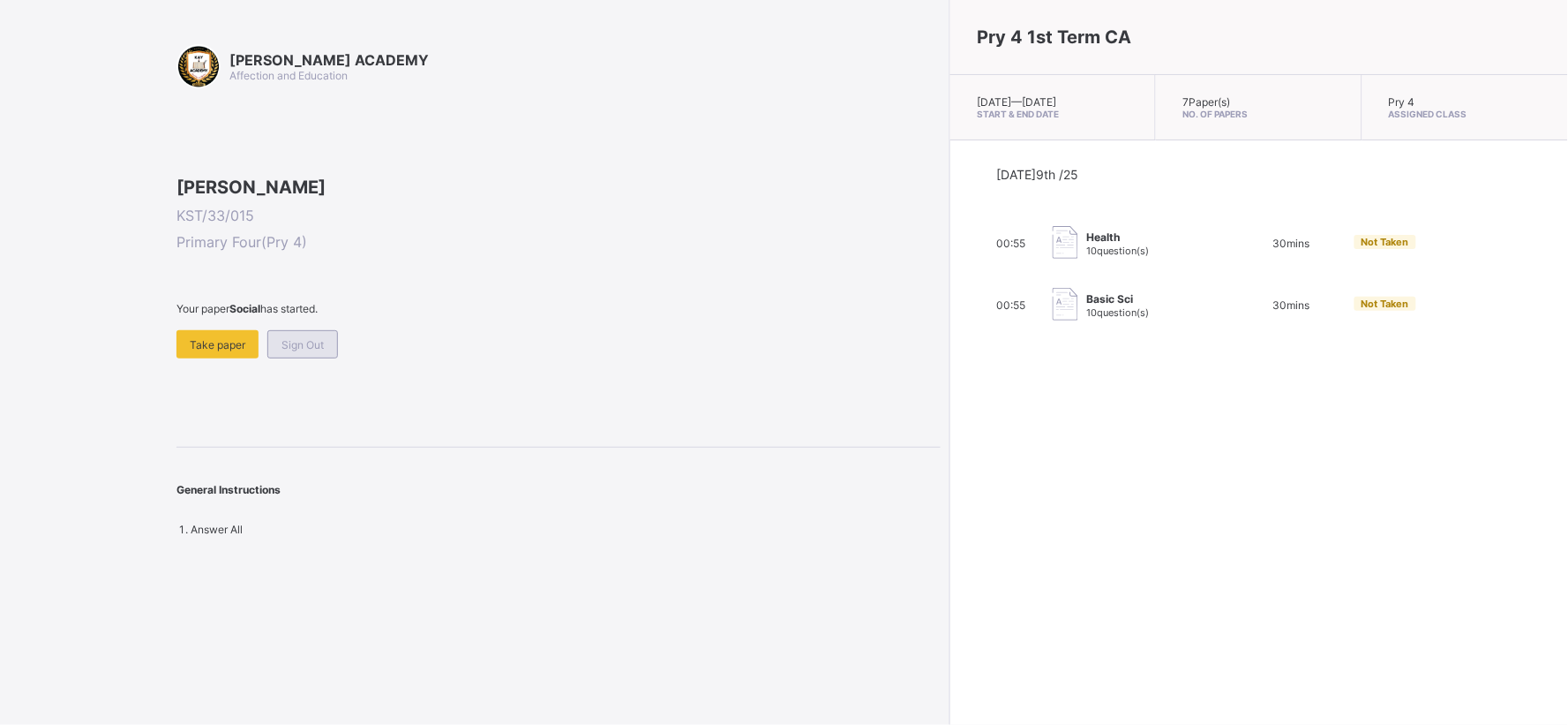
click at [307, 358] on div "Sign Out" at bounding box center [303, 344] width 70 height 29
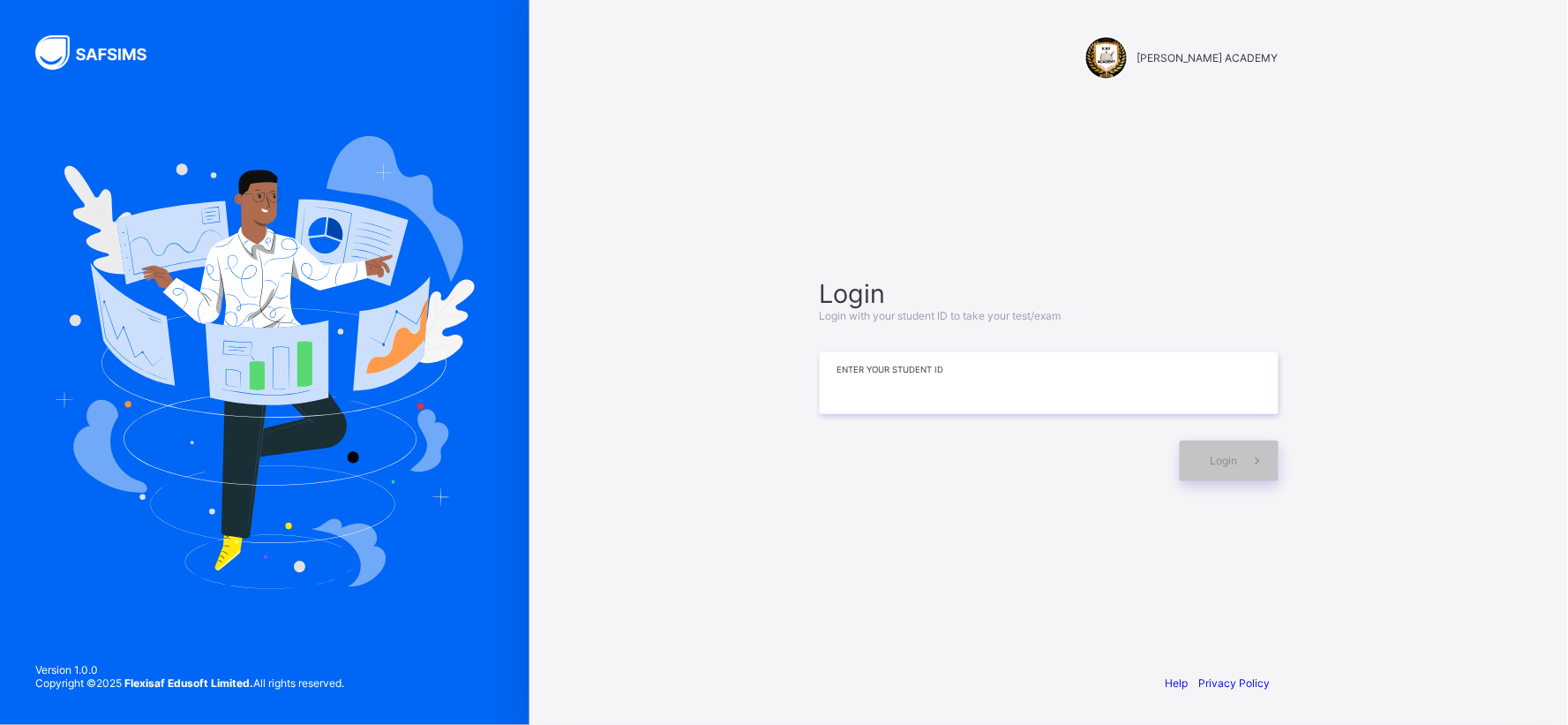
click at [866, 359] on input at bounding box center [1049, 383] width 459 height 61
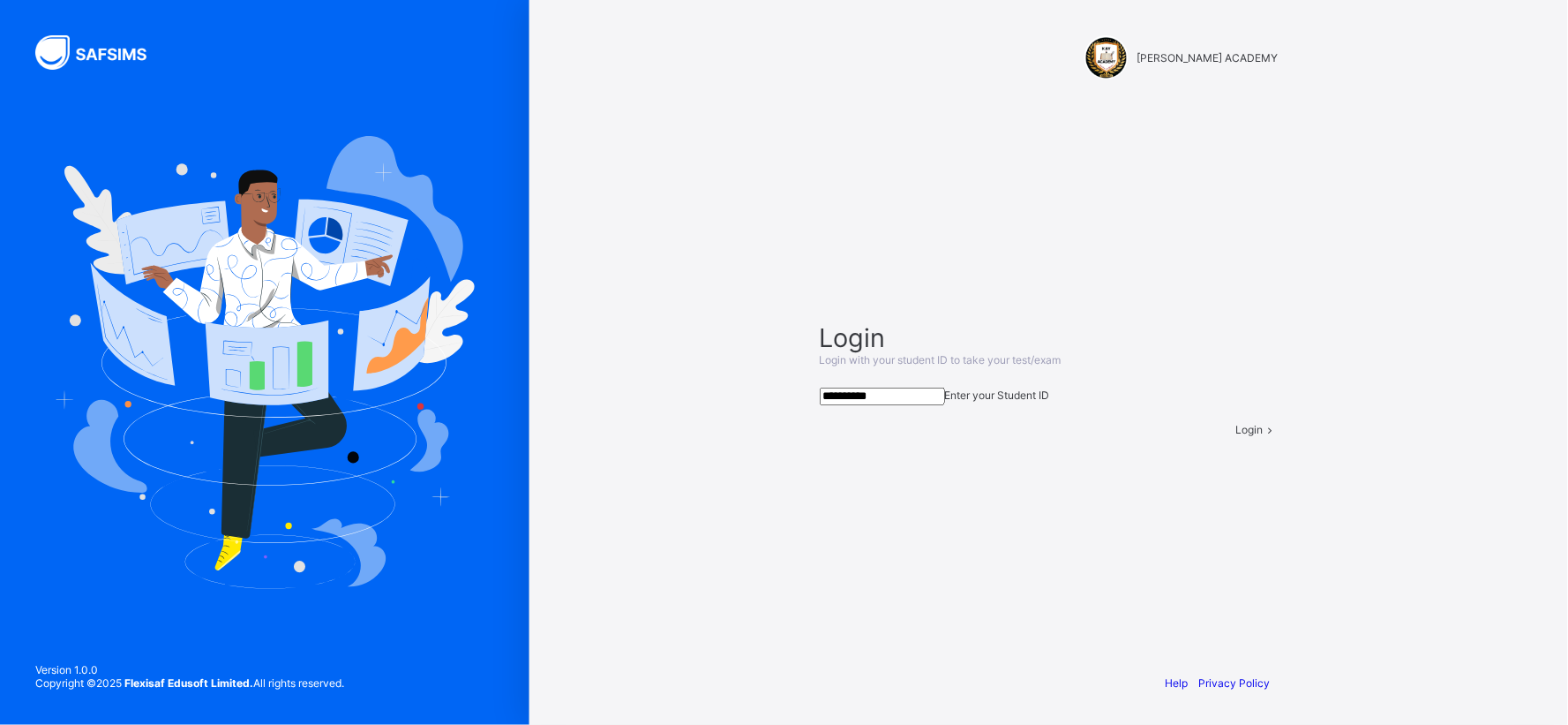
type input "**********"
click at [1237, 436] on div "Login" at bounding box center [1258, 429] width 43 height 13
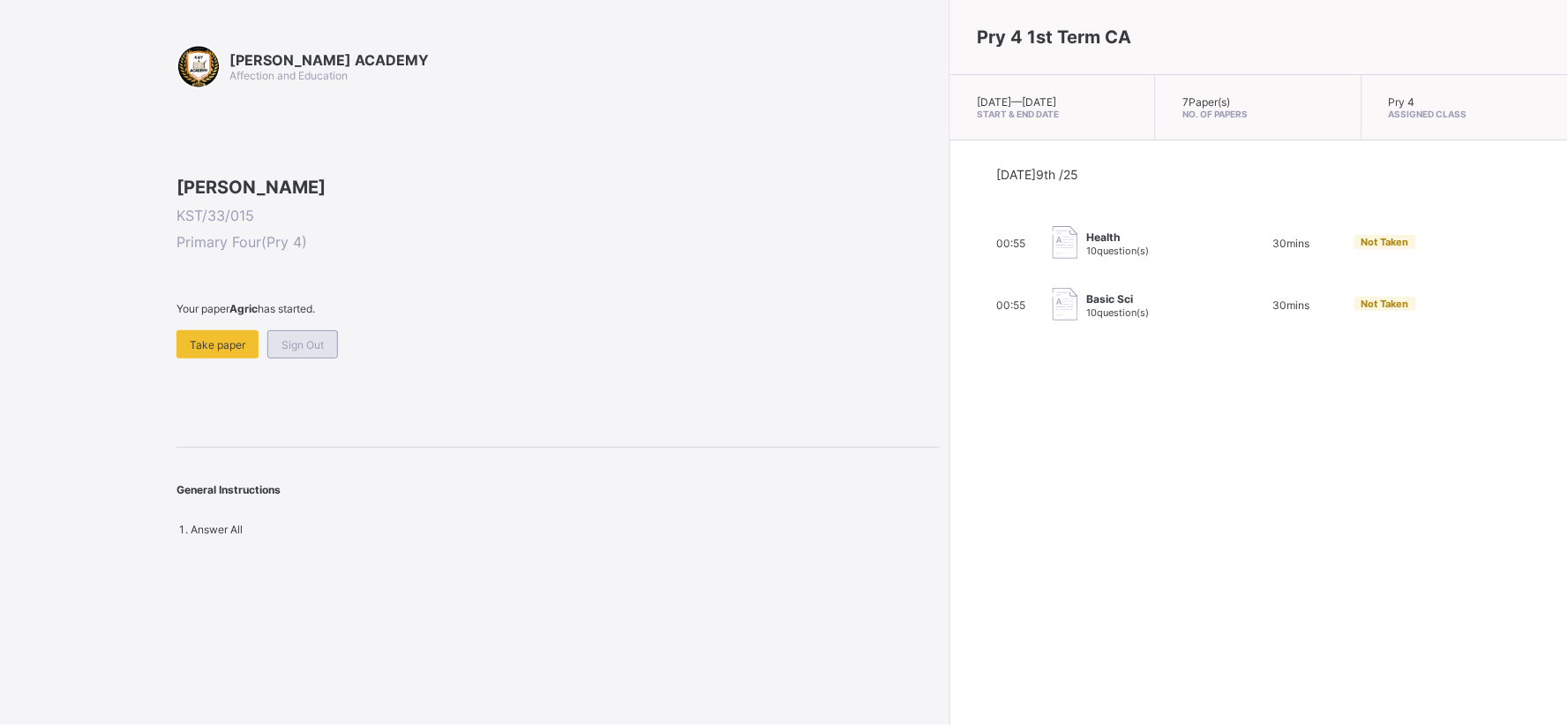
click at [294, 351] on span "Sign Out" at bounding box center [303, 344] width 43 height 13
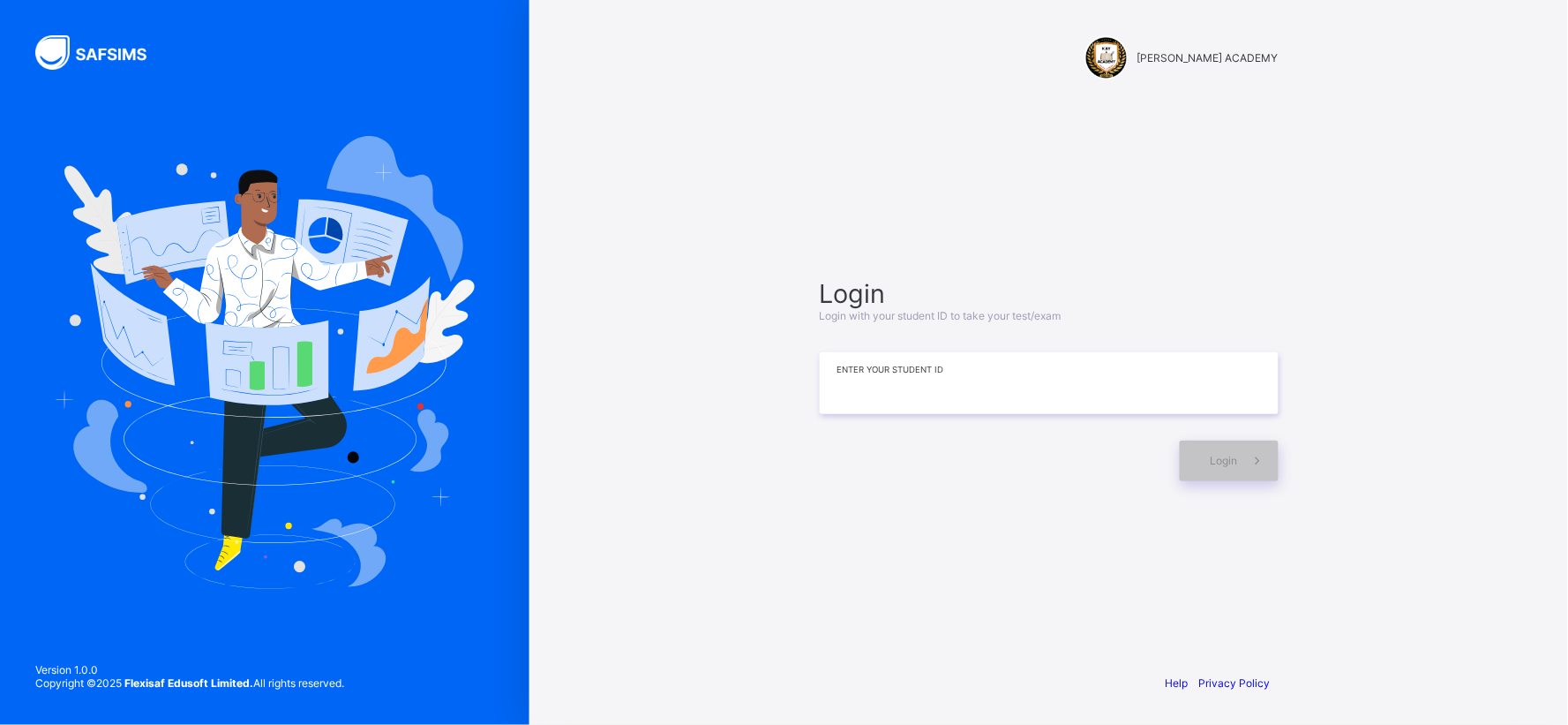
click at [1000, 363] on input at bounding box center [1049, 383] width 459 height 61
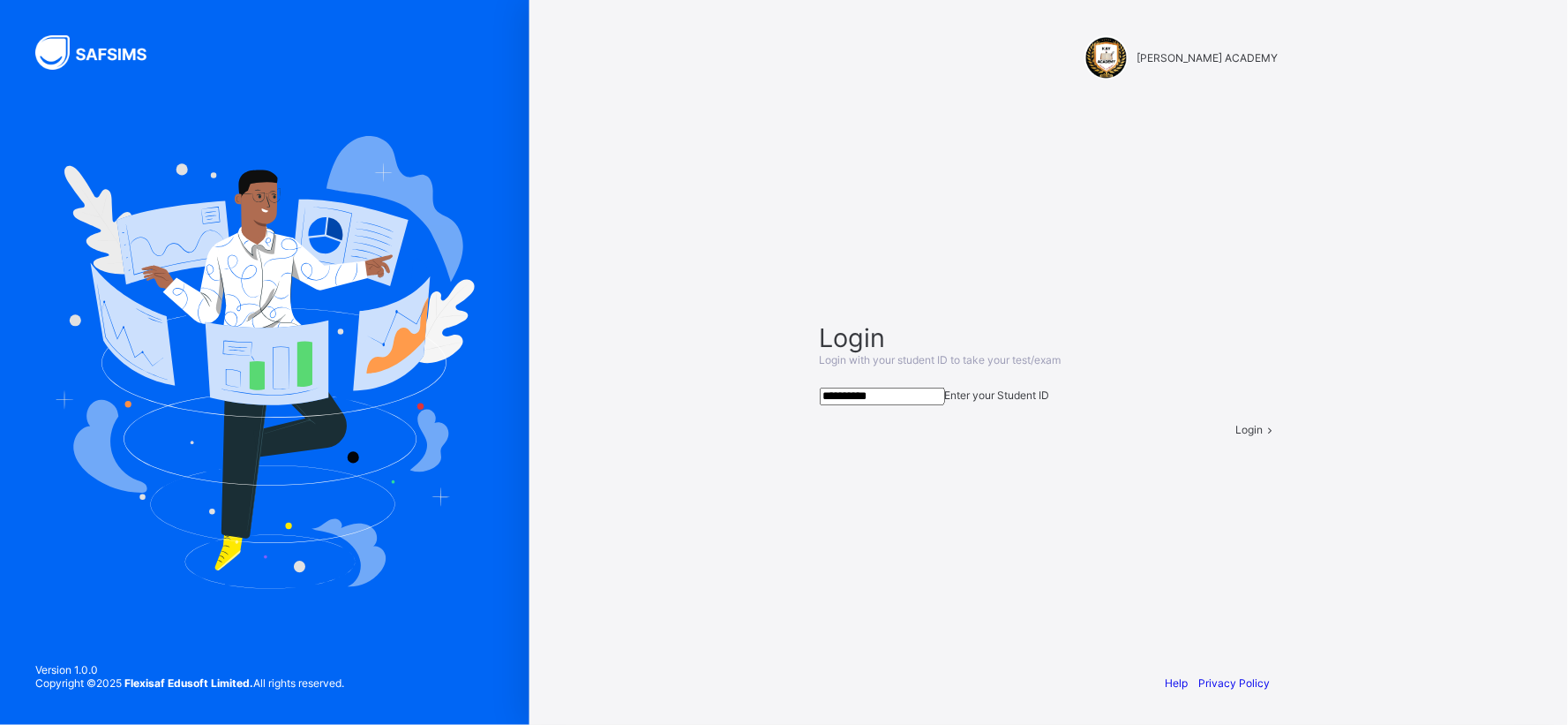
type input "**********"
click at [1237, 436] on div "Login" at bounding box center [1258, 429] width 43 height 13
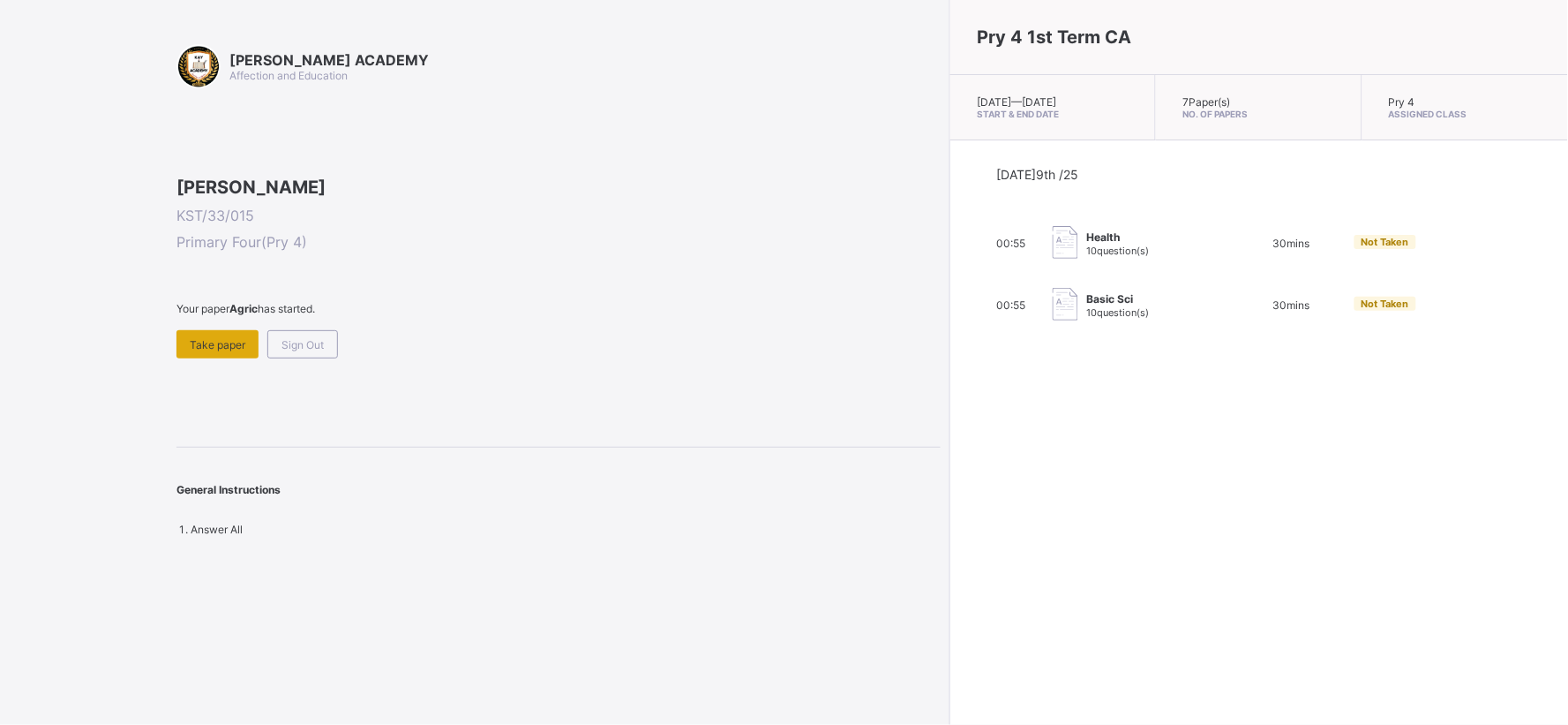
click at [226, 351] on span "Take paper" at bounding box center [218, 344] width 55 height 13
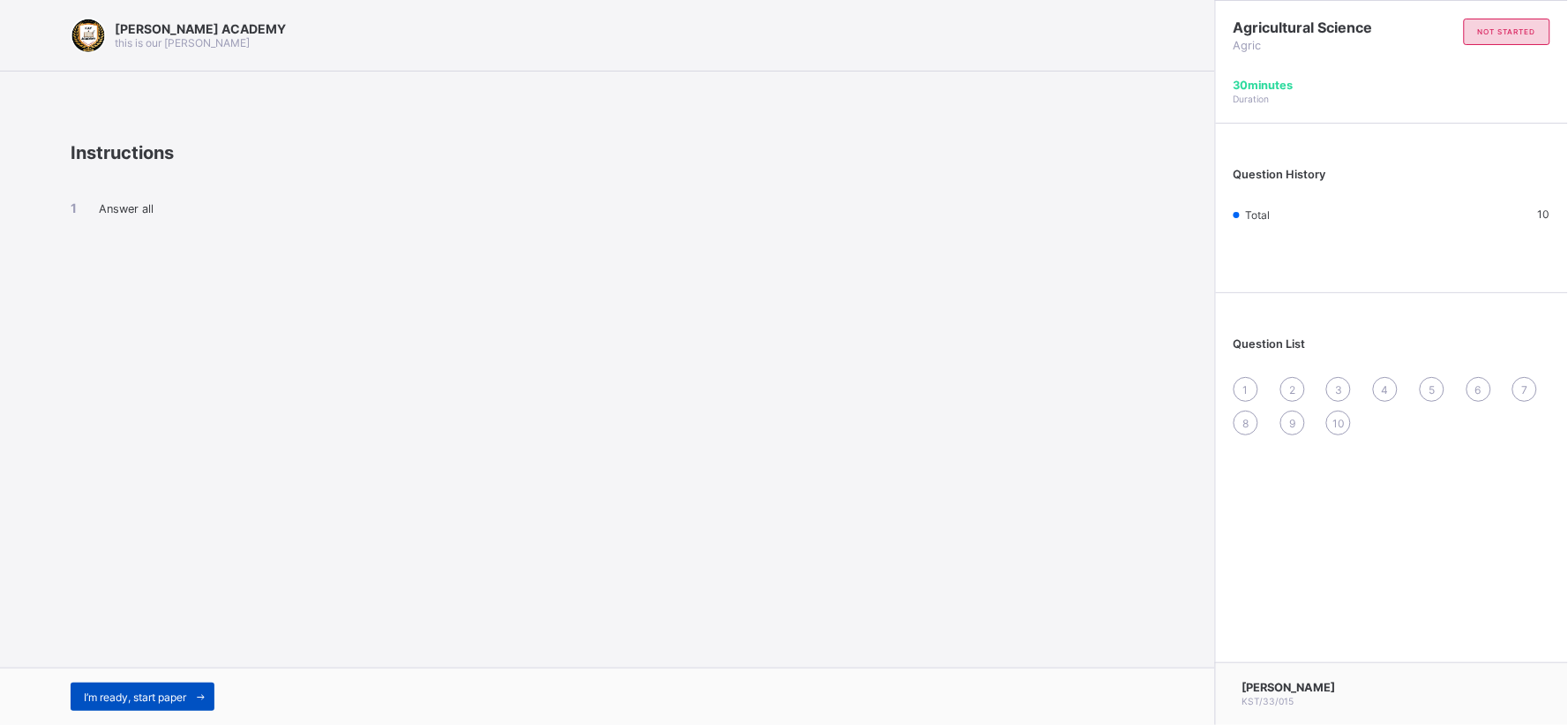
click at [127, 652] on span "I’m ready, start paper" at bounding box center [135, 696] width 103 height 13
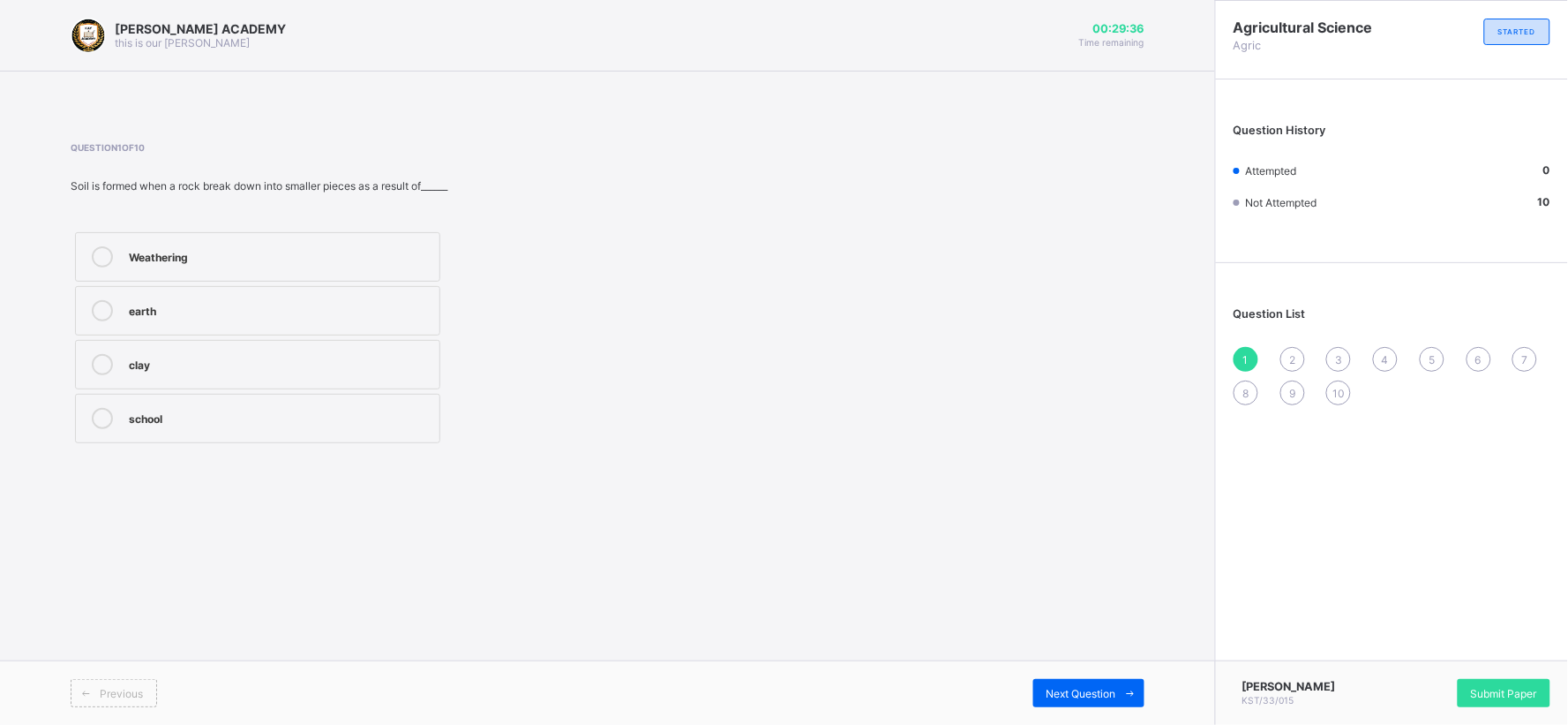
click at [181, 250] on div "Weathering" at bounding box center [279, 255] width 302 height 18
click at [1288, 357] on div "2" at bounding box center [1292, 359] width 25 height 25
click at [1342, 355] on span "3" at bounding box center [1339, 359] width 7 height 13
click at [1282, 358] on div "2" at bounding box center [1292, 359] width 25 height 25
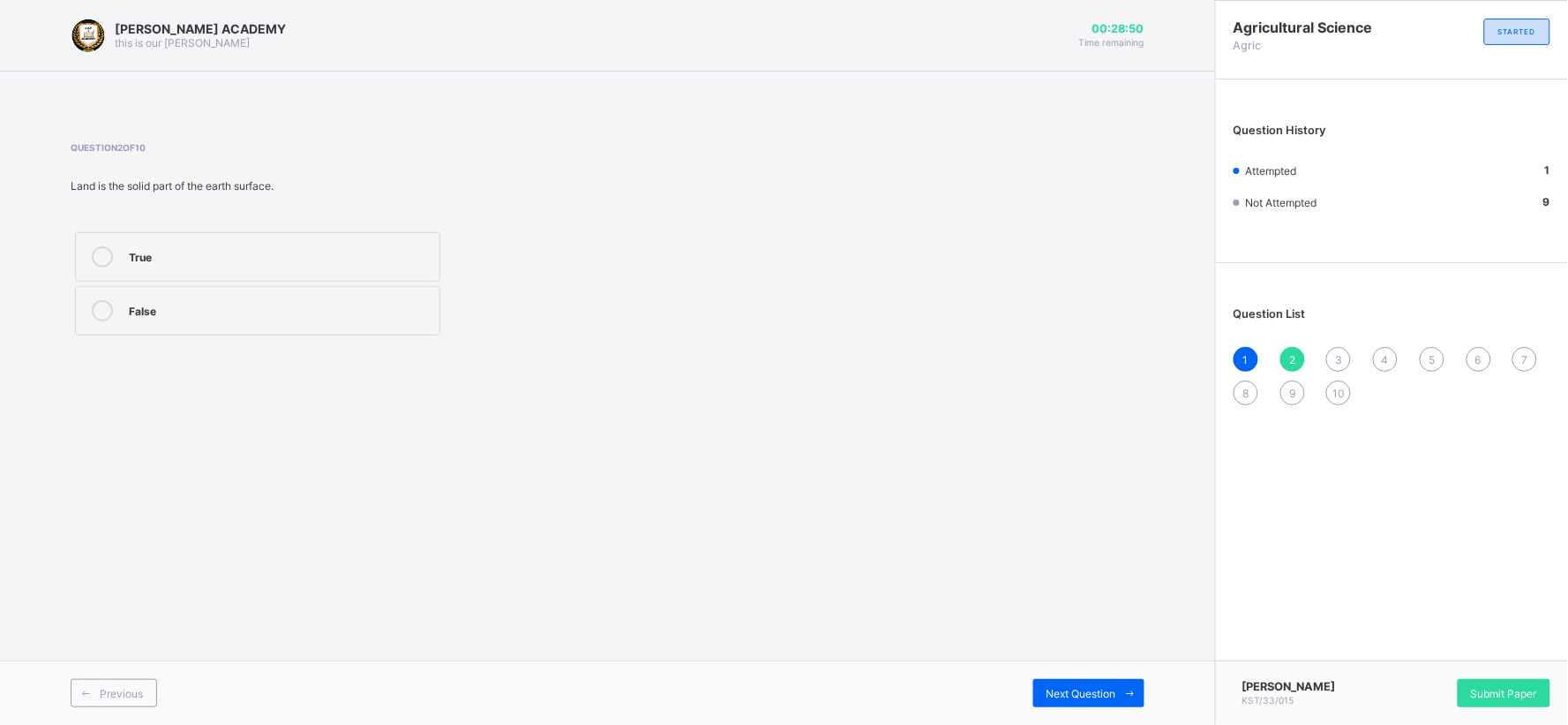
click at [422, 274] on label "True" at bounding box center [258, 257] width 366 height 49
click at [1337, 353] on span "3" at bounding box center [1339, 359] width 7 height 13
click at [378, 268] on label "True" at bounding box center [258, 257] width 366 height 49
click at [1383, 357] on span "4" at bounding box center [1385, 359] width 7 height 13
click at [157, 408] on label "Loamy soil" at bounding box center [258, 418] width 366 height 49
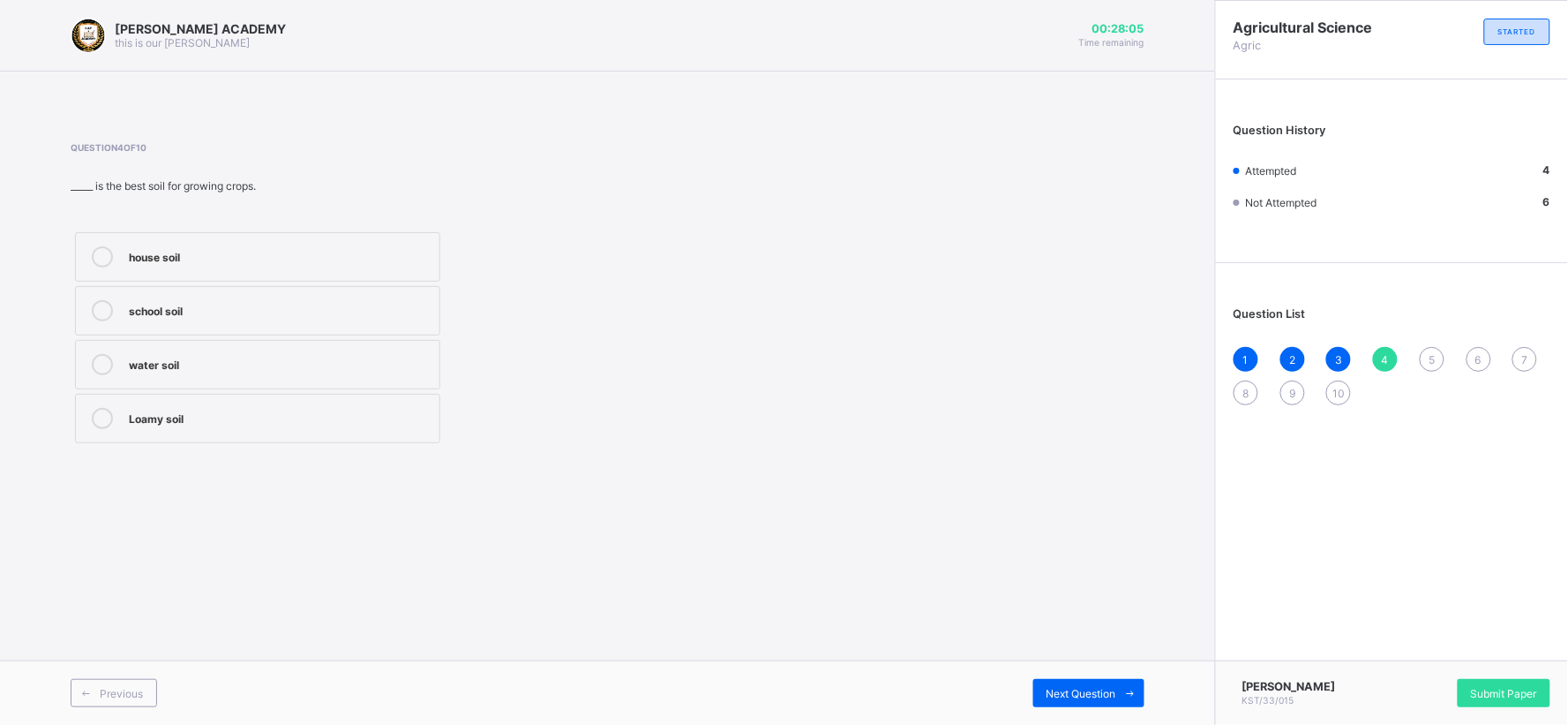
click at [1412, 360] on span "5" at bounding box center [1432, 359] width 6 height 13
click at [1412, 357] on span "6" at bounding box center [1479, 359] width 6 height 13
click at [1412, 356] on span "5" at bounding box center [1432, 359] width 6 height 13
click at [363, 249] on div "False" at bounding box center [279, 255] width 302 height 18
click at [1412, 349] on div "6" at bounding box center [1479, 359] width 25 height 25
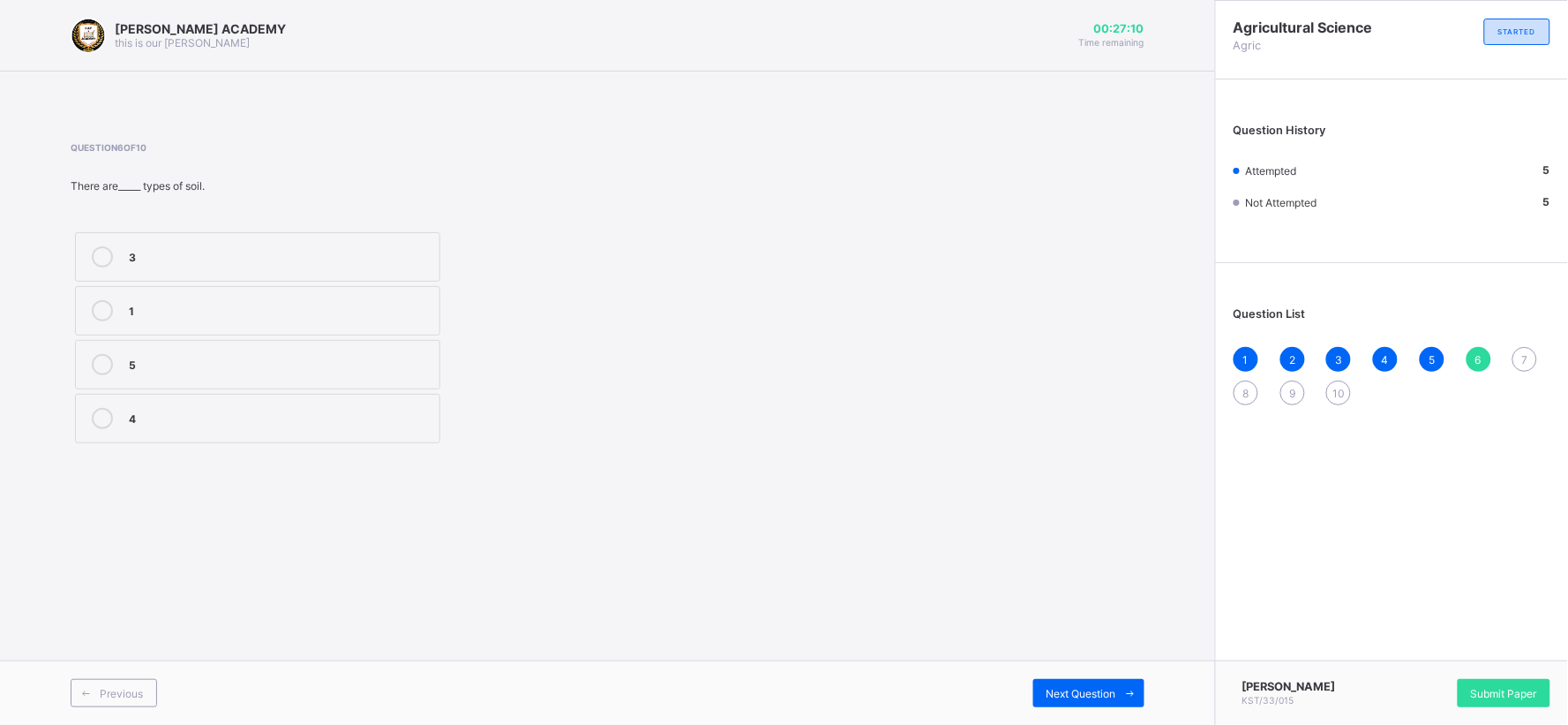
click at [163, 252] on div "3" at bounding box center [279, 255] width 302 height 18
click at [144, 180] on div "There are_____ types of soil." at bounding box center [382, 185] width 624 height 13
click at [163, 177] on span at bounding box center [382, 165] width 624 height 27
click at [1412, 353] on div "7" at bounding box center [1524, 359] width 25 height 25
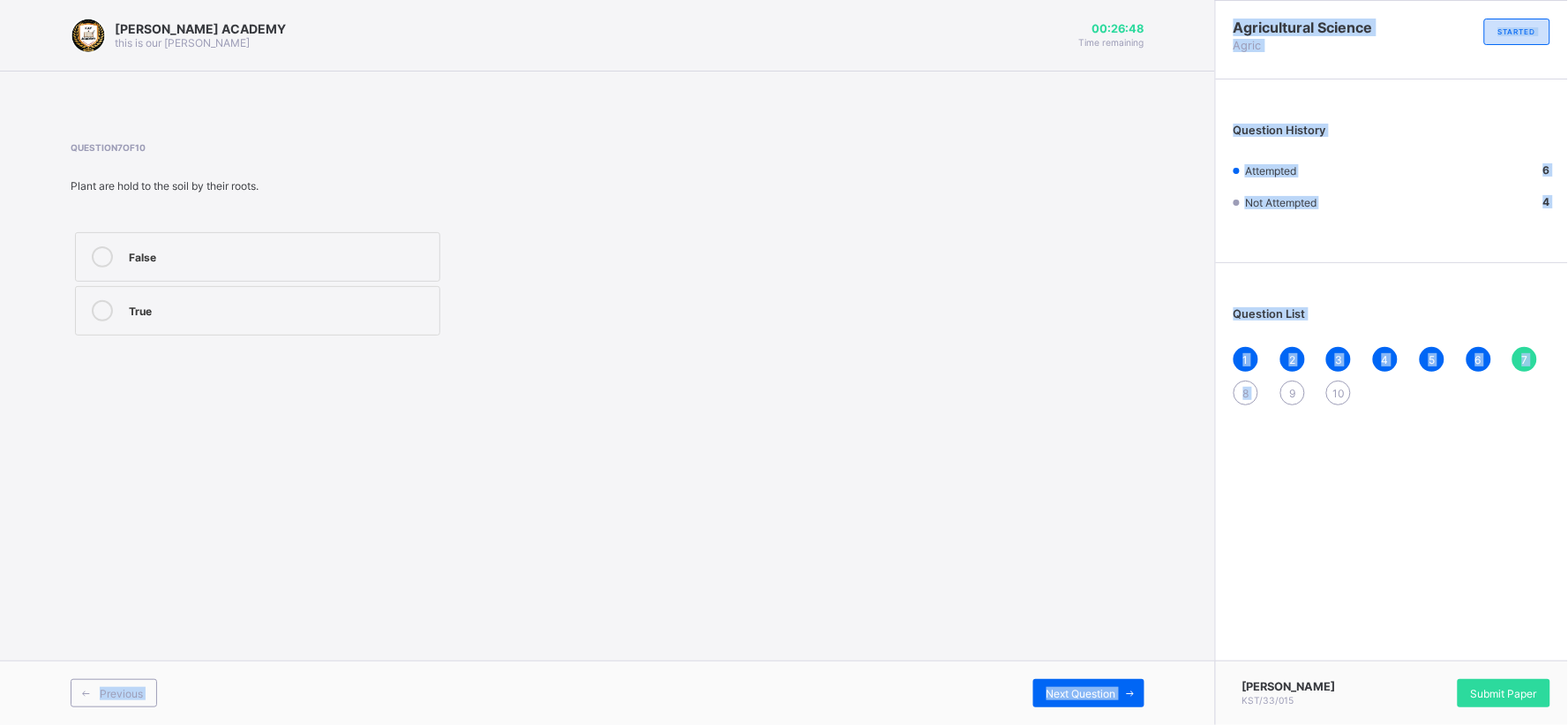
drag, startPoint x: 1284, startPoint y: 428, endPoint x: 1036, endPoint y: 544, distance: 273.8
click at [1036, 544] on div "KAY ACADEMY this is our motton 00:26:48 Time remaining Question 7 of 10 Plant a…" at bounding box center [784, 362] width 1568 height 725
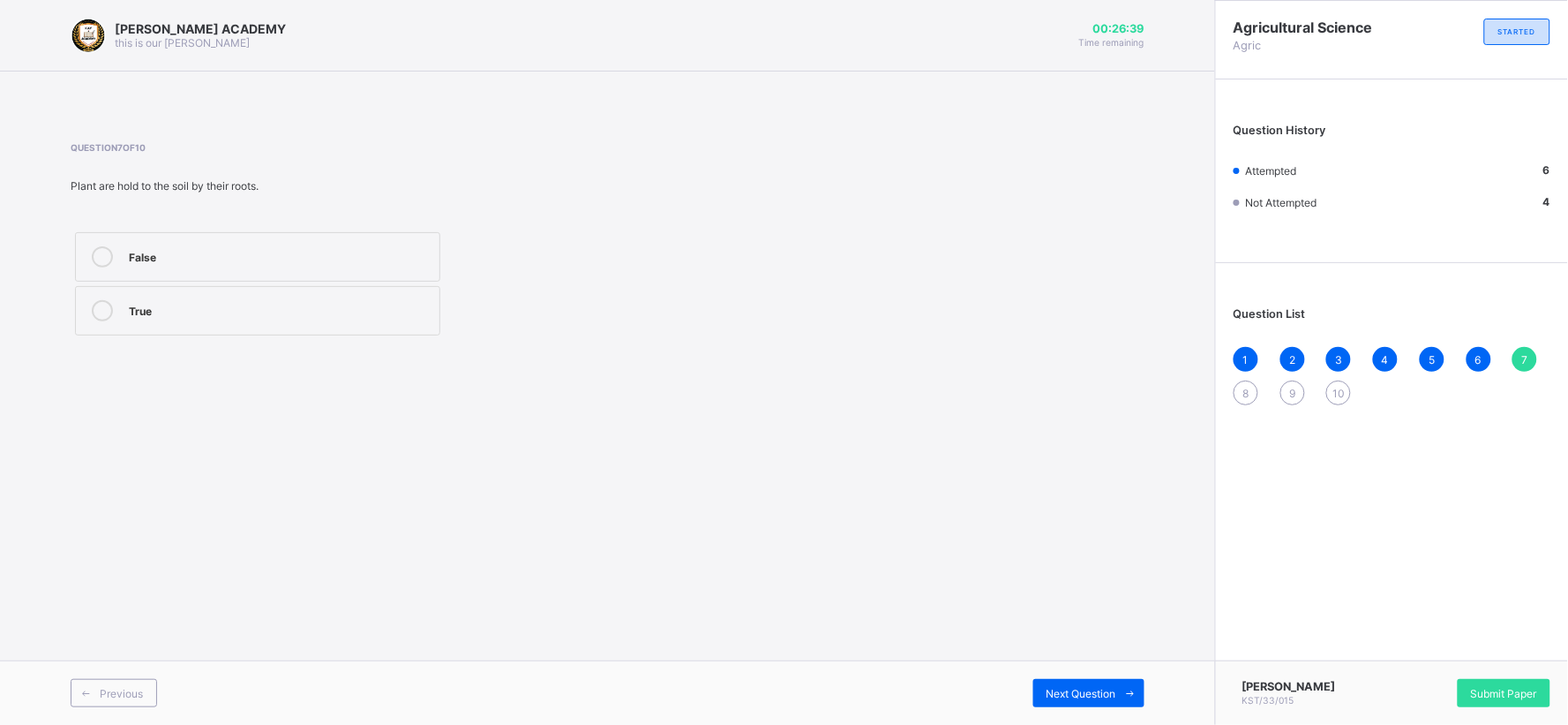
click at [408, 270] on label "False" at bounding box center [258, 257] width 366 height 49
click at [1241, 391] on div "8" at bounding box center [1246, 393] width 25 height 25
click at [393, 415] on div "Sandy soil" at bounding box center [279, 416] width 302 height 18
click at [1316, 393] on div "1 2 3 4 5 6 7 8 9 10" at bounding box center [1392, 376] width 317 height 58
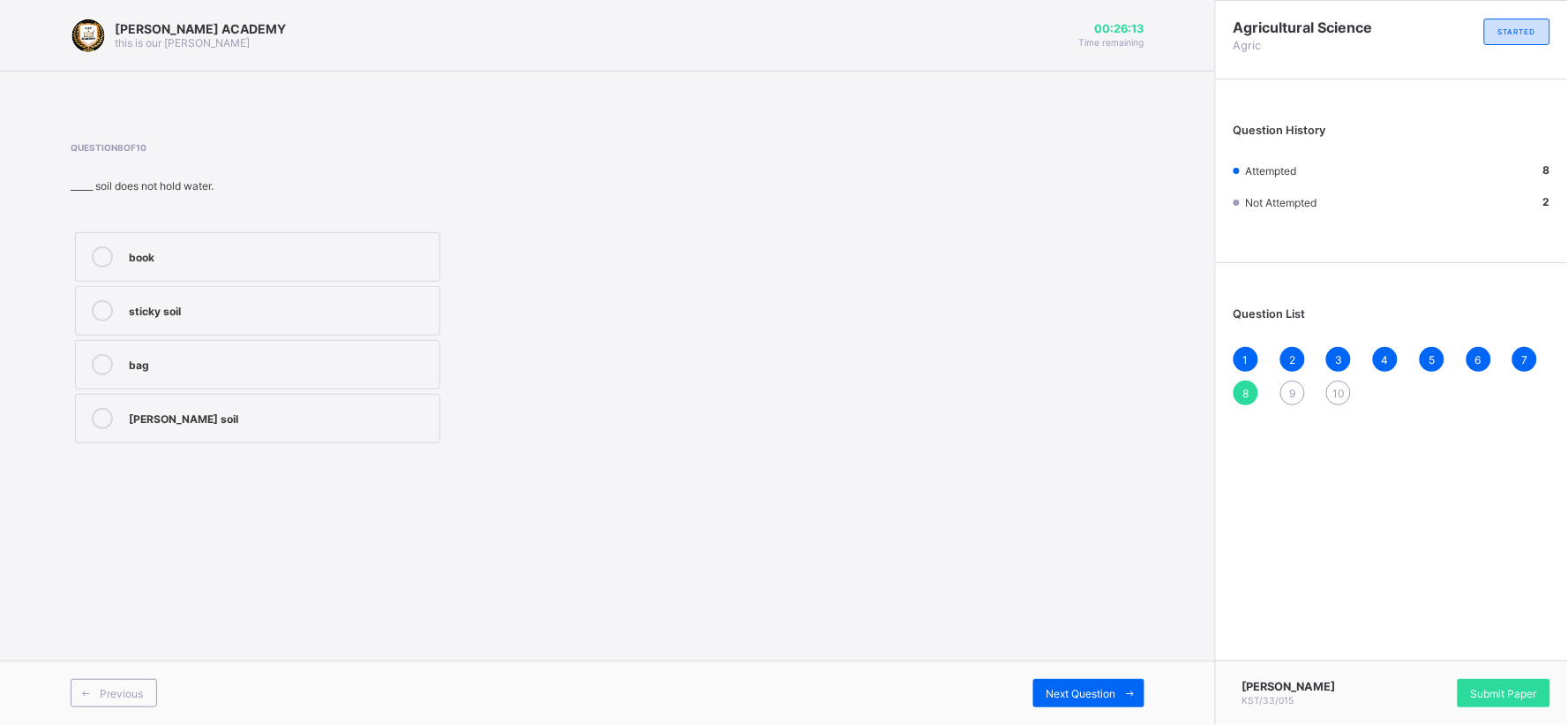
click at [1295, 383] on div "9" at bounding box center [1292, 393] width 25 height 25
click at [541, 482] on div "KAY ACADEMY this is our motton 00:26:05 Time remaining Question 9 of 10 Soil fo…" at bounding box center [607, 362] width 1215 height 725
click at [243, 265] on div "True" at bounding box center [279, 256] width 302 height 21
click at [1334, 387] on span "10" at bounding box center [1339, 393] width 12 height 13
click at [394, 250] on div "False" at bounding box center [279, 255] width 302 height 18
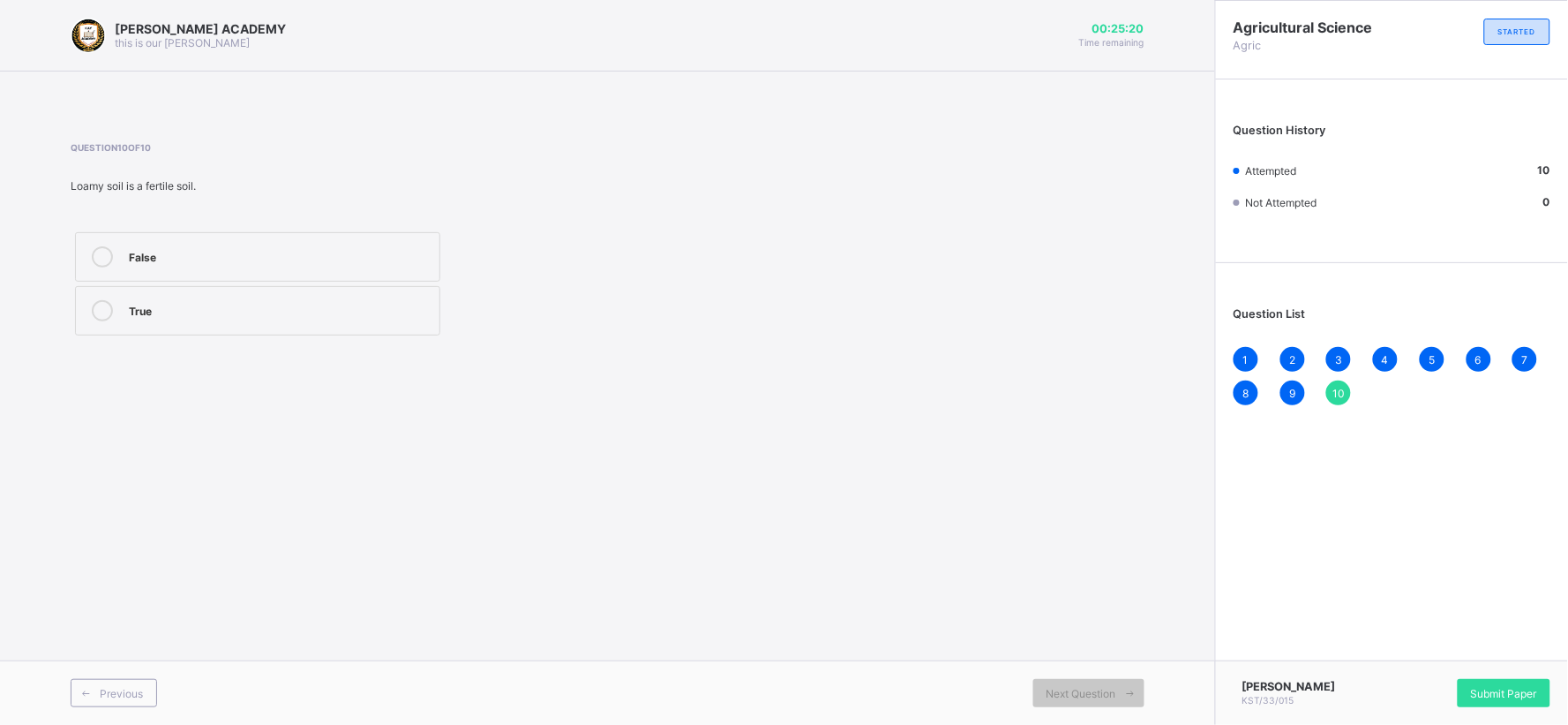
click at [240, 321] on label "True" at bounding box center [258, 311] width 366 height 49
click at [1412, 652] on span "Submit Paper" at bounding box center [1504, 693] width 66 height 13
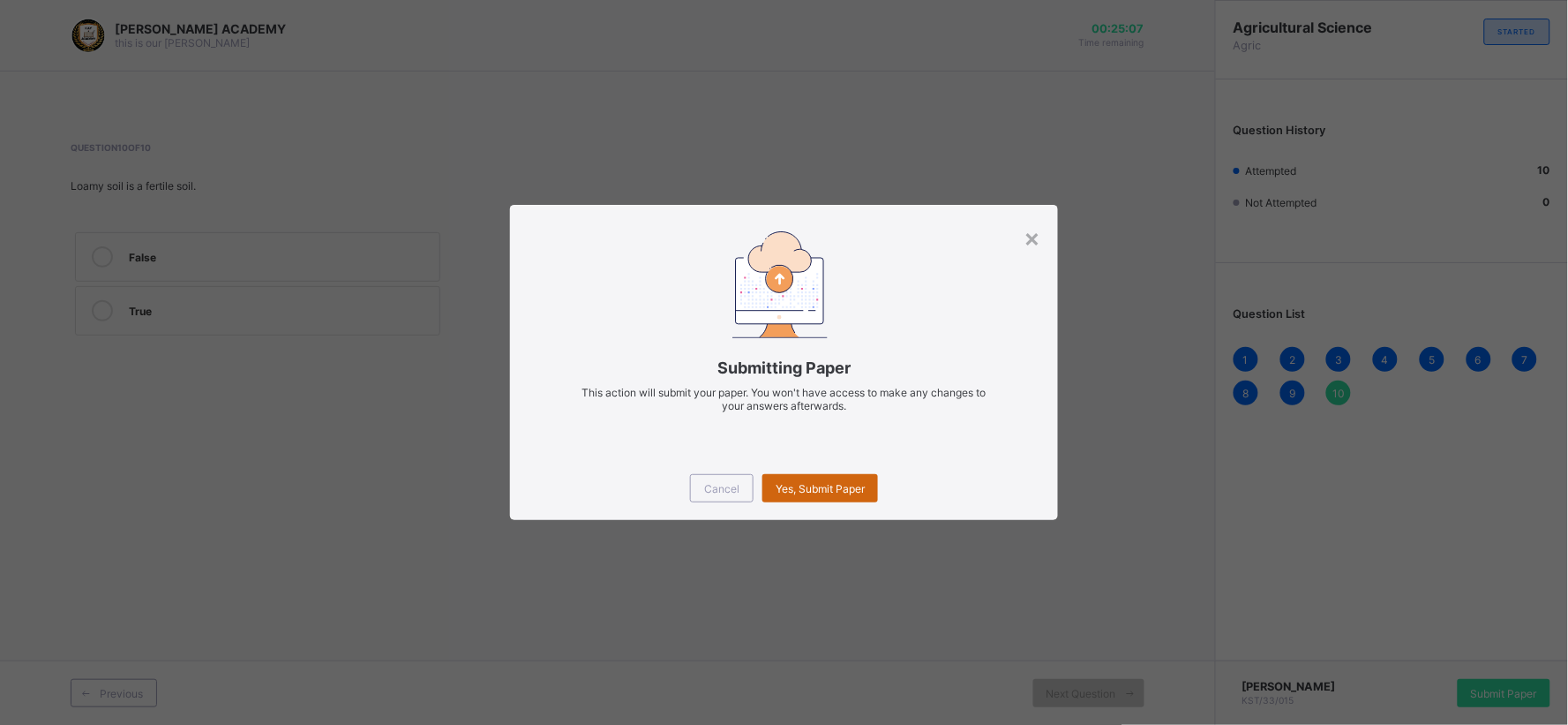
click at [829, 486] on span "Yes, Submit Paper" at bounding box center [821, 488] width 89 height 13
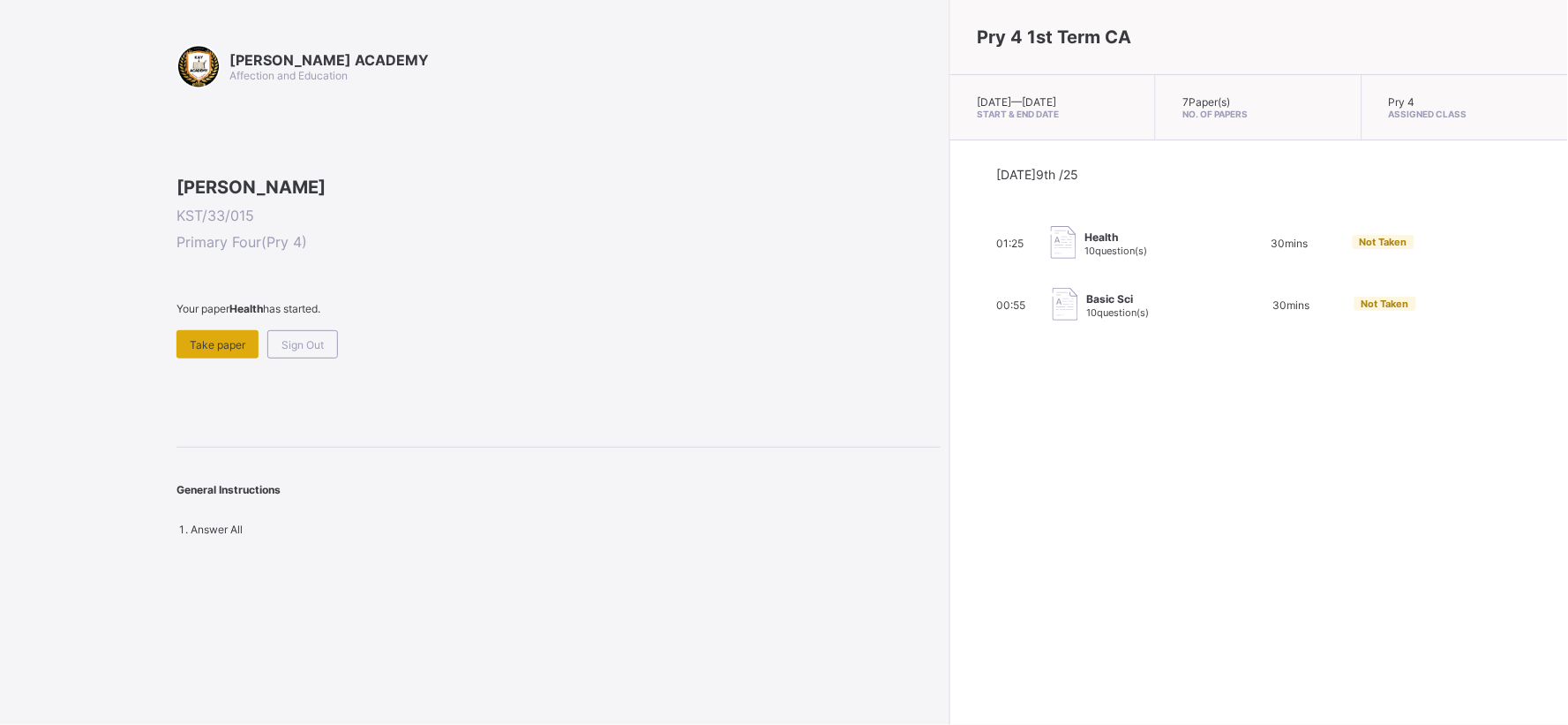
click at [205, 351] on span "Take paper" at bounding box center [218, 344] width 55 height 13
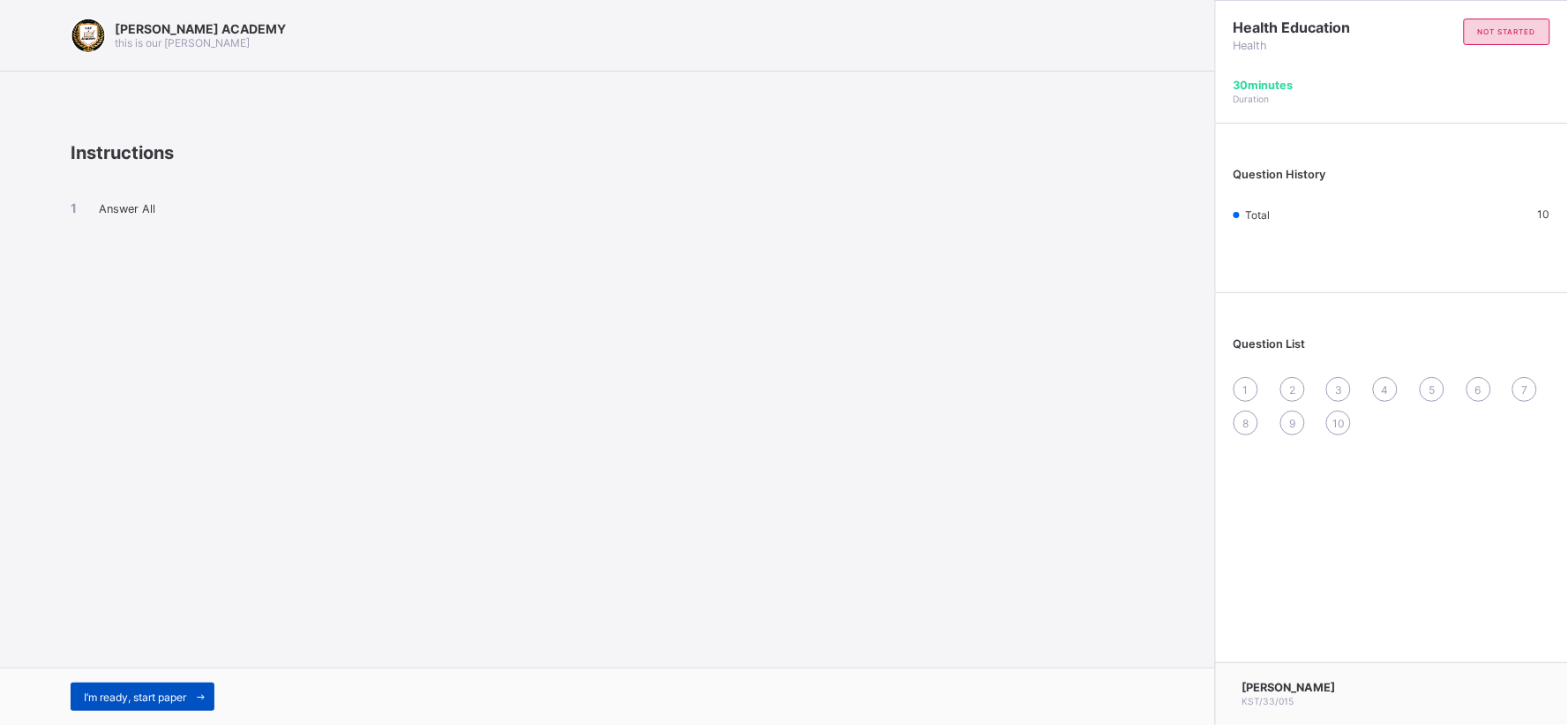
click at [129, 652] on div "I’m ready, start paper" at bounding box center [142, 696] width 144 height 29
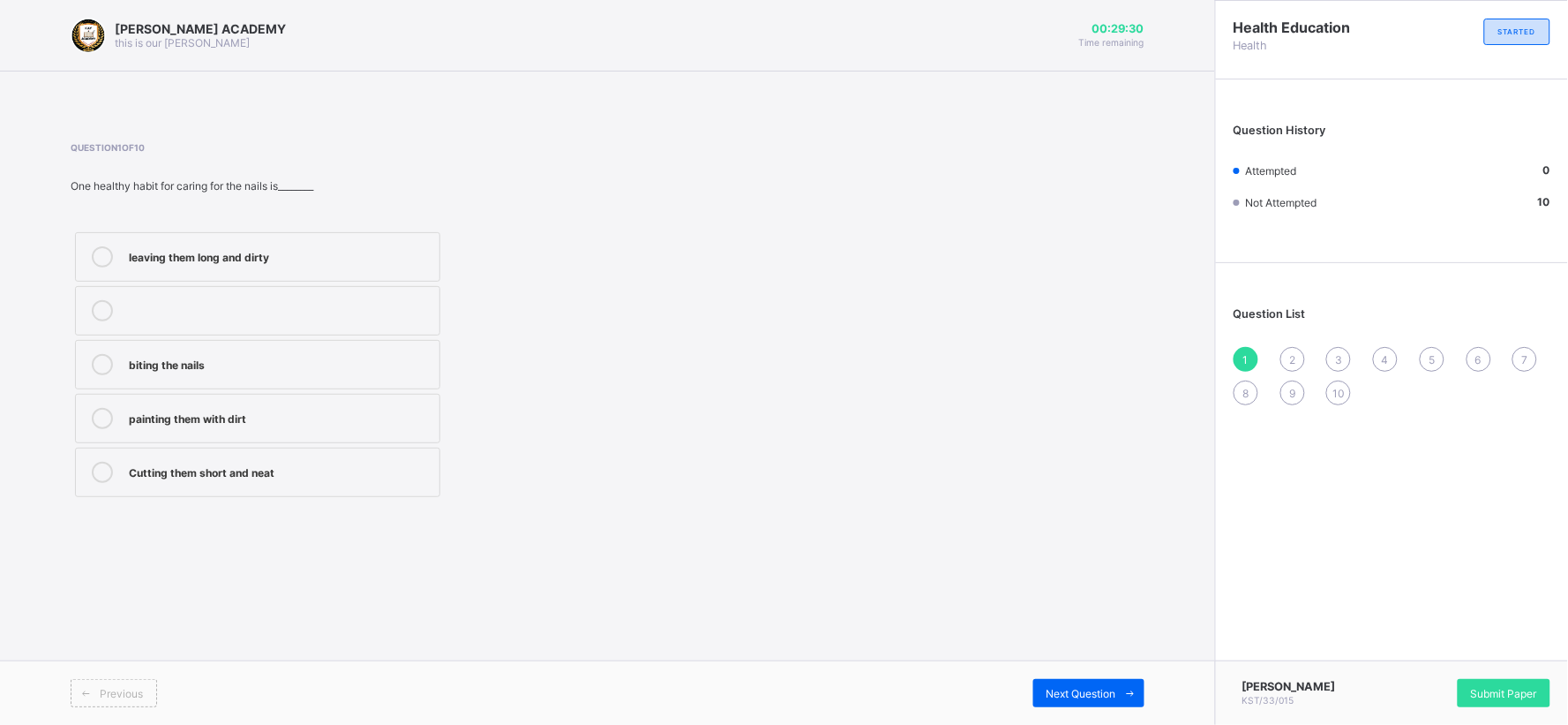
click at [239, 473] on div "Cutting them short and neat" at bounding box center [279, 471] width 302 height 18
click at [1292, 360] on span "2" at bounding box center [1292, 359] width 6 height 13
click at [360, 452] on label at bounding box center [258, 473] width 366 height 49
click at [357, 417] on div "Washing and combing regularly" at bounding box center [279, 416] width 302 height 18
click at [1338, 353] on span "3" at bounding box center [1339, 359] width 7 height 13
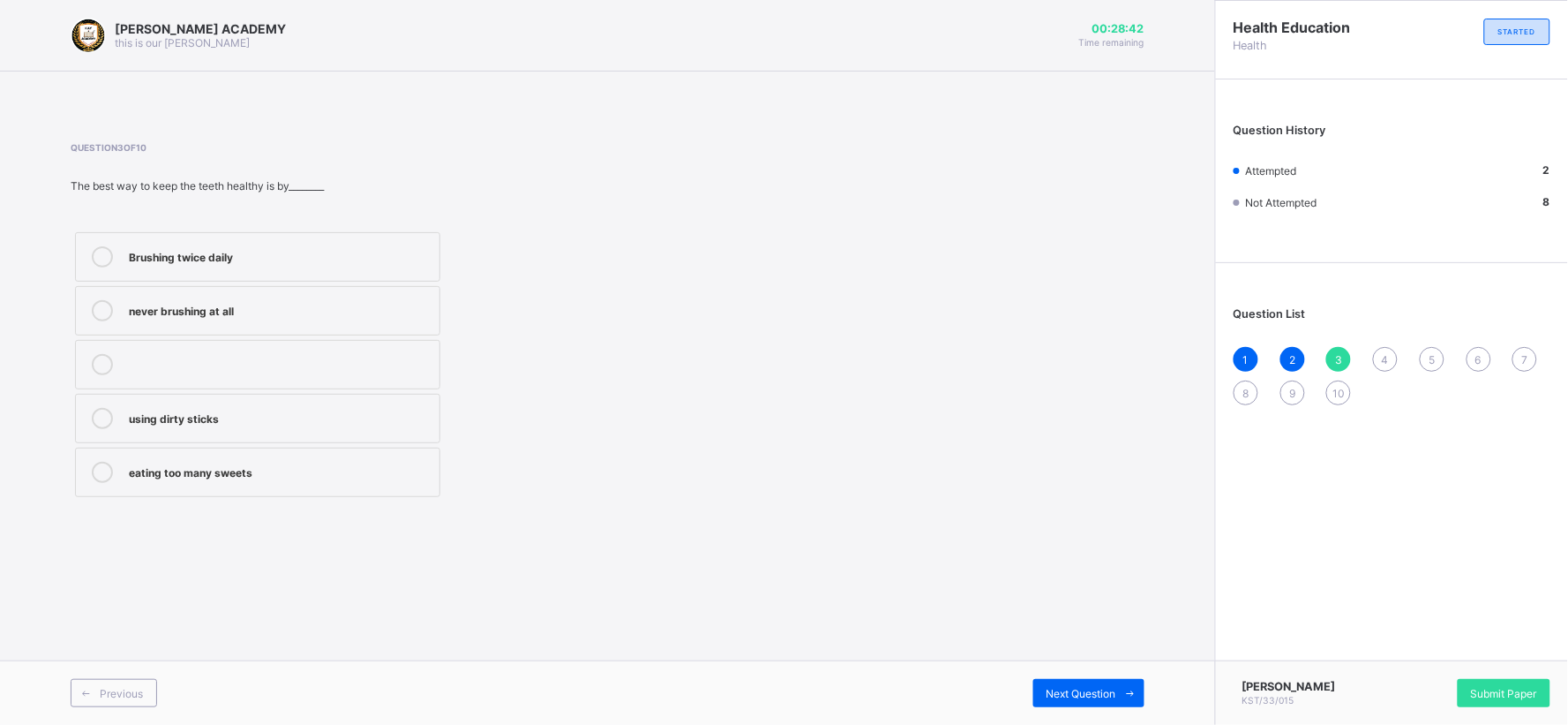
click at [404, 251] on div "Brushing twice daily" at bounding box center [279, 255] width 302 height 18
click at [1388, 357] on span "4" at bounding box center [1385, 359] width 7 height 13
drag, startPoint x: 1388, startPoint y: 357, endPoint x: 910, endPoint y: 430, distance: 483.5
click at [910, 430] on div "Question 4 of 10 One importance of PHE is that it teaches us________ how to eat…" at bounding box center [607, 321] width 1075 height 359
click at [267, 305] on div "How to take care for our body" at bounding box center [279, 310] width 302 height 18
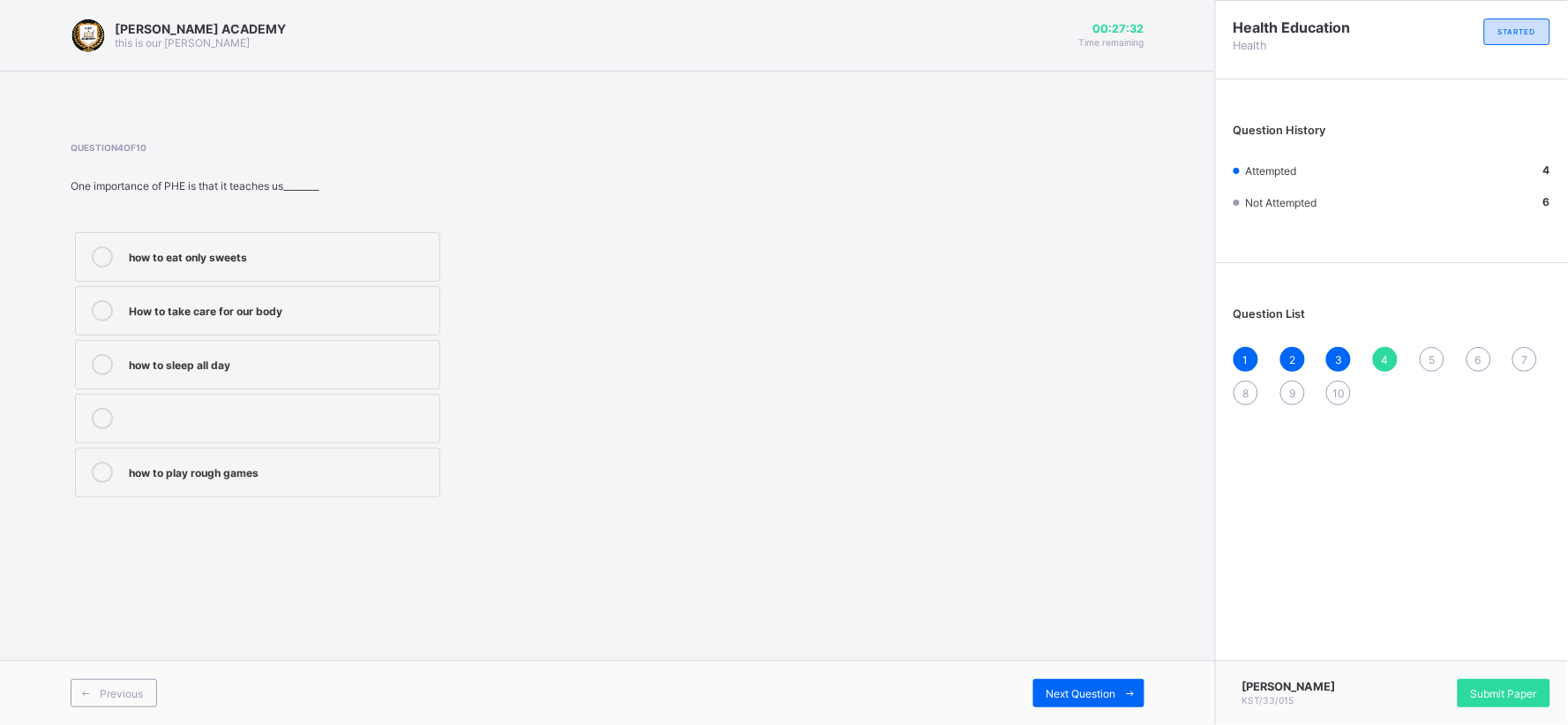
click at [1412, 358] on div "5" at bounding box center [1432, 359] width 25 height 25
click at [1412, 349] on div "6" at bounding box center [1479, 359] width 25 height 25
click at [1412, 356] on span "5" at bounding box center [1432, 359] width 6 height 13
drag, startPoint x: 345, startPoint y: 306, endPoint x: 213, endPoint y: 417, distance: 172.5
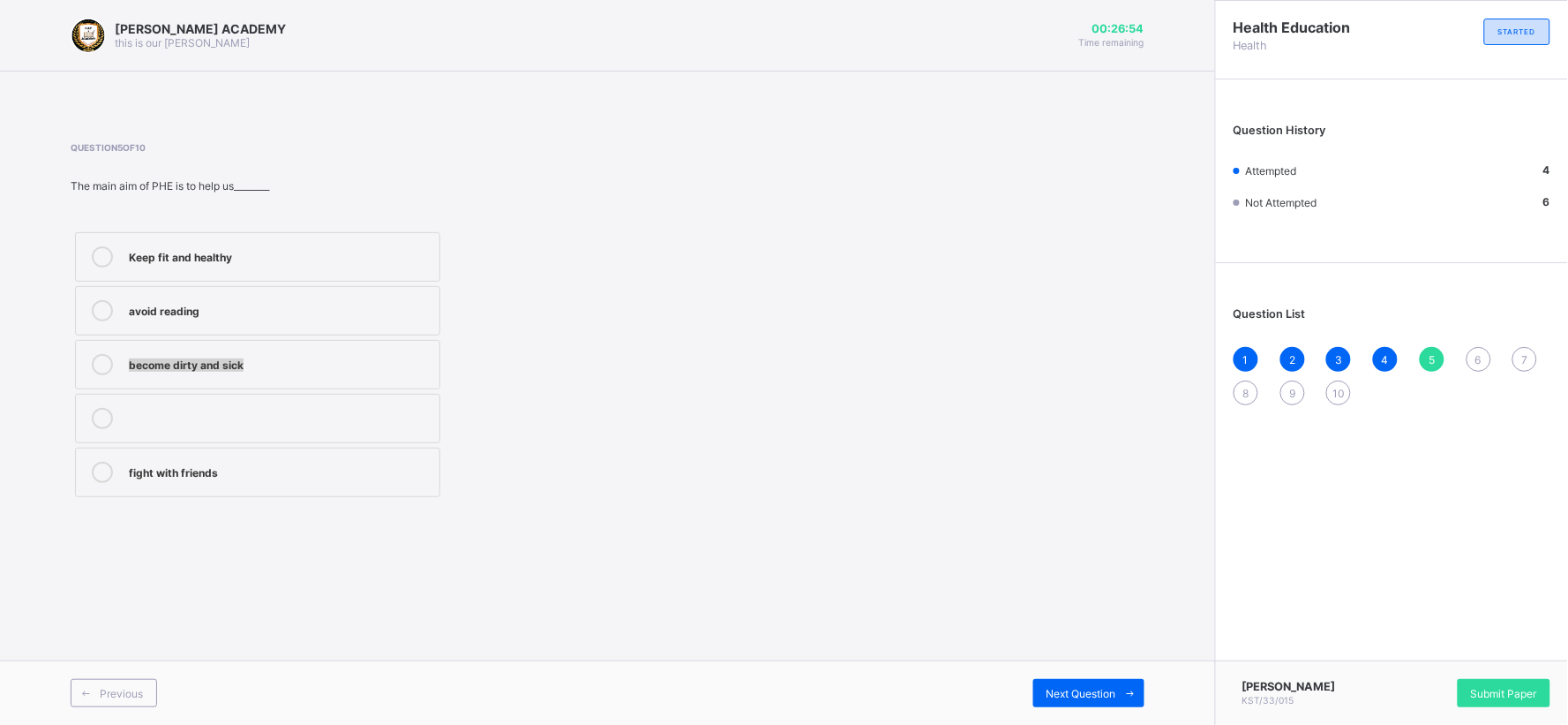
click at [213, 417] on div "Keep fit and healthy avoid reading become dirty and sick fight with friends" at bounding box center [257, 364] width 375 height 274
click at [303, 274] on label "Keep fit and healthy" at bounding box center [258, 257] width 366 height 49
click at [1412, 354] on div "6" at bounding box center [1479, 359] width 25 height 25
click at [284, 353] on label "Skin" at bounding box center [258, 365] width 366 height 49
click at [1412, 356] on span "7" at bounding box center [1525, 359] width 6 height 13
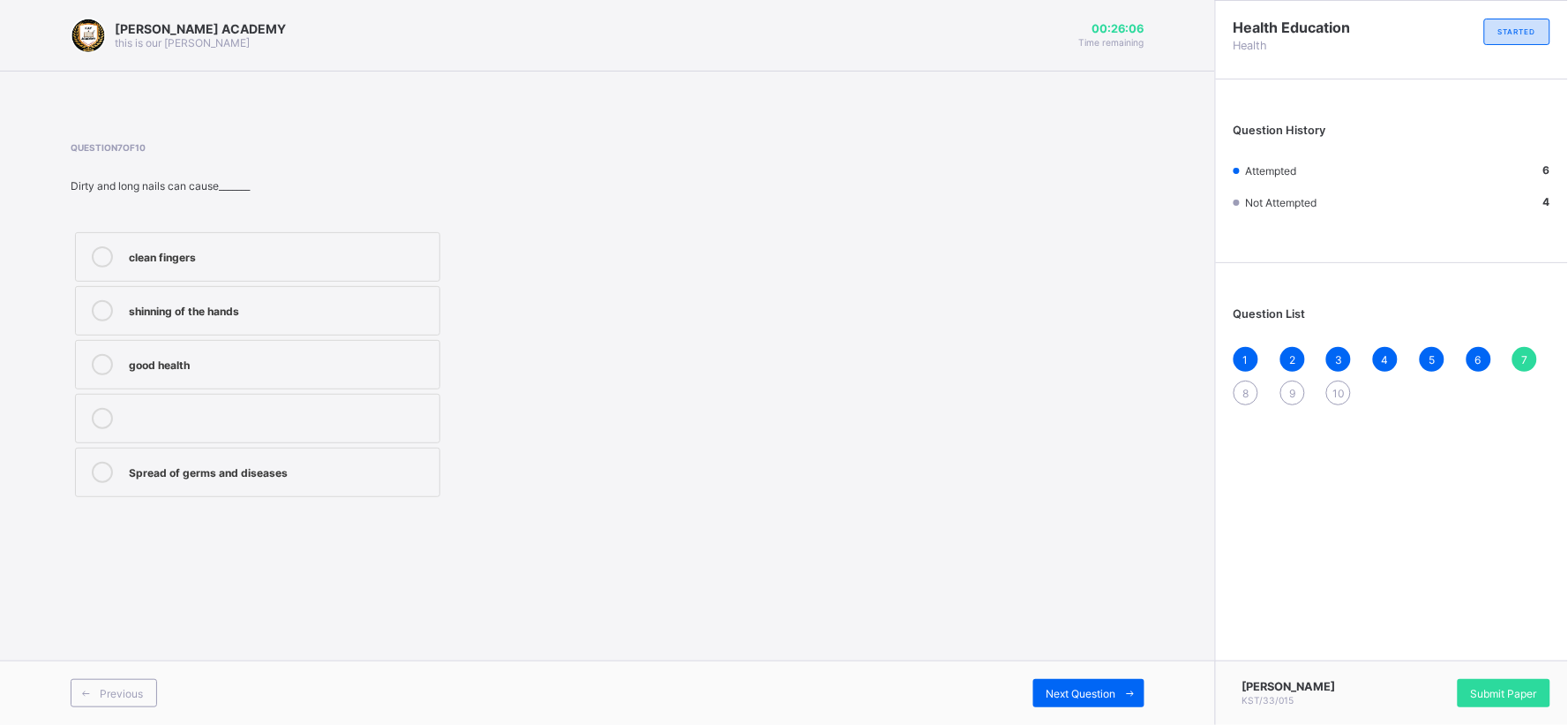
click at [279, 371] on div "good health" at bounding box center [279, 363] width 302 height 18
click at [1251, 386] on div "8" at bounding box center [1246, 393] width 25 height 25
click at [326, 409] on div "nutrition and hygiene" at bounding box center [279, 416] width 302 height 18
click at [1298, 384] on div "9" at bounding box center [1292, 393] width 25 height 25
click at [413, 308] on div "Strong and healthy bodies" at bounding box center [279, 310] width 302 height 18
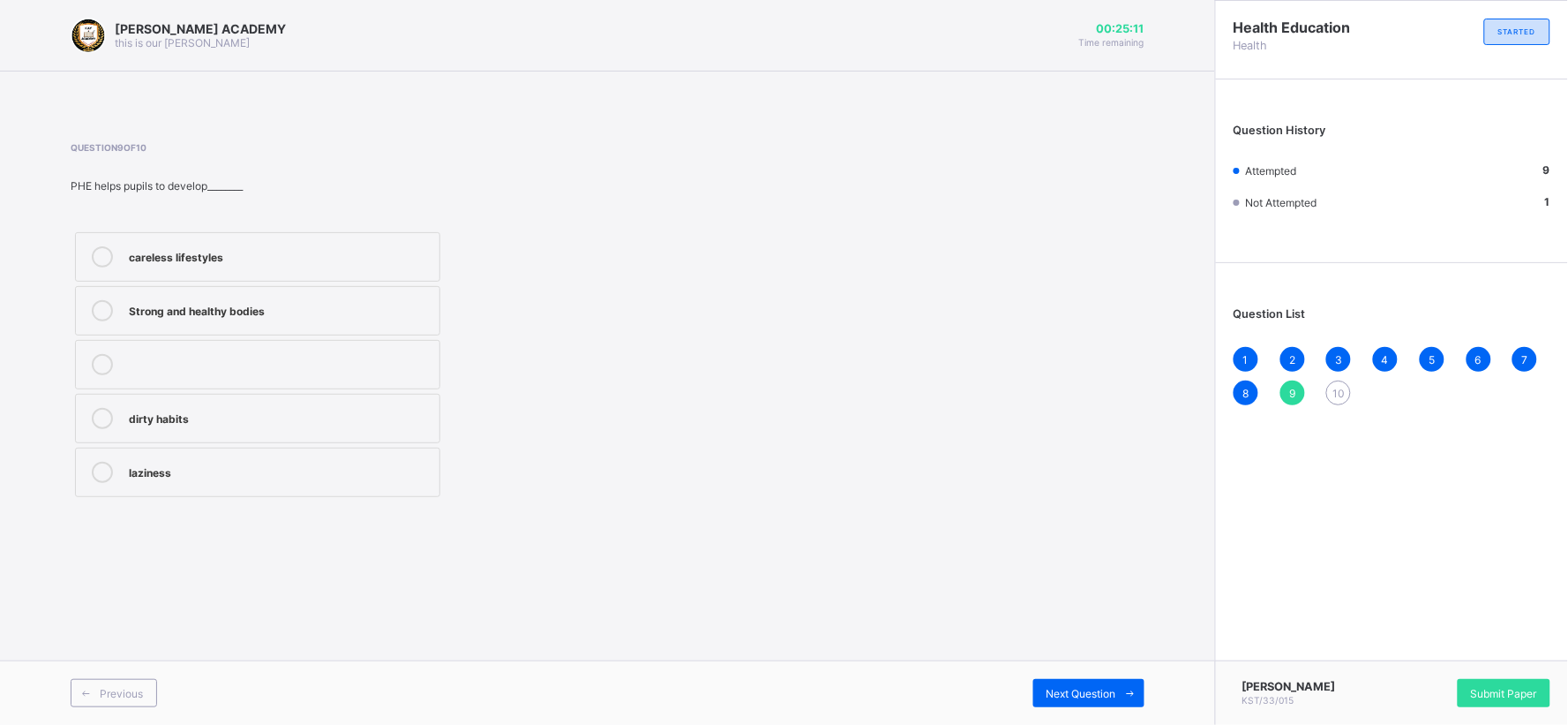
click at [1340, 383] on div "10" at bounding box center [1339, 393] width 25 height 25
click at [262, 257] on div "Physical and Health Education" at bounding box center [279, 255] width 302 height 18
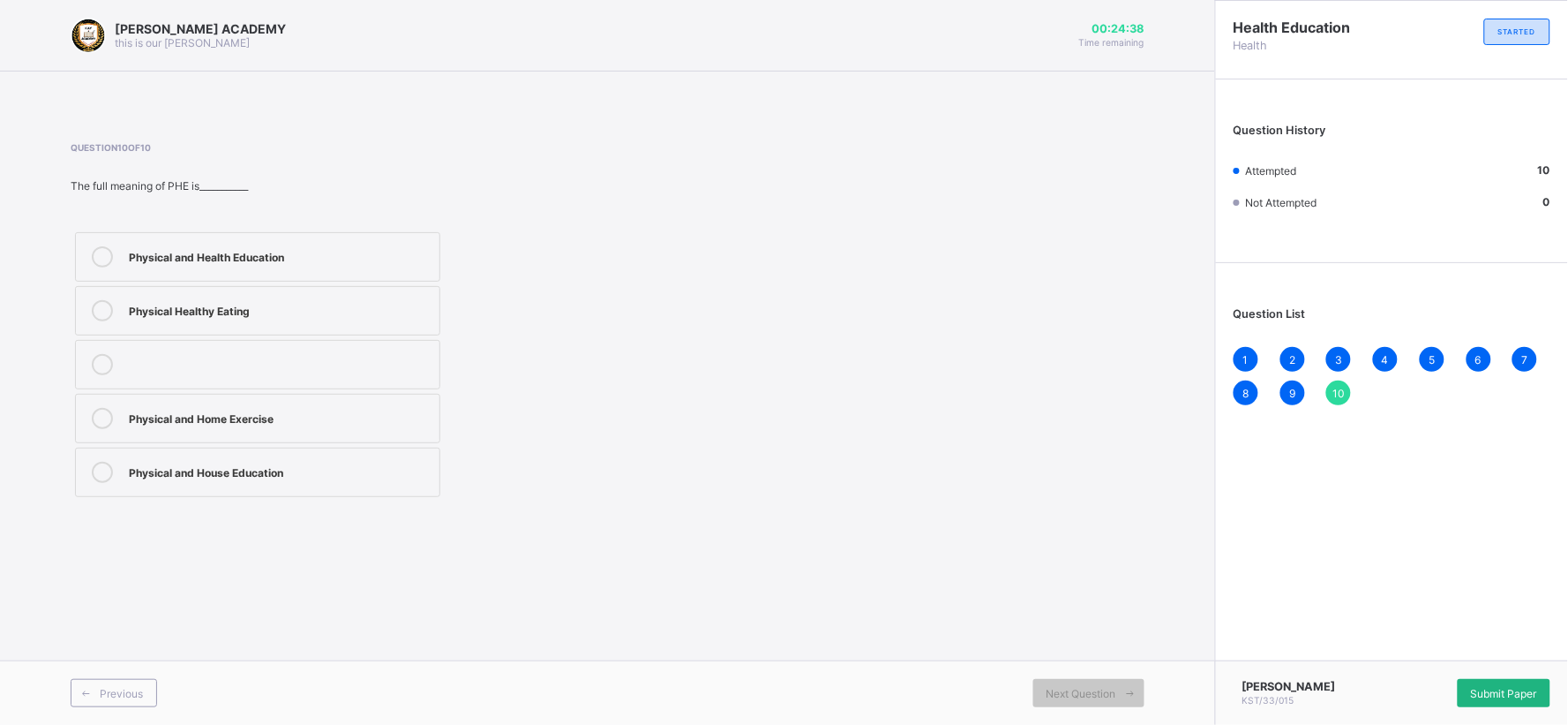
click at [1412, 652] on div "Submit Paper" at bounding box center [1505, 693] width 93 height 29
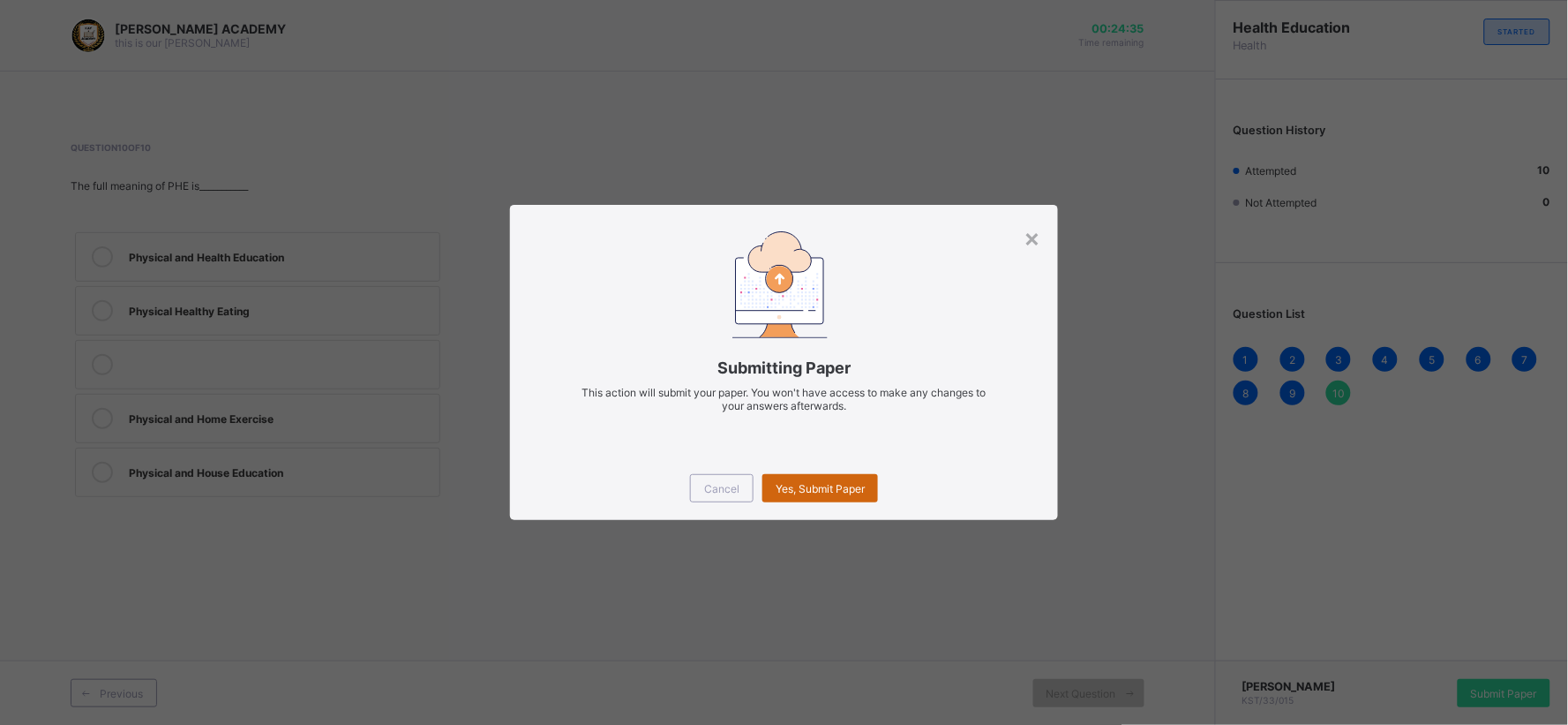
click at [865, 493] on span "Yes, Submit Paper" at bounding box center [821, 488] width 89 height 13
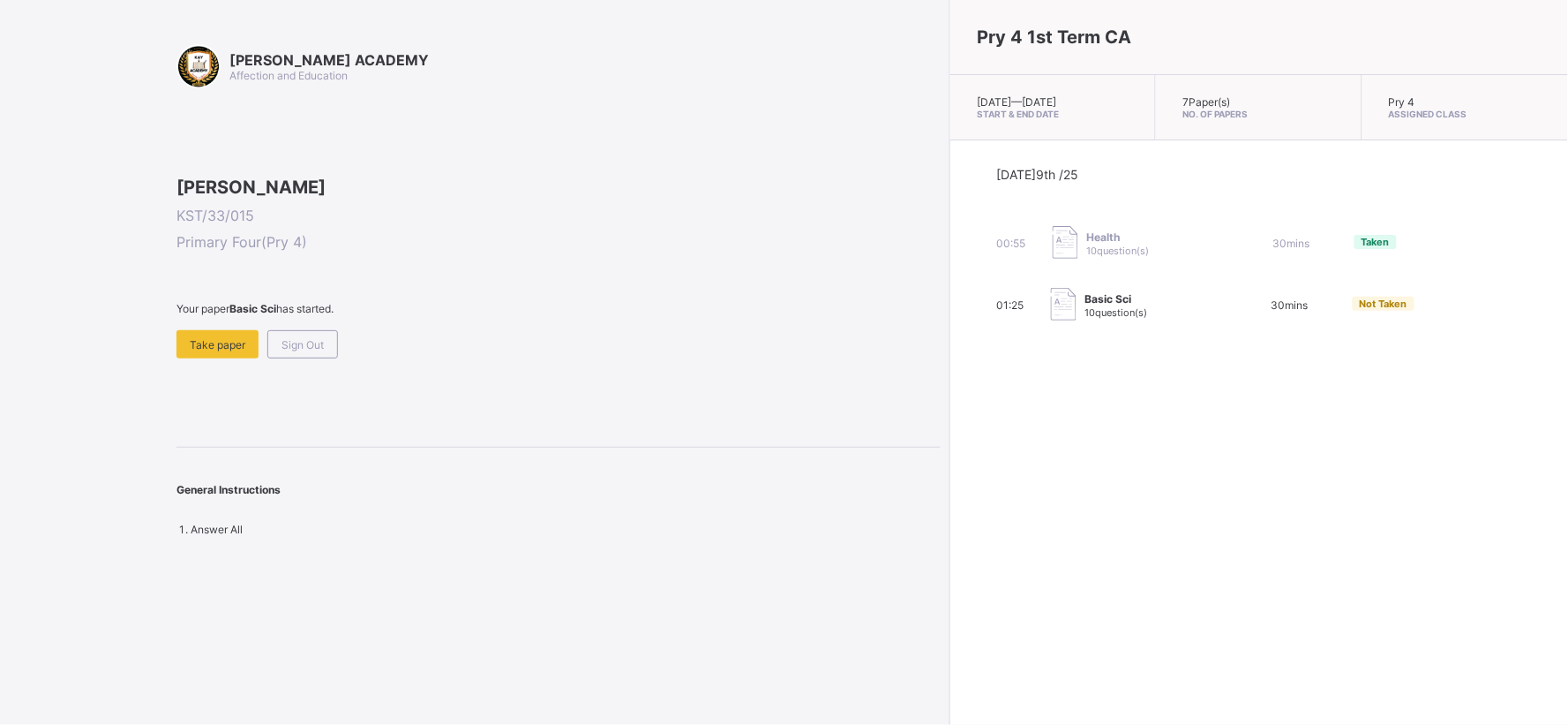
click at [496, 527] on div "KAY ACADEMY Affection and Education Ahmed M Tarfa KST/33/015 Primary Four ( Pry…" at bounding box center [559, 290] width 764 height 492
click at [514, 514] on div "KAY ACADEMY Affection and Education Ahmed M Tarfa KST/33/015 Primary Four ( Pry…" at bounding box center [559, 290] width 764 height 492
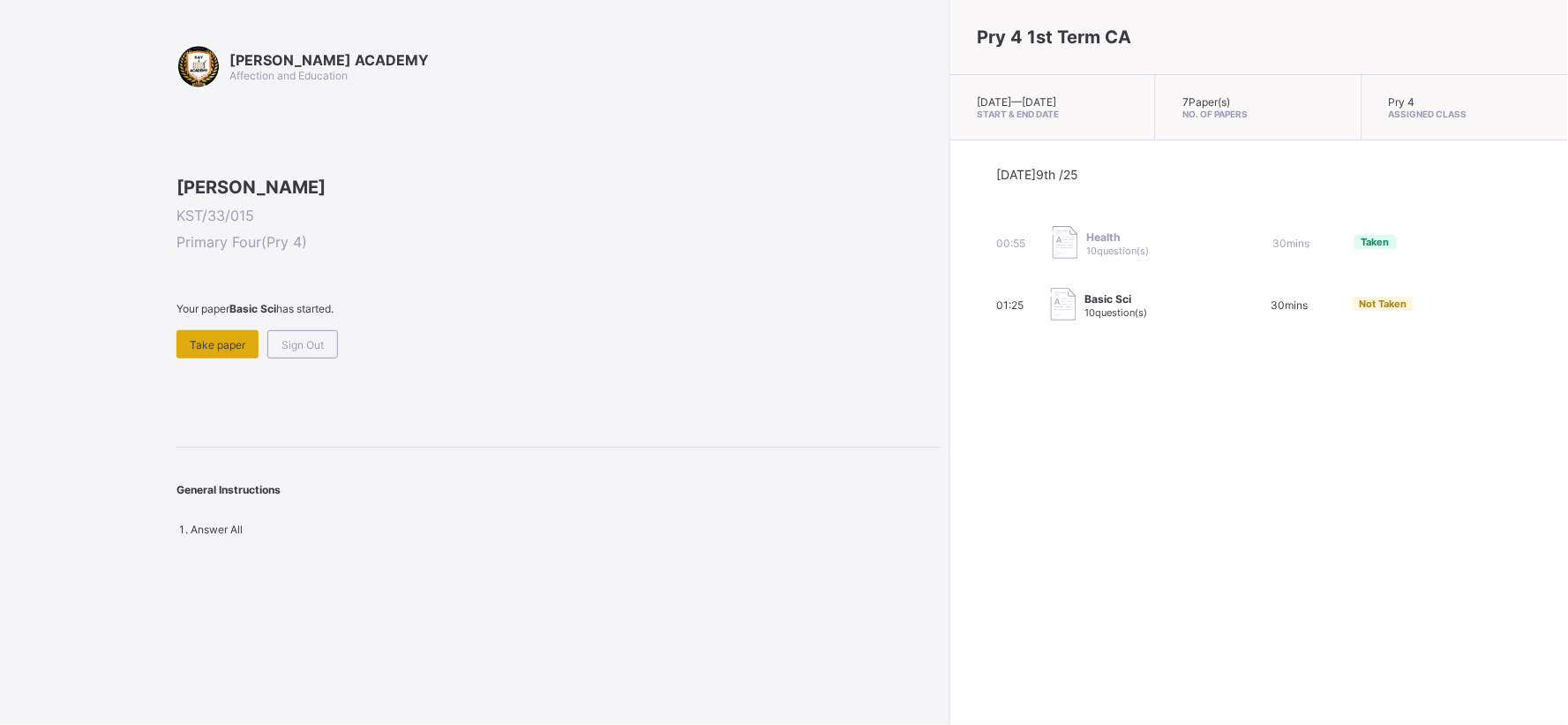
click at [231, 358] on div "Take paper" at bounding box center [218, 344] width 82 height 29
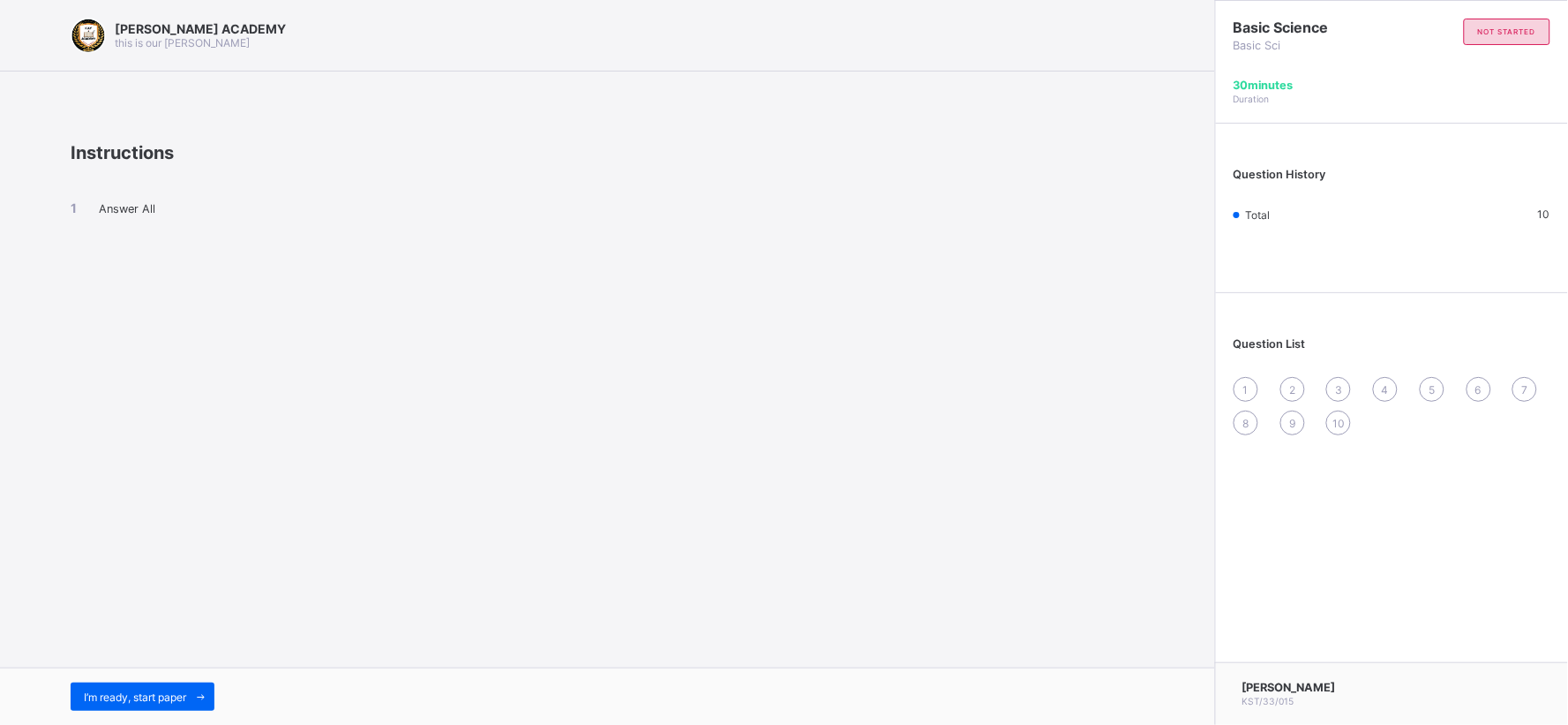
click at [437, 457] on div "KAY ACADEMY this is our motton Instructions Answer All I’m ready, start paper" at bounding box center [607, 362] width 1215 height 725
click at [650, 428] on div "KAY ACADEMY this is our motton Instructions Answer All I’m ready, start paper" at bounding box center [607, 362] width 1215 height 725
click at [652, 498] on div "KAY ACADEMY this is our motton Instructions Answer All I’m ready, start paper" at bounding box center [607, 362] width 1215 height 725
click at [1274, 652] on div "Ahmed M Tarfa KST/33/015" at bounding box center [1391, 693] width 353 height 62
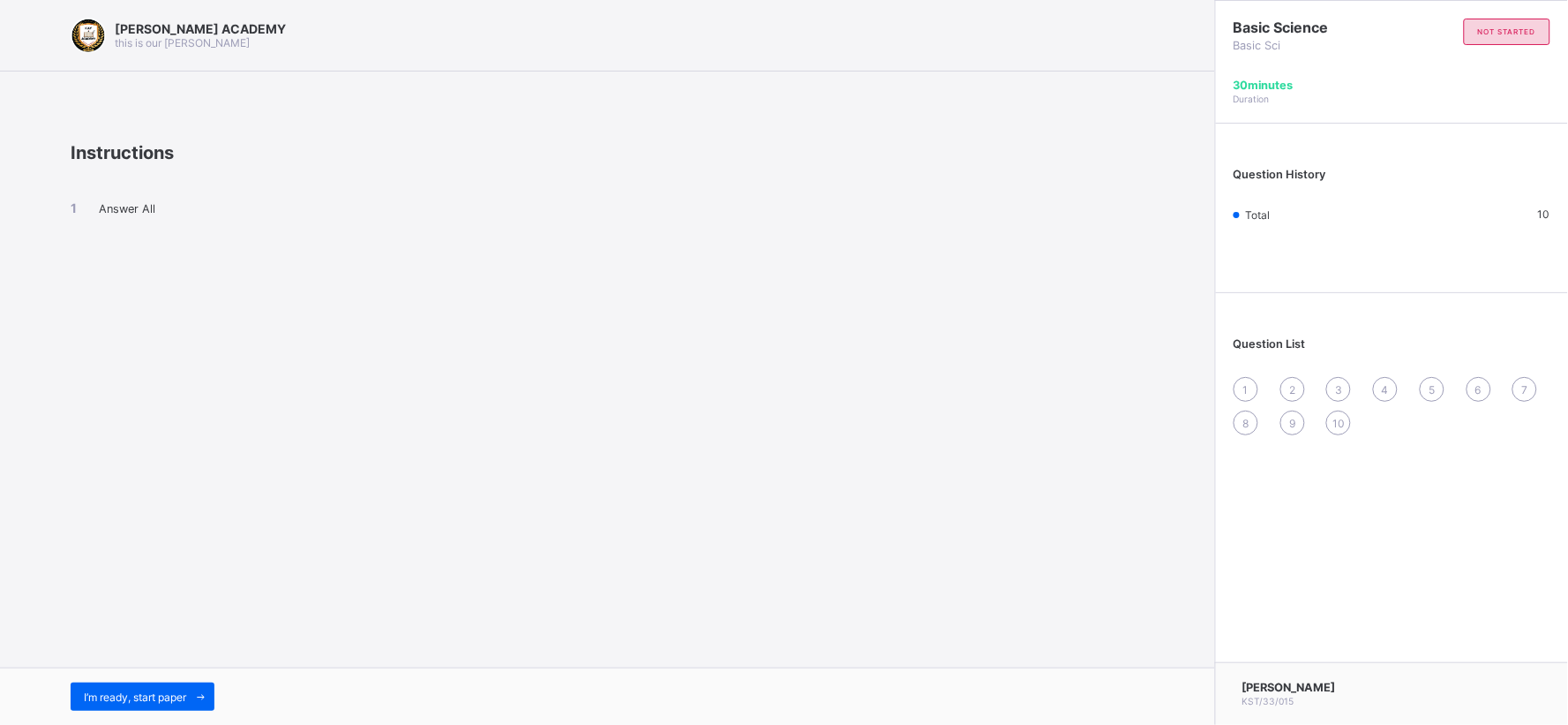
click at [1274, 652] on div "Ahmed M Tarfa KST/33/015" at bounding box center [1391, 693] width 353 height 62
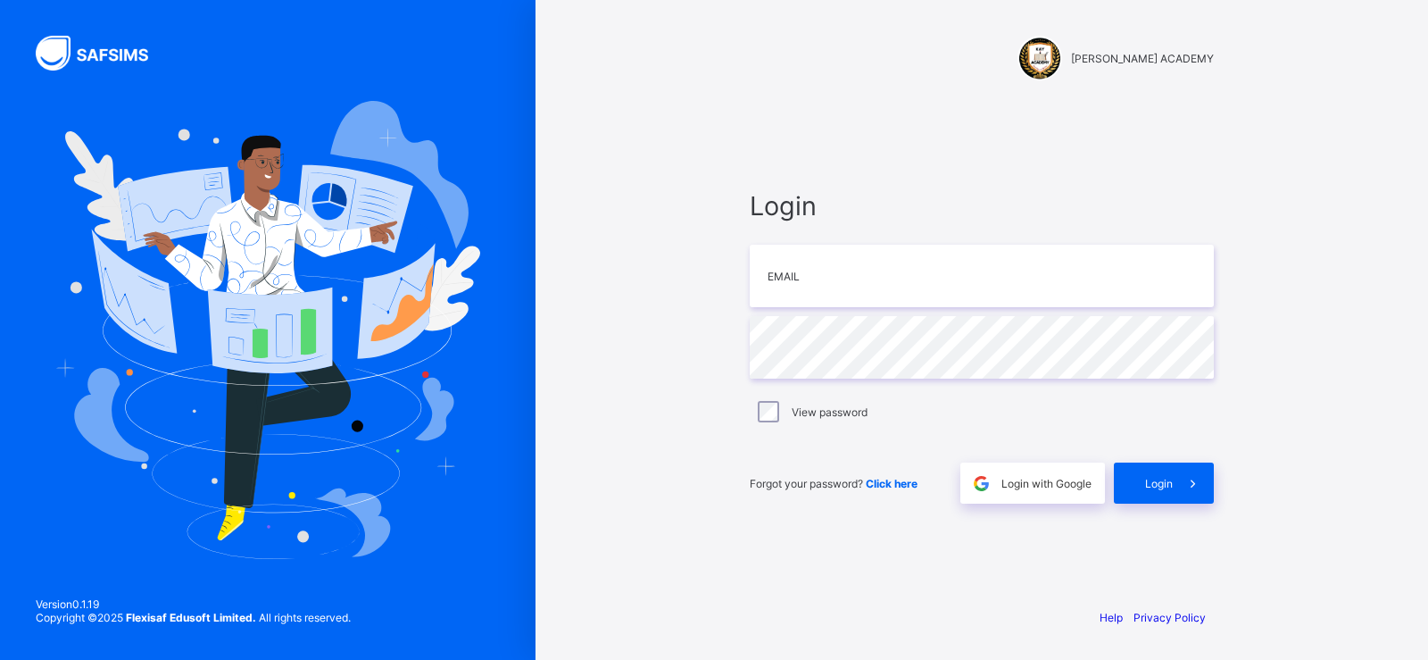
type input "**********"
click at [1150, 479] on span "Login" at bounding box center [1159, 483] width 28 height 13
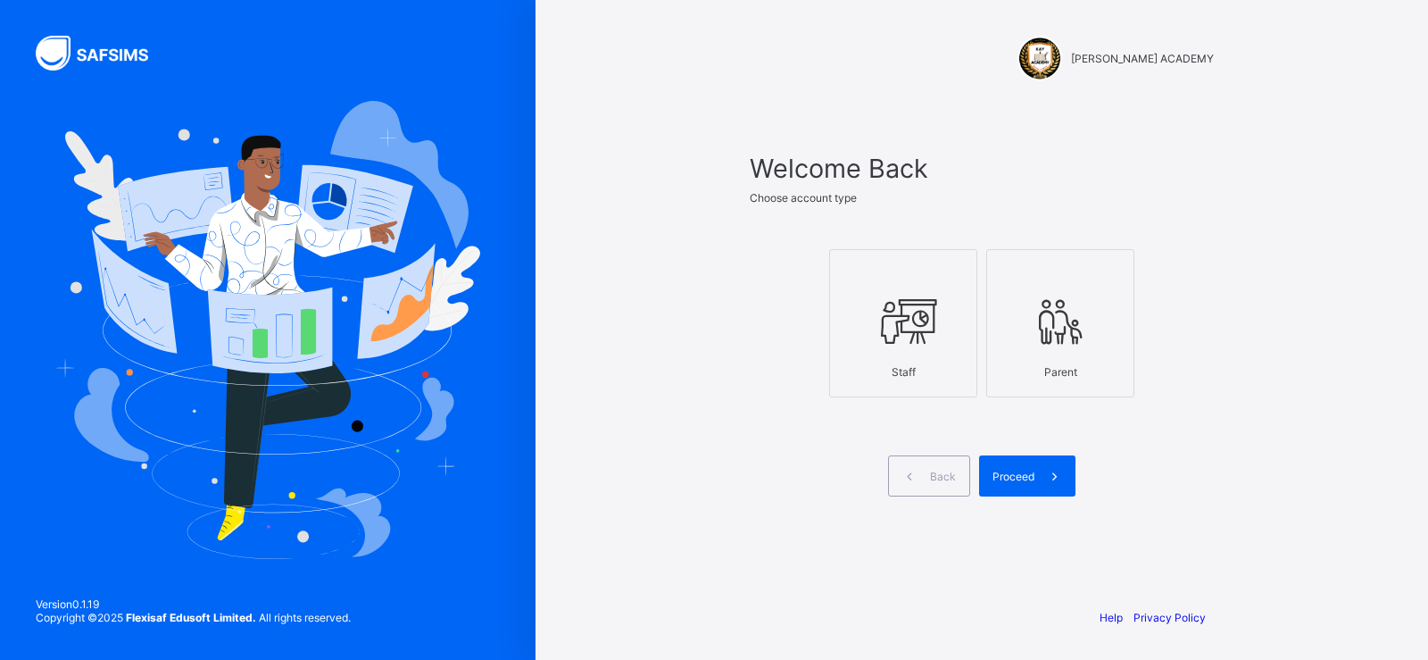
click at [940, 328] on div at bounding box center [903, 321] width 129 height 71
click at [994, 467] on div "Proceed" at bounding box center [1027, 475] width 96 height 41
